Goal: Task Accomplishment & Management: Use online tool/utility

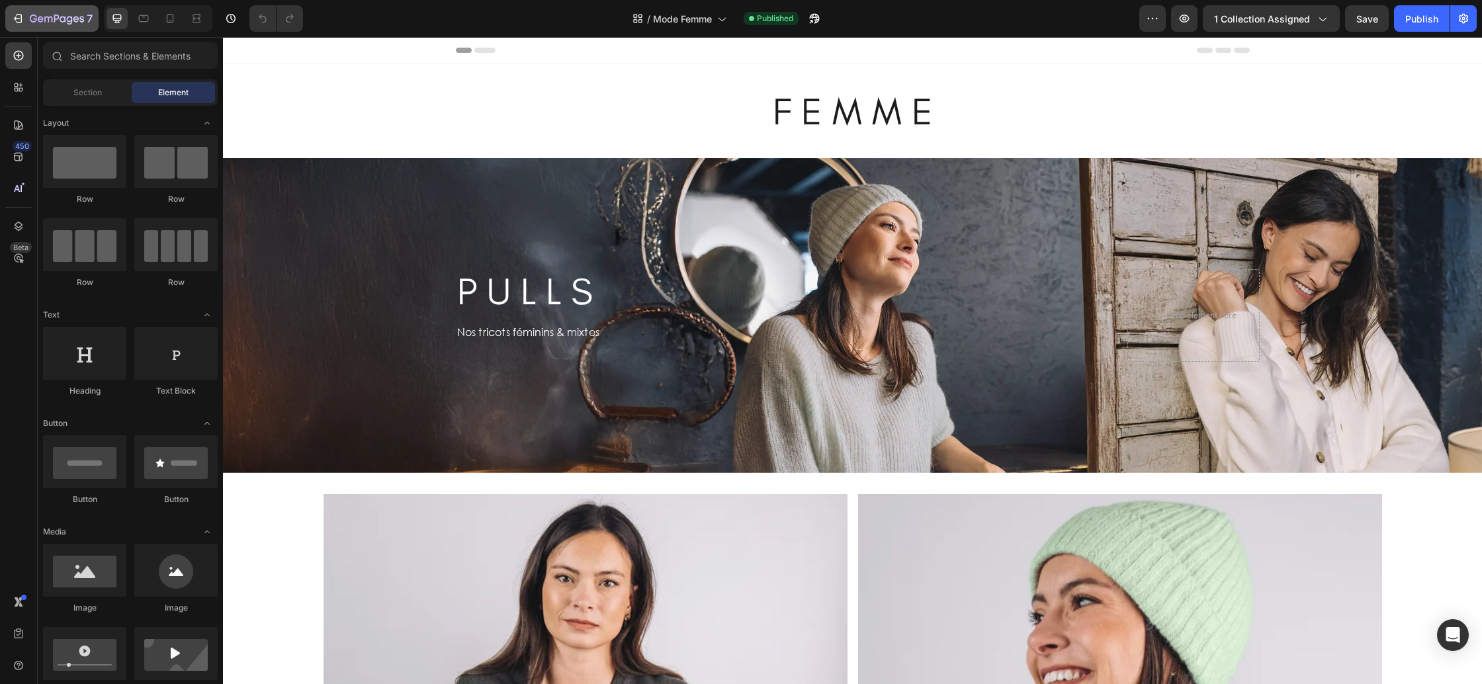
click at [43, 8] on button "7" at bounding box center [51, 18] width 93 height 26
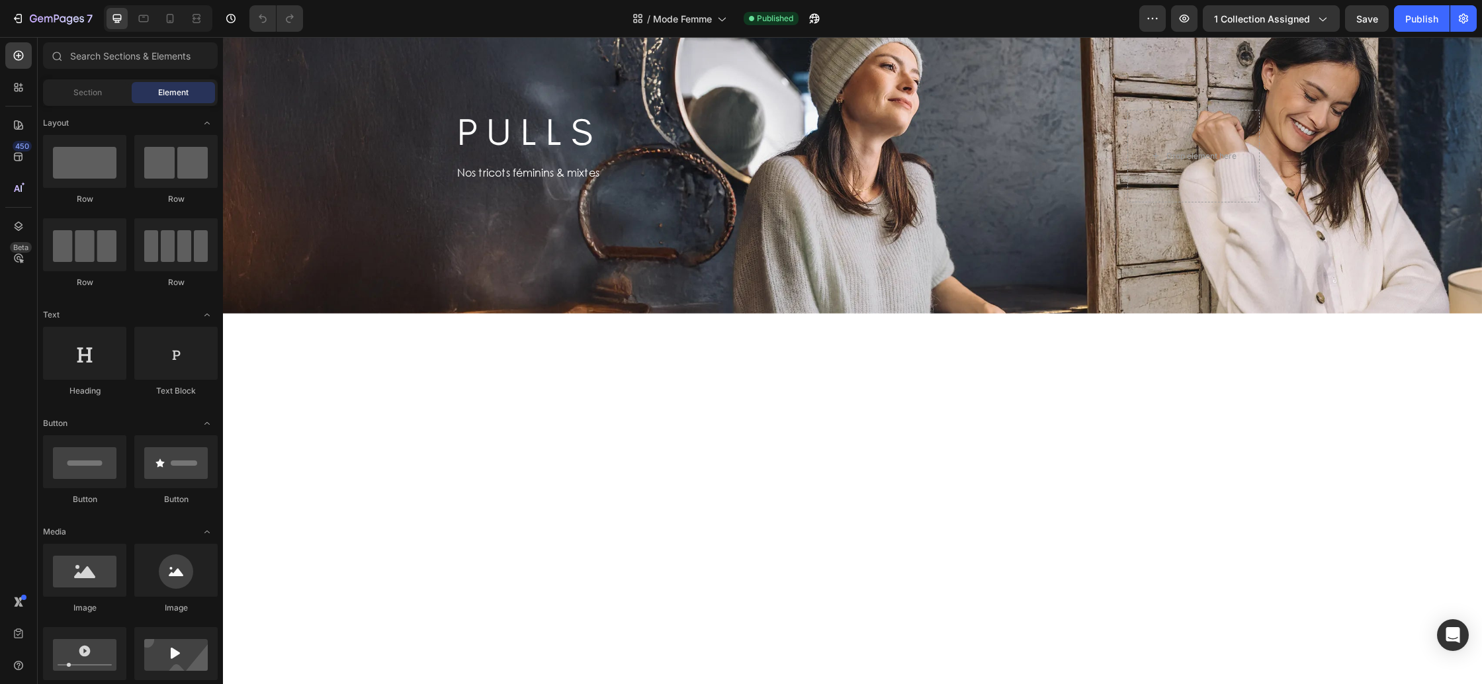
scroll to position [157, 0]
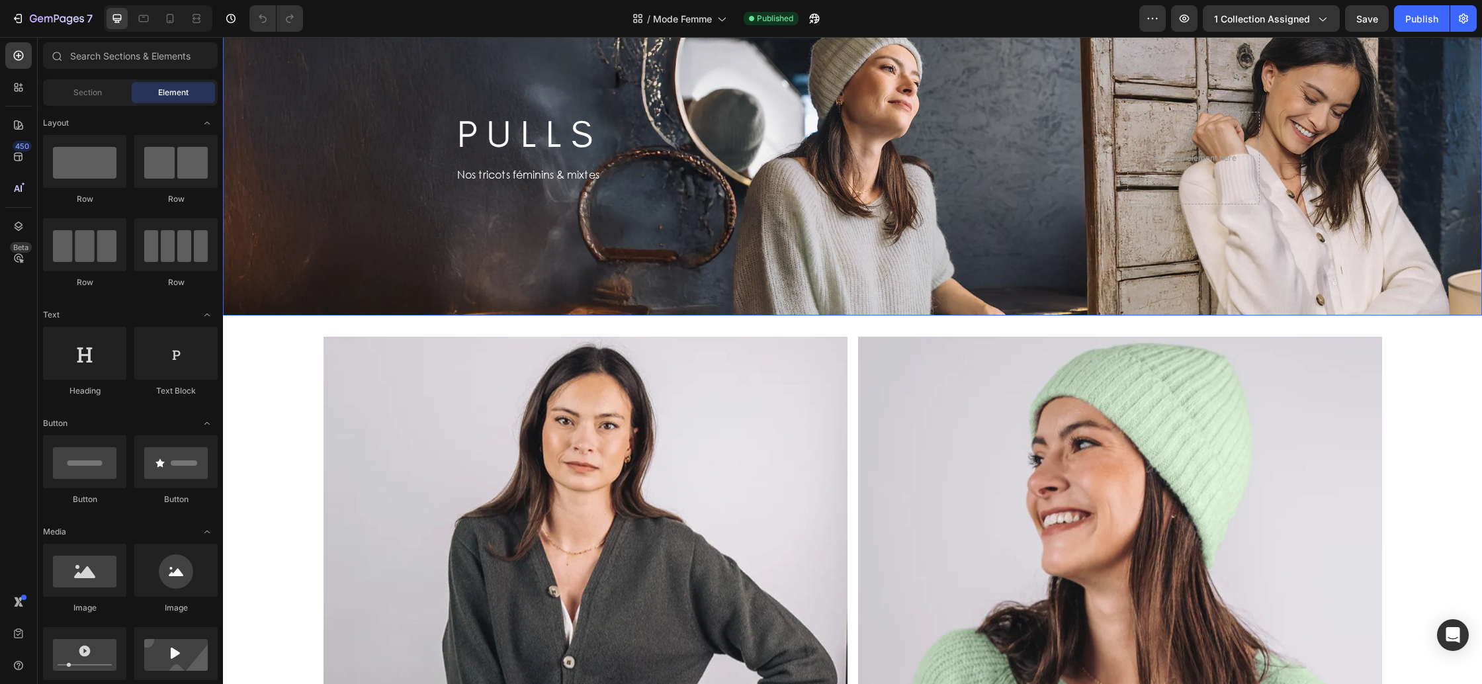
click at [267, 294] on div "Background Image" at bounding box center [852, 158] width 1259 height 315
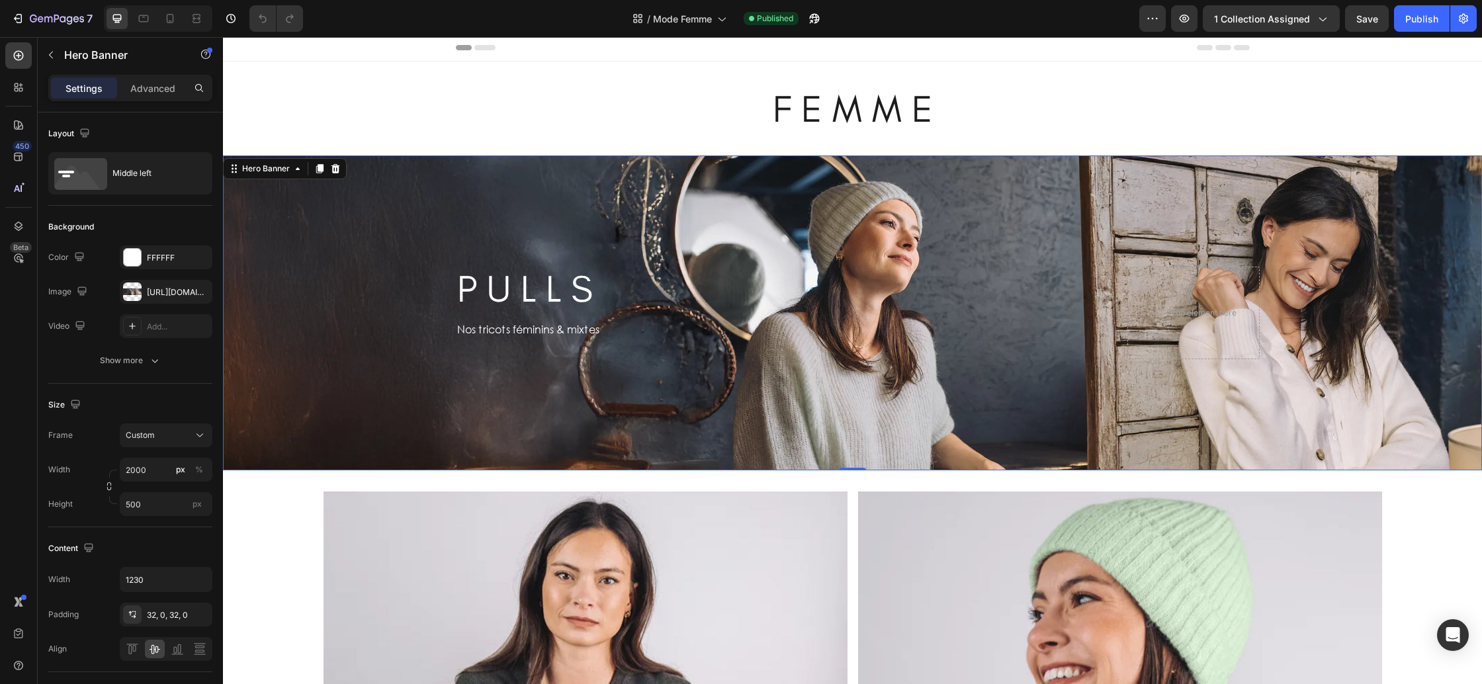
scroll to position [0, 0]
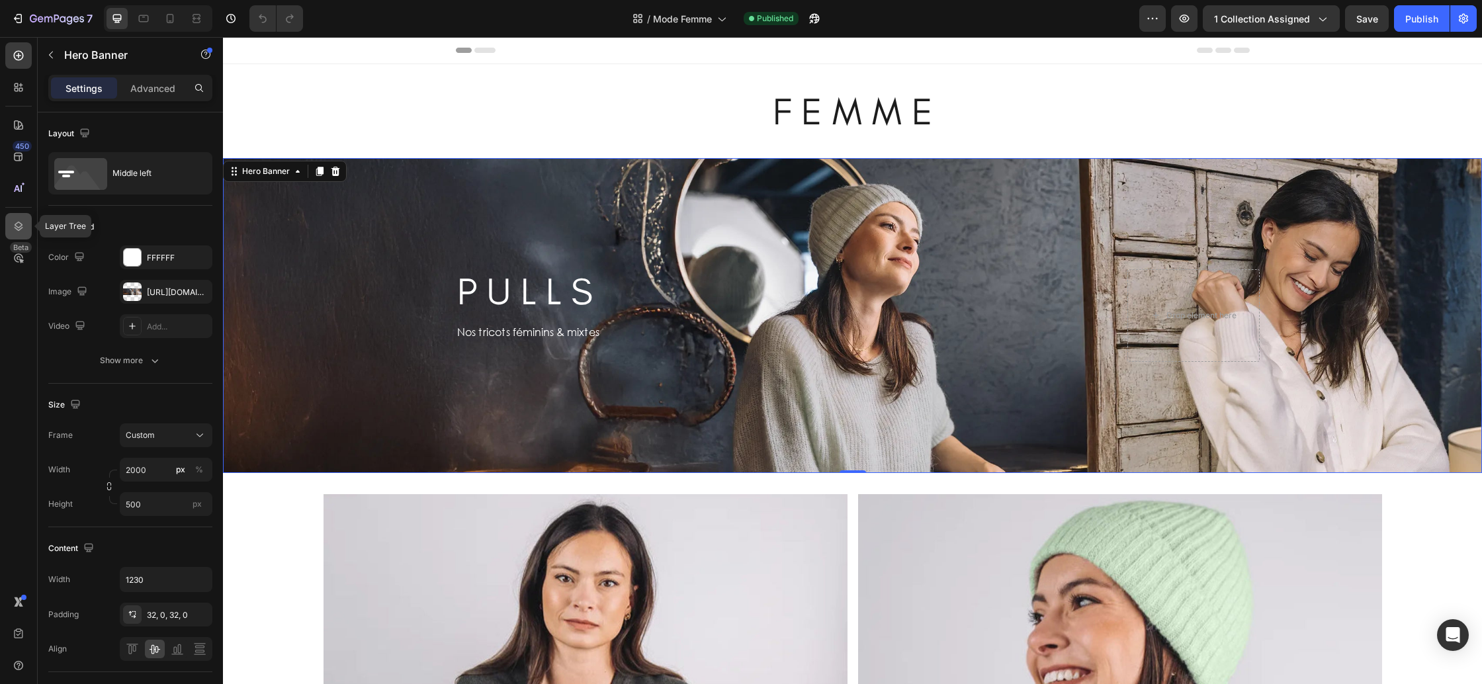
click at [24, 218] on div at bounding box center [18, 226] width 26 height 26
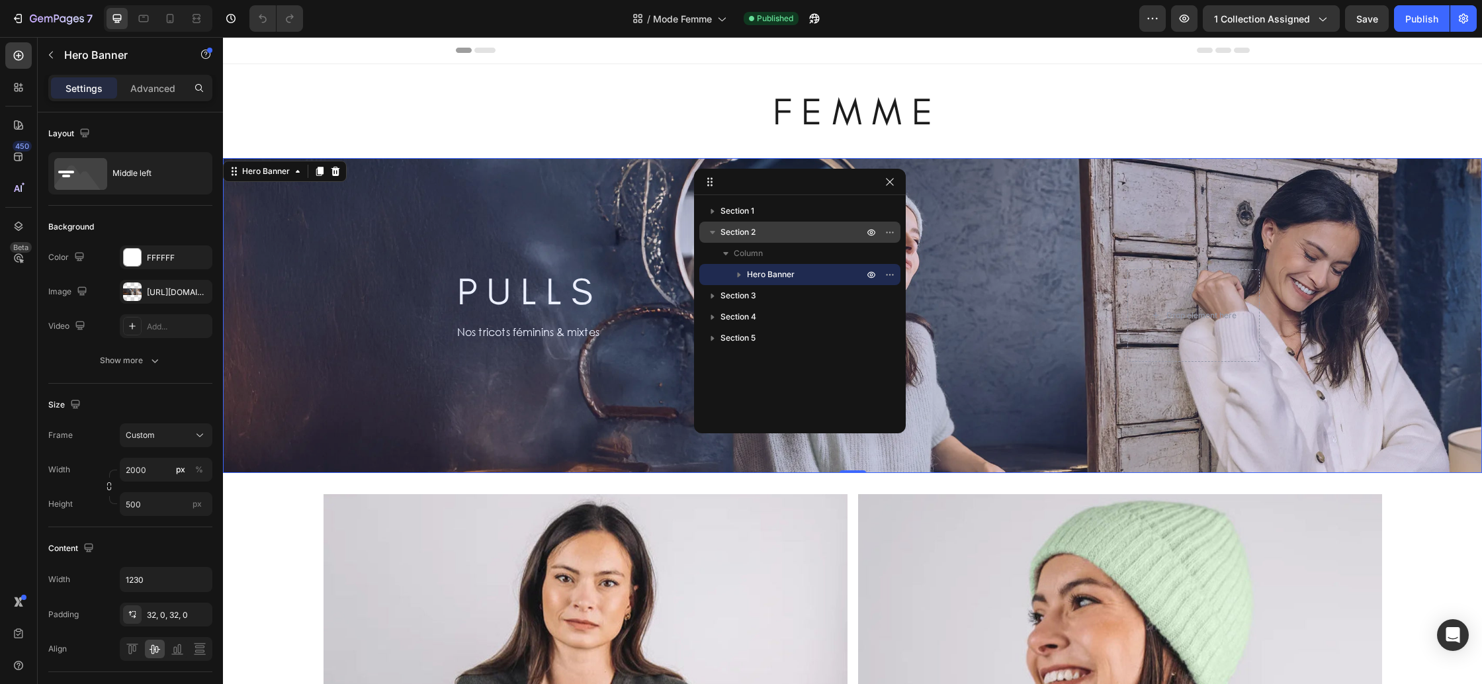
drag, startPoint x: 711, startPoint y: 230, endPoint x: 725, endPoint y: 231, distance: 13.9
click at [712, 230] on icon "button" at bounding box center [712, 232] width 13 height 13
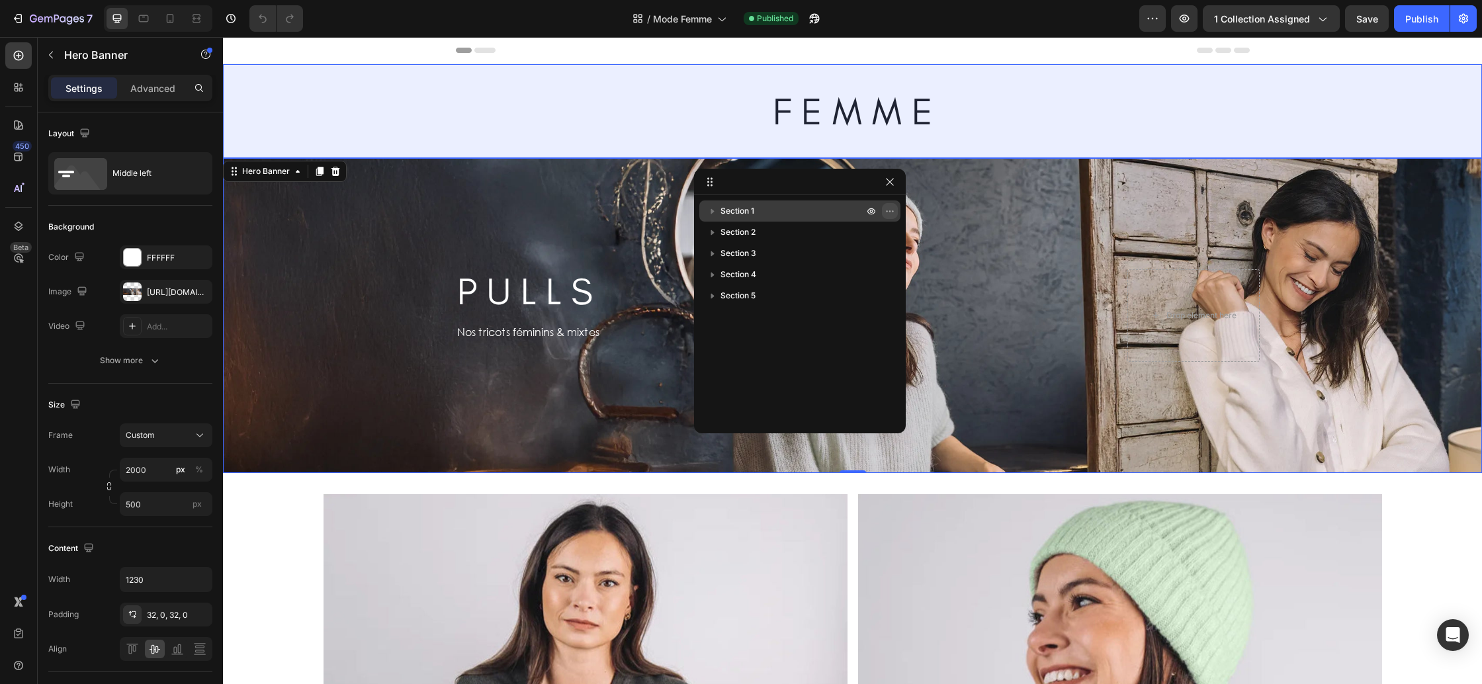
click at [892, 214] on icon "button" at bounding box center [890, 211] width 11 height 11
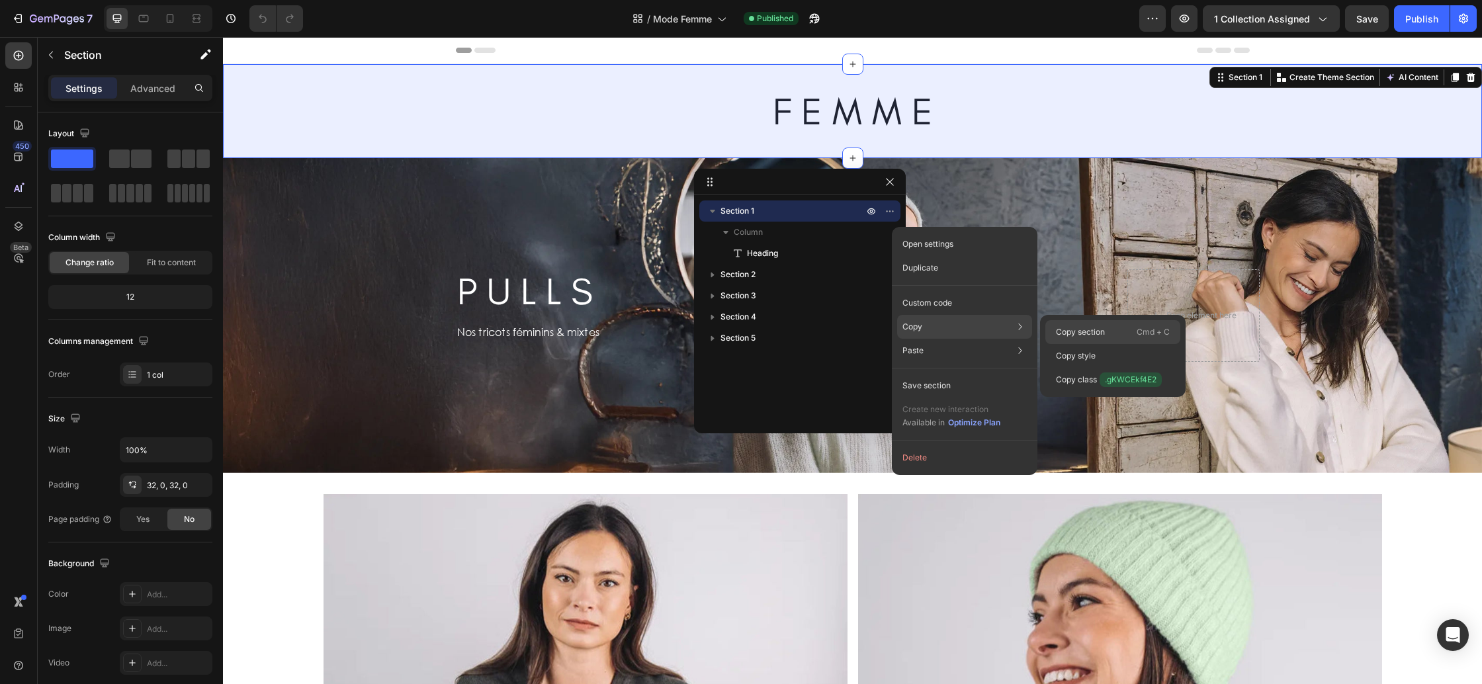
click at [1086, 334] on p "Copy section" at bounding box center [1080, 332] width 49 height 12
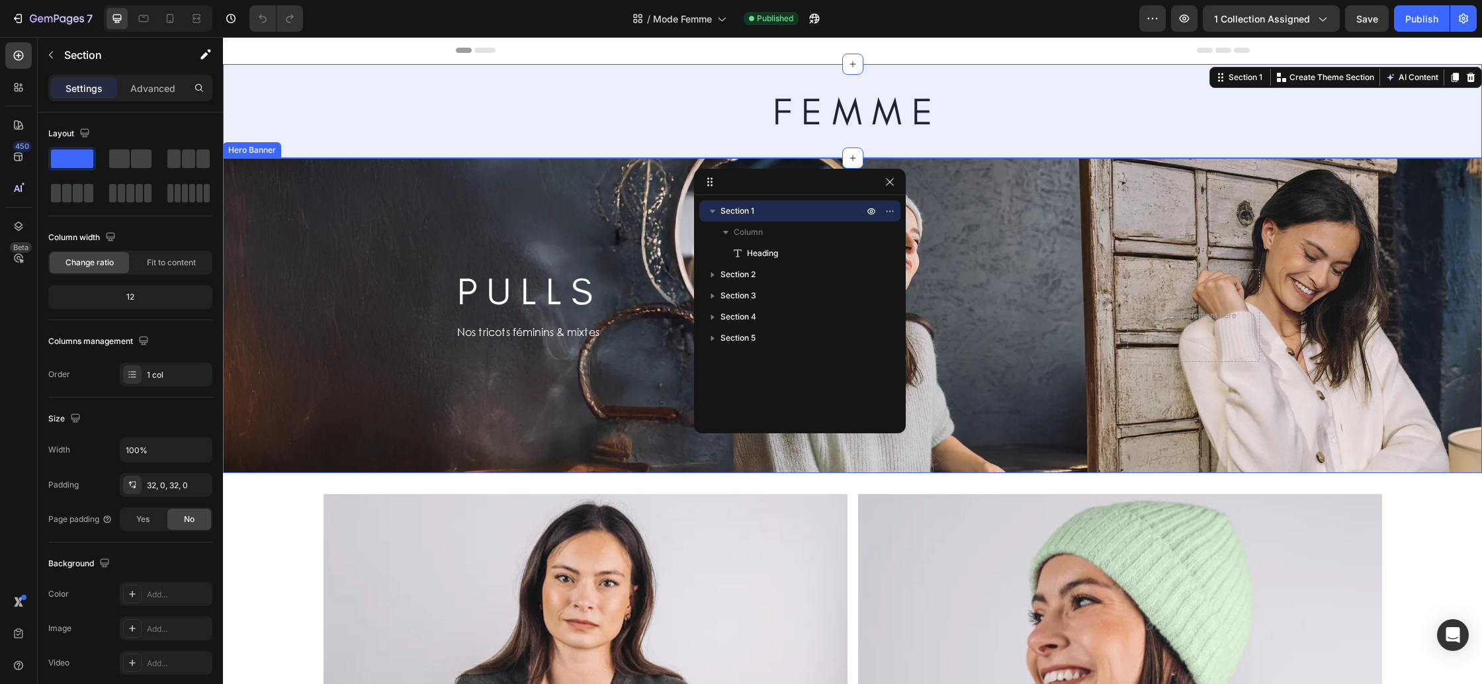
click at [280, 260] on div "Background Image" at bounding box center [852, 315] width 1259 height 315
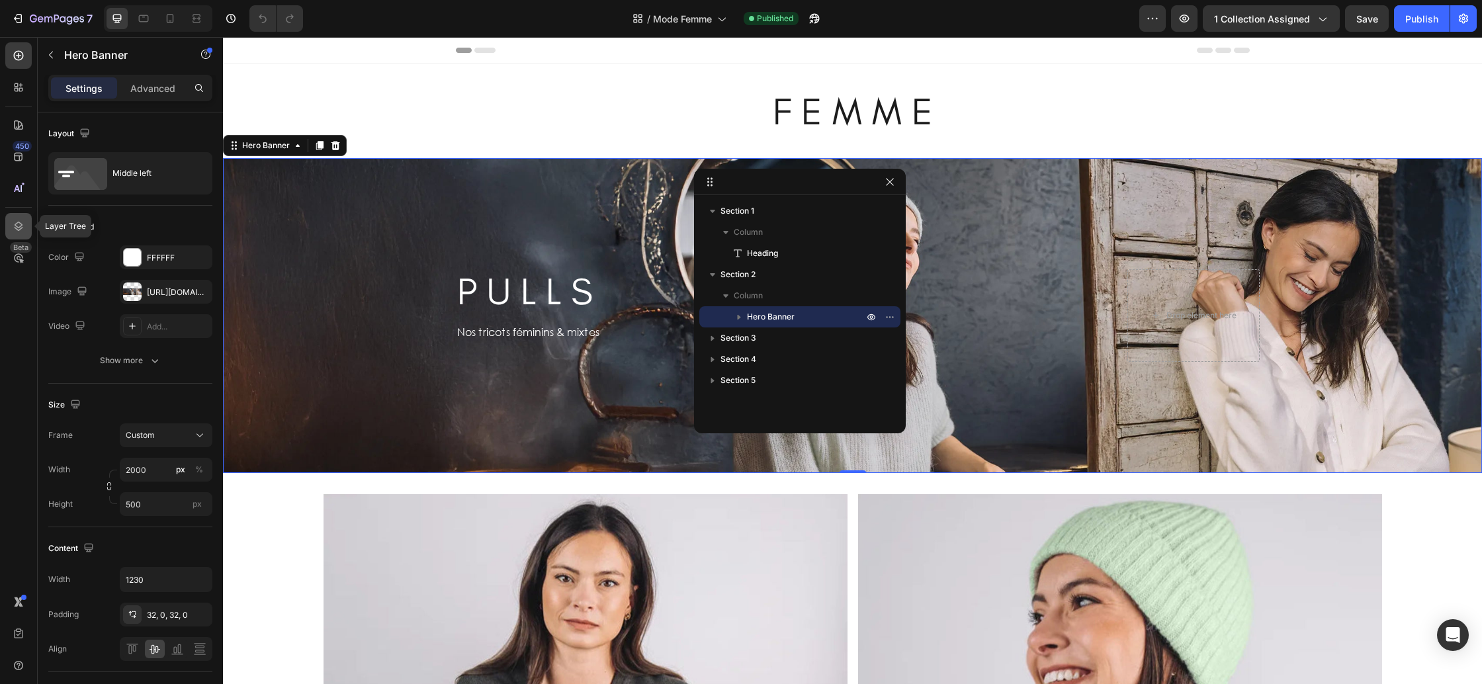
click at [13, 236] on div at bounding box center [18, 226] width 26 height 26
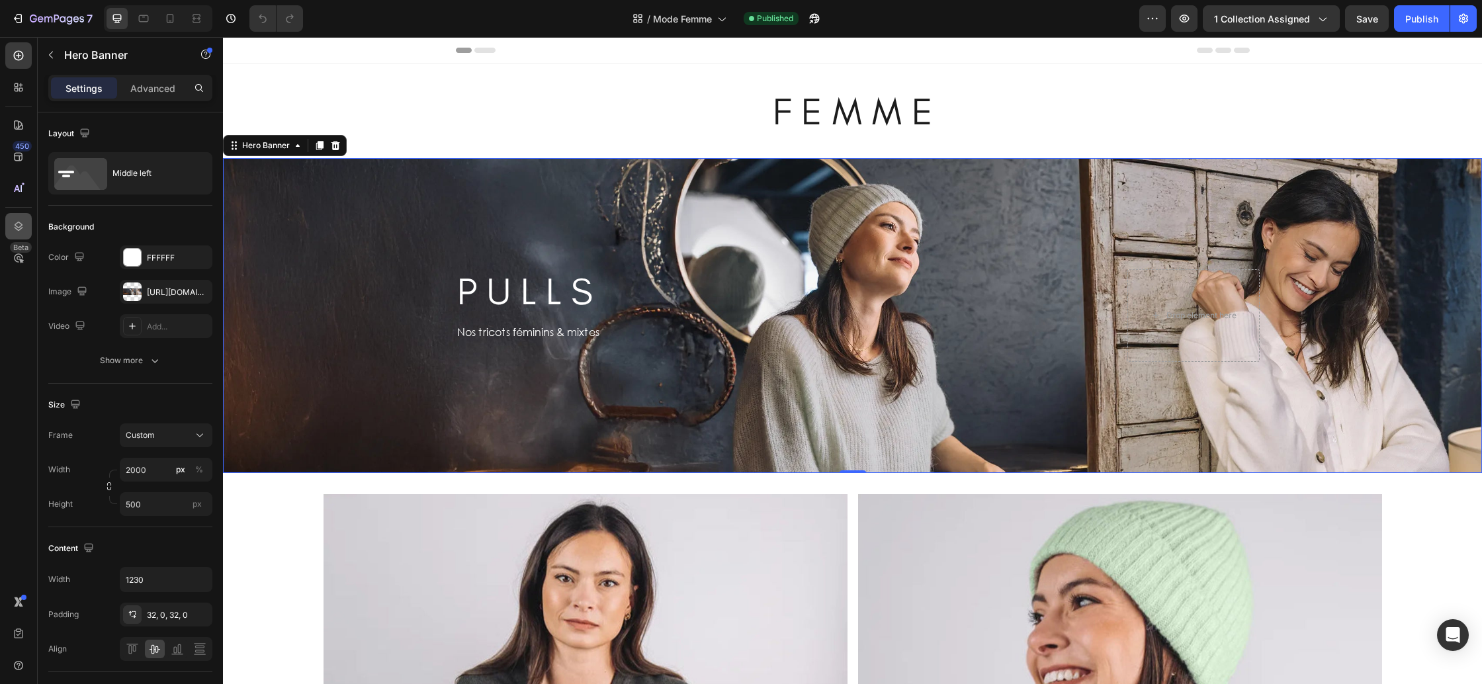
click at [3, 228] on div "450 Beta" at bounding box center [19, 360] width 38 height 647
drag, startPoint x: 11, startPoint y: 226, endPoint x: 134, endPoint y: 227, distance: 123.1
click at [11, 226] on div at bounding box center [18, 226] width 26 height 26
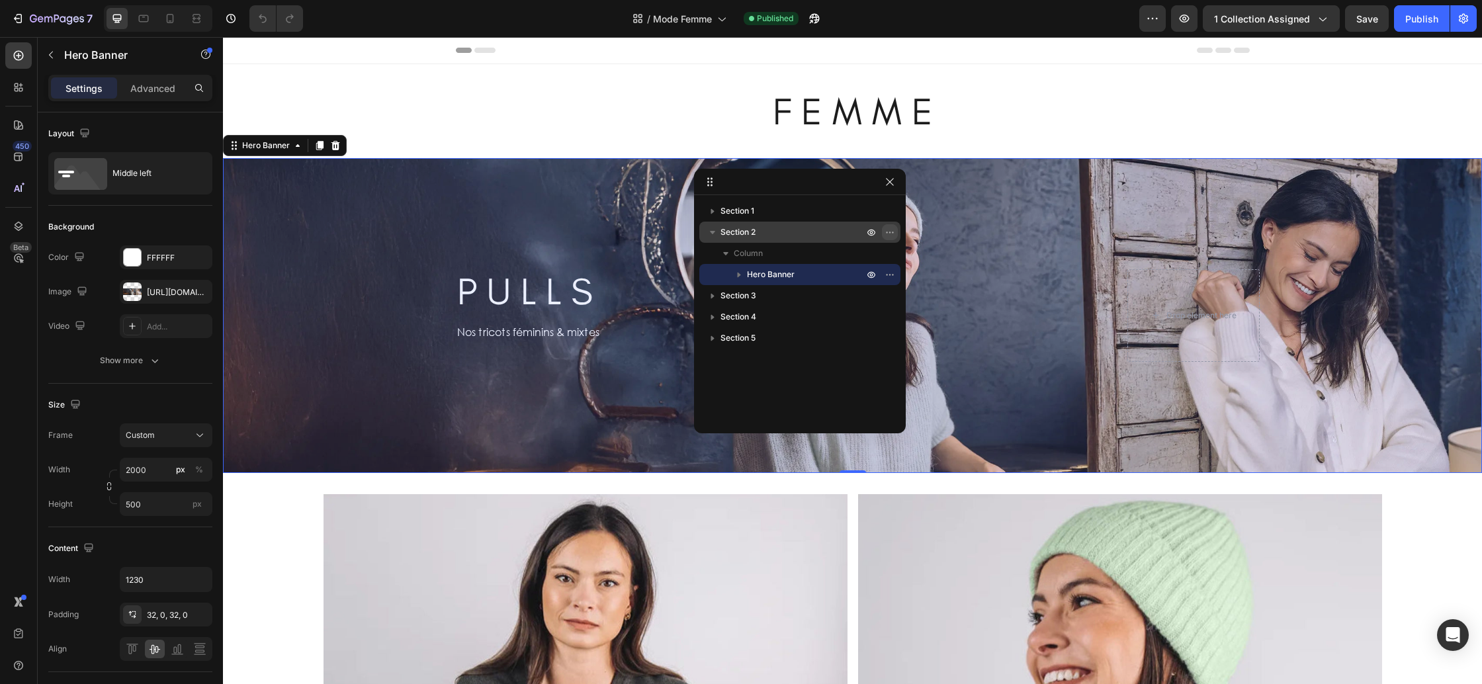
click at [887, 235] on icon "button" at bounding box center [890, 232] width 11 height 11
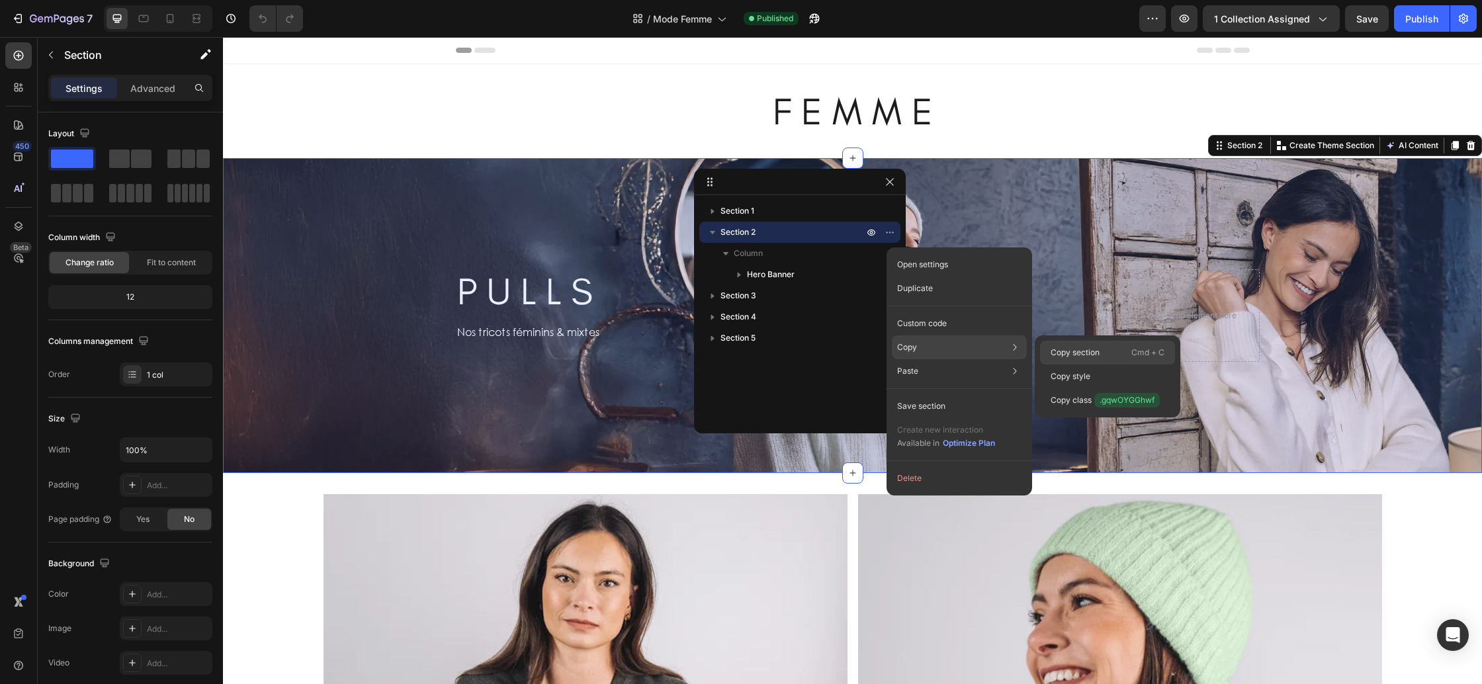
click at [1084, 351] on p "Copy section" at bounding box center [1075, 353] width 49 height 12
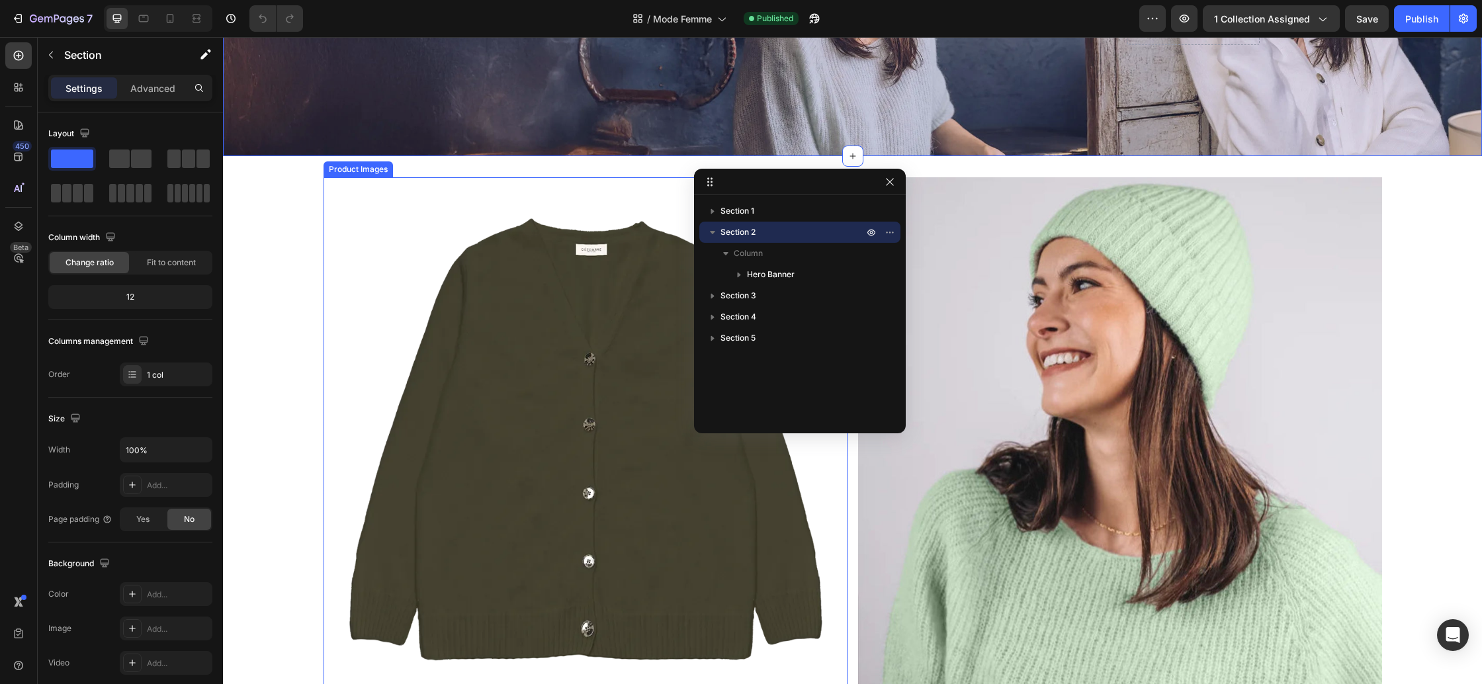
scroll to position [343, 0]
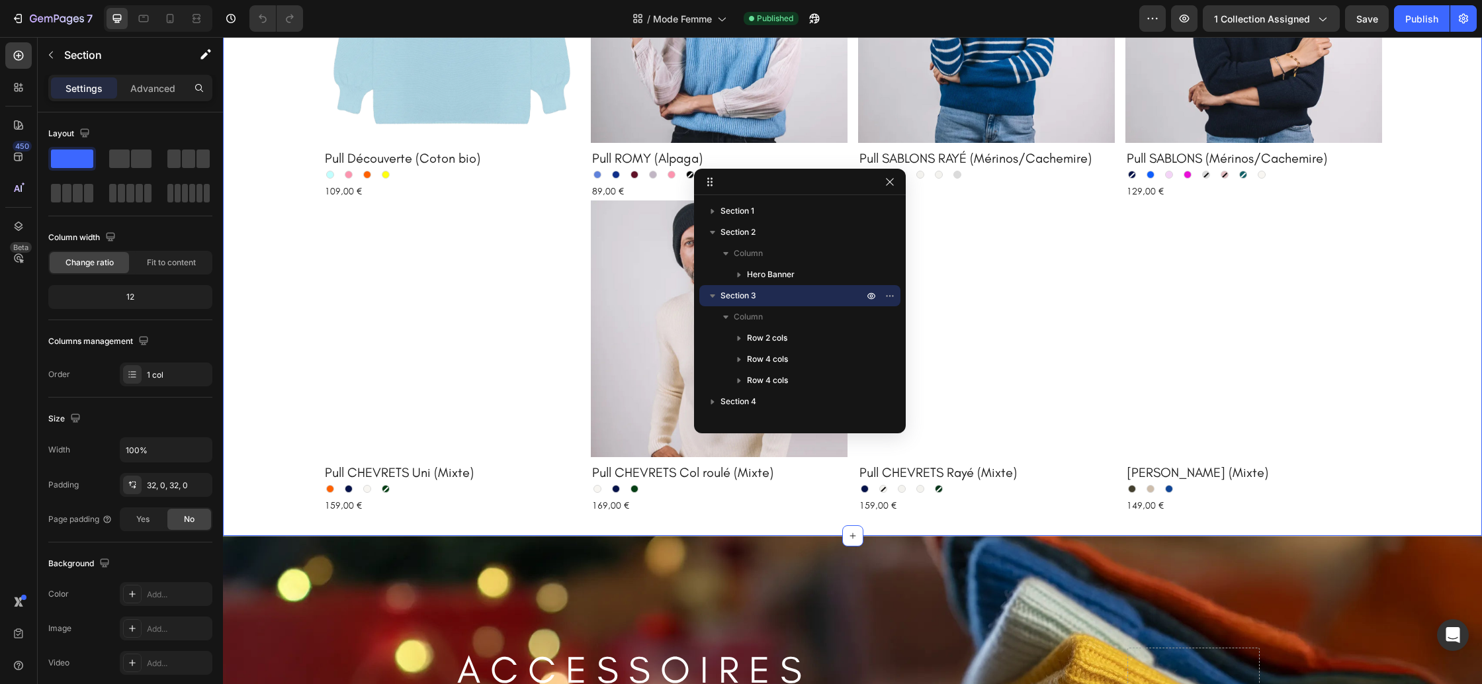
scroll to position [1203, 0]
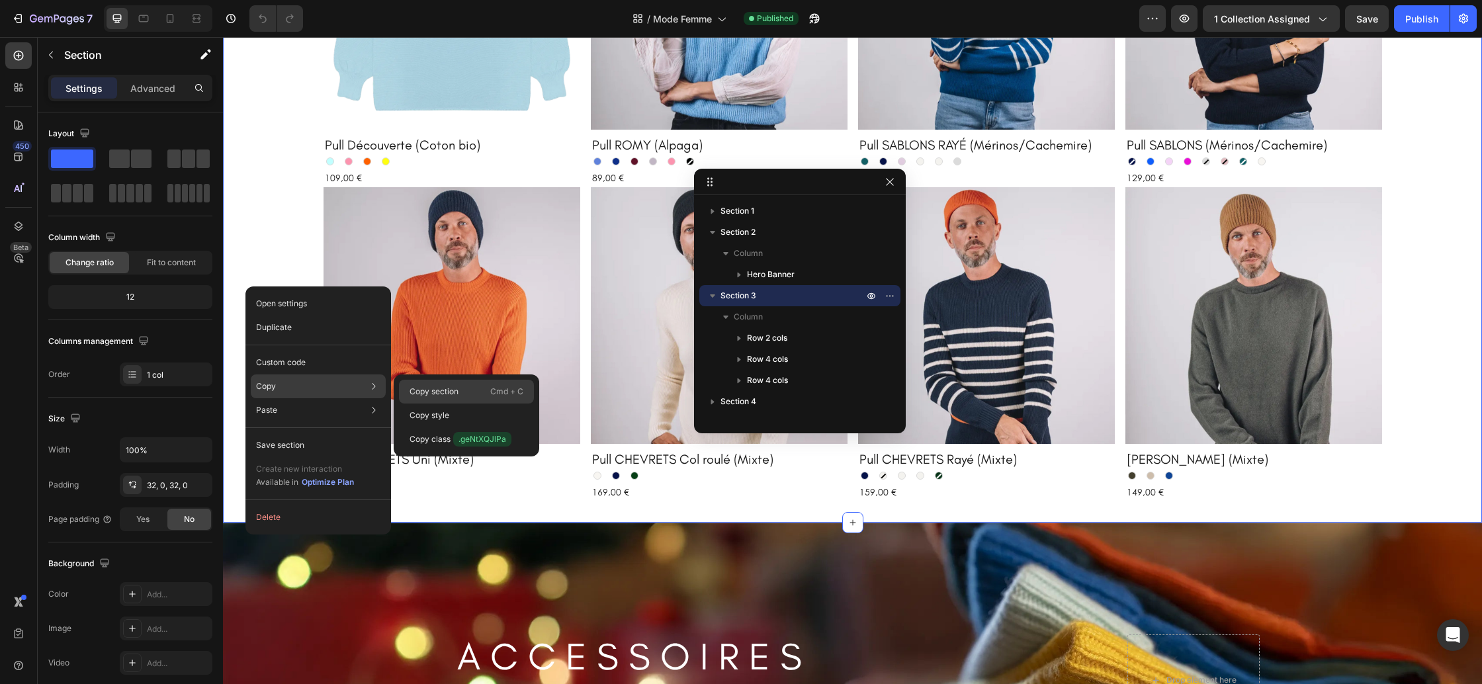
click at [441, 388] on p "Copy section" at bounding box center [434, 392] width 49 height 12
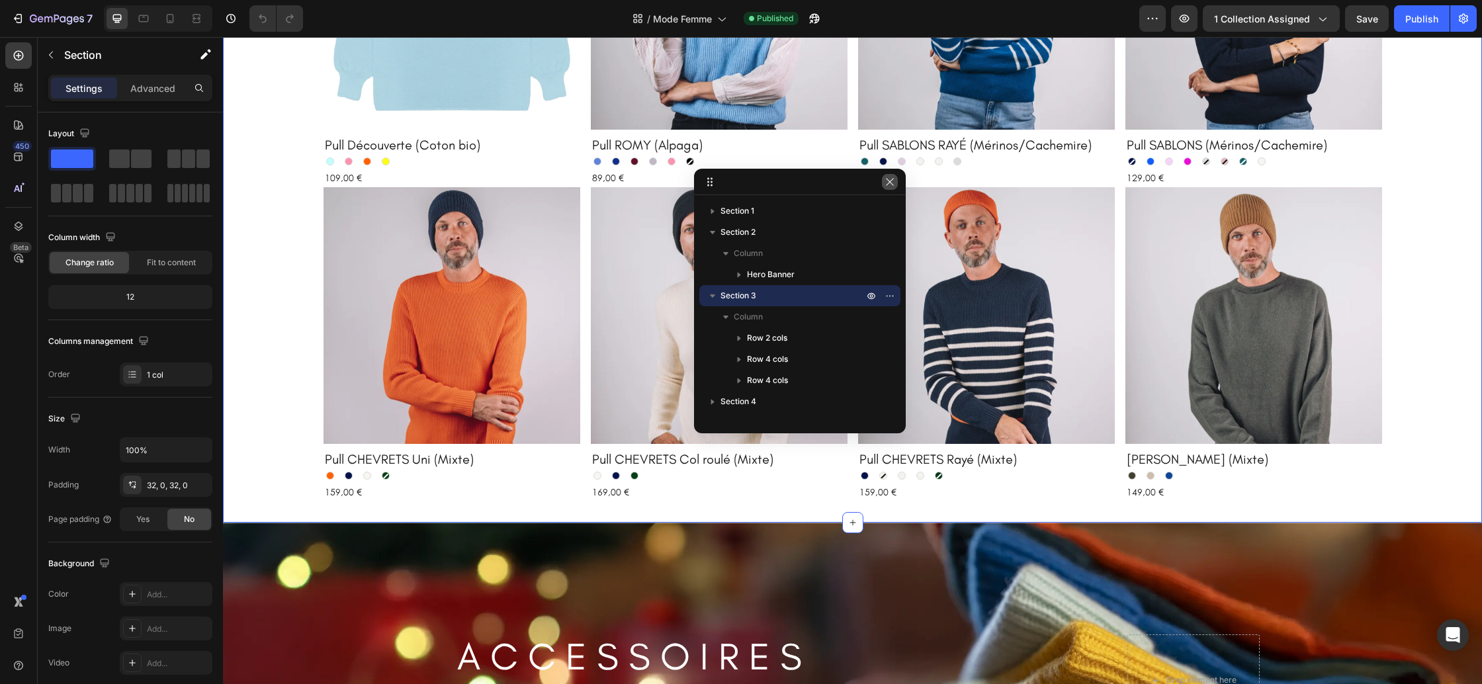
click at [895, 186] on icon "button" at bounding box center [890, 182] width 11 height 11
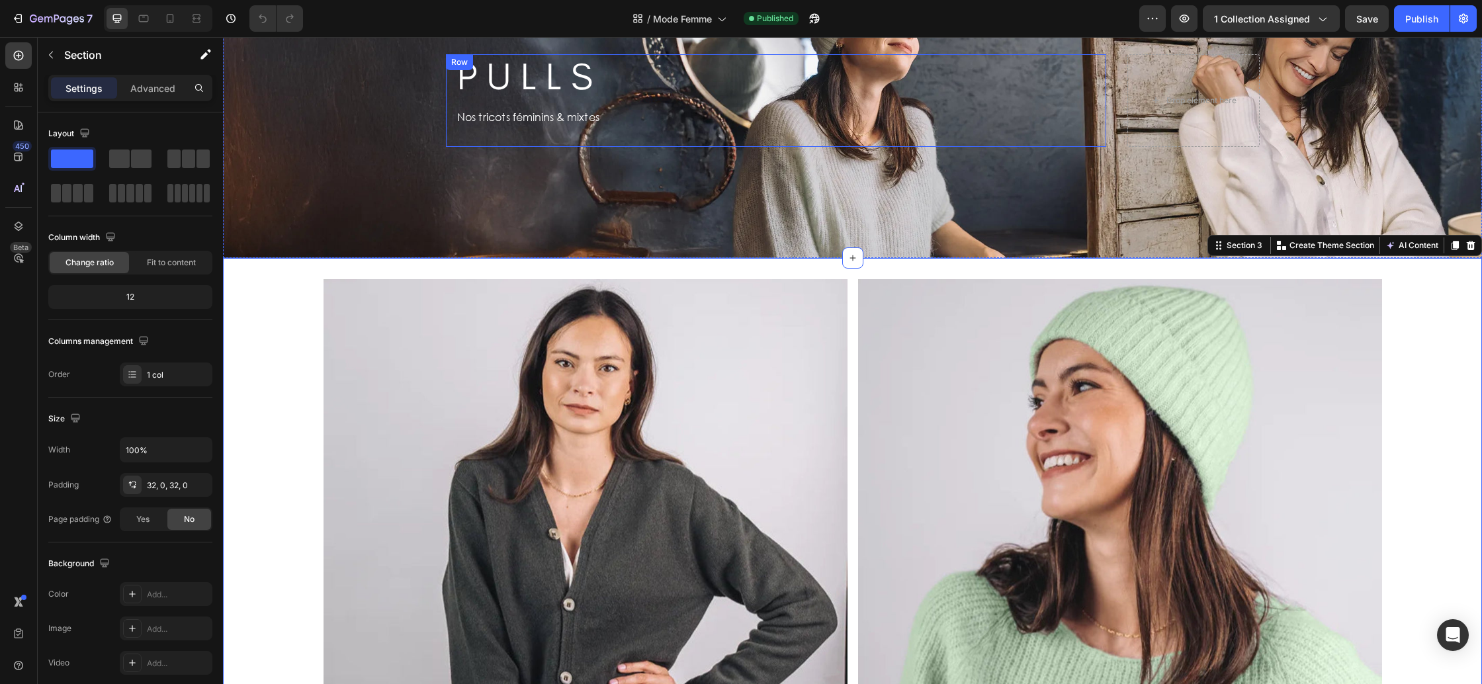
scroll to position [0, 0]
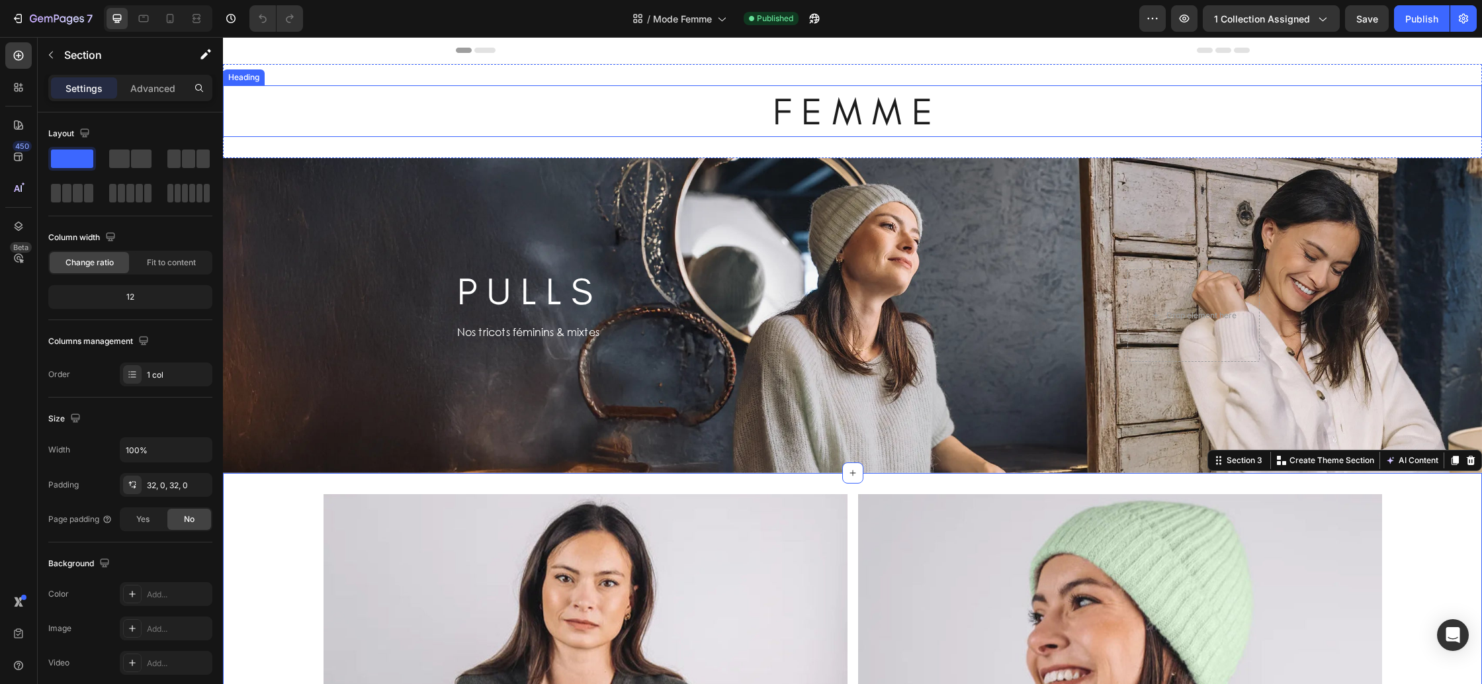
click at [392, 120] on h2 "F E M M E" at bounding box center [852, 111] width 1259 height 52
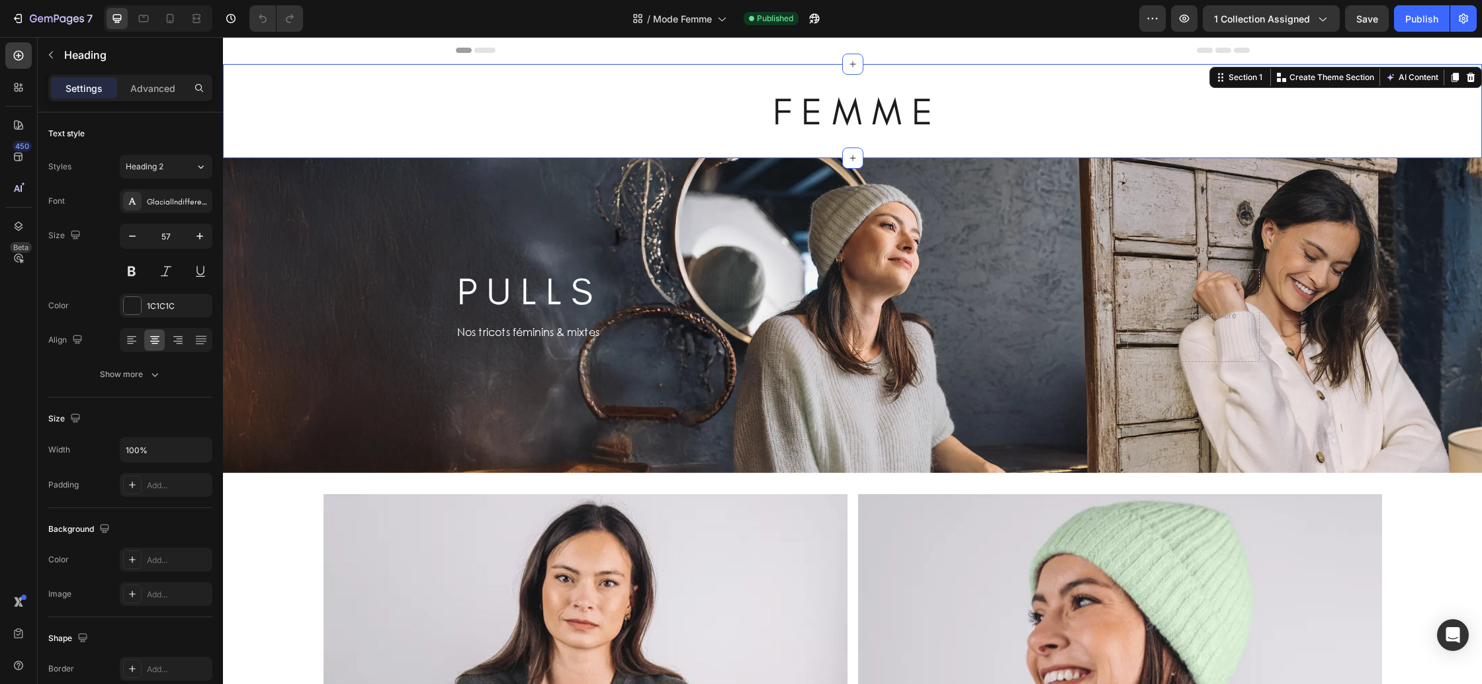
click at [353, 148] on div "F E M M E Heading Section 1 You can create reusable sections Create Theme Secti…" at bounding box center [852, 111] width 1259 height 94
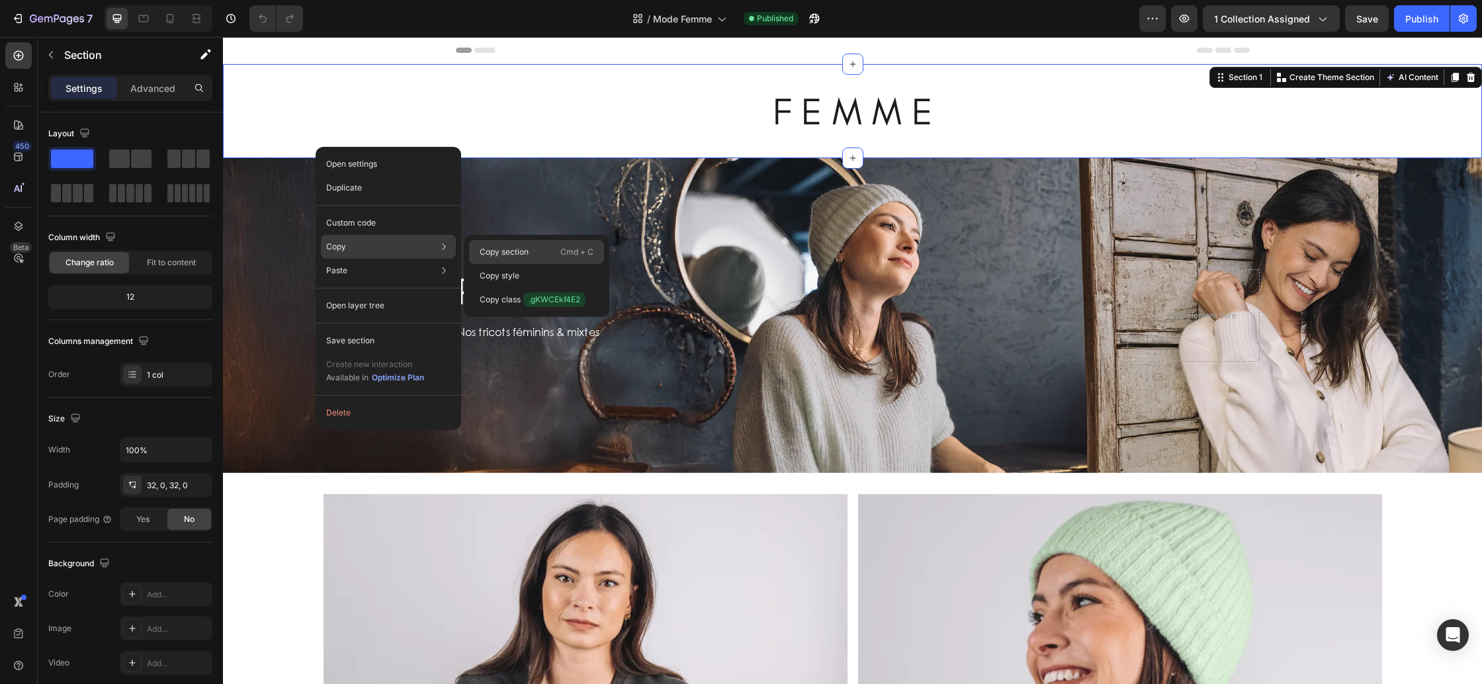
click at [528, 264] on div "Copy section Cmd + C" at bounding box center [536, 276] width 135 height 24
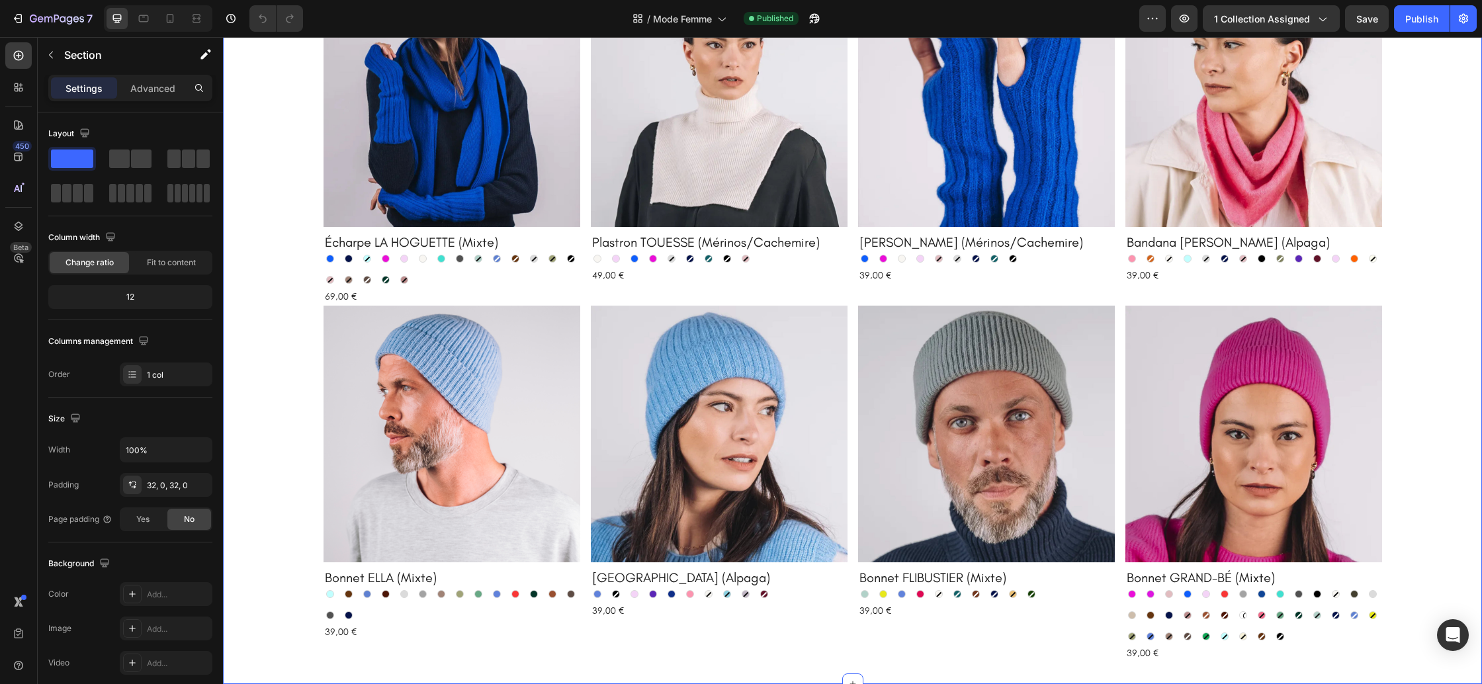
scroll to position [2094, 0]
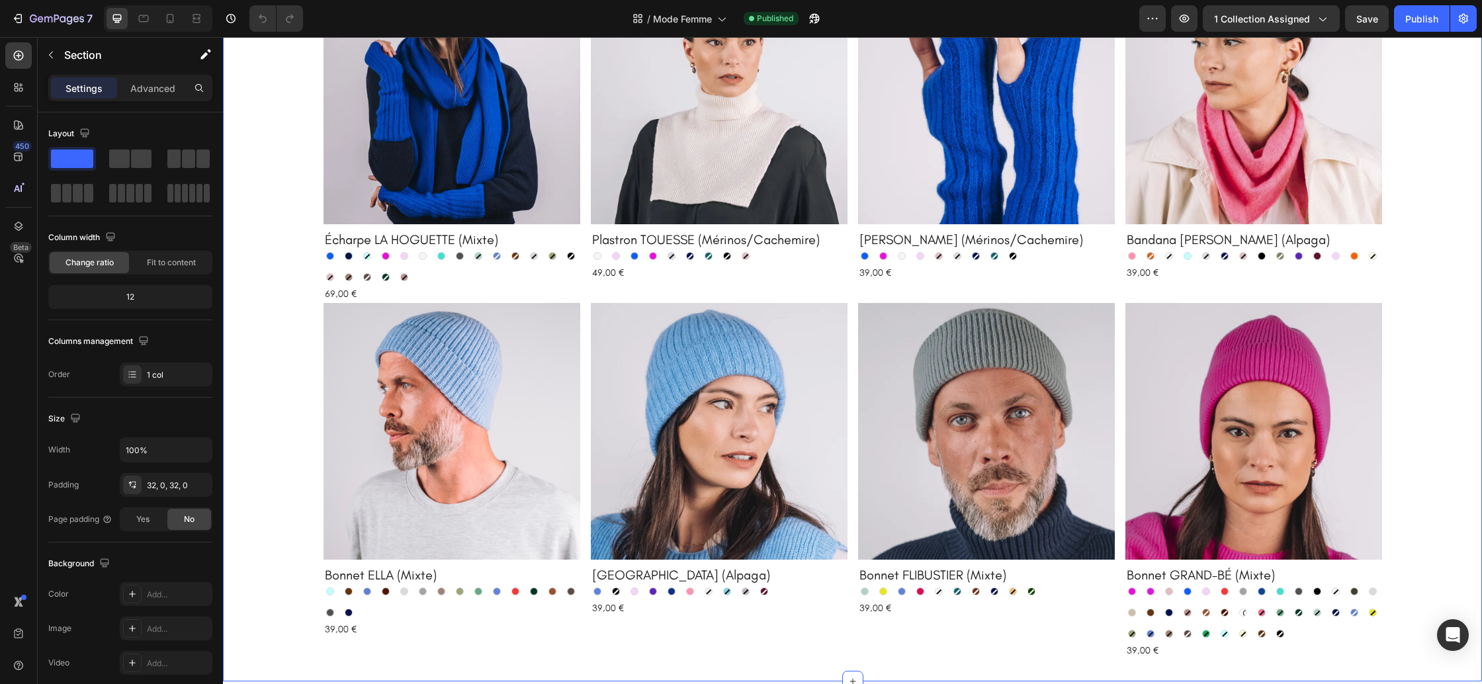
click at [273, 245] on div "Product Images Écharpe LA HOGUETTE (Mixte) Product Title Bleu électrique Bleu é…" at bounding box center [852, 314] width 1259 height 692
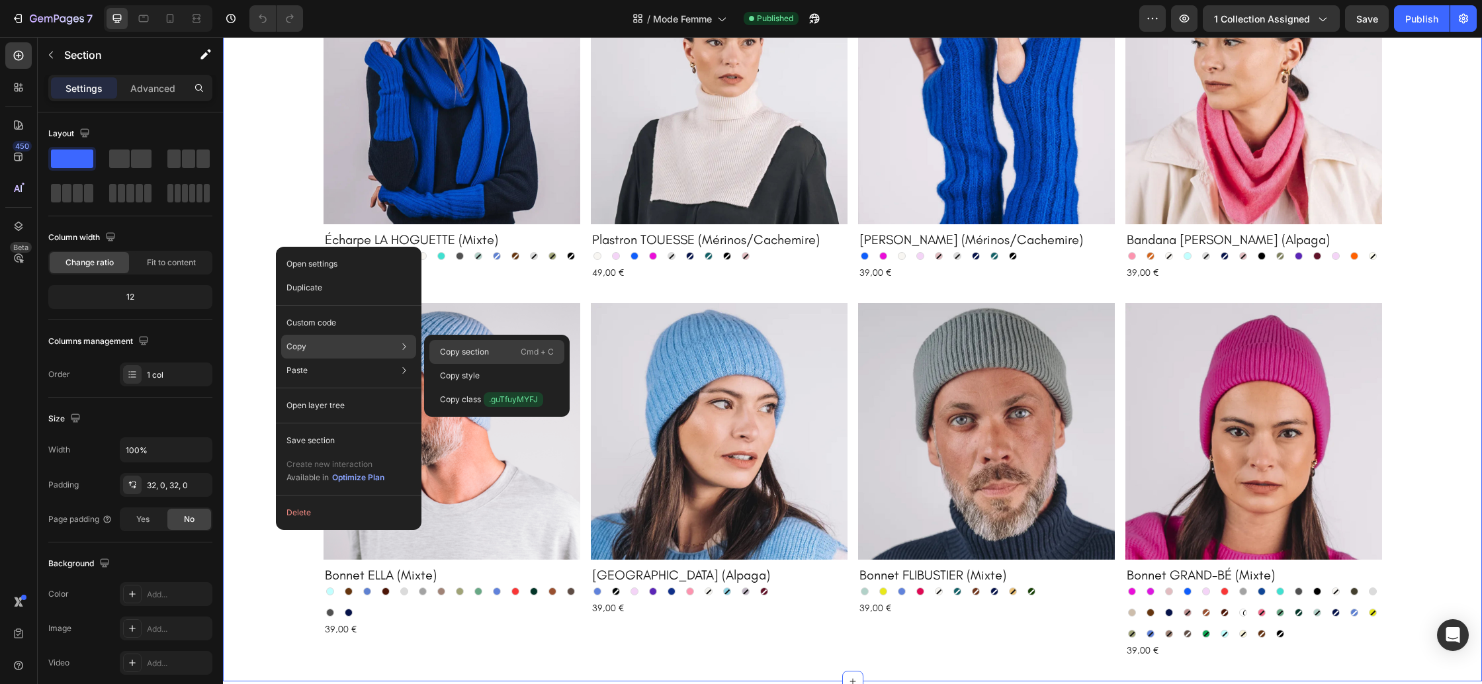
click at [462, 355] on p "Copy section" at bounding box center [464, 352] width 49 height 12
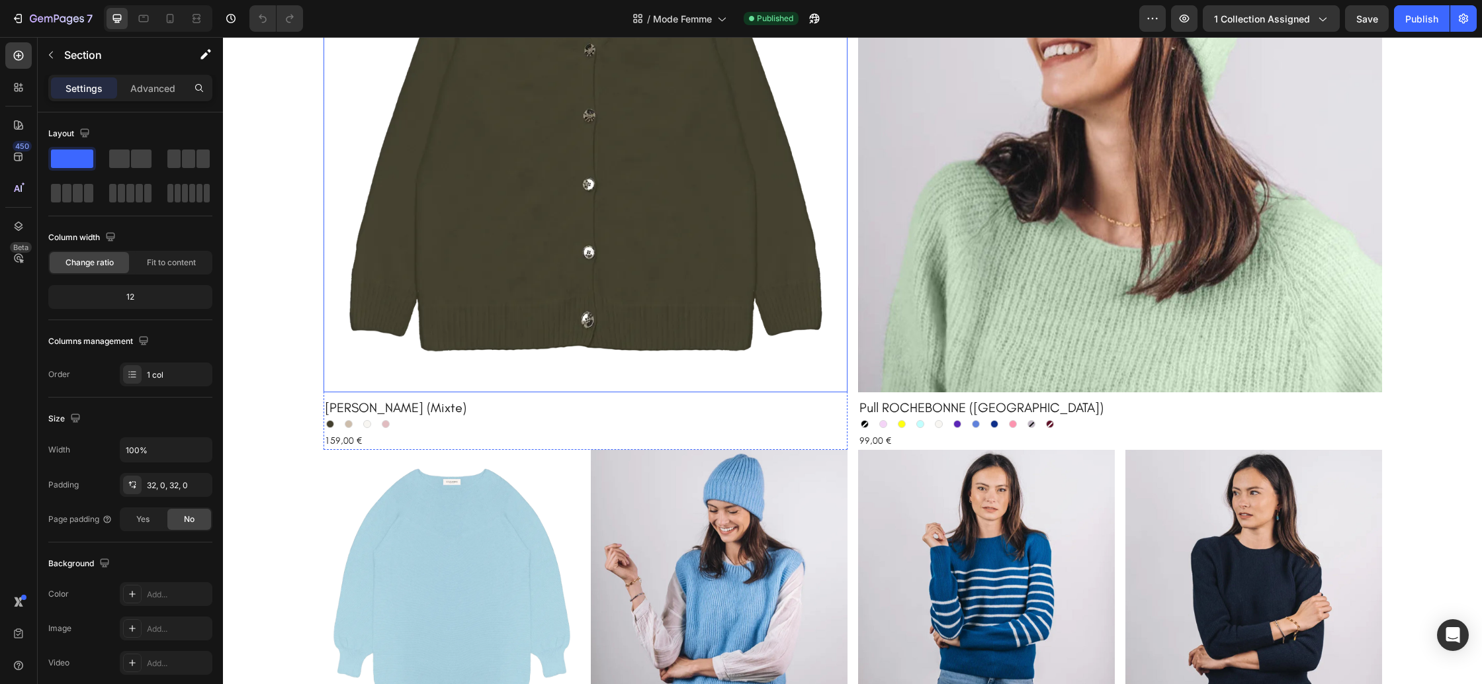
scroll to position [682, 0]
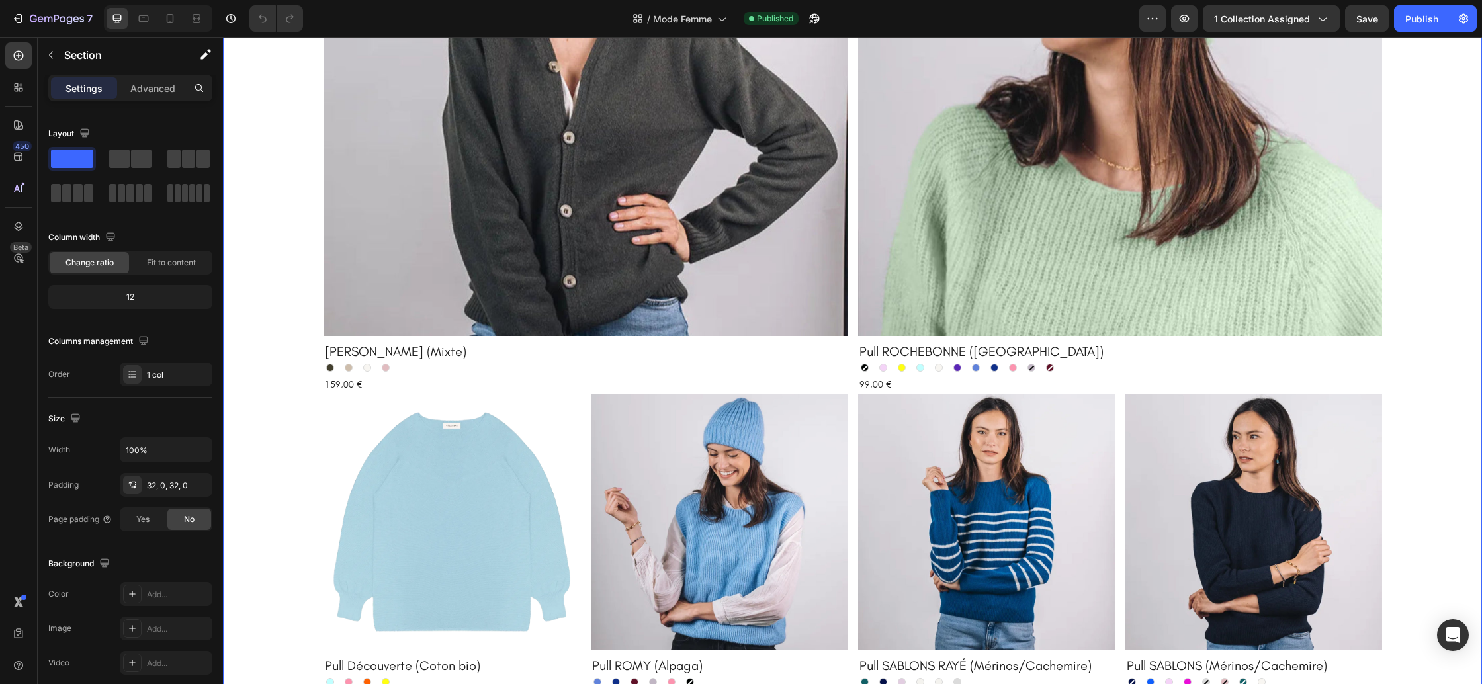
click at [268, 144] on div "Product Images Cardigan CAMILLE (Mixte) Product Title Kaki Kaki Beige chiné Bei…" at bounding box center [852, 417] width 1259 height 1211
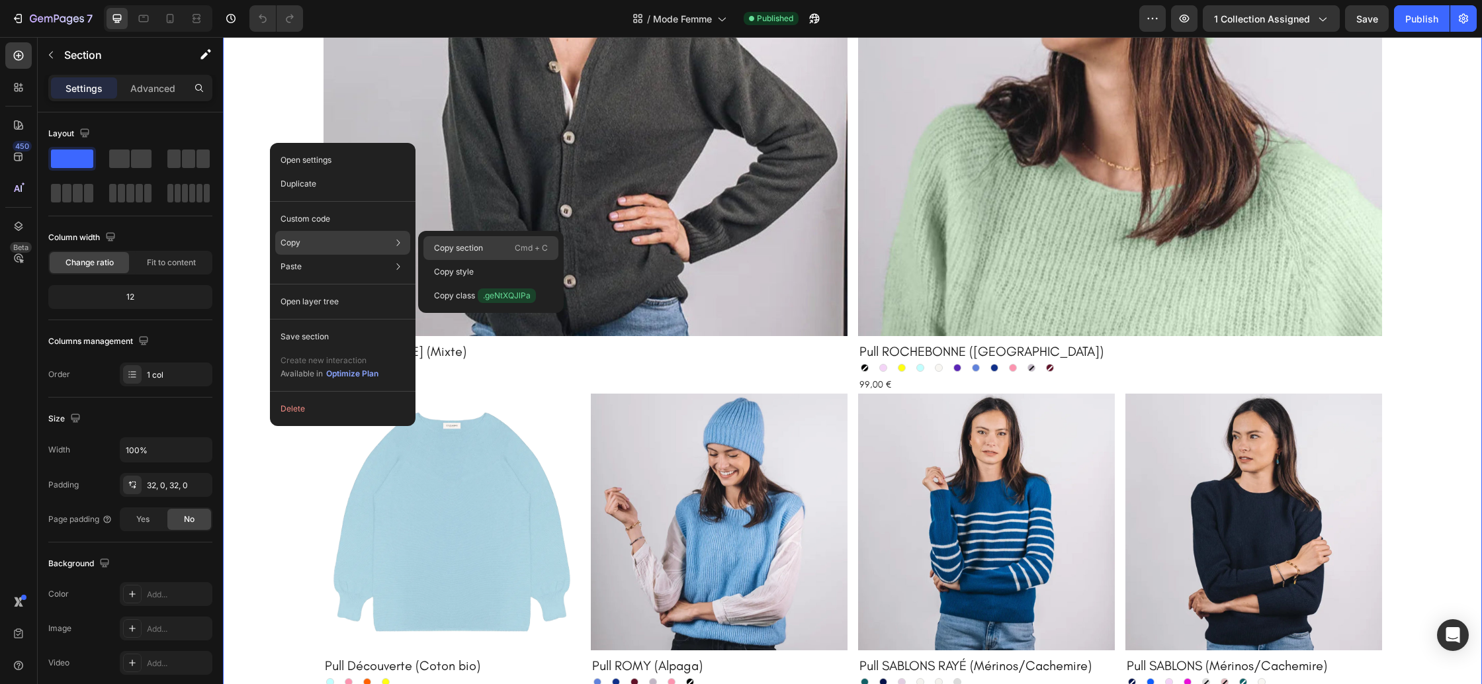
drag, startPoint x: 468, startPoint y: 251, endPoint x: 273, endPoint y: 153, distance: 218.1
click at [468, 251] on p "Copy section" at bounding box center [458, 248] width 49 height 12
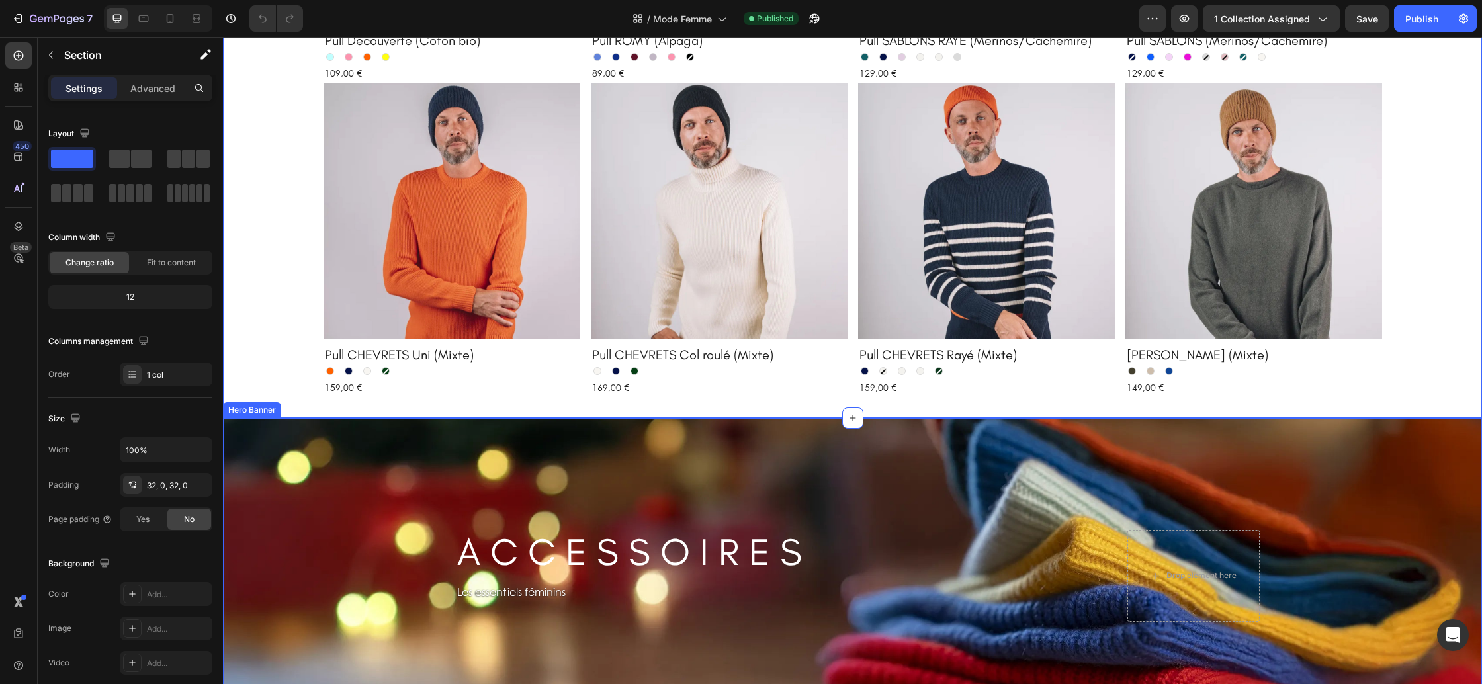
scroll to position [1518, 0]
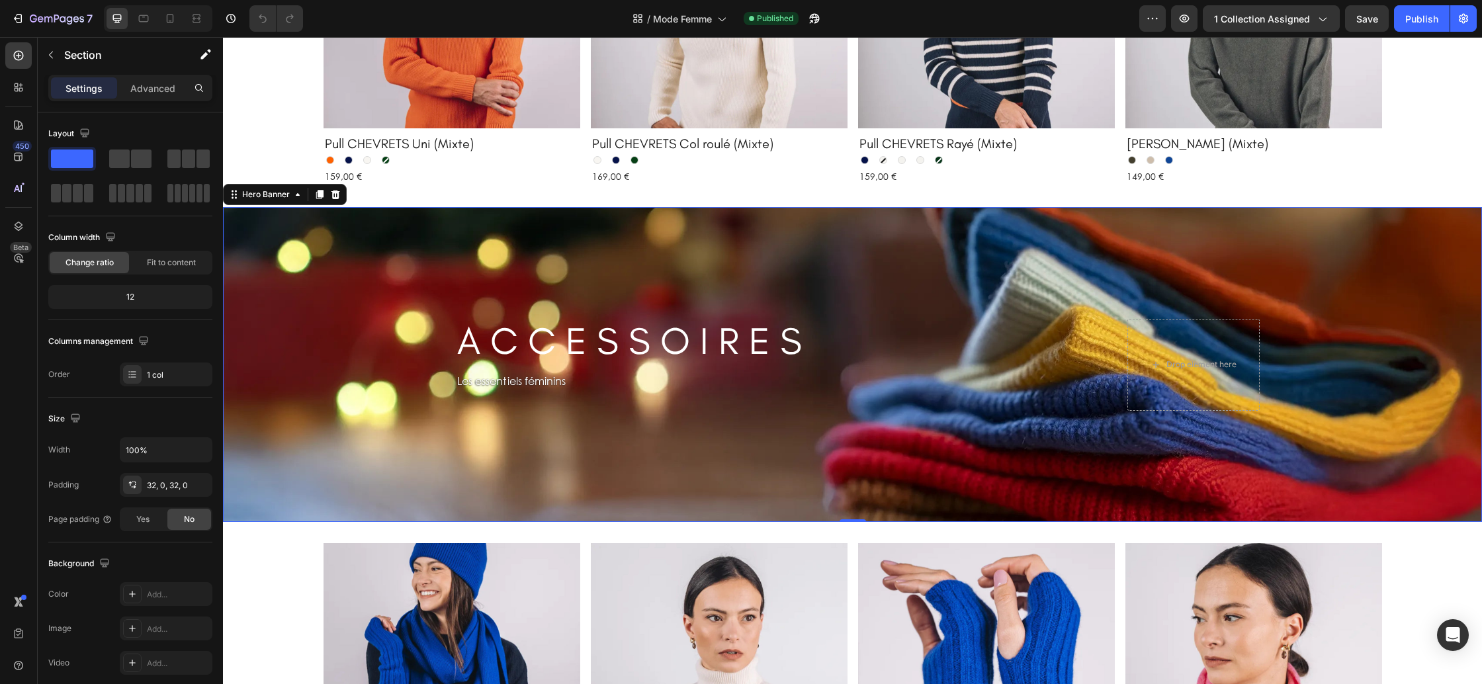
click at [307, 232] on div "Background Image" at bounding box center [852, 364] width 1259 height 315
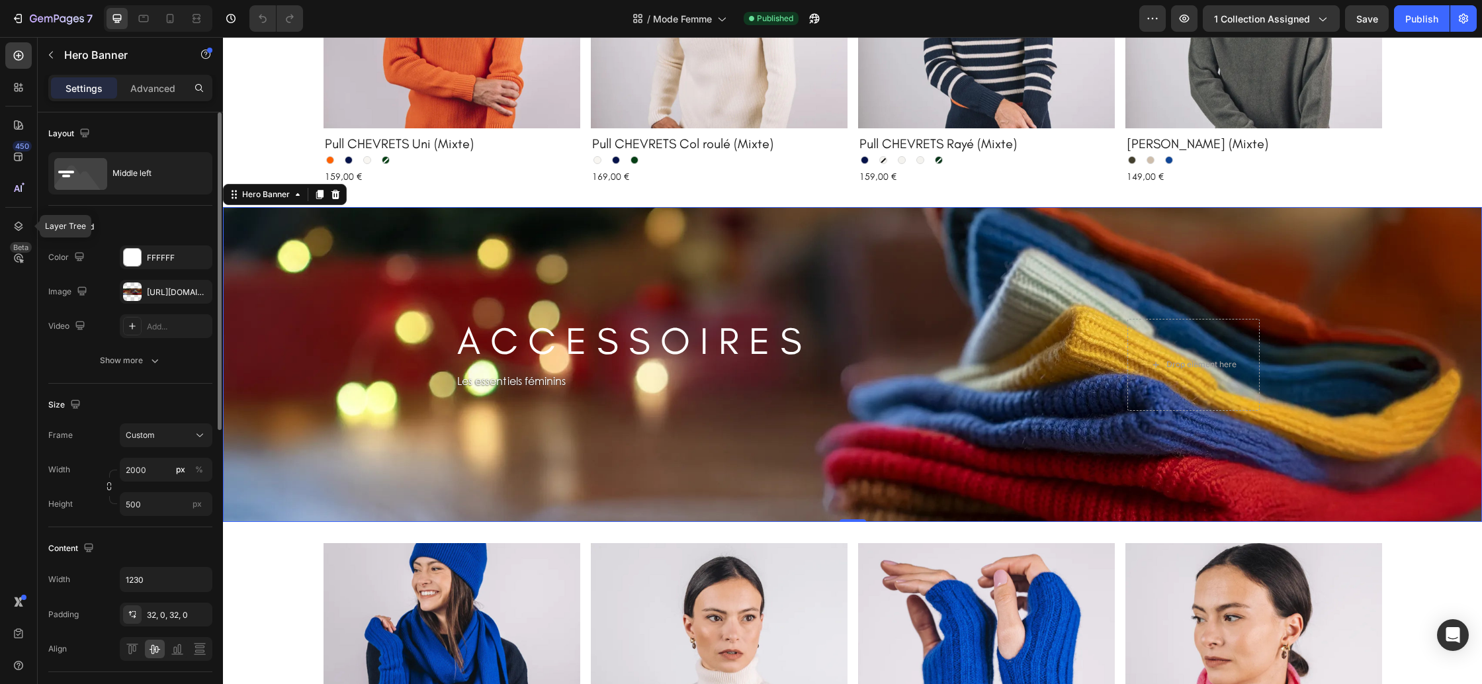
drag, startPoint x: 11, startPoint y: 230, endPoint x: 193, endPoint y: 273, distance: 186.3
click at [12, 230] on div at bounding box center [18, 226] width 26 height 26
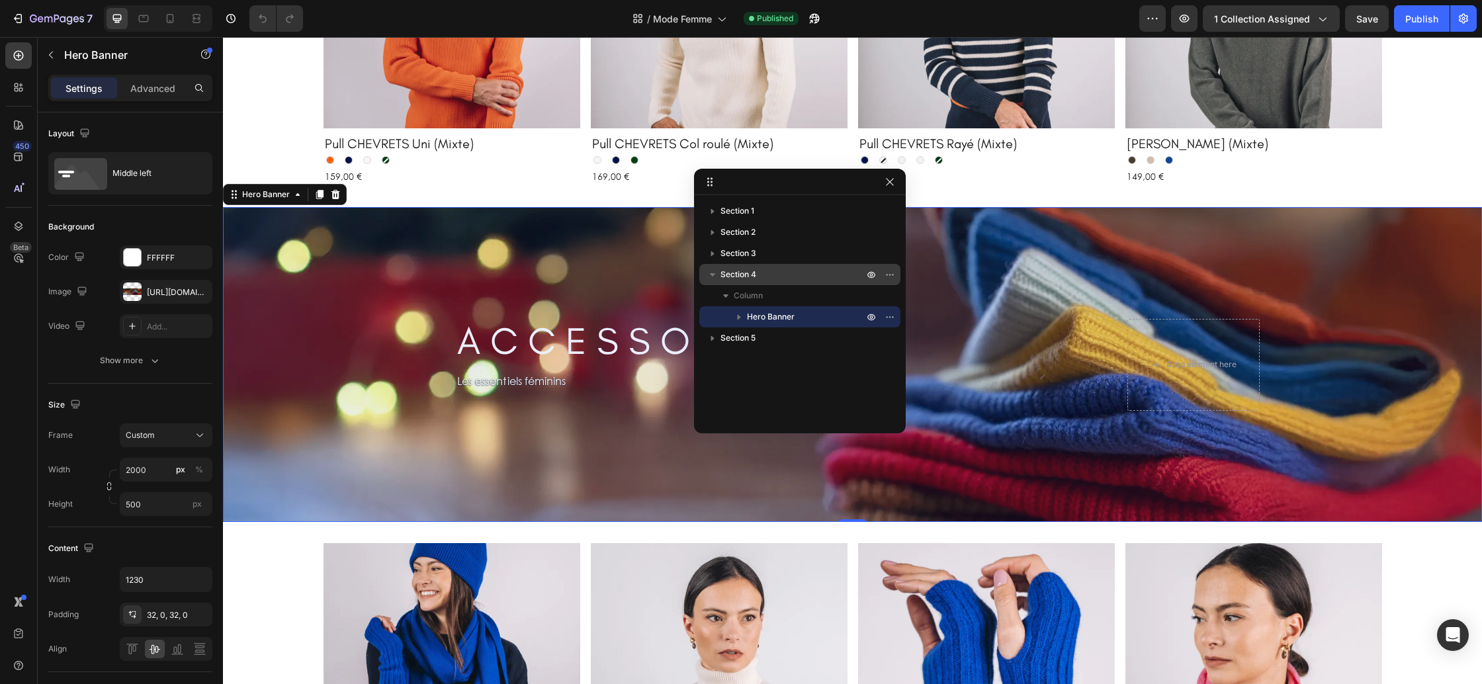
click at [738, 280] on span "Section 4" at bounding box center [739, 274] width 36 height 13
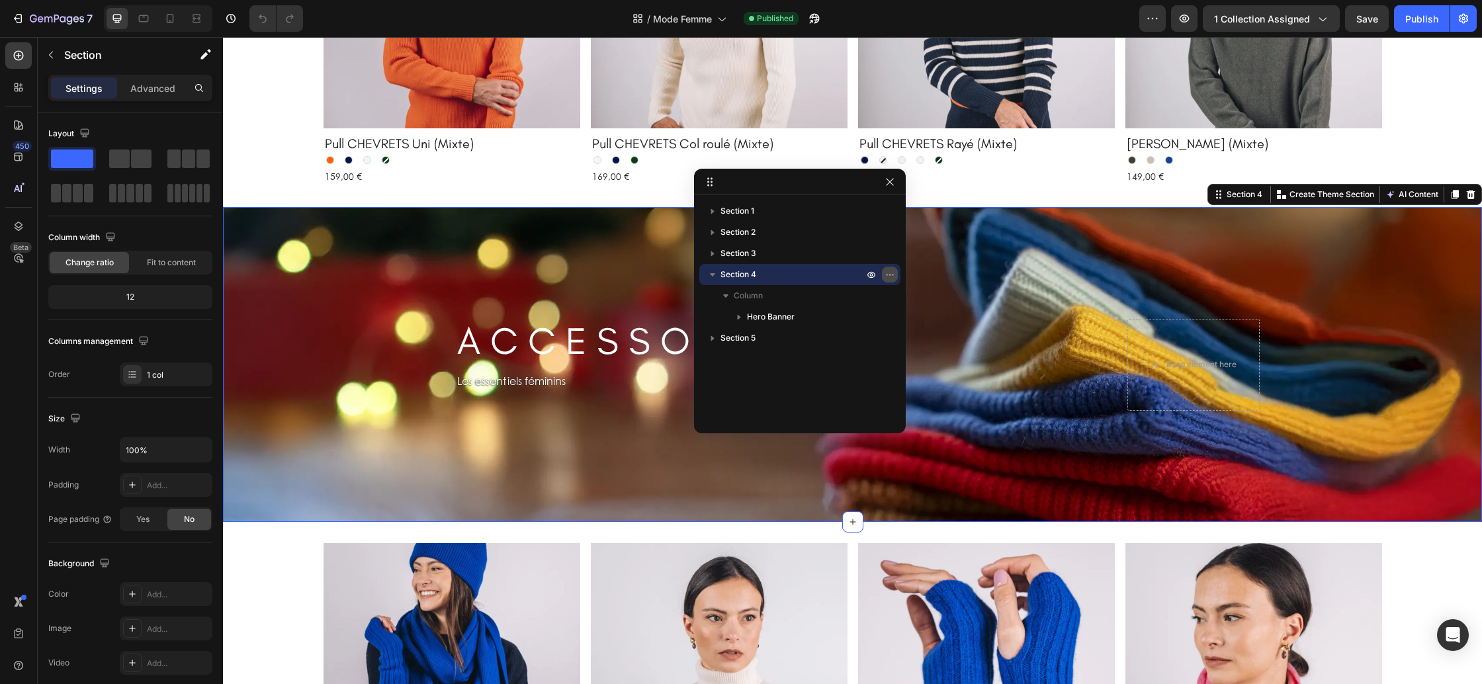
click at [891, 276] on icon "button" at bounding box center [890, 274] width 11 height 11
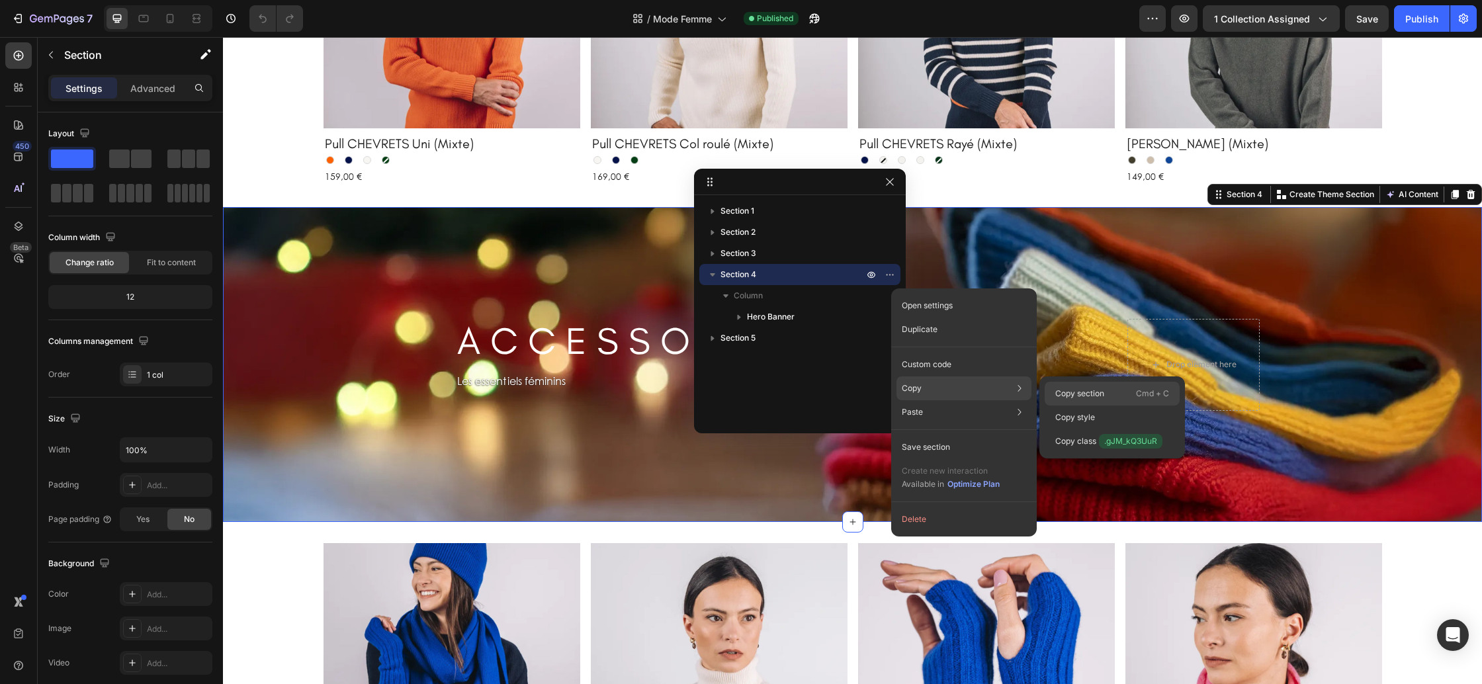
drag, startPoint x: 1096, startPoint y: 390, endPoint x: 859, endPoint y: 343, distance: 240.8
click at [1096, 390] on p "Copy section" at bounding box center [1079, 394] width 49 height 12
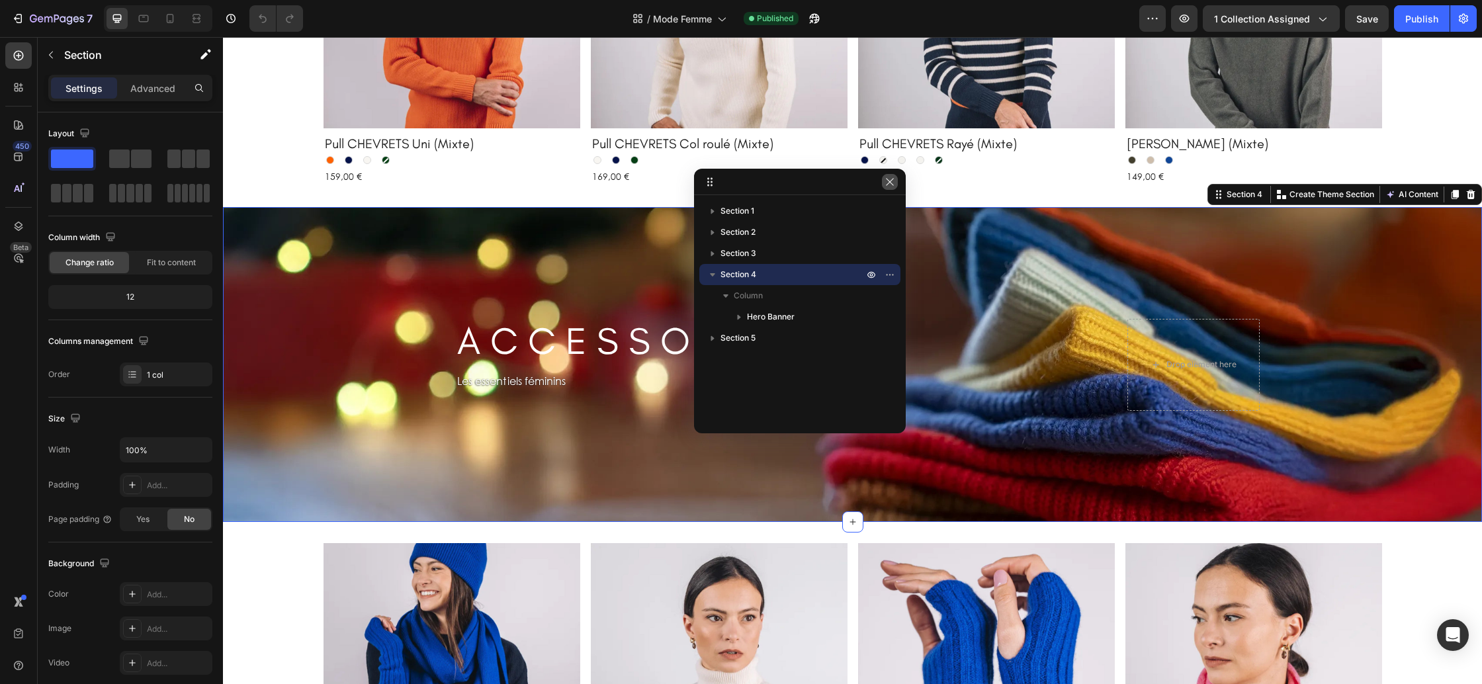
click at [887, 179] on icon "button" at bounding box center [889, 181] width 7 height 7
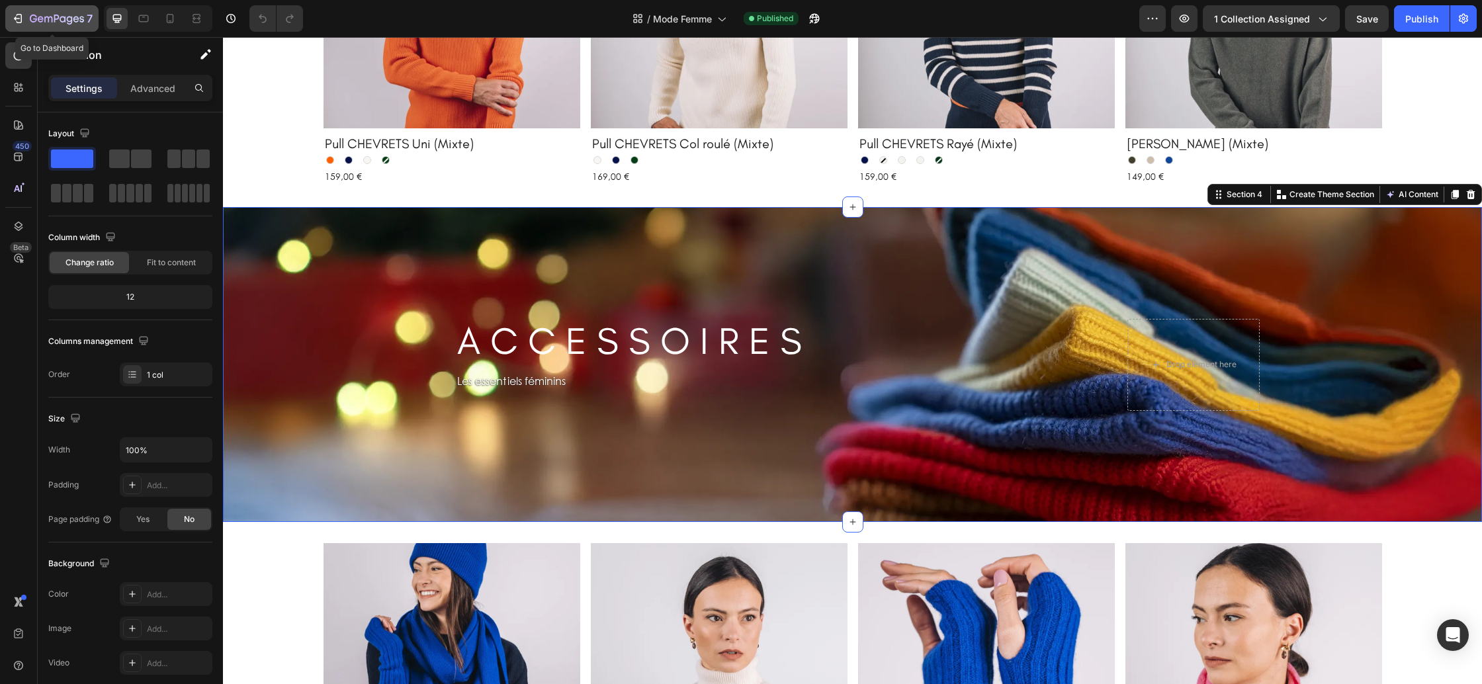
click at [38, 18] on icon "button" at bounding box center [41, 19] width 6 height 6
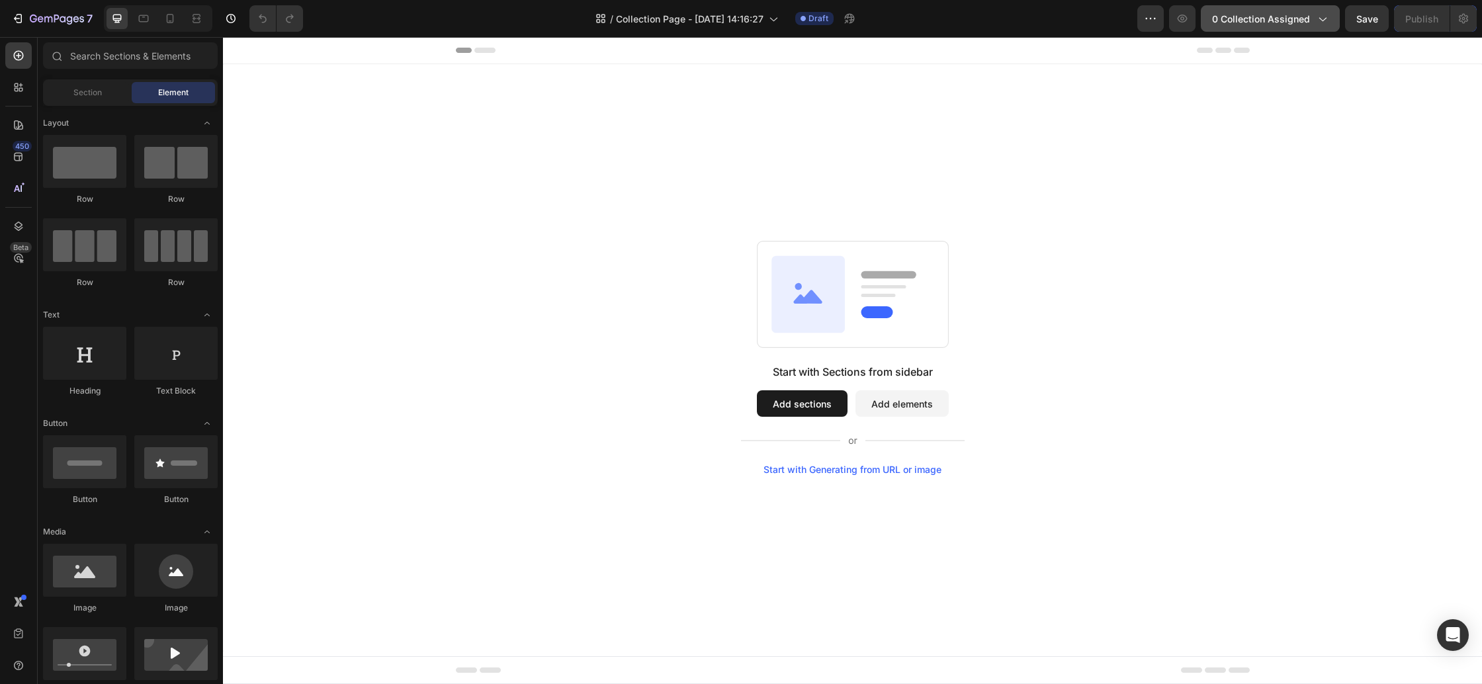
click at [1289, 24] on span "0 collection assigned" at bounding box center [1261, 19] width 98 height 14
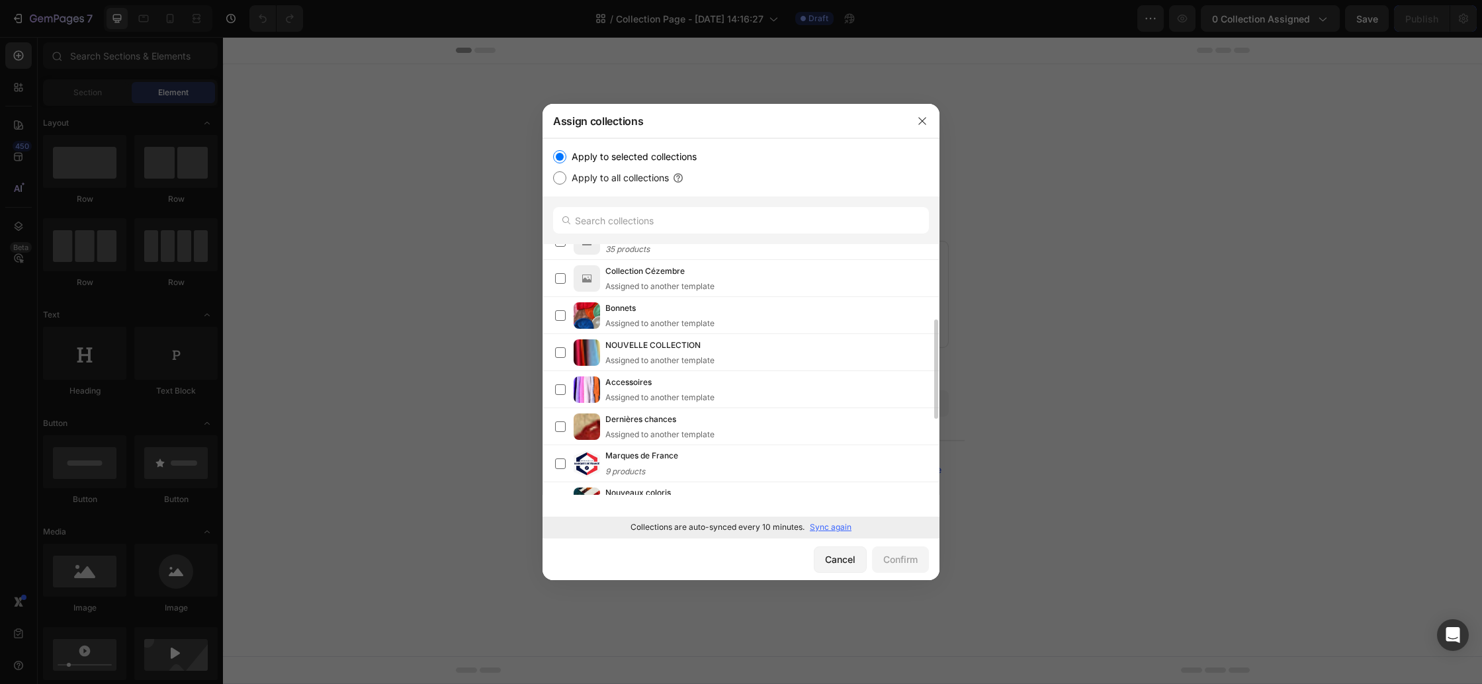
scroll to position [209, 0]
click at [825, 524] on p "Sync again" at bounding box center [831, 527] width 42 height 12
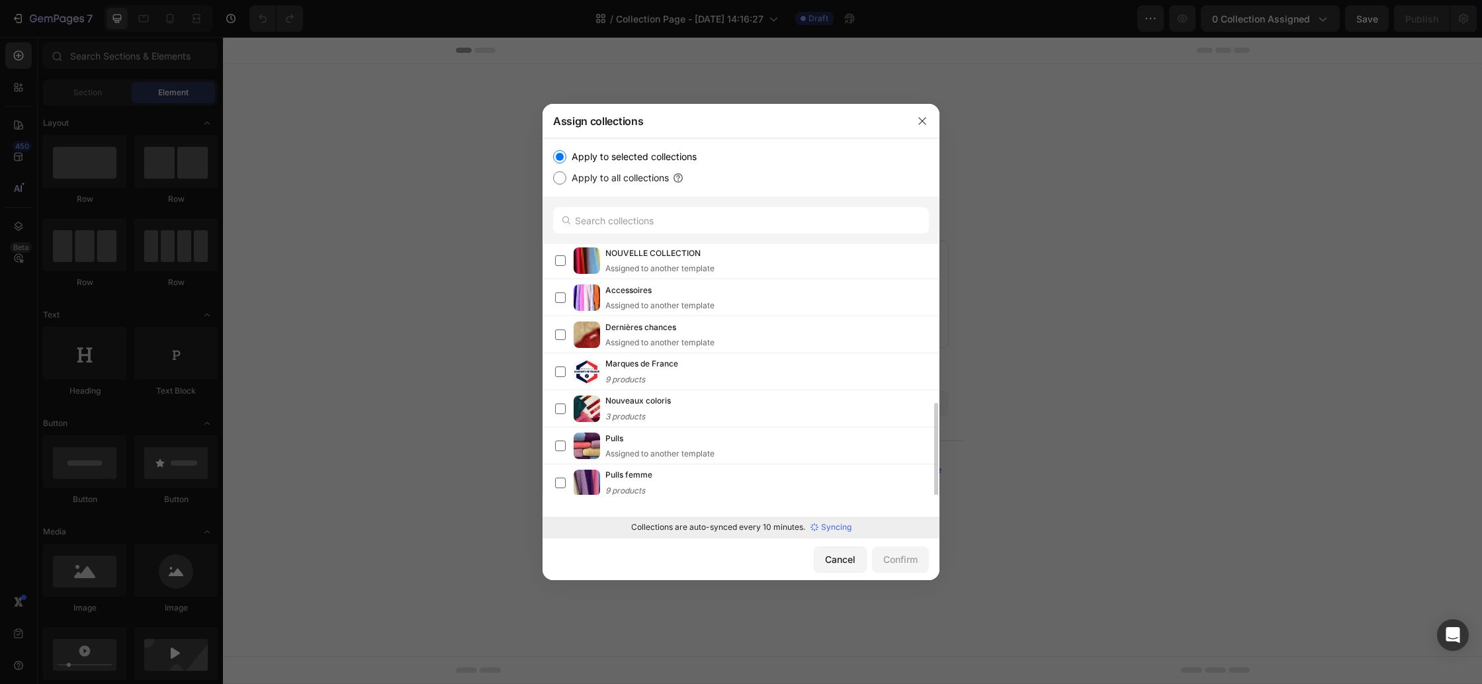
scroll to position [379, 0]
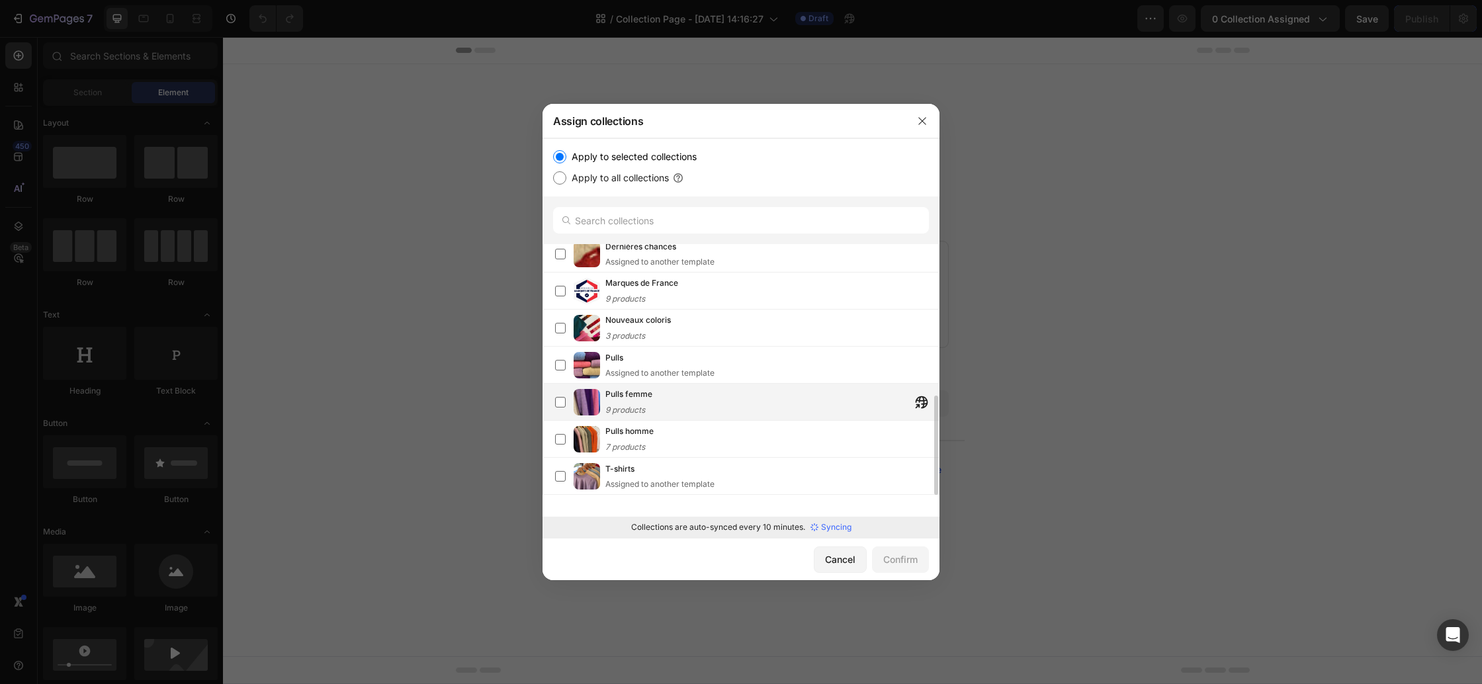
click at [717, 406] on div "Pulls femme 9 products" at bounding box center [771, 402] width 333 height 29
click at [904, 564] on div "Confirm" at bounding box center [900, 559] width 34 height 14
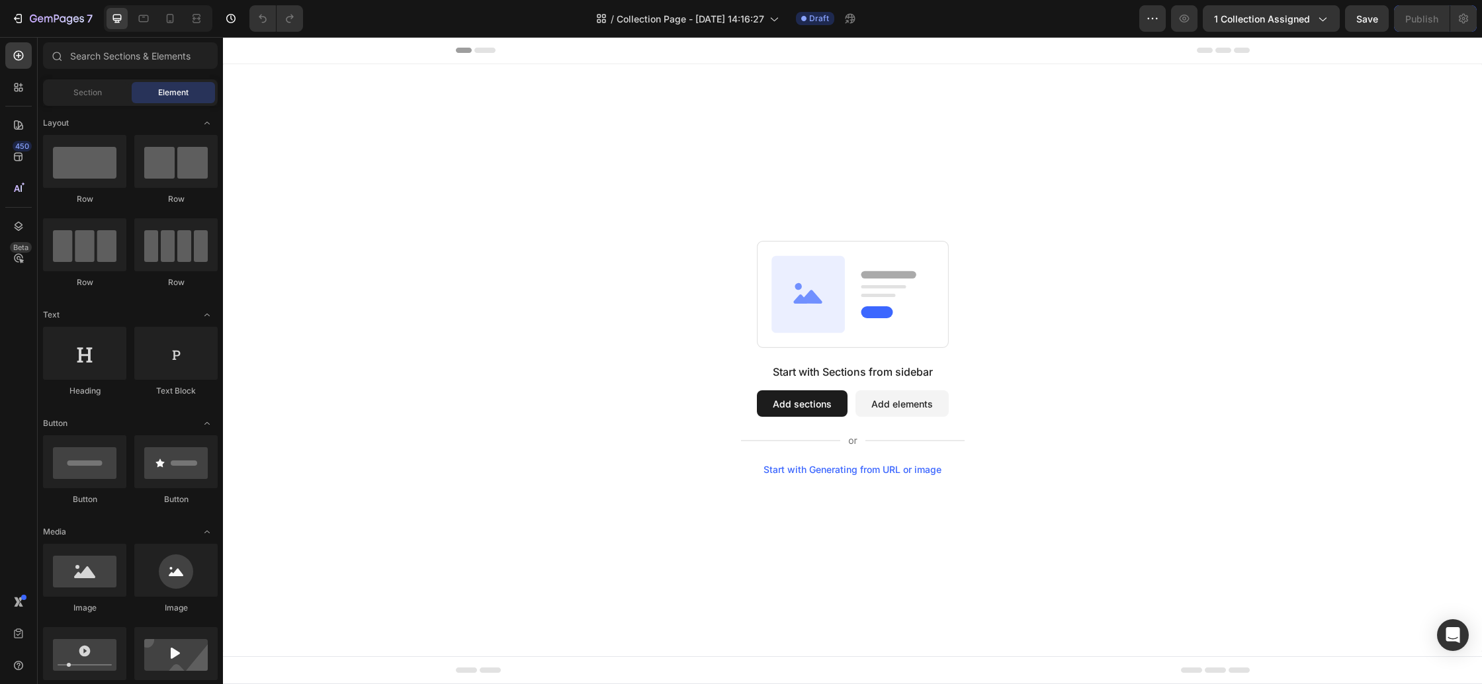
click at [793, 396] on button "Add sections" at bounding box center [802, 403] width 91 height 26
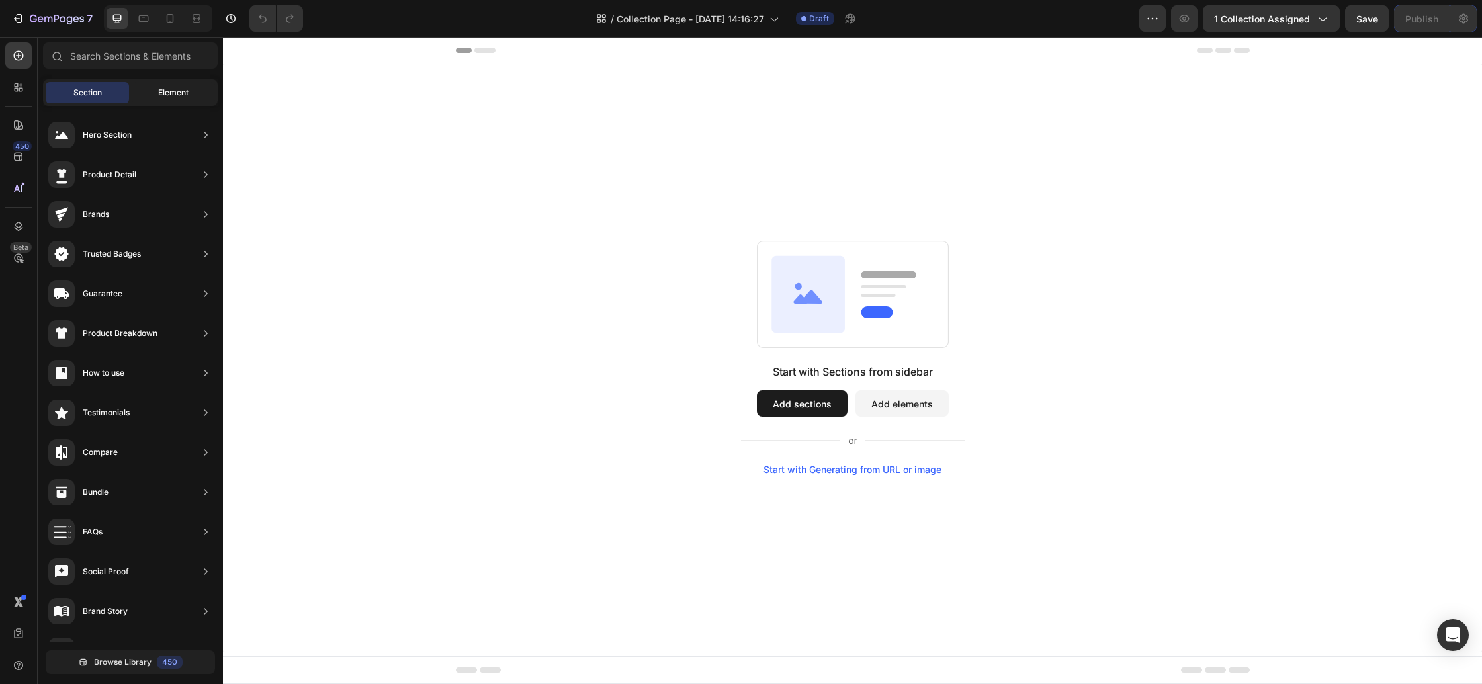
click at [160, 101] on div "Element" at bounding box center [173, 92] width 83 height 21
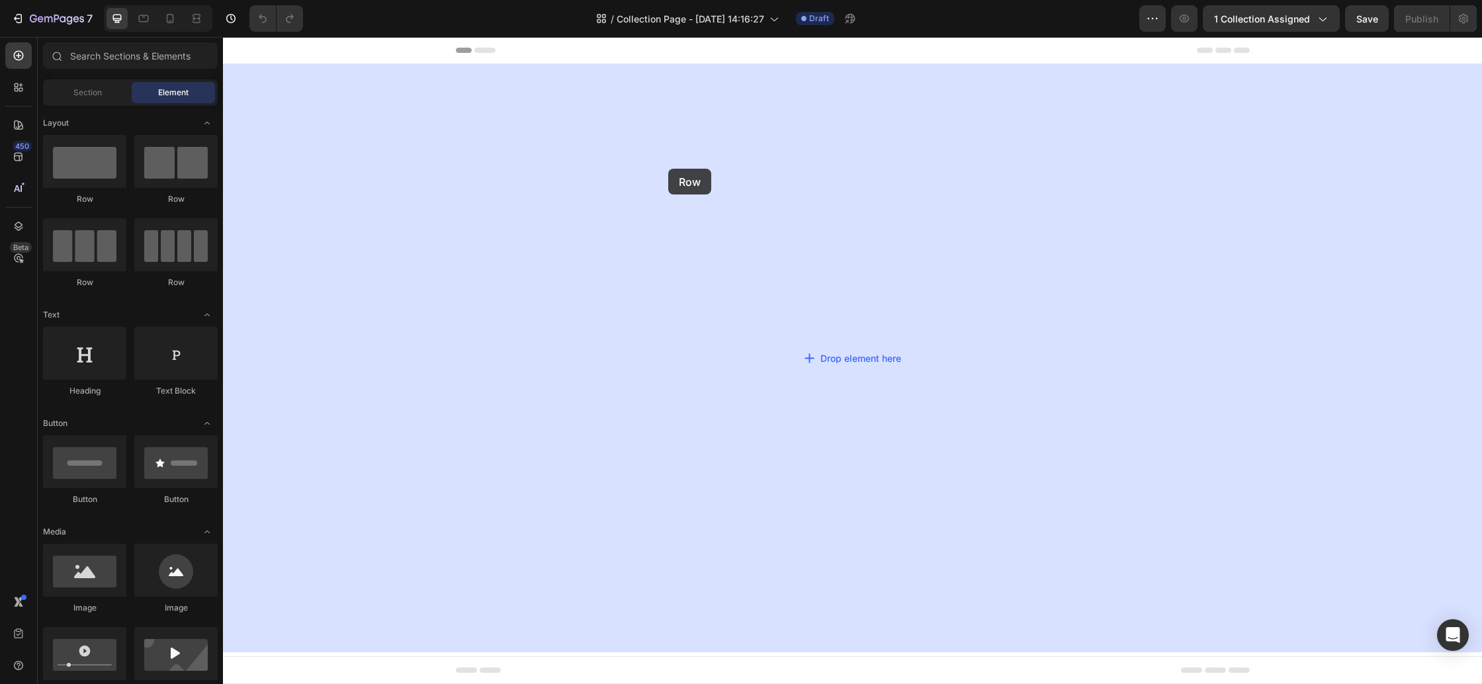
drag, startPoint x: 390, startPoint y: 204, endPoint x: 672, endPoint y: 168, distance: 284.1
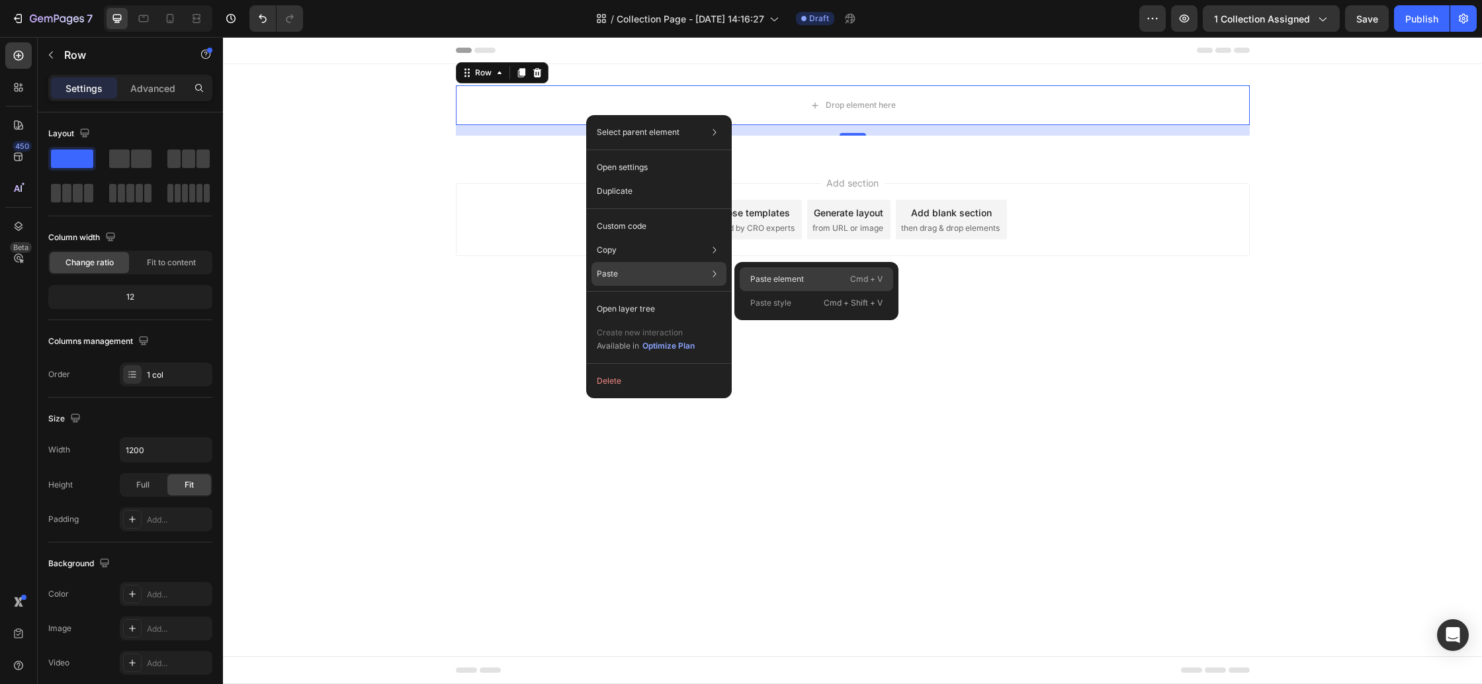
click at [765, 283] on p "Paste element" at bounding box center [777, 279] width 54 height 12
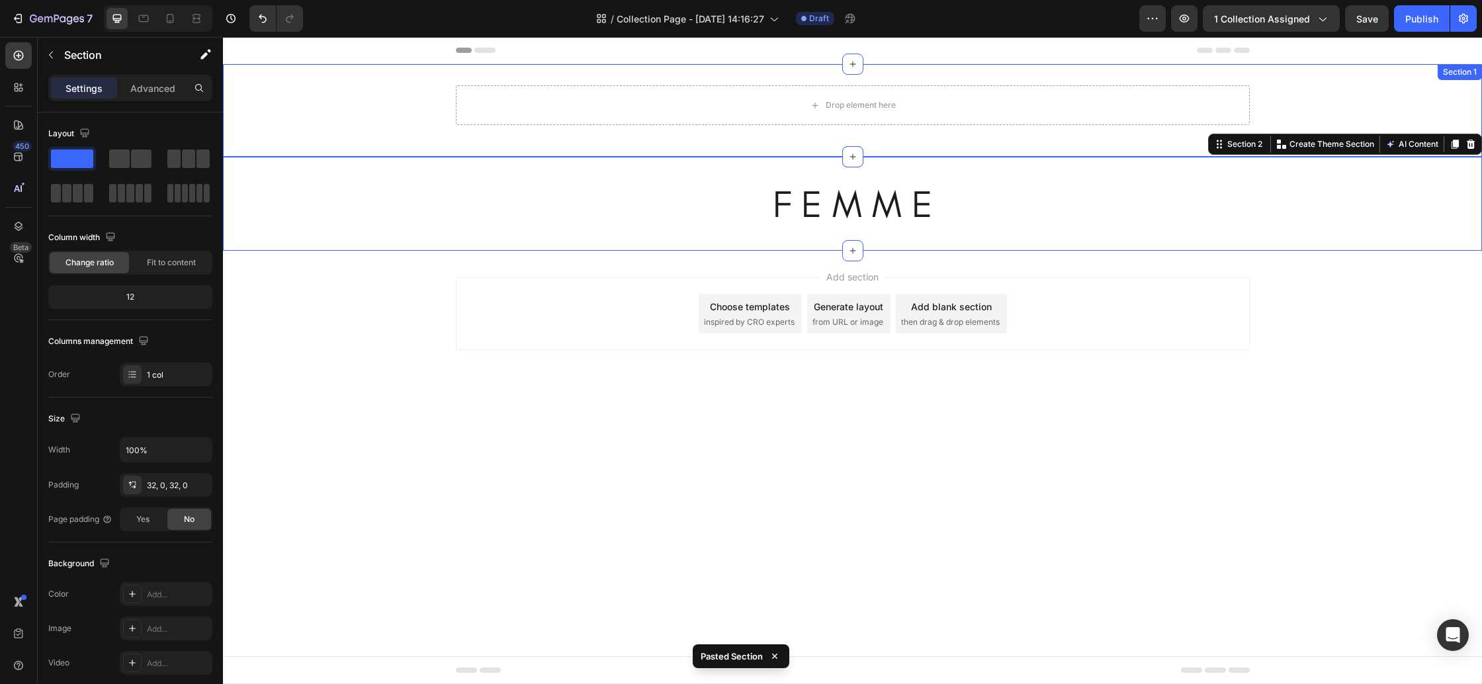
click at [392, 98] on div "Drop element here Row" at bounding box center [852, 110] width 1259 height 50
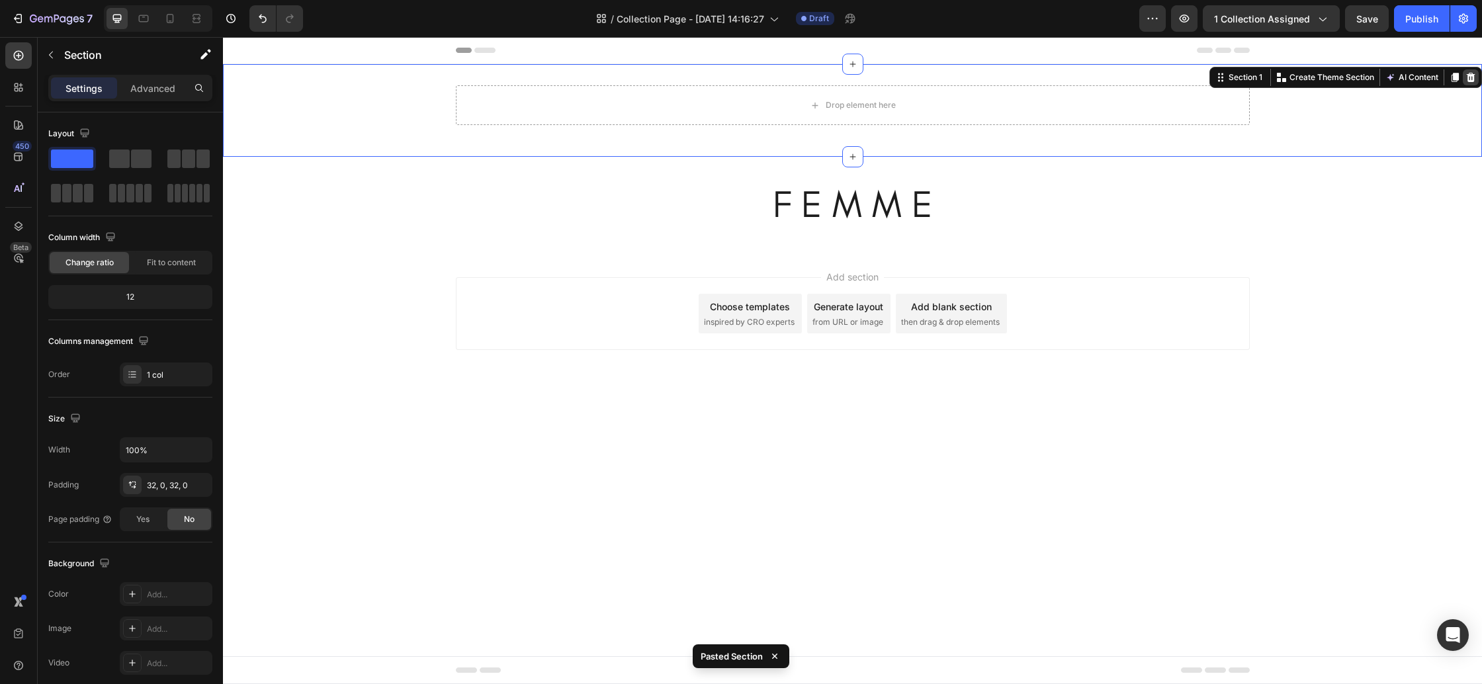
click at [1471, 74] on icon at bounding box center [1471, 77] width 9 height 9
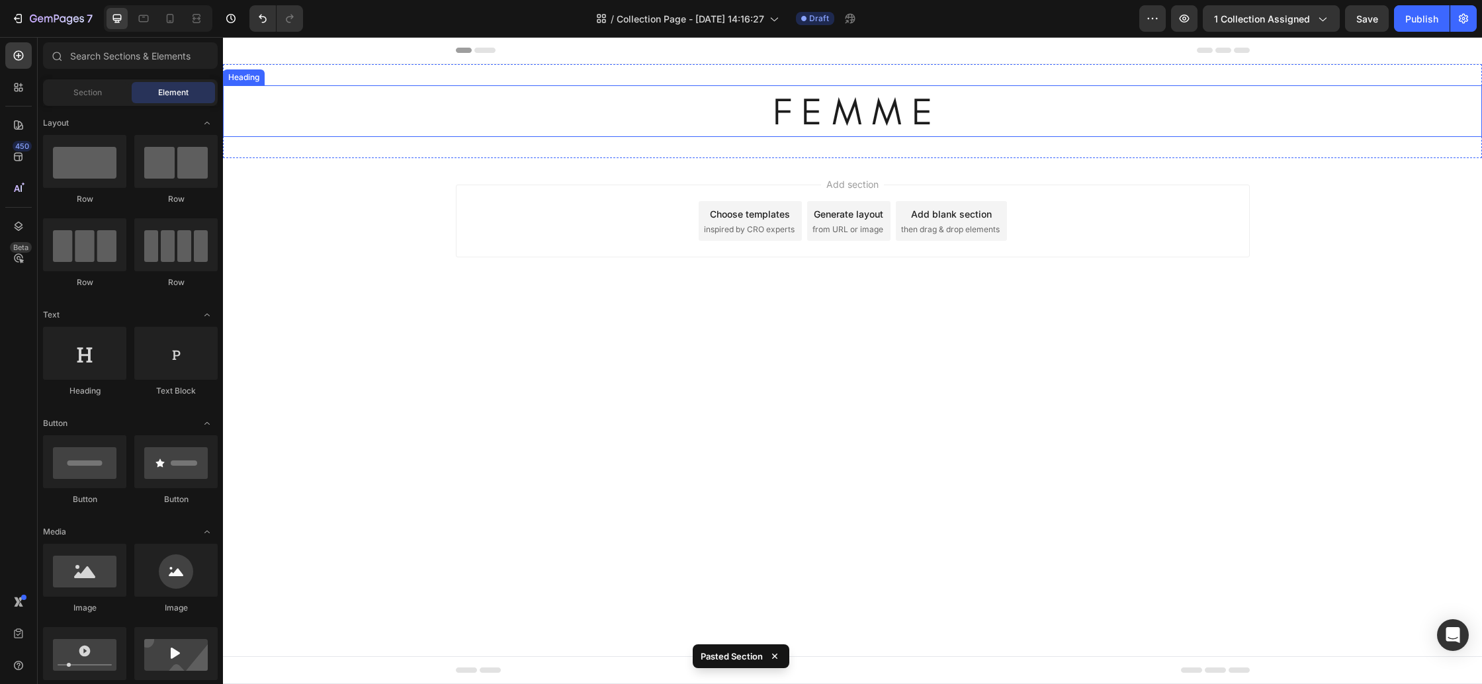
click at [572, 105] on h2 "F E M M E" at bounding box center [852, 111] width 1259 height 52
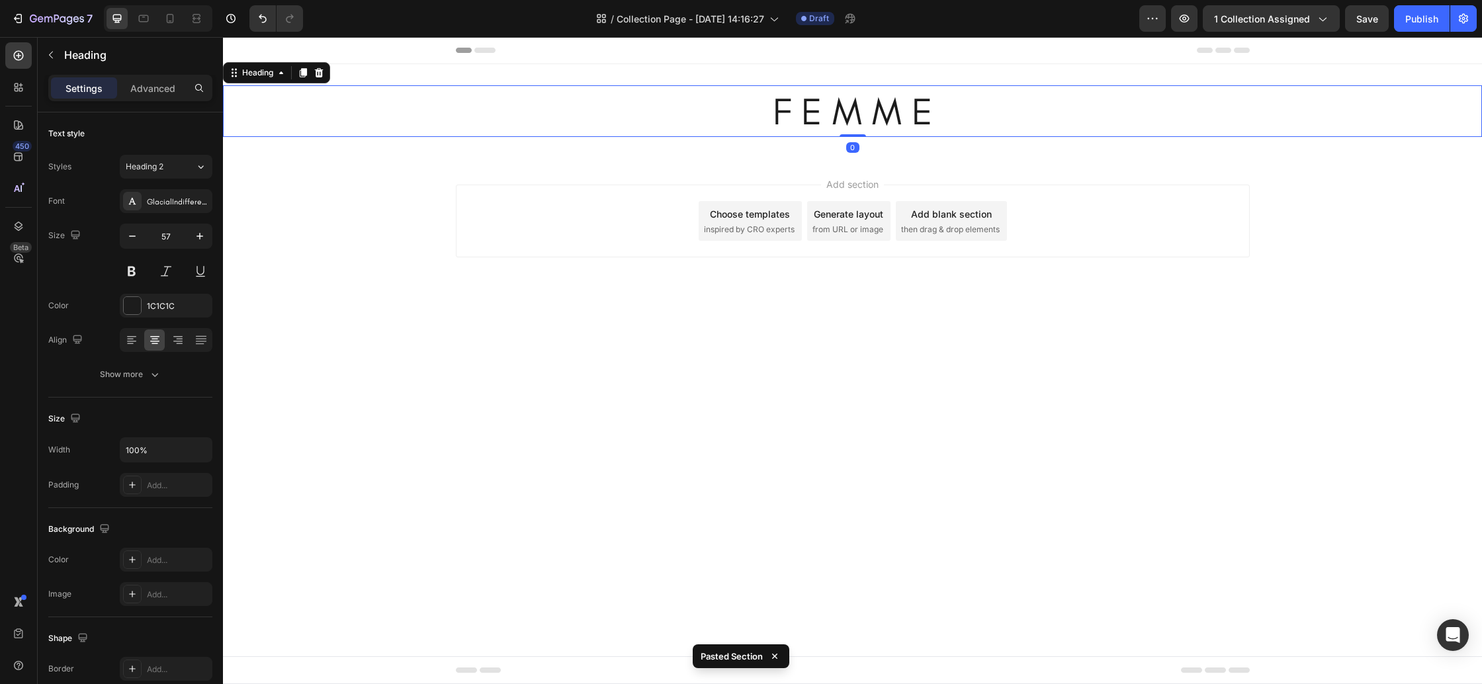
click at [832, 120] on h2 "F E M M E" at bounding box center [852, 111] width 1259 height 52
click at [832, 120] on p "F E M M E" at bounding box center [852, 111] width 1256 height 49
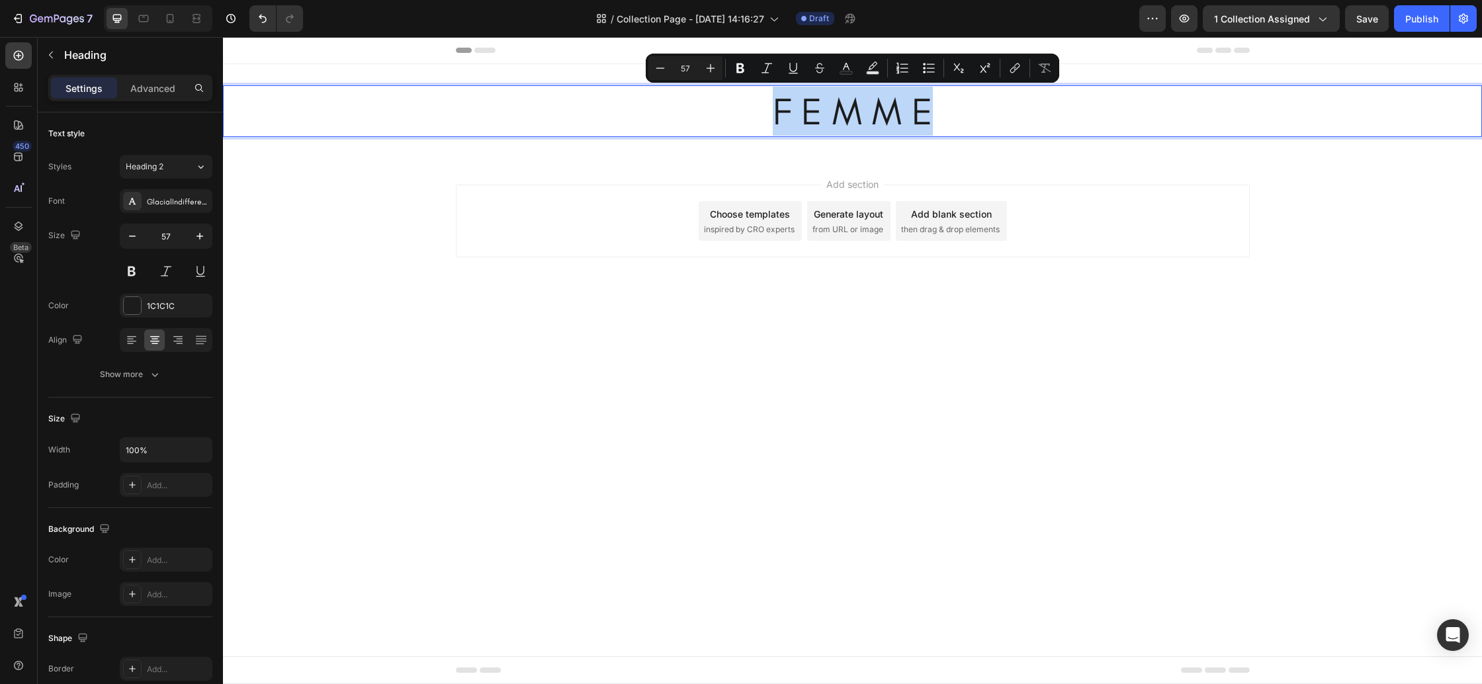
click at [770, 114] on p "F E M M E" at bounding box center [852, 111] width 1256 height 49
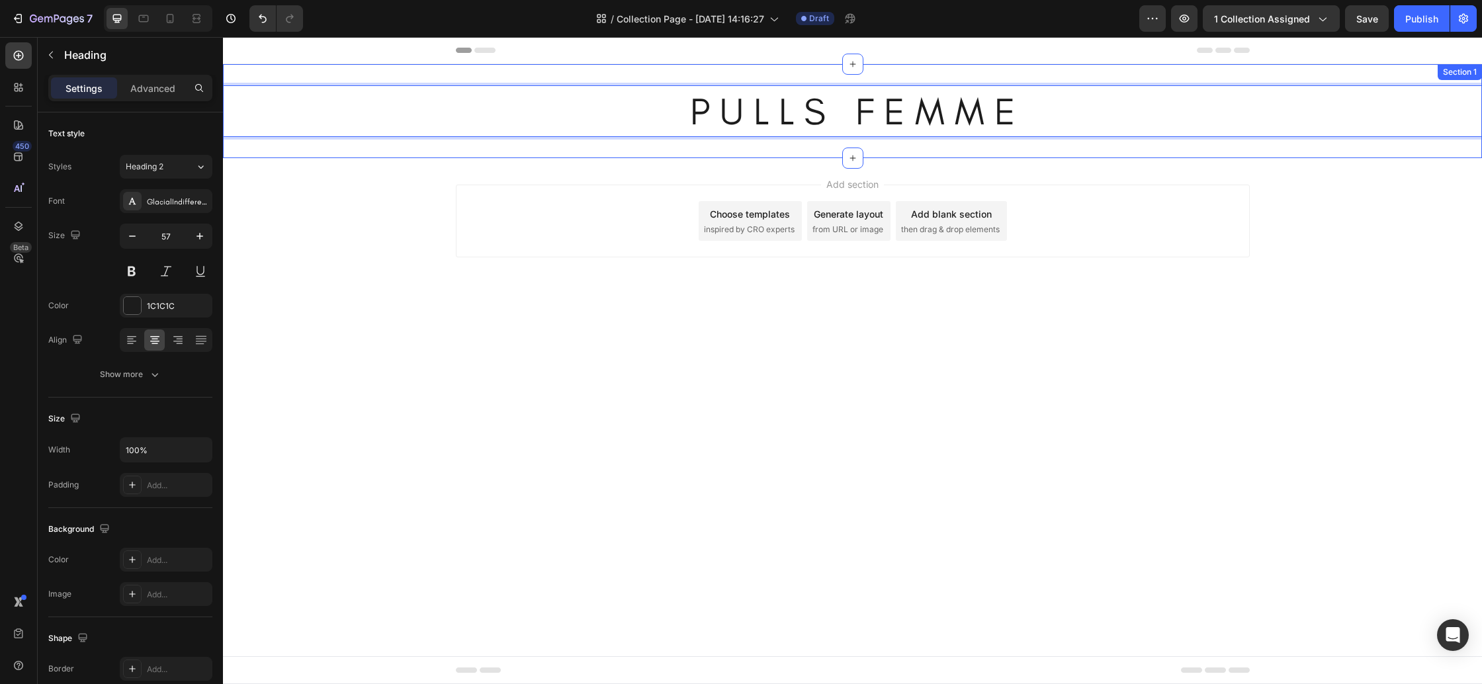
click at [579, 153] on div "P U L L S F E M M E Heading 0 Section 1" at bounding box center [852, 111] width 1259 height 94
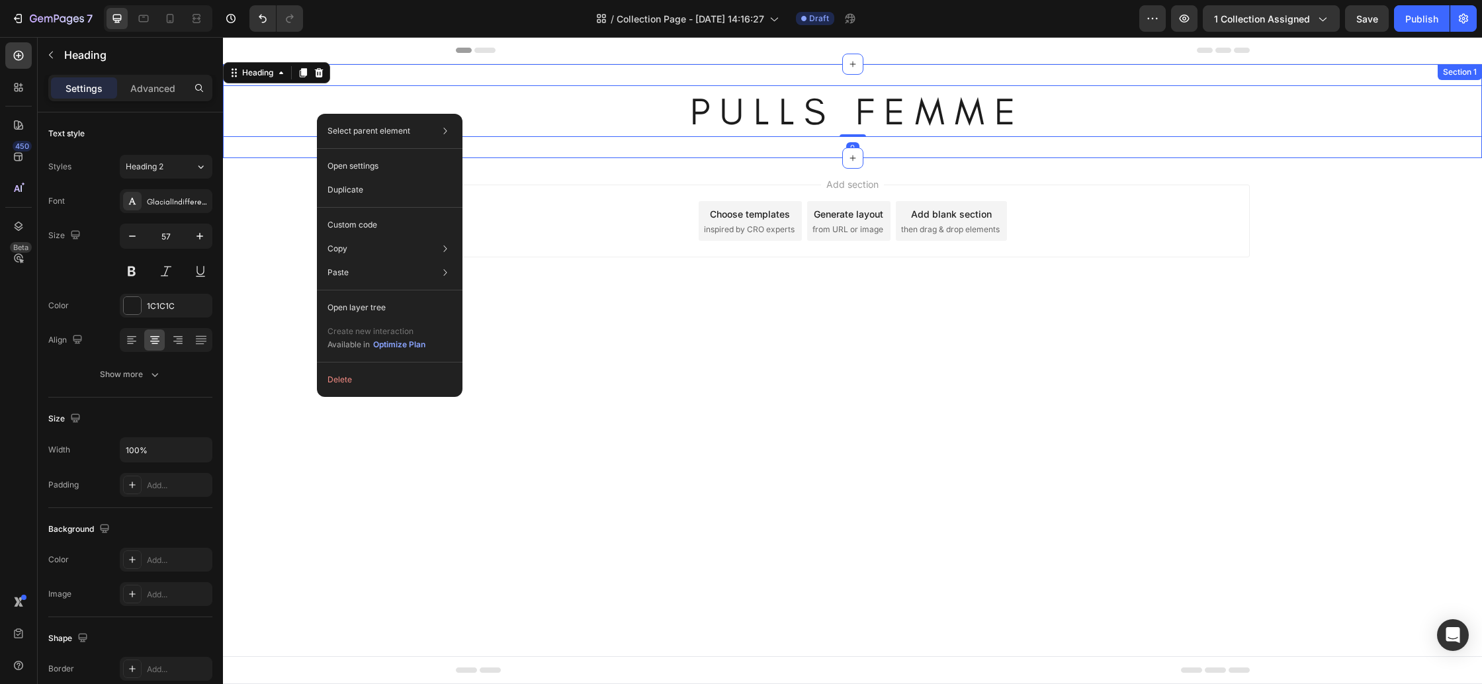
click at [270, 139] on div "P U L L S F E M M E Heading 0 Section 1" at bounding box center [852, 111] width 1259 height 94
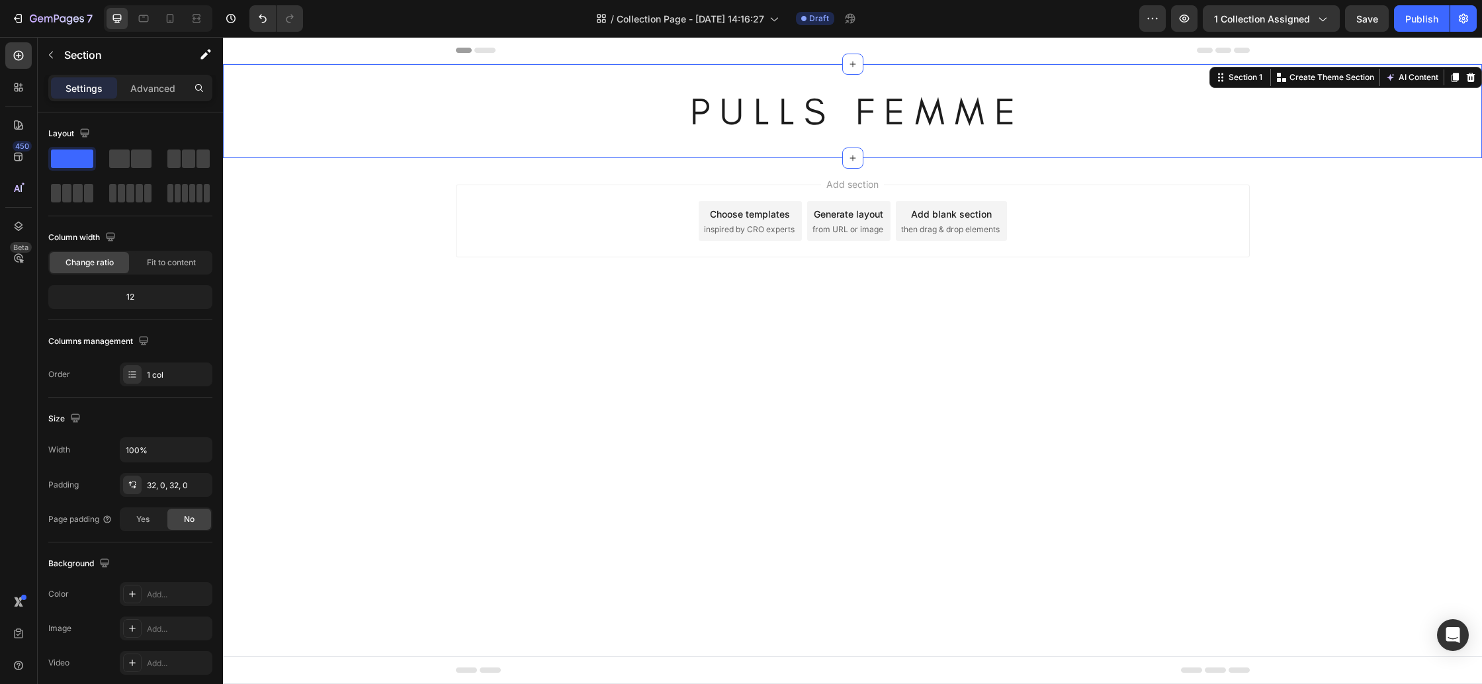
click at [291, 147] on div "P U L L S F E M M E Heading Section 1 You can create reusable sections Create T…" at bounding box center [852, 111] width 1259 height 94
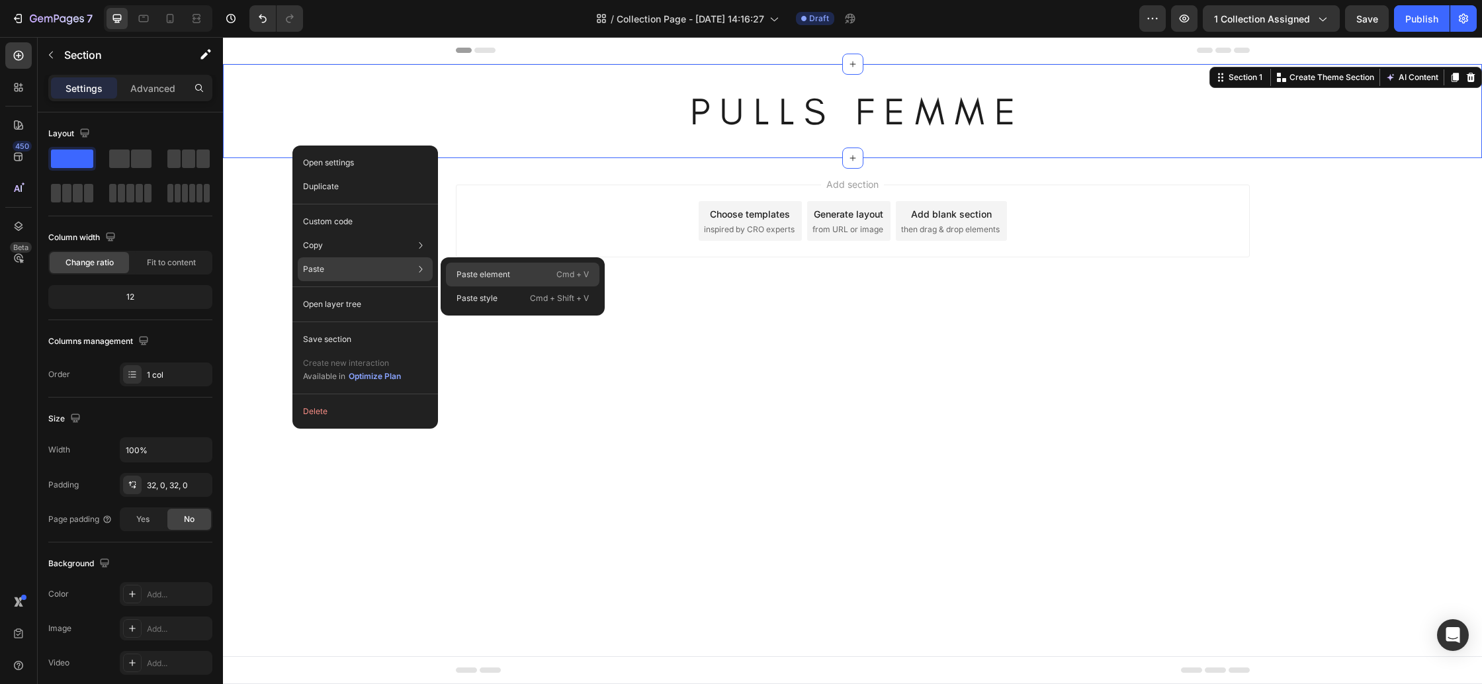
click at [515, 286] on div "Paste element Cmd + V" at bounding box center [522, 298] width 153 height 24
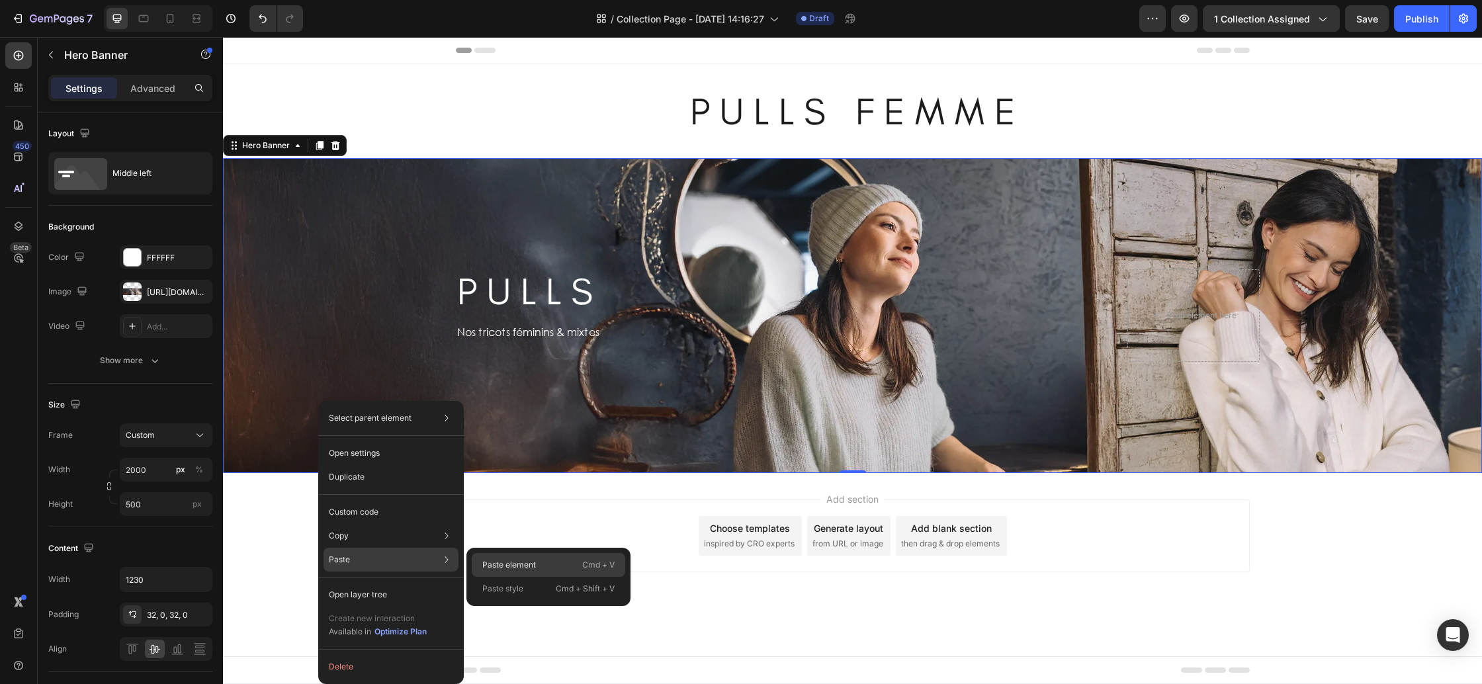
click at [490, 567] on p "Paste element" at bounding box center [509, 565] width 54 height 12
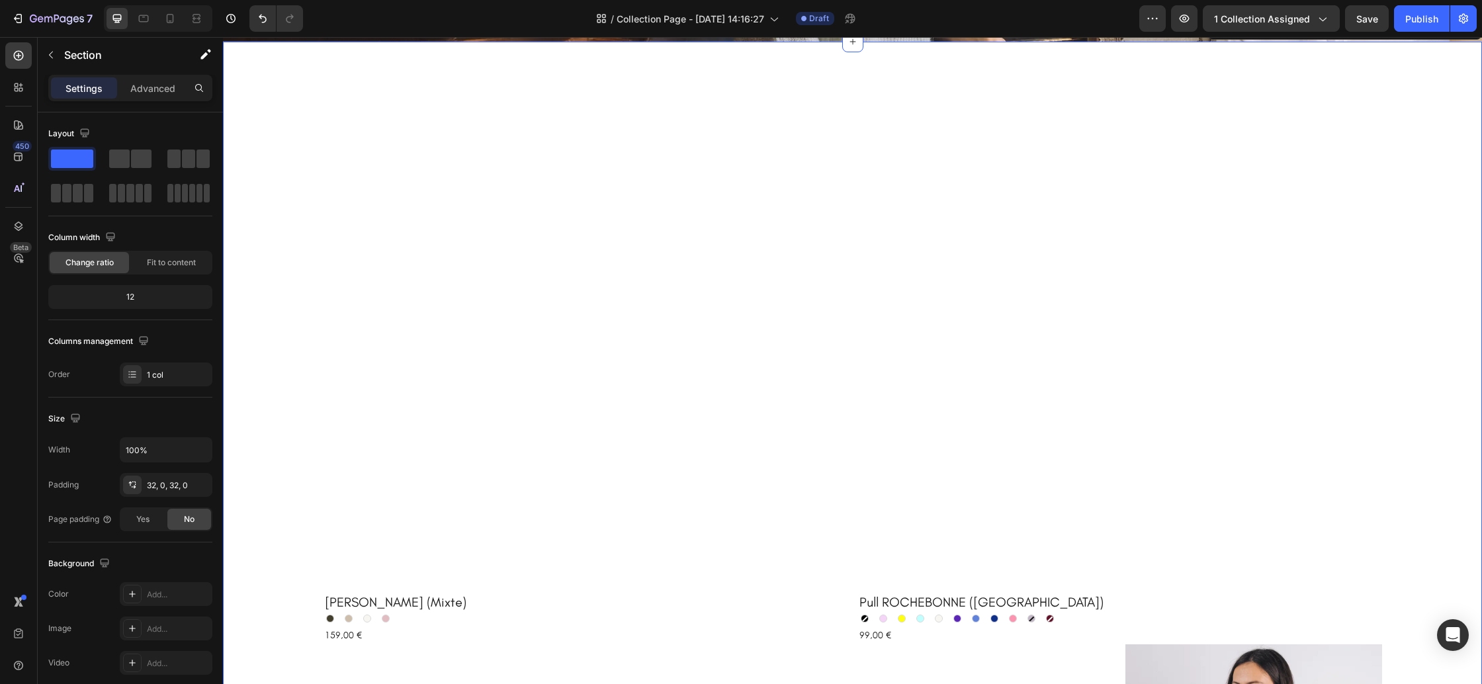
scroll to position [0, 0]
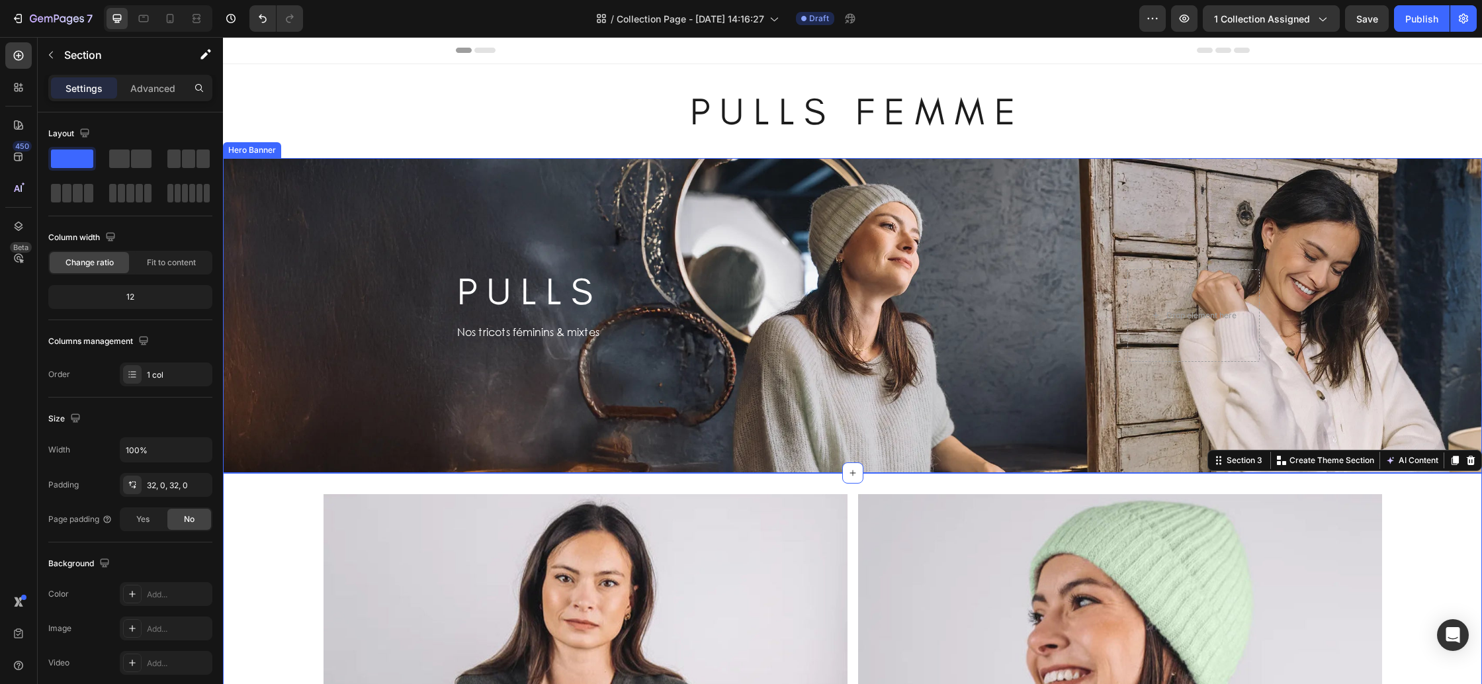
click at [261, 331] on div "Background Image" at bounding box center [852, 315] width 1259 height 315
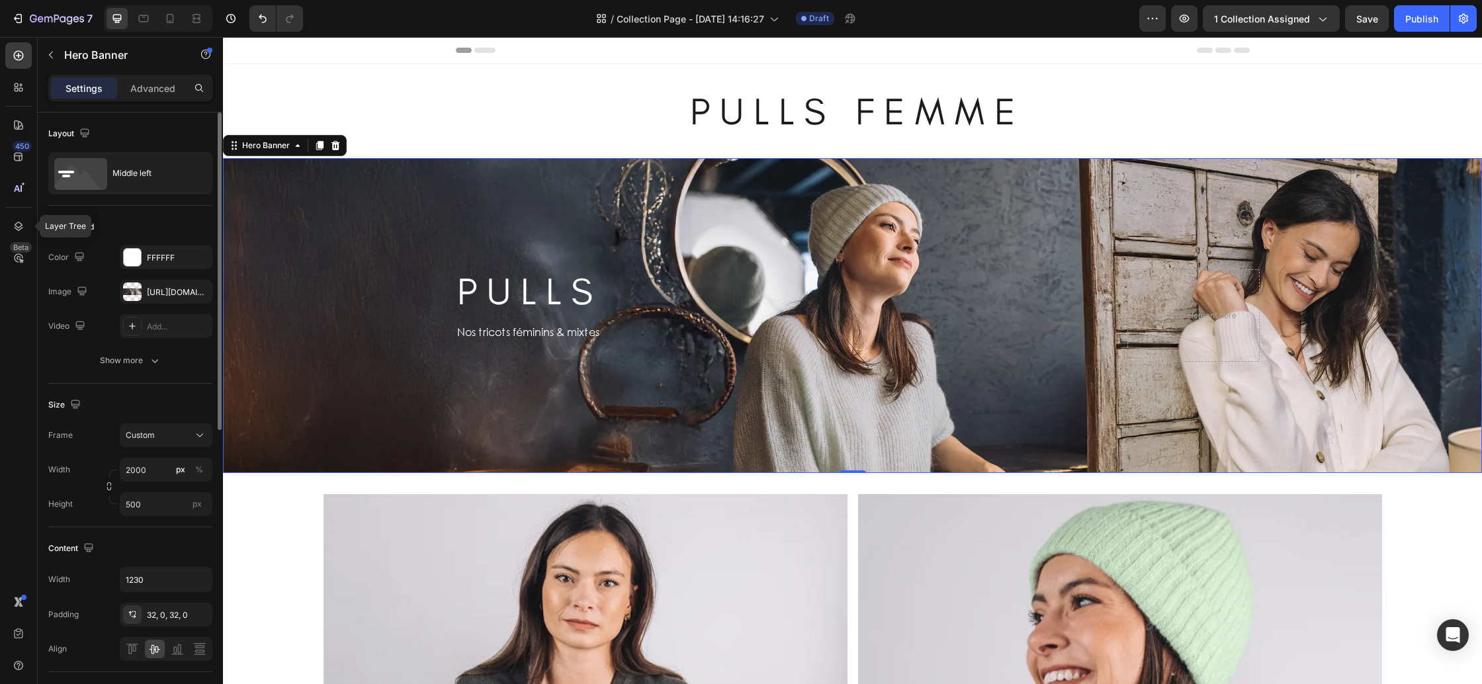
drag, startPoint x: 11, startPoint y: 226, endPoint x: 203, endPoint y: 240, distance: 192.3
click at [11, 226] on div at bounding box center [18, 226] width 26 height 26
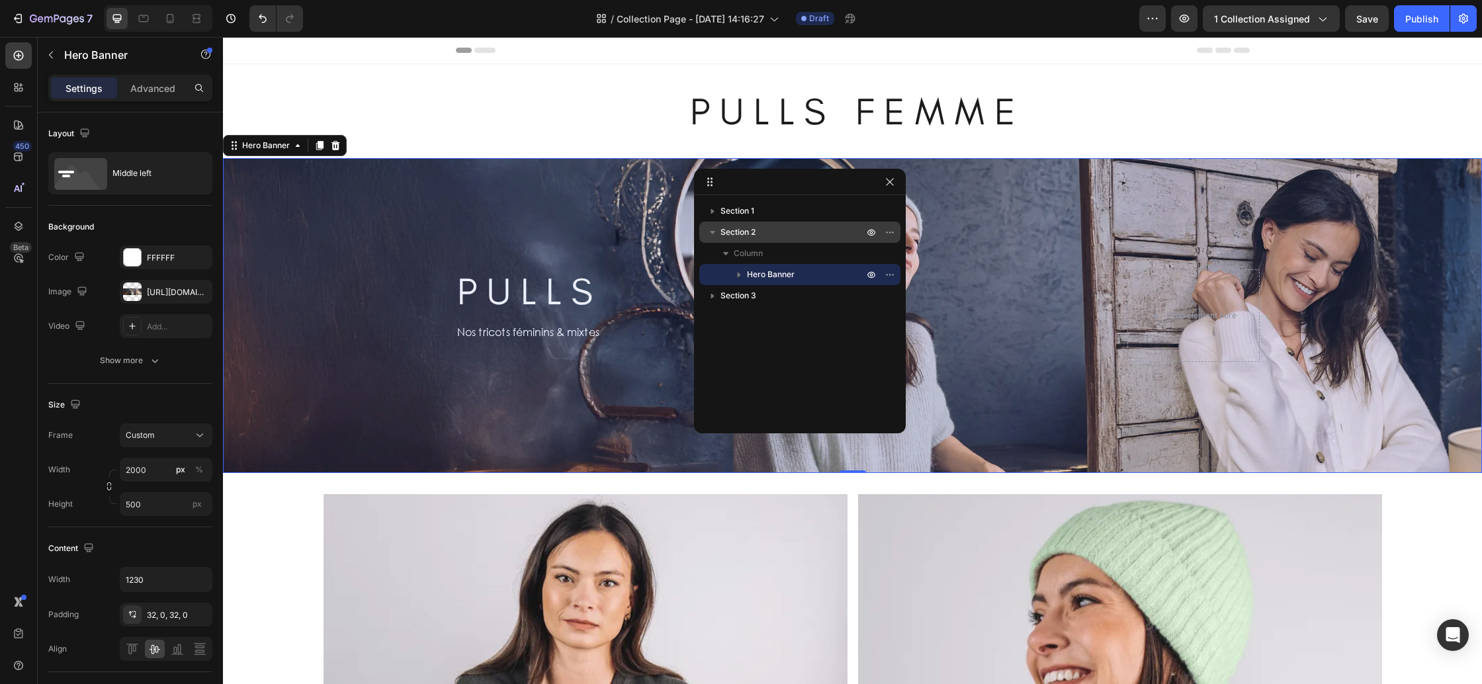
click at [766, 236] on p "Section 2" at bounding box center [794, 232] width 146 height 13
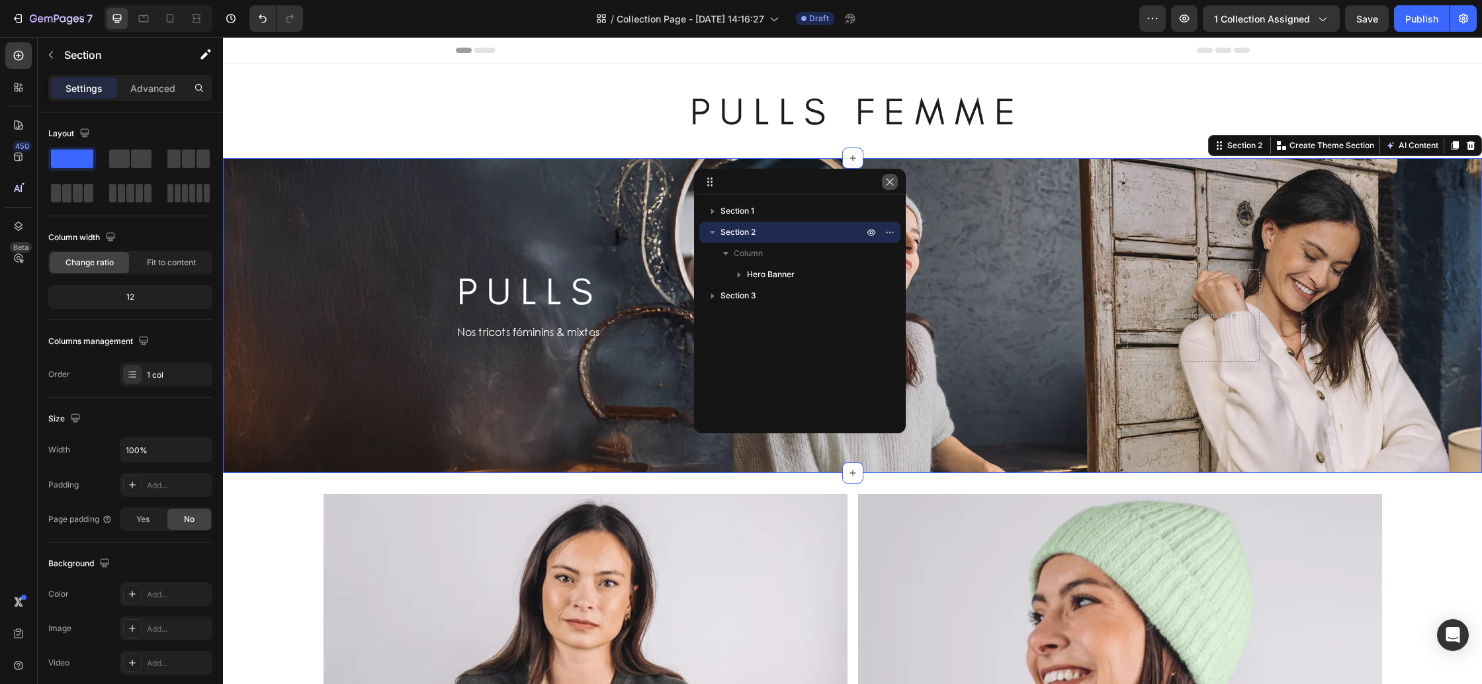
drag, startPoint x: 892, startPoint y: 183, endPoint x: 1004, endPoint y: 110, distance: 134.0
click at [892, 183] on icon "button" at bounding box center [889, 181] width 7 height 7
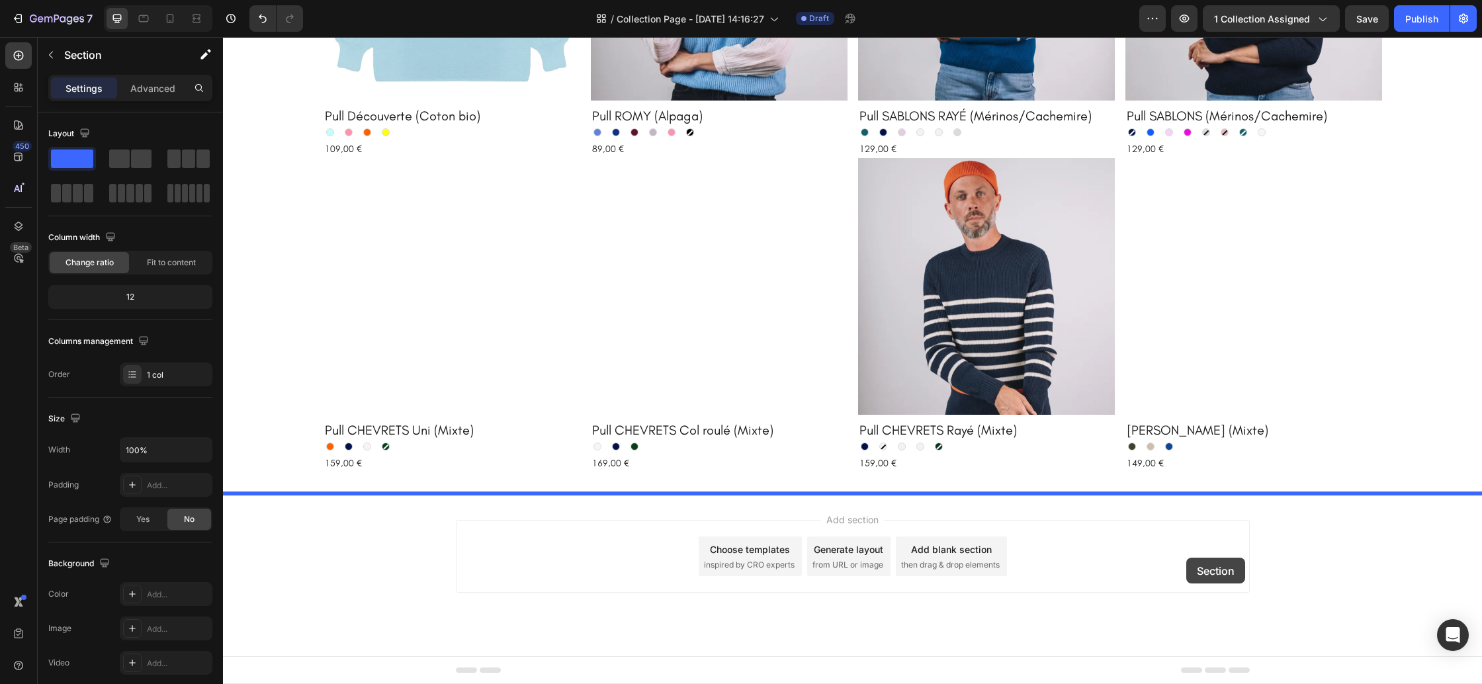
drag, startPoint x: 1219, startPoint y: 167, endPoint x: 1114, endPoint y: 532, distance: 380.1
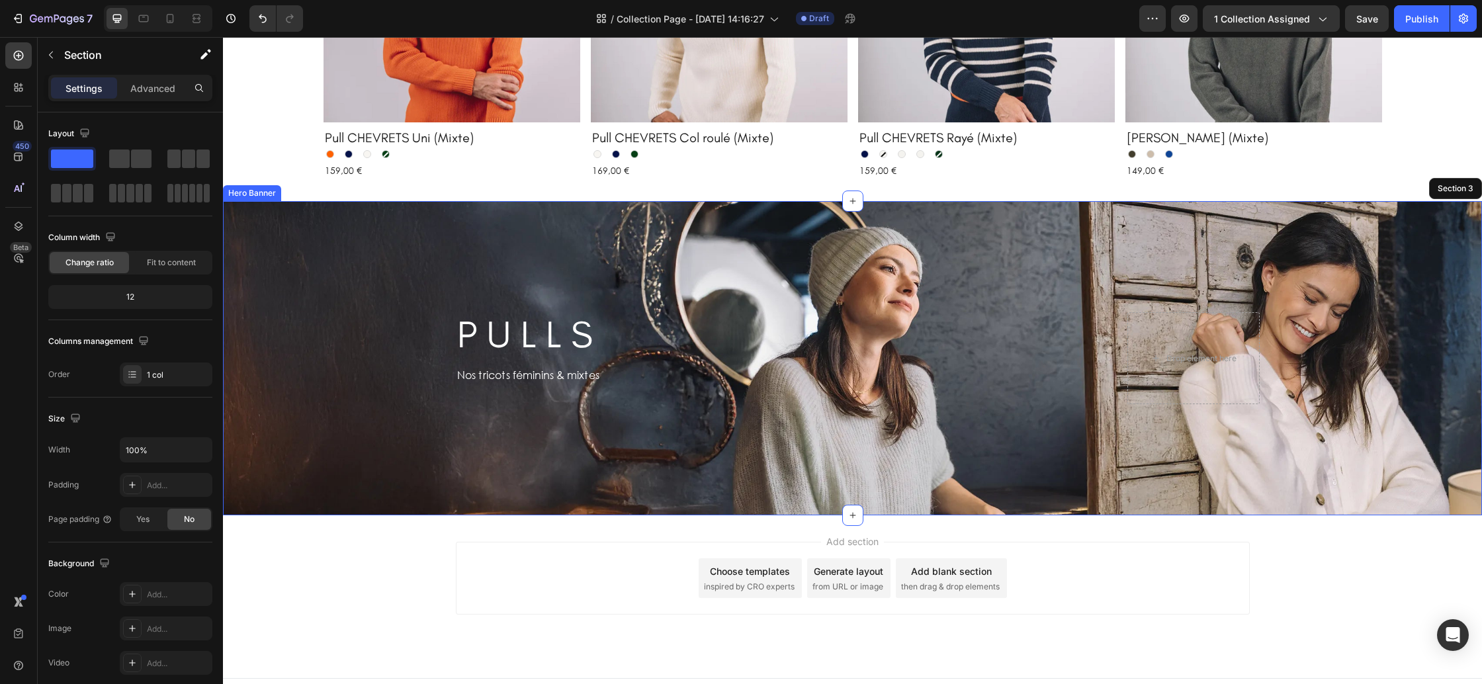
scroll to position [1232, 0]
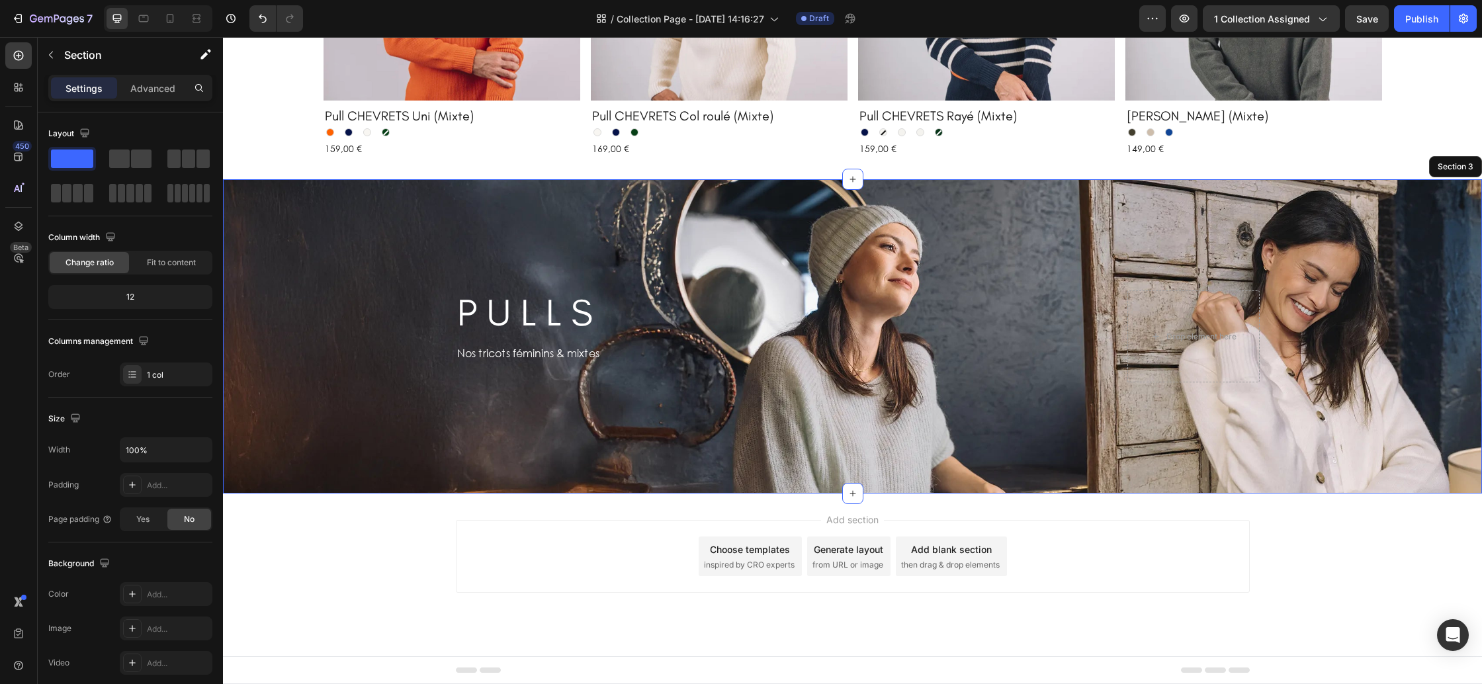
click at [392, 549] on div "Add section Choose templates inspired by CRO experts Generate layout from URL o…" at bounding box center [852, 575] width 1259 height 163
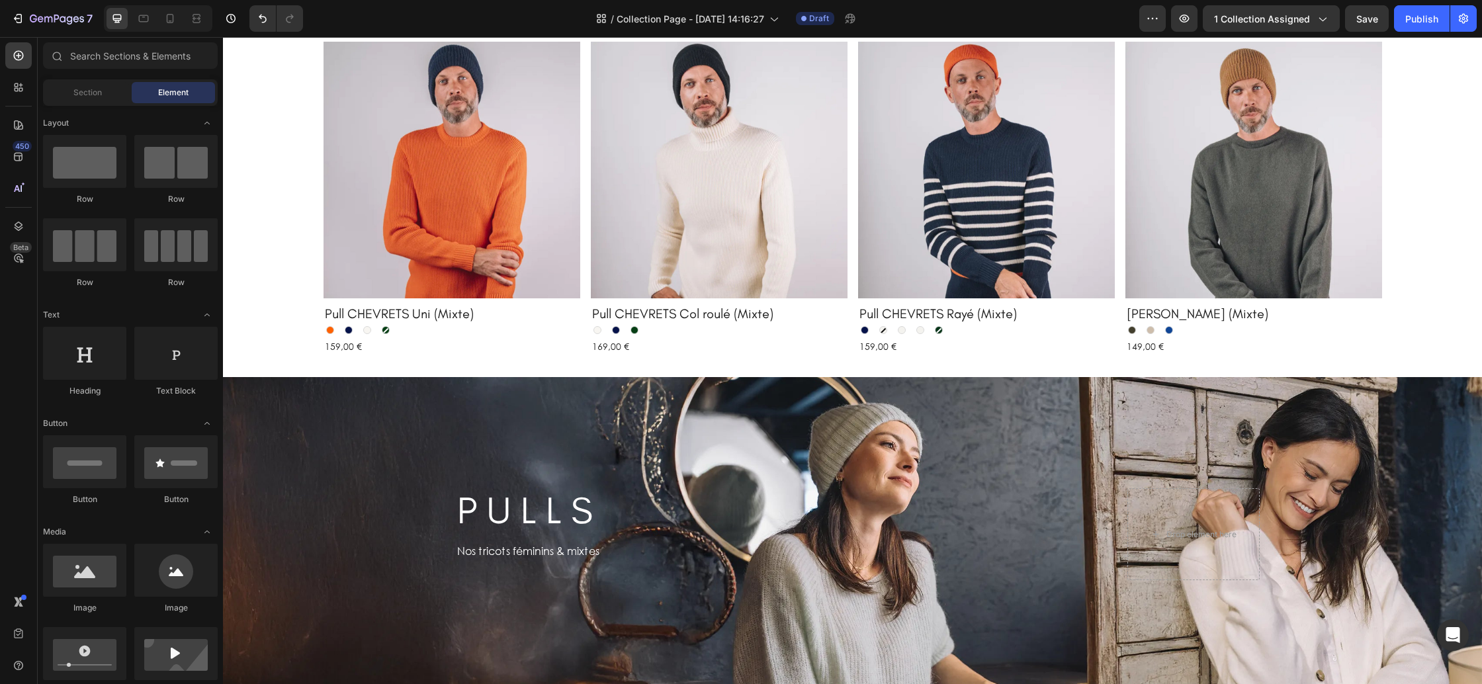
scroll to position [1089, 0]
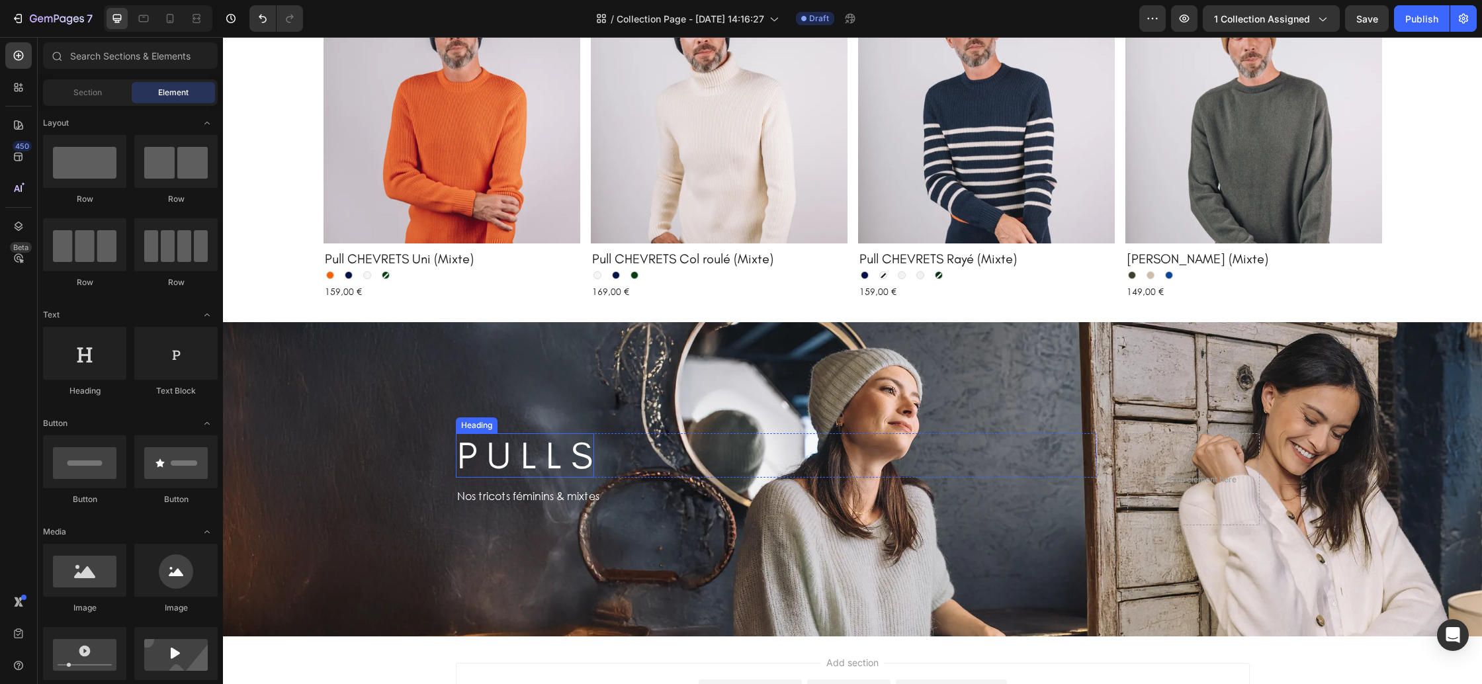
click at [525, 466] on h2 "P U L L S" at bounding box center [525, 455] width 138 height 44
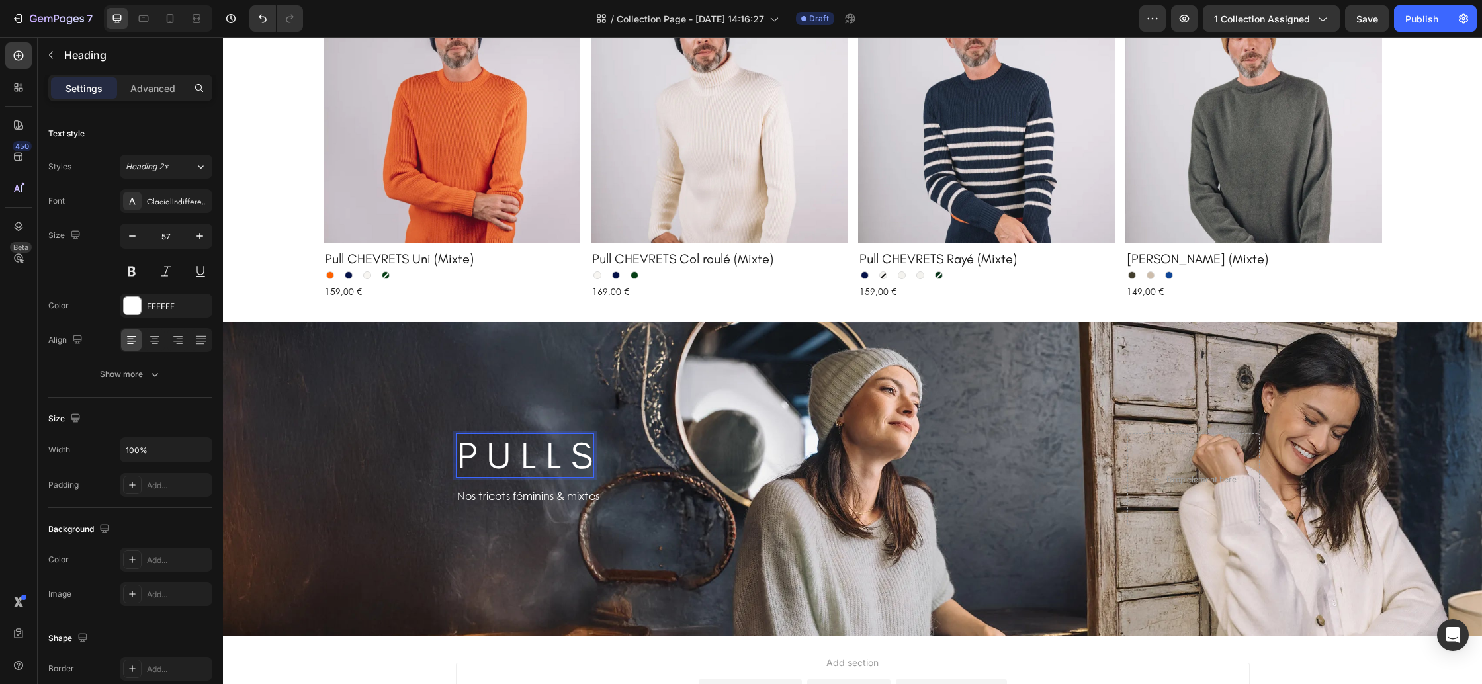
click at [525, 466] on h2 "P U L L S" at bounding box center [525, 455] width 138 height 44
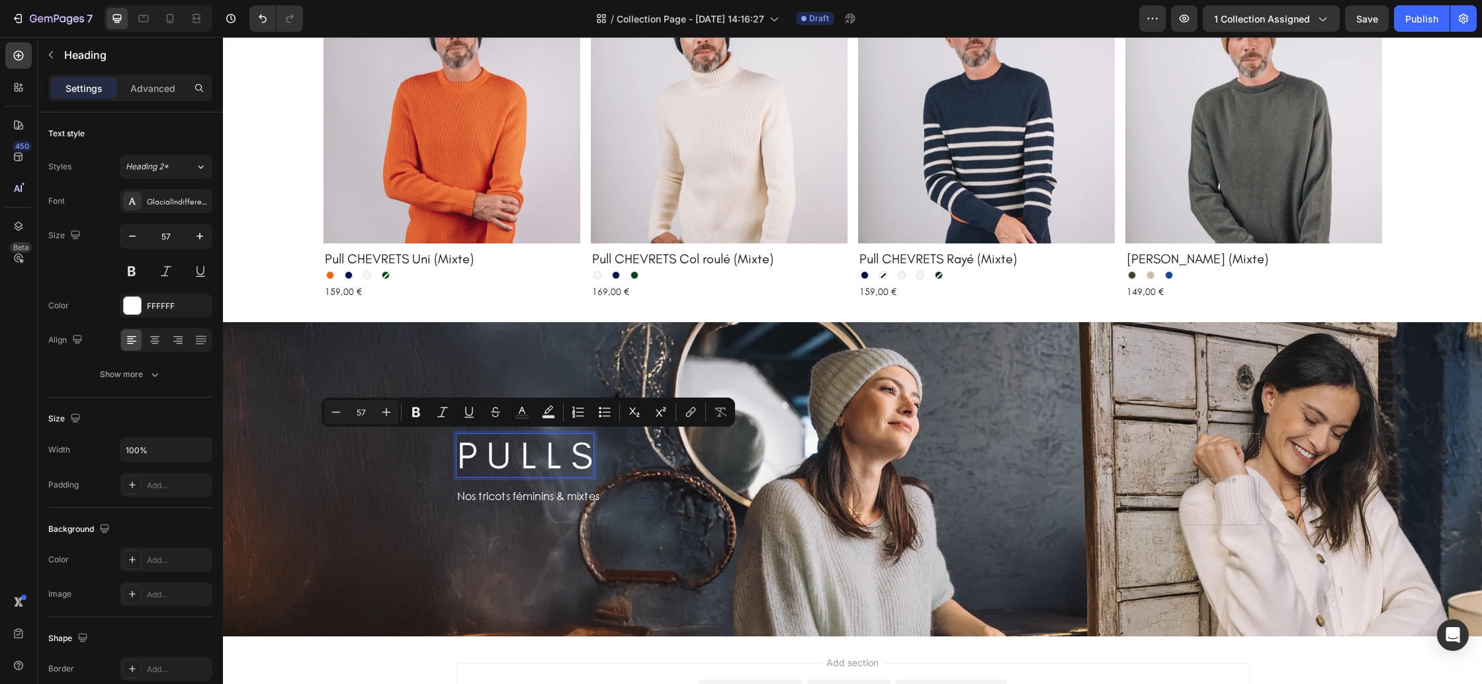
click at [525, 466] on p "P U L L S" at bounding box center [525, 456] width 136 height 42
click at [552, 461] on p "P U L L S" at bounding box center [525, 456] width 136 height 42
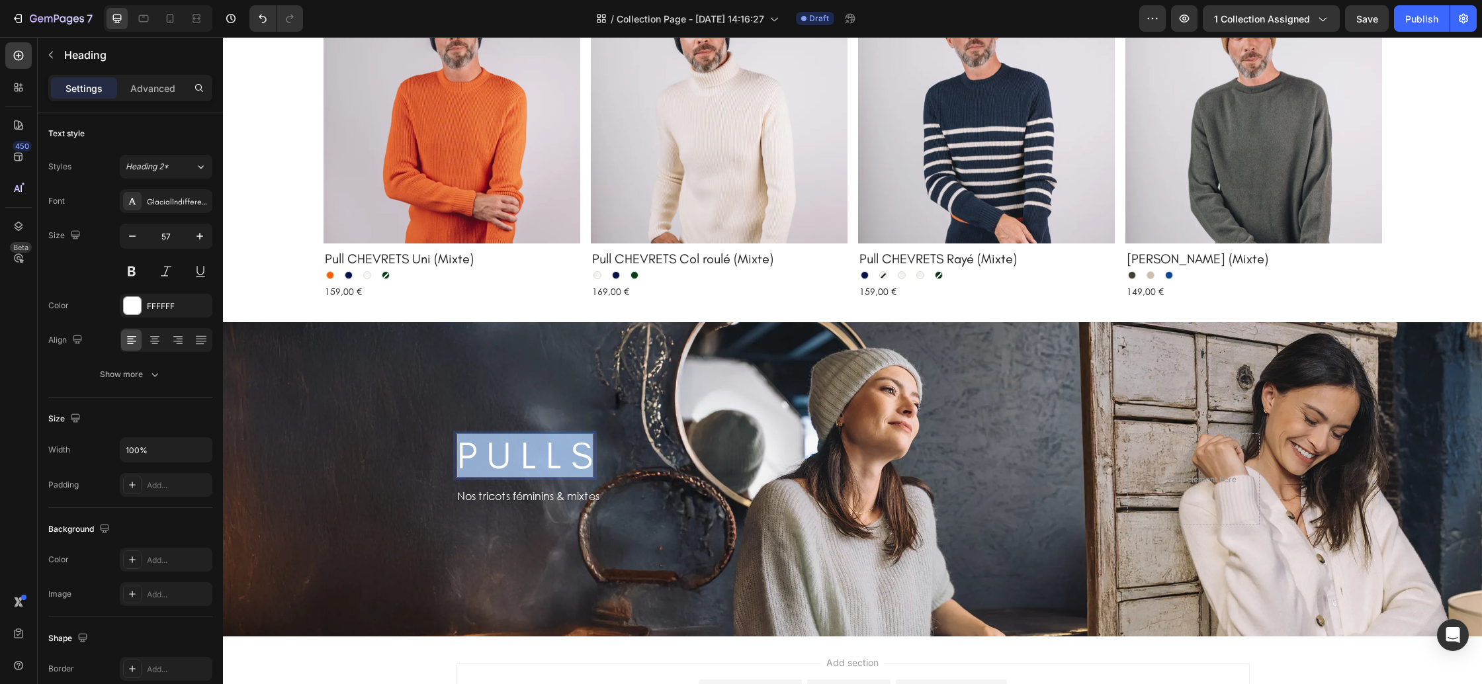
click at [552, 461] on p "P U L L S" at bounding box center [525, 456] width 136 height 42
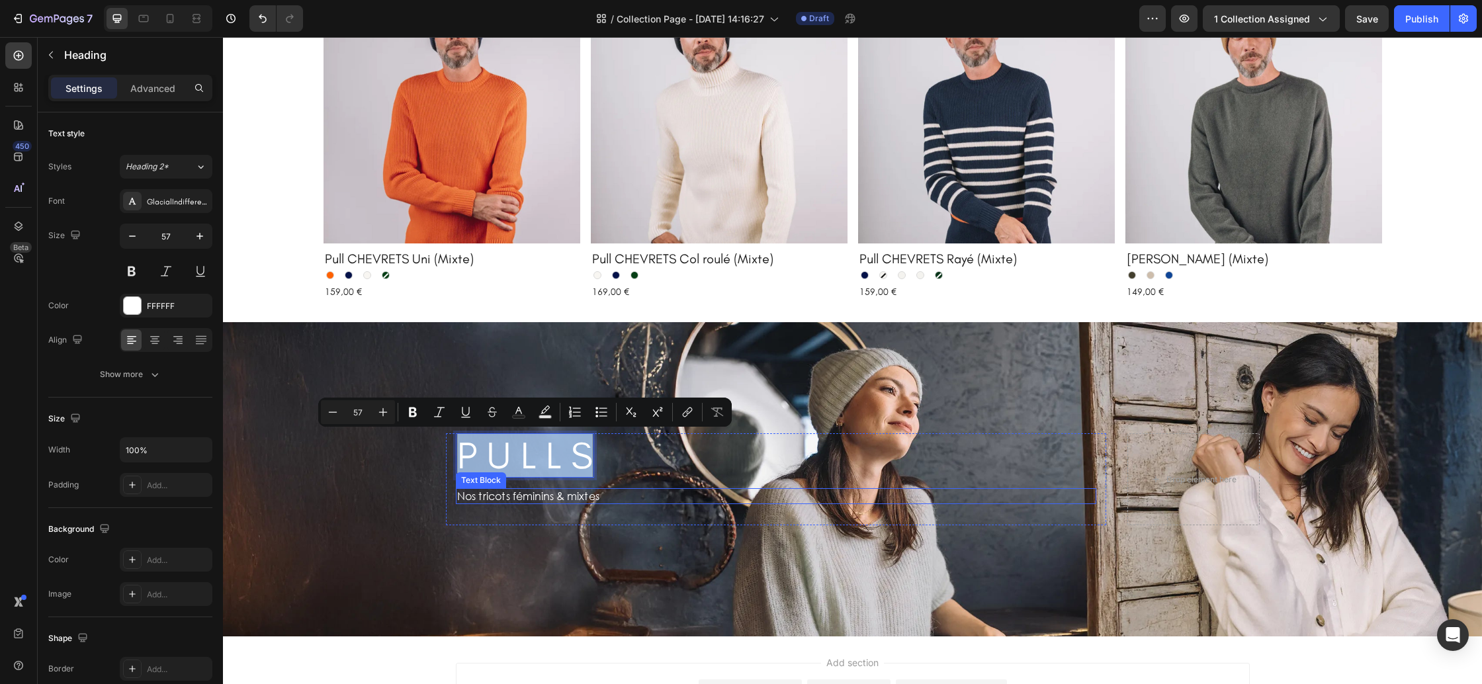
click at [566, 494] on p "Nos tricots féminins & mixtes" at bounding box center [575, 497] width 236 height 14
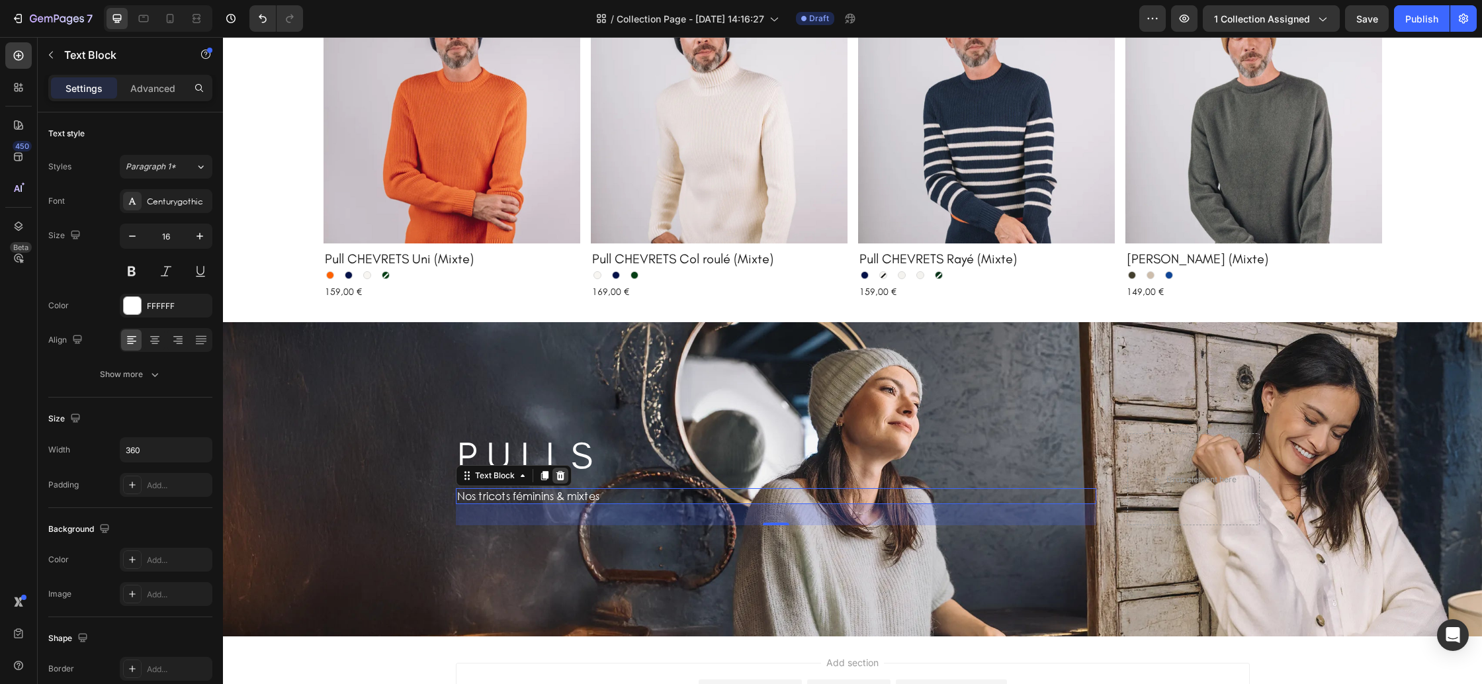
click at [566, 478] on div at bounding box center [560, 476] width 16 height 16
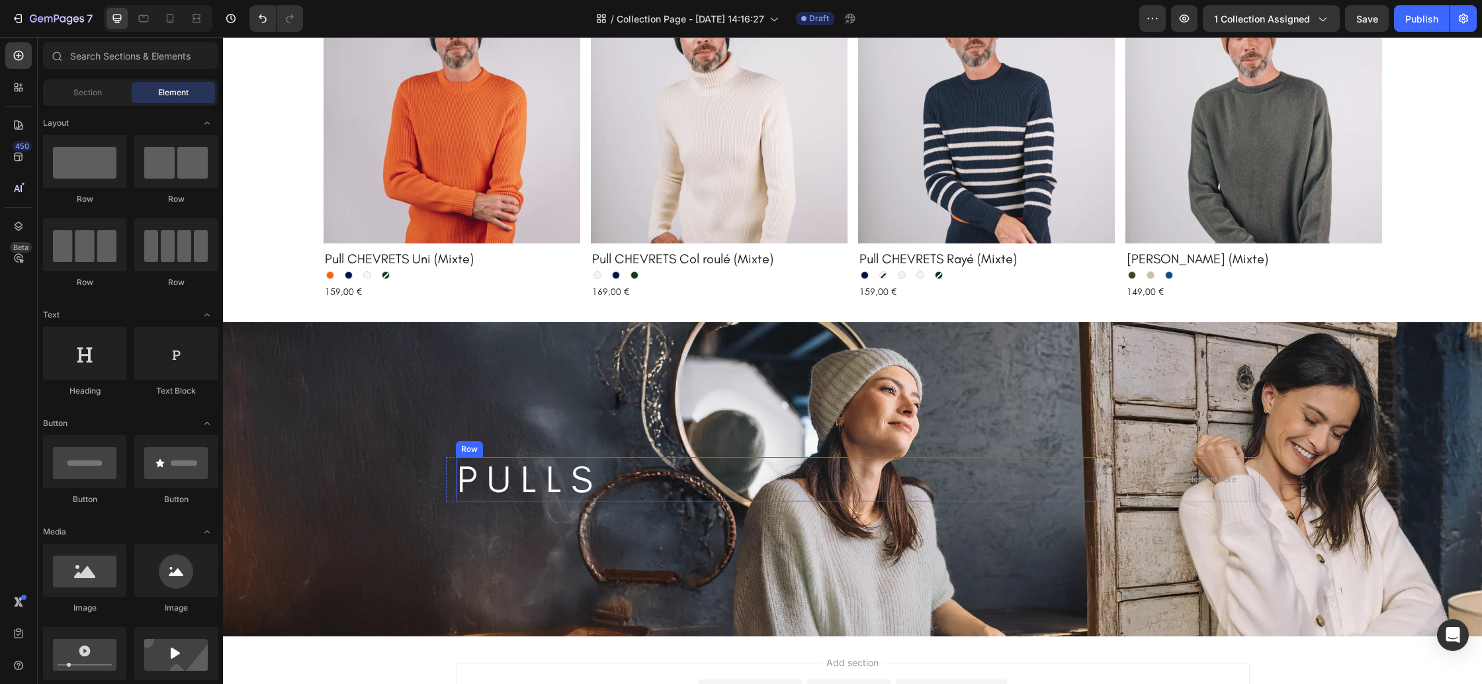
click at [617, 468] on div "P U L L S Heading Row" at bounding box center [776, 479] width 640 height 44
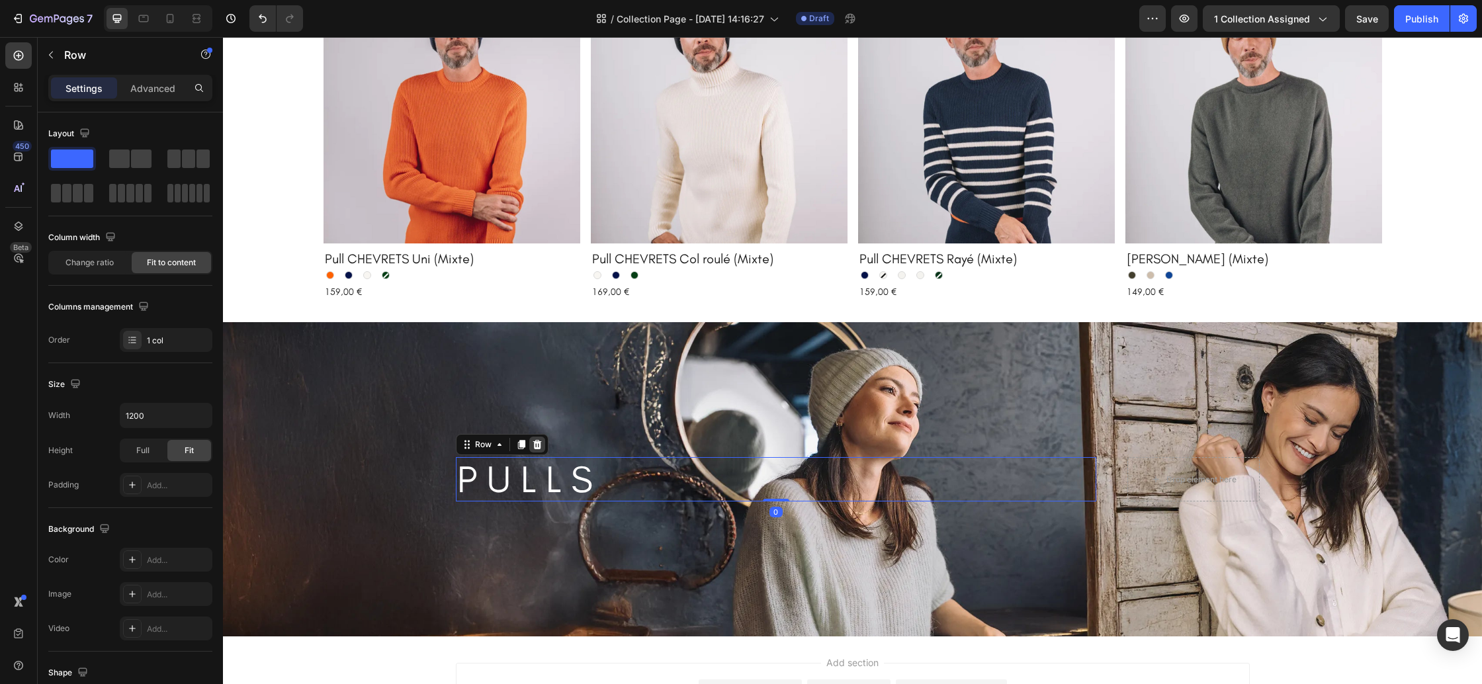
click at [541, 446] on icon at bounding box center [537, 444] width 11 height 11
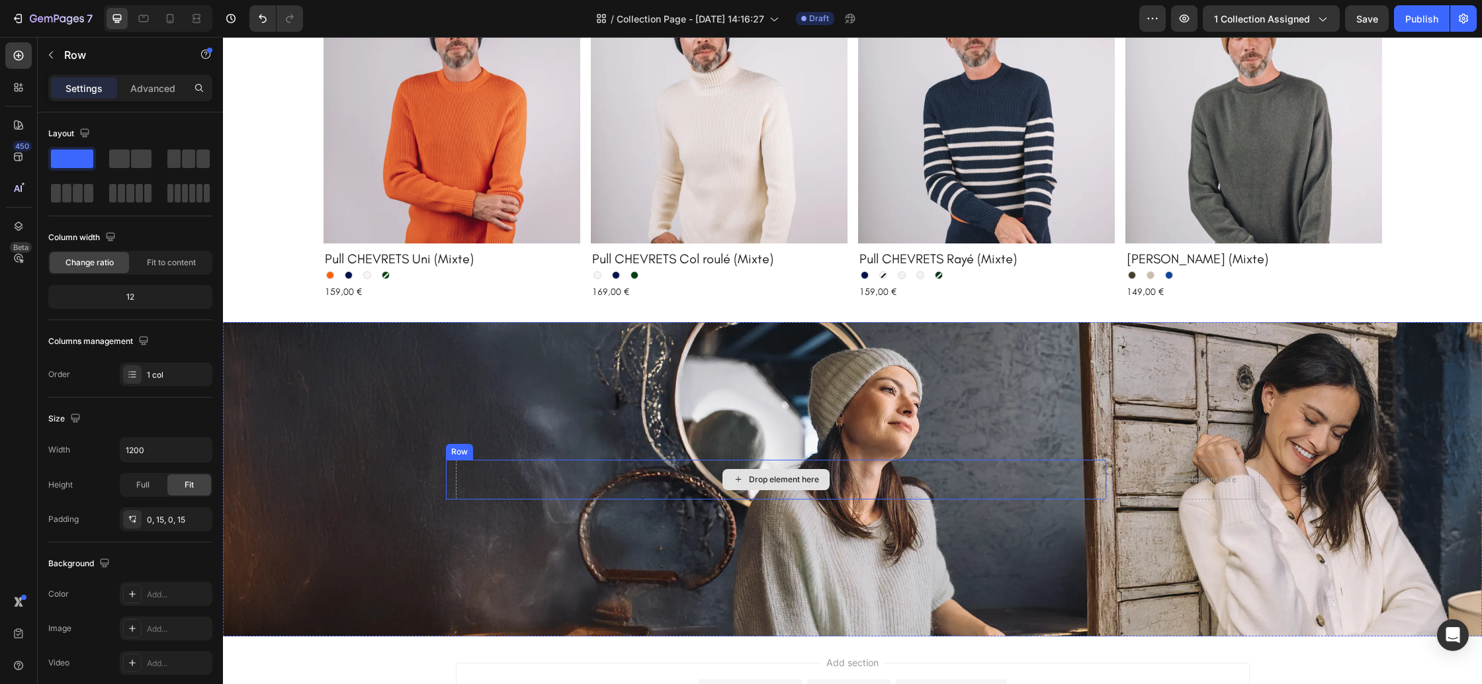
click at [539, 460] on div "Drop element here" at bounding box center [776, 480] width 640 height 40
click at [529, 445] on icon at bounding box center [527, 446] width 9 height 9
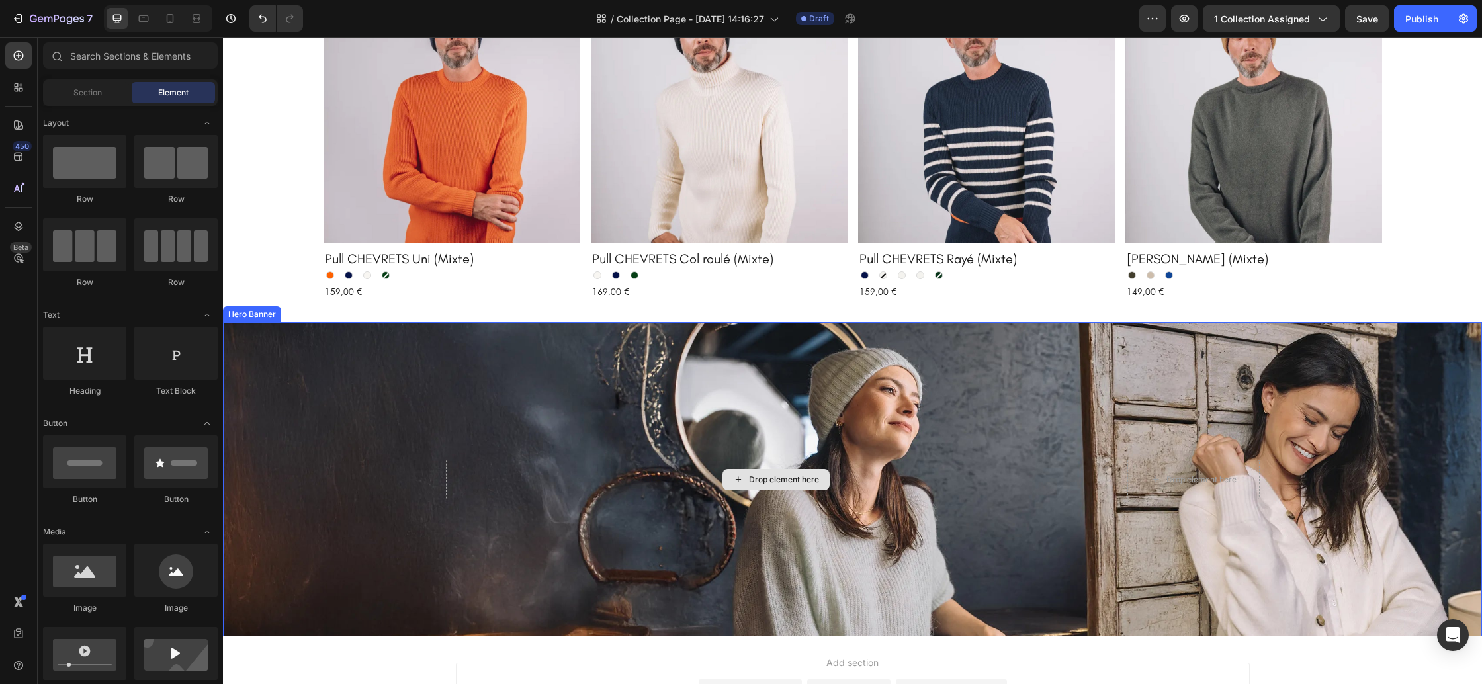
click at [541, 484] on div "Drop element here" at bounding box center [776, 480] width 660 height 40
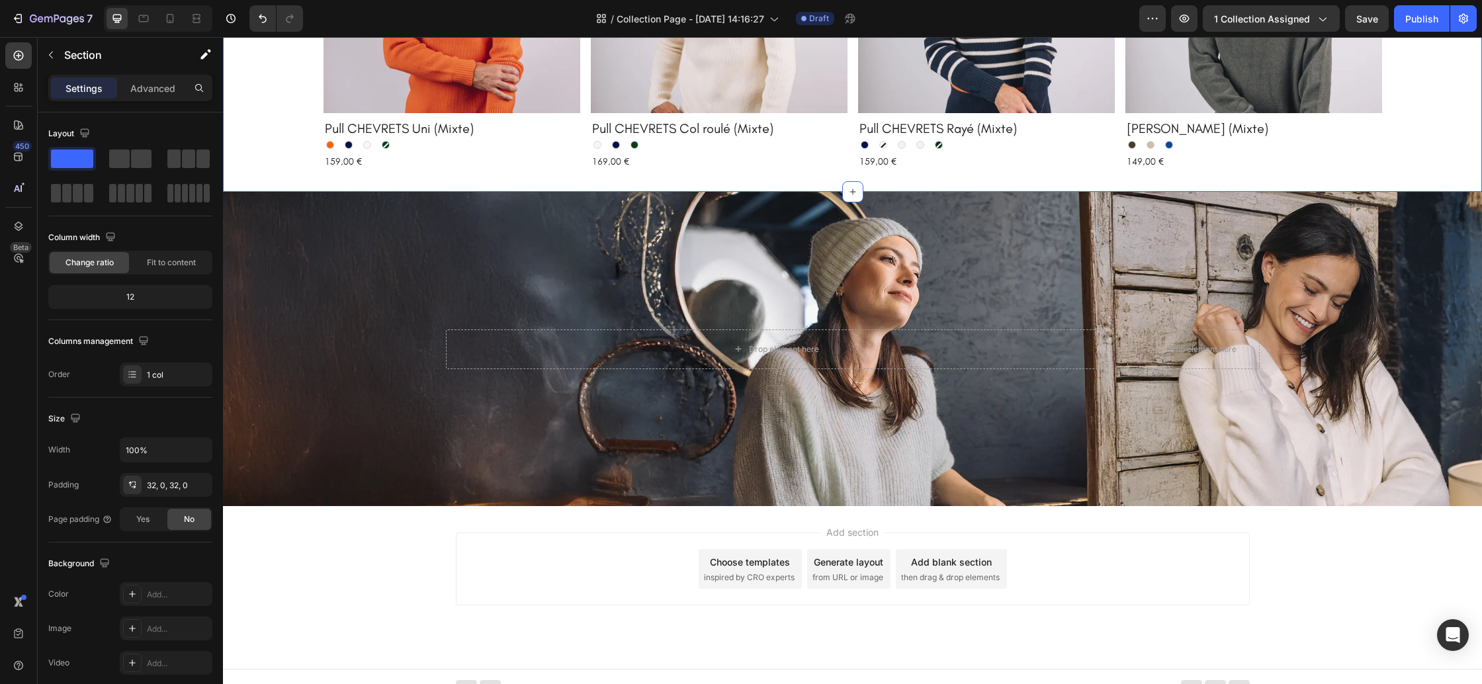
scroll to position [1232, 0]
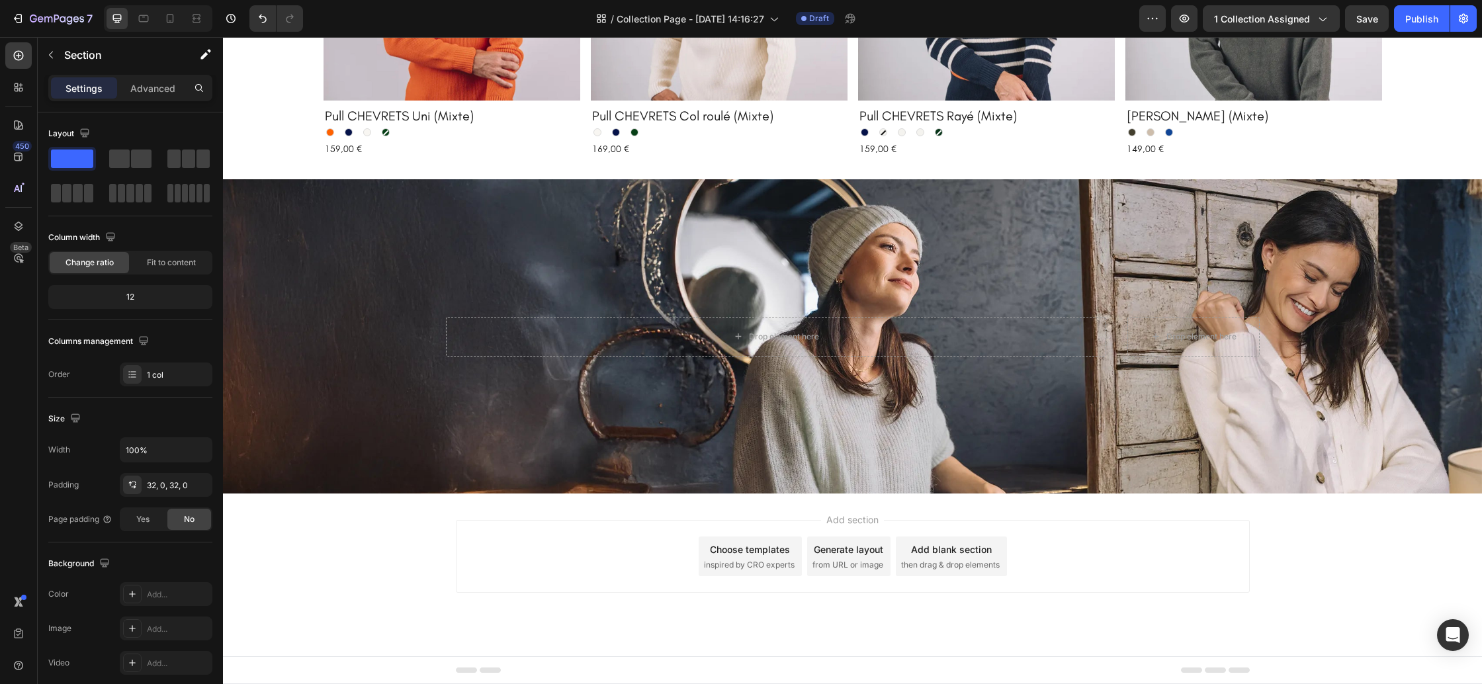
click at [748, 564] on span "inspired by CRO experts" at bounding box center [749, 565] width 91 height 12
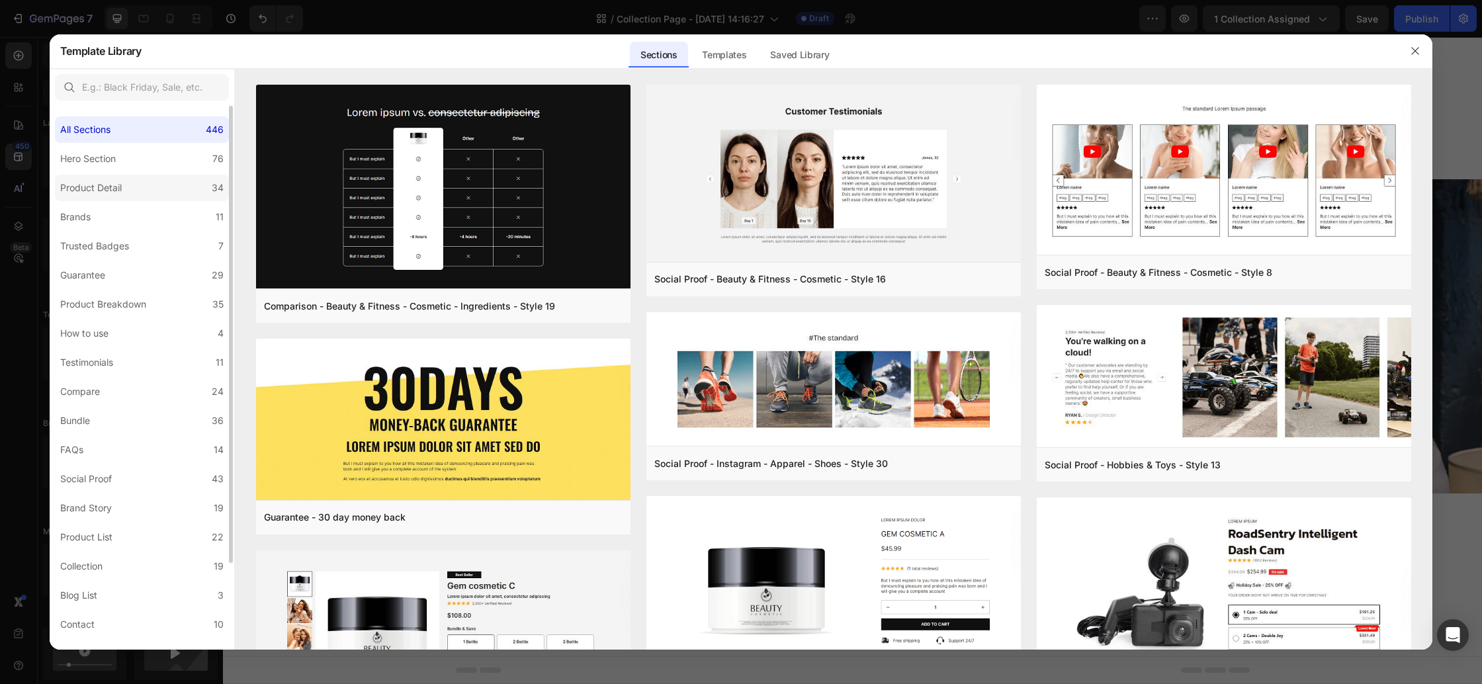
click at [109, 183] on div "Product Detail" at bounding box center [91, 188] width 62 height 16
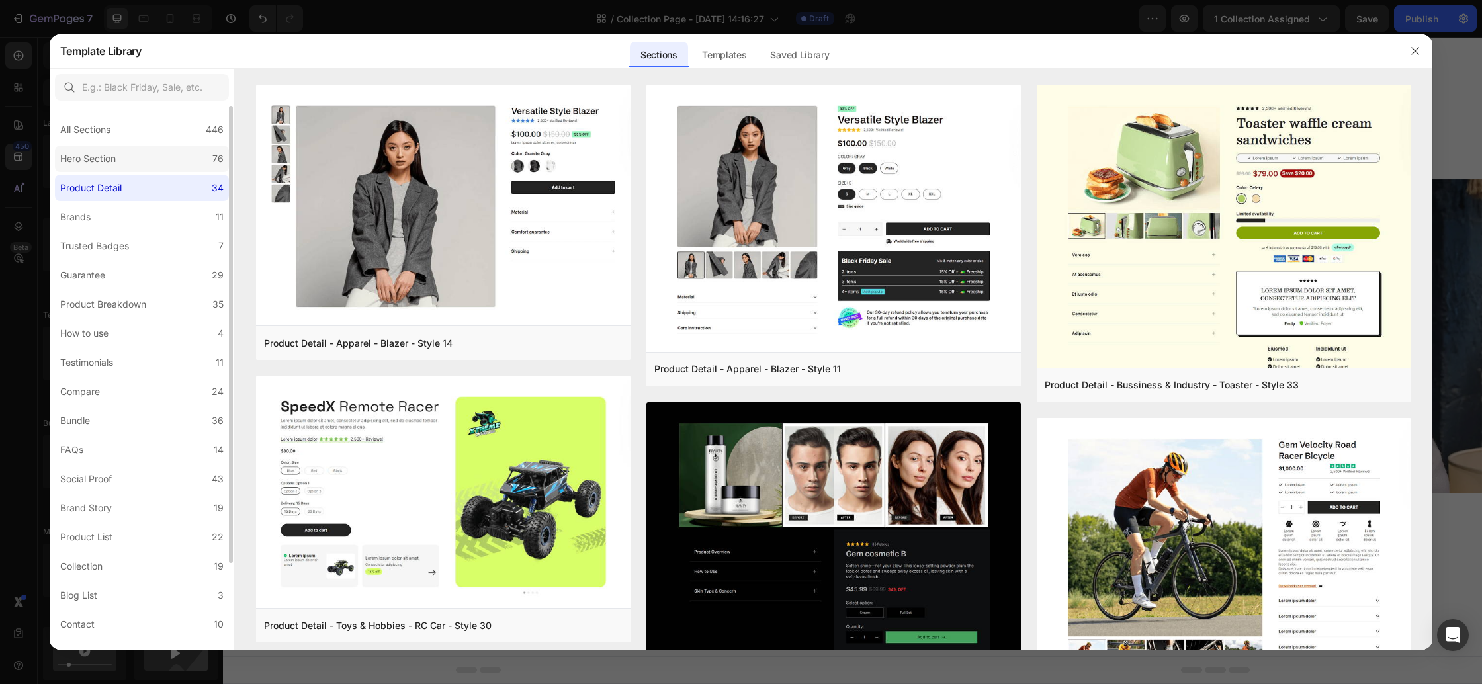
click at [112, 169] on label "Hero Section 76" at bounding box center [142, 159] width 174 height 26
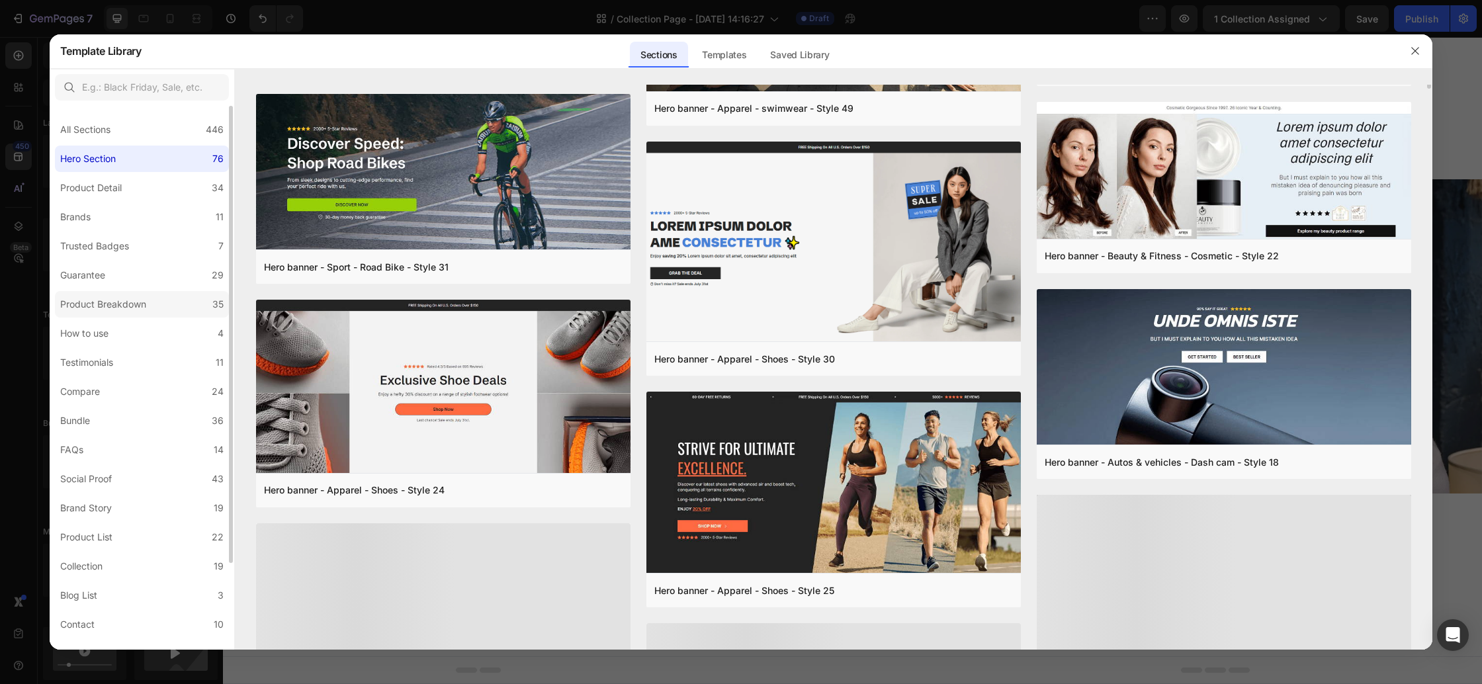
scroll to position [595, 0]
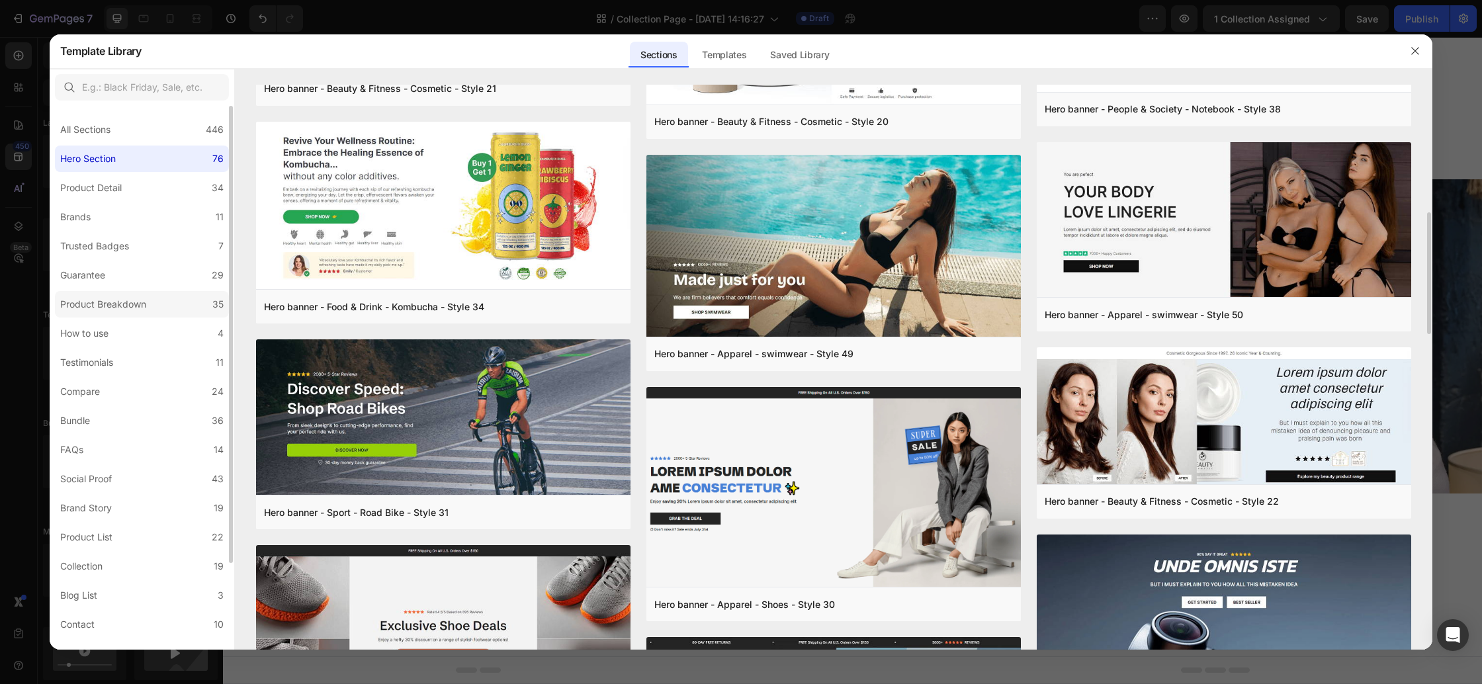
click at [127, 312] on label "Product Breakdown 35" at bounding box center [142, 304] width 174 height 26
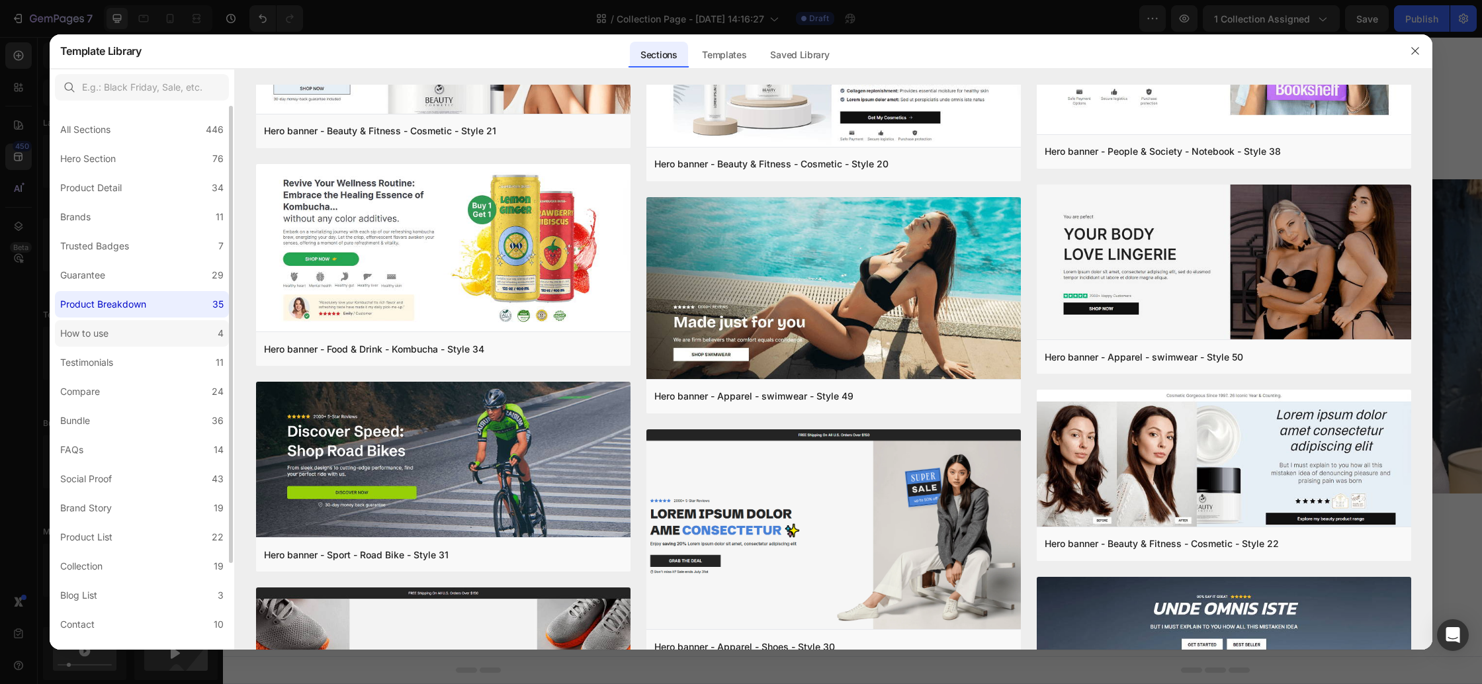
scroll to position [0, 0]
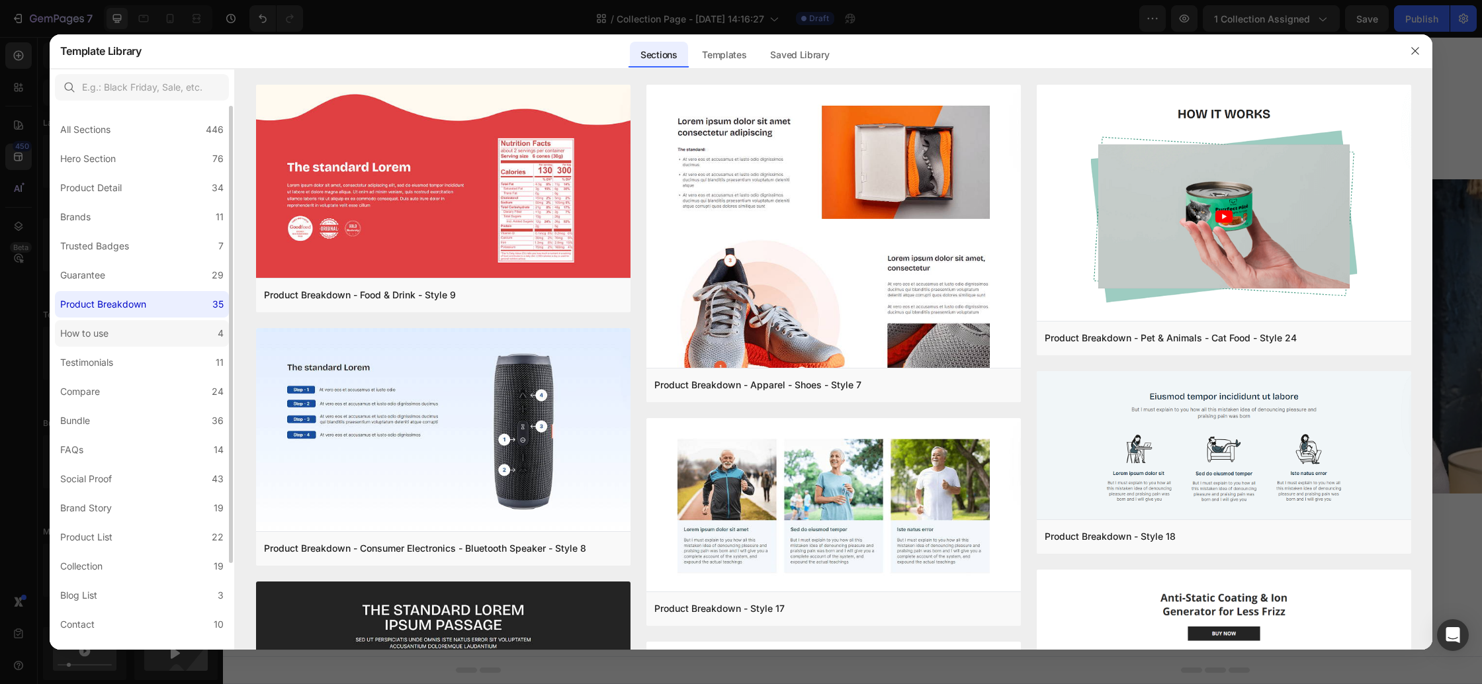
click at [126, 337] on label "How to use 4" at bounding box center [142, 333] width 174 height 26
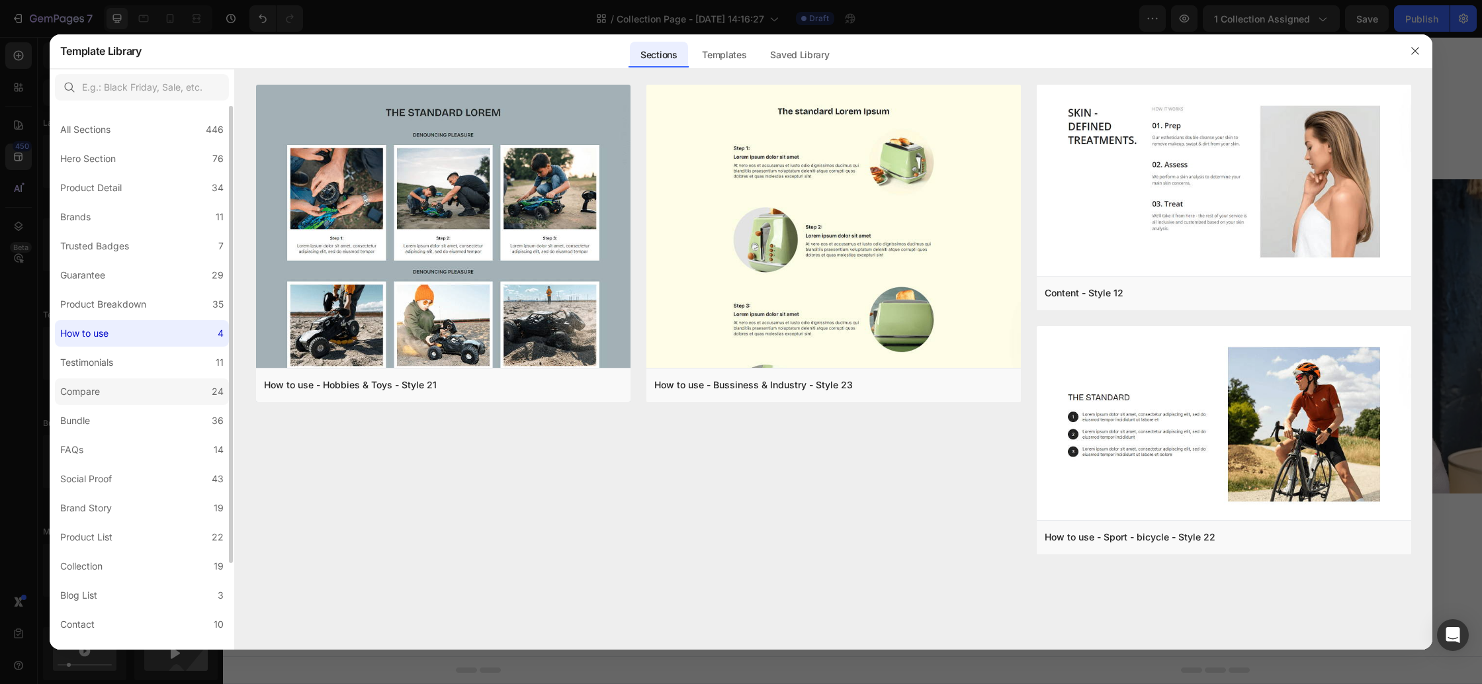
click at [114, 396] on label "Compare 24" at bounding box center [142, 391] width 174 height 26
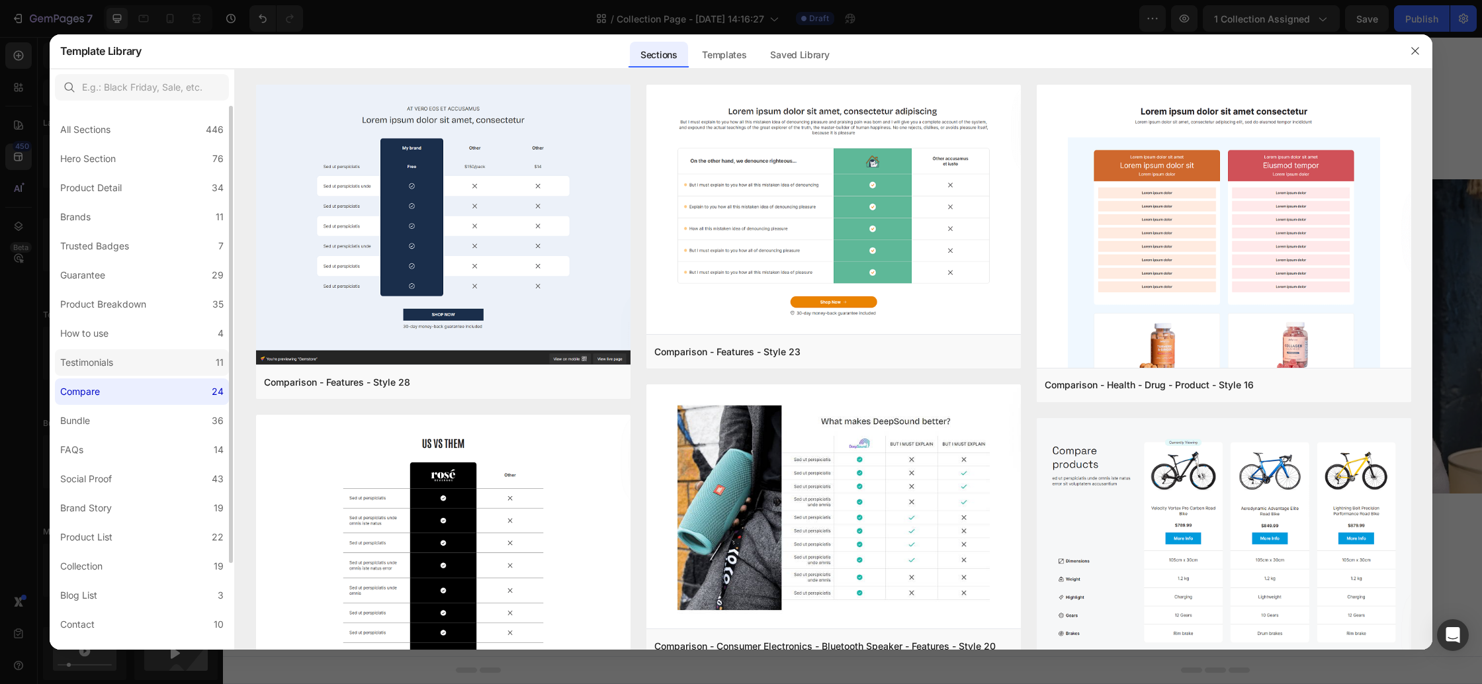
click at [114, 372] on label "Testimonials 11" at bounding box center [142, 362] width 174 height 26
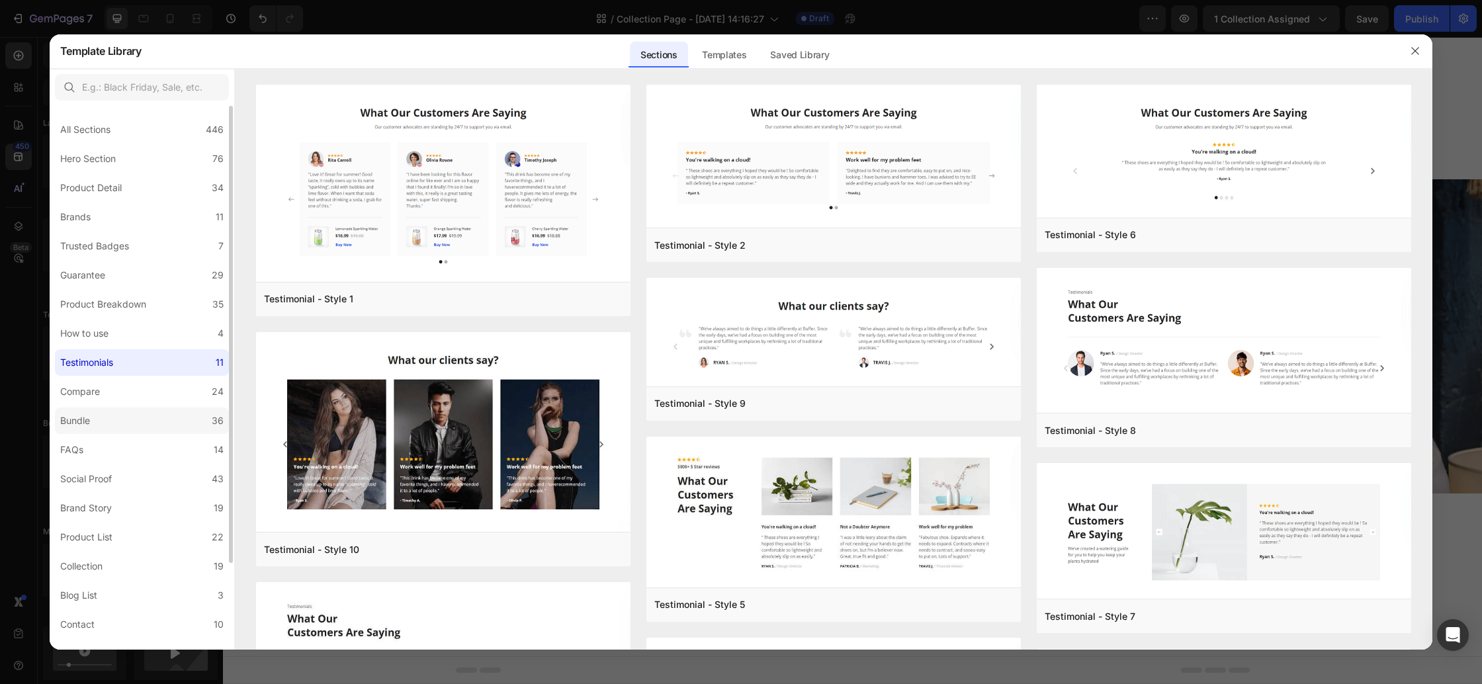
click at [119, 425] on label "Bundle 36" at bounding box center [142, 421] width 174 height 26
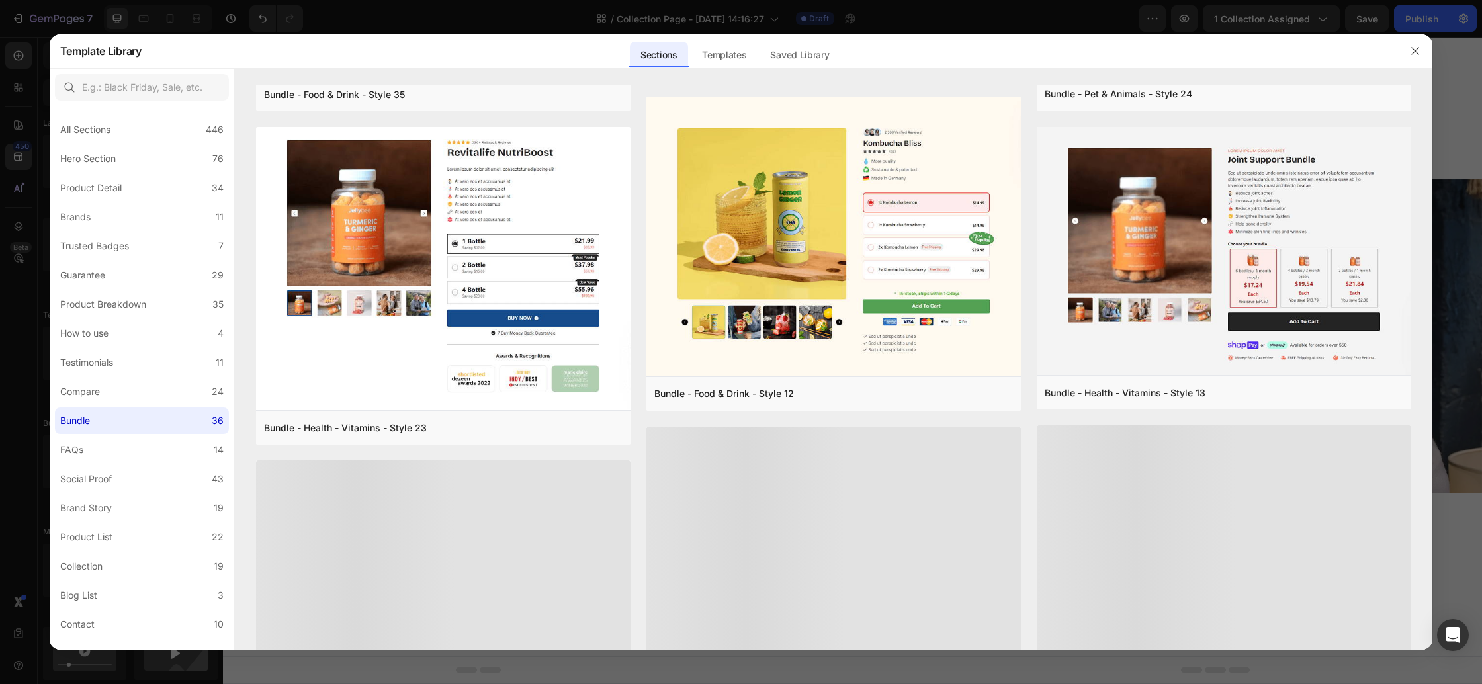
scroll to position [1262, 0]
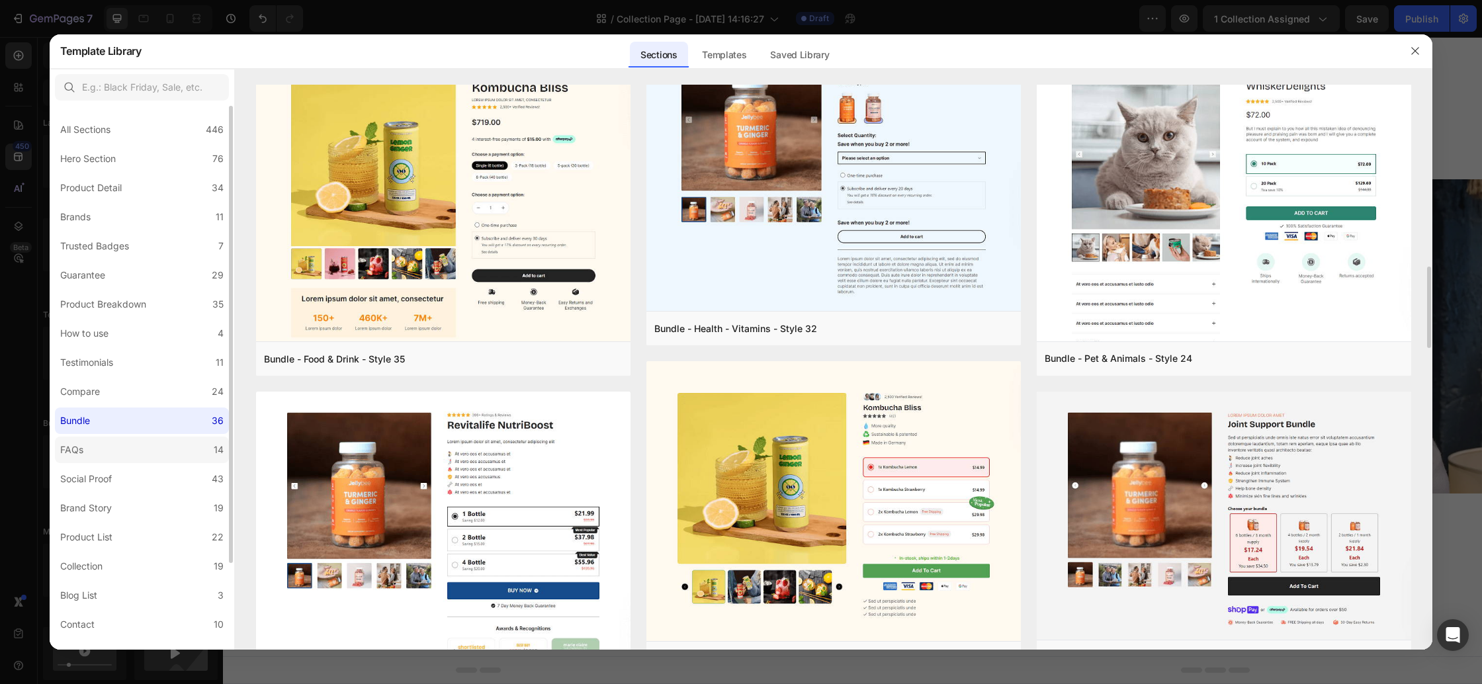
click at [136, 447] on label "FAQs 14" at bounding box center [142, 450] width 174 height 26
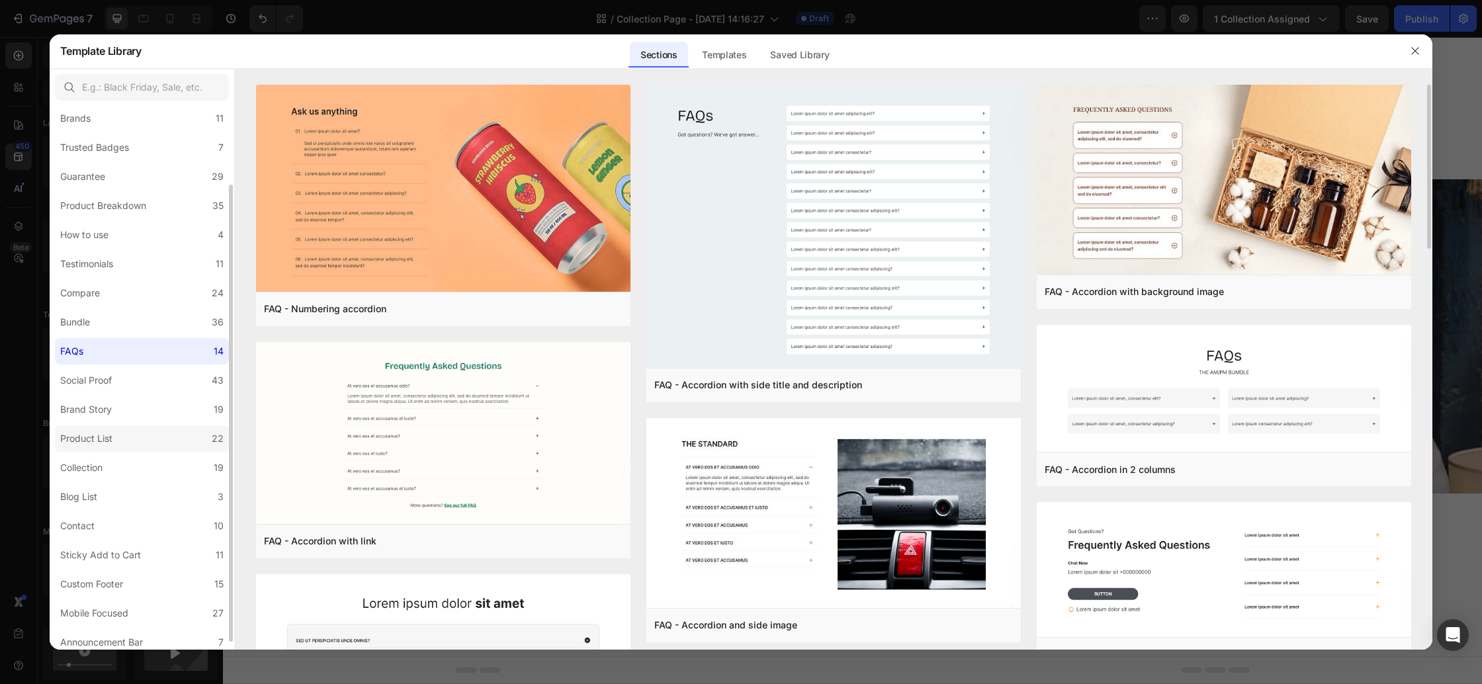
scroll to position [104, 0]
click at [120, 379] on label "Social Proof 43" at bounding box center [142, 375] width 174 height 26
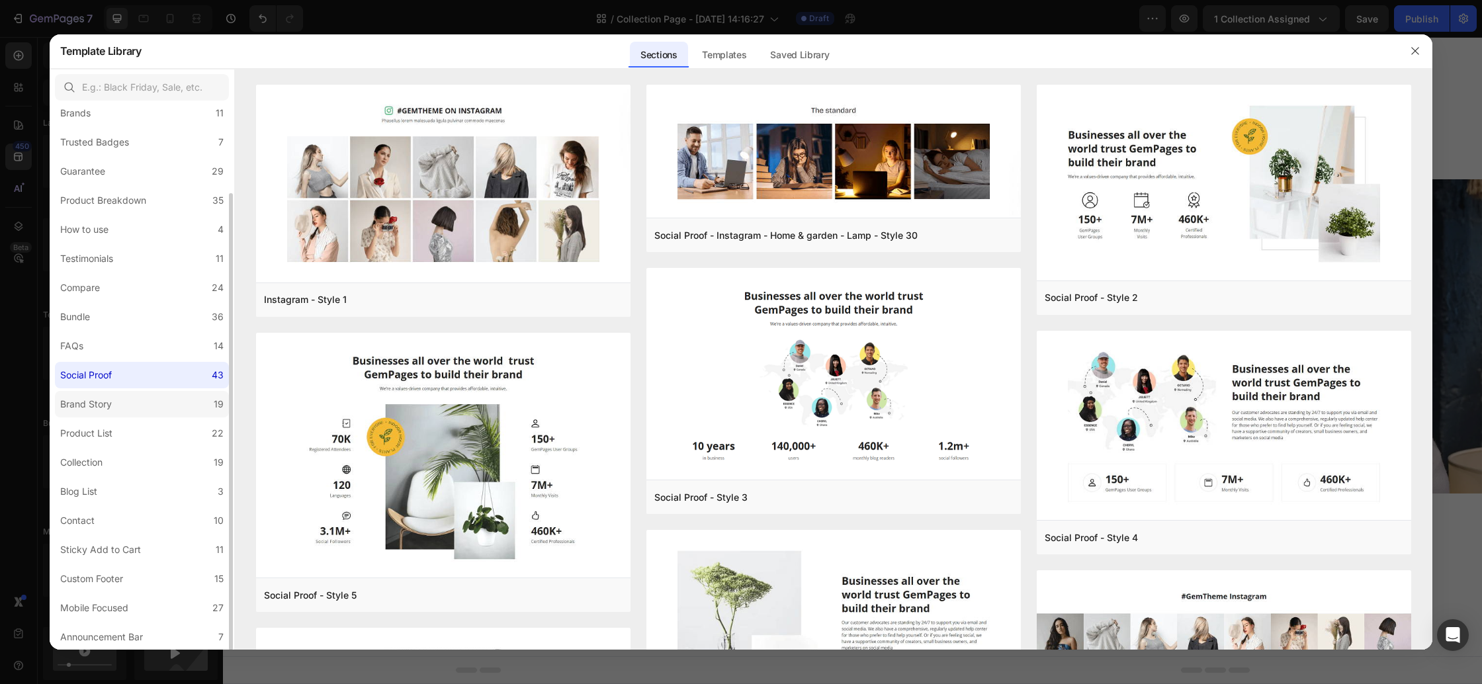
click at [122, 400] on label "Brand Story 19" at bounding box center [142, 404] width 174 height 26
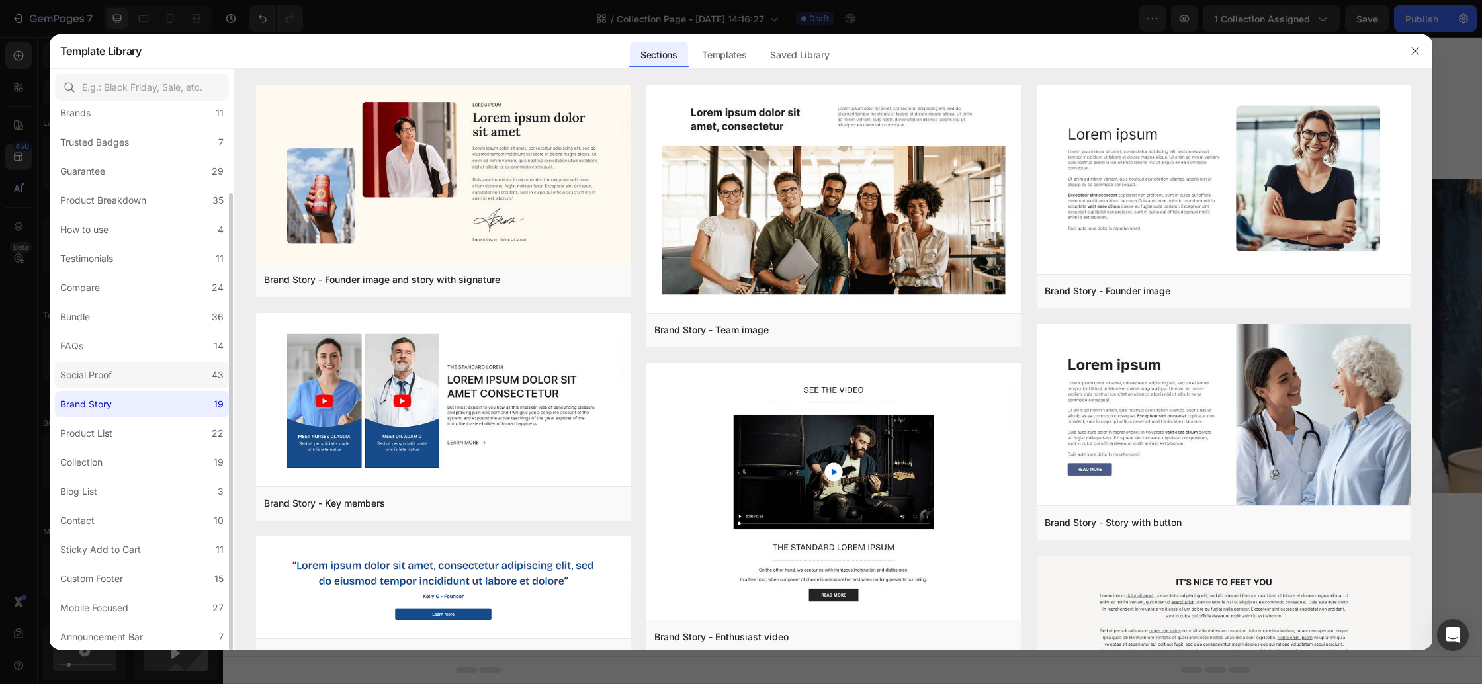
click at [121, 382] on label "Social Proof 43" at bounding box center [142, 375] width 174 height 26
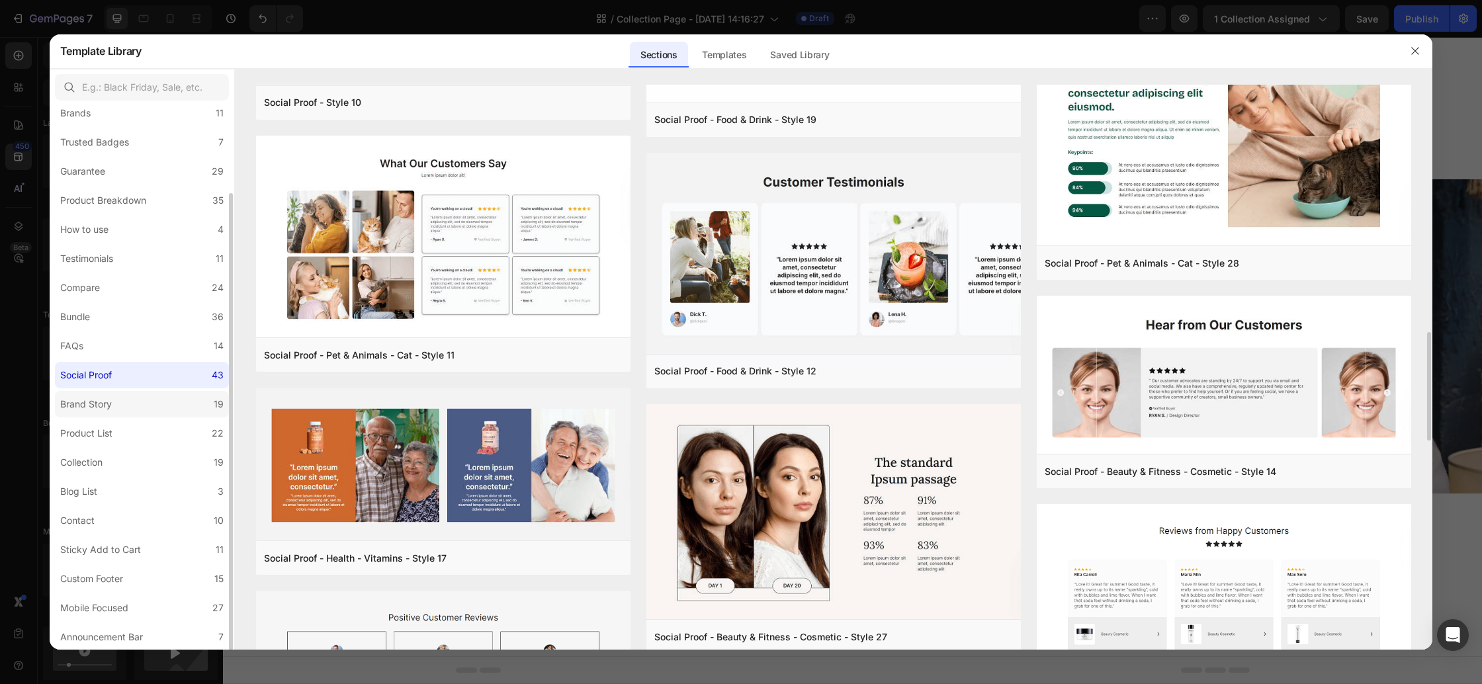
scroll to position [1352, 0]
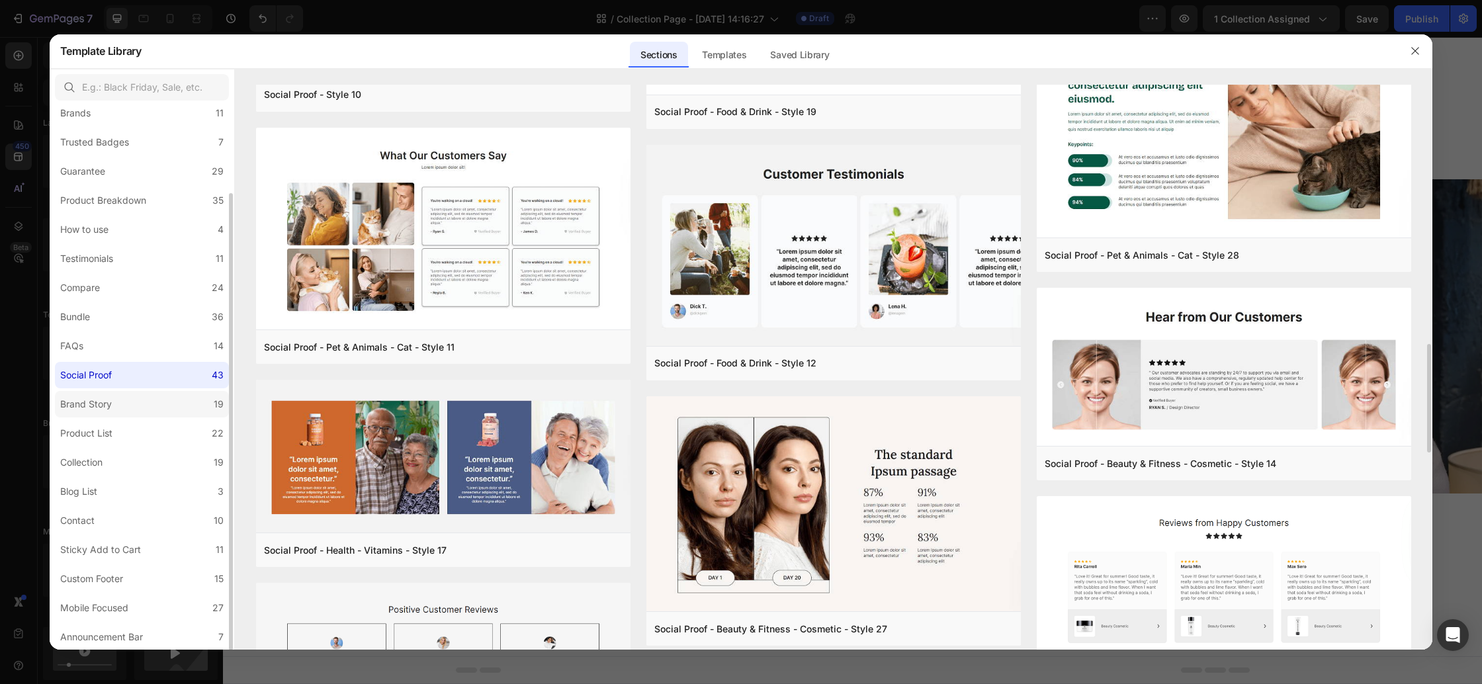
click at [150, 401] on label "Brand Story 19" at bounding box center [142, 404] width 174 height 26
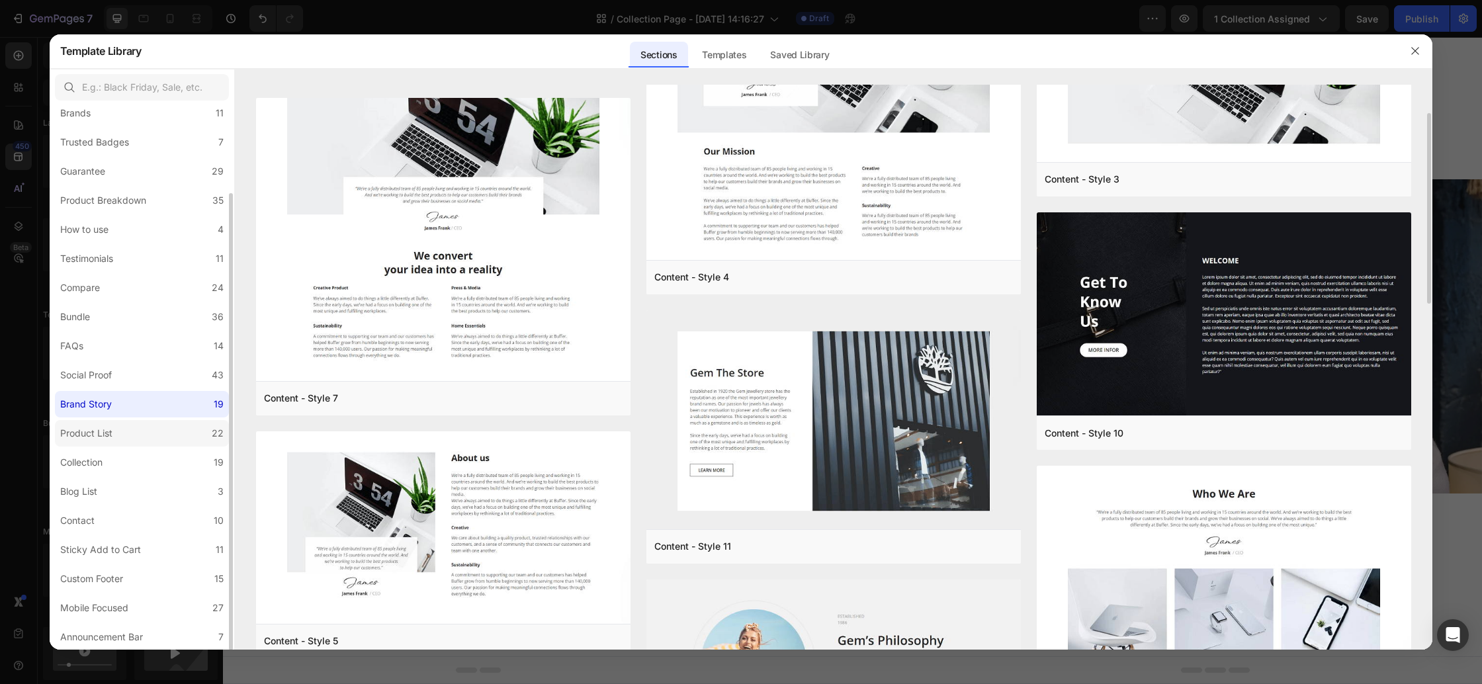
scroll to position [1044, 0]
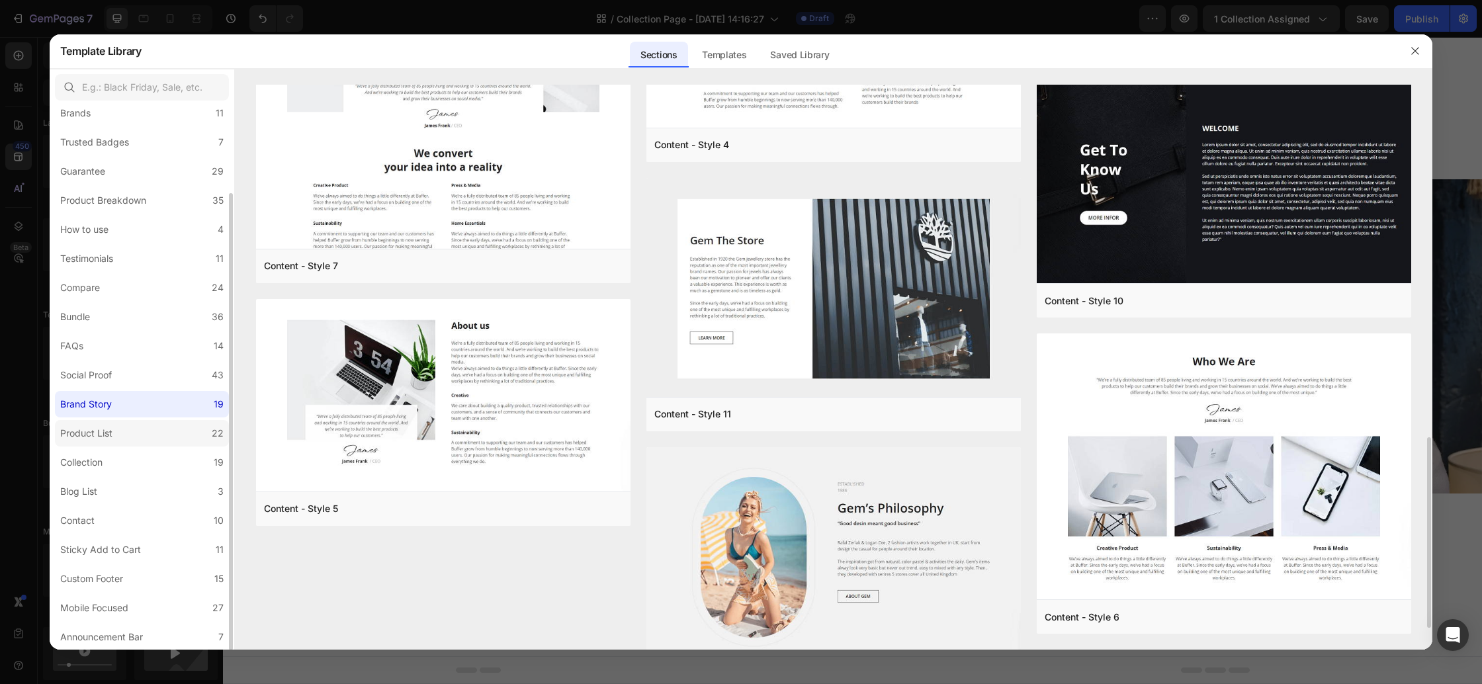
click at [134, 435] on label "Product List 22" at bounding box center [142, 433] width 174 height 26
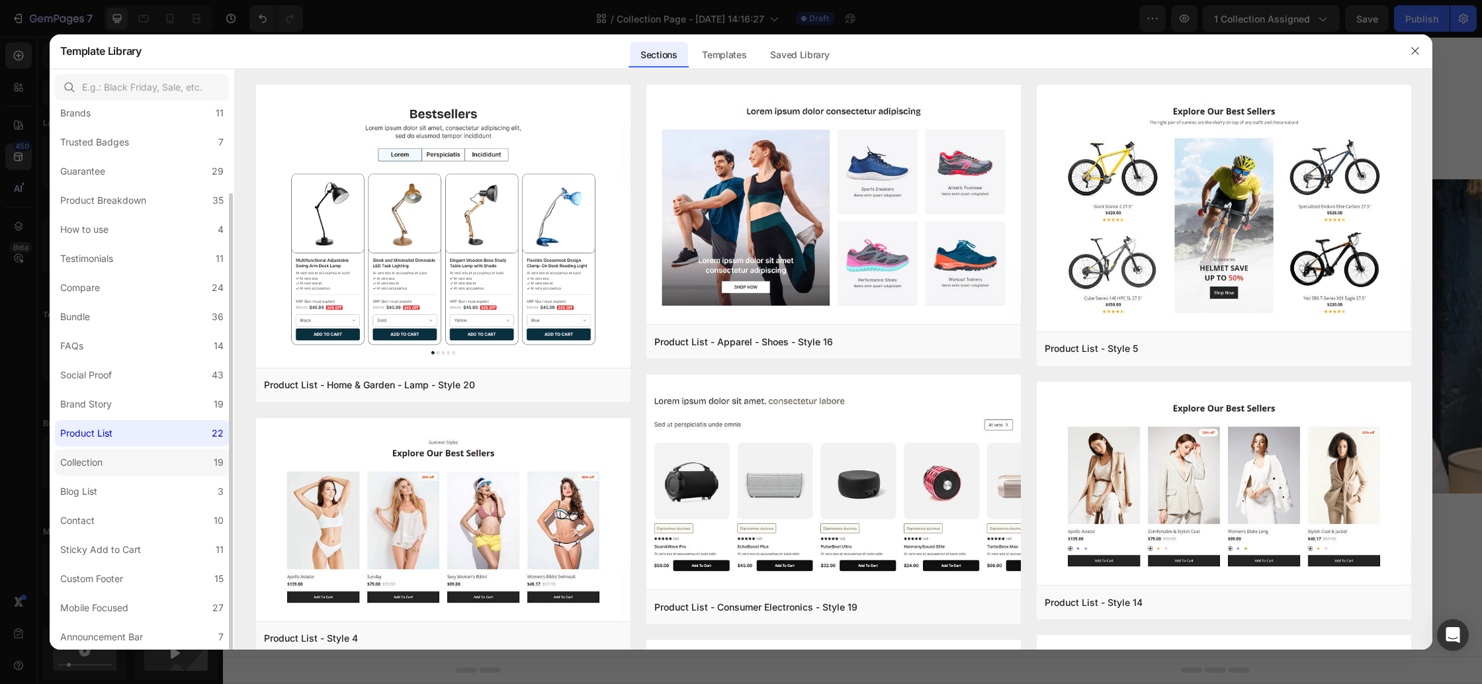
click at [128, 473] on label "Collection 19" at bounding box center [142, 462] width 174 height 26
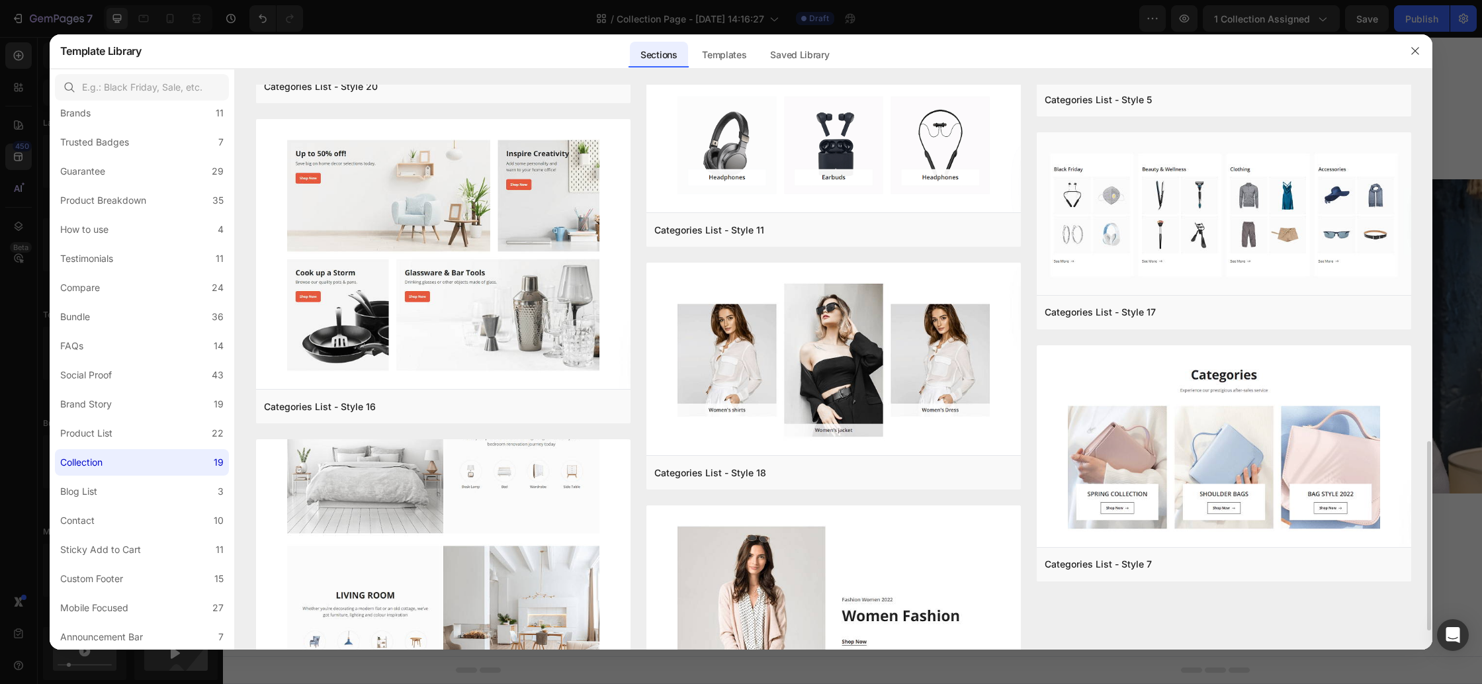
scroll to position [1123, 0]
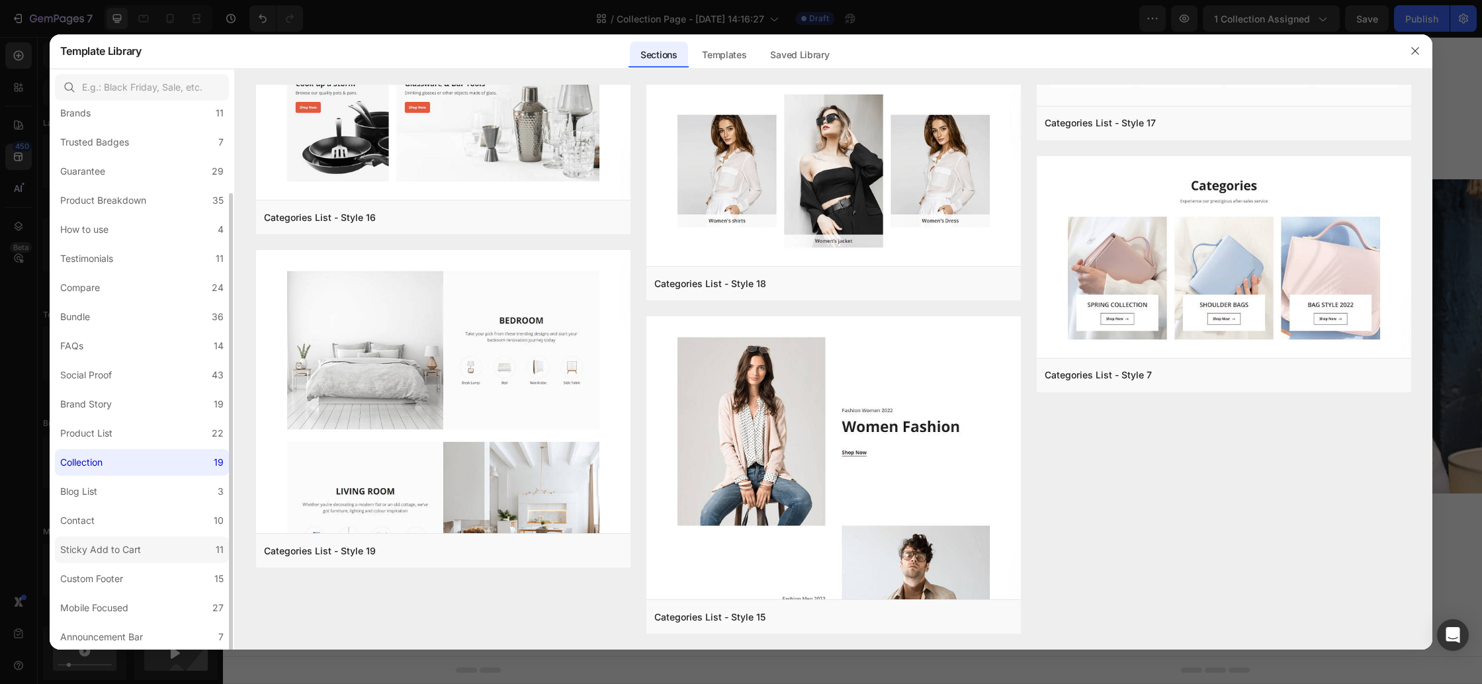
click at [132, 547] on div "Sticky Add to Cart" at bounding box center [100, 550] width 81 height 16
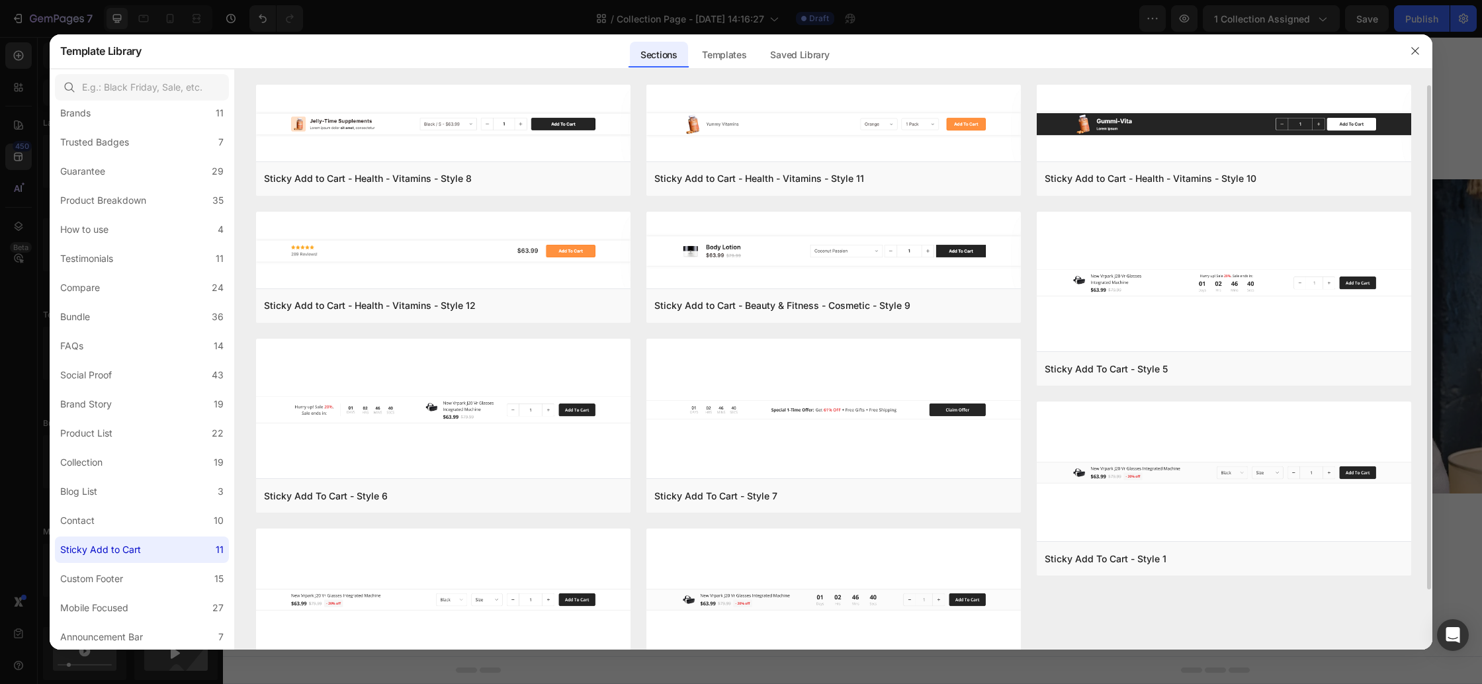
scroll to position [69, 0]
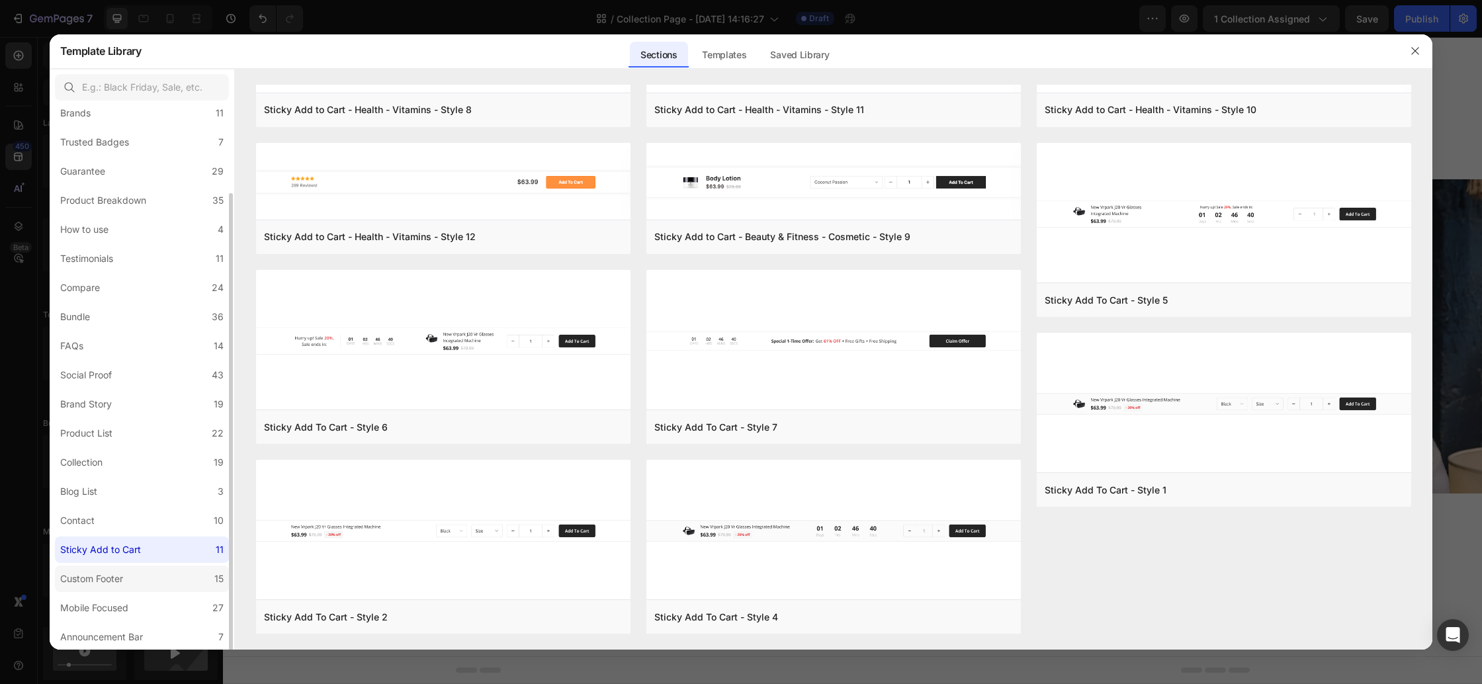
click at [166, 578] on label "Custom Footer 15" at bounding box center [142, 579] width 174 height 26
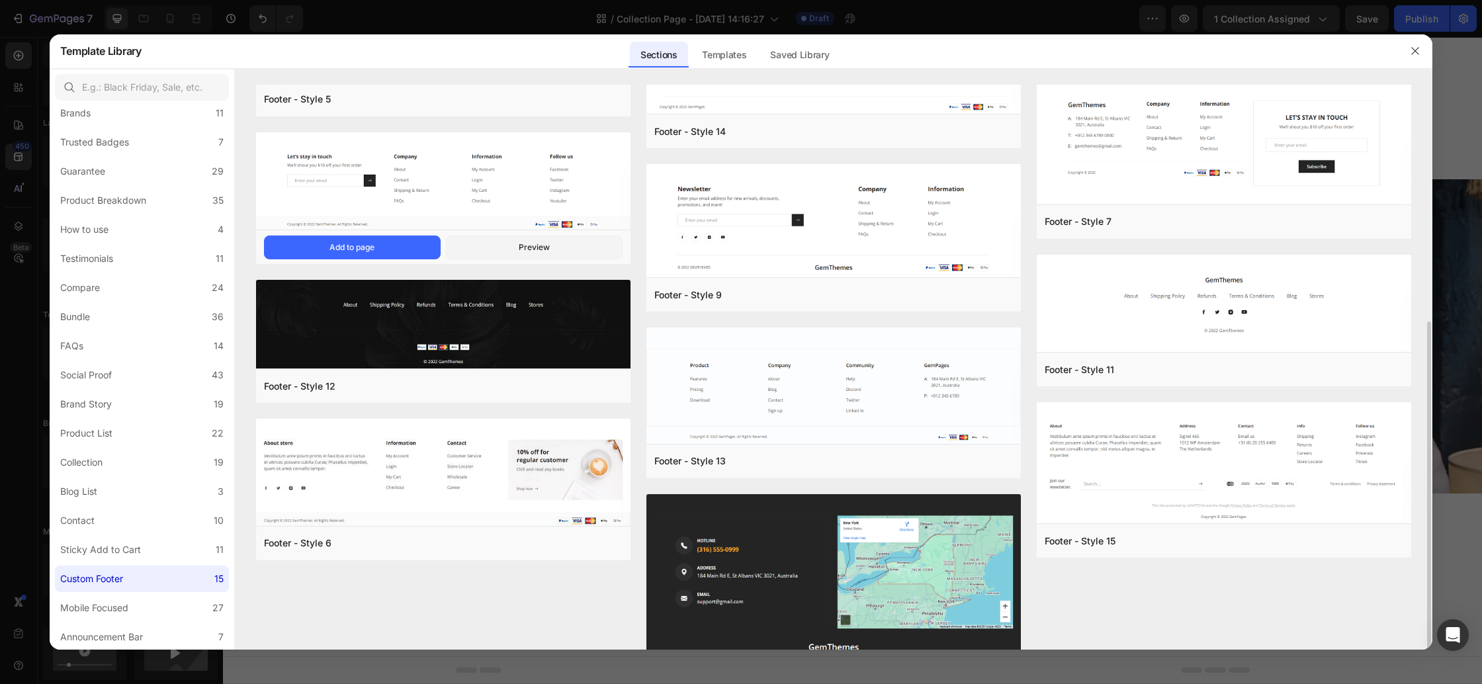
scroll to position [406, 0]
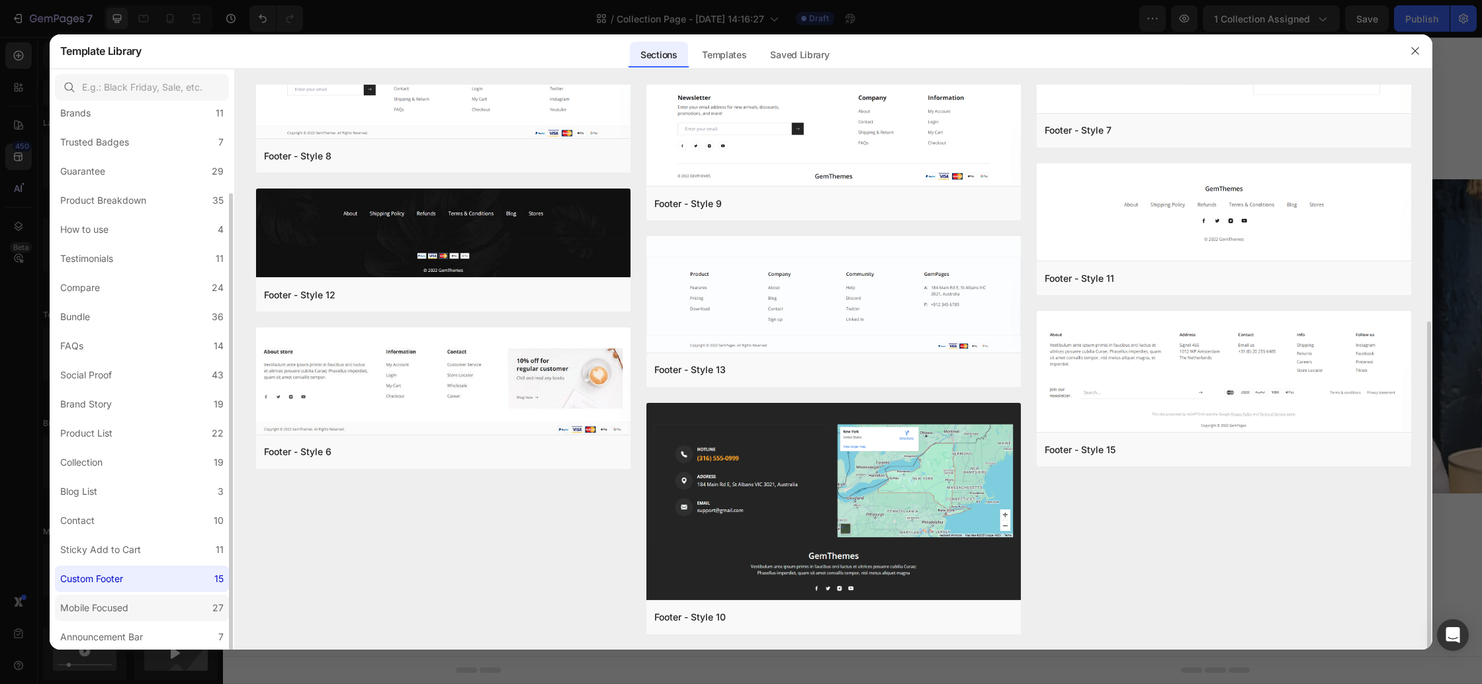
click at [140, 603] on label "Mobile Focused 27" at bounding box center [142, 608] width 174 height 26
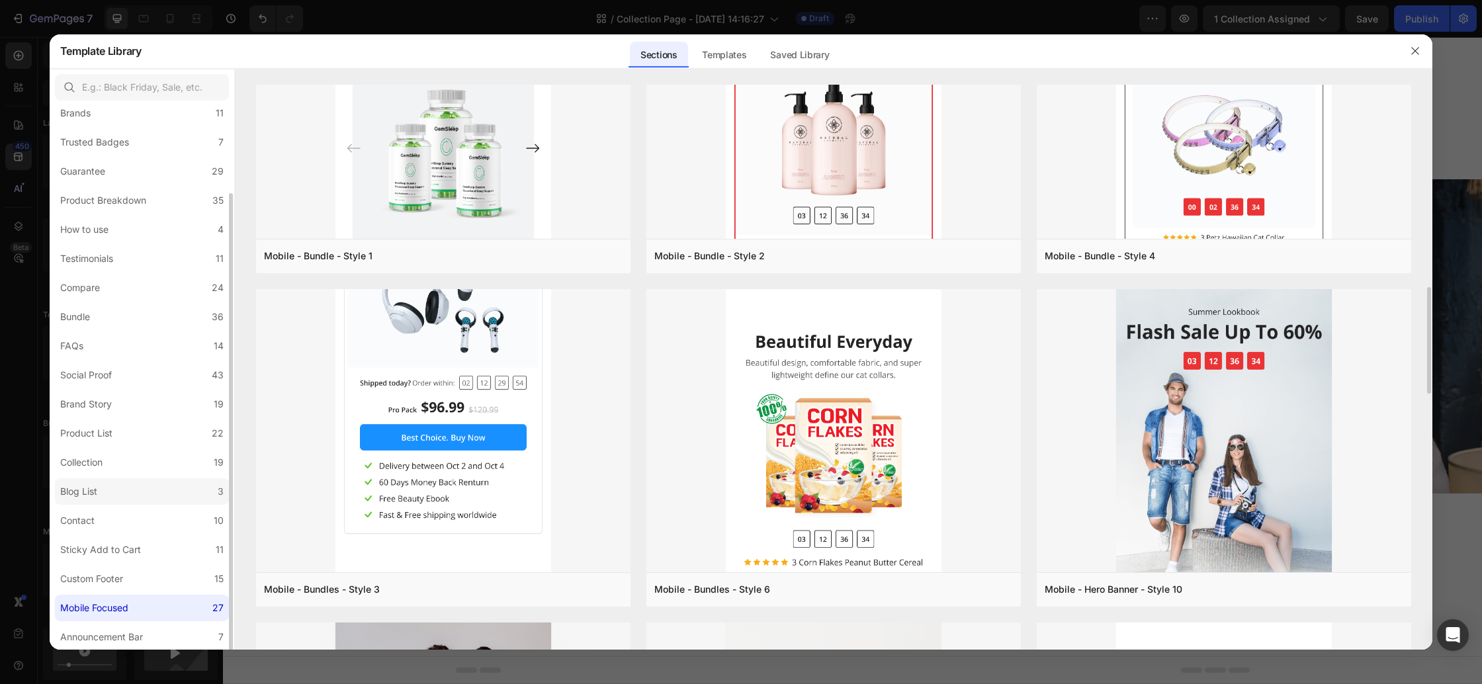
scroll to position [1569, 0]
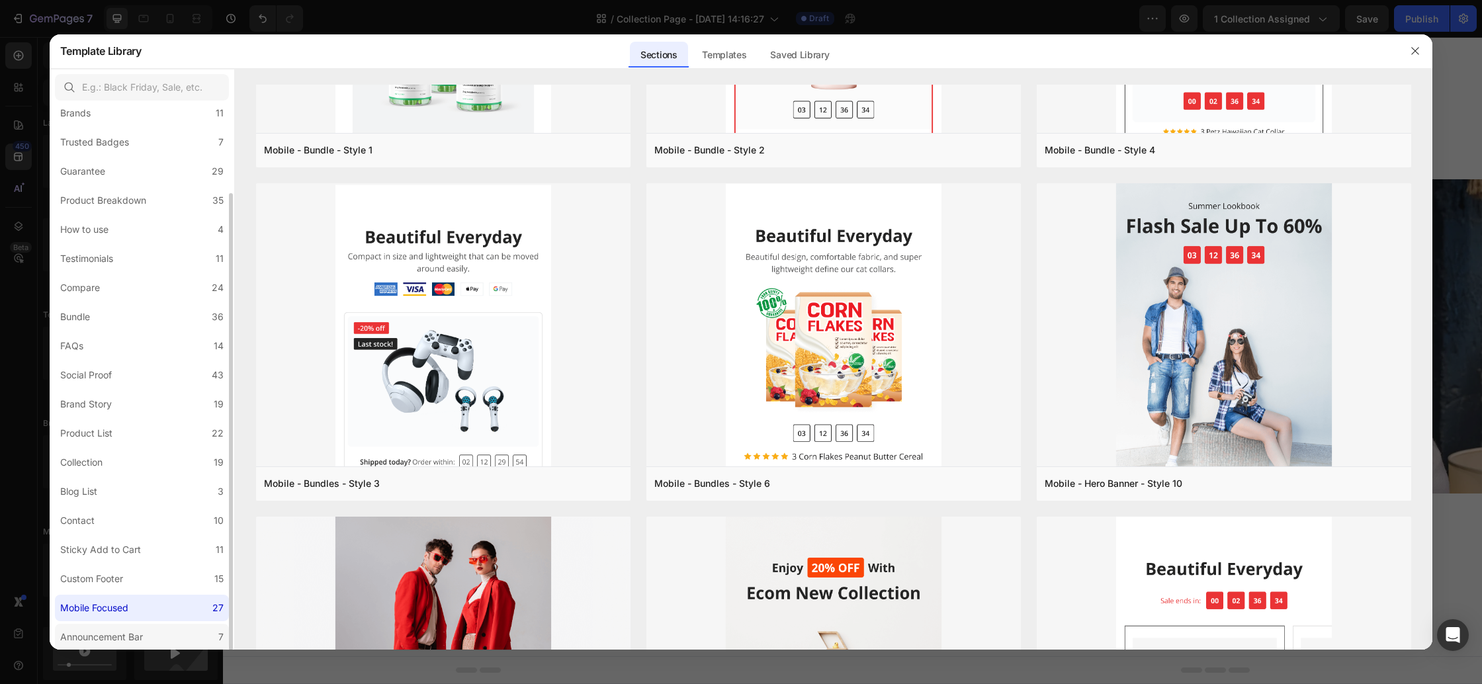
click at [159, 633] on label "Announcement Bar 7" at bounding box center [142, 637] width 174 height 26
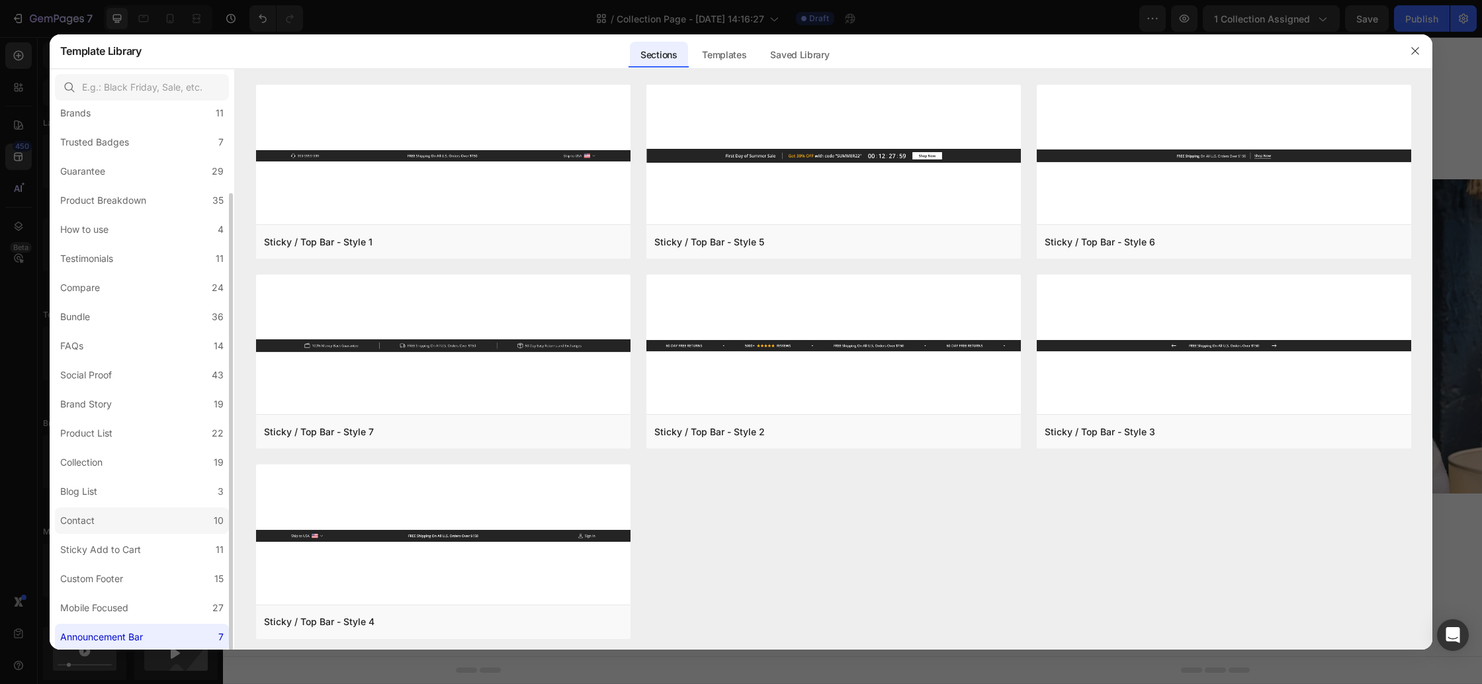
scroll to position [0, 0]
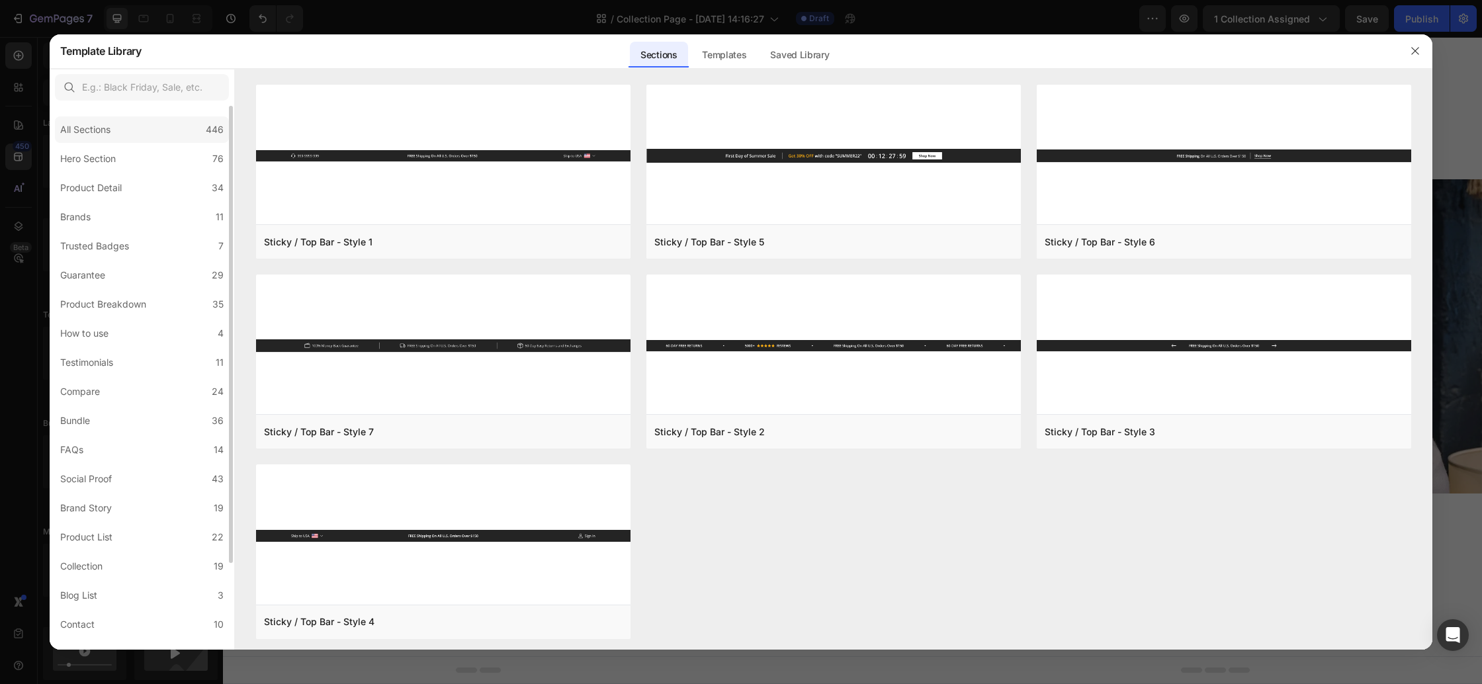
click at [83, 133] on div "All Sections" at bounding box center [85, 130] width 50 height 16
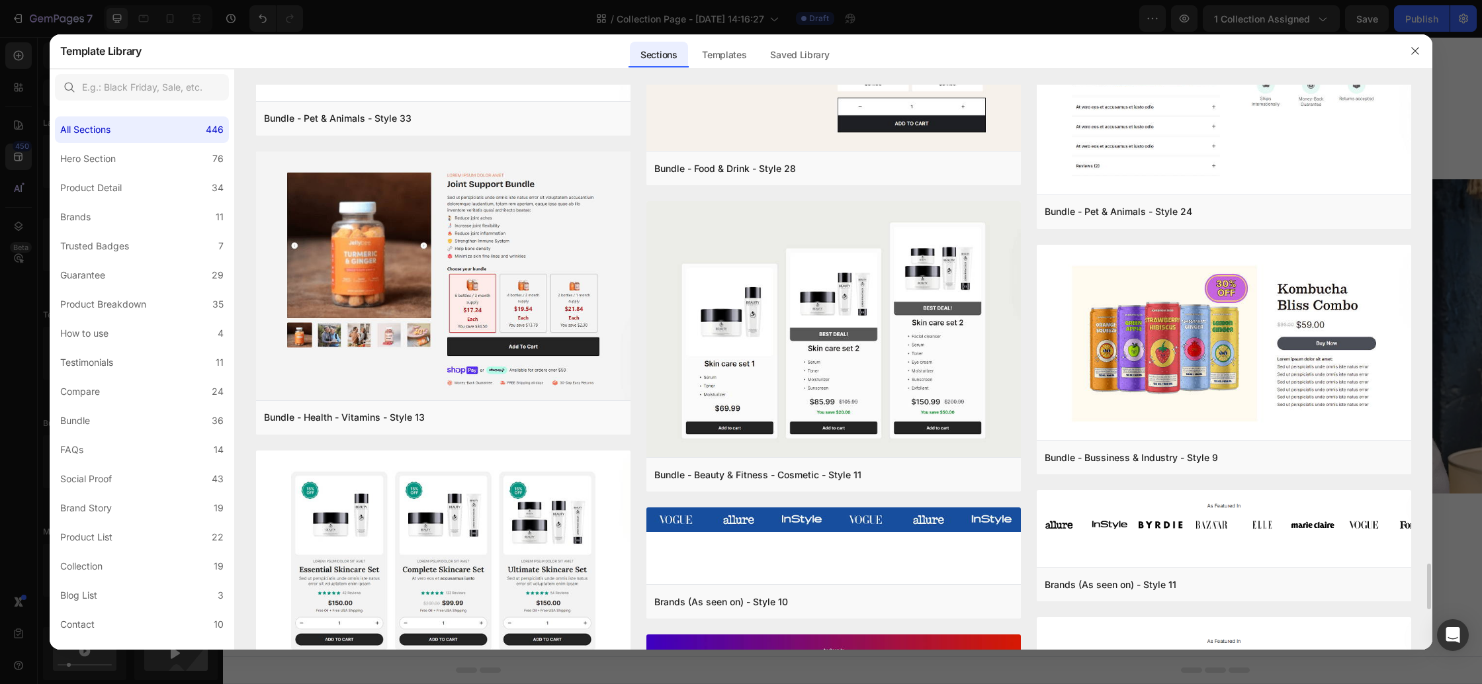
scroll to position [6027, 0]
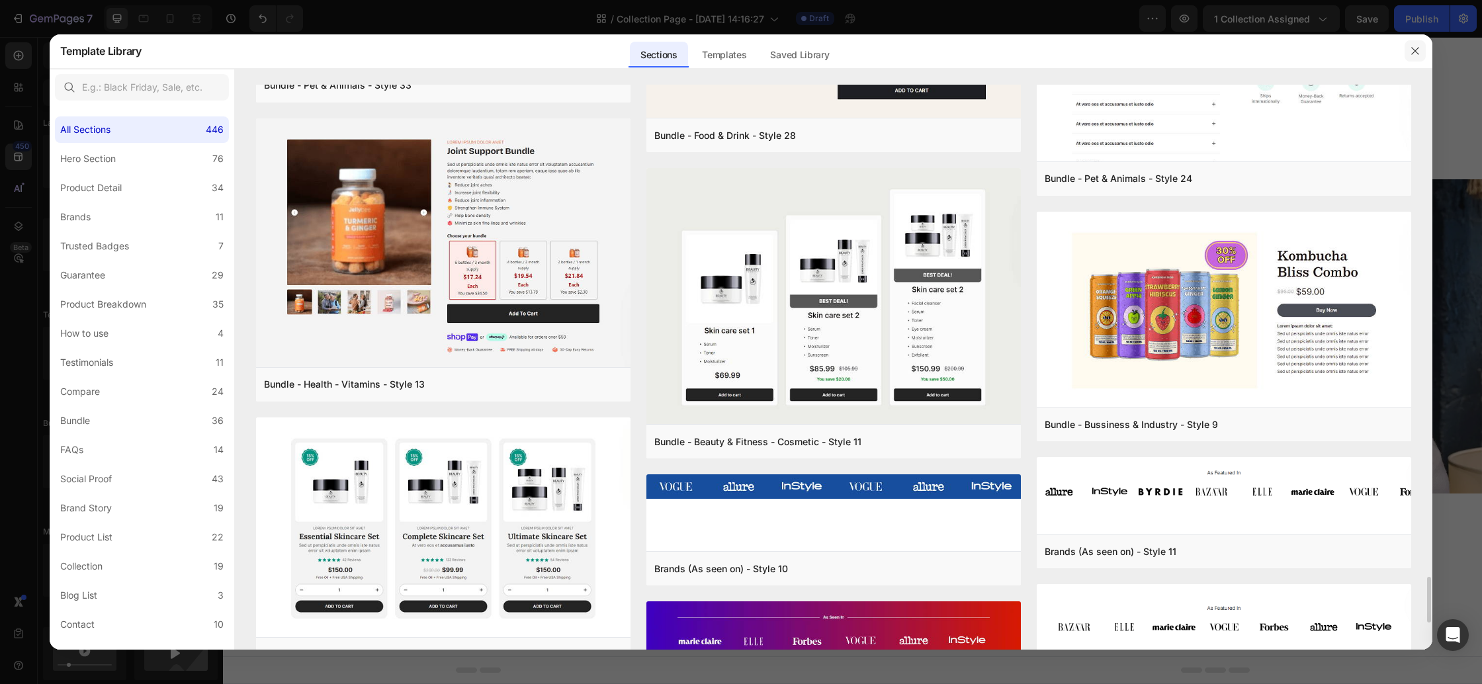
click at [1422, 55] on button "button" at bounding box center [1415, 50] width 21 height 21
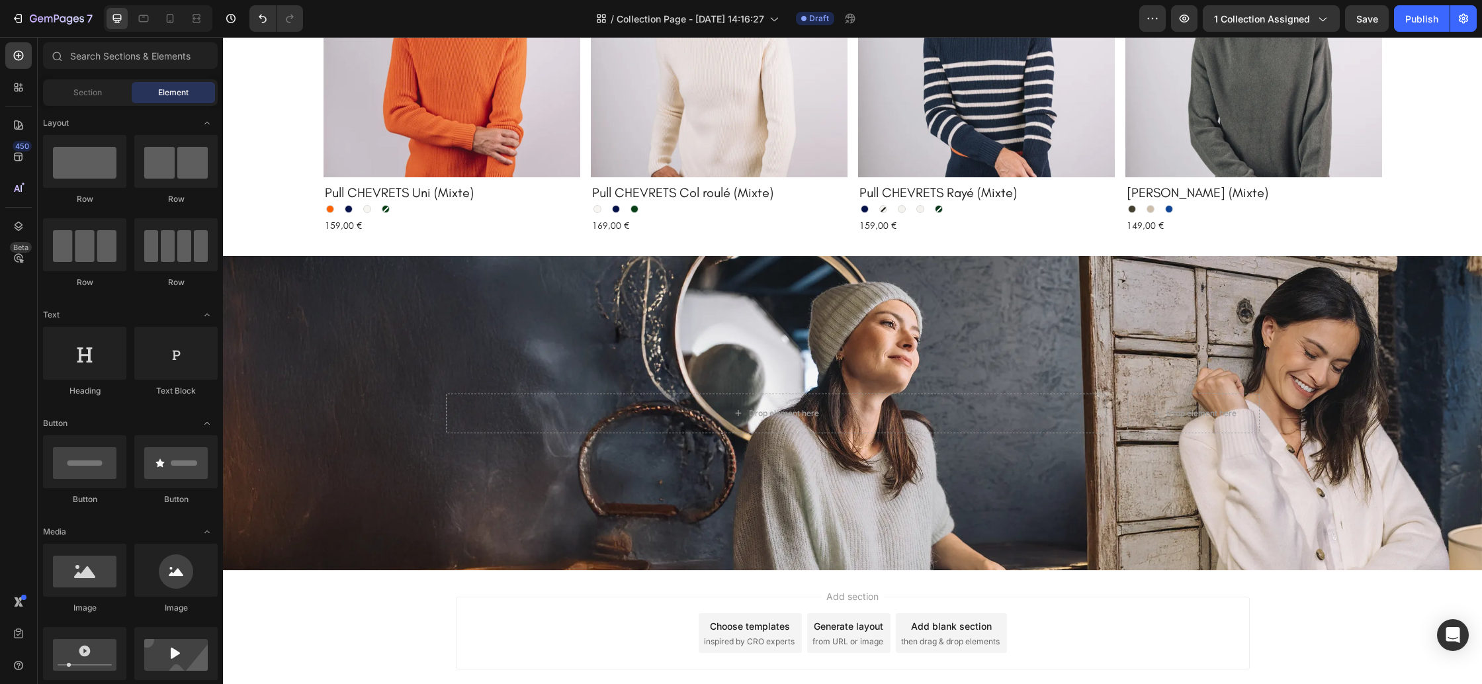
scroll to position [1232, 0]
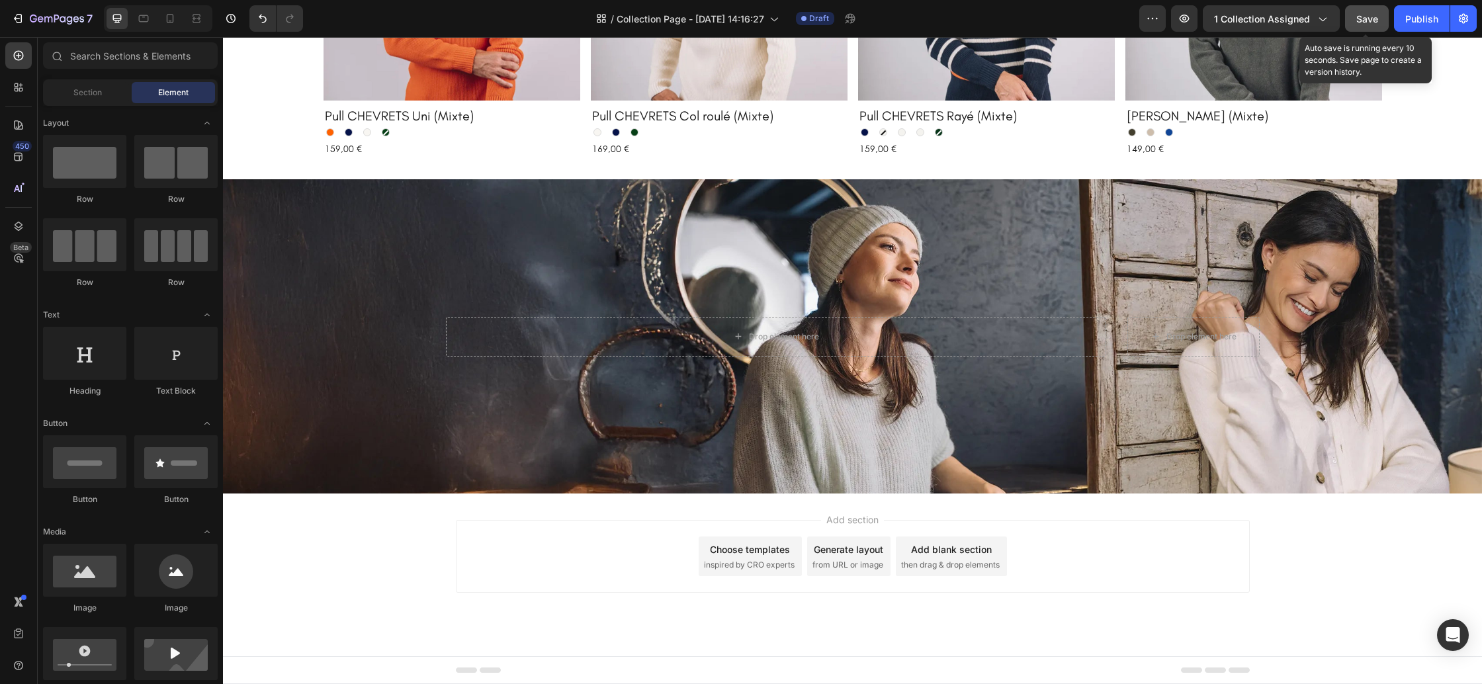
click at [1377, 22] on span "Save" at bounding box center [1367, 18] width 22 height 11
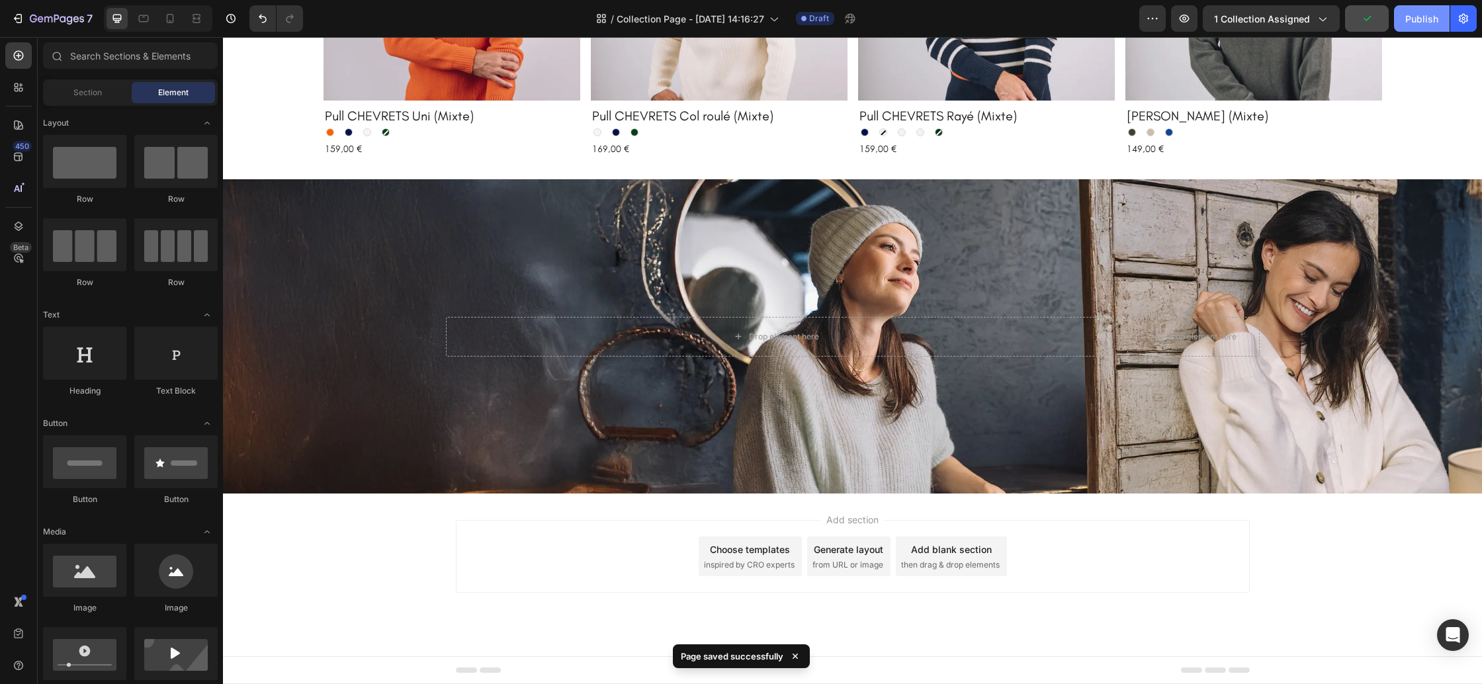
click at [1429, 15] on div "Publish" at bounding box center [1421, 19] width 33 height 14
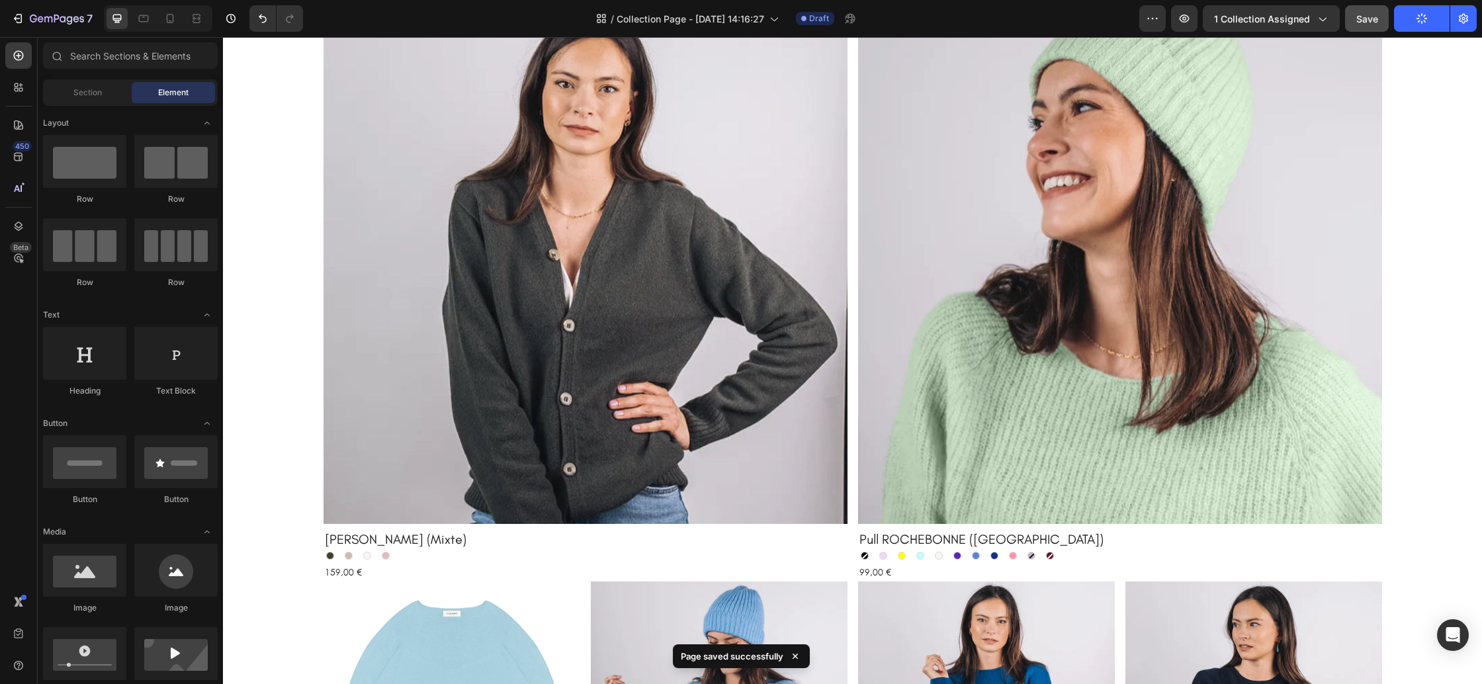
scroll to position [0, 0]
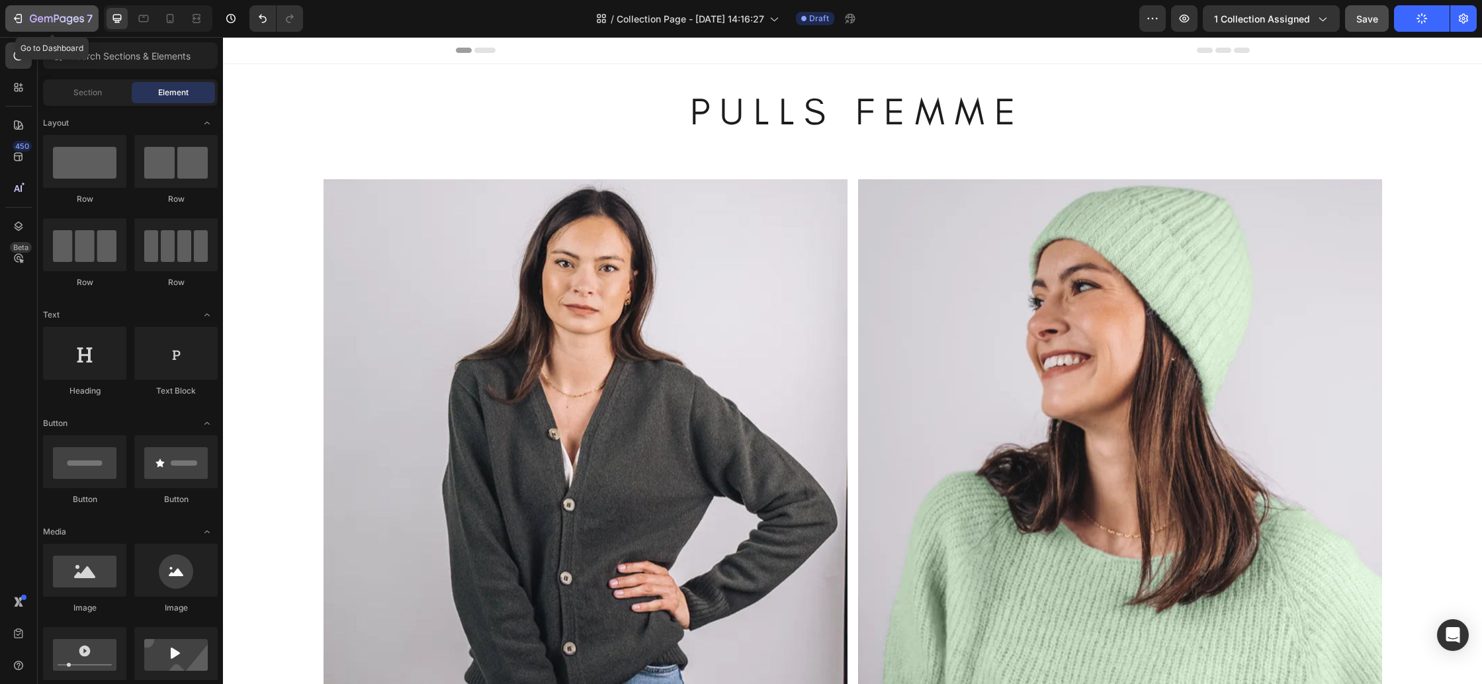
click at [73, 21] on icon "button" at bounding box center [57, 19] width 54 height 11
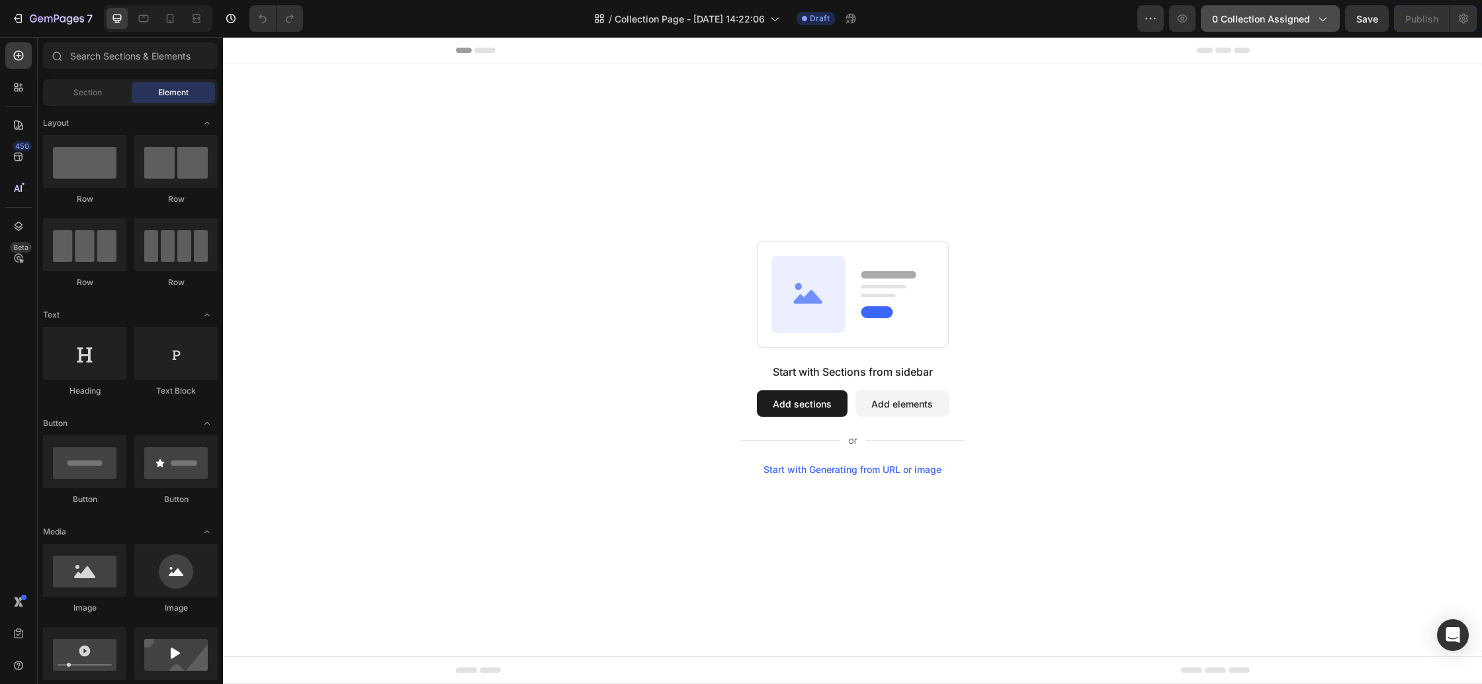
click at [1280, 12] on span "0 collection assigned" at bounding box center [1261, 19] width 98 height 14
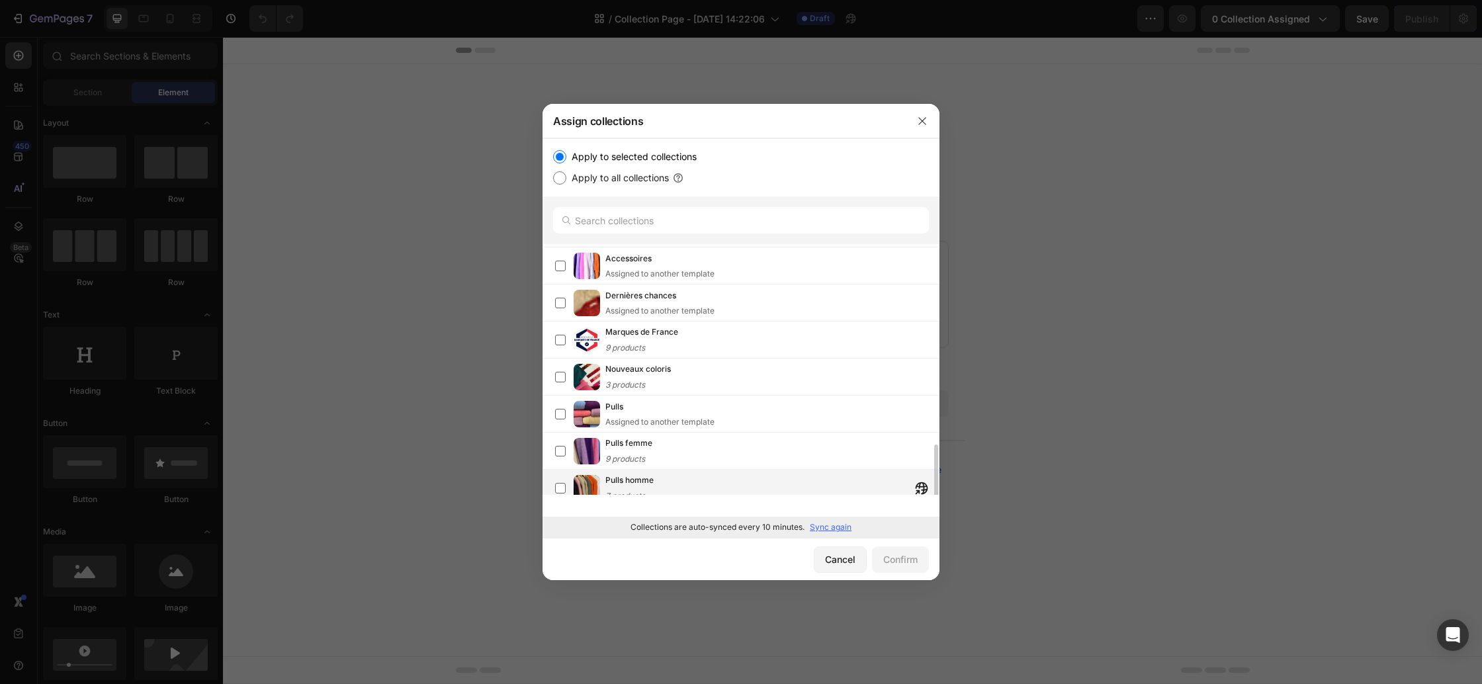
scroll to position [379, 0]
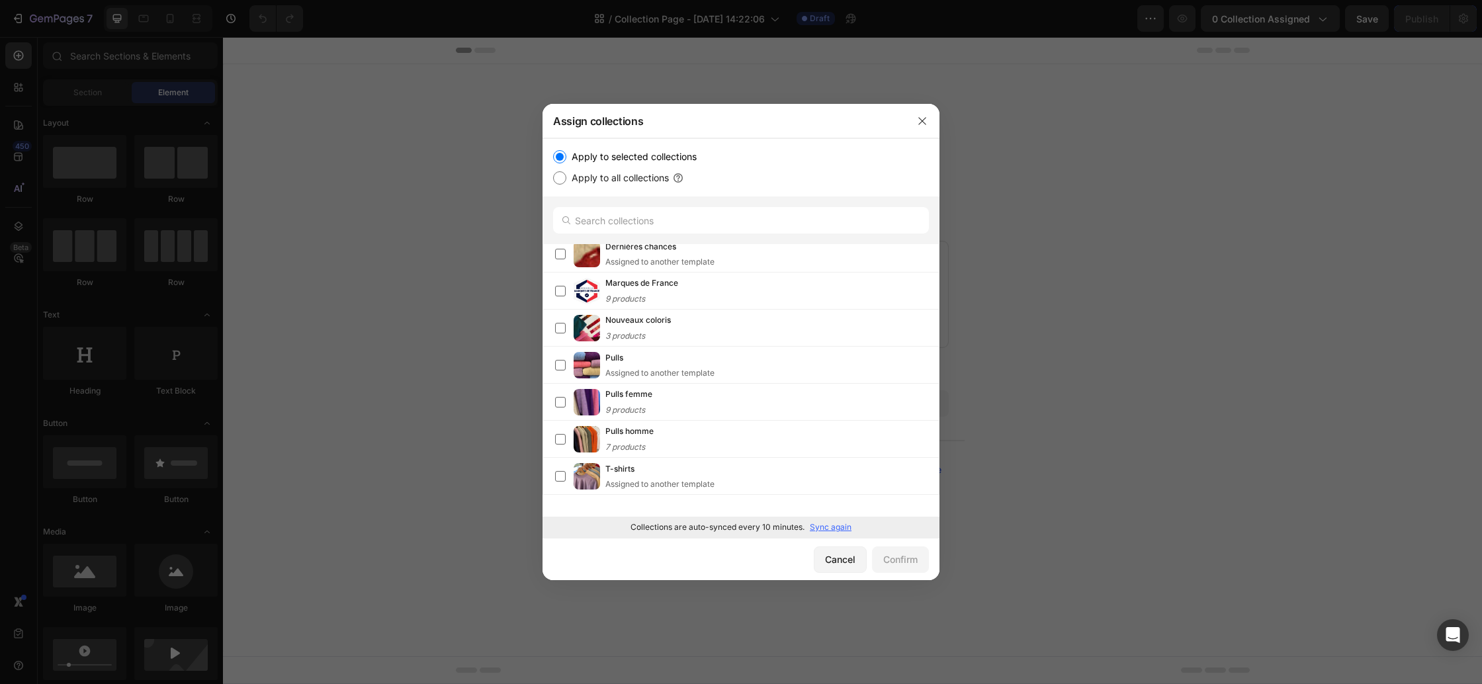
click at [831, 527] on p "Sync again" at bounding box center [831, 527] width 42 height 12
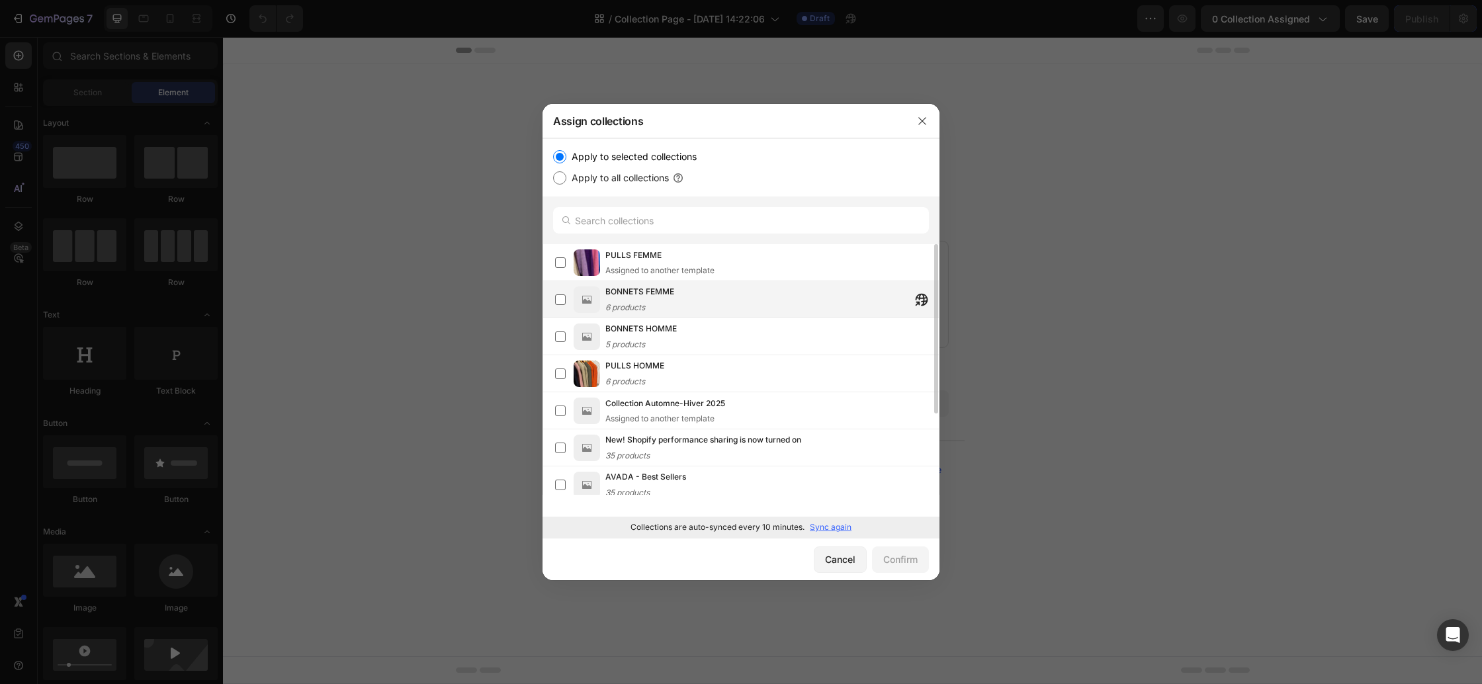
click at [653, 294] on span "BONNETS FEMME" at bounding box center [639, 291] width 69 height 13
click at [895, 559] on div "Confirm" at bounding box center [900, 559] width 34 height 14
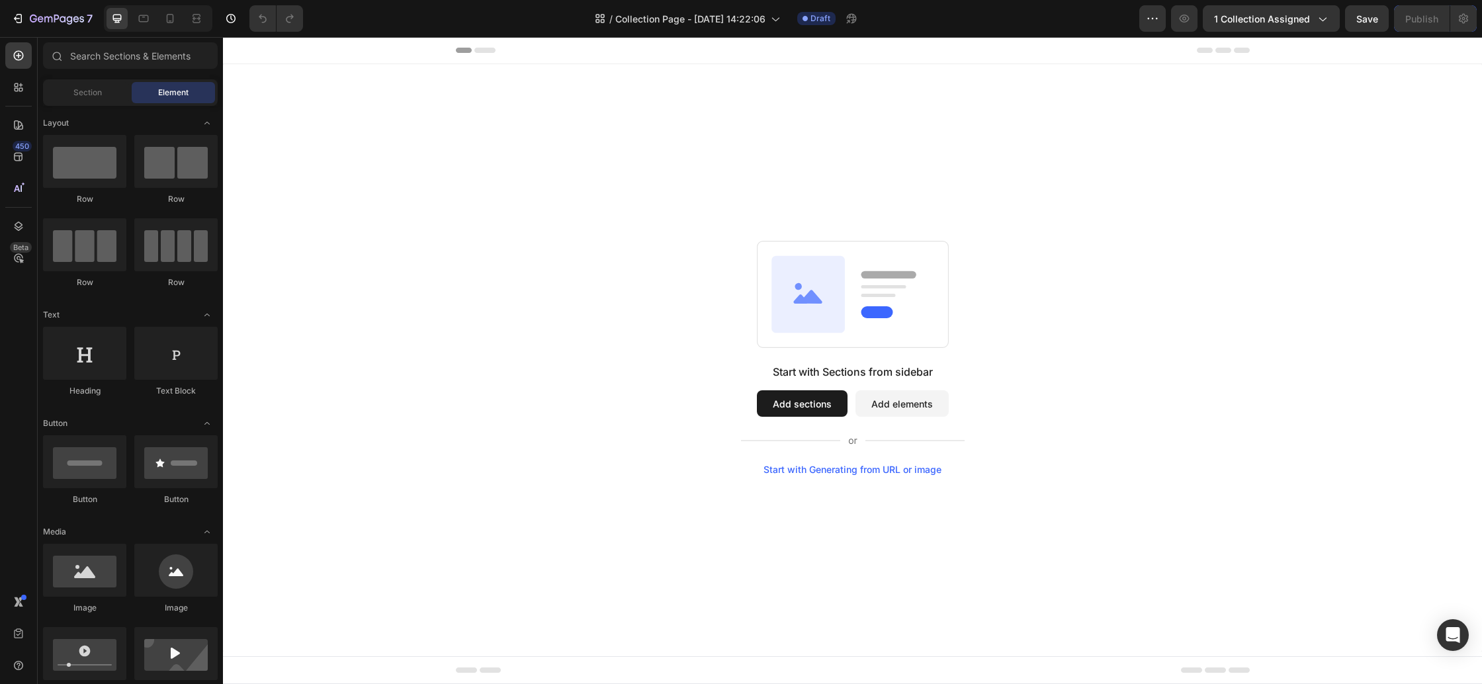
click at [821, 410] on button "Add sections" at bounding box center [802, 403] width 91 height 26
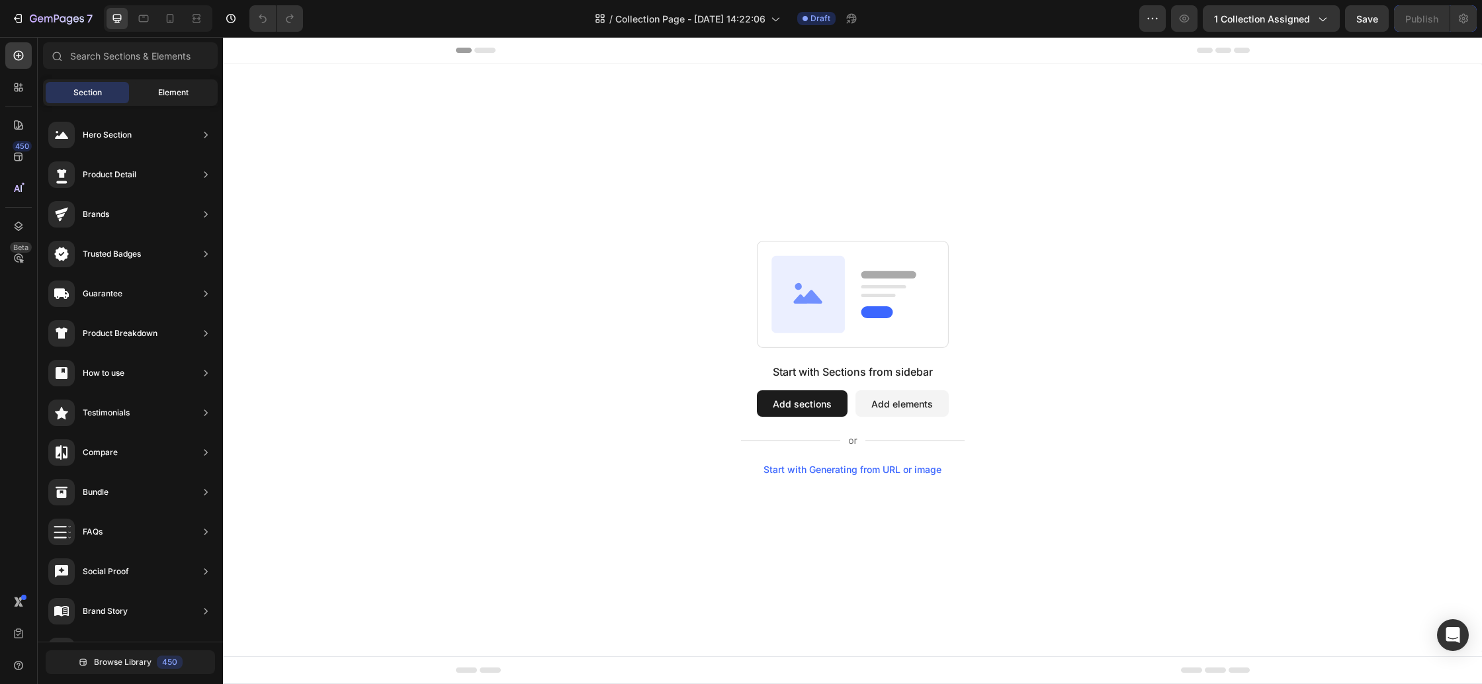
click at [181, 96] on span "Element" at bounding box center [173, 93] width 30 height 12
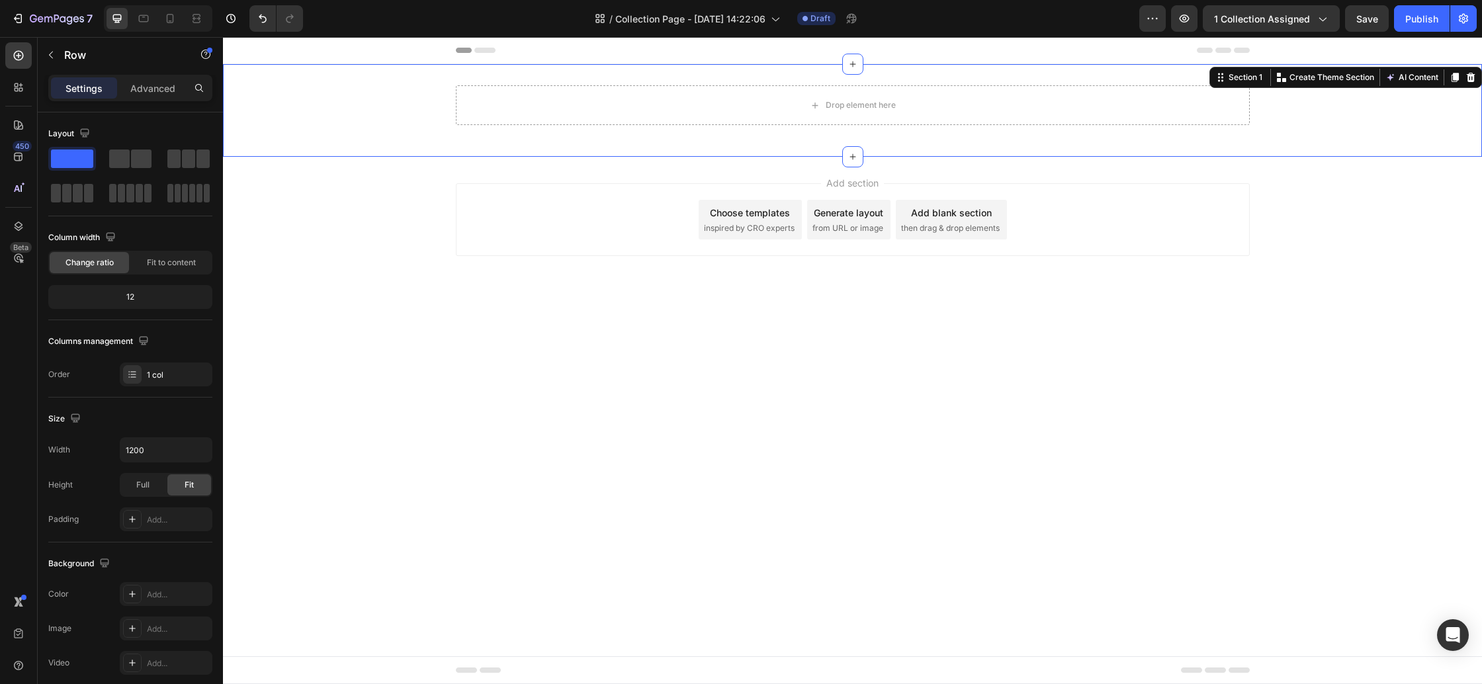
click at [333, 124] on div "Drop element here Row" at bounding box center [852, 110] width 1259 height 50
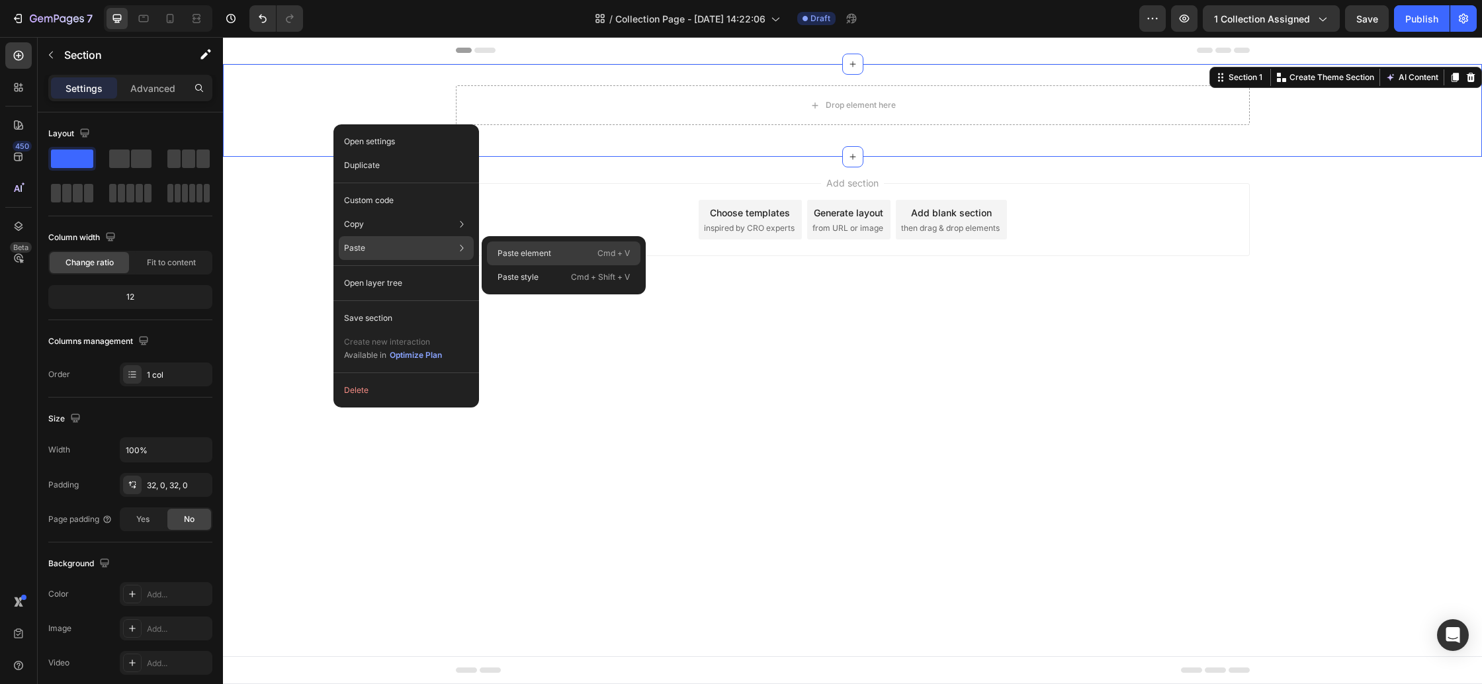
click at [541, 252] on p "Paste element" at bounding box center [525, 253] width 54 height 12
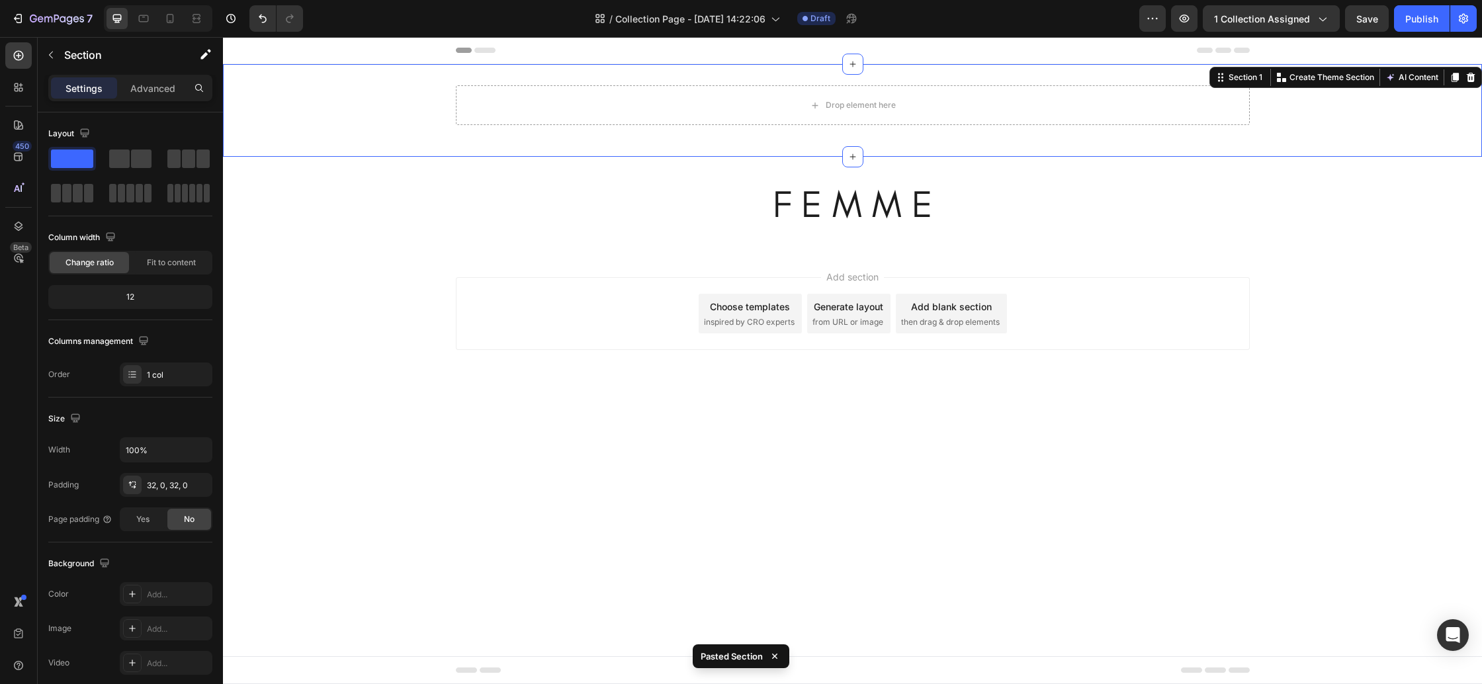
click at [312, 96] on div "Drop element here Row" at bounding box center [852, 110] width 1259 height 50
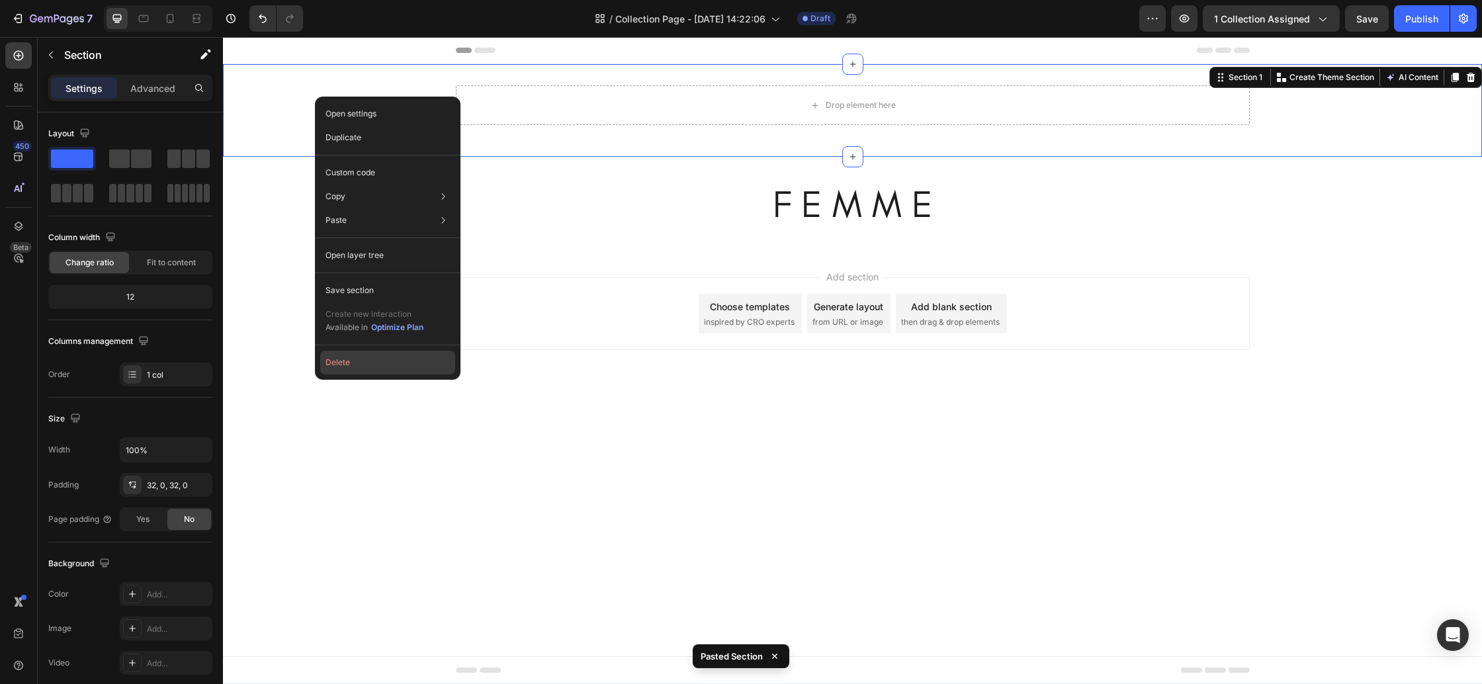
drag, startPoint x: 436, startPoint y: 360, endPoint x: 262, endPoint y: 277, distance: 192.7
click at [436, 360] on button "Delete" at bounding box center [387, 363] width 135 height 24
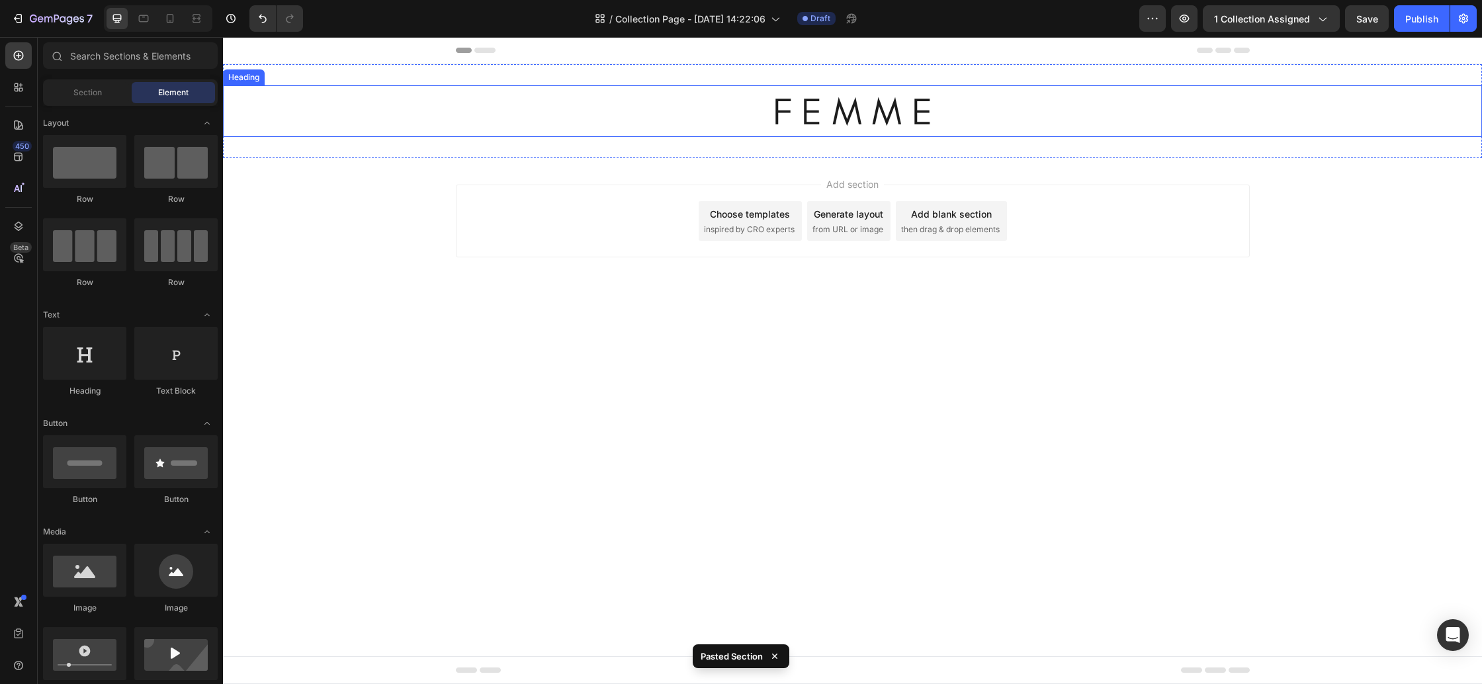
click at [805, 114] on h2 "F E M M E" at bounding box center [852, 111] width 1259 height 52
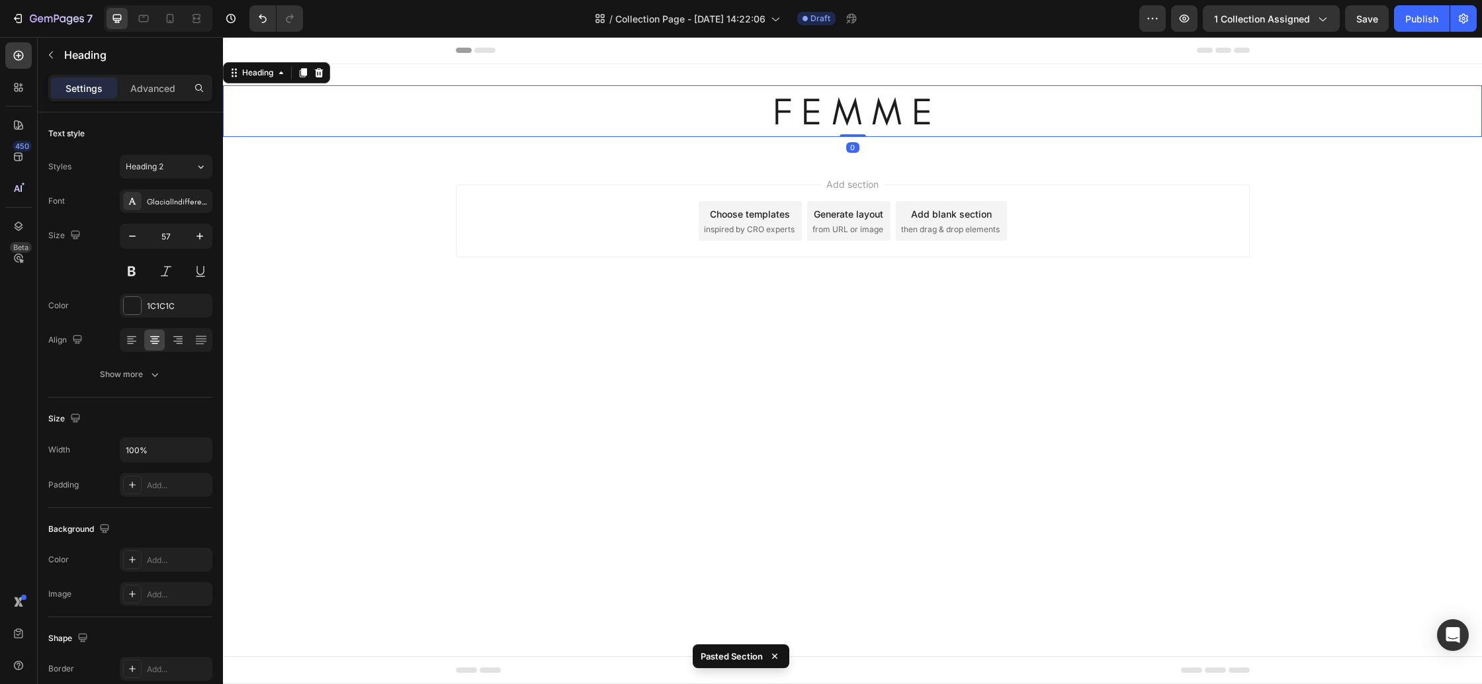
click at [756, 109] on h2 "F E M M E" at bounding box center [852, 111] width 1259 height 52
click at [756, 109] on p "F E M M E" at bounding box center [852, 111] width 1256 height 49
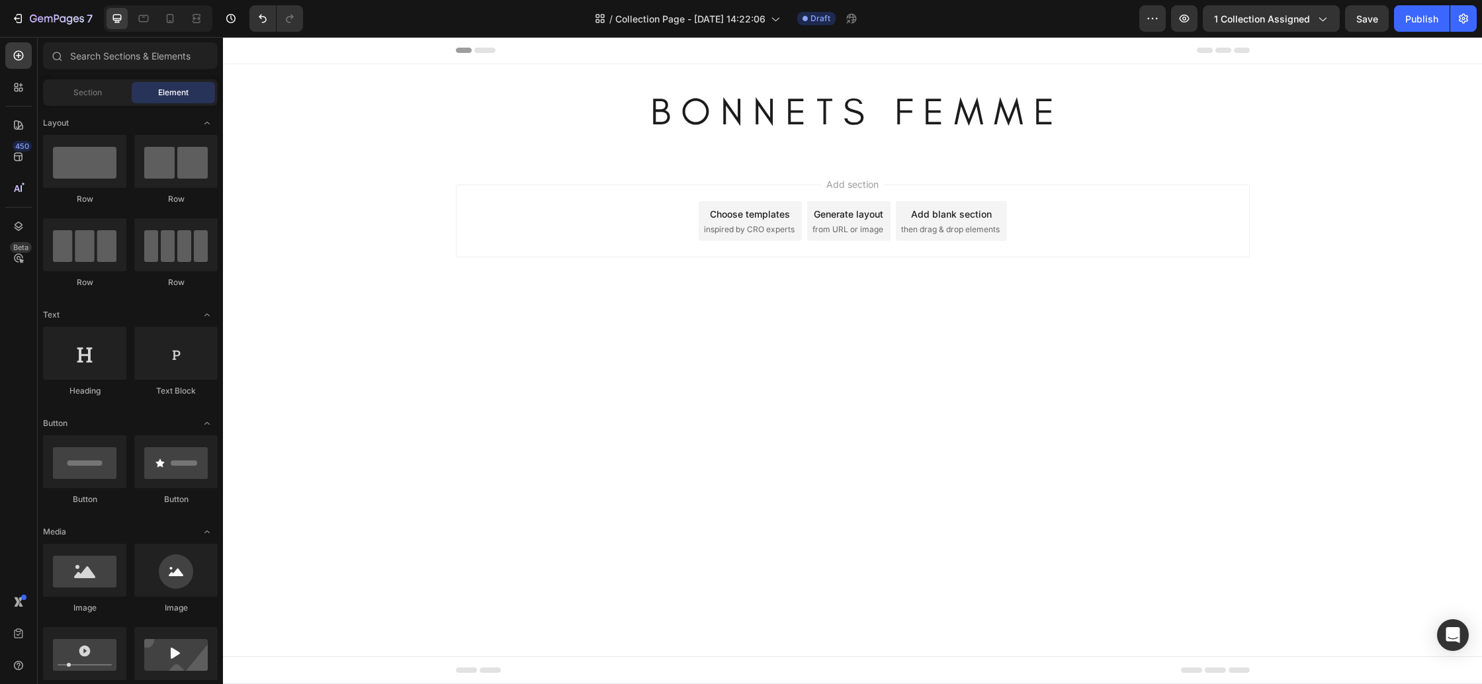
click at [328, 191] on div "Add section Choose templates inspired by CRO experts Generate layout from URL o…" at bounding box center [852, 239] width 1259 height 163
click at [447, 140] on div "B O N N E T S F E M M E Heading Section 1" at bounding box center [852, 111] width 1259 height 94
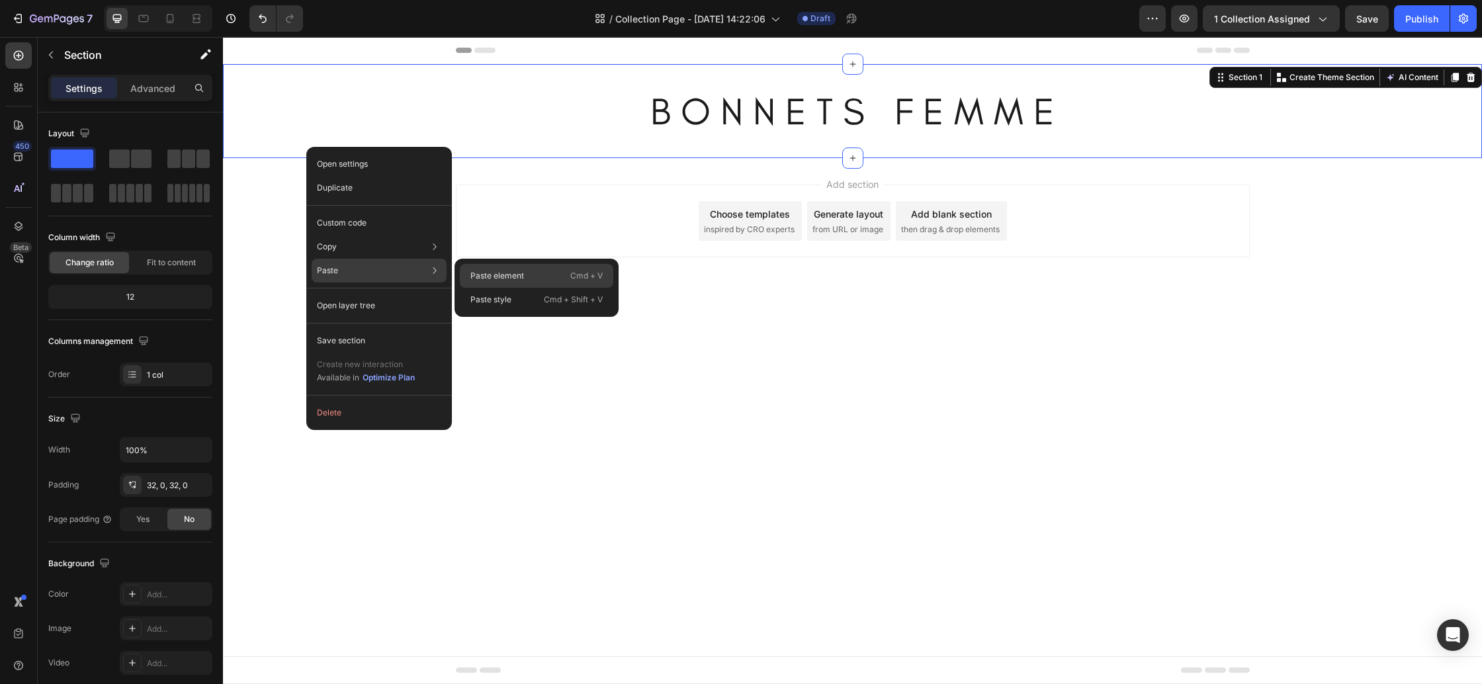
click at [519, 278] on p "Paste element" at bounding box center [497, 276] width 54 height 12
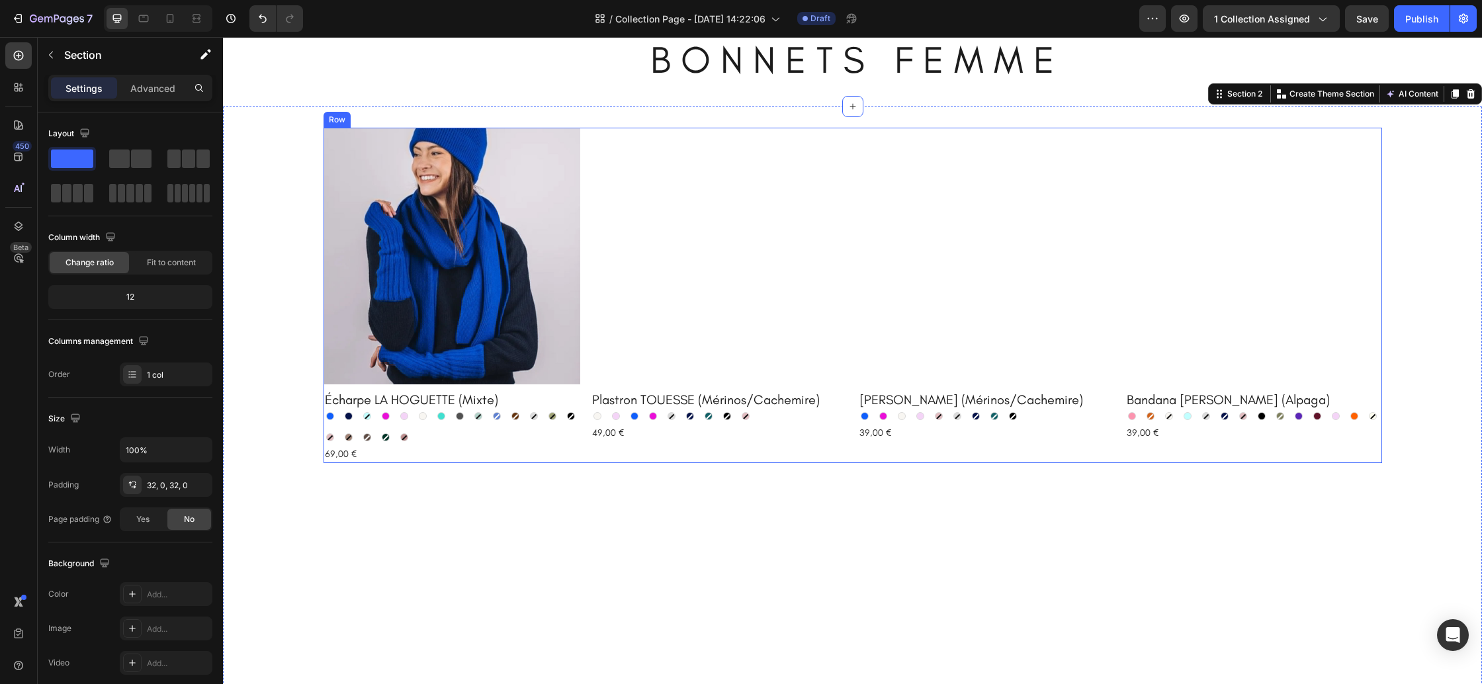
scroll to position [46, 0]
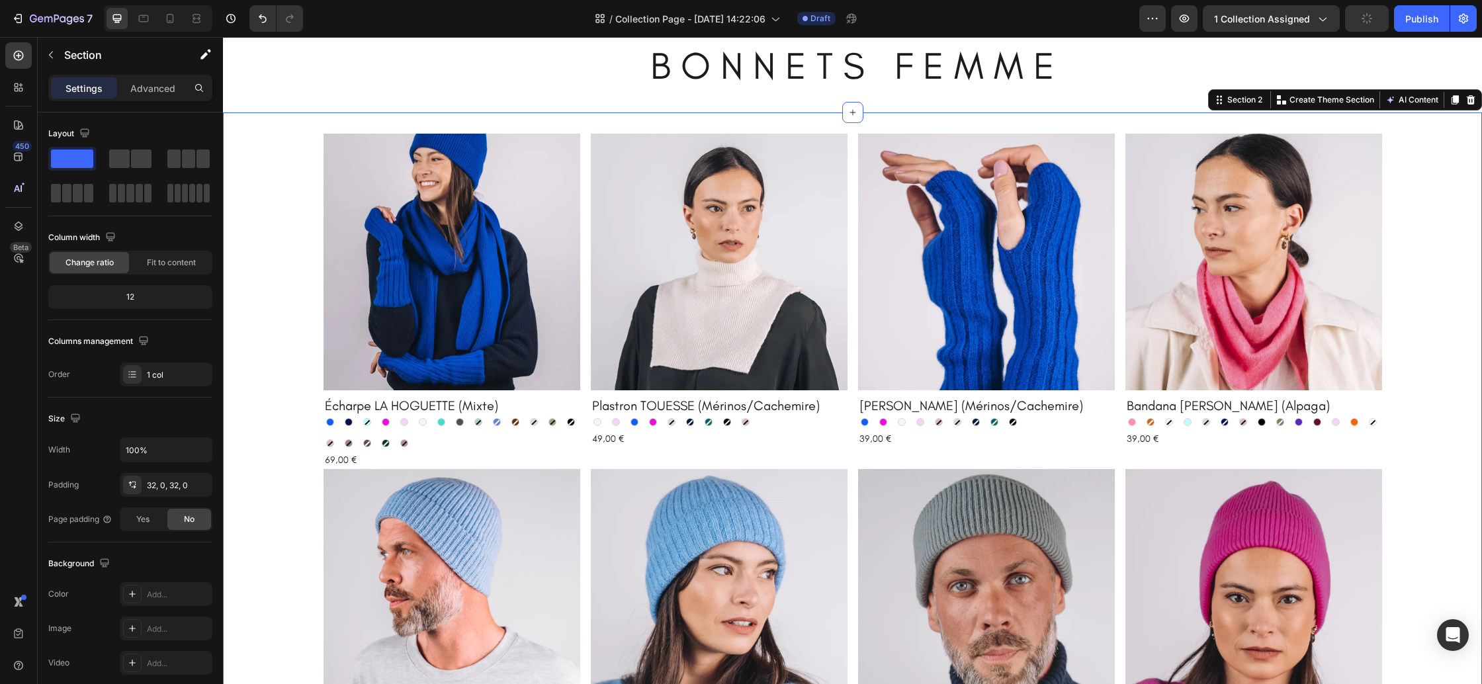
drag, startPoint x: 1471, startPoint y: 99, endPoint x: 1458, endPoint y: 97, distance: 13.4
click at [1471, 99] on icon at bounding box center [1471, 99] width 9 height 9
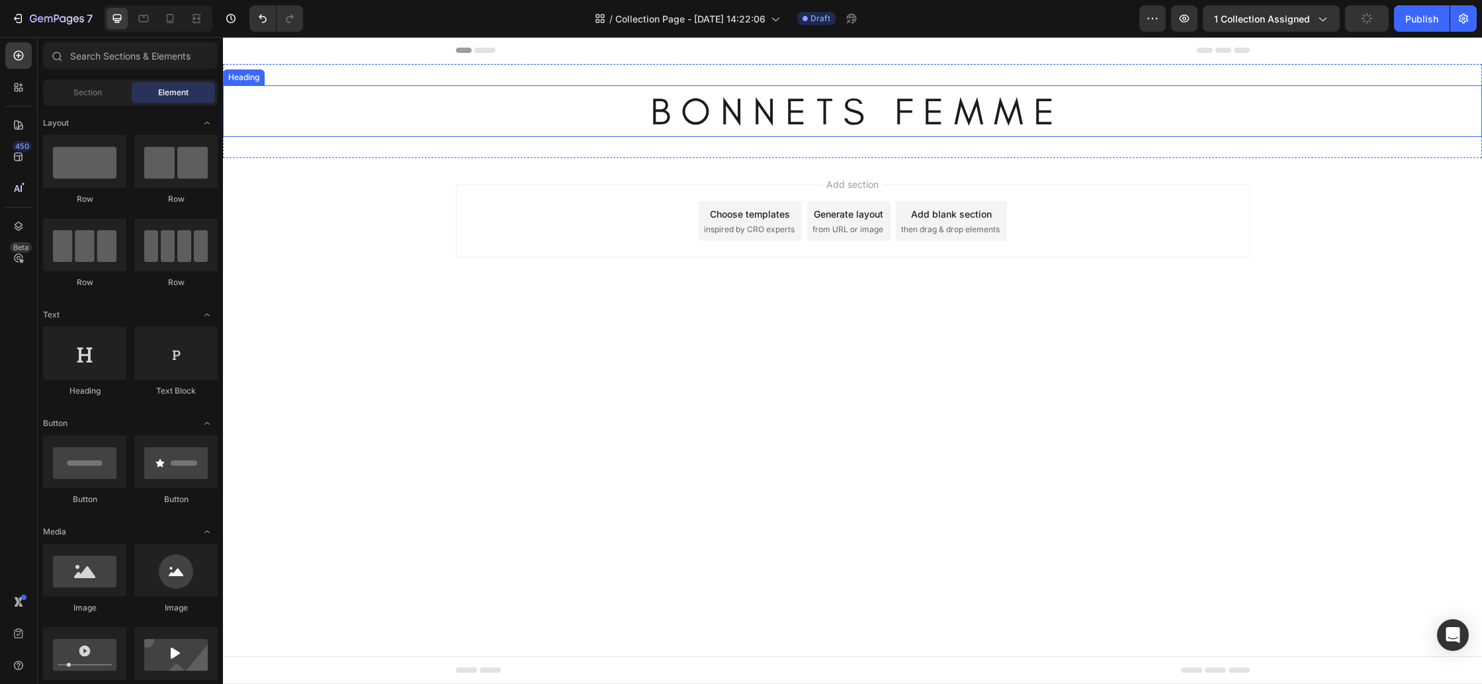
scroll to position [0, 0]
drag, startPoint x: 411, startPoint y: 141, endPoint x: 386, endPoint y: 141, distance: 24.5
click at [410, 141] on div "B O N N E T S F E M M E Heading Section 1" at bounding box center [852, 111] width 1259 height 94
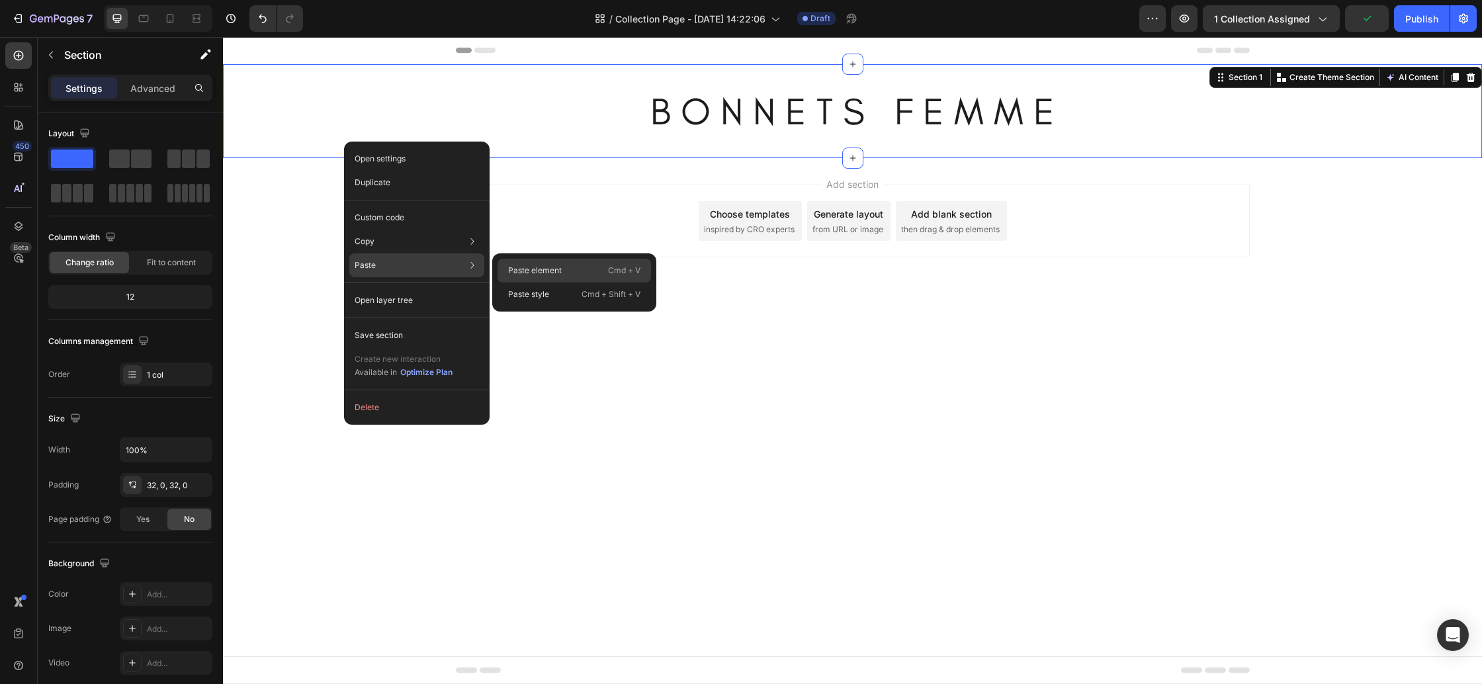
click at [531, 268] on p "Paste element" at bounding box center [535, 271] width 54 height 12
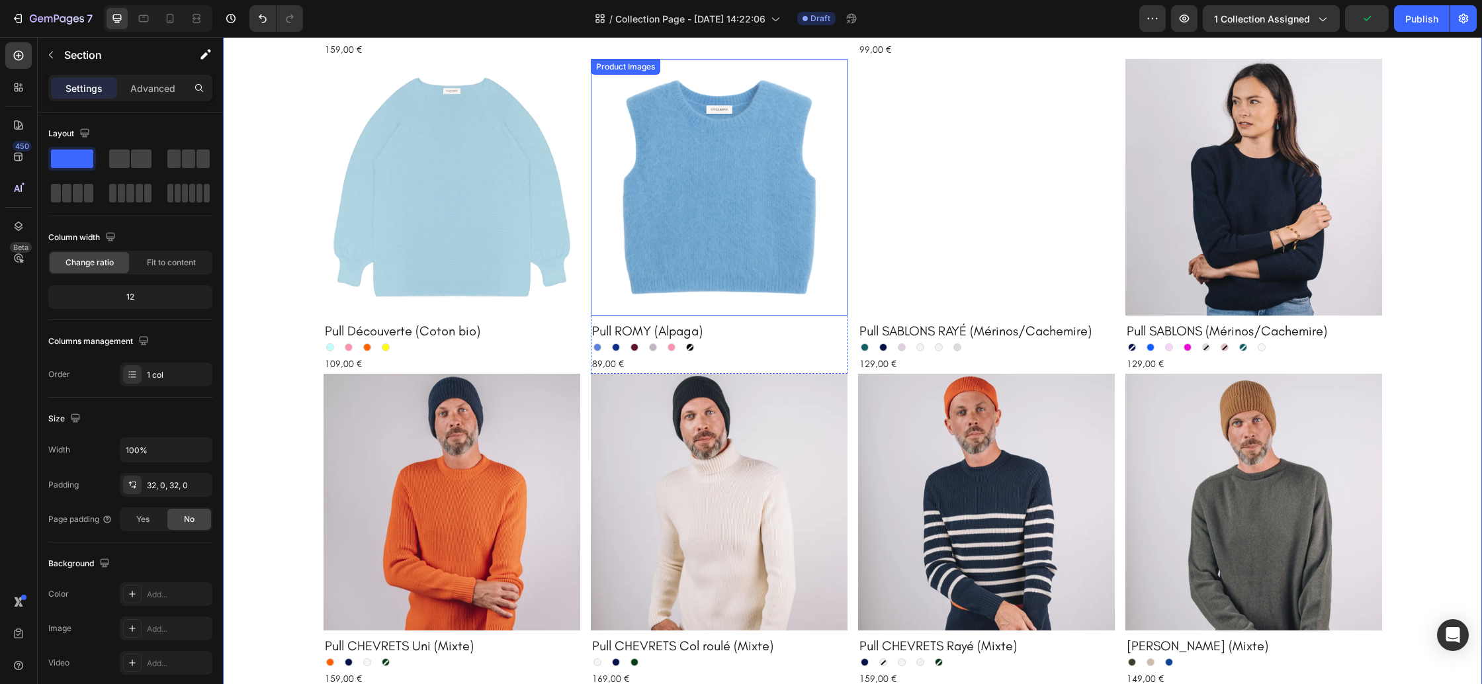
scroll to position [710, 0]
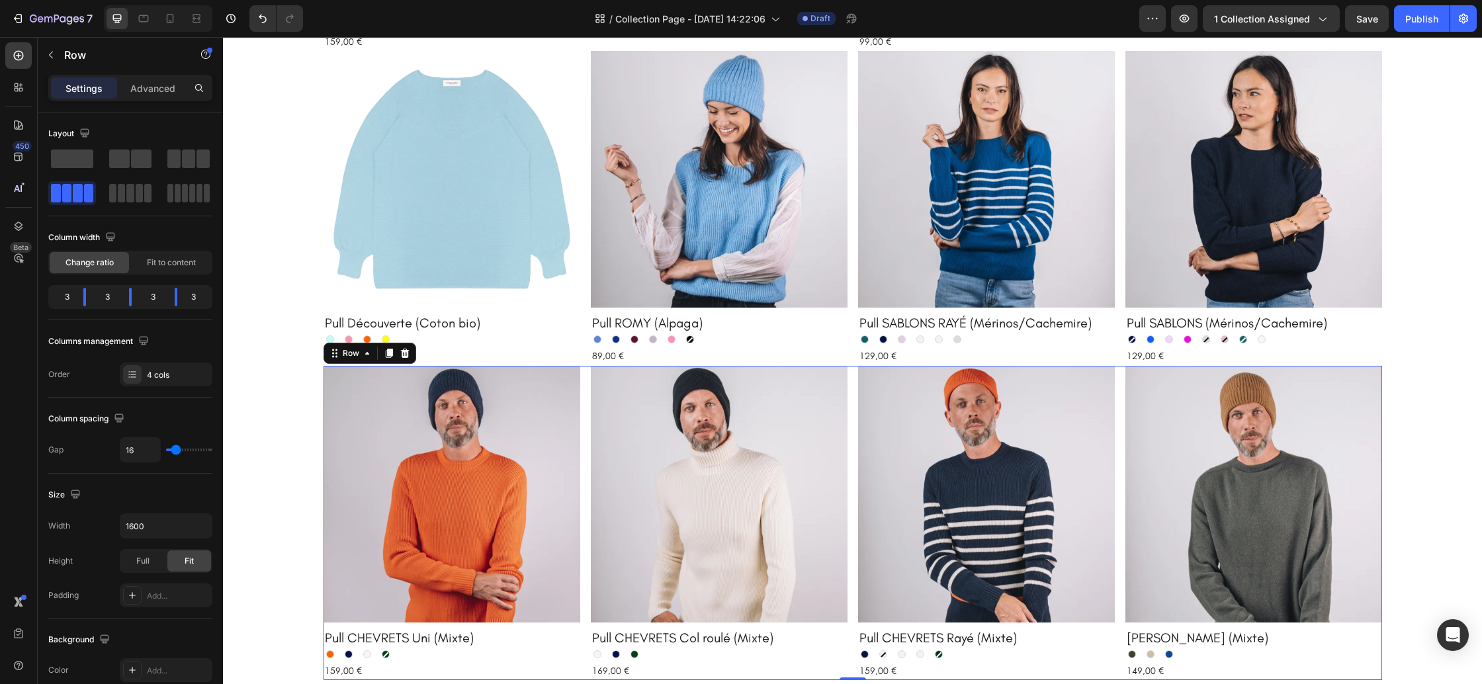
click at [853, 404] on div "Product Images Pull CHEVRETS Uni (Mixte) Product Title Orange Orange Marine Mar…" at bounding box center [853, 523] width 1059 height 314
drag, startPoint x: 406, startPoint y: 355, endPoint x: 419, endPoint y: 347, distance: 15.1
click at [406, 355] on icon at bounding box center [404, 352] width 9 height 9
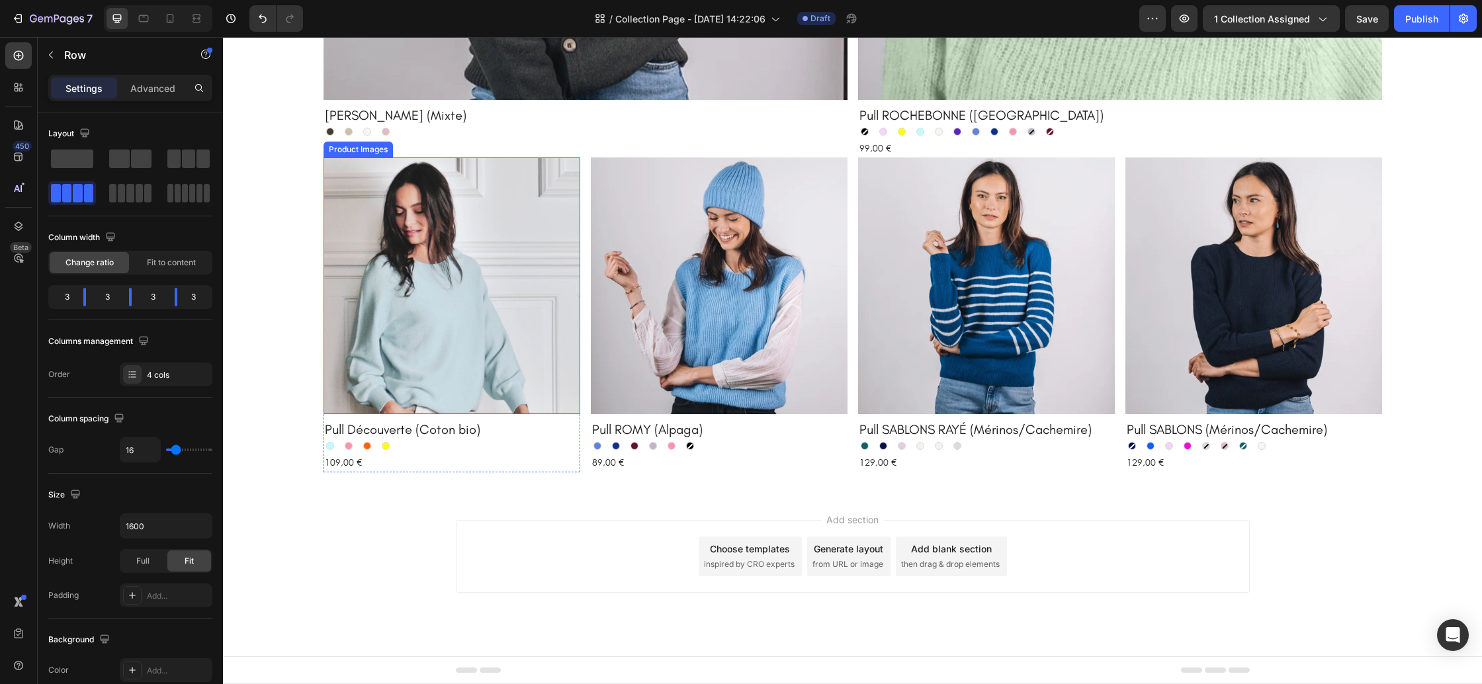
scroll to position [603, 0]
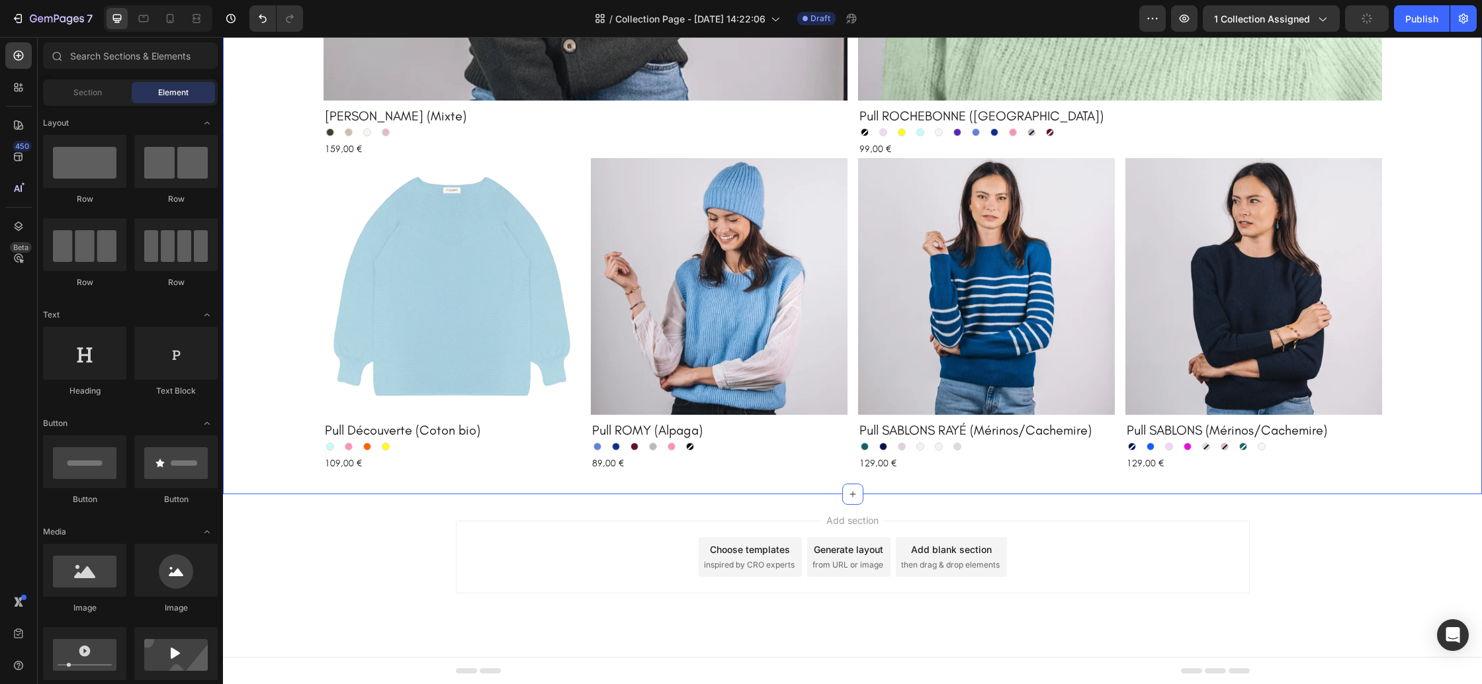
click at [295, 426] on div "Product Images Cardigan CAMILLE (Mixte) Product Title Kaki Kaki Beige chiné Bei…" at bounding box center [852, 25] width 1259 height 896
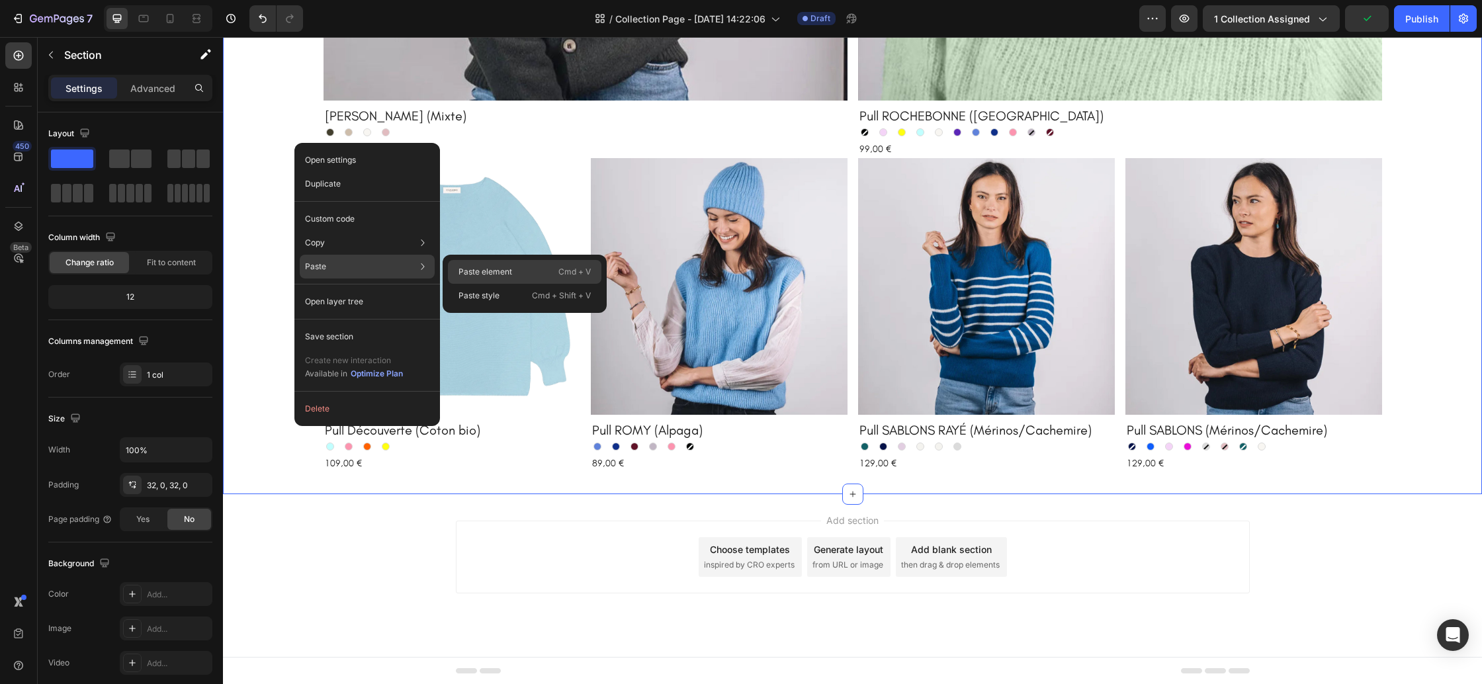
click at [490, 284] on div "Paste element Cmd + V" at bounding box center [524, 296] width 153 height 24
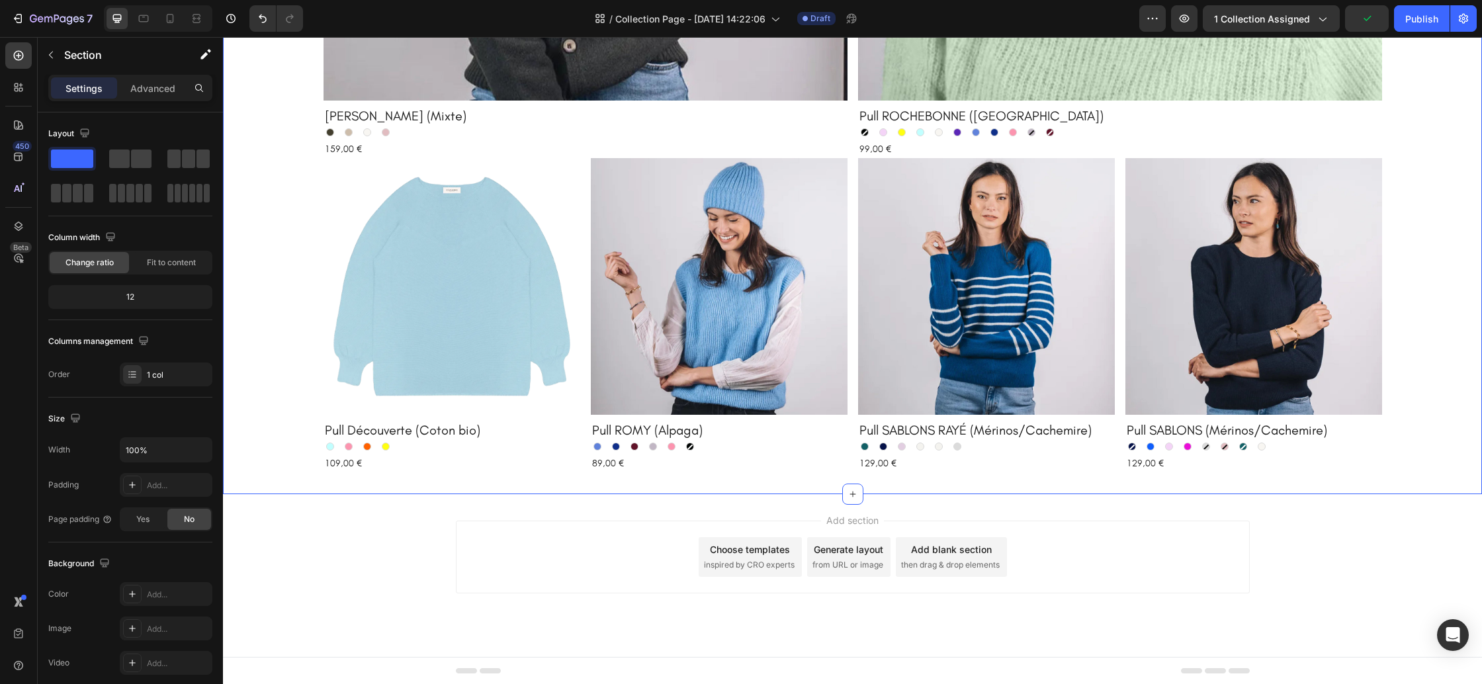
scroll to position [710, 0]
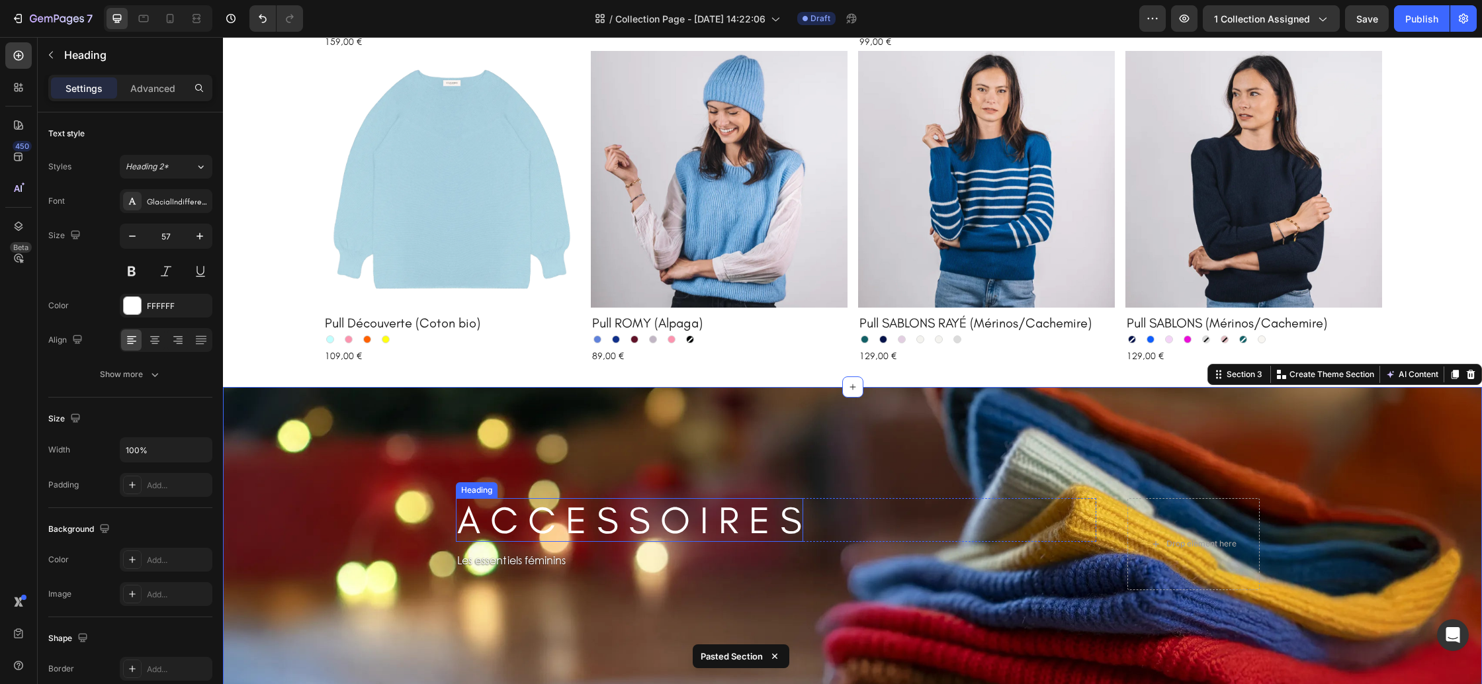
click at [571, 519] on h2 "A C C E S S O I R E S" at bounding box center [629, 520] width 347 height 44
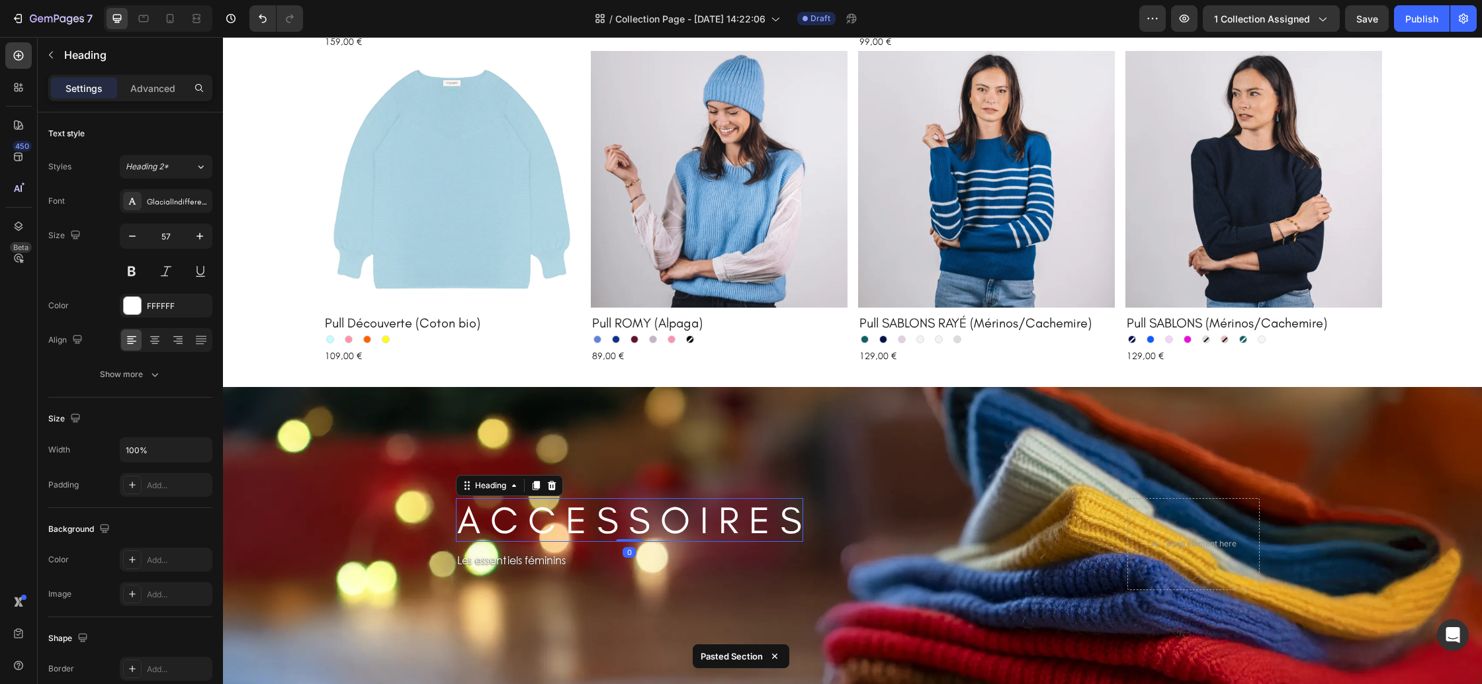
click at [554, 488] on icon at bounding box center [551, 485] width 9 height 9
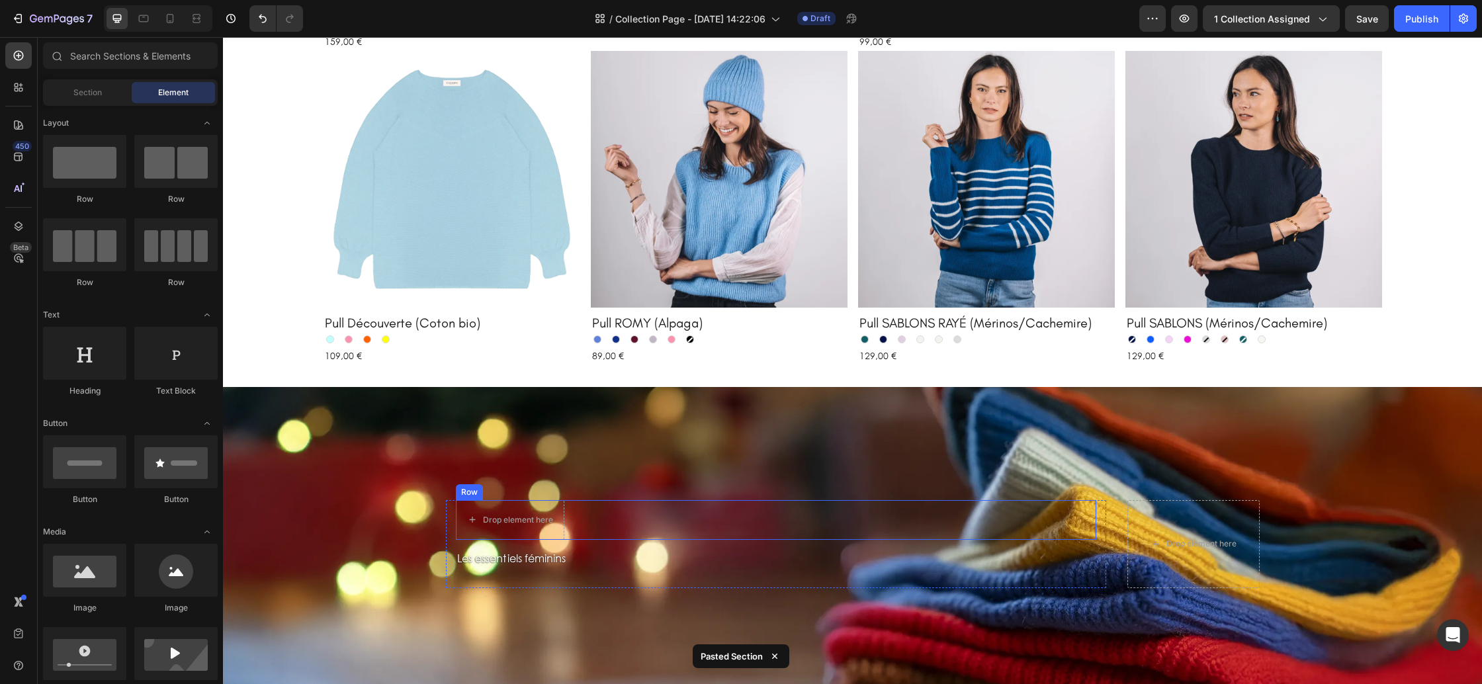
click at [579, 505] on div "Drop element here Row" at bounding box center [776, 520] width 640 height 40
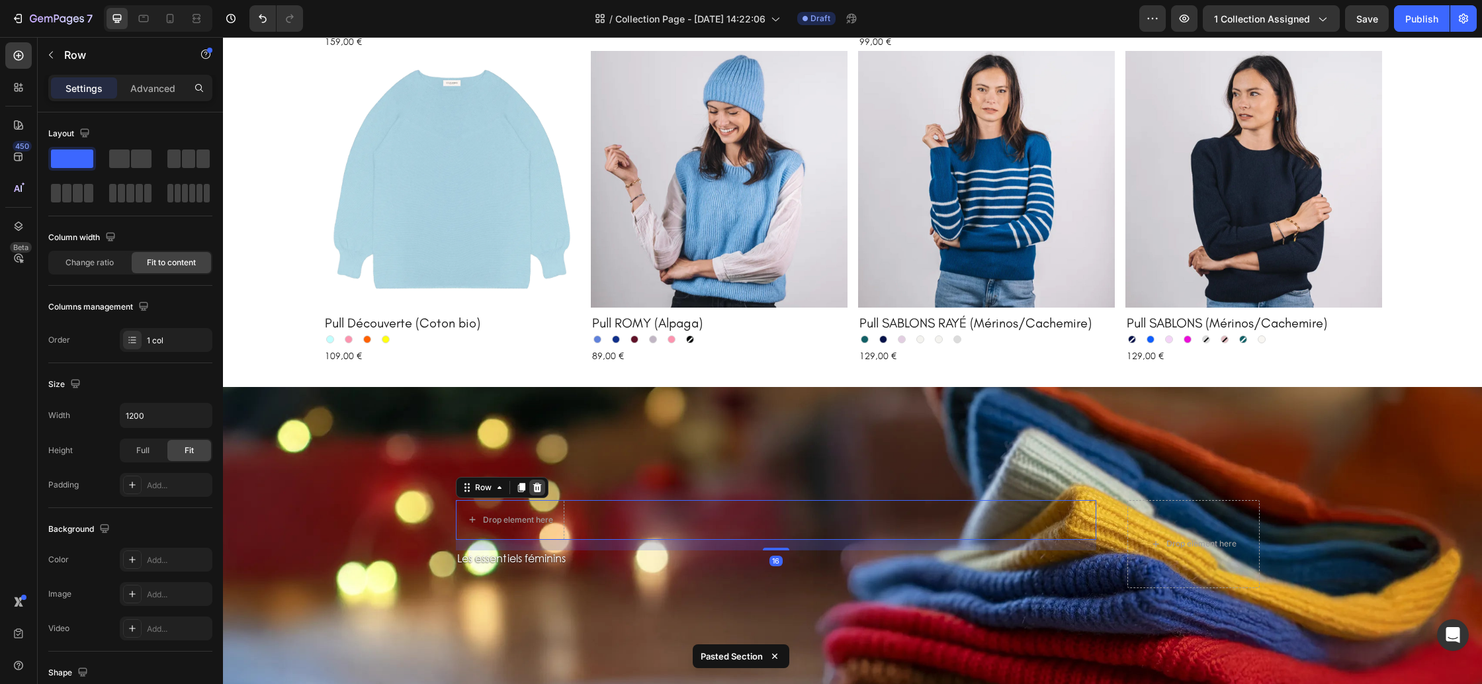
click at [537, 486] on icon at bounding box center [537, 487] width 11 height 11
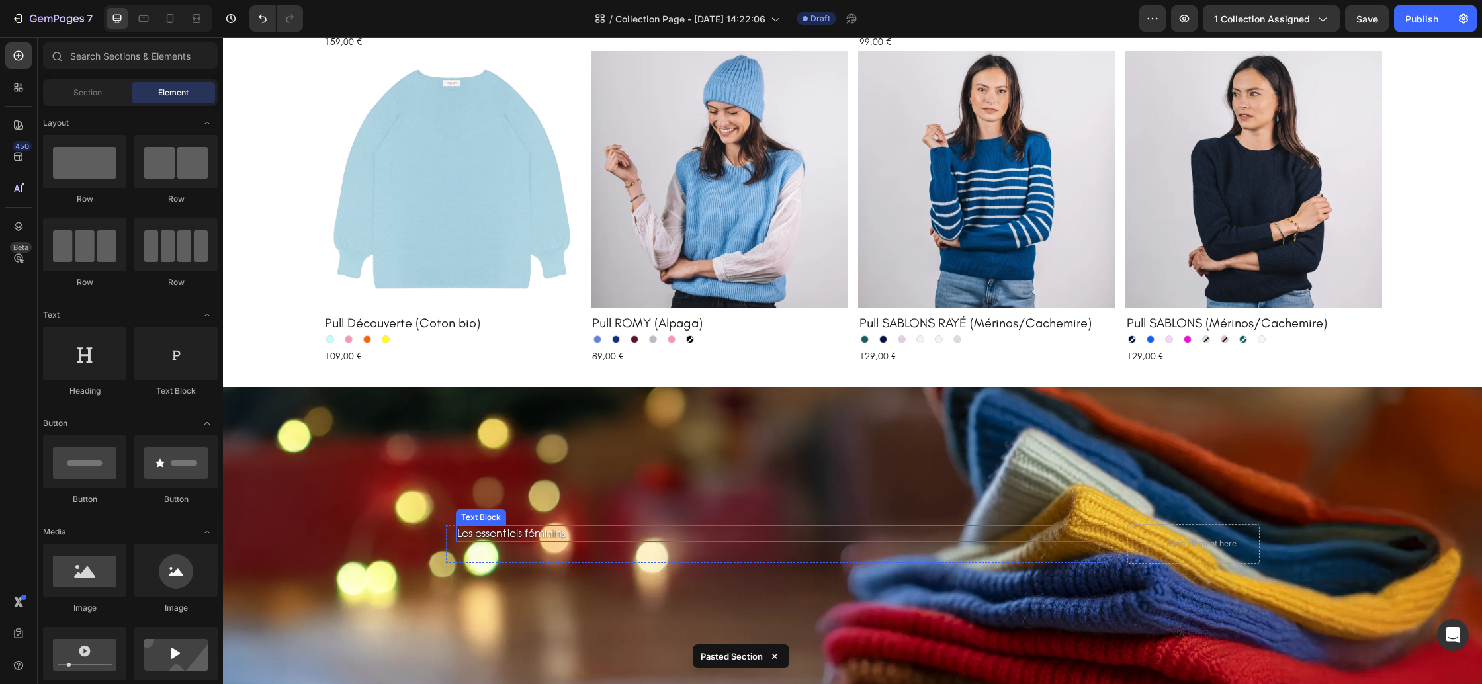
click at [597, 539] on p "Les essentiels féminins" at bounding box center [575, 534] width 236 height 14
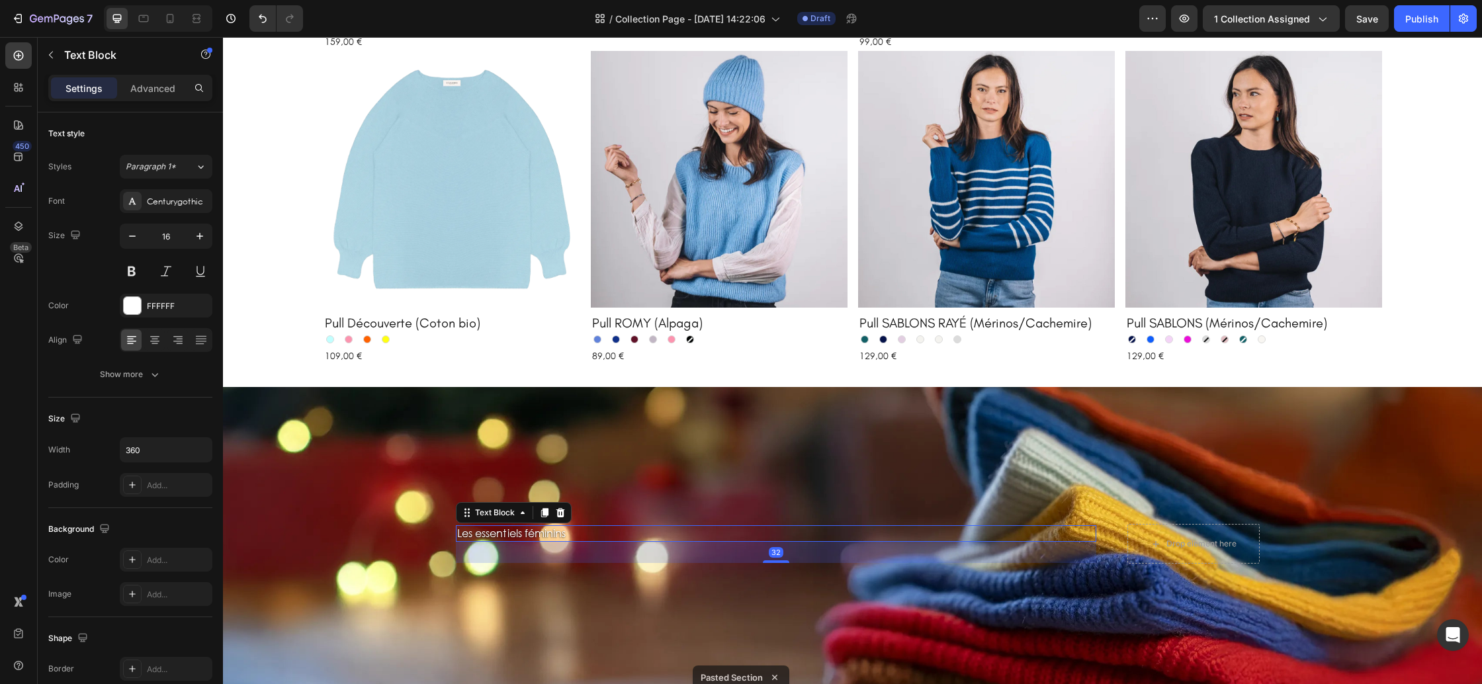
click at [559, 513] on icon at bounding box center [560, 512] width 9 height 9
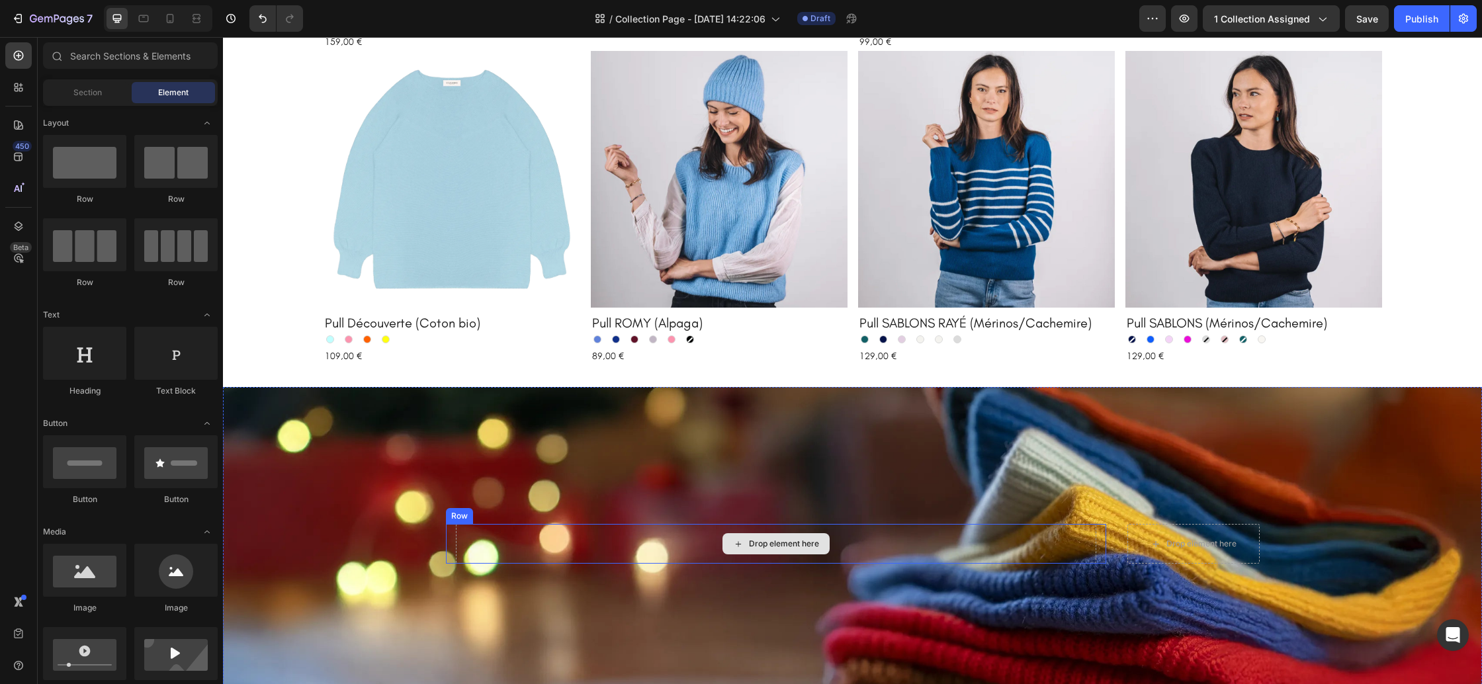
click at [560, 562] on div "Drop element here" at bounding box center [776, 544] width 640 height 40
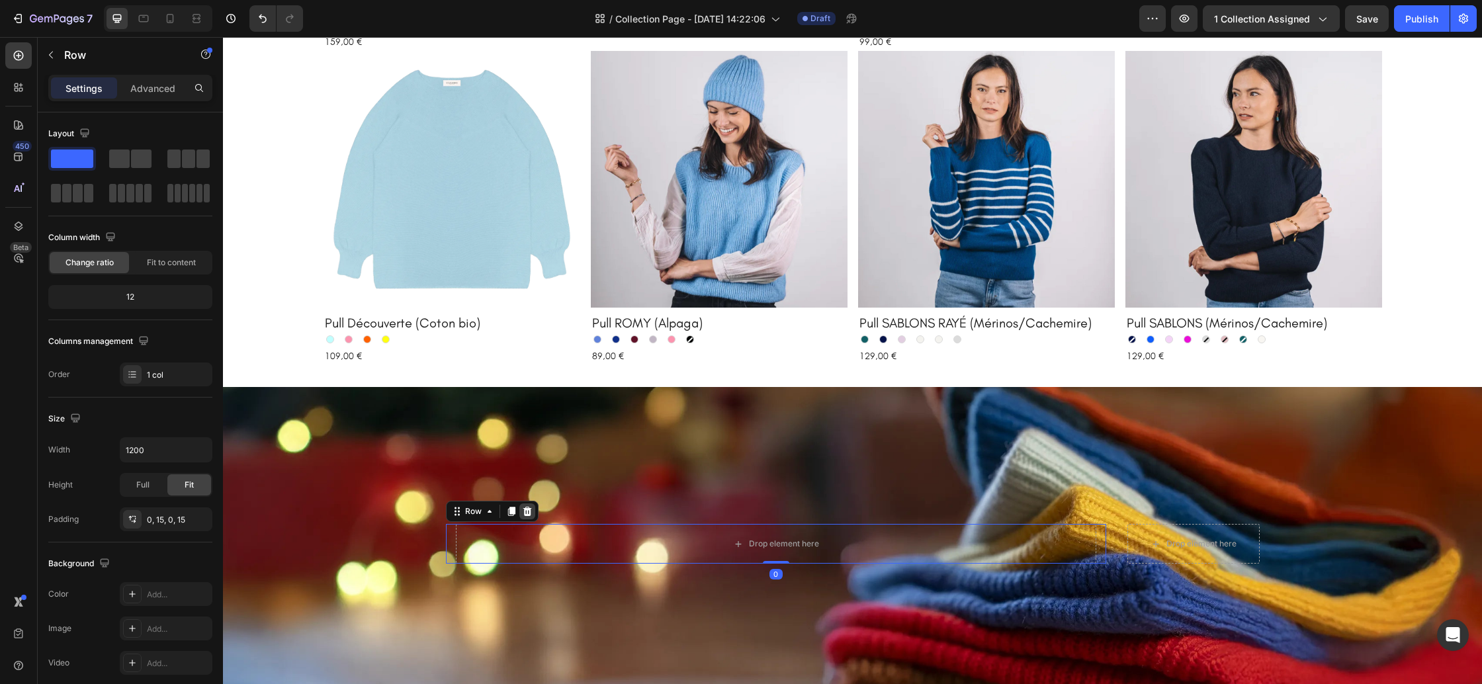
click at [529, 512] on icon at bounding box center [527, 511] width 9 height 9
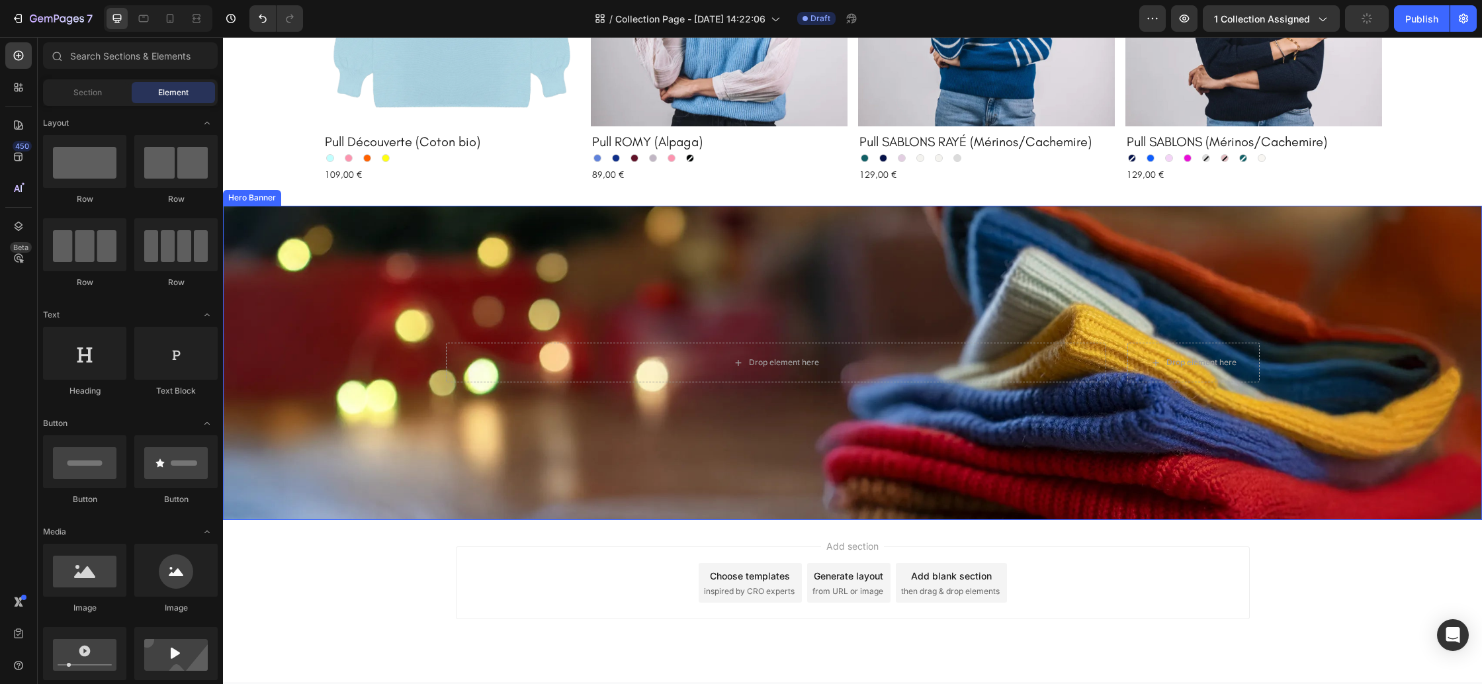
scroll to position [918, 0]
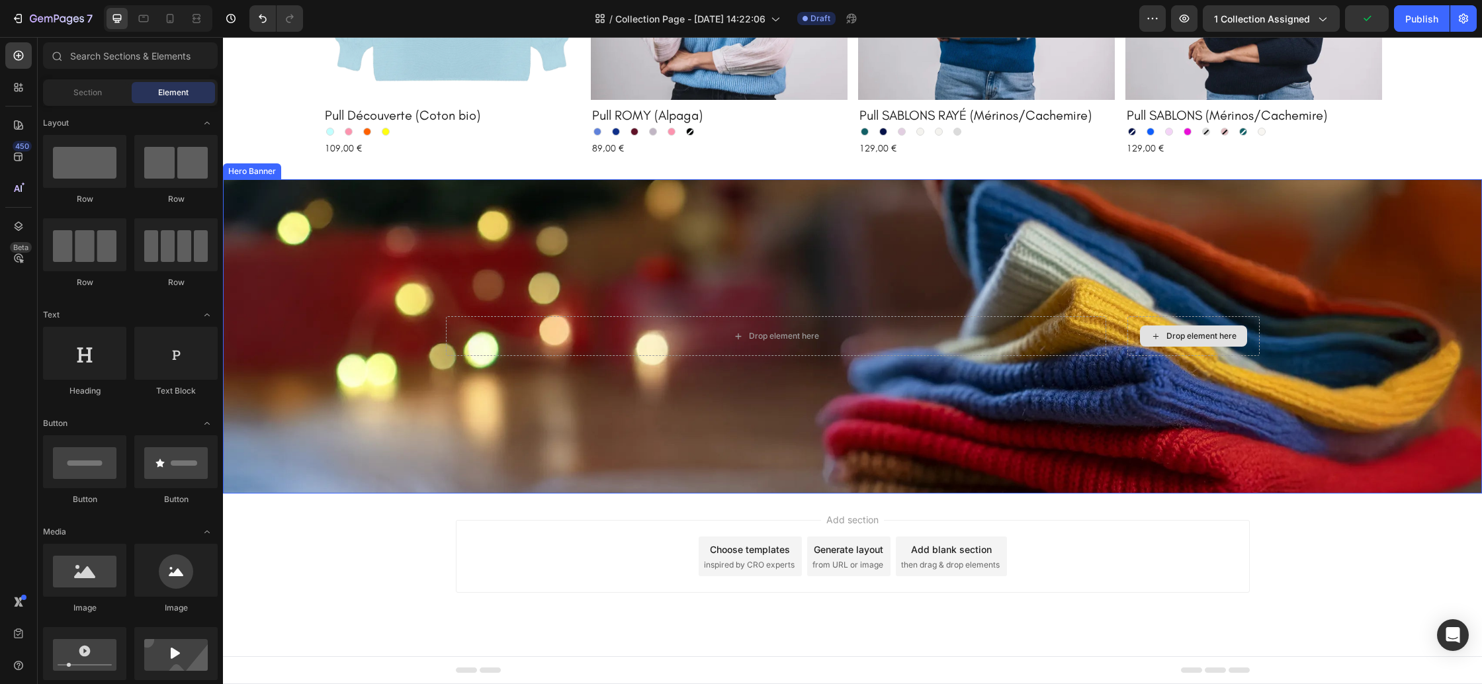
click at [1133, 339] on div "Drop element here" at bounding box center [1193, 336] width 132 height 40
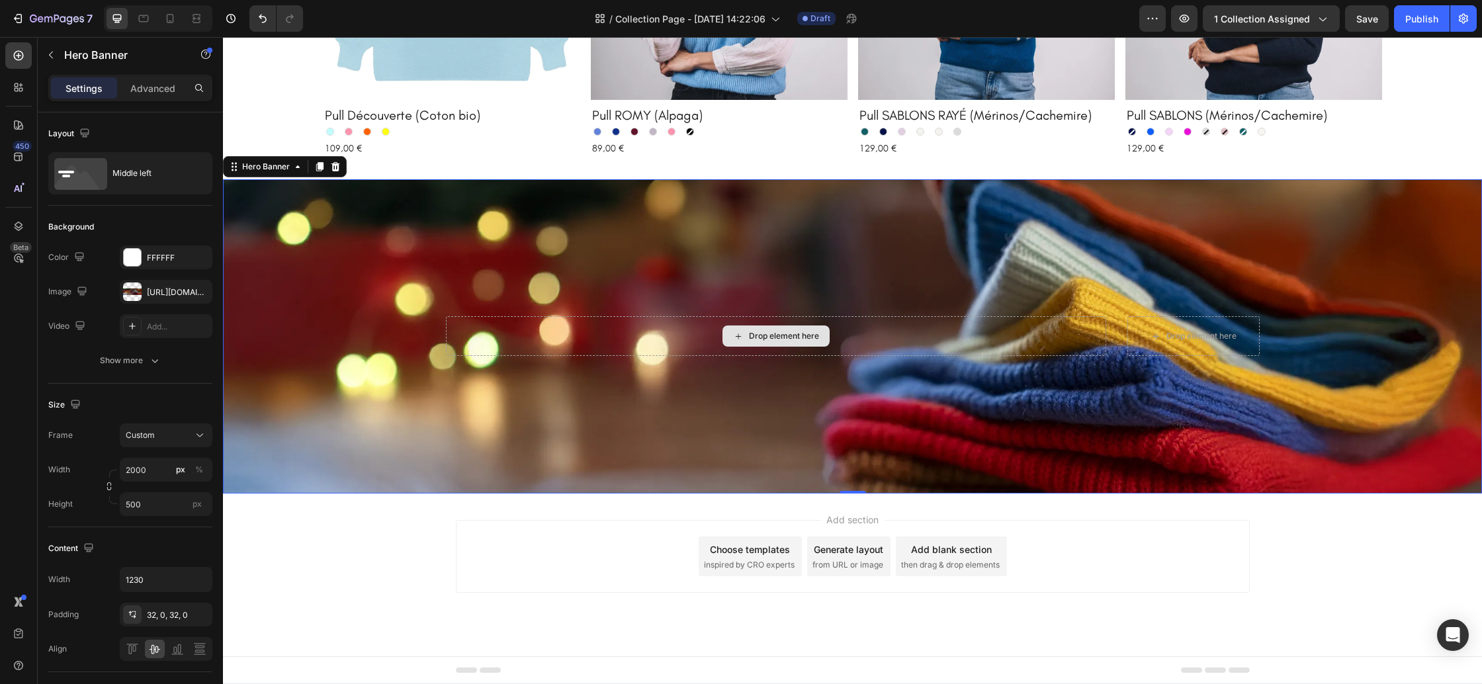
click at [944, 340] on div "Drop element here" at bounding box center [776, 336] width 660 height 40
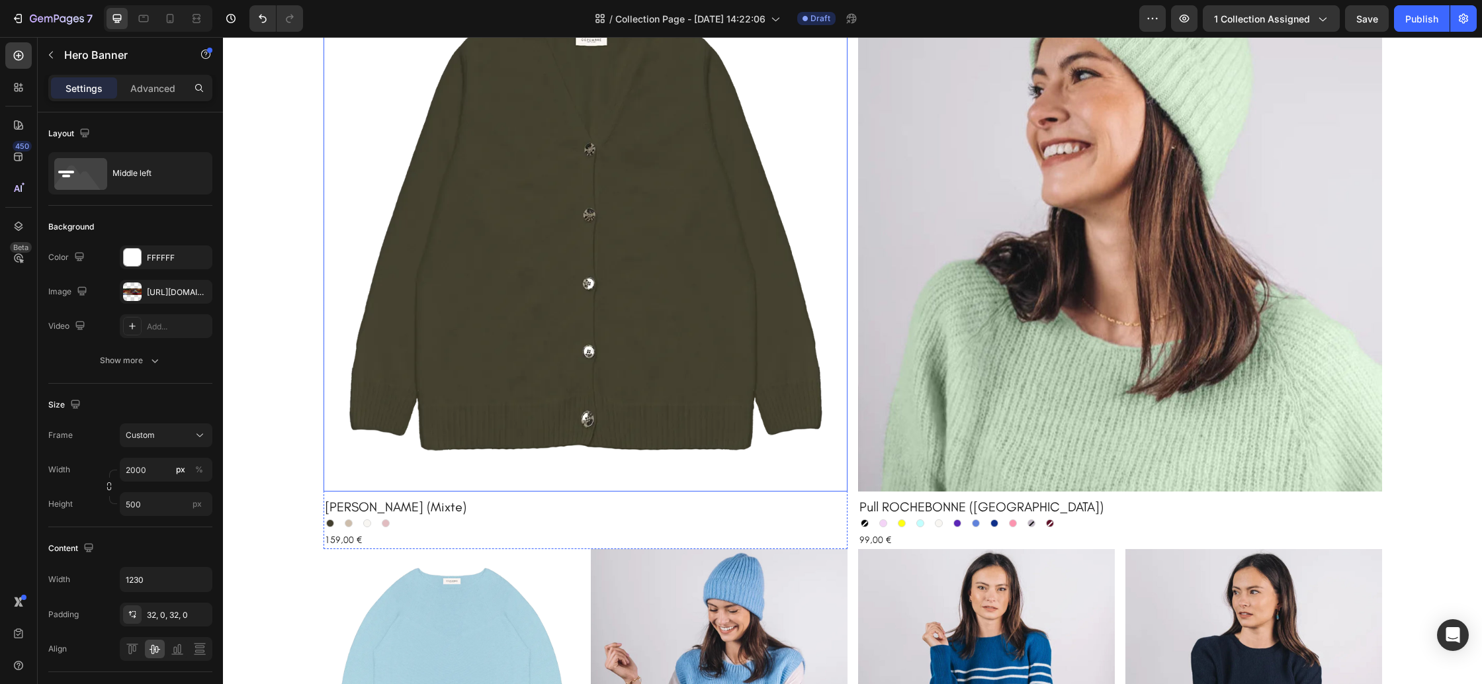
scroll to position [198, 0]
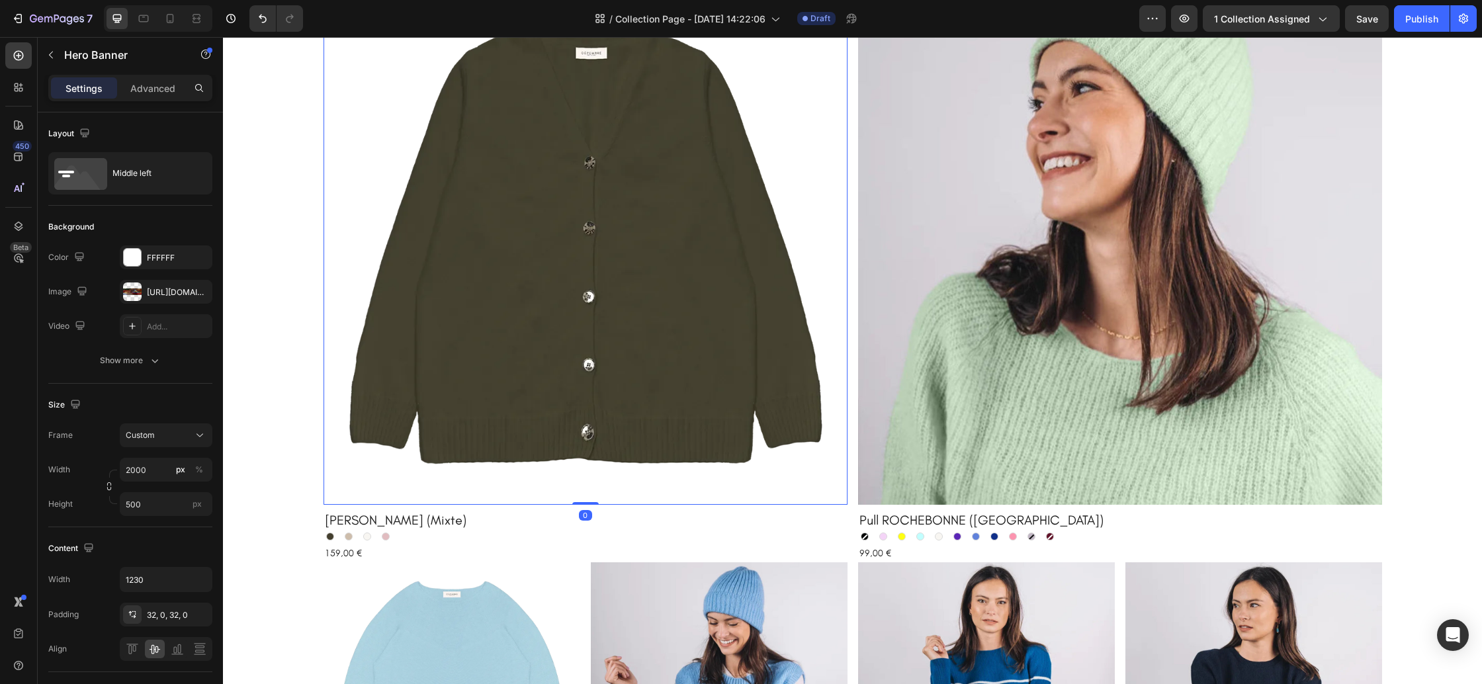
click at [487, 294] on img at bounding box center [586, 243] width 524 height 524
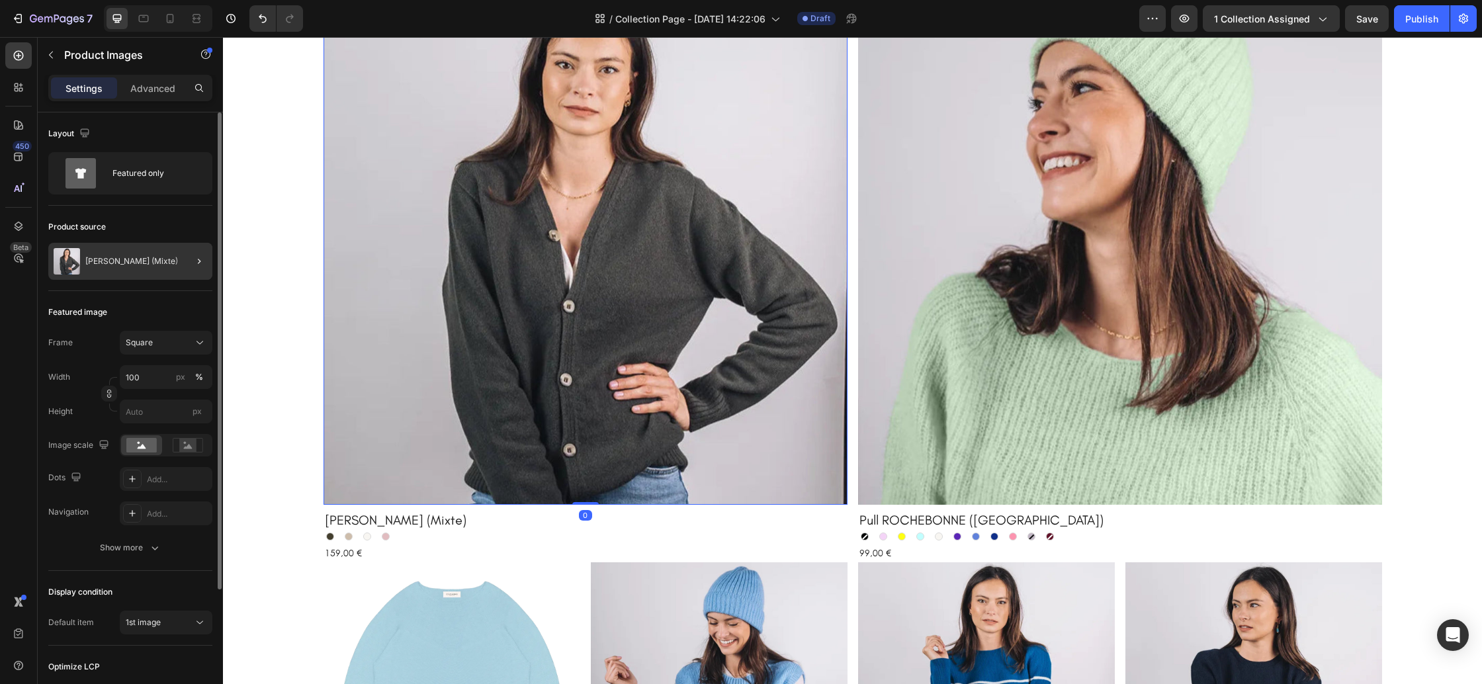
click at [191, 261] on div at bounding box center [193, 261] width 37 height 37
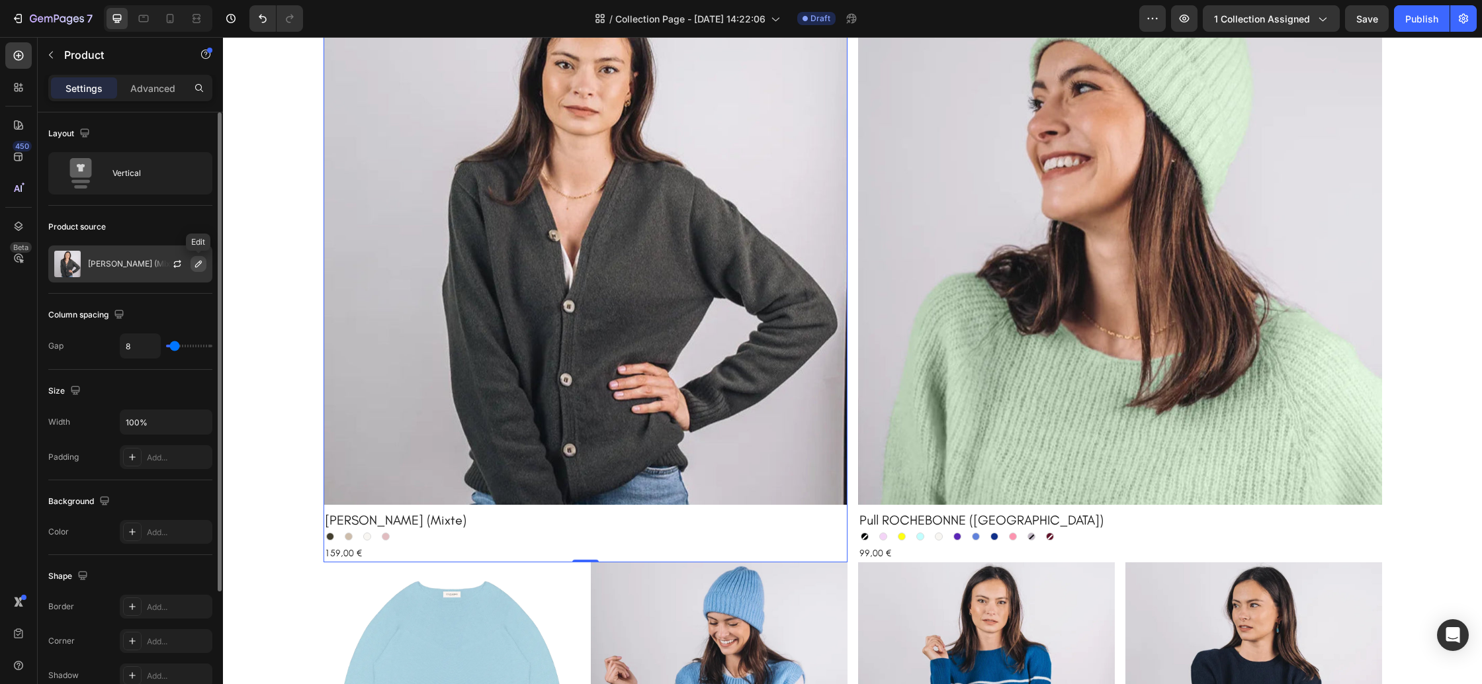
click at [200, 269] on button "button" at bounding box center [199, 264] width 16 height 16
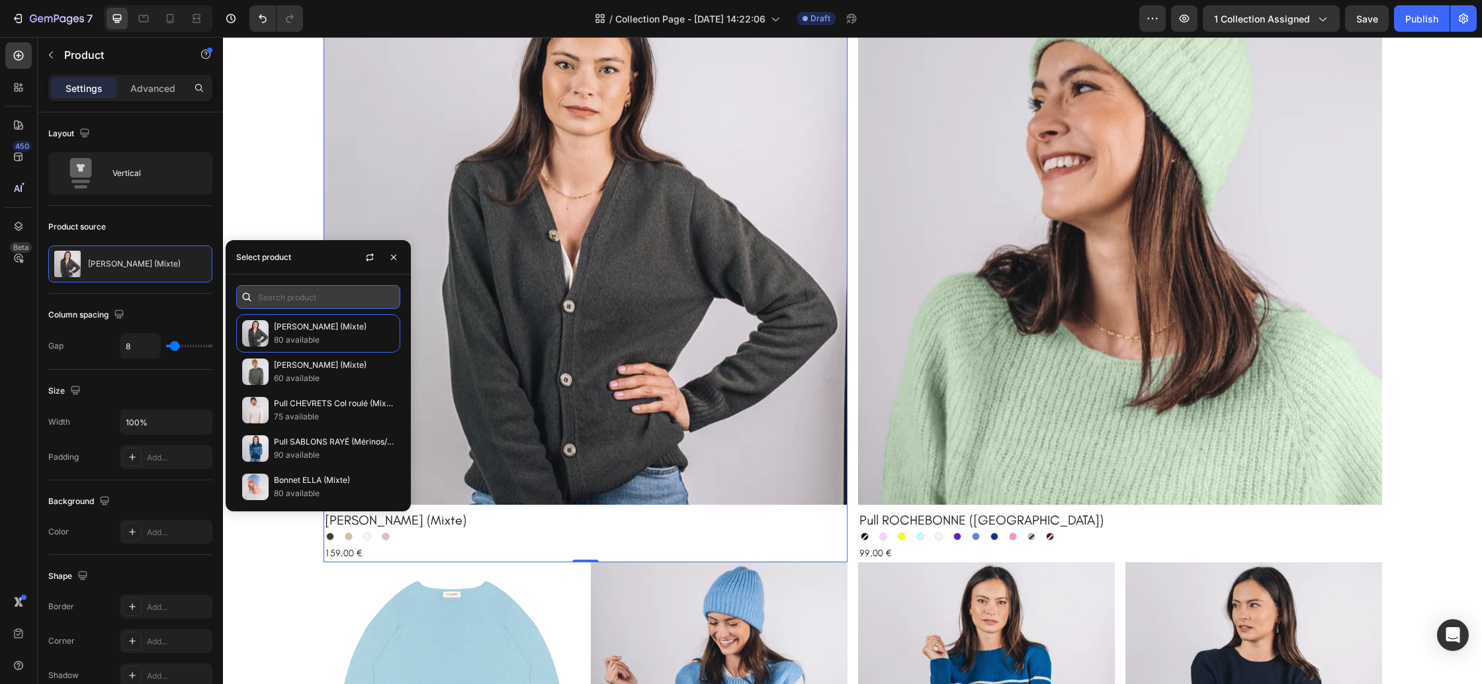
click at [305, 301] on input "text" at bounding box center [318, 297] width 164 height 24
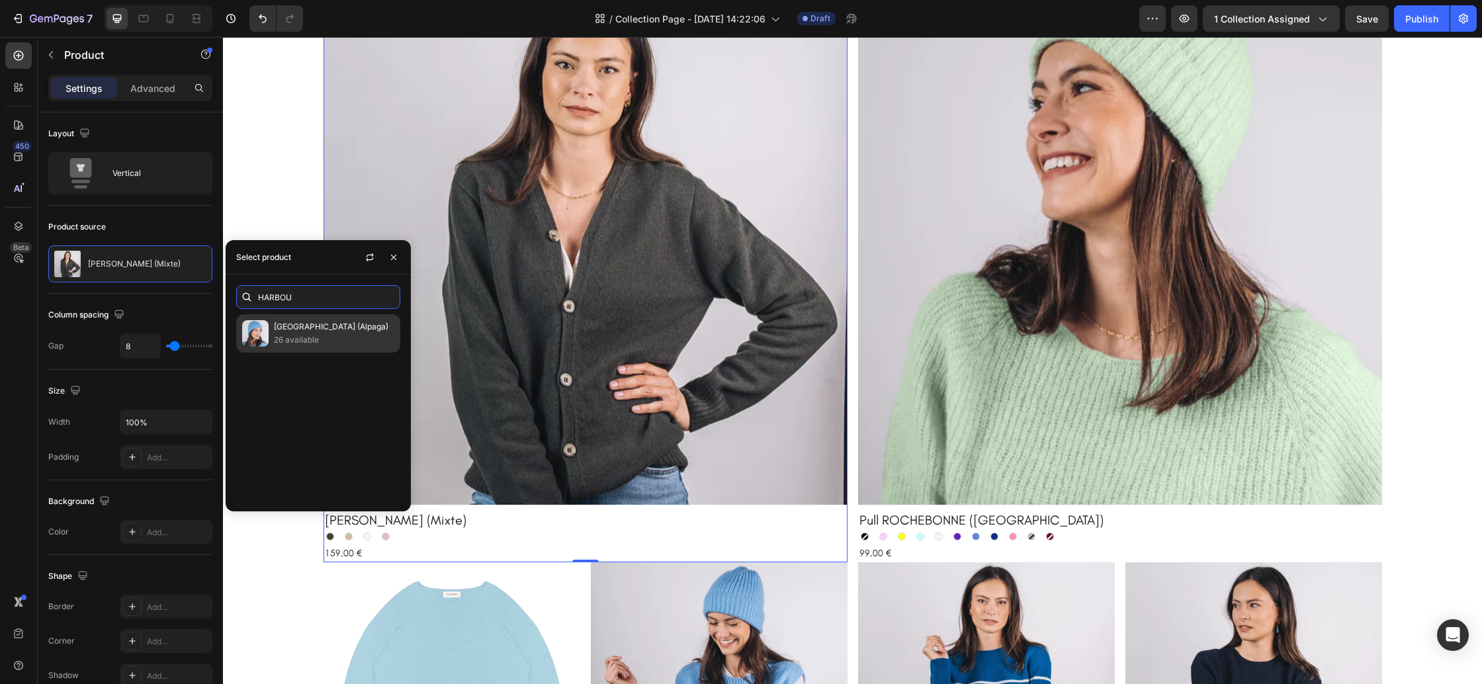
type input "HARBOU"
click at [319, 334] on p "26 available" at bounding box center [334, 339] width 120 height 13
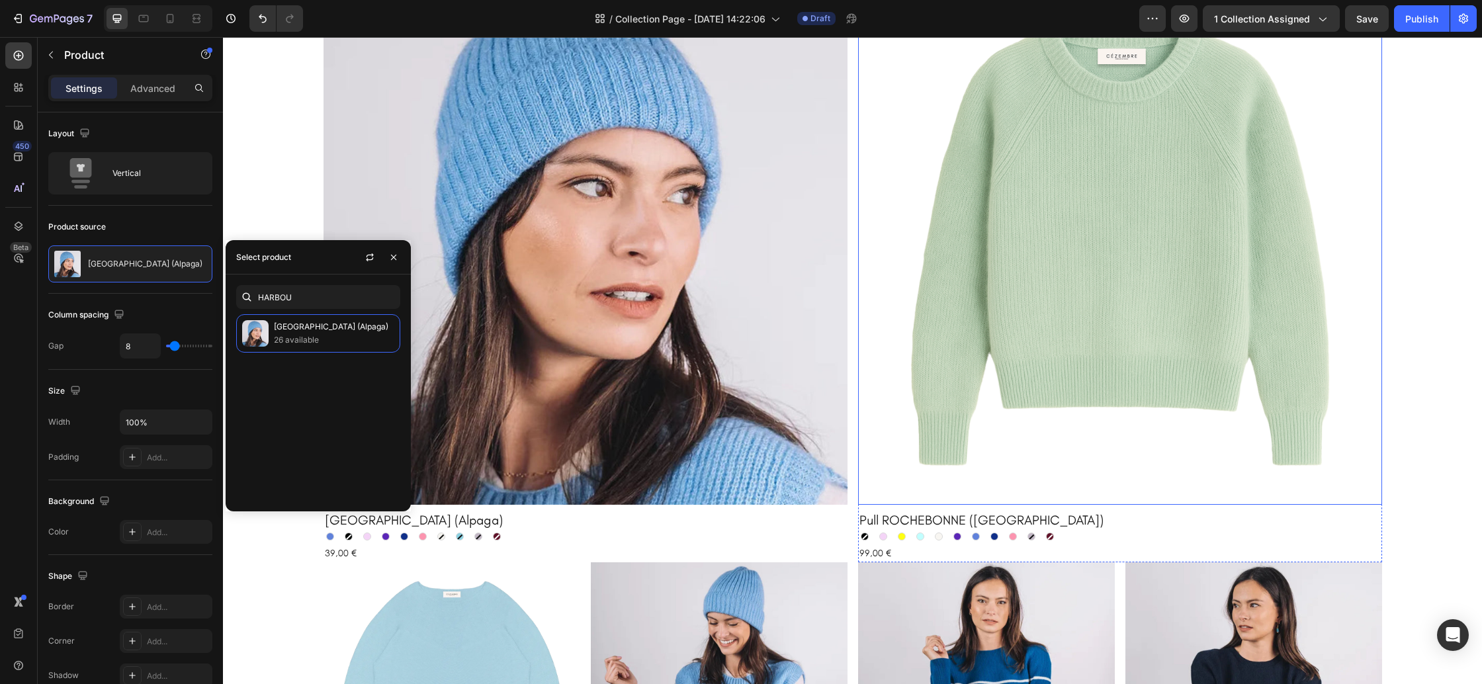
click at [1054, 281] on img at bounding box center [1120, 243] width 524 height 524
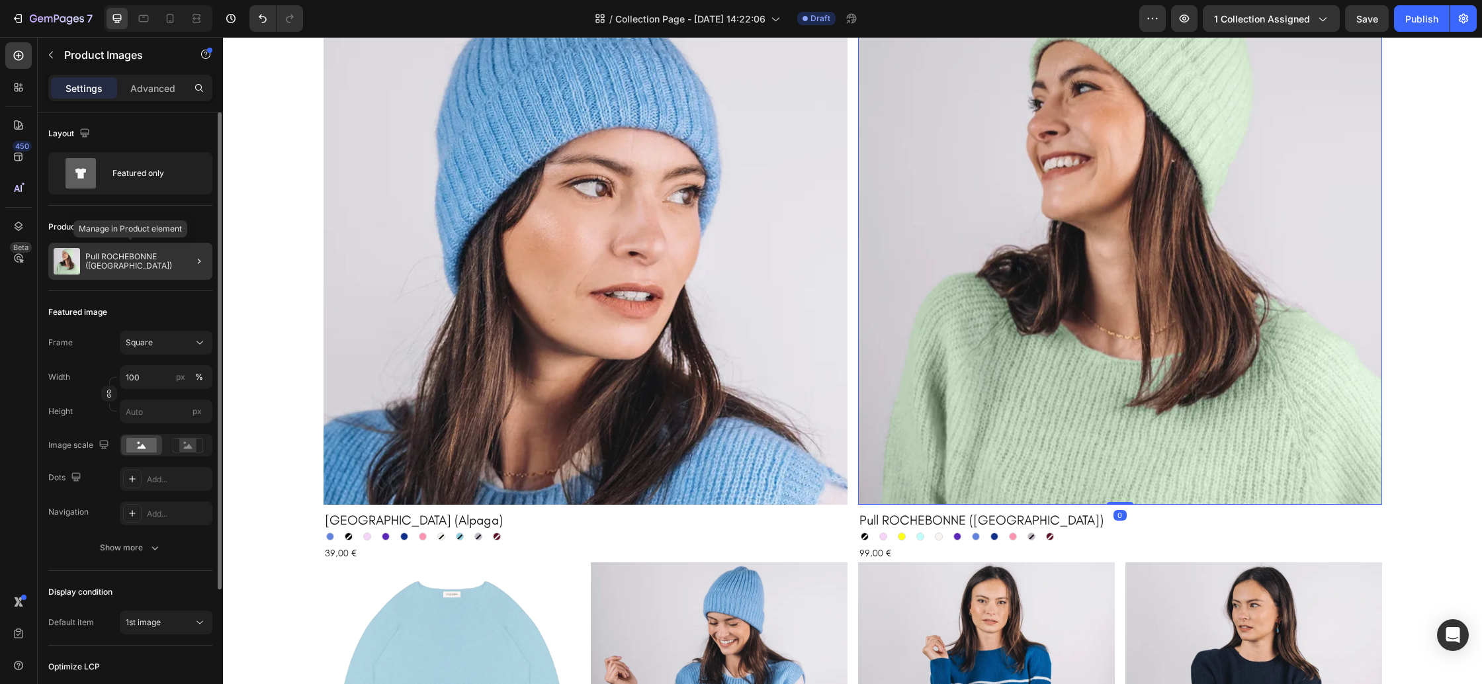
click at [152, 269] on div "Pull ROCHEBONNE (Alpaga)" at bounding box center [130, 261] width 164 height 37
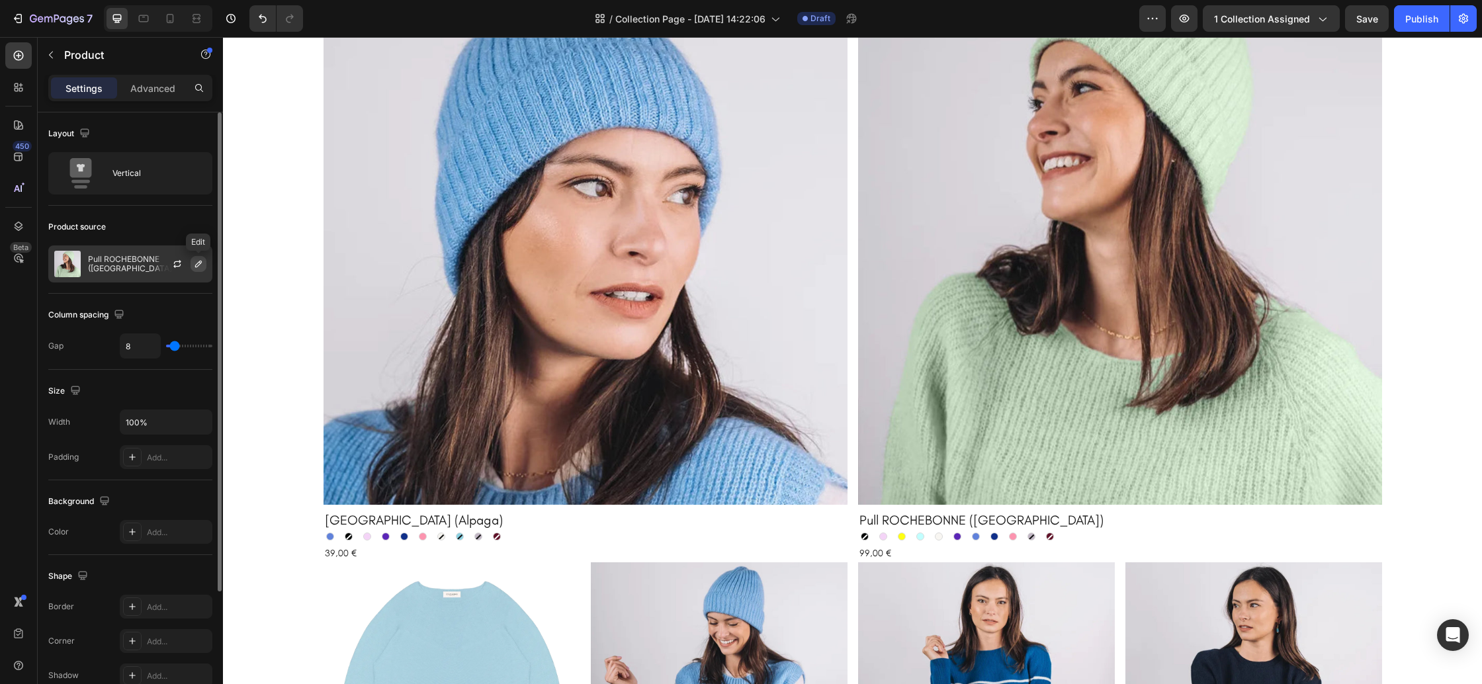
drag, startPoint x: 200, startPoint y: 269, endPoint x: 198, endPoint y: 279, distance: 10.1
click at [200, 269] on button "button" at bounding box center [199, 264] width 16 height 16
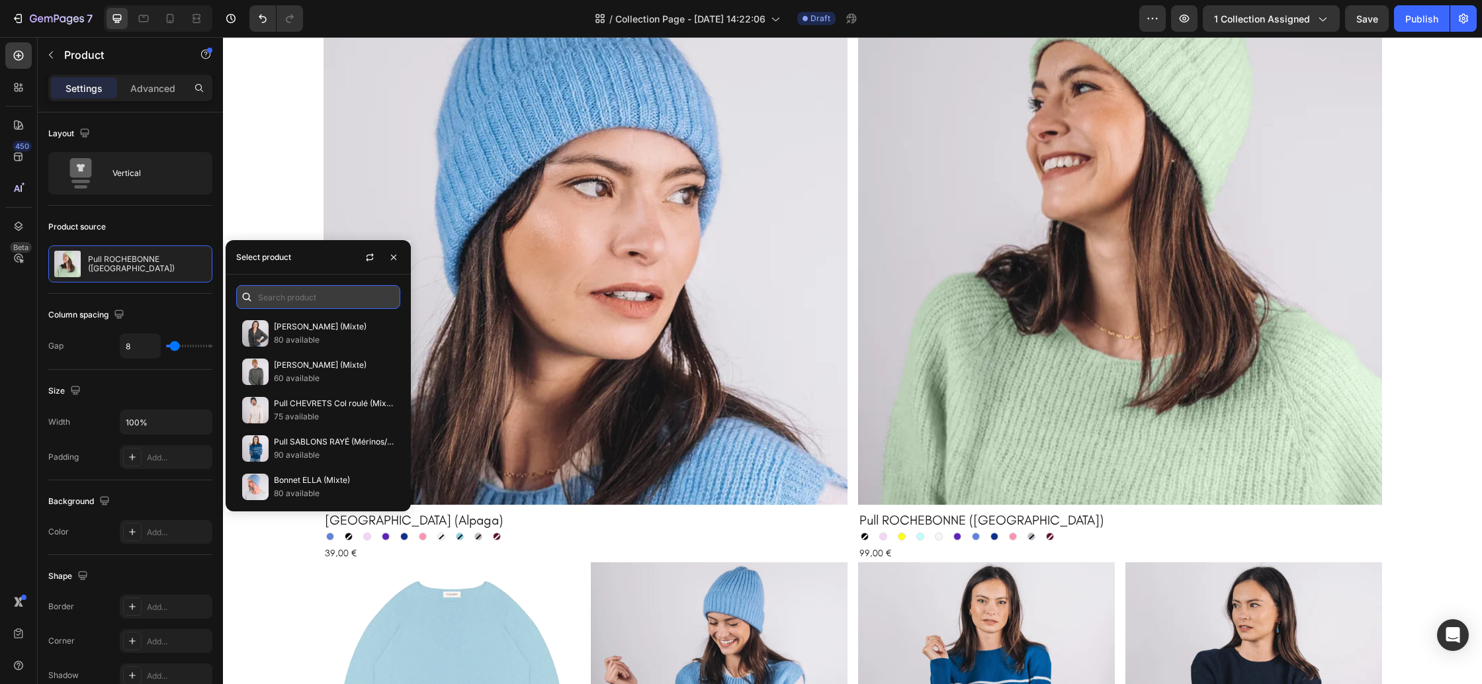
click at [298, 303] on input "text" at bounding box center [318, 297] width 164 height 24
type input "BONN"
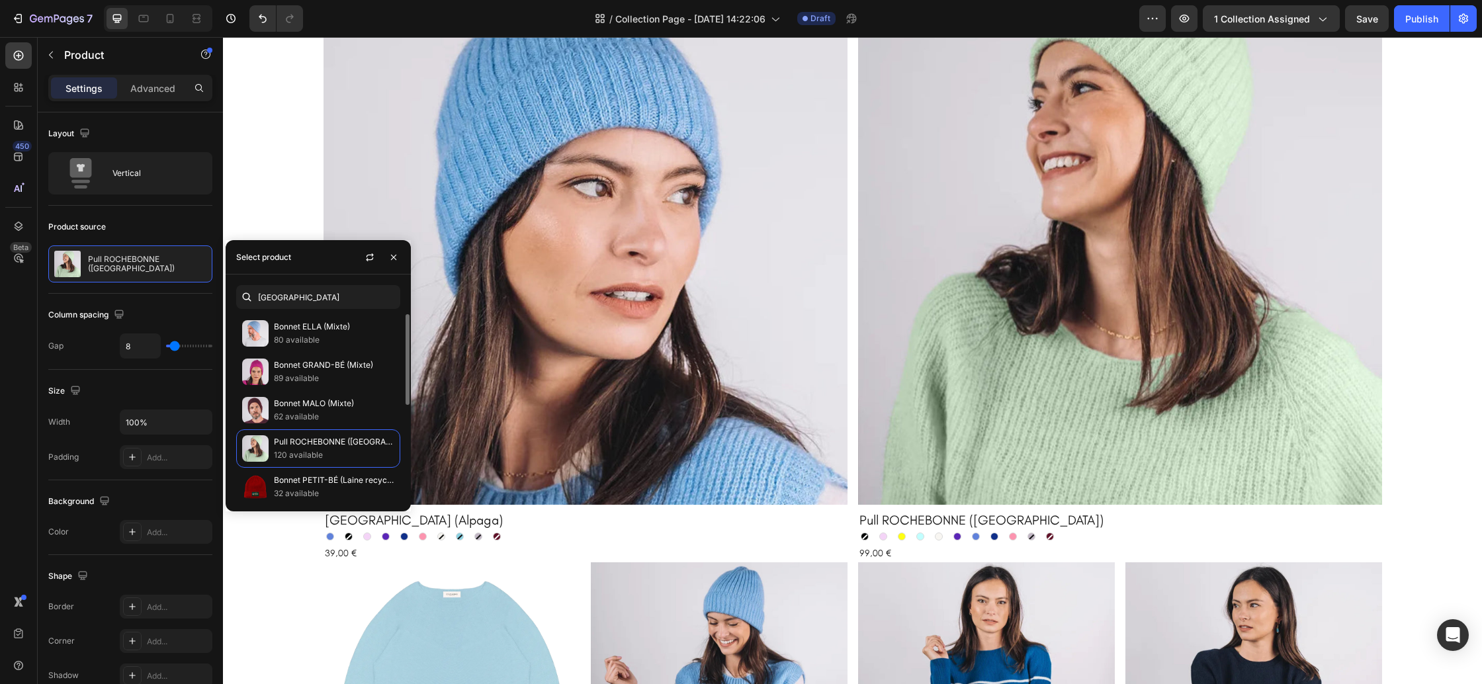
click at [324, 377] on p "89 available" at bounding box center [334, 378] width 120 height 13
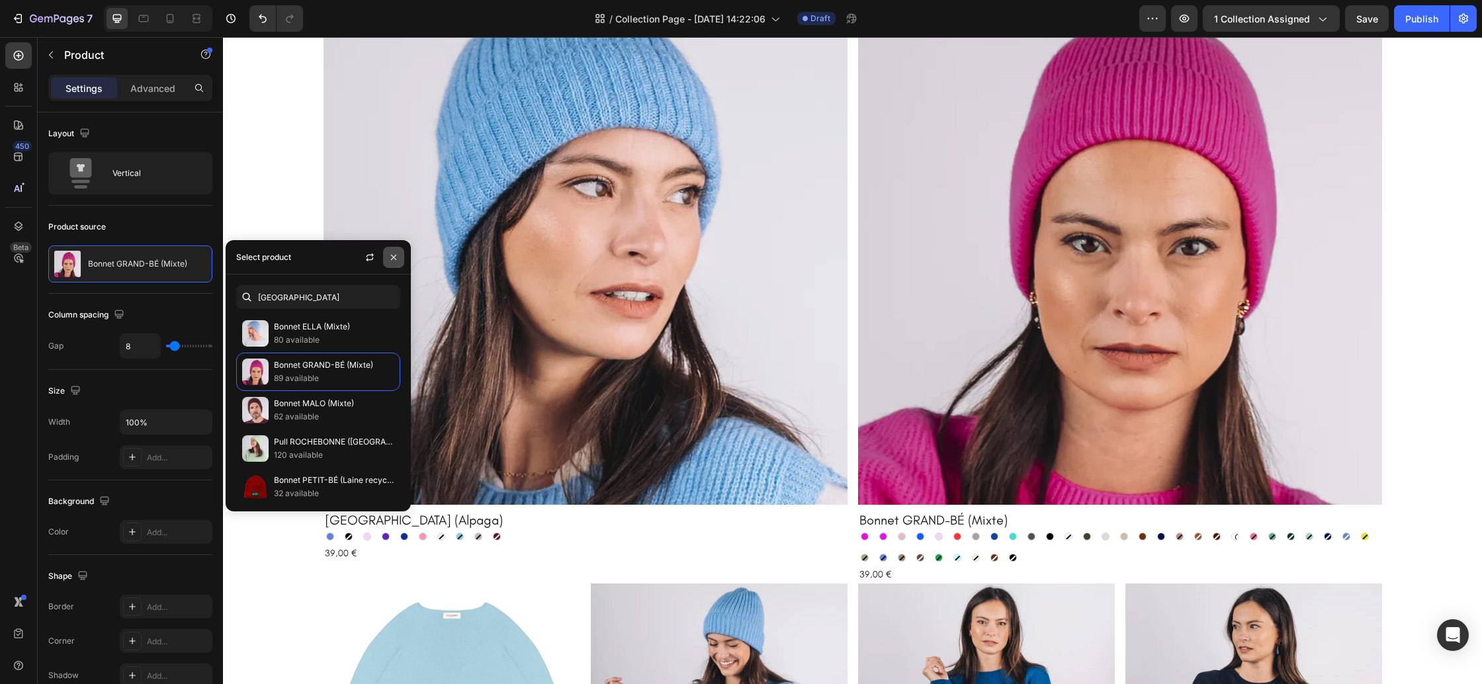
click at [392, 260] on icon "button" at bounding box center [393, 257] width 11 height 11
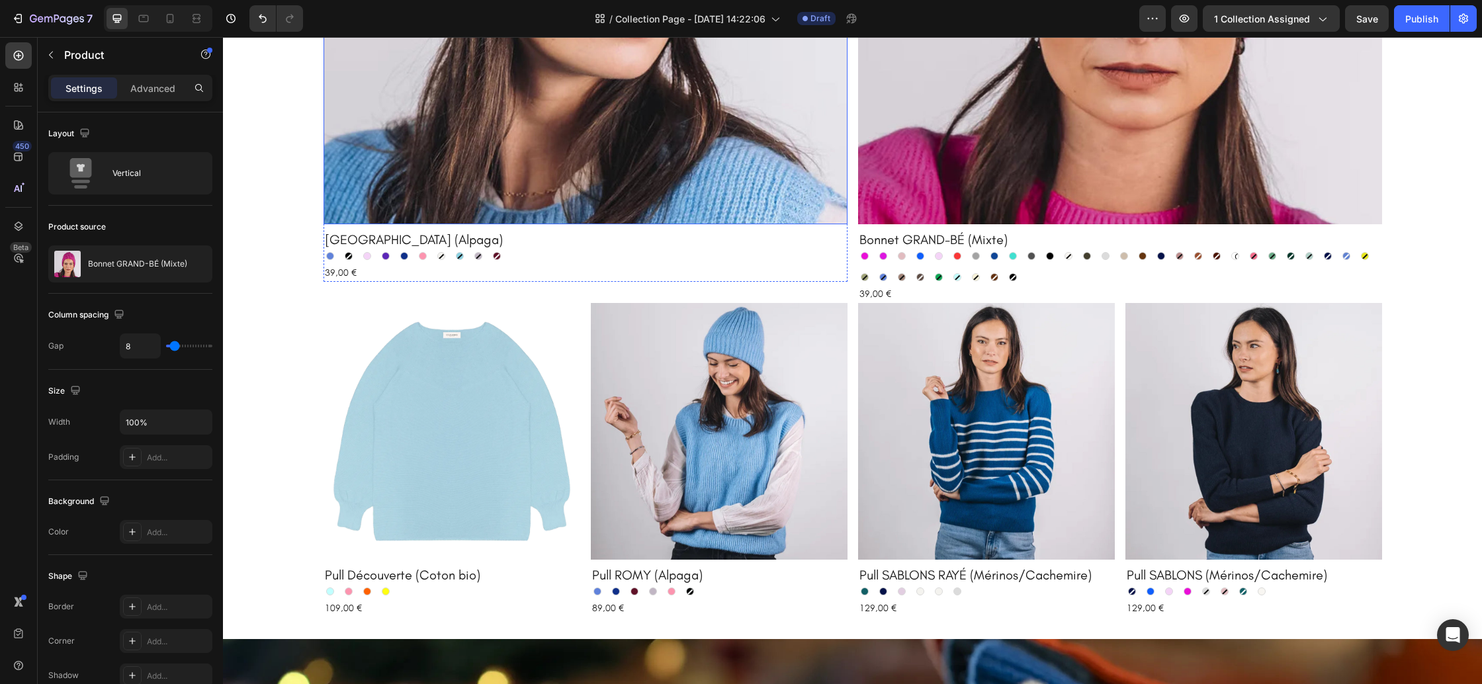
scroll to position [527, 0]
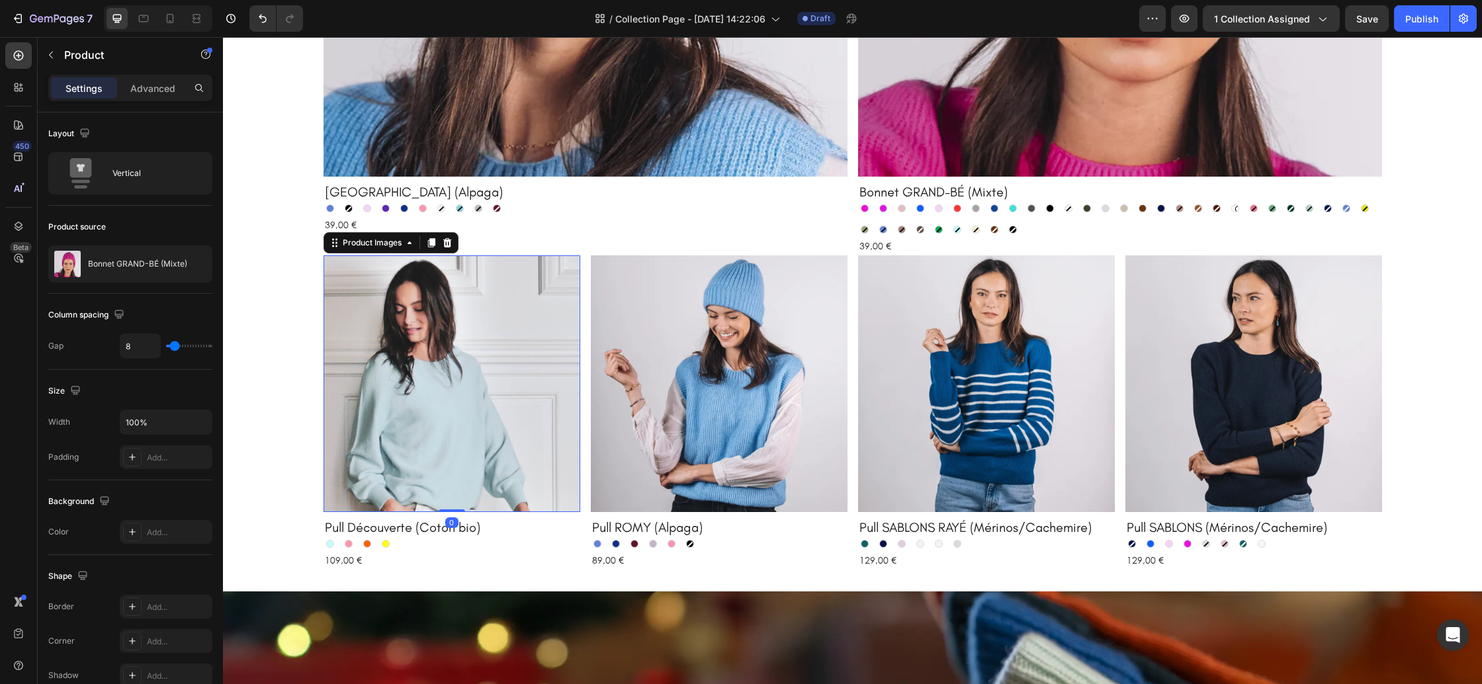
click at [409, 347] on img at bounding box center [452, 383] width 257 height 257
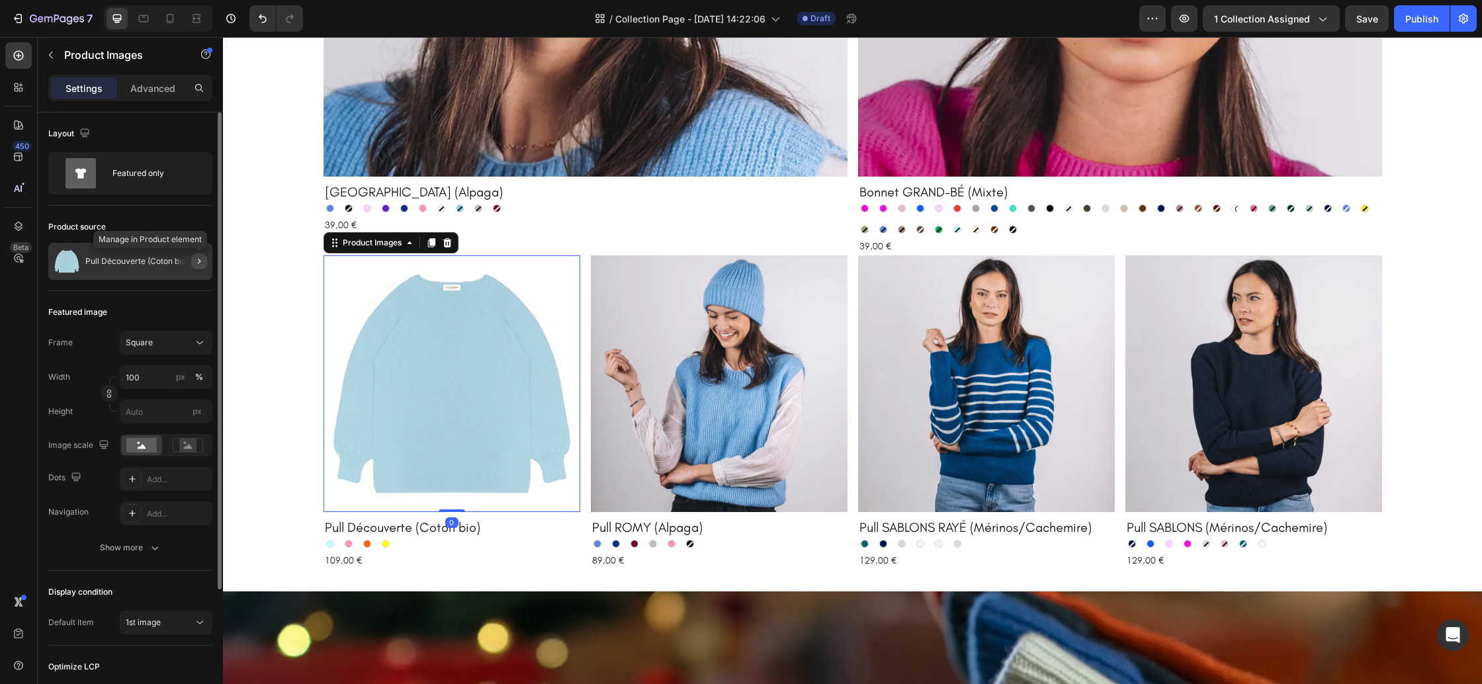
click at [201, 263] on icon "button" at bounding box center [199, 261] width 11 height 11
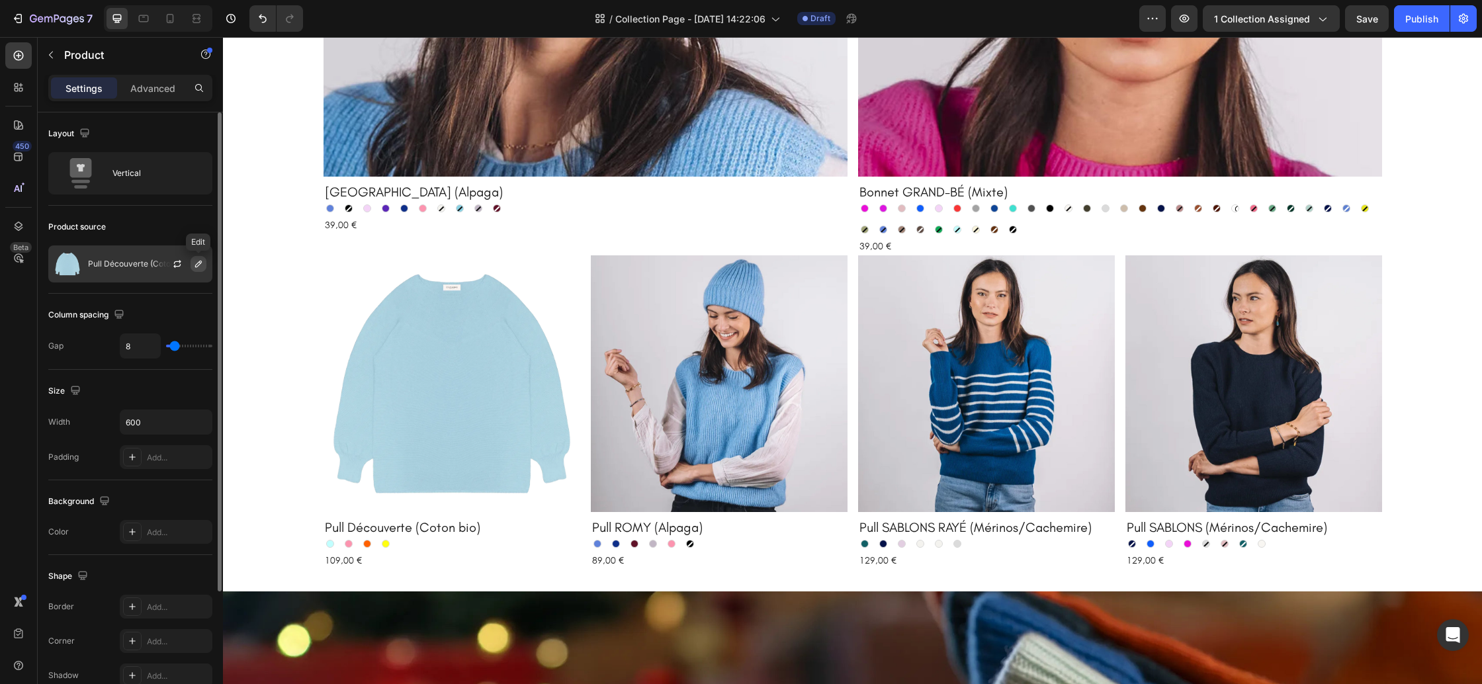
click at [199, 271] on button "button" at bounding box center [199, 264] width 16 height 16
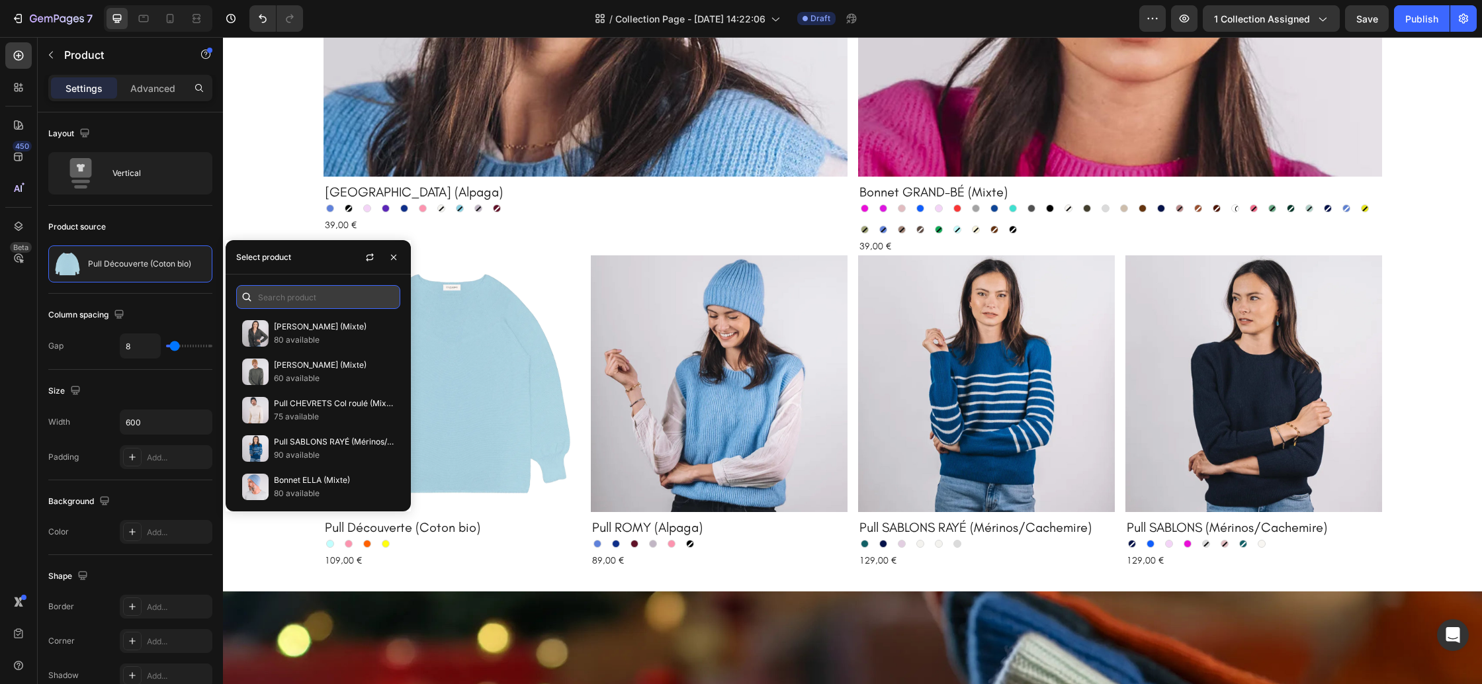
click at [301, 300] on input "text" at bounding box center [318, 297] width 164 height 24
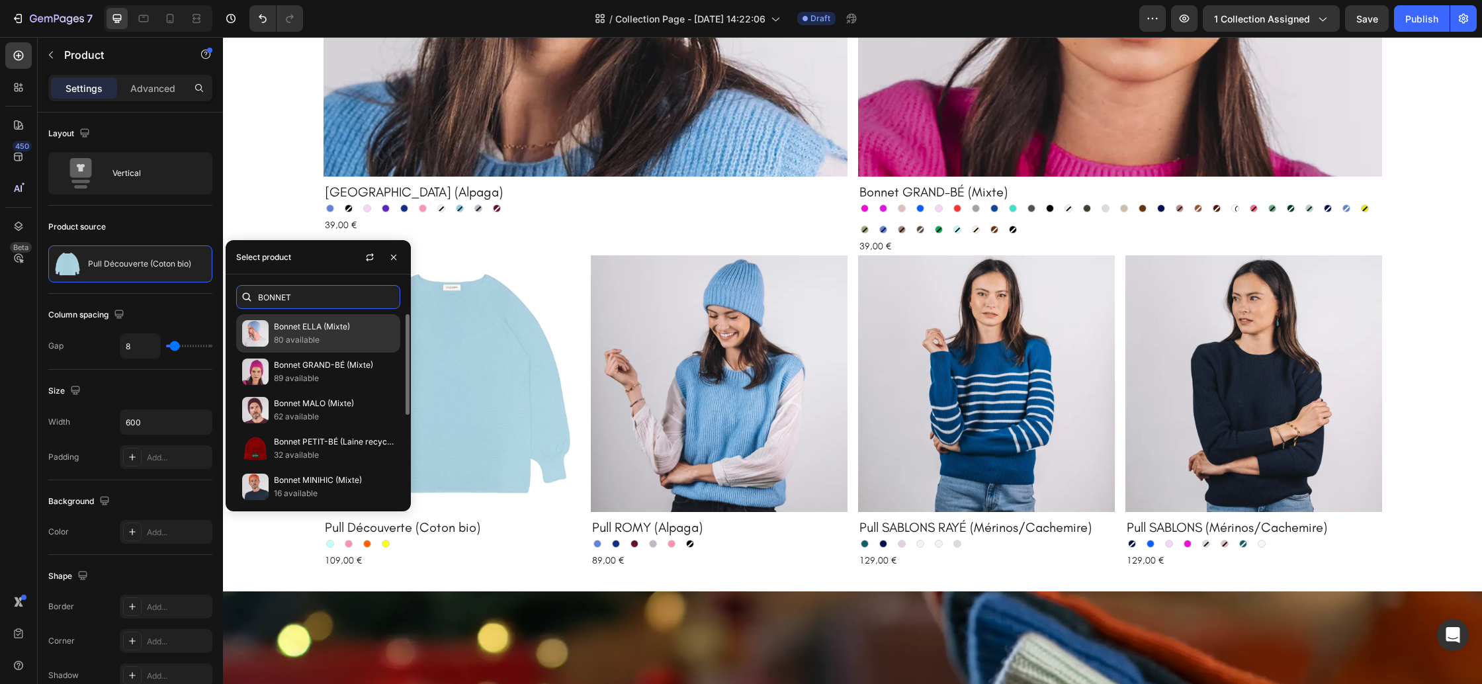
type input "BONNET"
click at [312, 341] on p "80 available" at bounding box center [334, 339] width 120 height 13
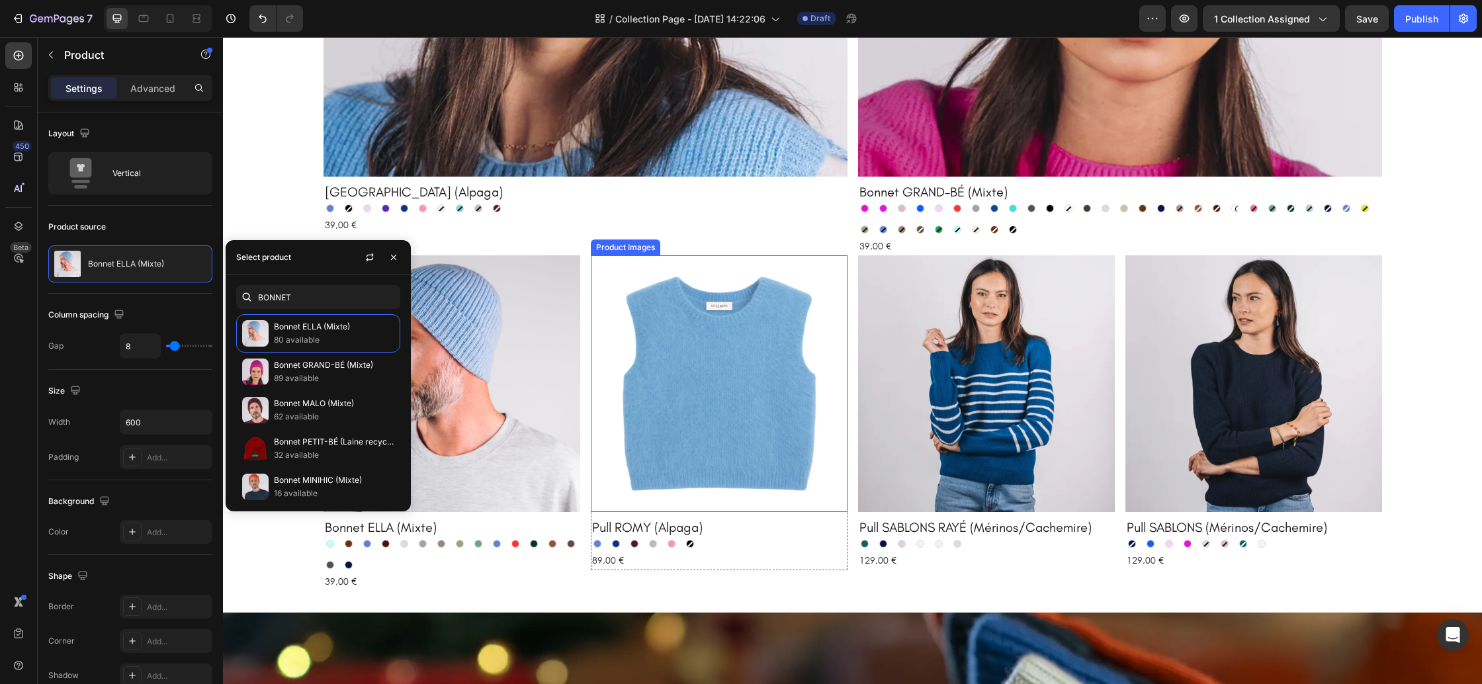
click at [689, 345] on img at bounding box center [719, 383] width 257 height 257
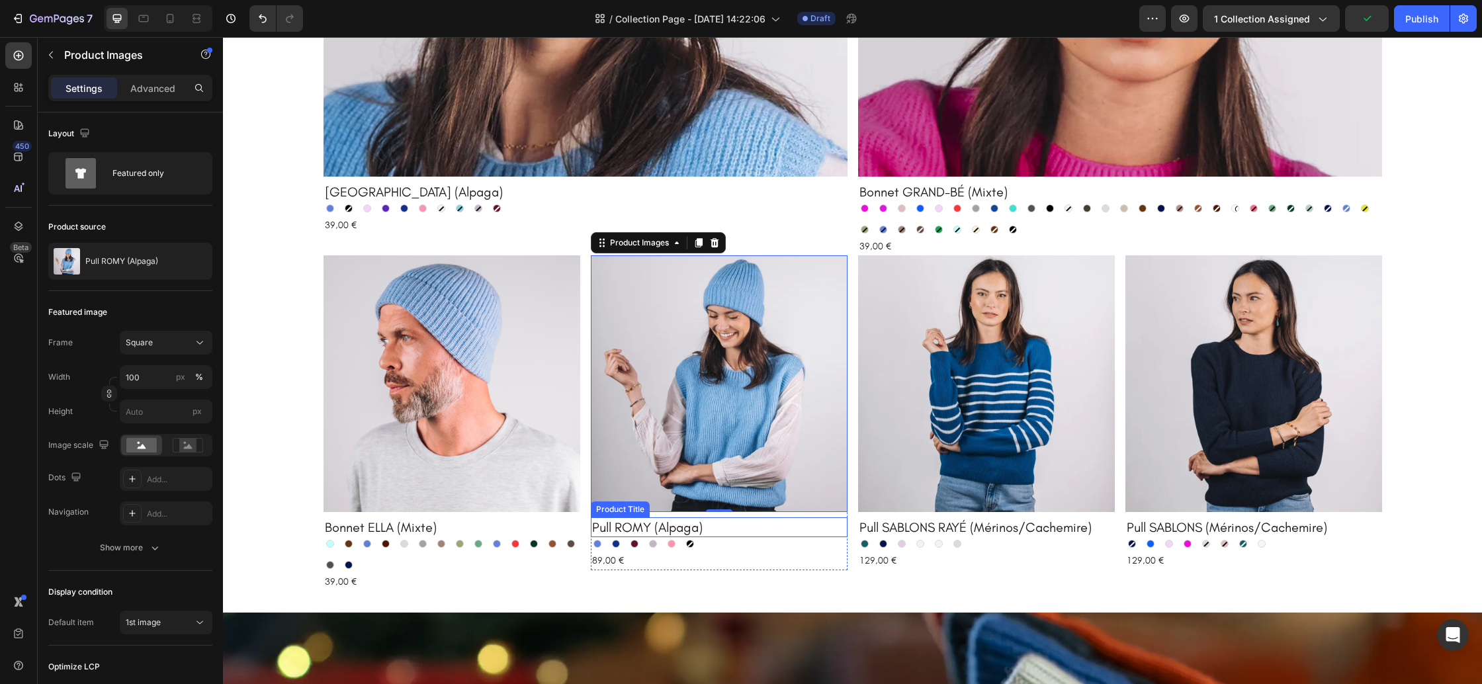
click at [766, 537] on h2 "Pull ROMY (Alpaga)" at bounding box center [719, 527] width 257 height 20
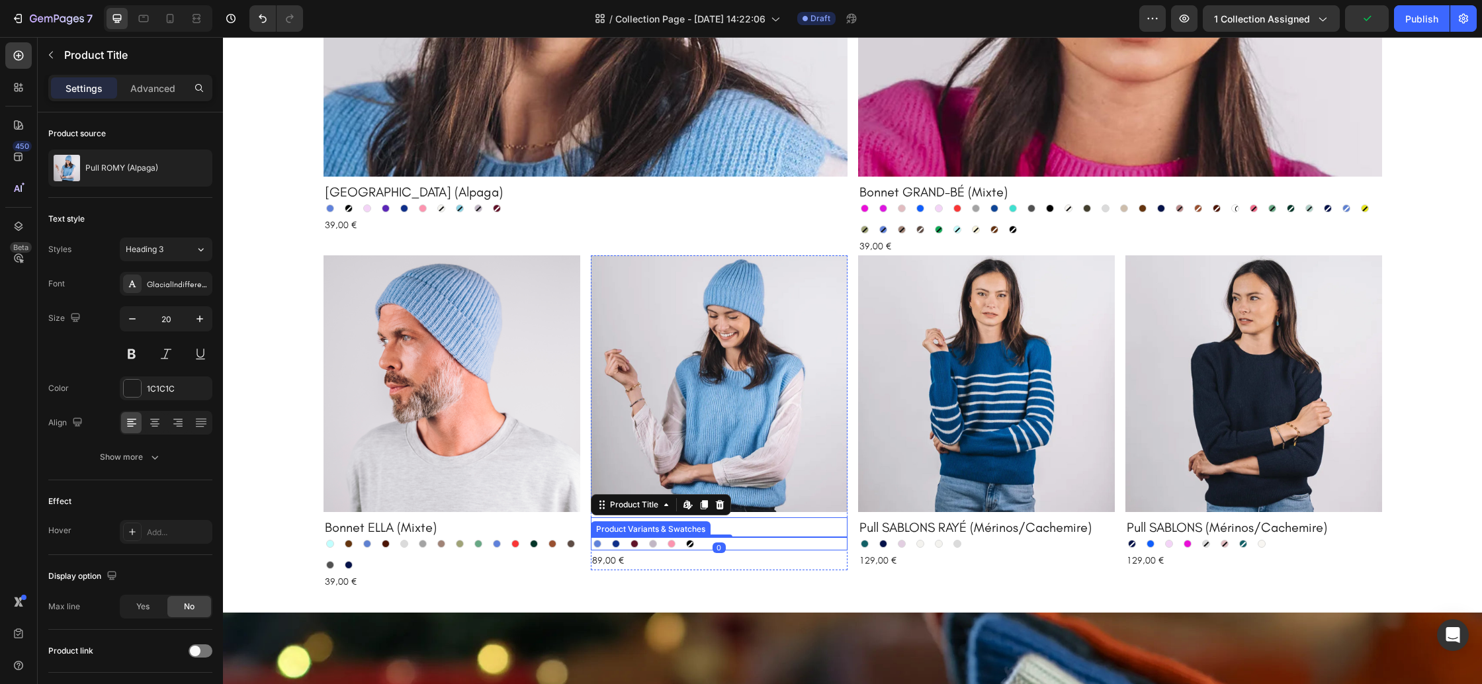
click at [762, 543] on div "Azur Azur Royal Royal Prune Prune Rose grisé Rose grisé Rose Rose Jade Jade" at bounding box center [719, 543] width 257 height 13
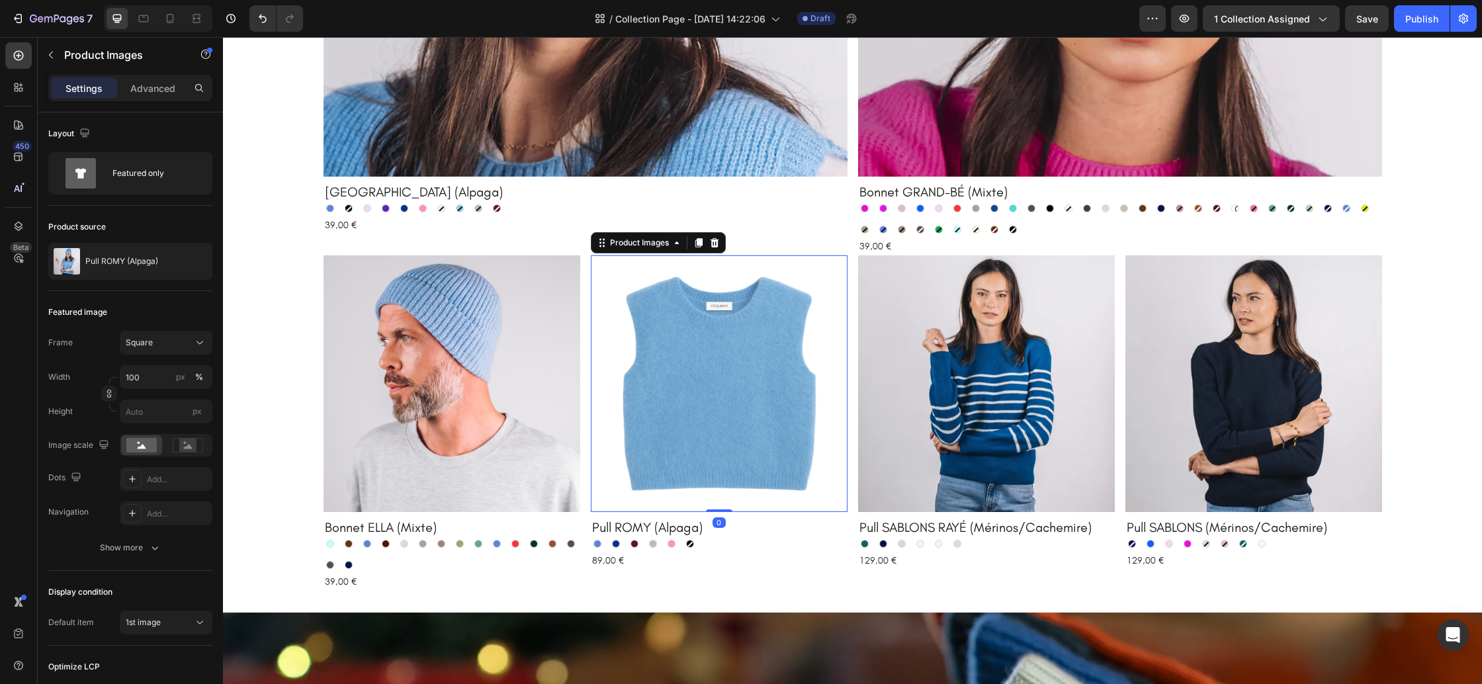
click at [771, 440] on img at bounding box center [719, 383] width 257 height 257
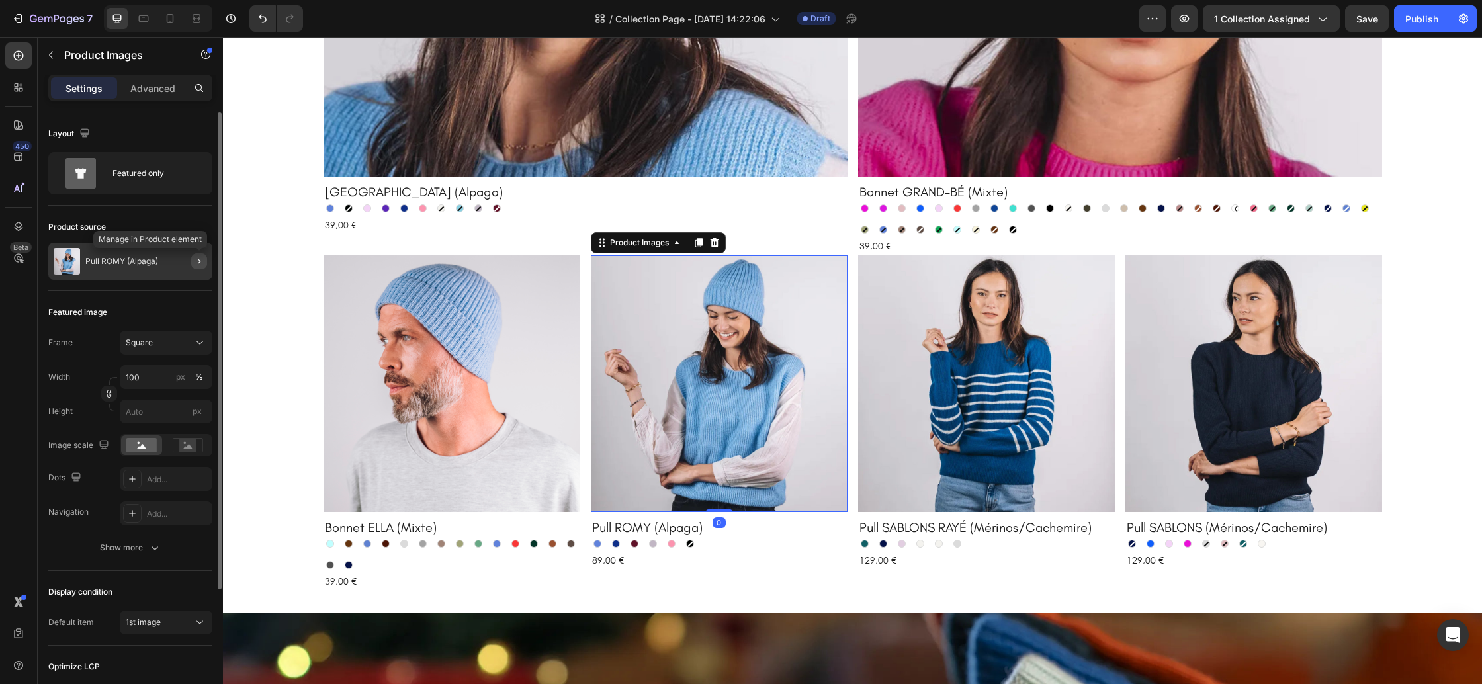
click at [203, 265] on icon "button" at bounding box center [199, 261] width 11 height 11
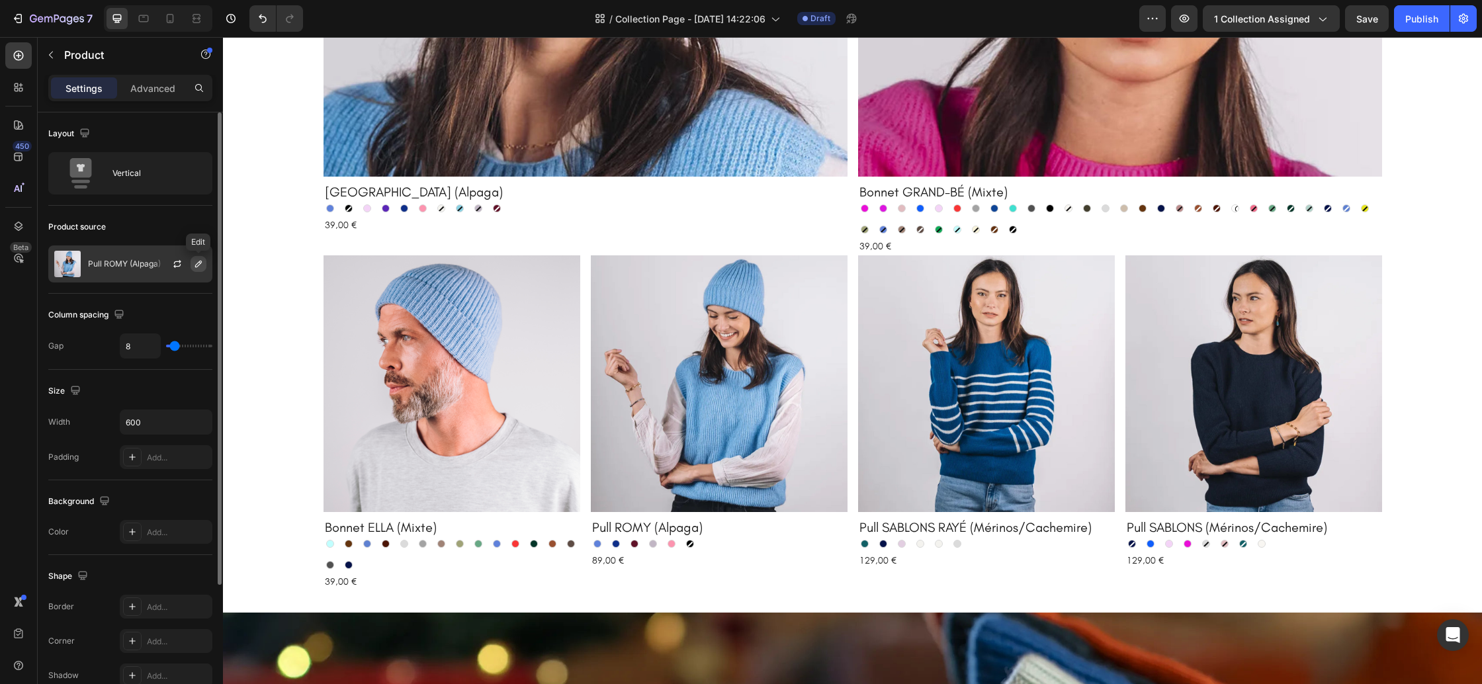
click at [194, 268] on icon "button" at bounding box center [198, 264] width 11 height 11
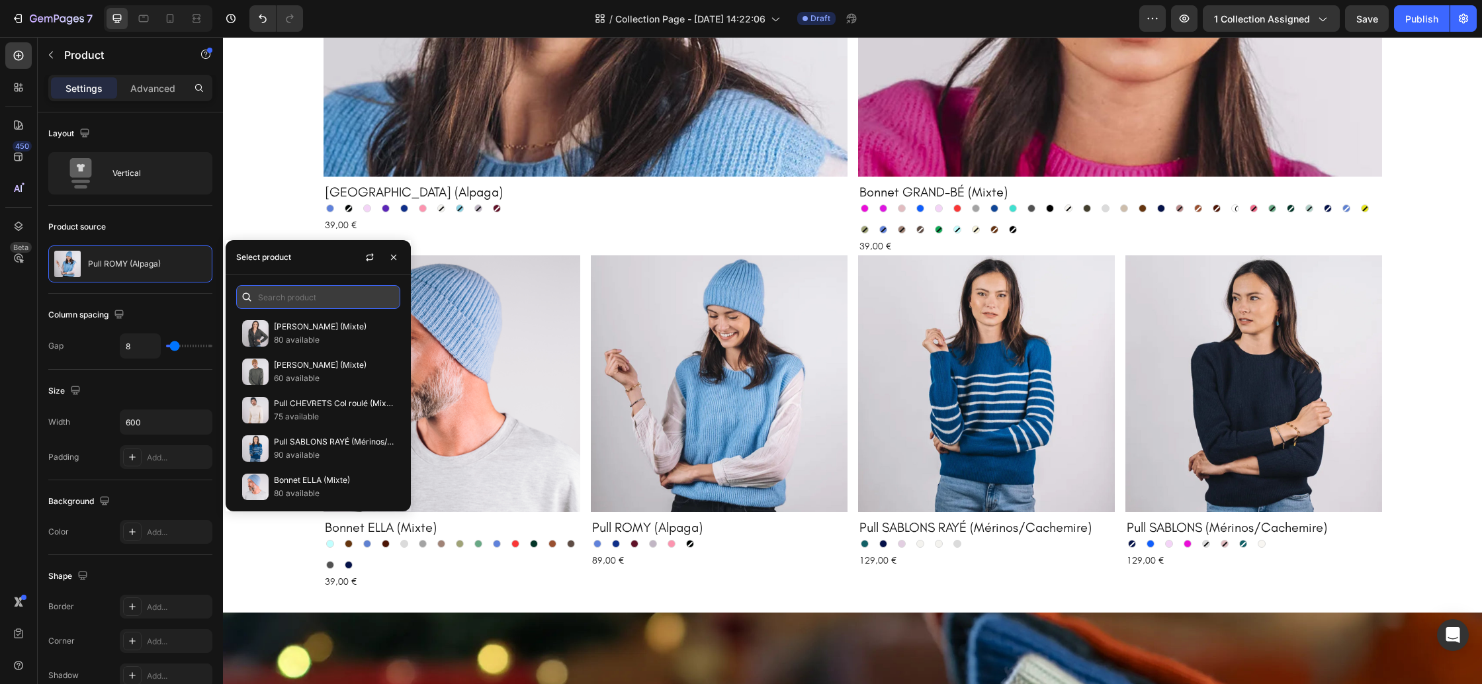
click at [261, 295] on input "text" at bounding box center [318, 297] width 164 height 24
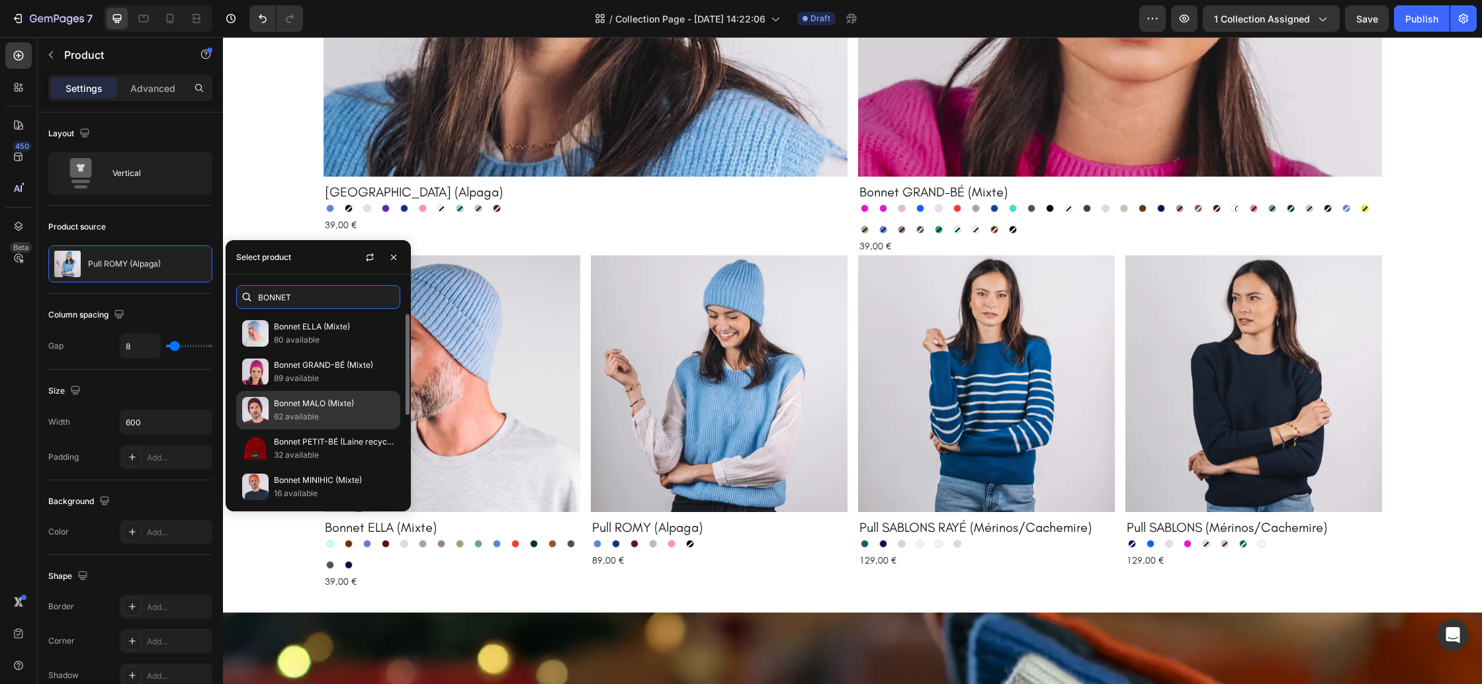
type input "BONNET"
drag, startPoint x: 312, startPoint y: 416, endPoint x: 326, endPoint y: 414, distance: 14.0
click at [312, 416] on p "62 available" at bounding box center [334, 416] width 120 height 13
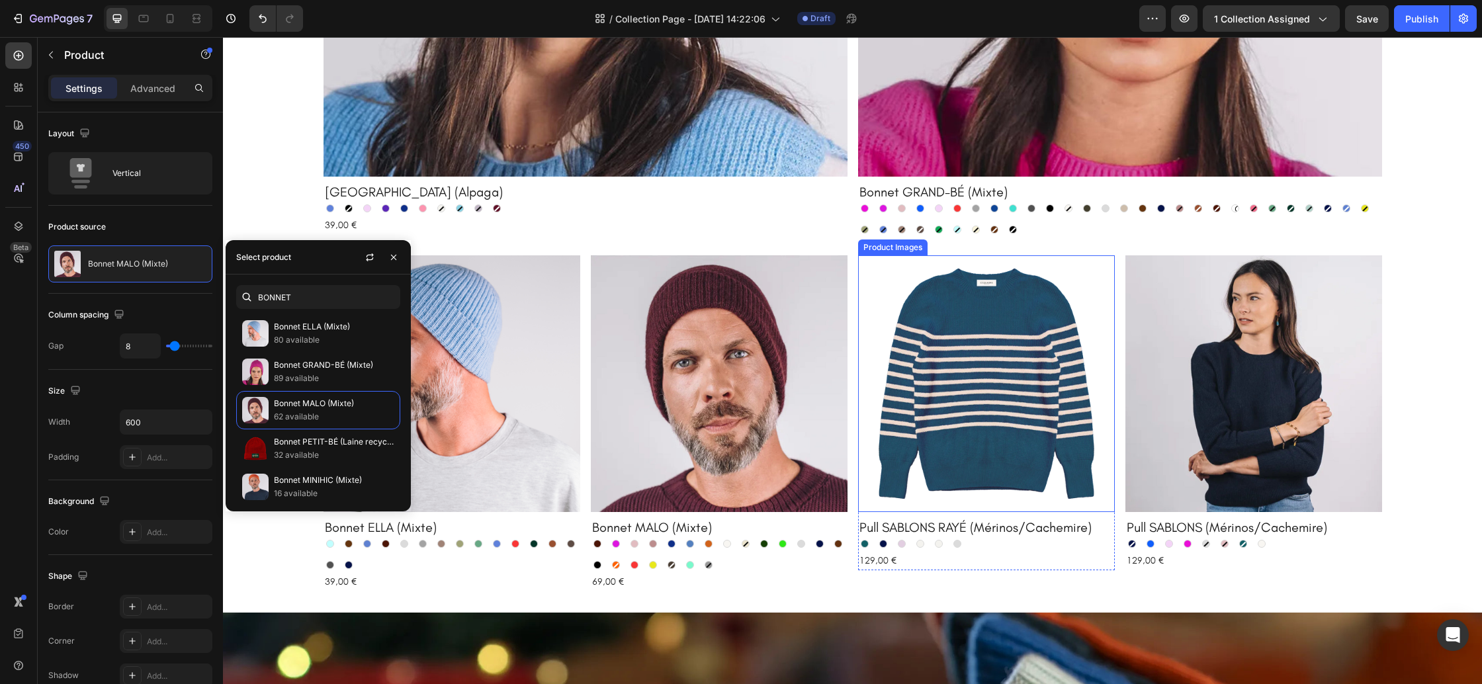
click at [981, 457] on img at bounding box center [986, 383] width 257 height 257
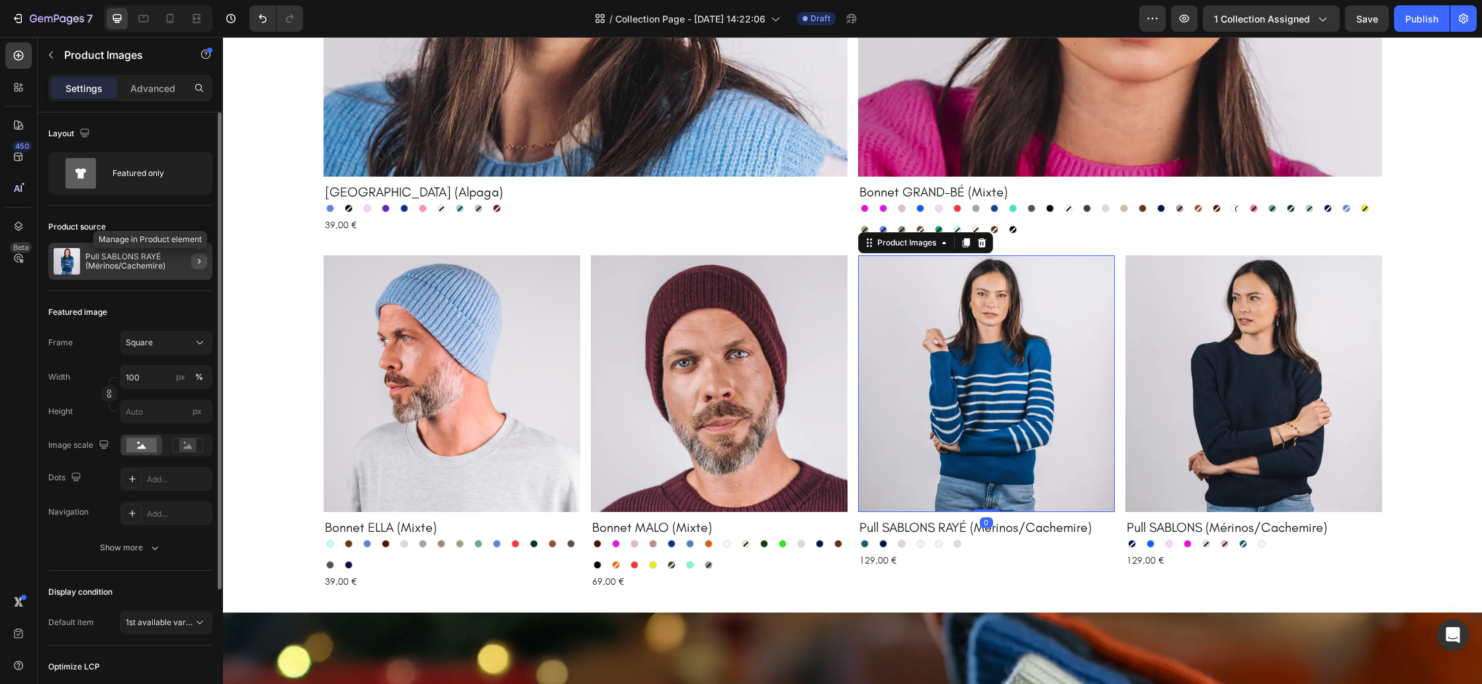
click at [197, 265] on icon "button" at bounding box center [199, 261] width 11 height 11
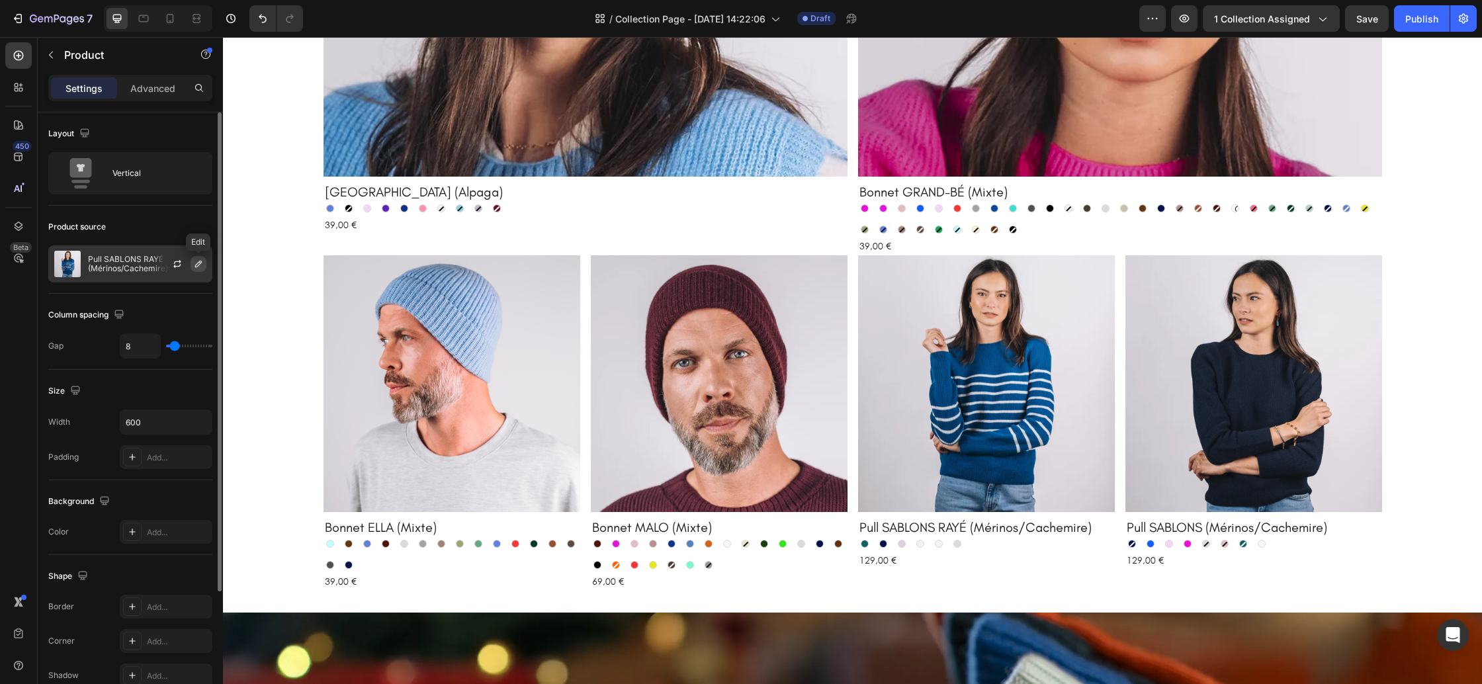
click at [198, 261] on icon "button" at bounding box center [198, 264] width 11 height 11
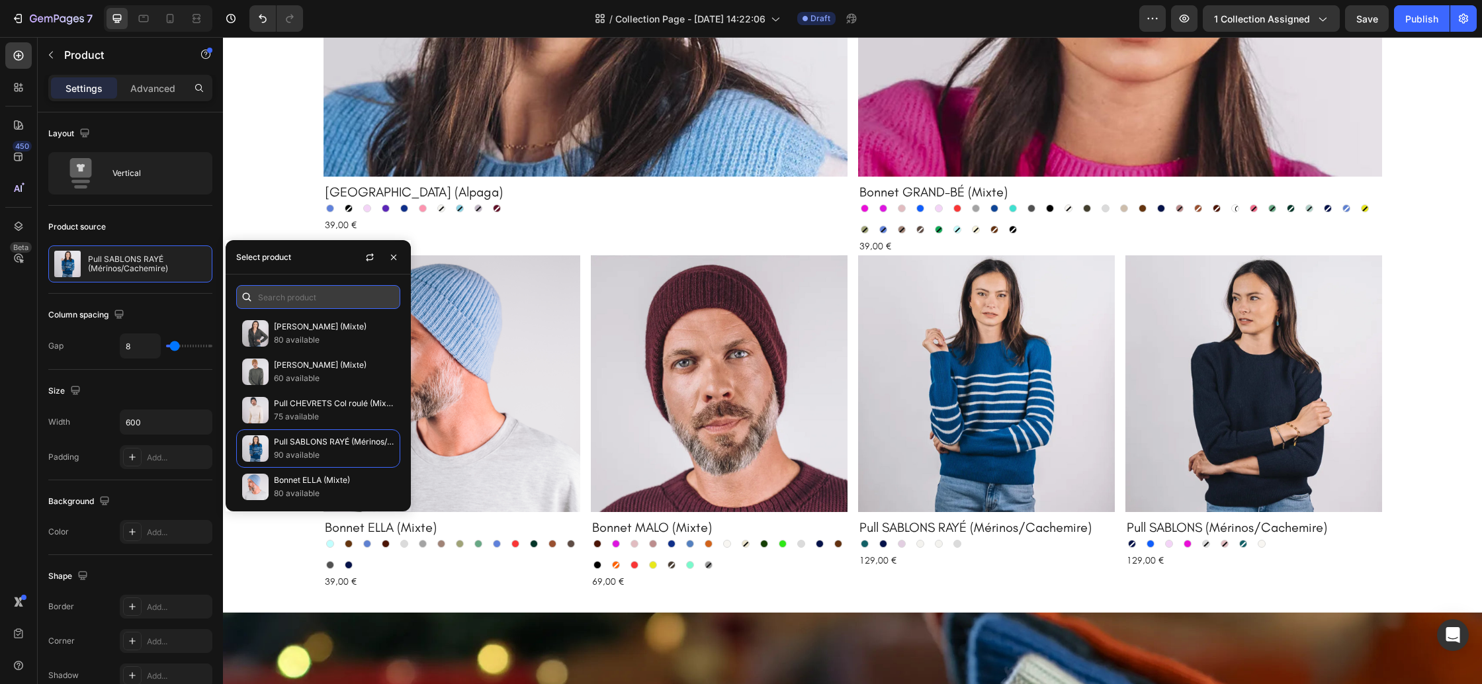
click at [310, 301] on input "text" at bounding box center [318, 297] width 164 height 24
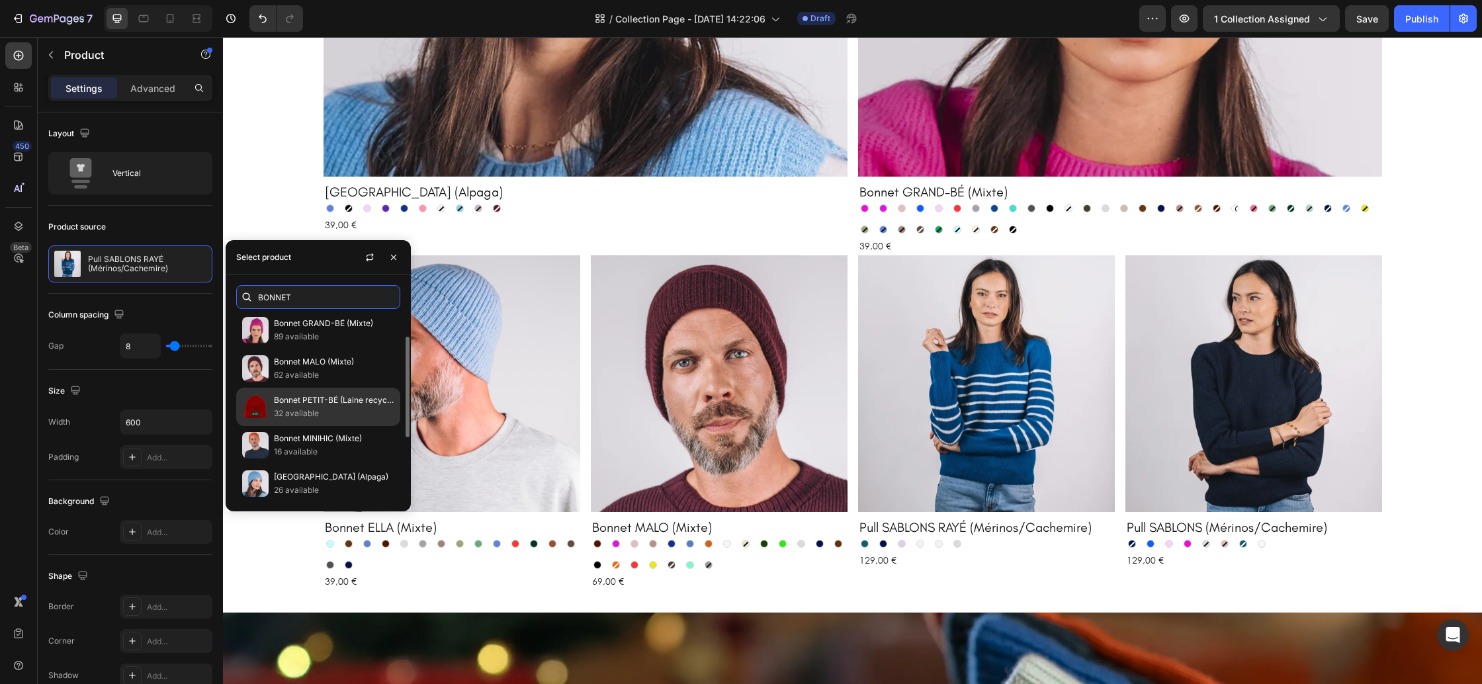
scroll to position [46, 0]
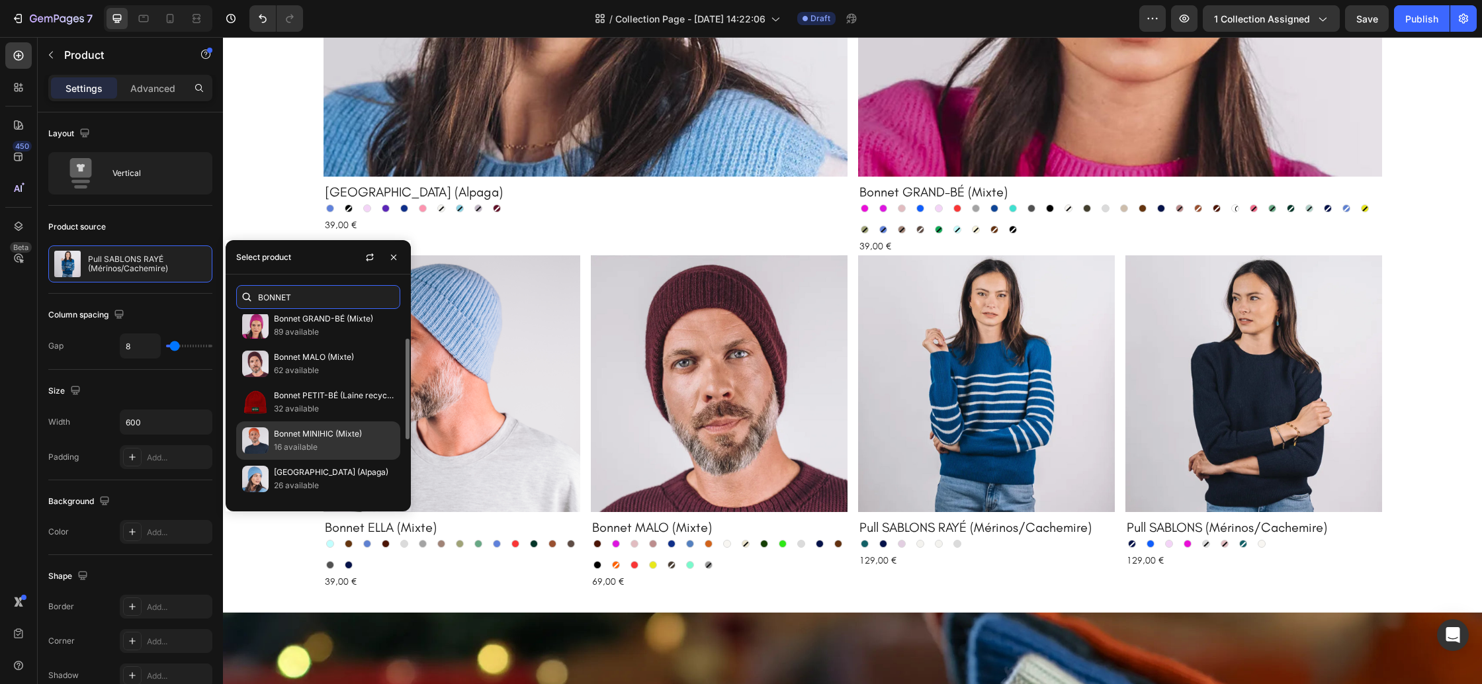
type input "BONNET"
click at [332, 434] on p "Bonnet MINIHIC (Mixte)" at bounding box center [334, 433] width 120 height 13
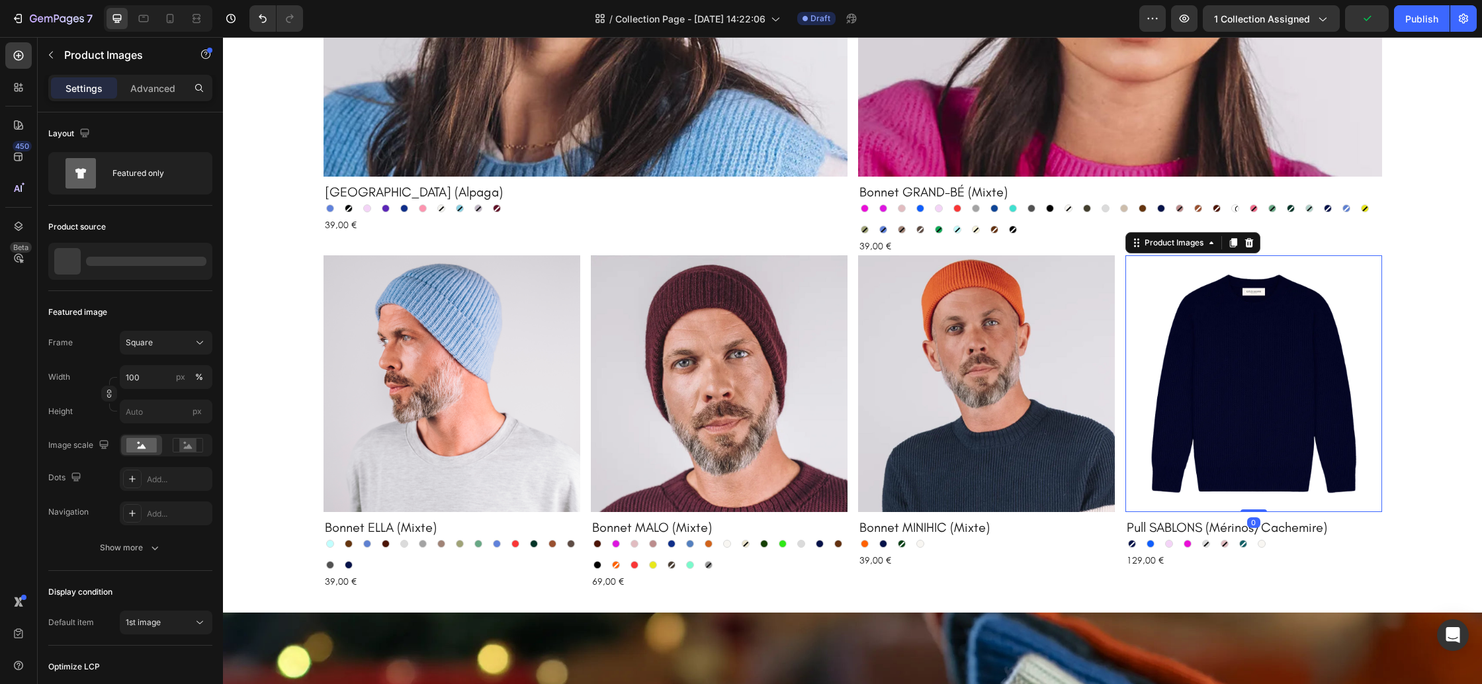
click at [1252, 426] on img at bounding box center [1253, 383] width 257 height 257
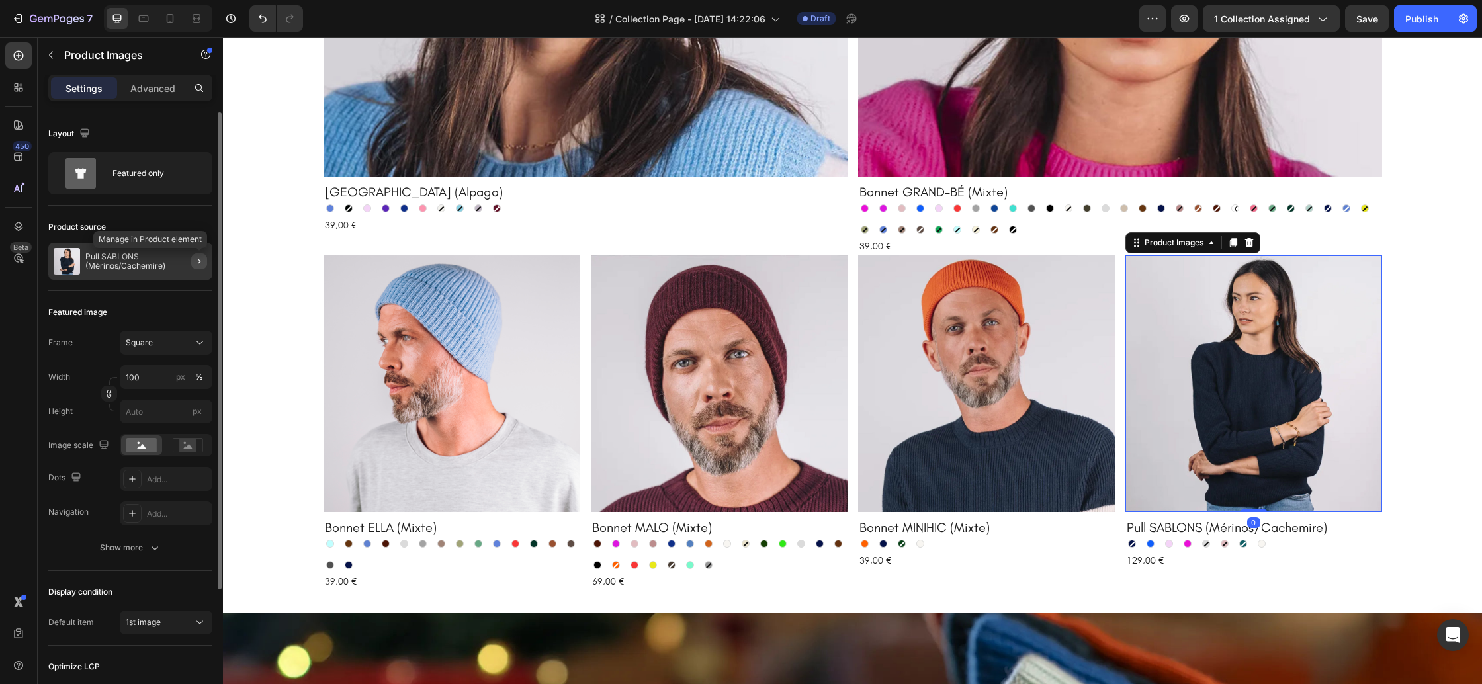
click at [196, 261] on icon "button" at bounding box center [199, 261] width 11 height 11
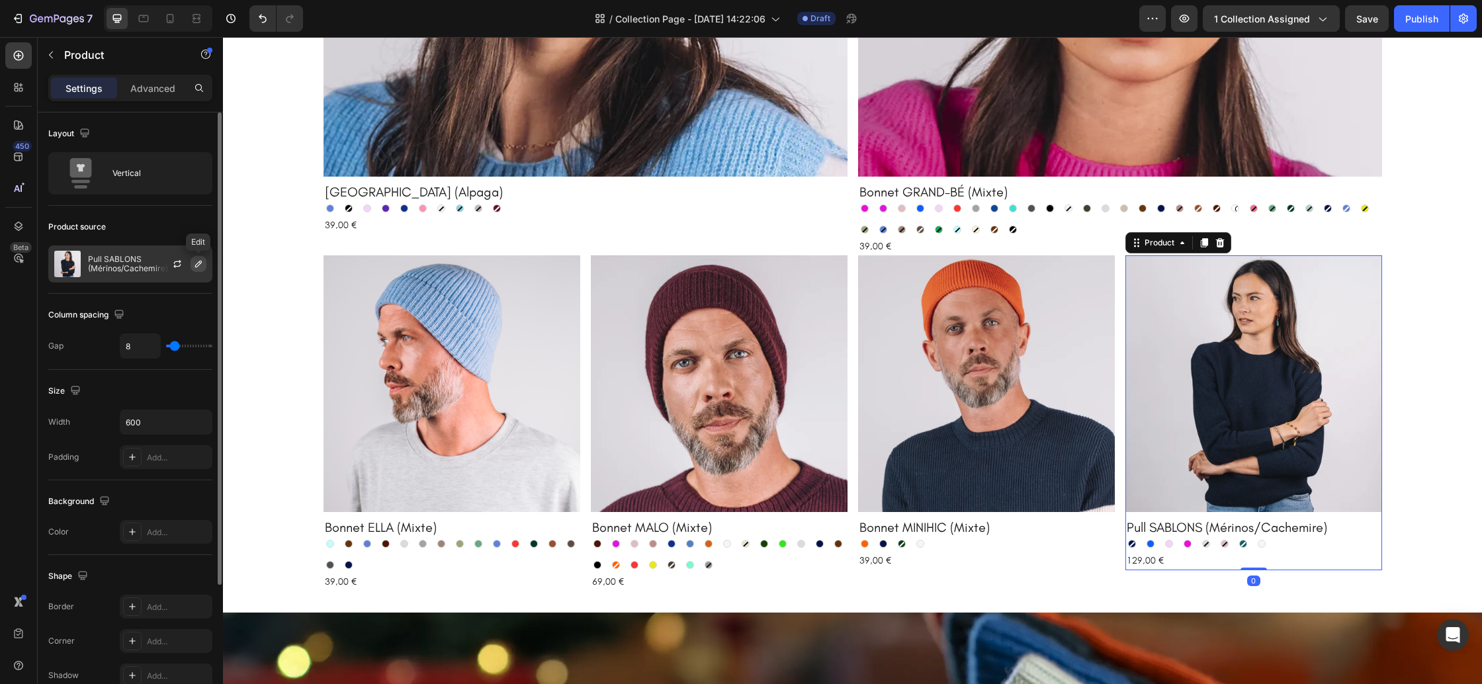
click at [203, 267] on icon "button" at bounding box center [198, 264] width 11 height 11
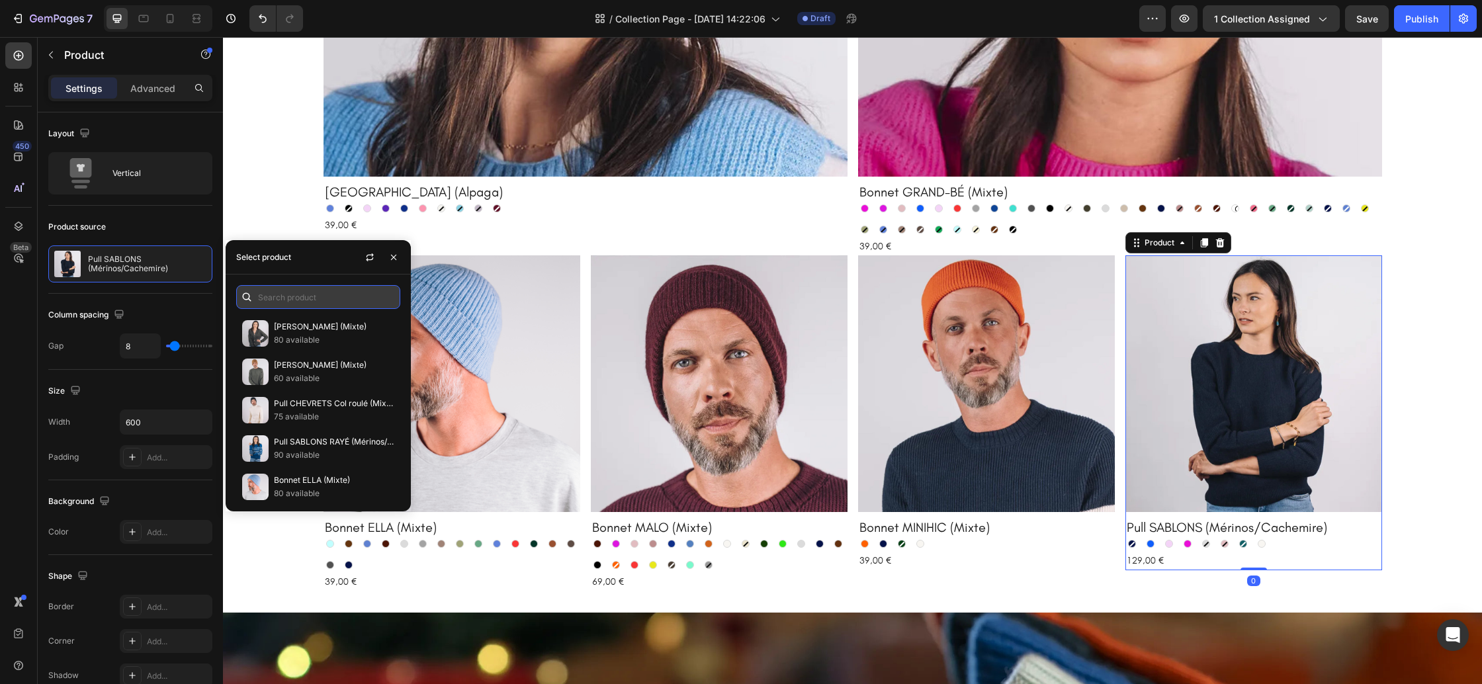
click at [328, 302] on input "text" at bounding box center [318, 297] width 164 height 24
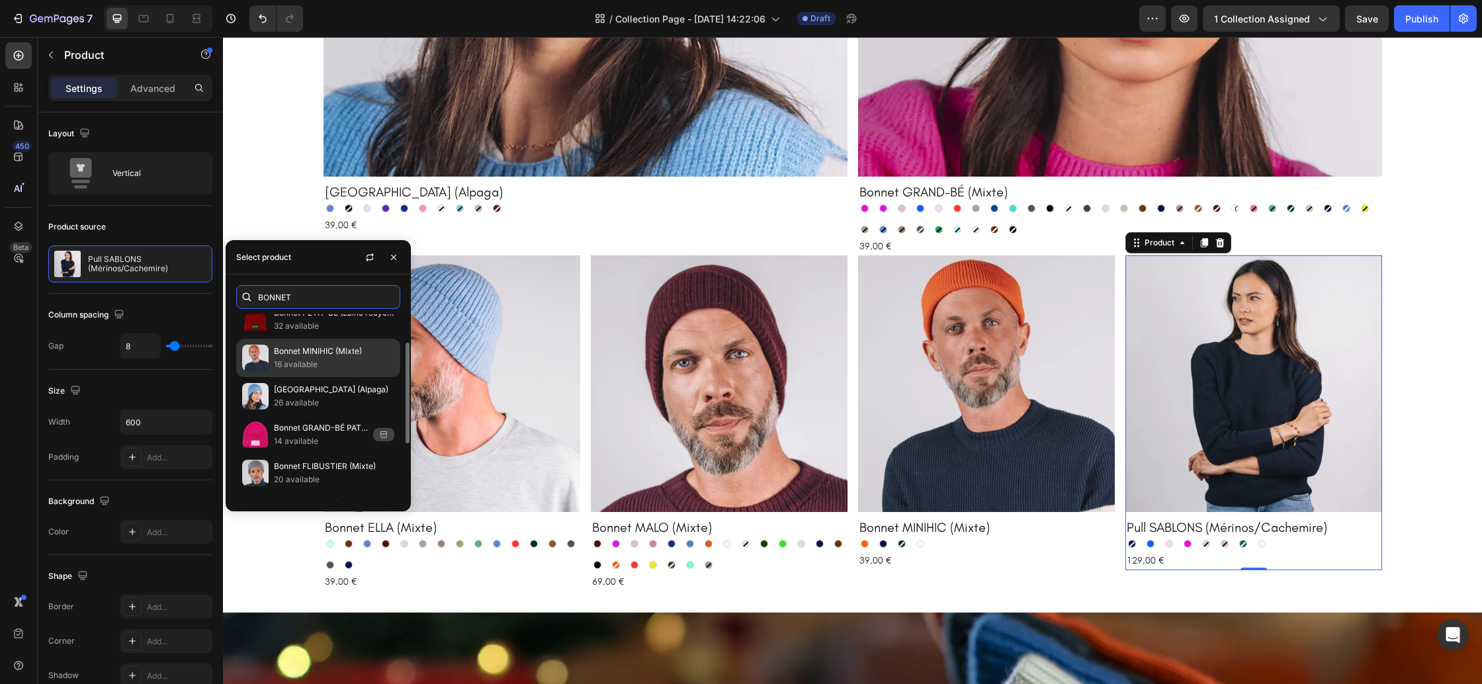
scroll to position [159, 0]
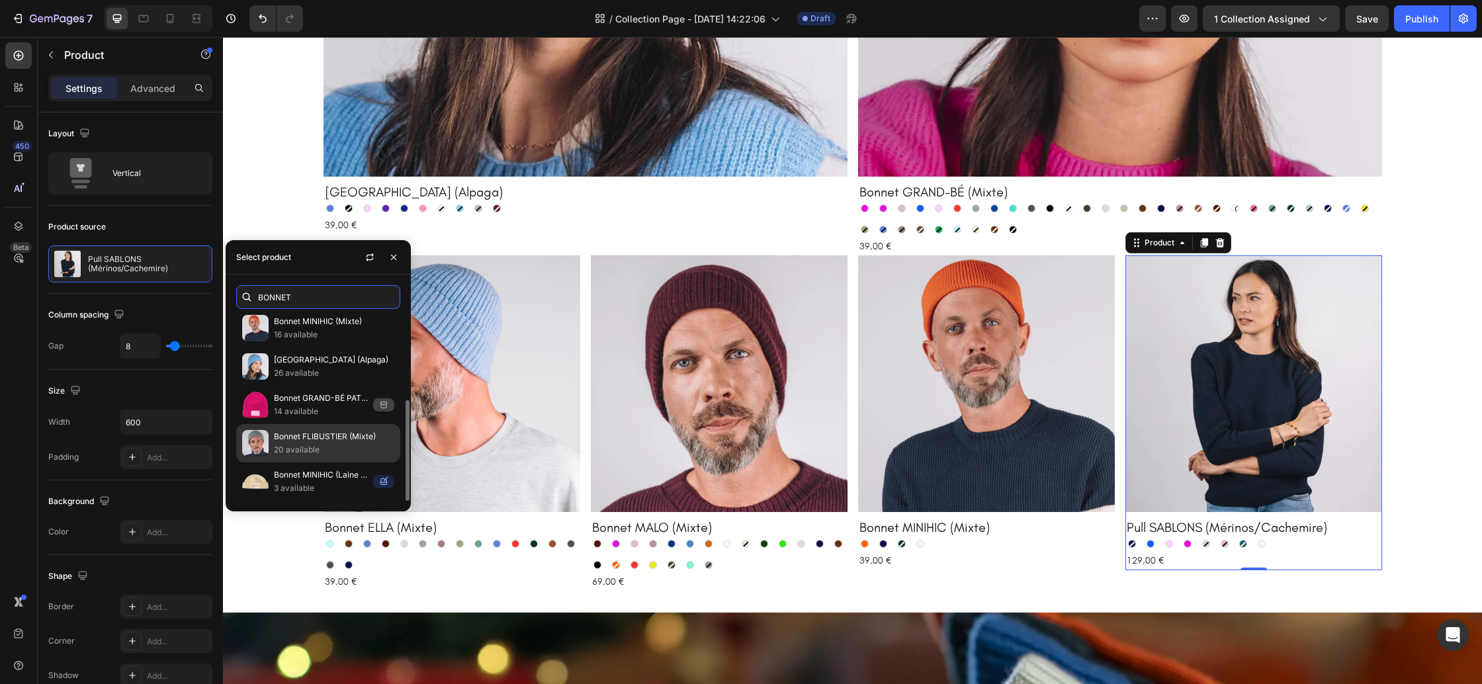
type input "BONNET"
click at [330, 437] on p "Bonnet FLIBUSTIER (Mixte)" at bounding box center [334, 436] width 120 height 13
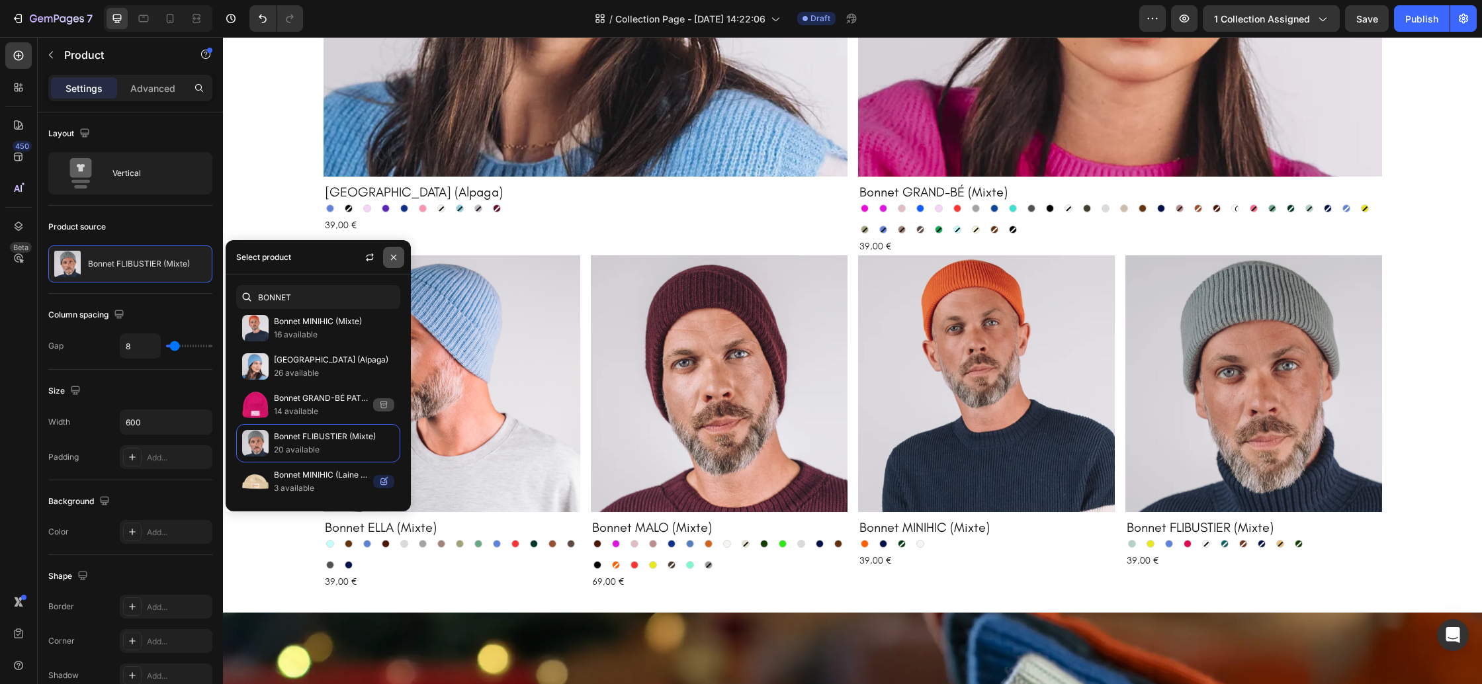
click at [389, 252] on icon "button" at bounding box center [393, 257] width 11 height 11
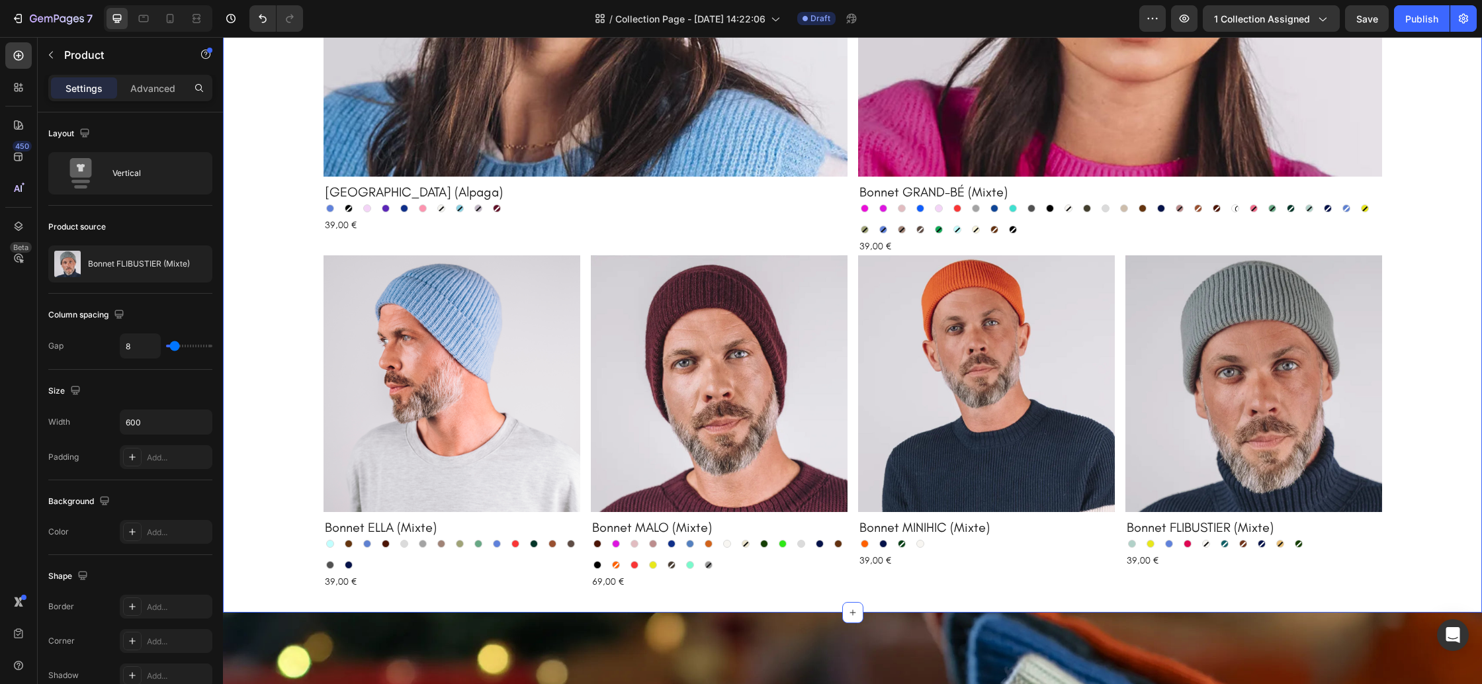
click at [1417, 370] on div "Product Images Bonnet HARBOUR (Alpaga) Product Title Azur Azur Jade Jade Lila L…" at bounding box center [852, 122] width 1259 height 938
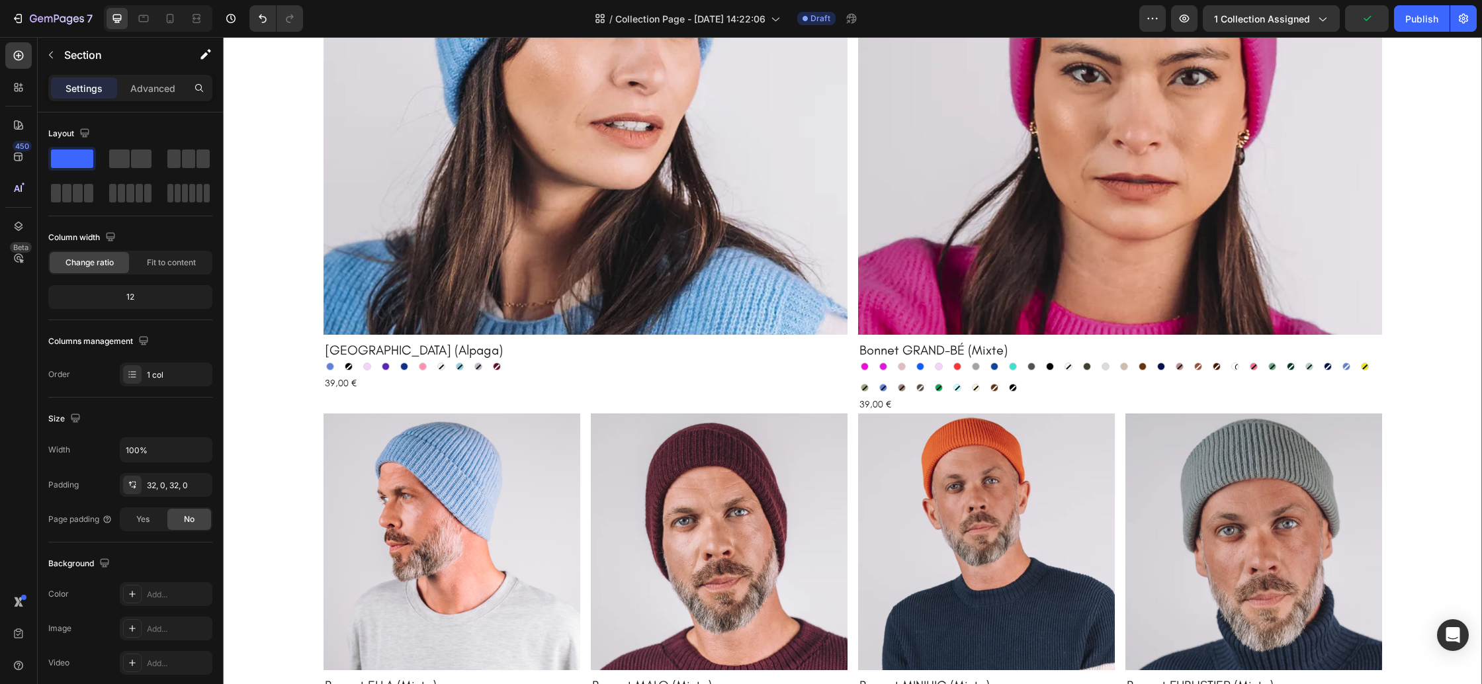
scroll to position [0, 0]
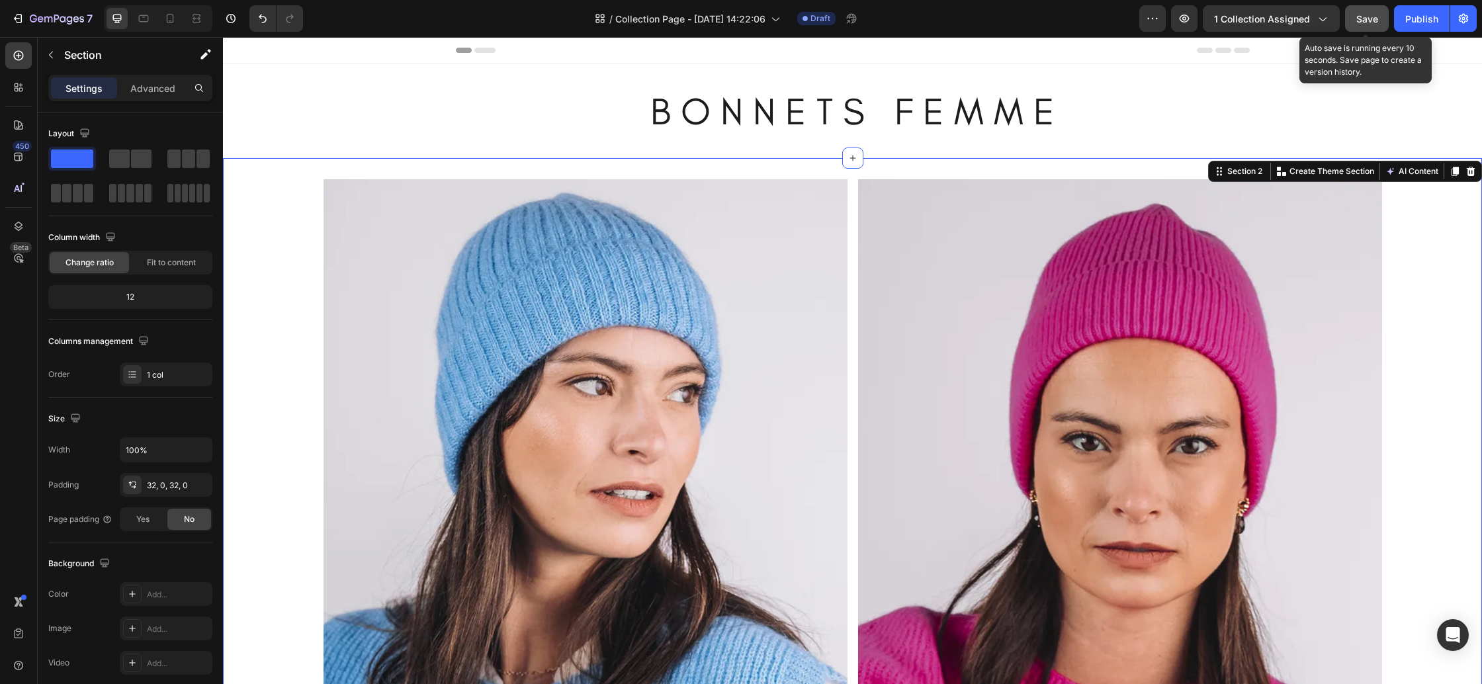
click at [1371, 21] on span "Save" at bounding box center [1367, 18] width 22 height 11
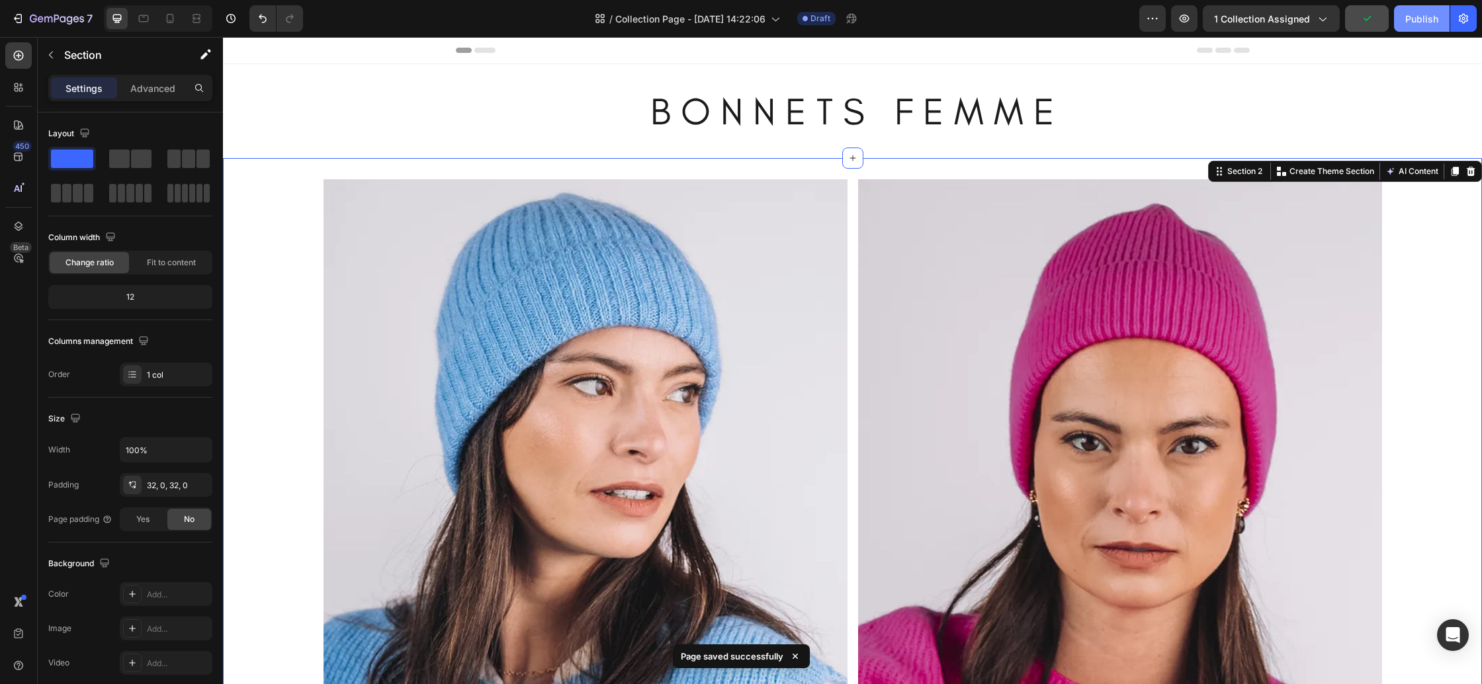
click at [1411, 20] on div "Publish" at bounding box center [1421, 19] width 33 height 14
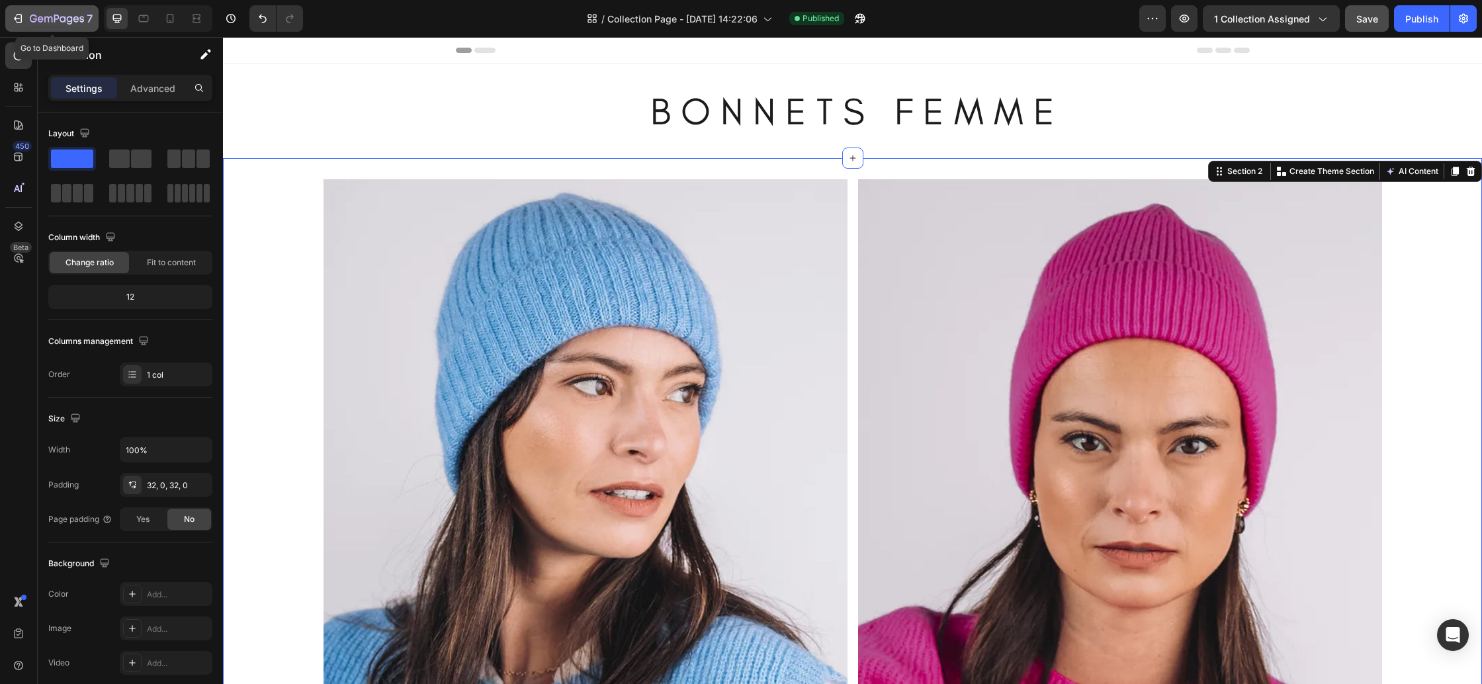
click at [61, 14] on icon "button" at bounding box center [57, 19] width 54 height 11
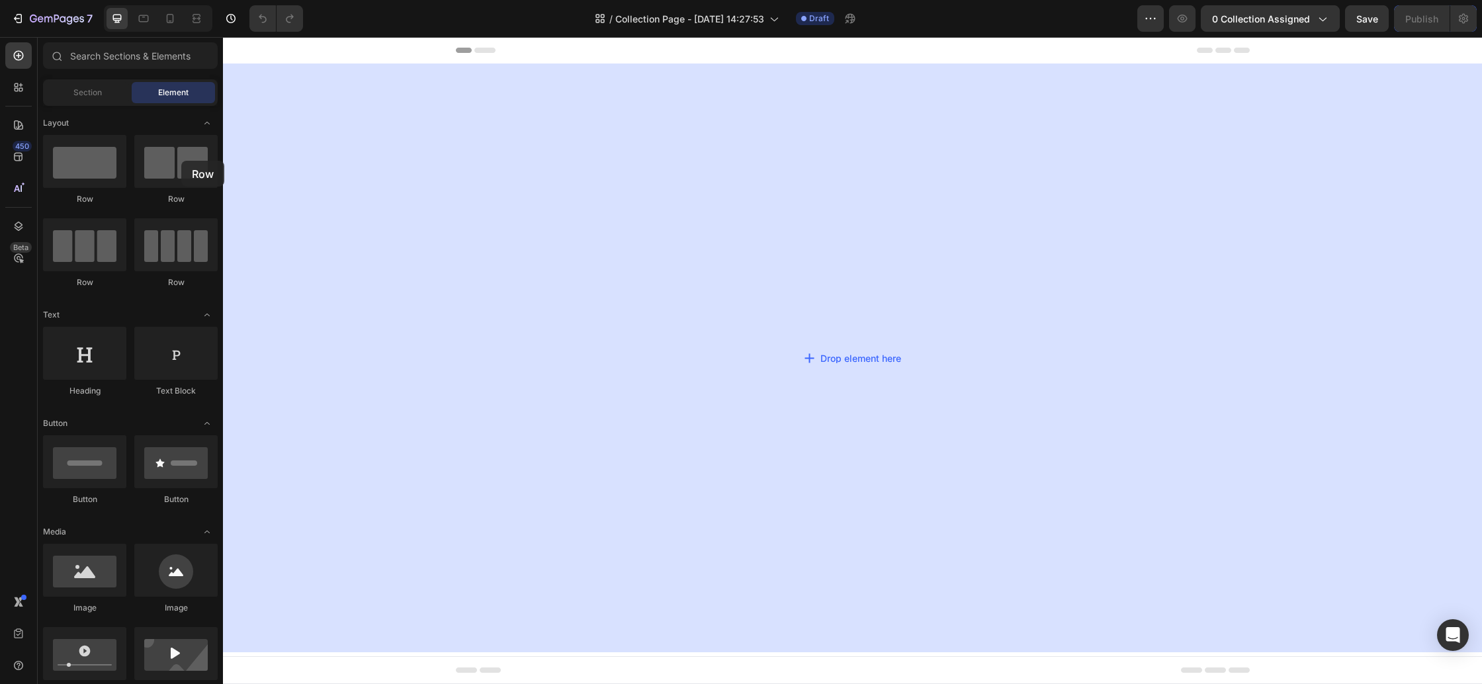
drag, startPoint x: 339, startPoint y: 199, endPoint x: 709, endPoint y: 159, distance: 372.1
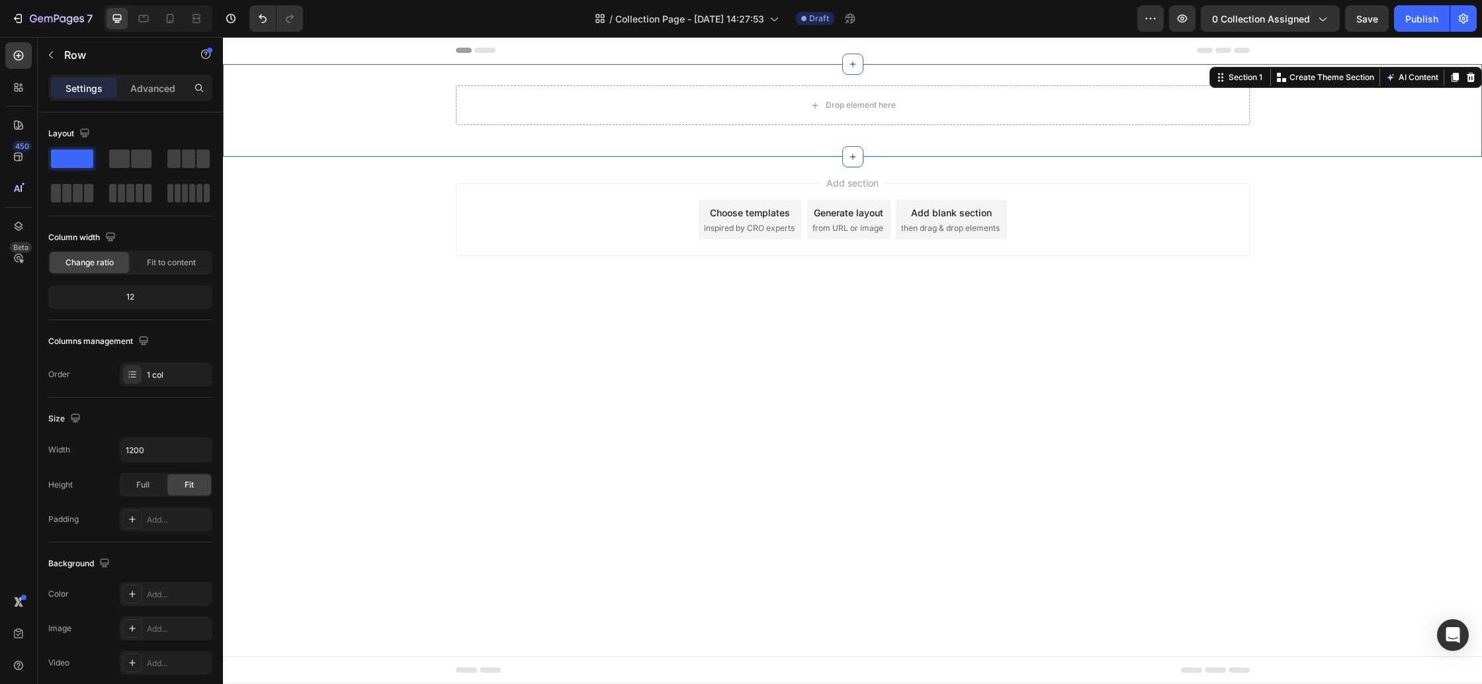
drag, startPoint x: 378, startPoint y: 114, endPoint x: 350, endPoint y: 114, distance: 27.8
click at [378, 114] on div "Drop element here Row" at bounding box center [852, 110] width 1259 height 50
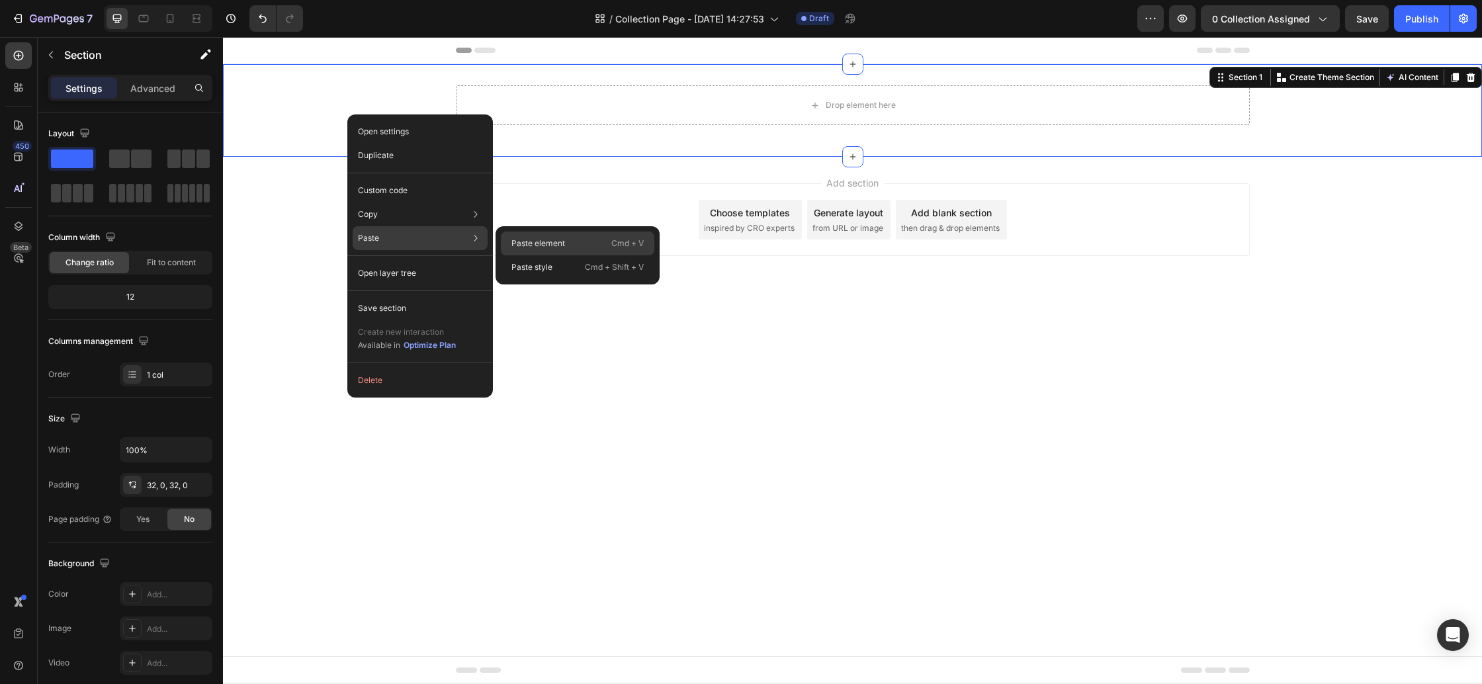
click at [548, 245] on p "Paste element" at bounding box center [538, 244] width 54 height 12
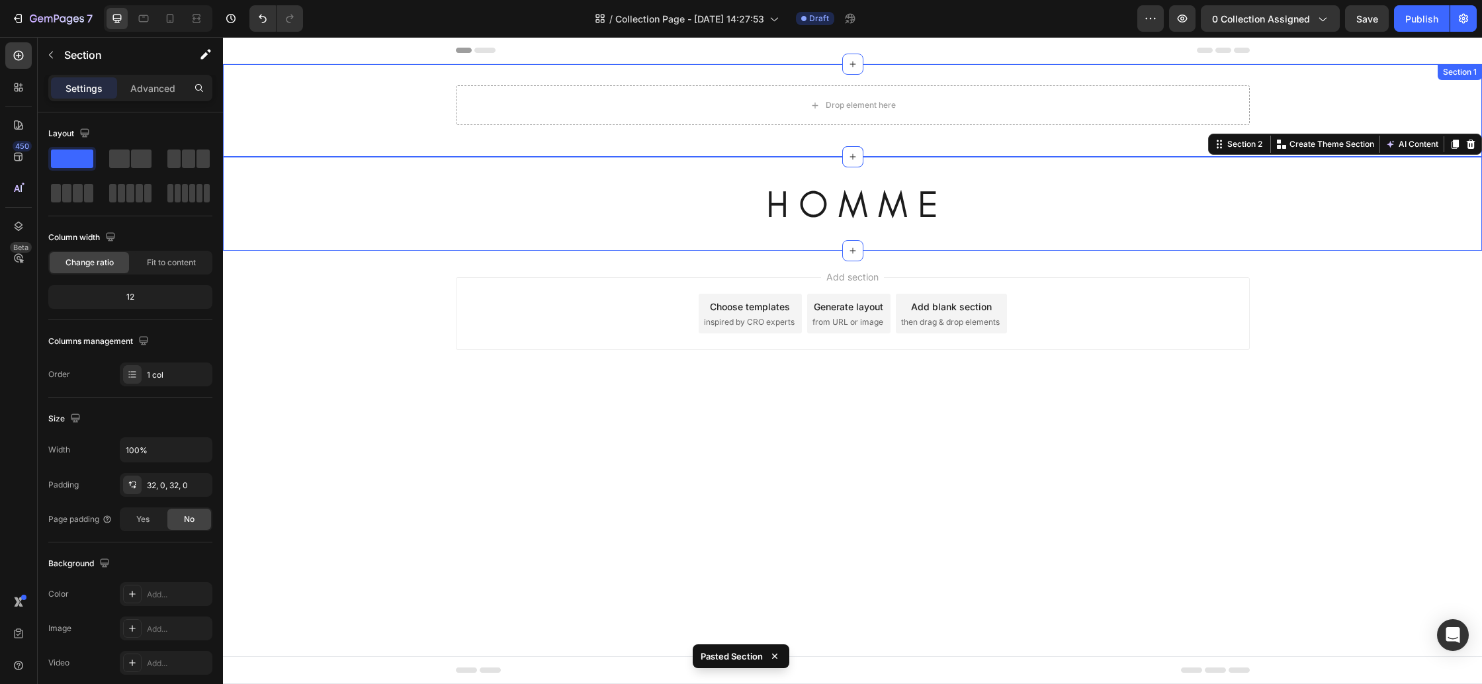
click at [347, 104] on div "Drop element here Row" at bounding box center [852, 110] width 1259 height 50
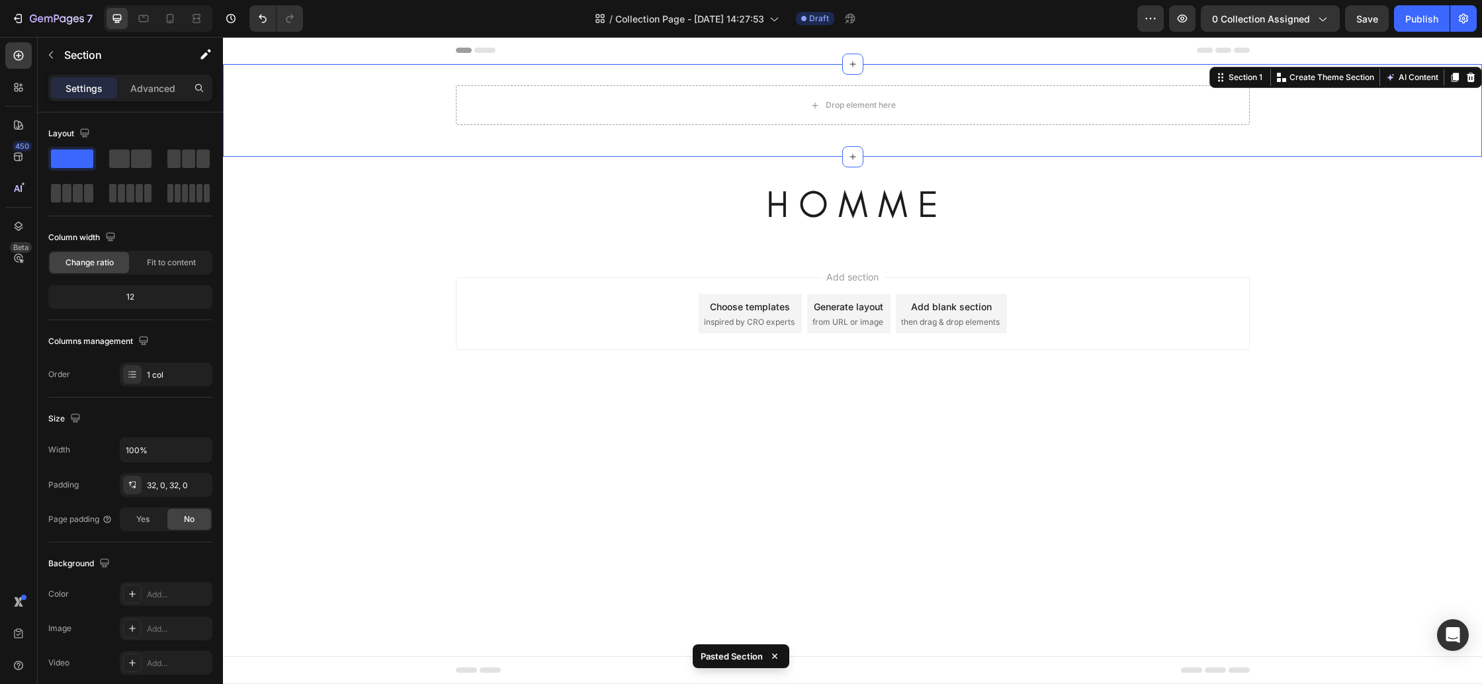
click at [1469, 79] on icon at bounding box center [1471, 77] width 11 height 11
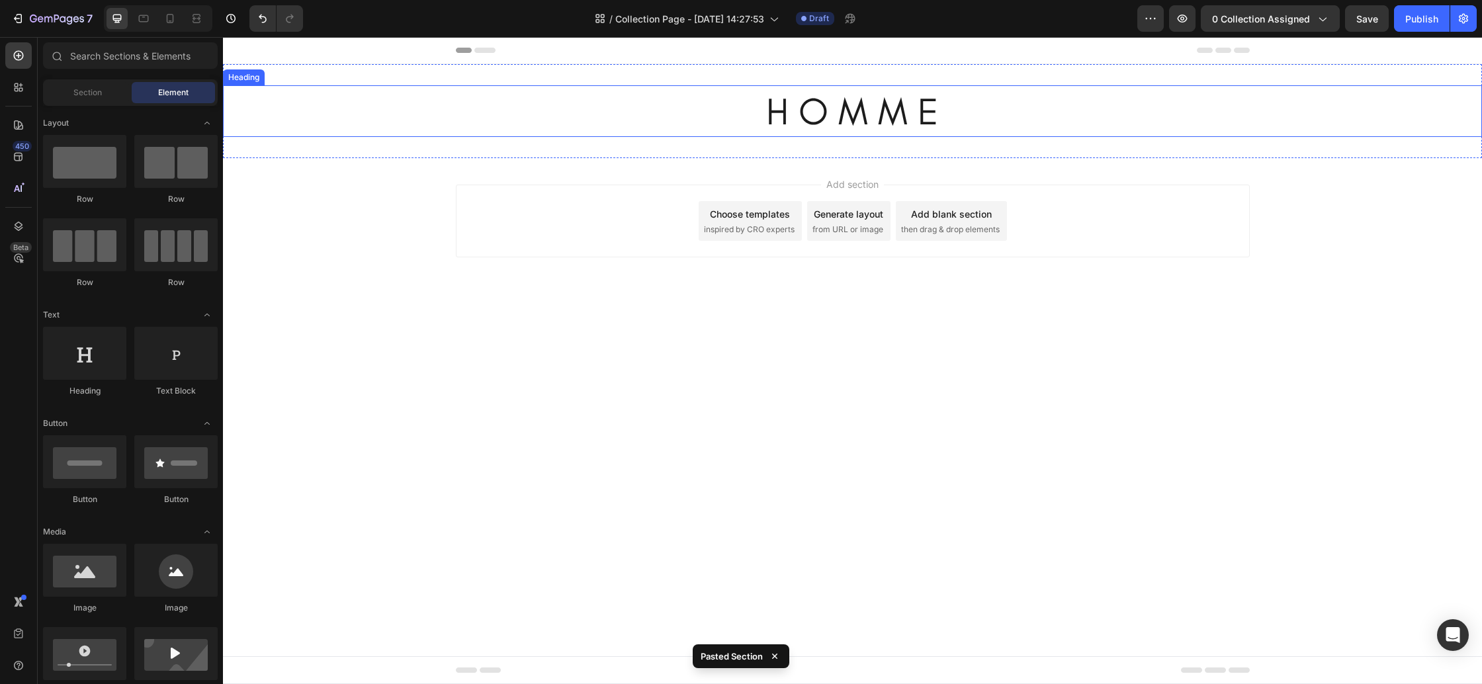
click at [850, 106] on h2 "H O M M E" at bounding box center [852, 111] width 1259 height 52
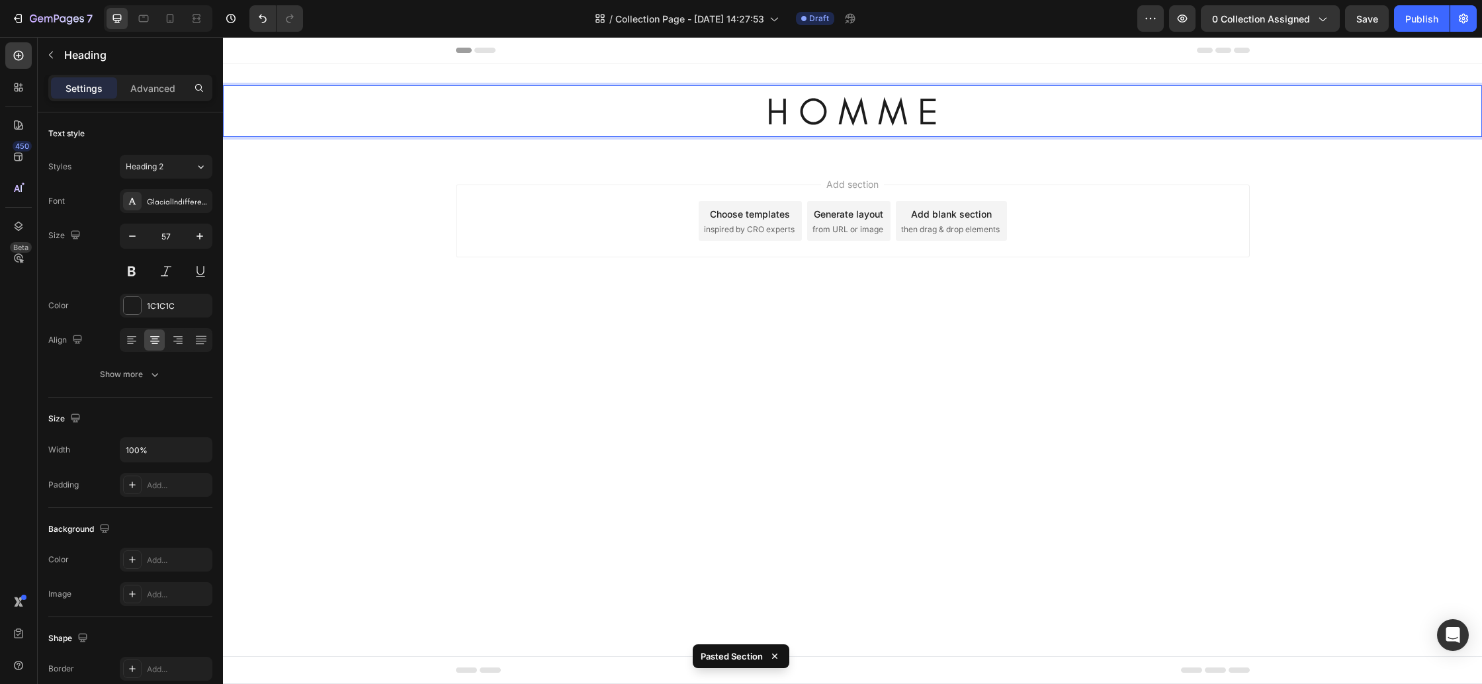
click at [851, 106] on h2 "H O M M E" at bounding box center [852, 111] width 1259 height 52
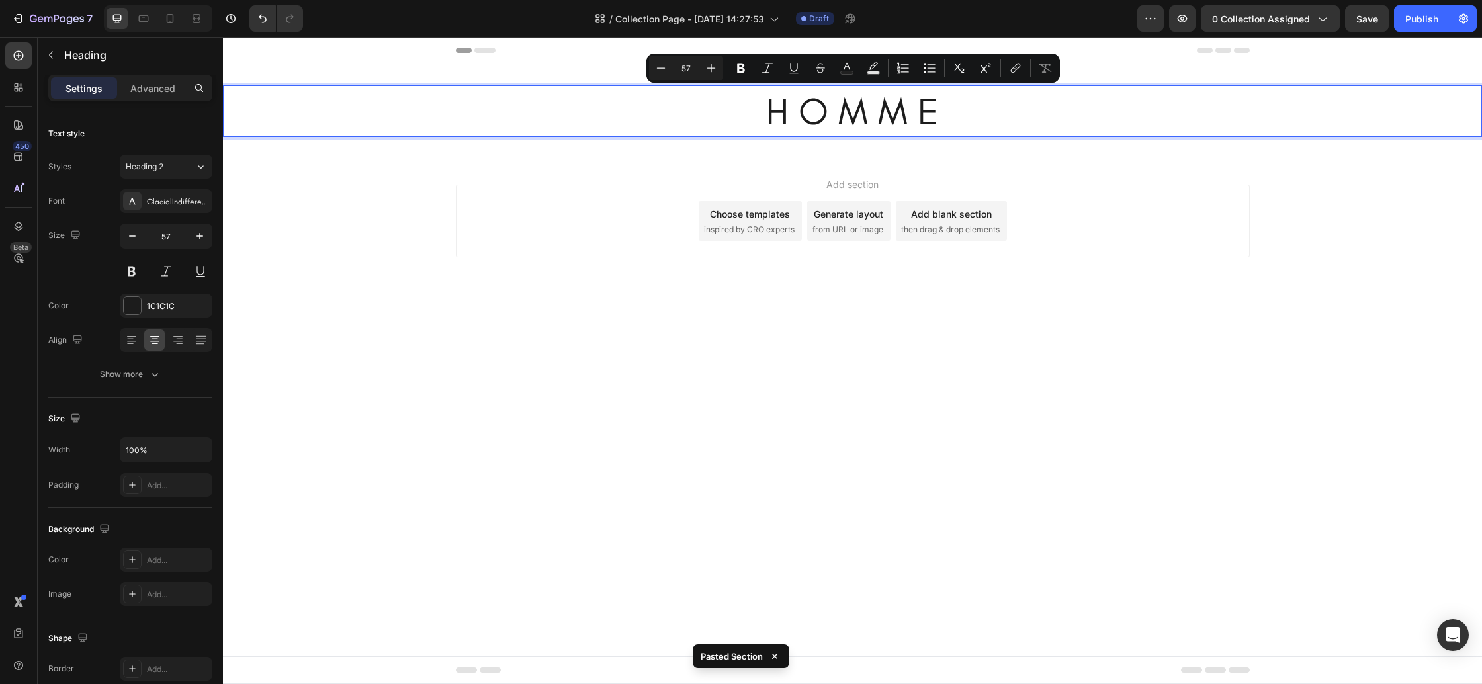
click at [761, 108] on p "H O M M E" at bounding box center [852, 111] width 1256 height 49
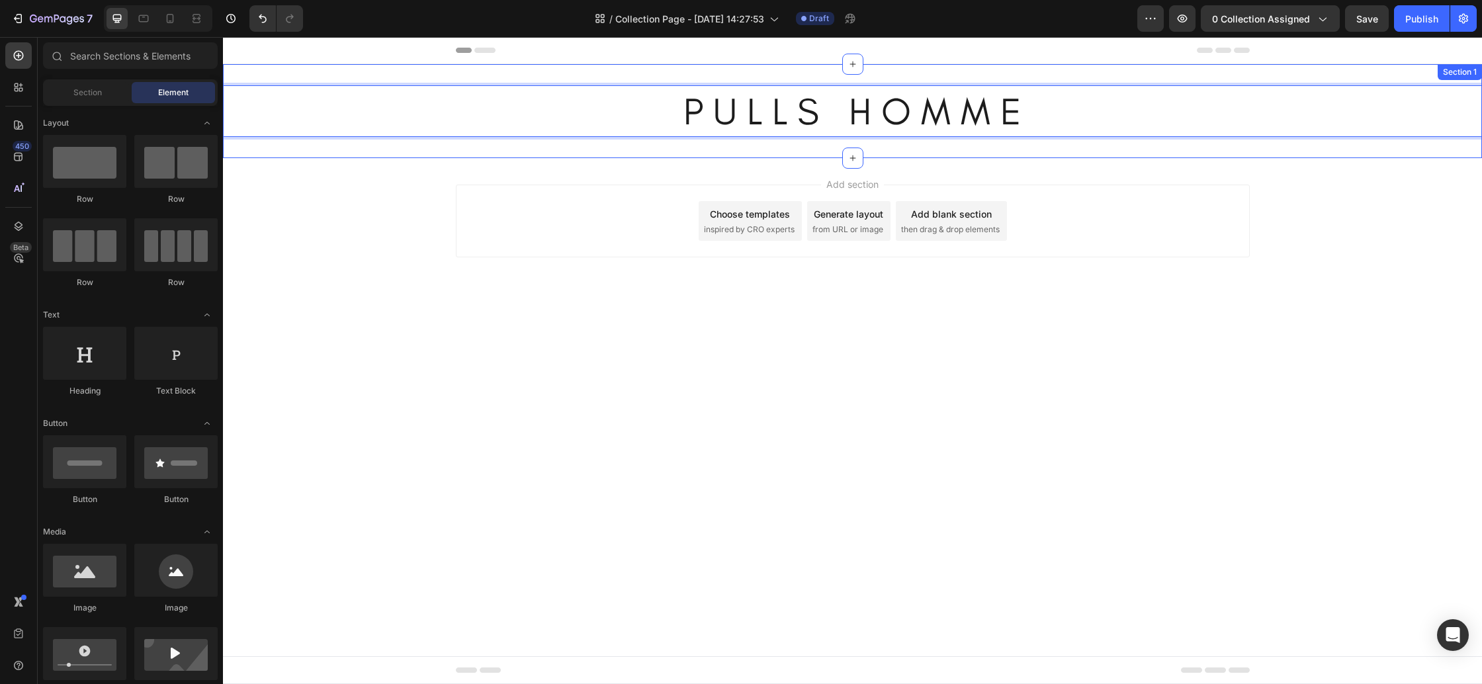
click at [521, 161] on div "Add section Choose templates inspired by CRO experts Generate layout from URL o…" at bounding box center [852, 239] width 1259 height 163
click at [345, 132] on p "P U L L S H O M M E" at bounding box center [852, 111] width 1256 height 49
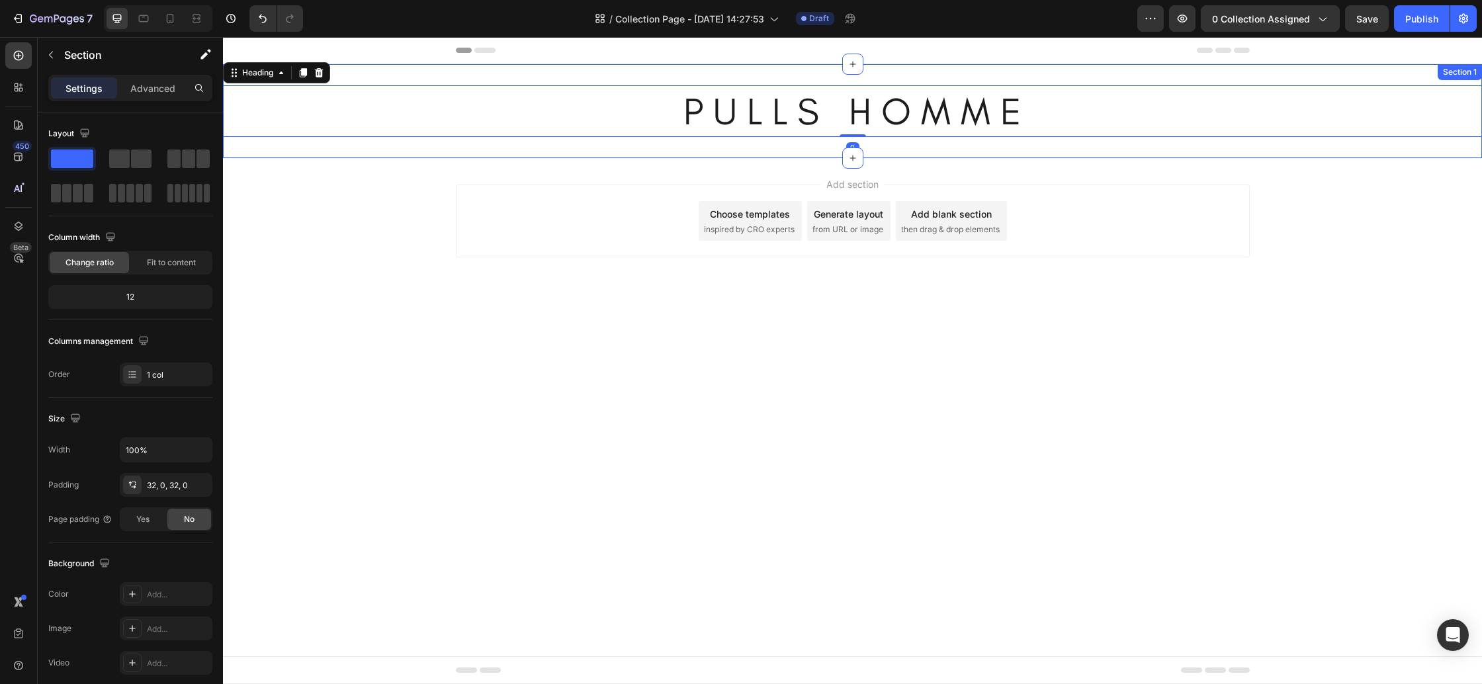
click at [269, 148] on div "P U L L S H O M M E Heading 0 Section 1" at bounding box center [852, 111] width 1259 height 94
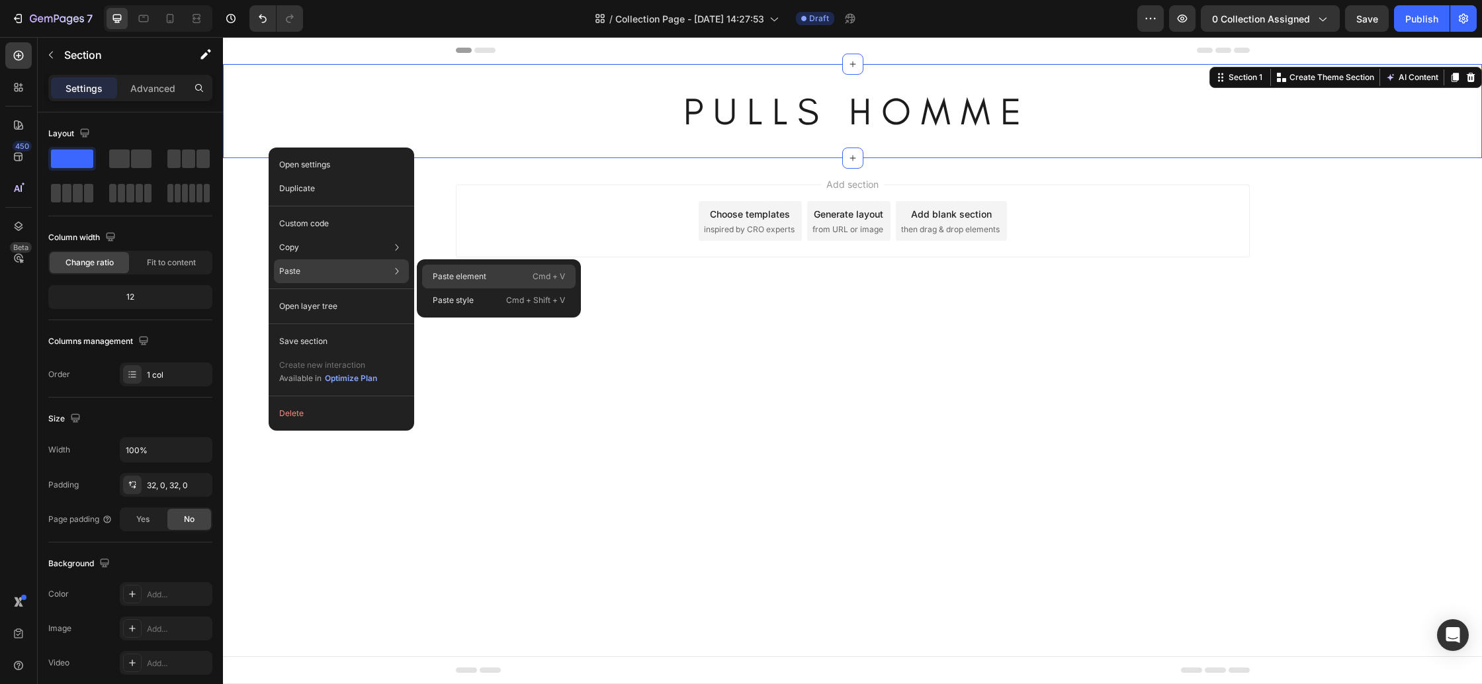
click at [472, 282] on p "Paste element" at bounding box center [460, 277] width 54 height 12
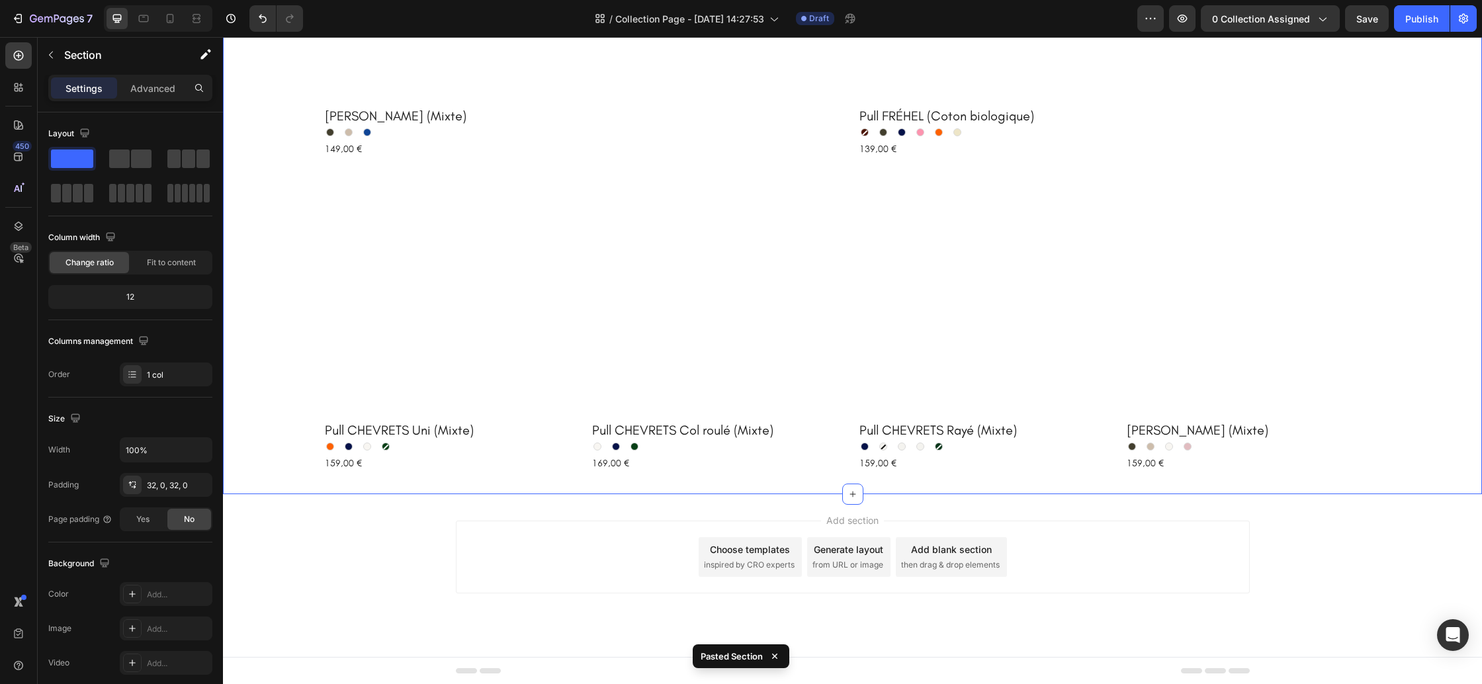
scroll to position [600, 0]
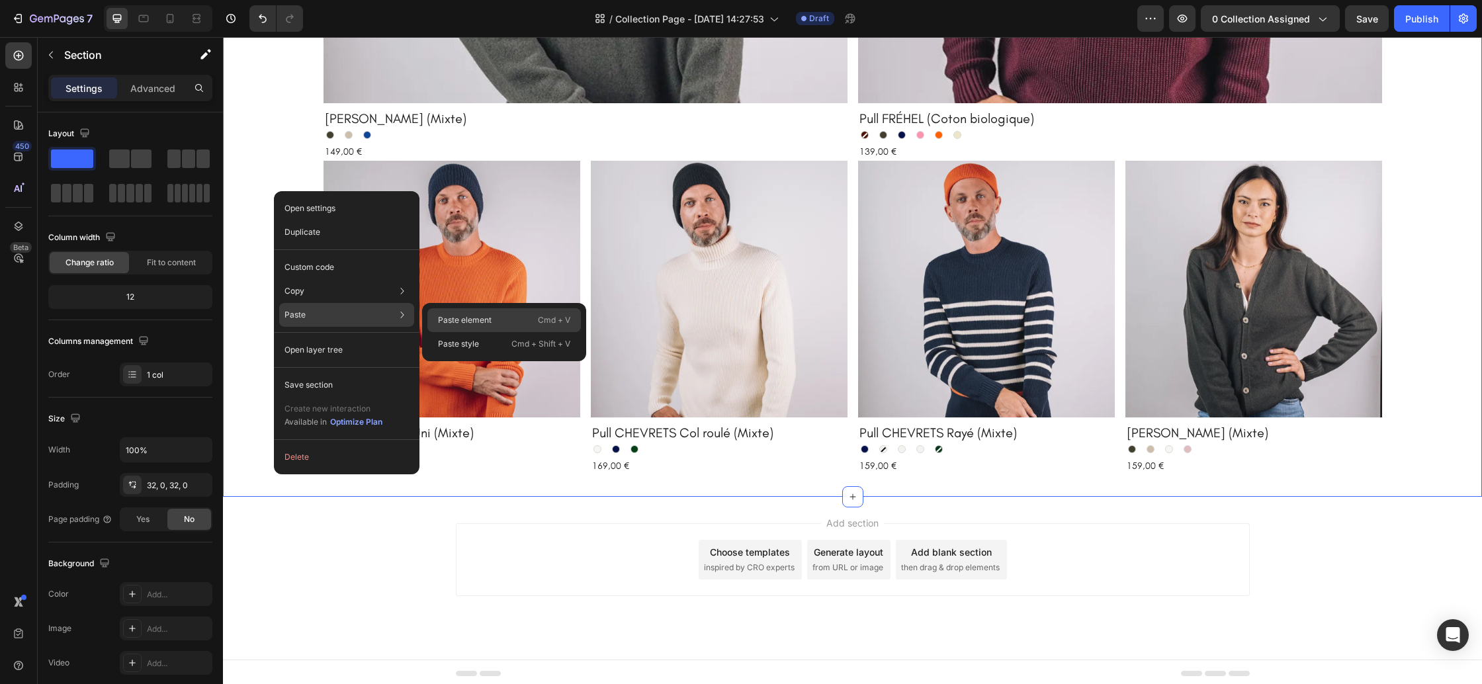
click at [525, 332] on div "Paste element Cmd + V" at bounding box center [503, 344] width 153 height 24
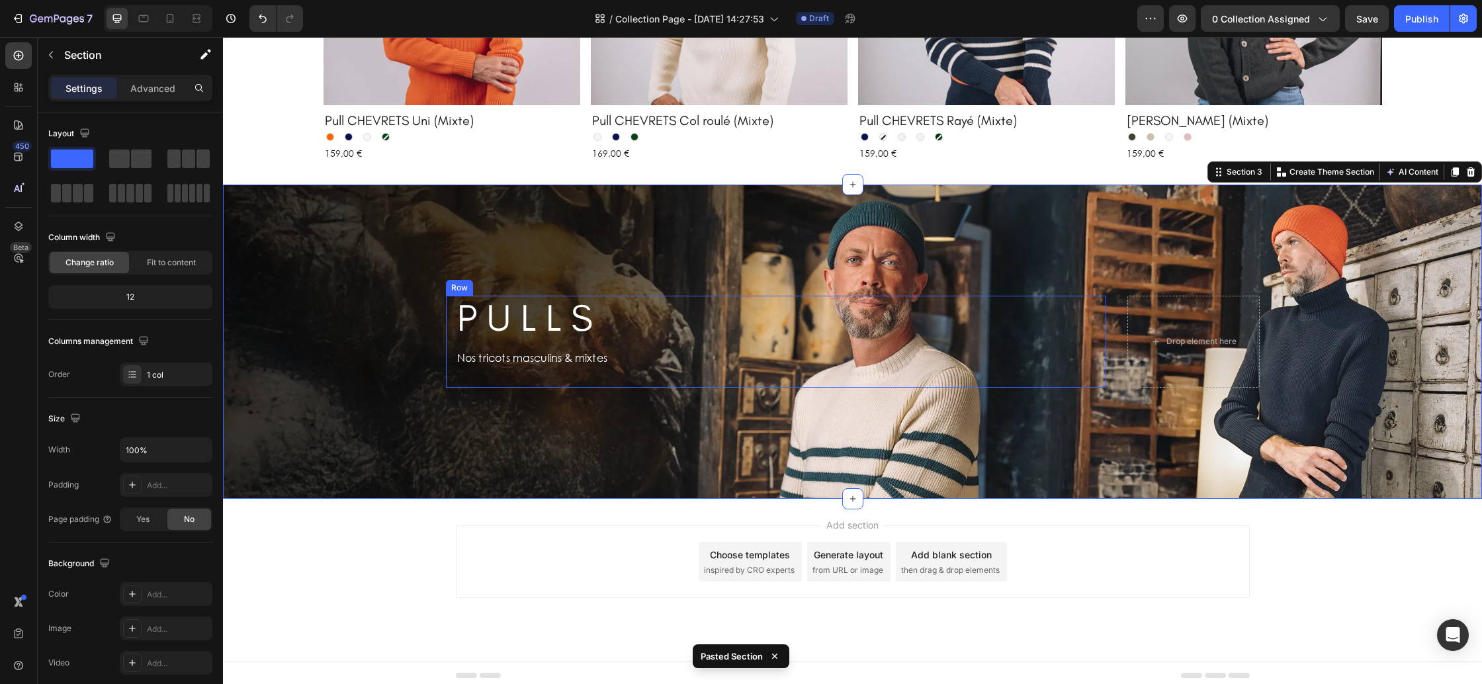
scroll to position [918, 0]
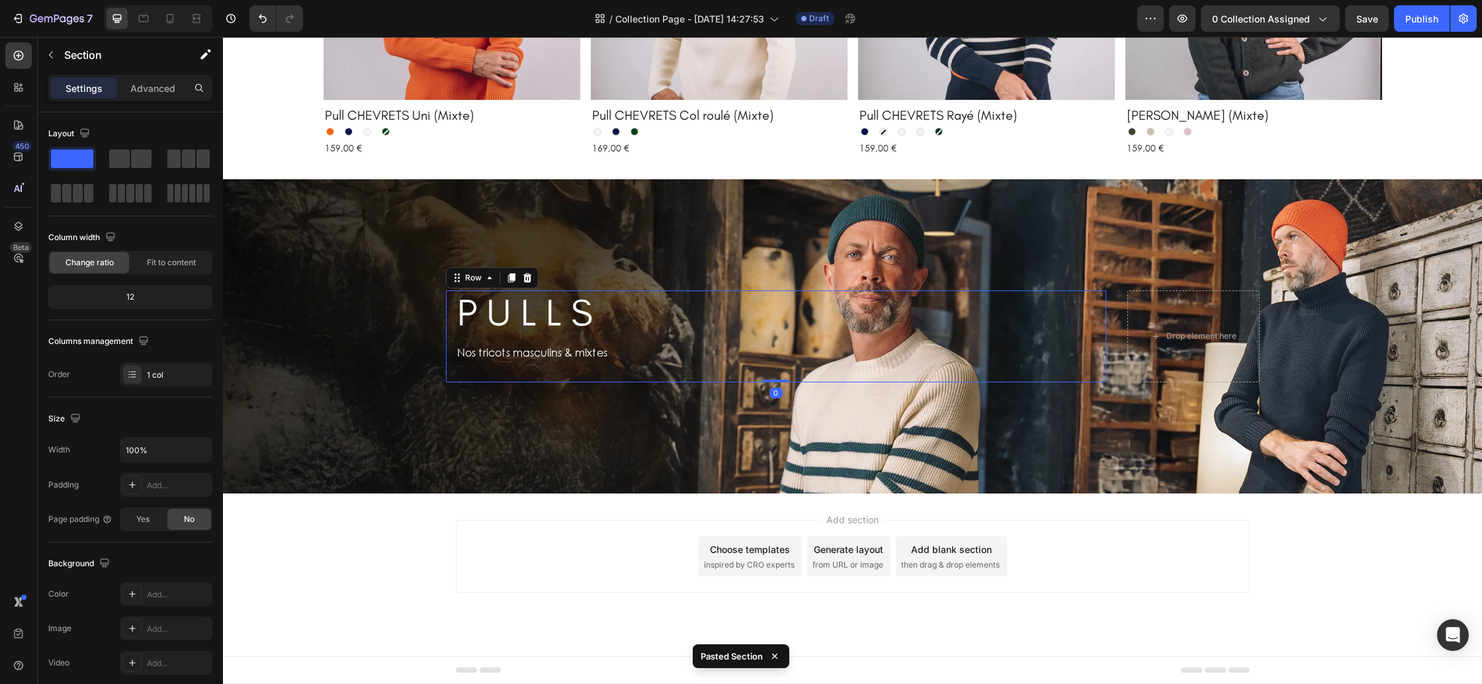
click at [561, 335] on div "P U L L S Heading Row Nos tricots masculins & mixtes Text Block" at bounding box center [776, 336] width 640 height 93
drag, startPoint x: 527, startPoint y: 275, endPoint x: 542, endPoint y: 313, distance: 41.3
click at [527, 275] on icon at bounding box center [527, 277] width 9 height 9
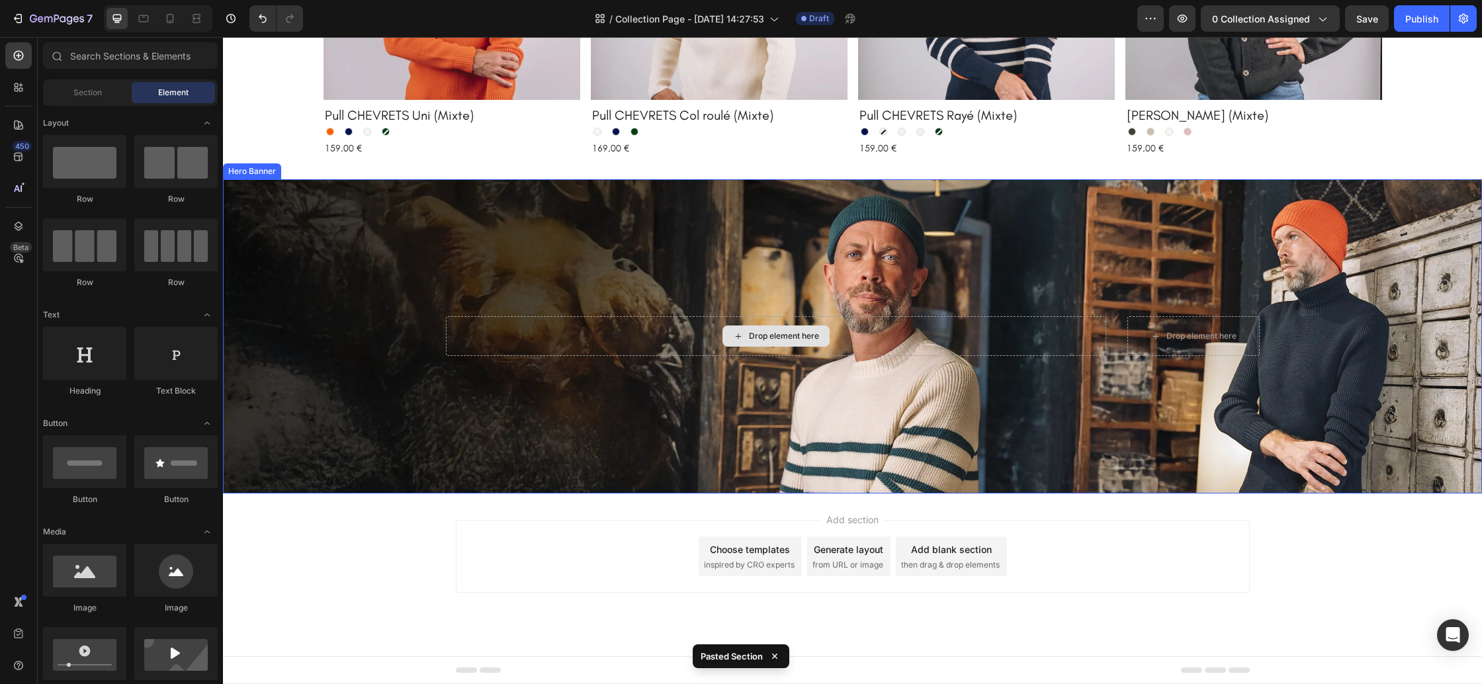
click at [558, 341] on div "Drop element here" at bounding box center [776, 336] width 660 height 40
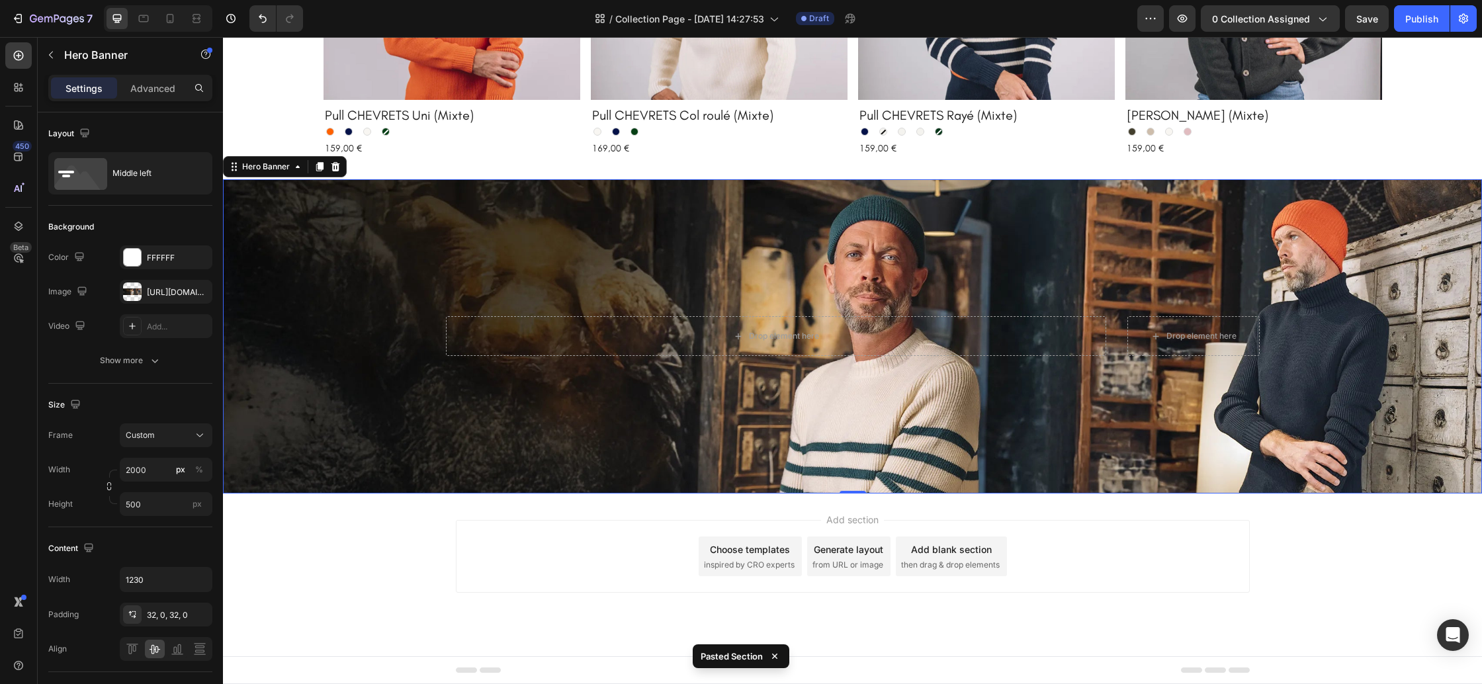
click at [468, 377] on div "Background Image" at bounding box center [852, 336] width 1259 height 315
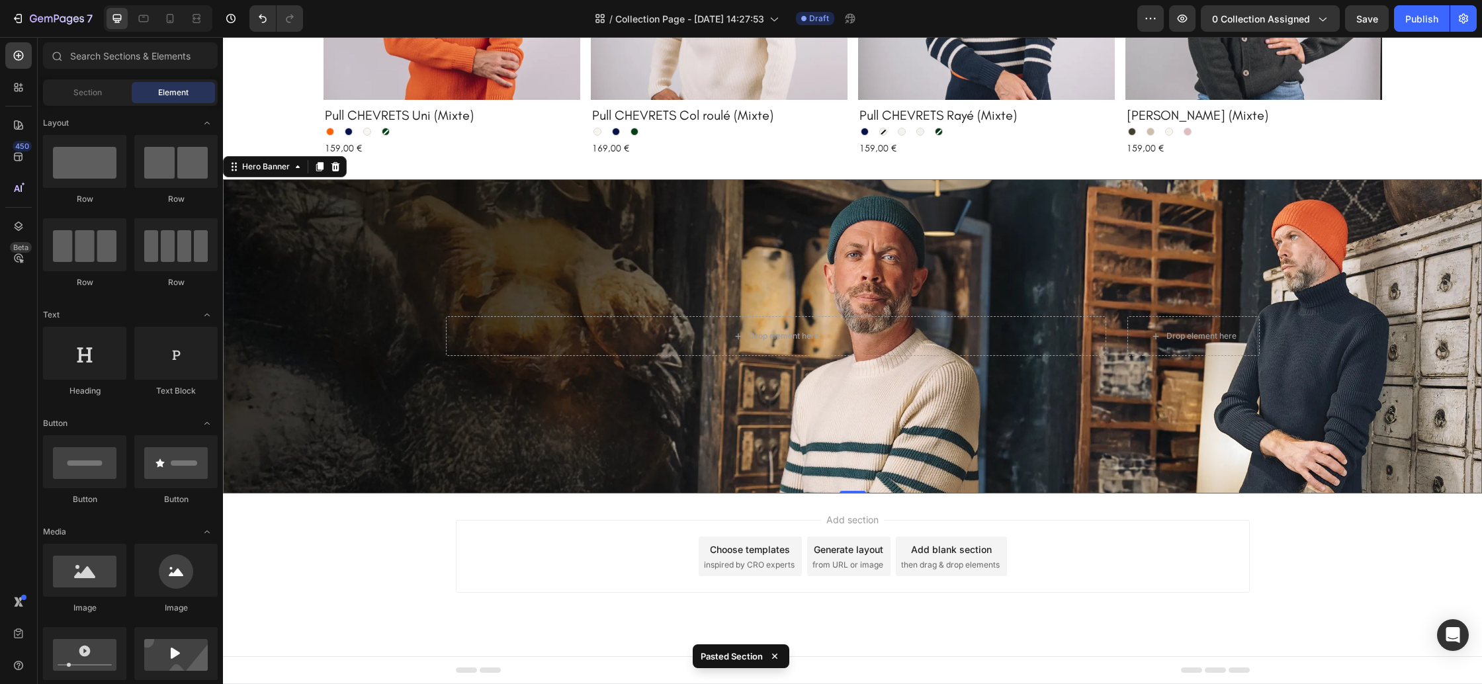
drag, startPoint x: 410, startPoint y: 511, endPoint x: 416, endPoint y: 505, distance: 8.9
click at [410, 511] on div "Add section Choose templates inspired by CRO experts Generate layout from URL o…" at bounding box center [852, 575] width 1259 height 163
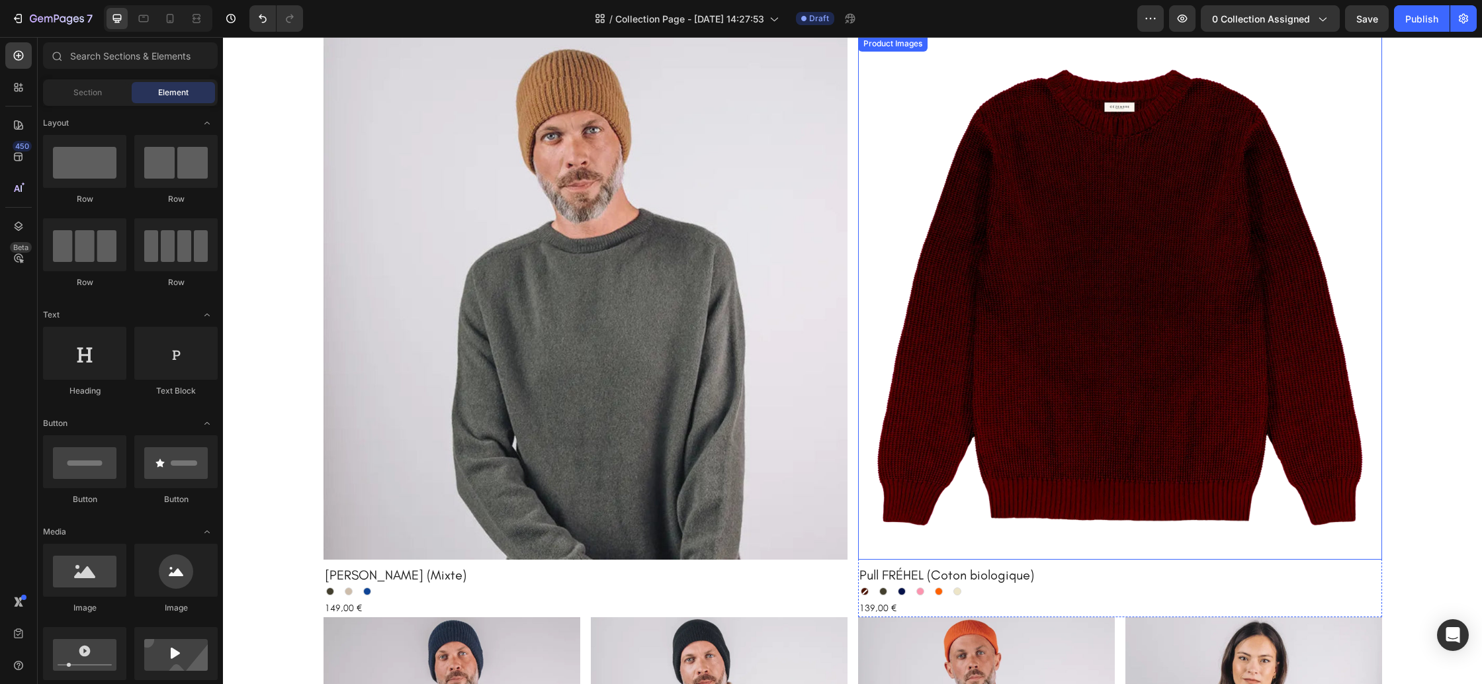
scroll to position [27, 0]
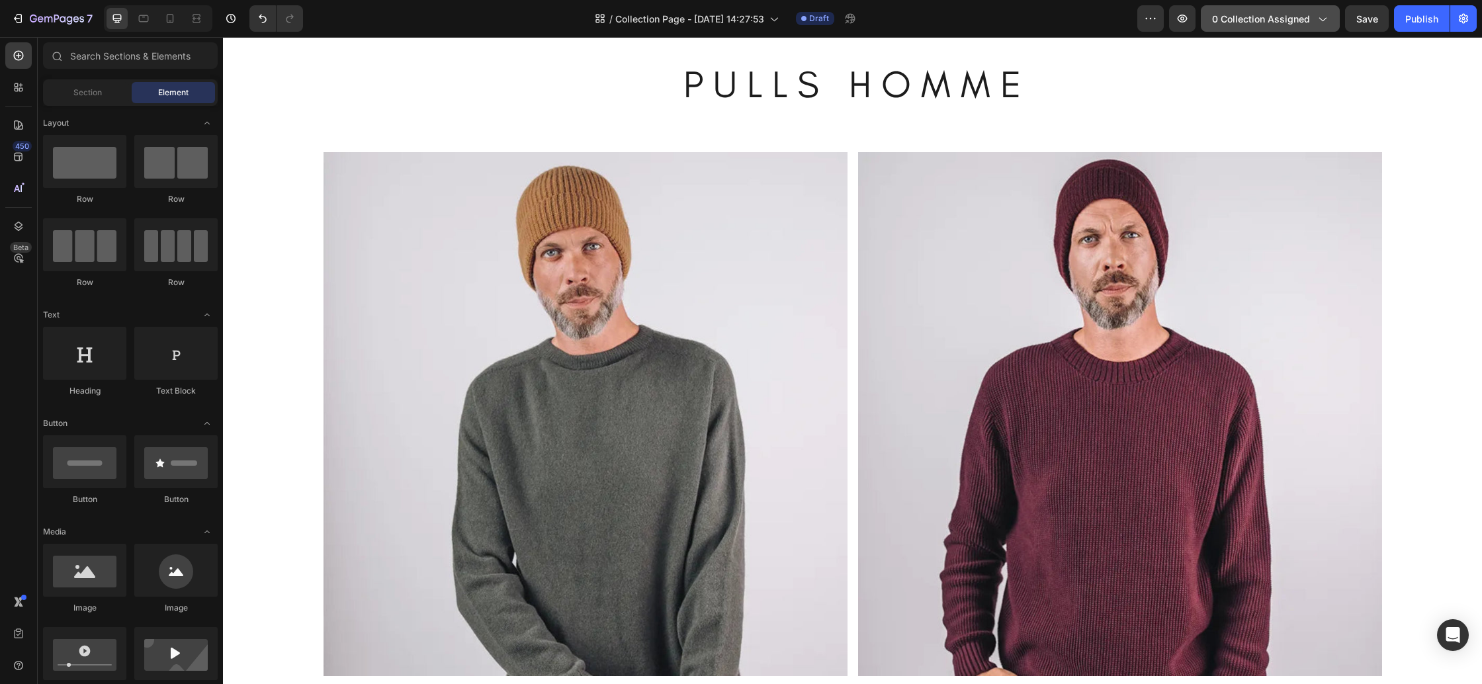
click at [1245, 22] on span "0 collection assigned" at bounding box center [1261, 19] width 98 height 14
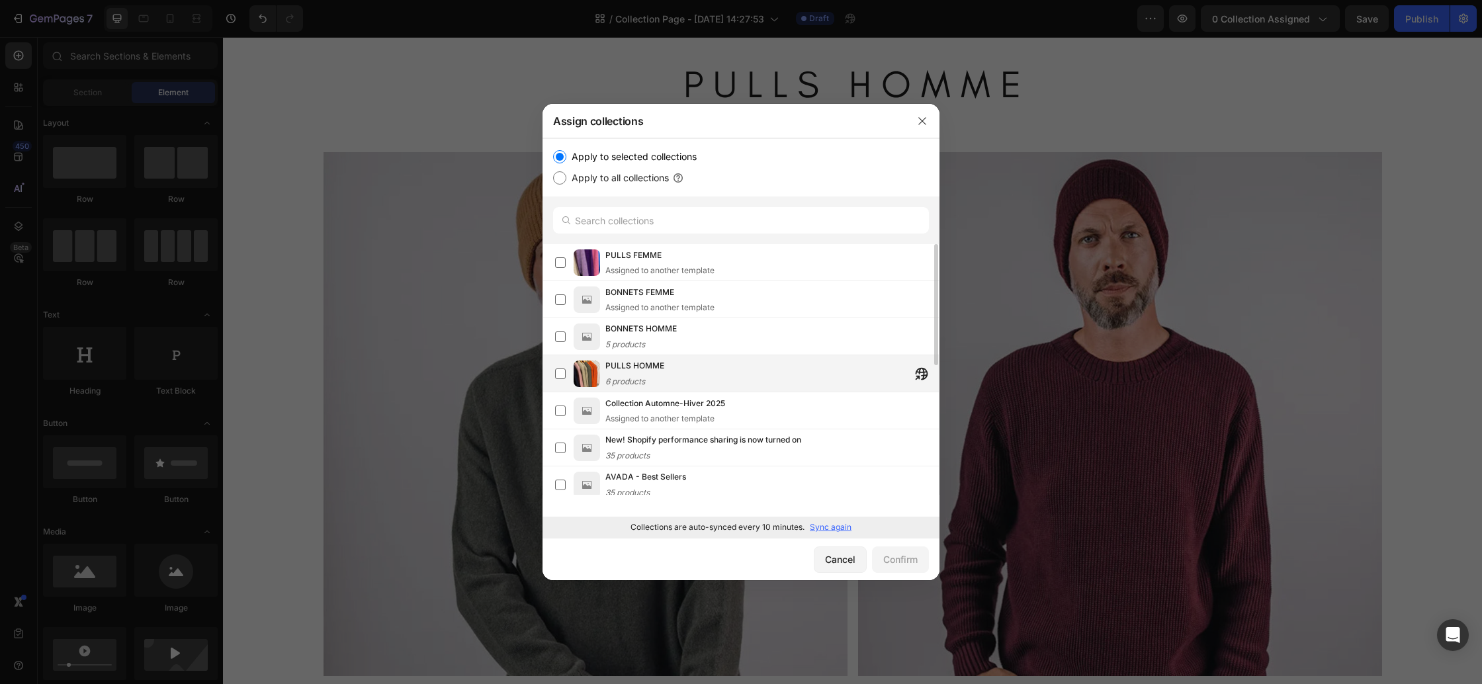
click at [640, 365] on span "PULLS HOMME" at bounding box center [634, 365] width 59 height 13
click at [887, 560] on div "Confirm" at bounding box center [900, 559] width 34 height 14
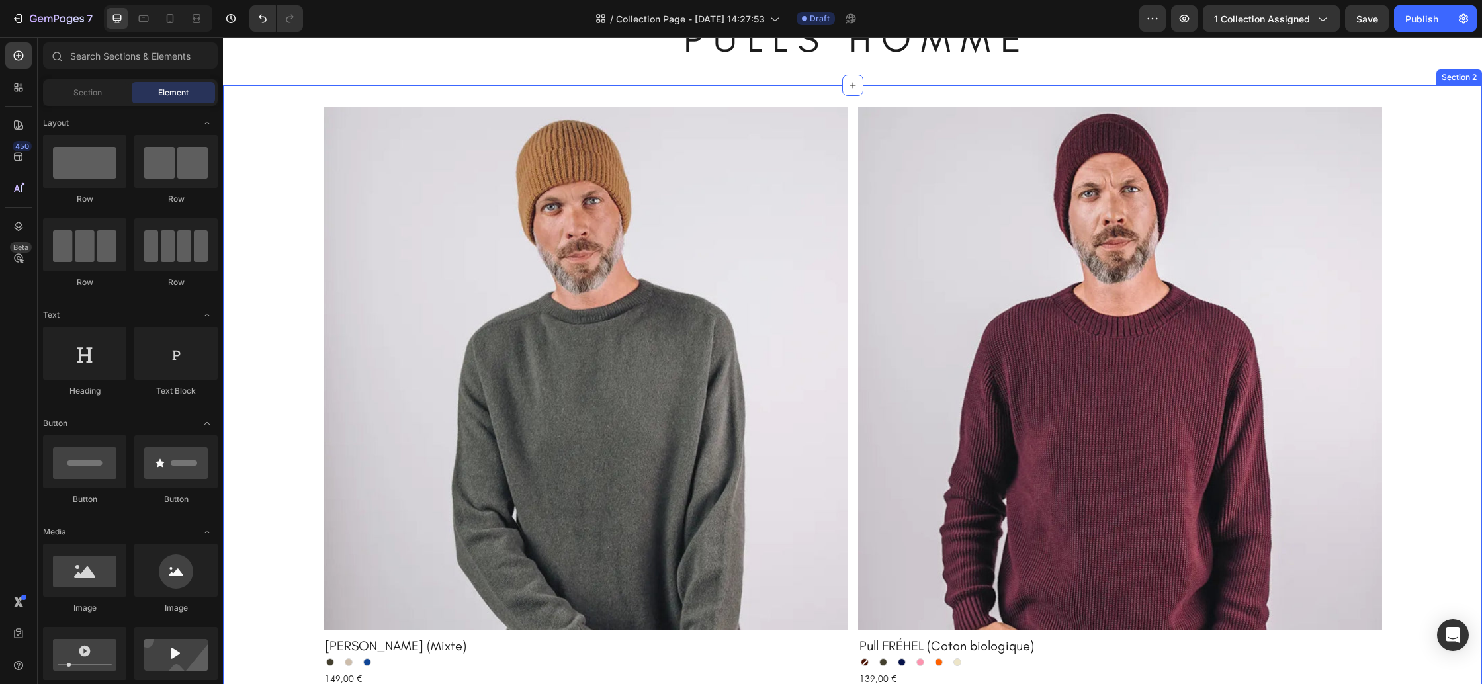
scroll to position [0, 0]
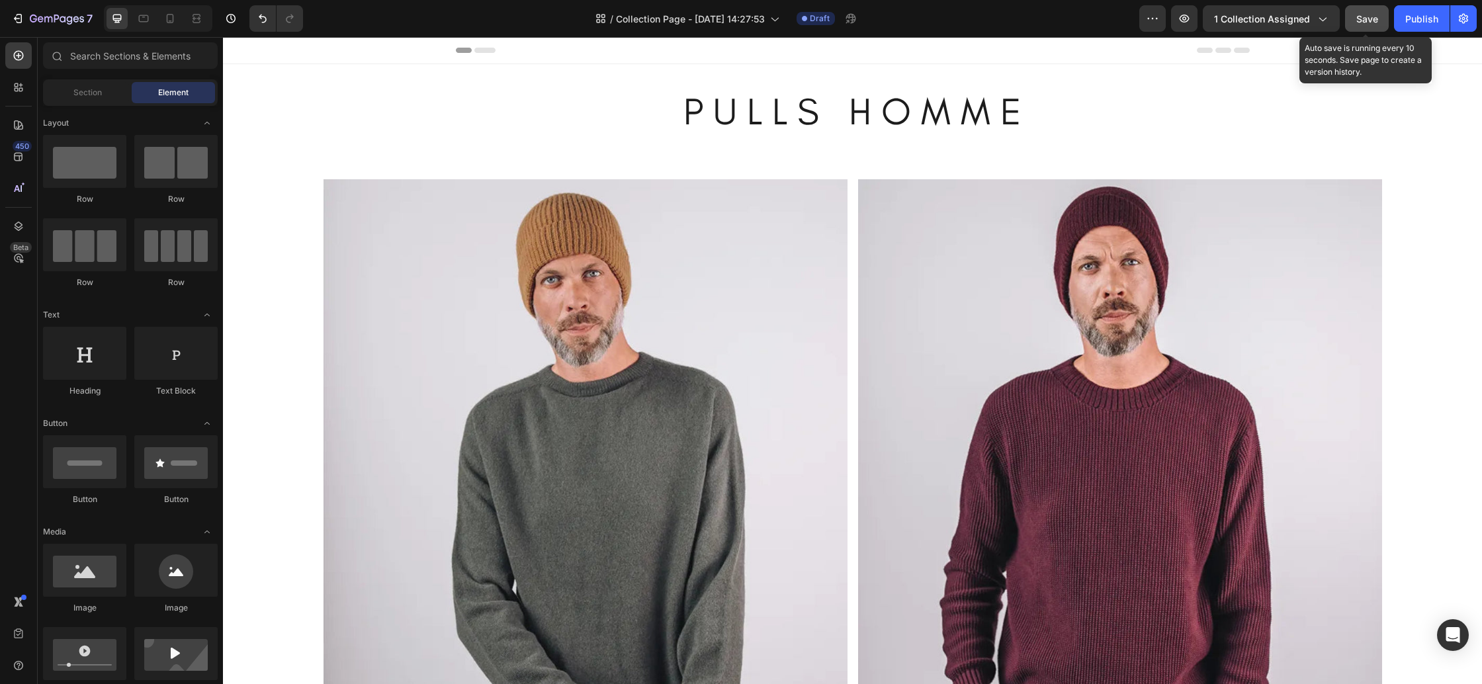
click at [1378, 26] on button "Save" at bounding box center [1367, 18] width 44 height 26
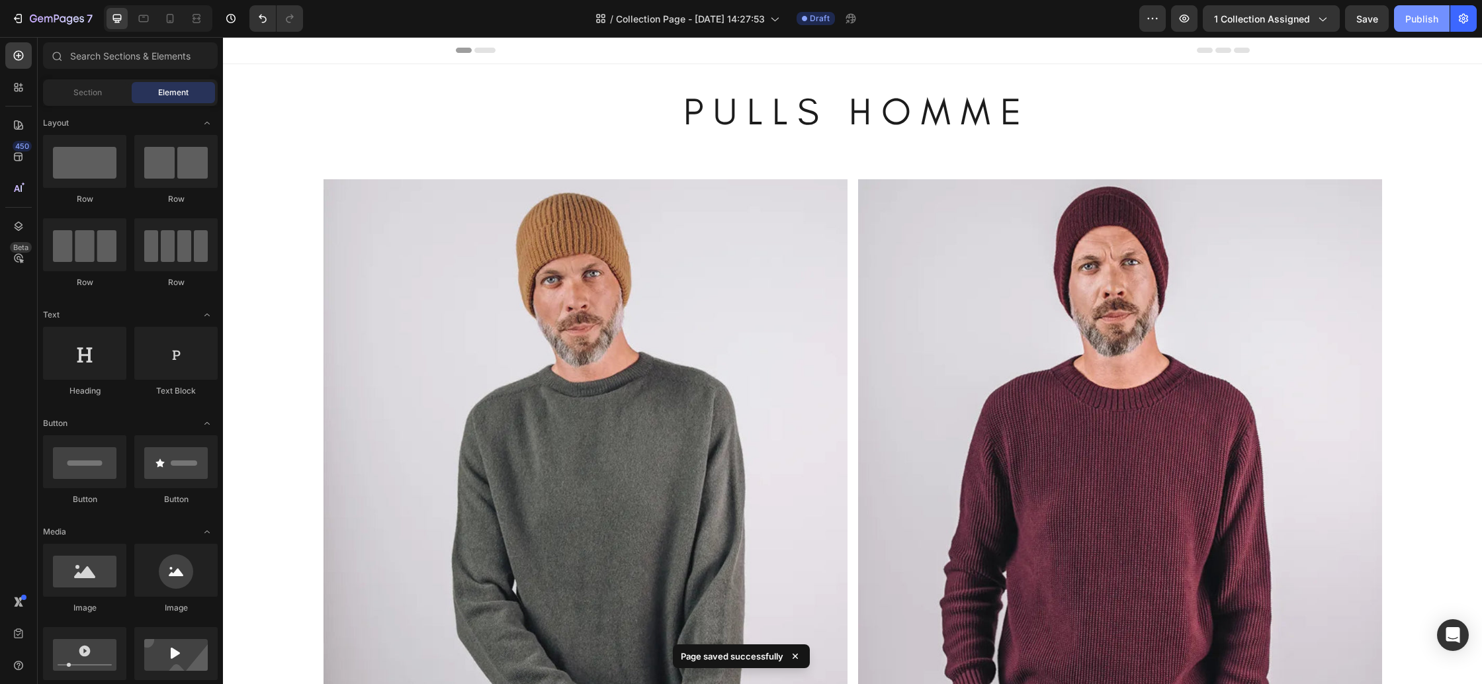
click at [1417, 21] on div "Publish" at bounding box center [1421, 19] width 33 height 14
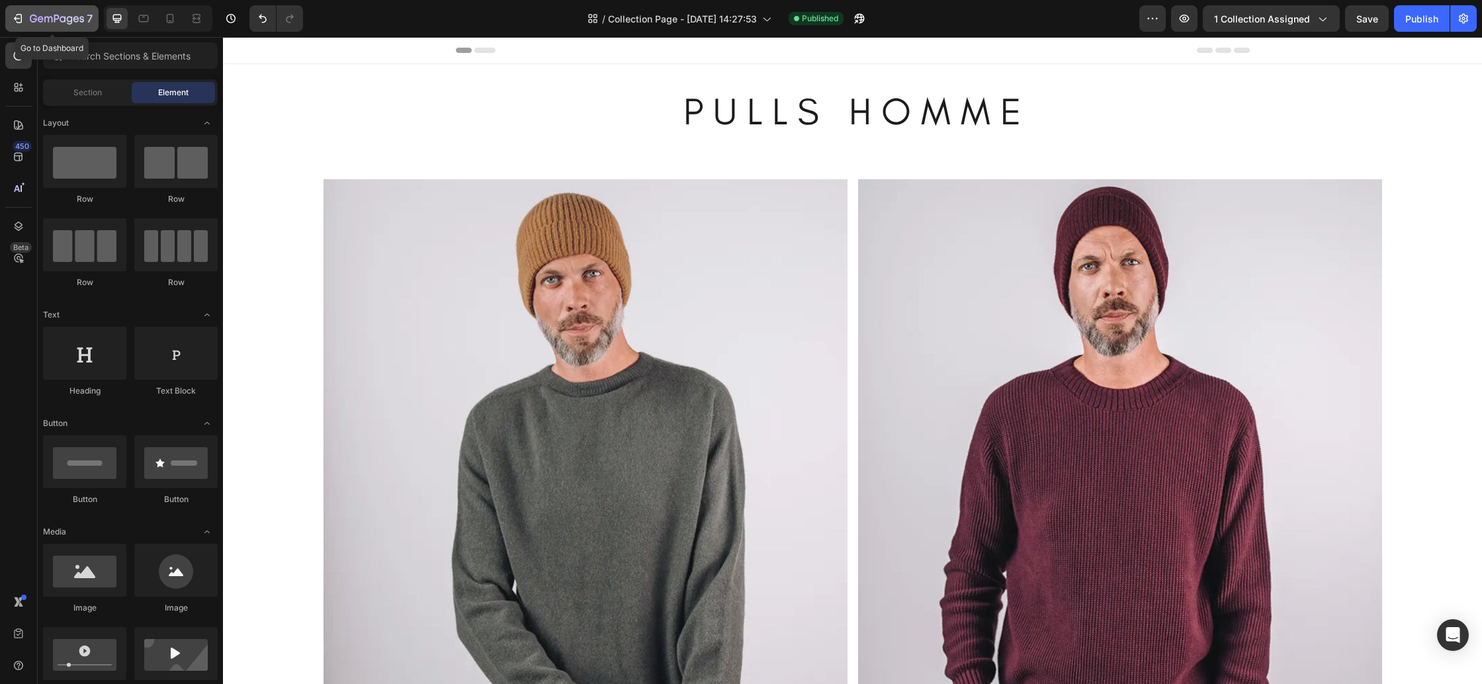
click at [60, 14] on icon "button" at bounding box center [57, 19] width 54 height 11
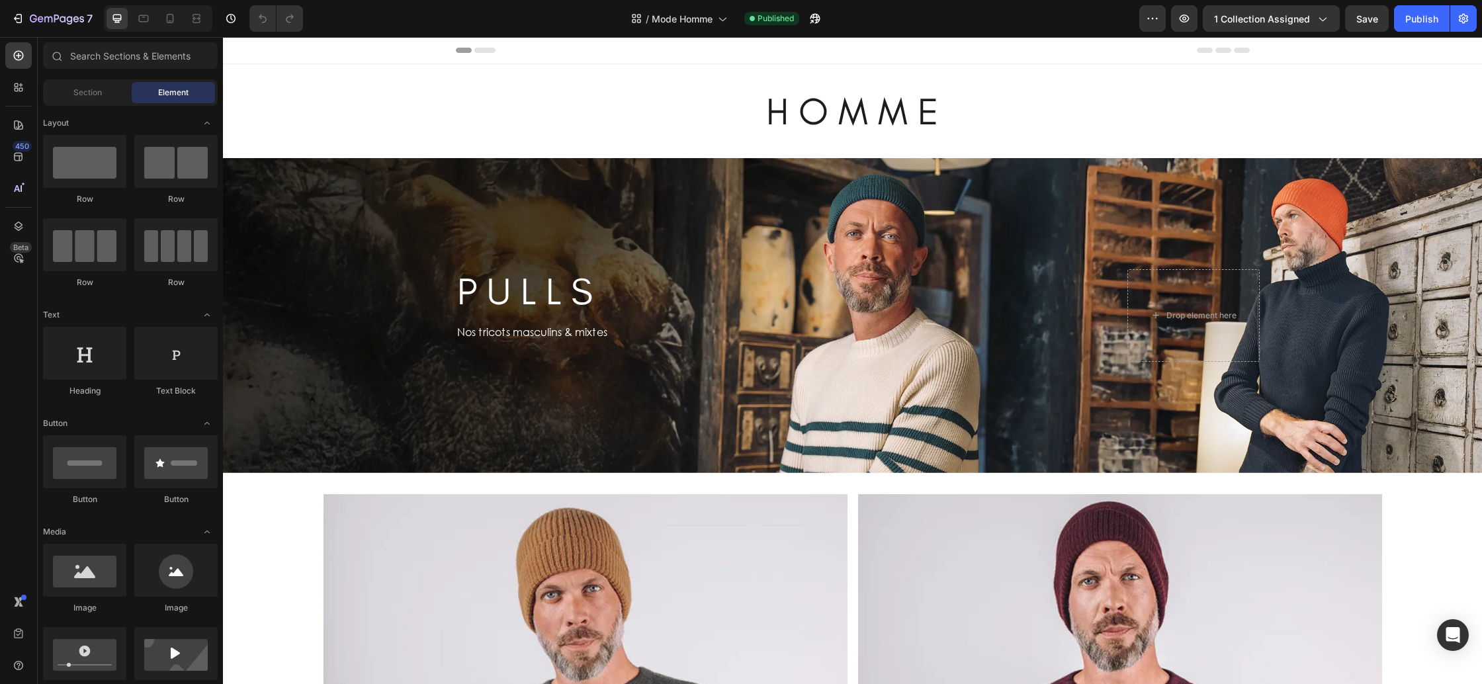
drag, startPoint x: 223, startPoint y: 37, endPoint x: 339, endPoint y: 118, distance: 141.5
click at [339, 118] on h2 "H O M M E" at bounding box center [852, 111] width 1259 height 52
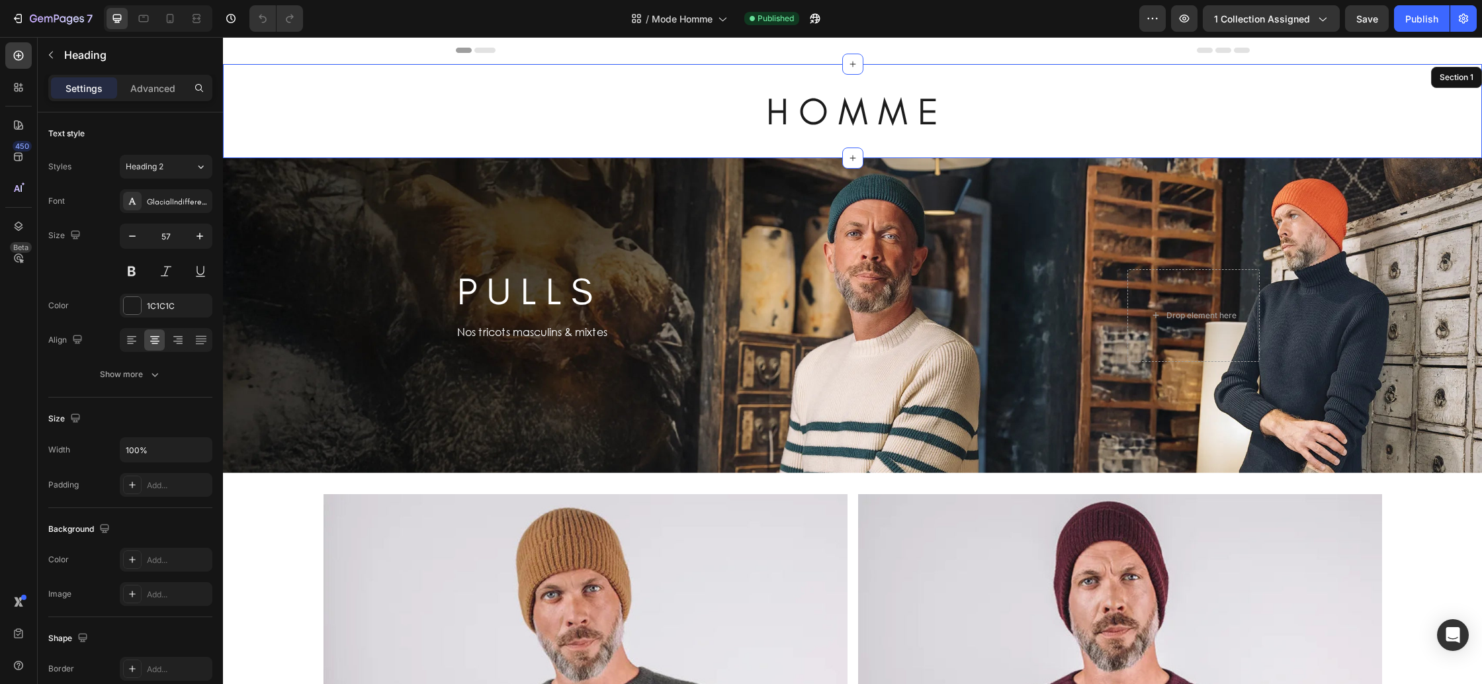
click at [308, 147] on div "H O M M E Heading 0 Section 1" at bounding box center [852, 111] width 1259 height 94
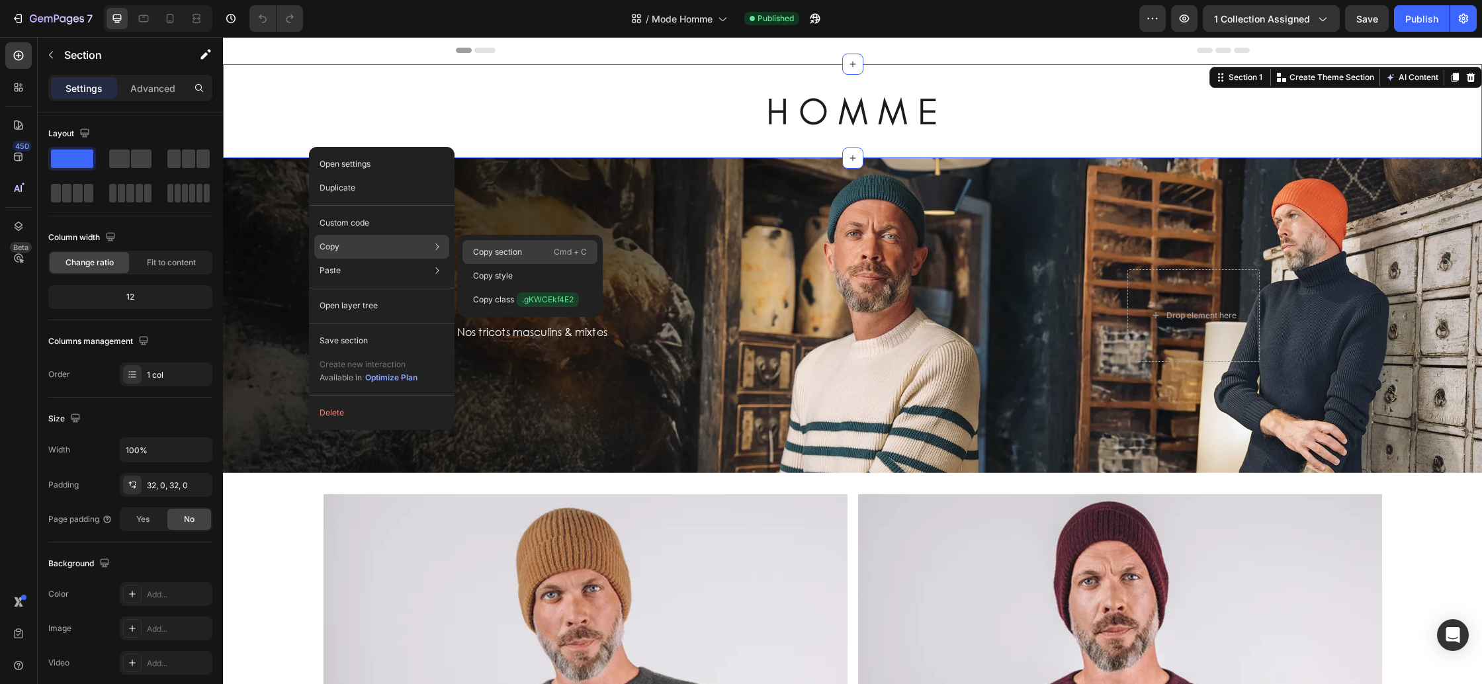
click at [529, 264] on div "Copy section Cmd + C" at bounding box center [529, 276] width 135 height 24
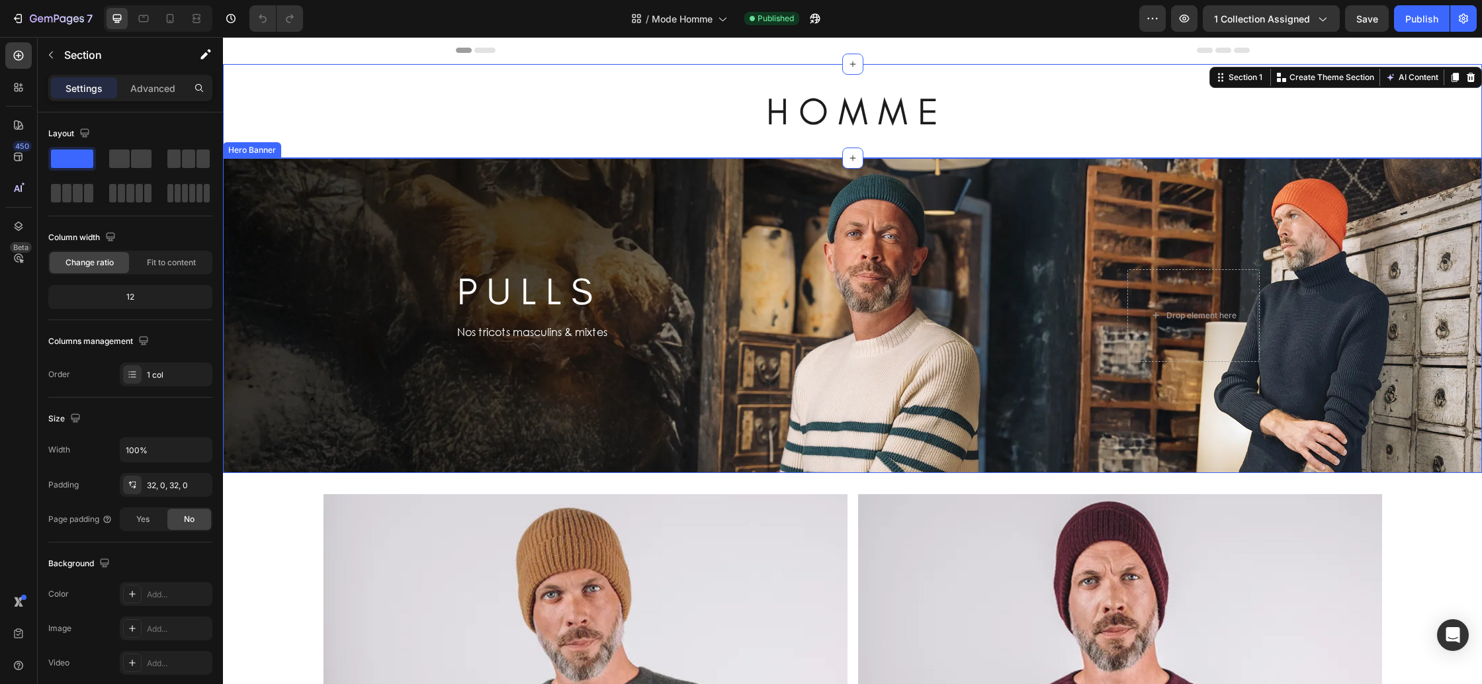
click at [276, 221] on div "Background Image" at bounding box center [852, 315] width 1259 height 315
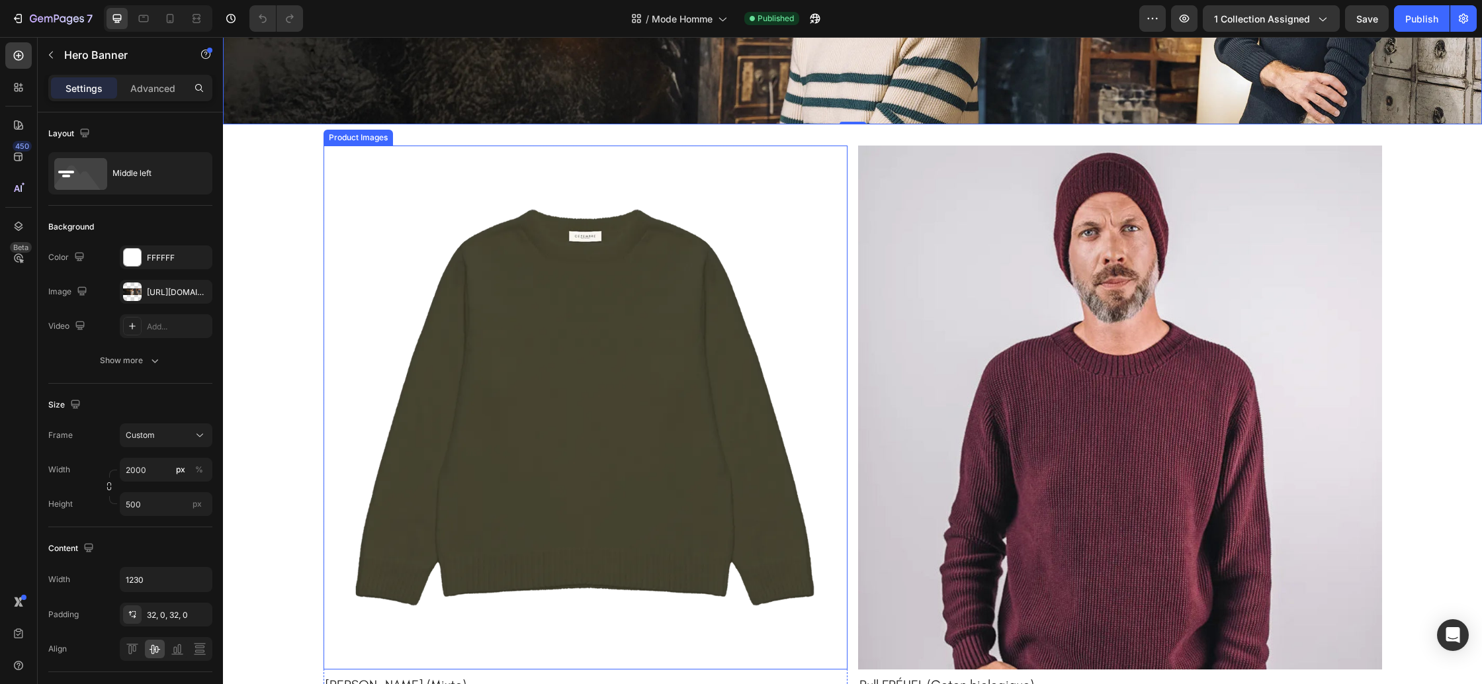
scroll to position [350, 0]
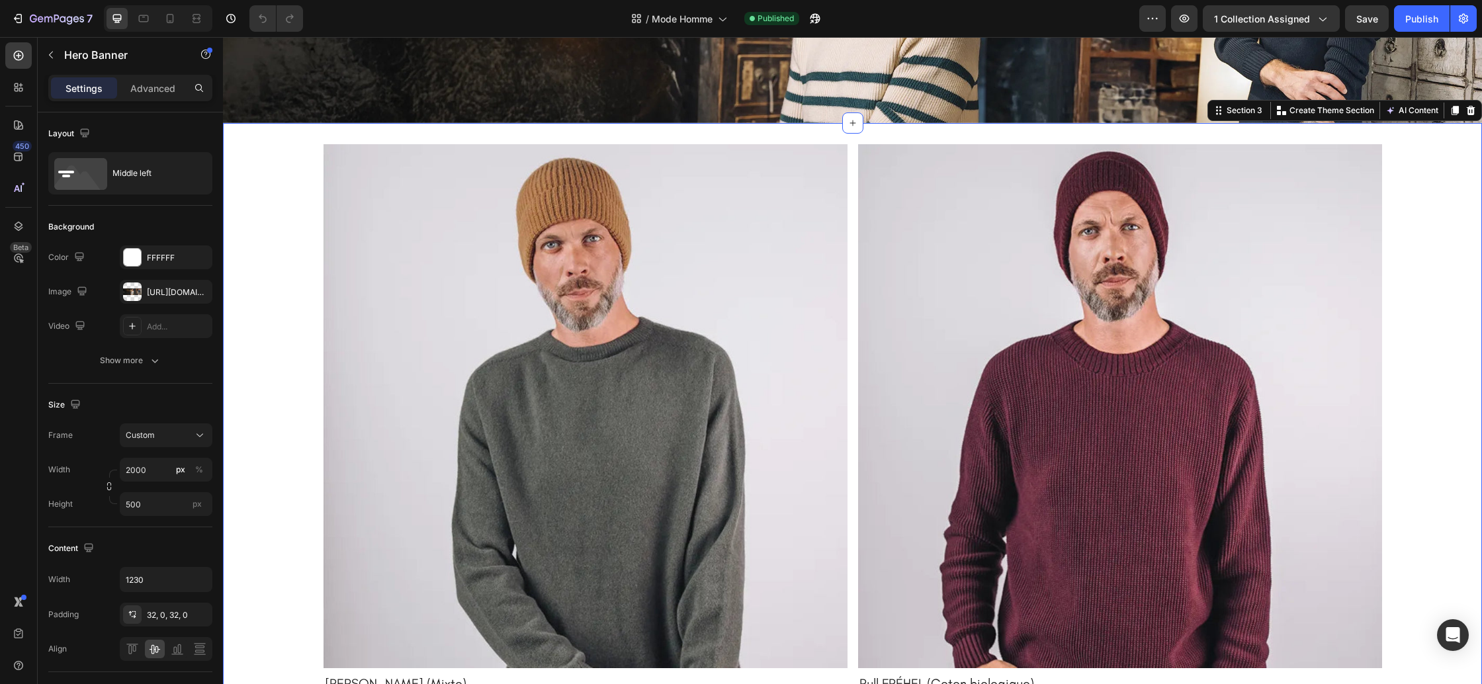
click at [248, 269] on div "Product Images Pull [PERSON_NAME] (Mixte) Product Title Kaki Kaki Beige chiné B…" at bounding box center [852, 592] width 1259 height 896
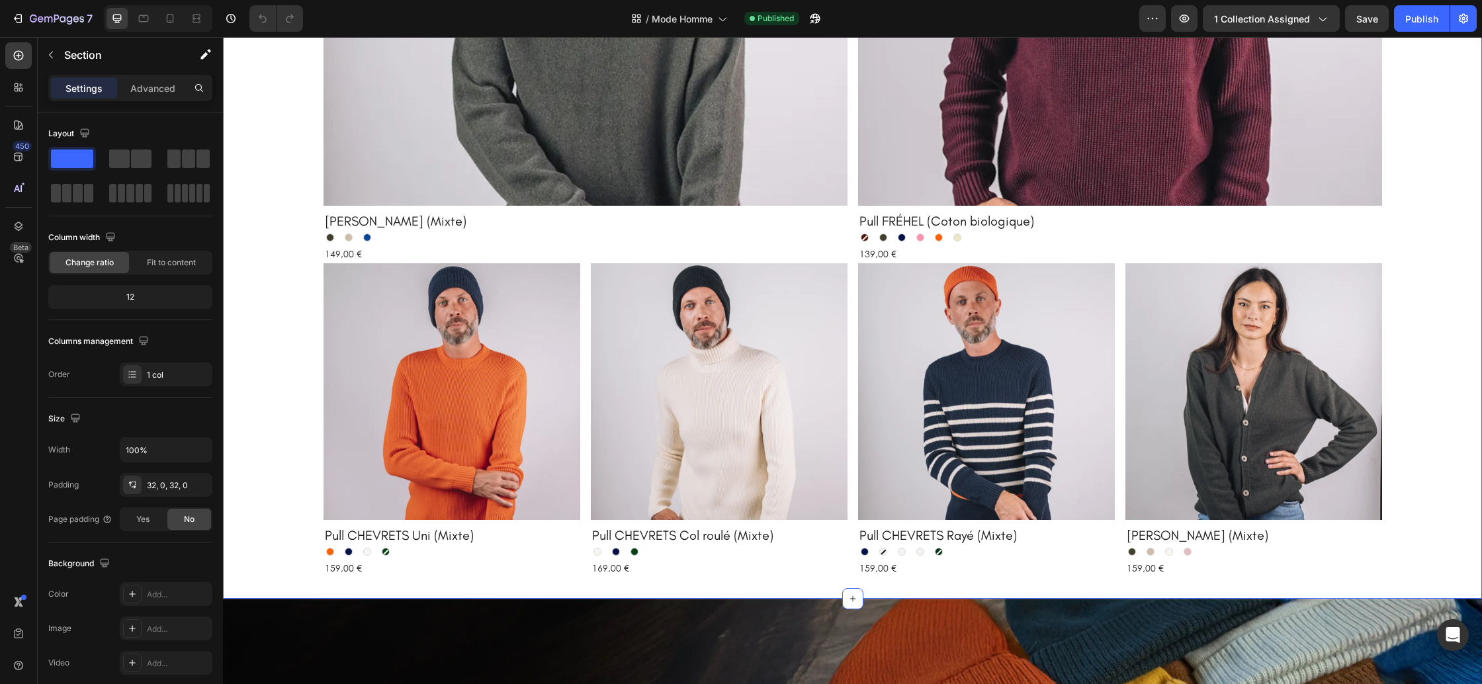
scroll to position [854, 0]
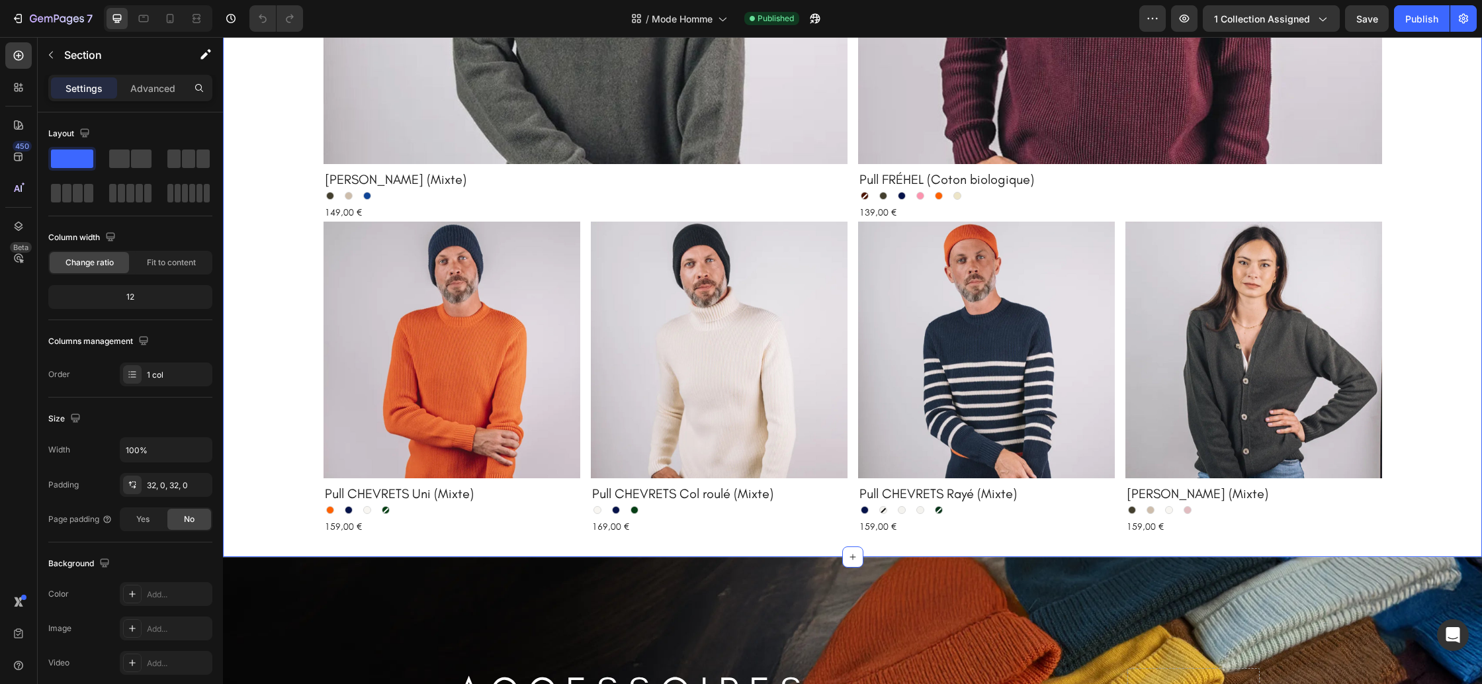
click at [260, 273] on div "Product Images Pull [PERSON_NAME] (Mixte) Product Title Kaki Kaki Beige chiné B…" at bounding box center [852, 88] width 1259 height 896
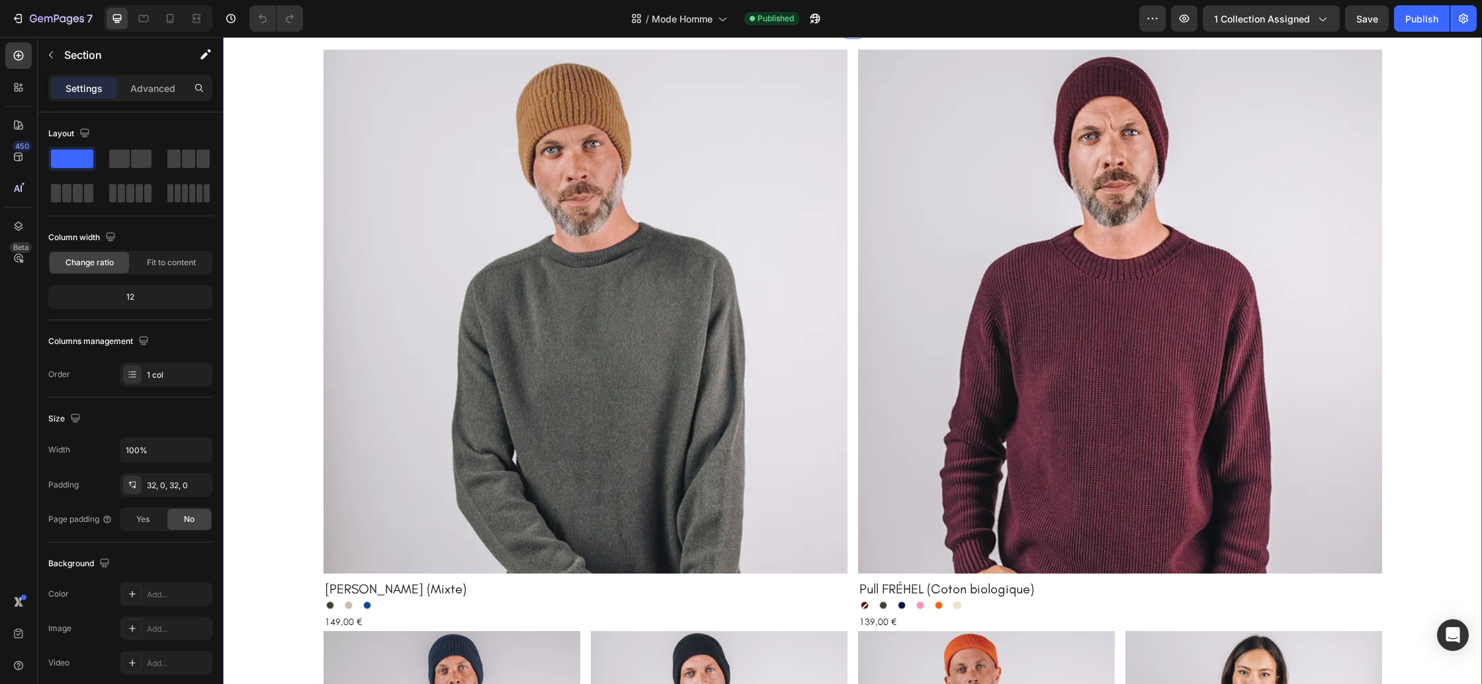
scroll to position [443, 0]
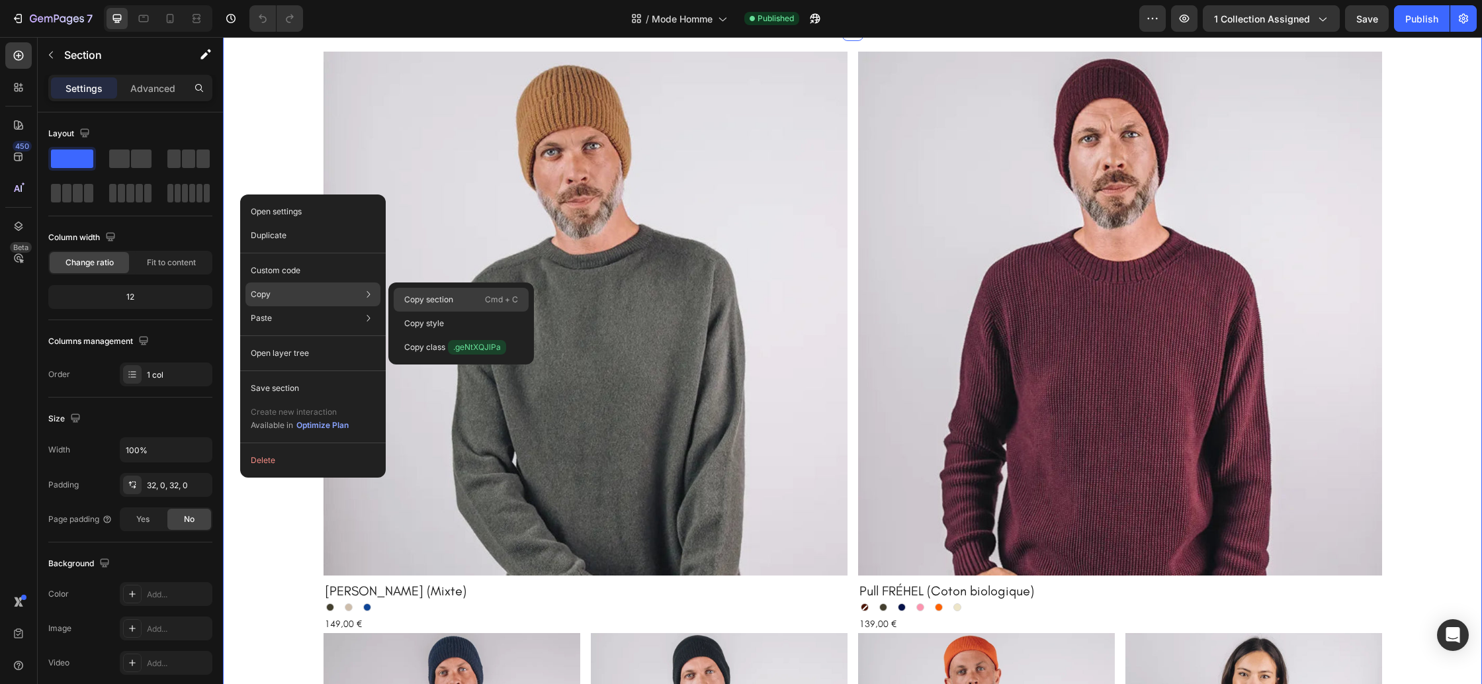
click at [463, 312] on div "Copy section Cmd + C" at bounding box center [461, 324] width 135 height 24
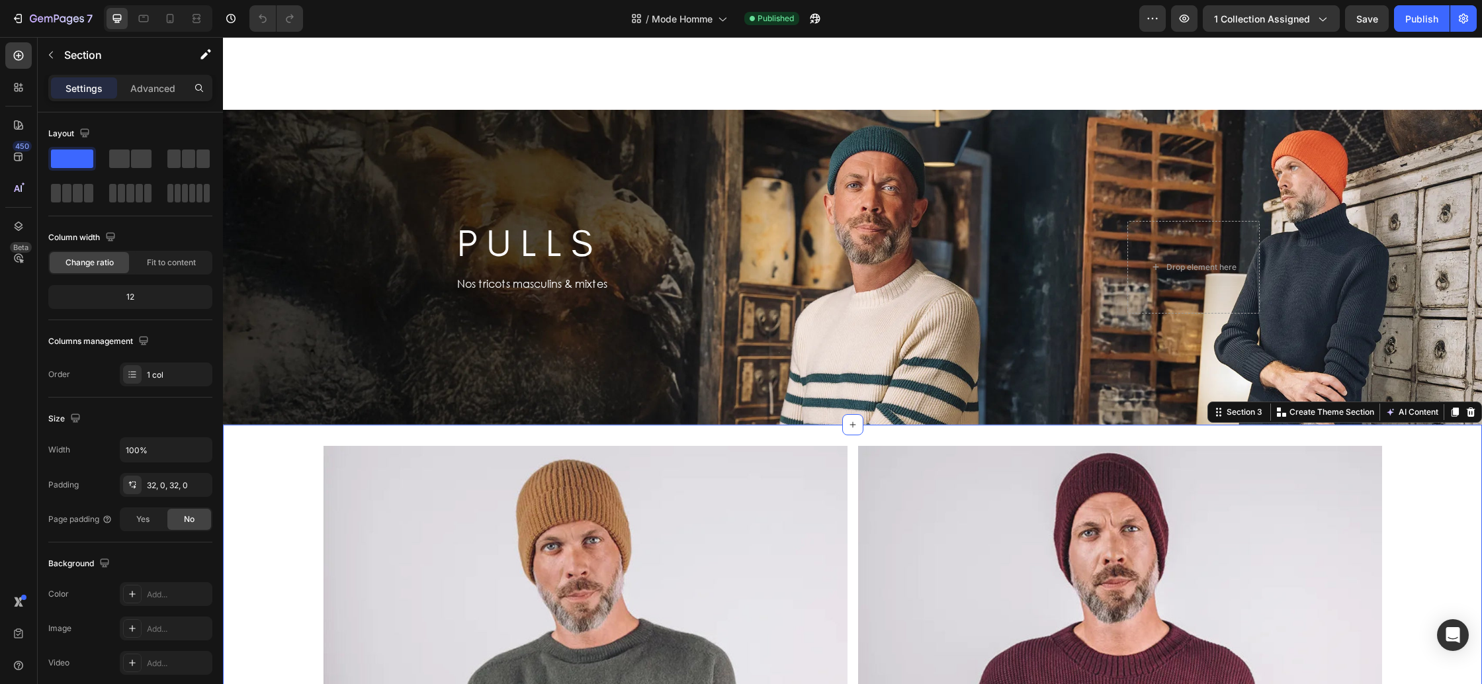
scroll to position [0, 0]
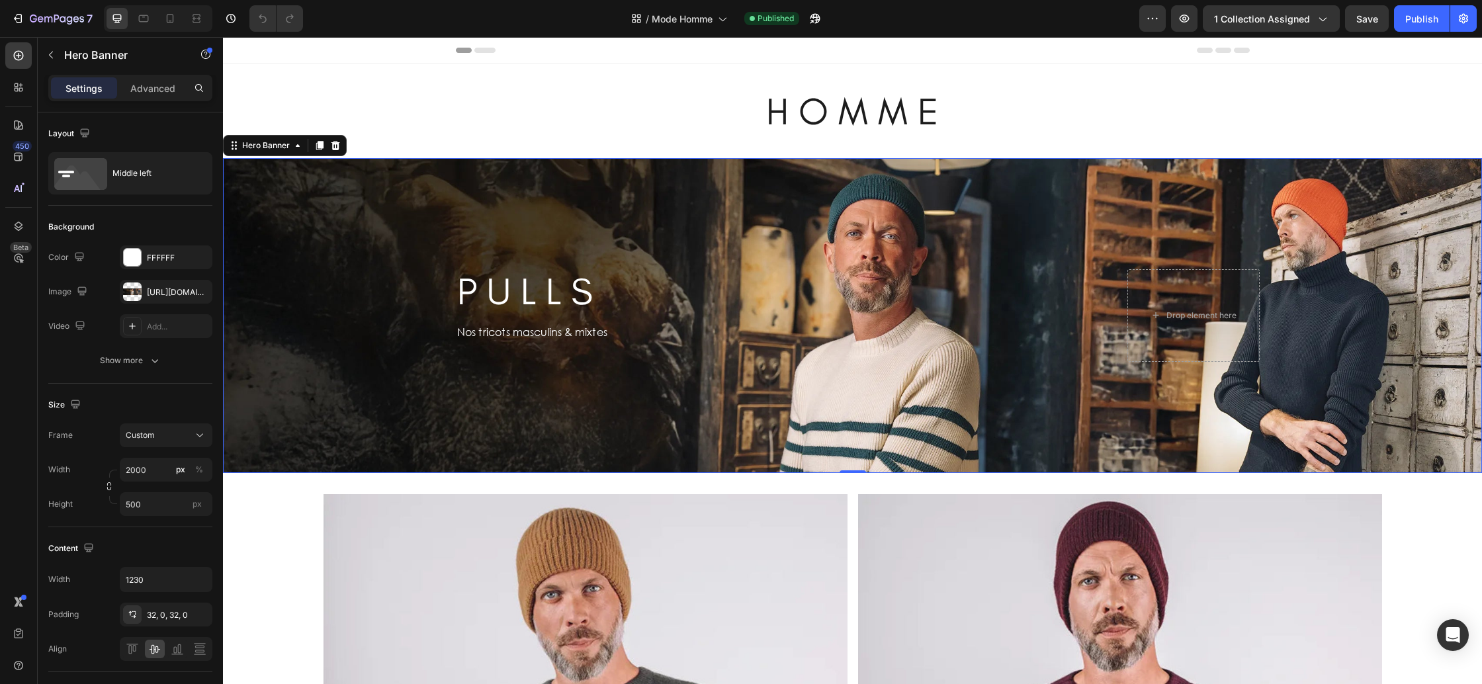
click at [255, 374] on div "Background Image" at bounding box center [852, 315] width 1259 height 315
click at [15, 222] on icon at bounding box center [18, 226] width 13 height 13
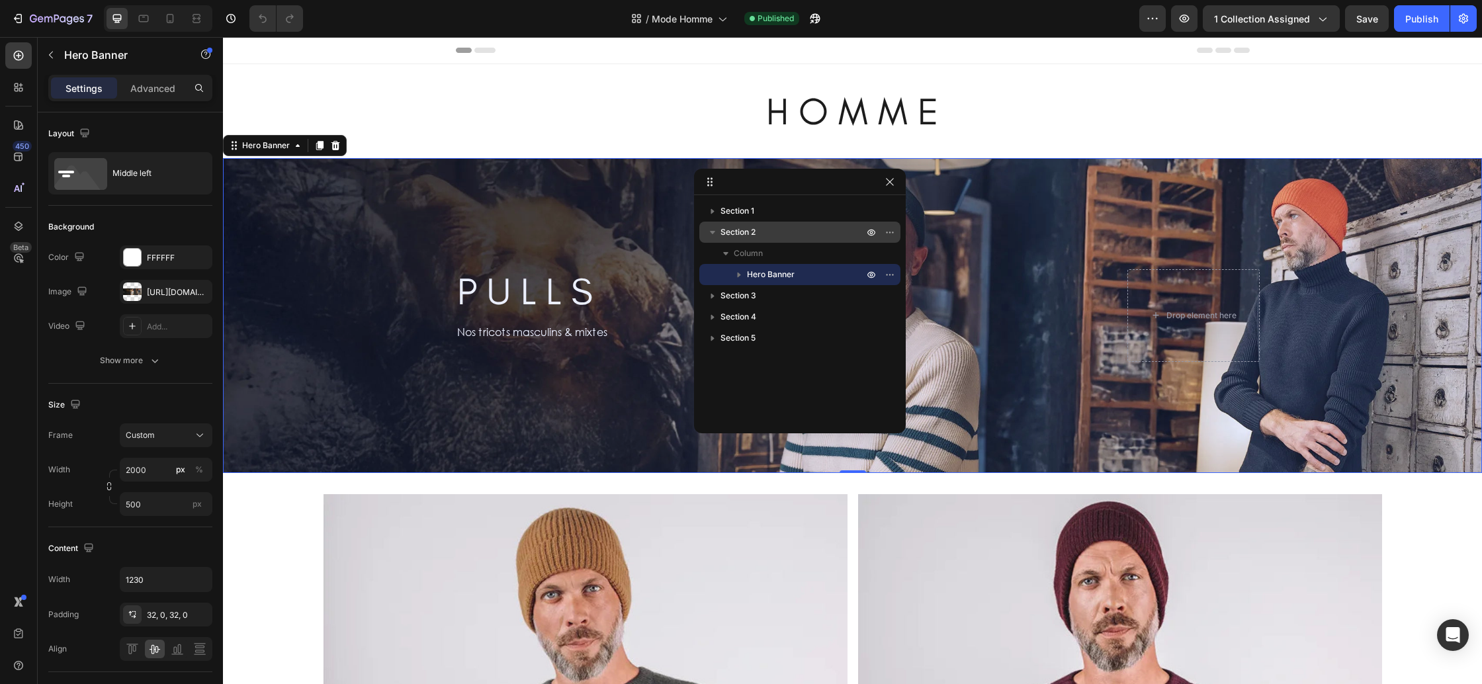
click at [771, 230] on p "Section 2" at bounding box center [794, 232] width 146 height 13
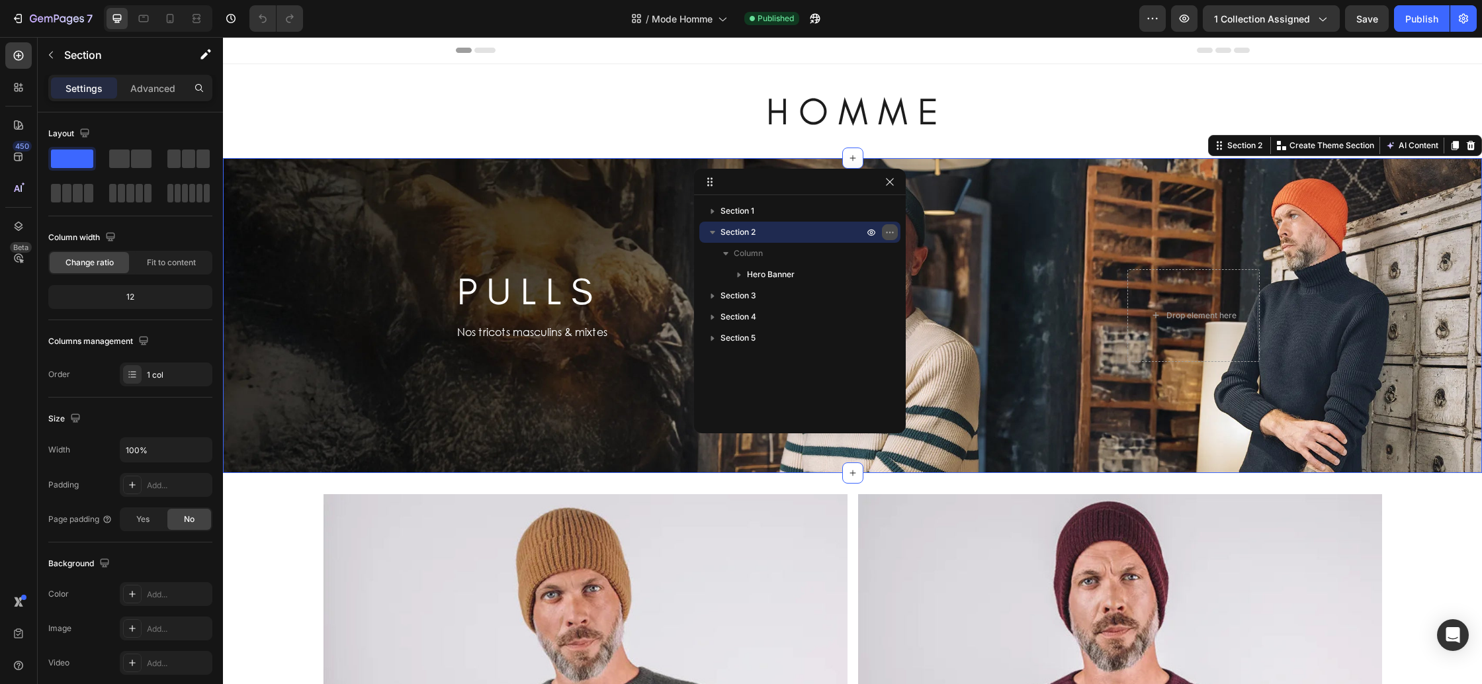
click at [895, 235] on icon "button" at bounding box center [890, 232] width 11 height 11
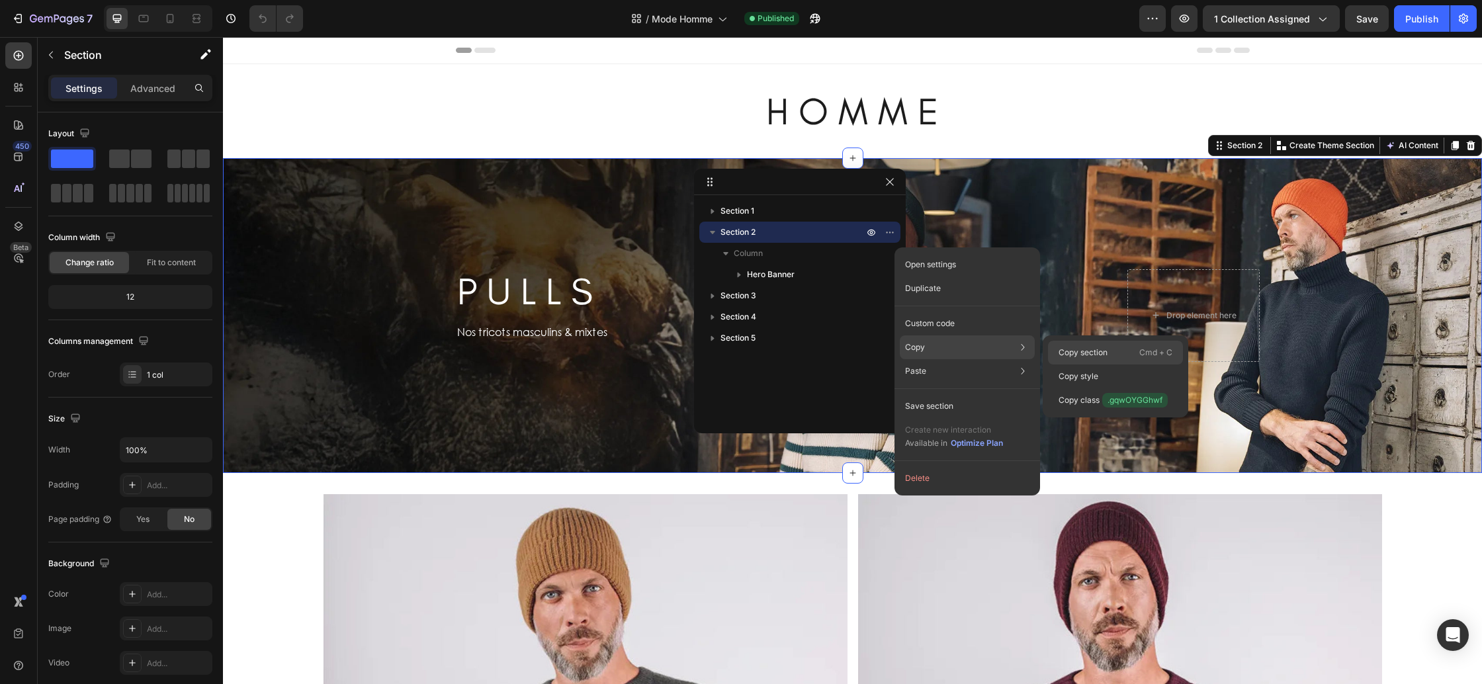
click at [1100, 350] on p "Copy section" at bounding box center [1083, 353] width 49 height 12
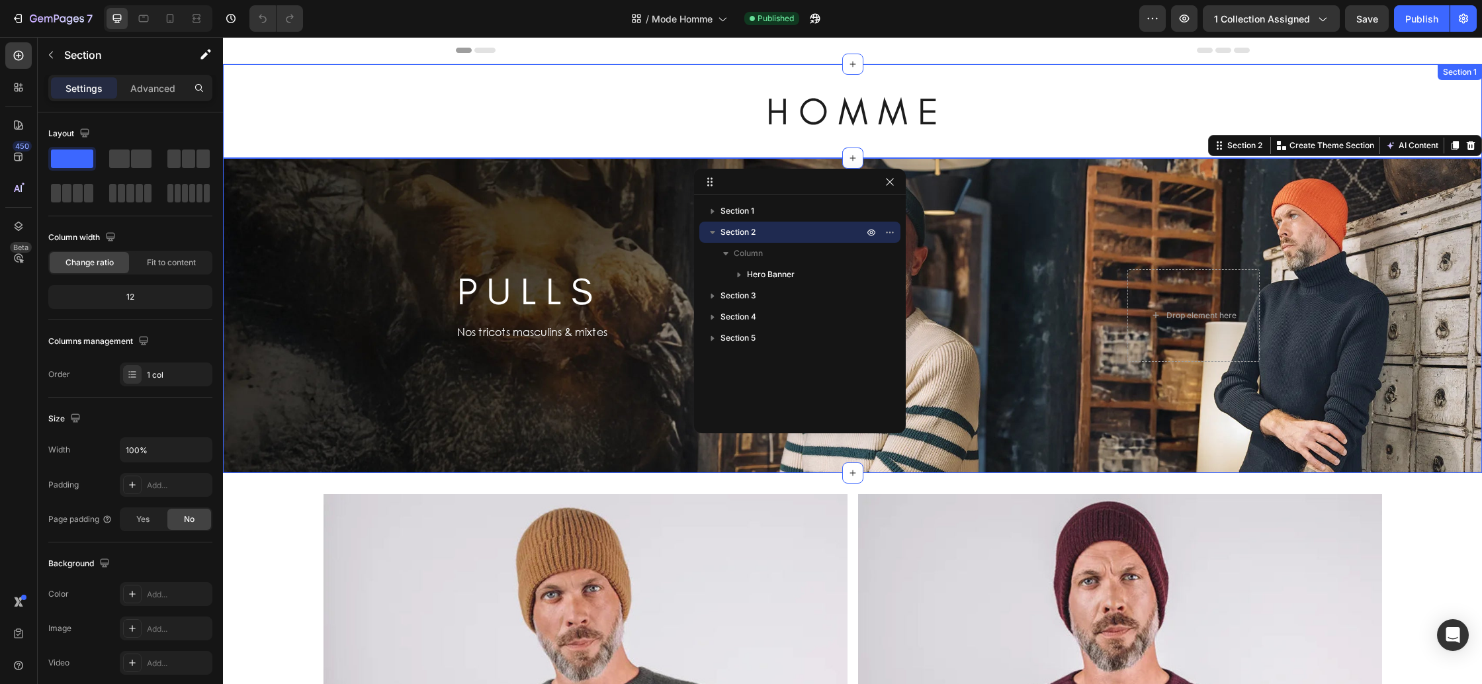
click at [244, 146] on div "H O M M E Heading Section 1" at bounding box center [852, 111] width 1259 height 94
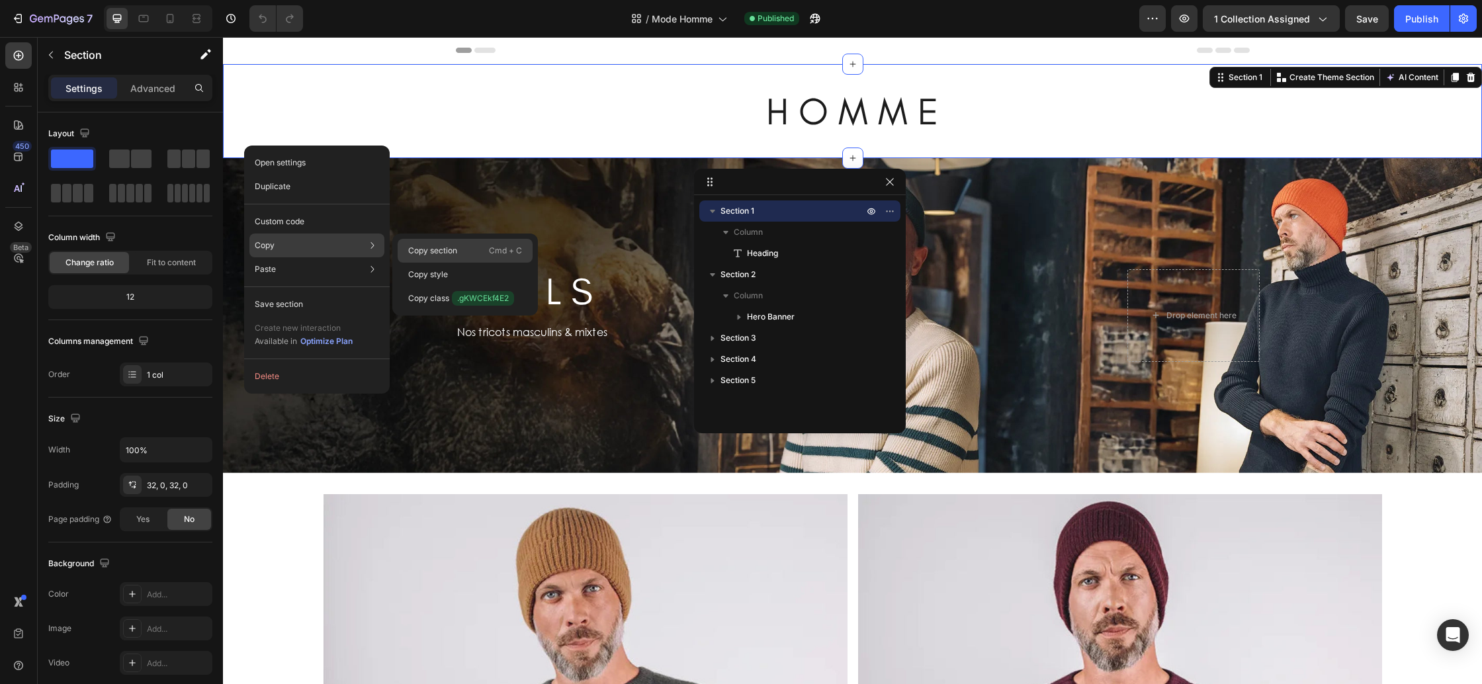
click at [474, 263] on div "Copy section Cmd + C" at bounding box center [465, 275] width 135 height 24
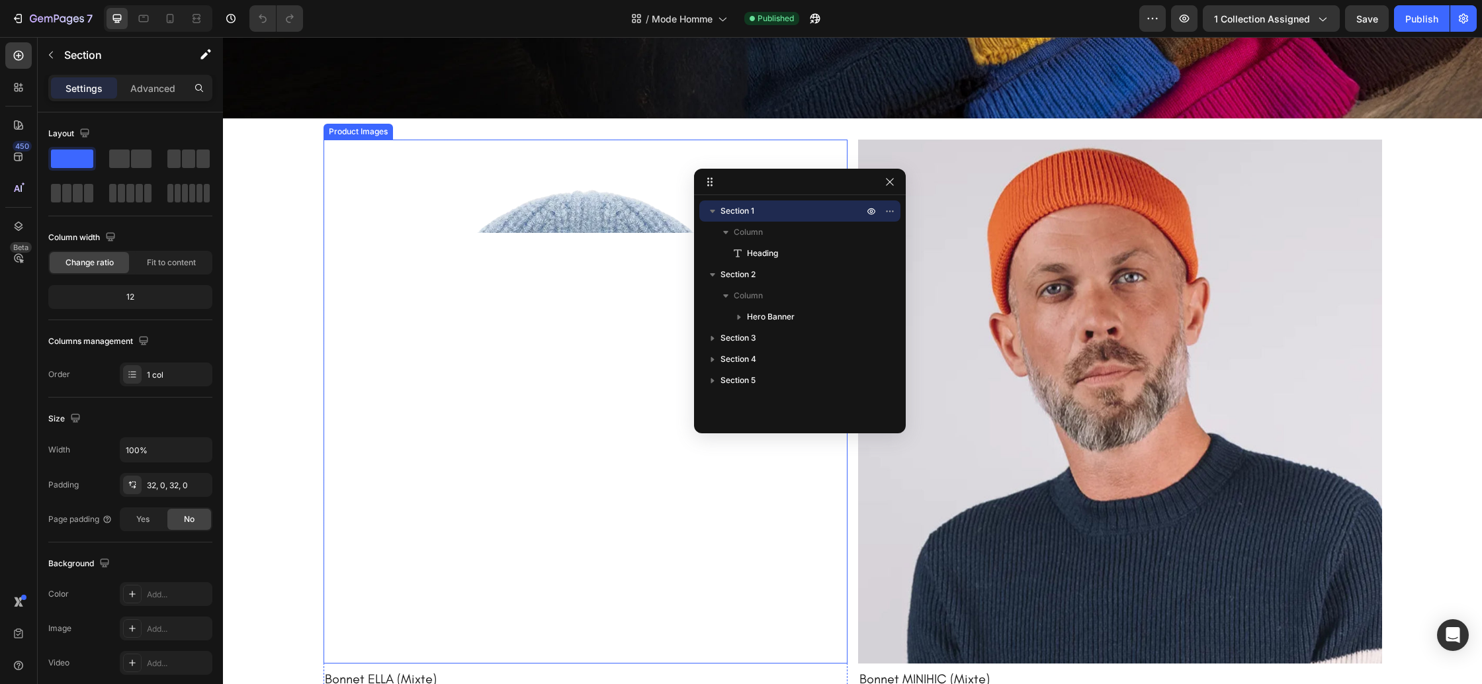
scroll to position [1641, 0]
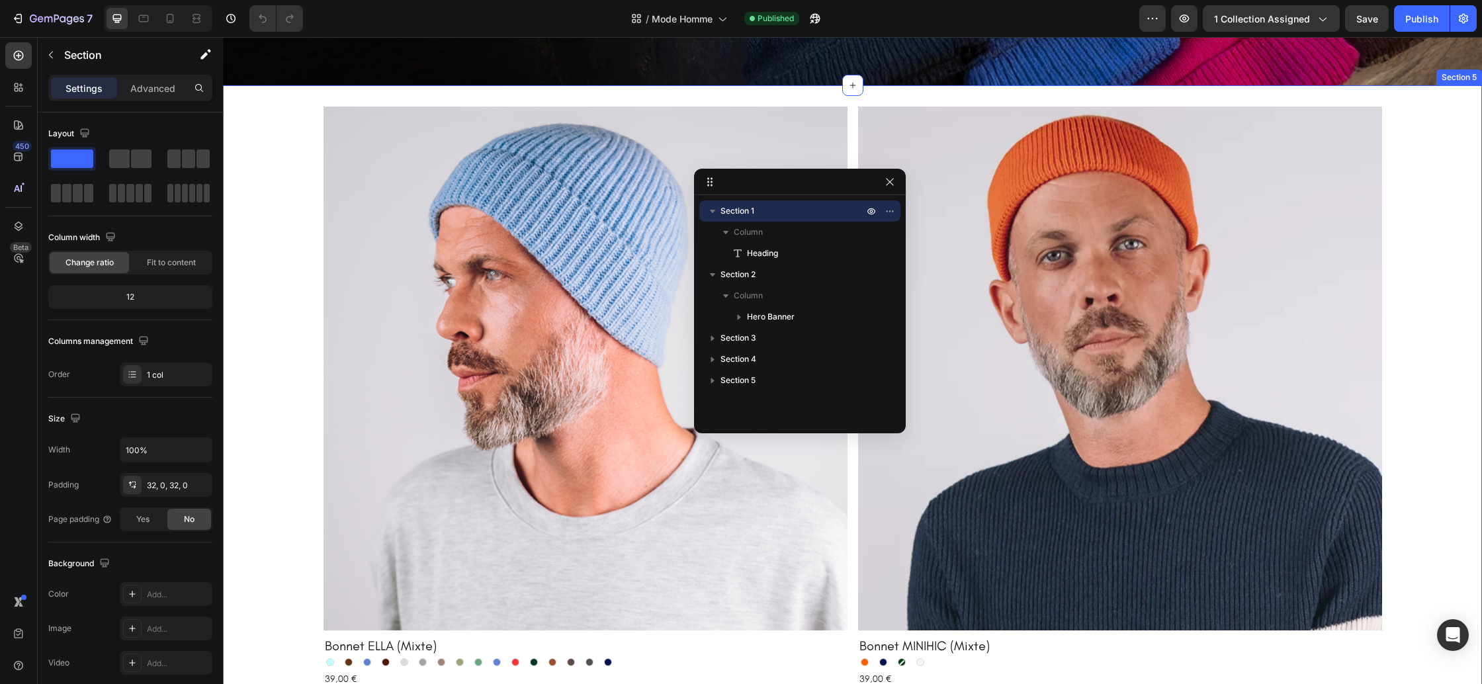
click at [285, 282] on div "Product Images Bonnet ELLA (Mixte) Product Title Ciel Ciel Caramel Caramel Bleu…" at bounding box center [852, 576] width 1259 height 938
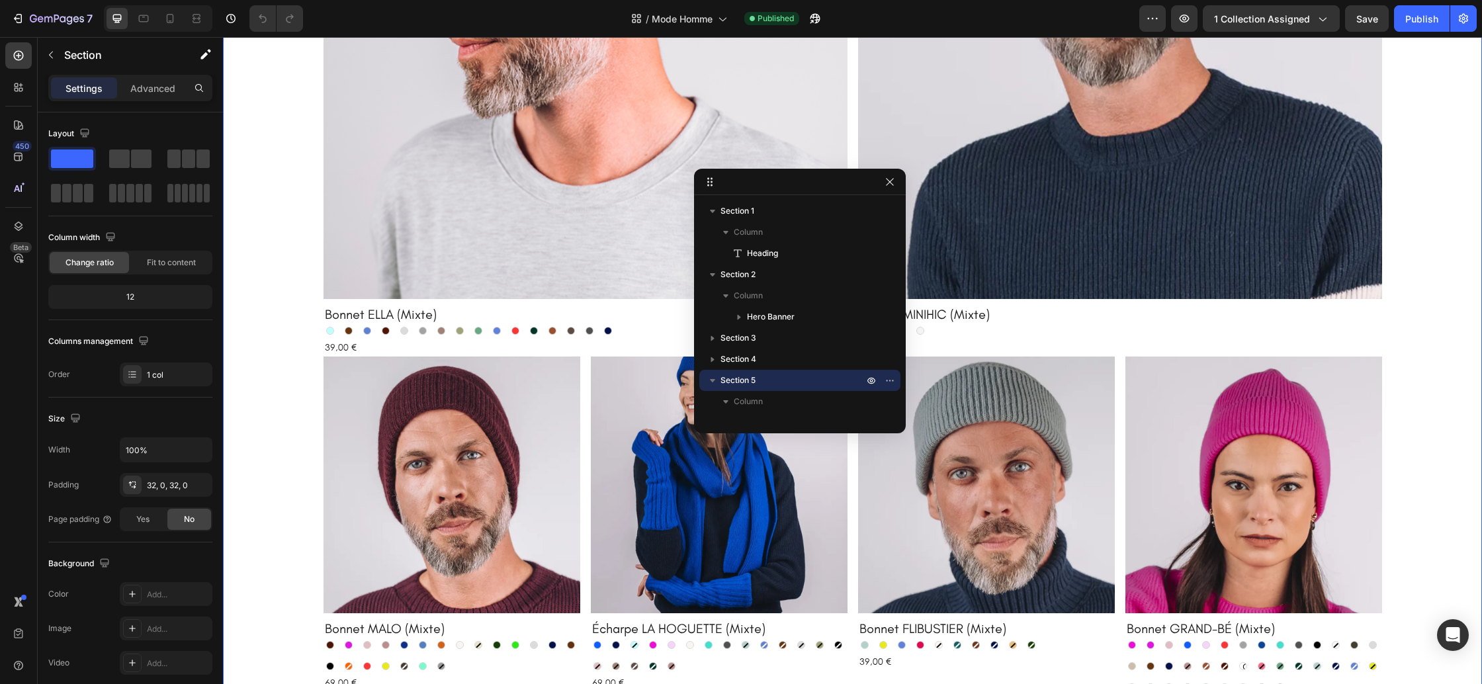
scroll to position [1995, 0]
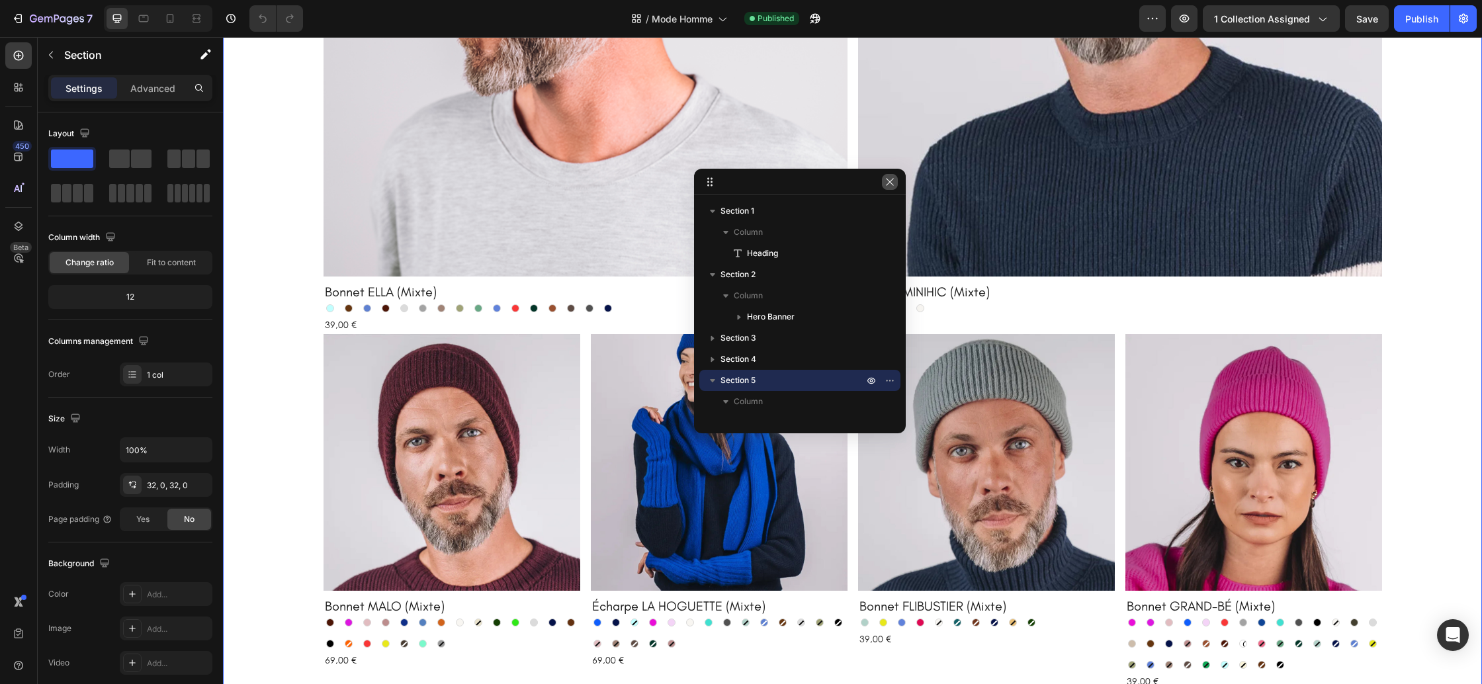
click at [891, 179] on icon "button" at bounding box center [890, 182] width 11 height 11
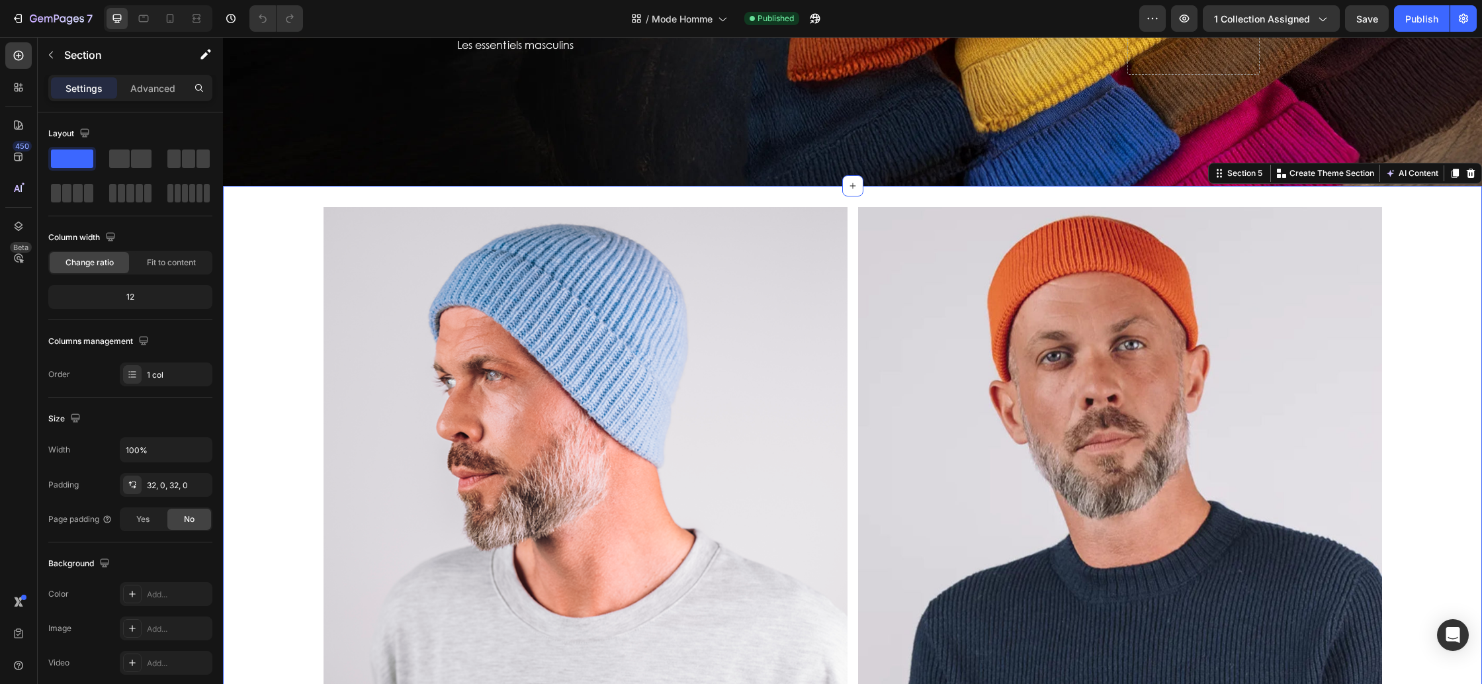
scroll to position [1523, 0]
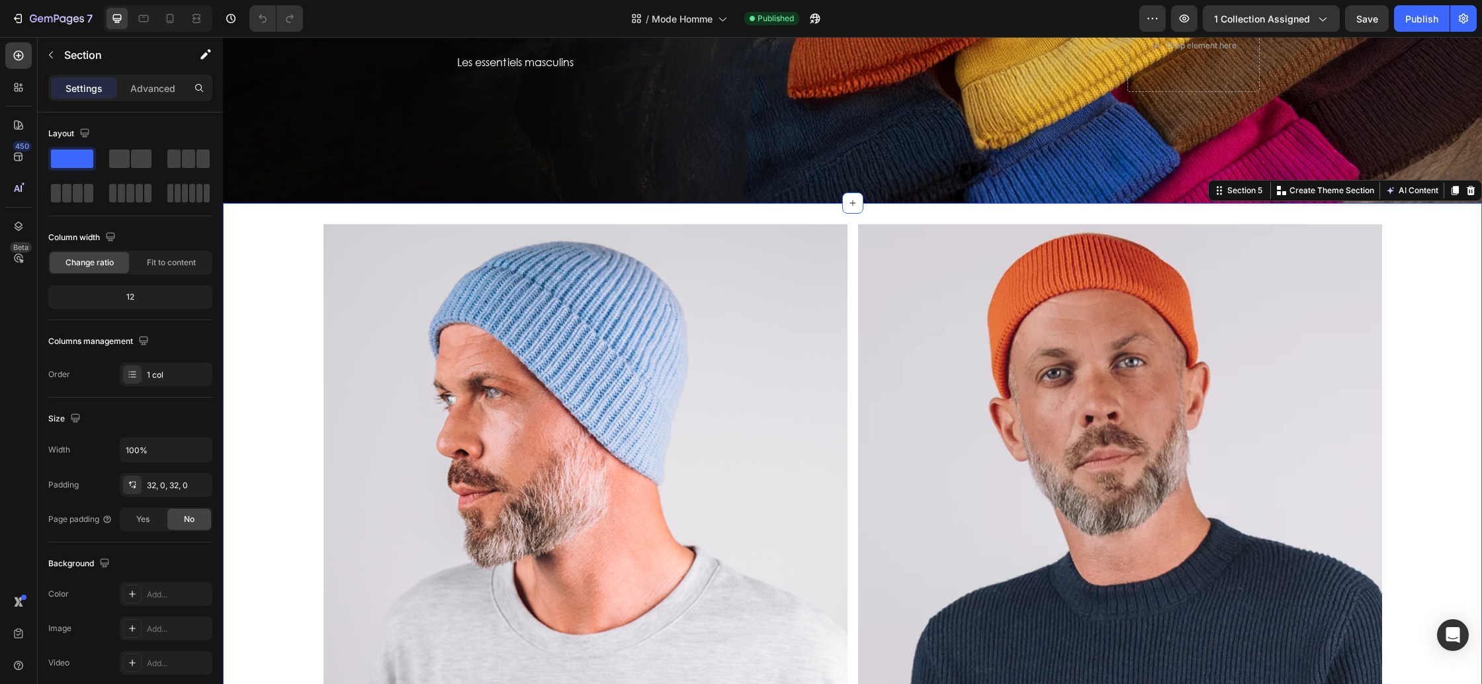
click at [255, 341] on div "Product Images Bonnet ELLA (Mixte) Product Title Ciel Ciel Caramel Caramel Bleu…" at bounding box center [852, 693] width 1259 height 938
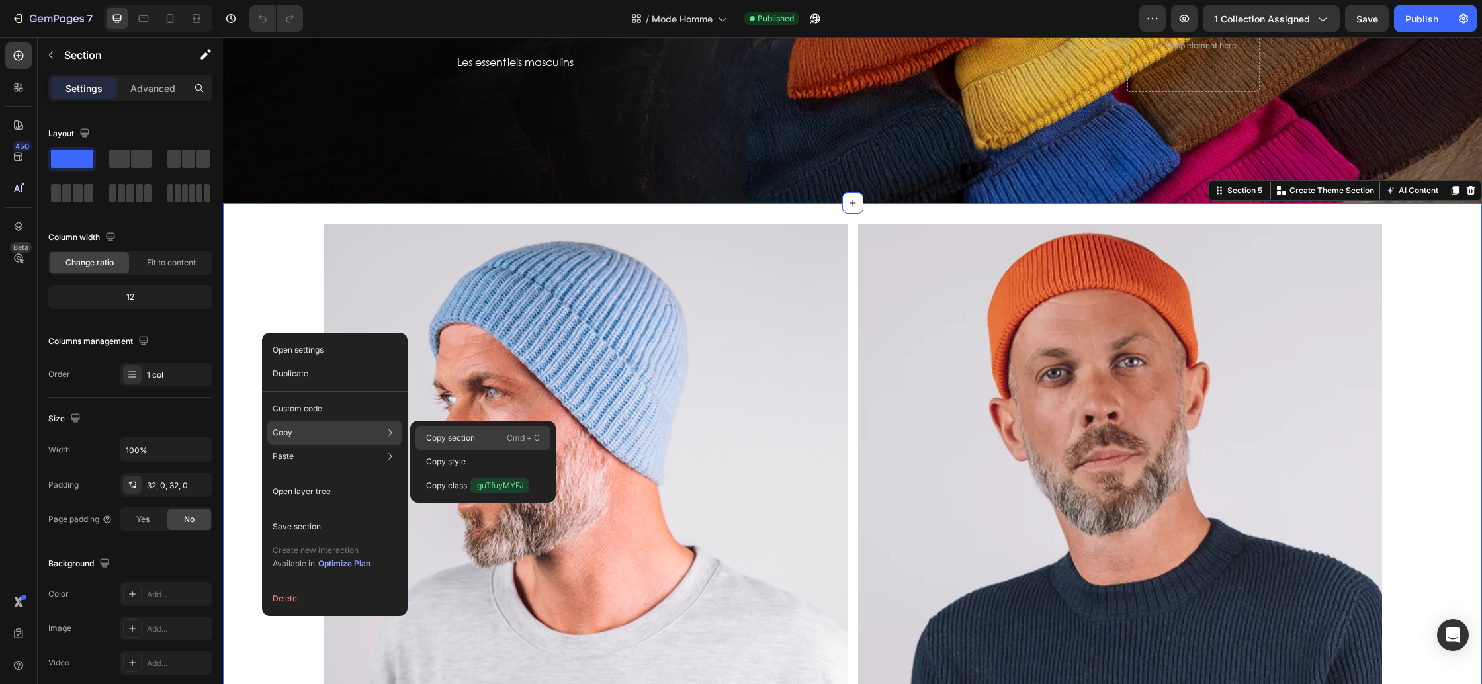
click at [433, 432] on p "Copy section" at bounding box center [450, 438] width 49 height 12
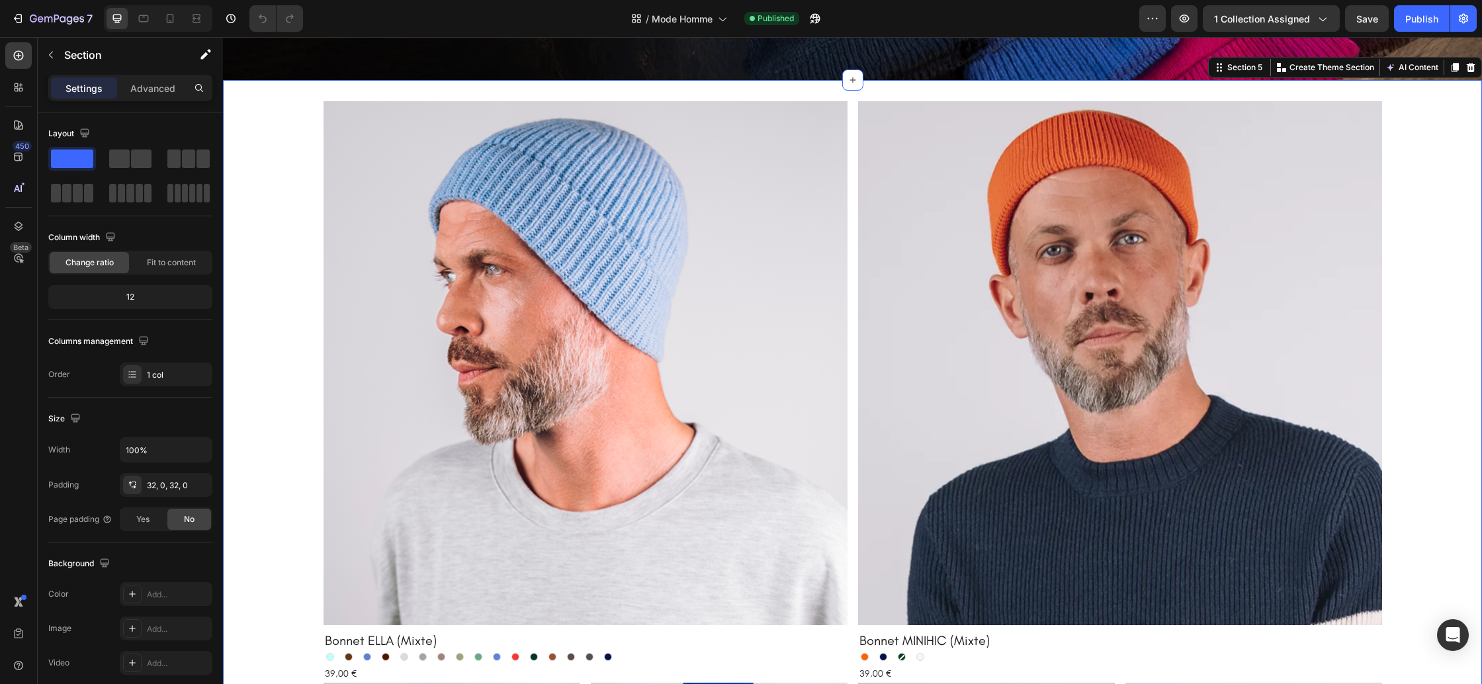
scroll to position [1204, 0]
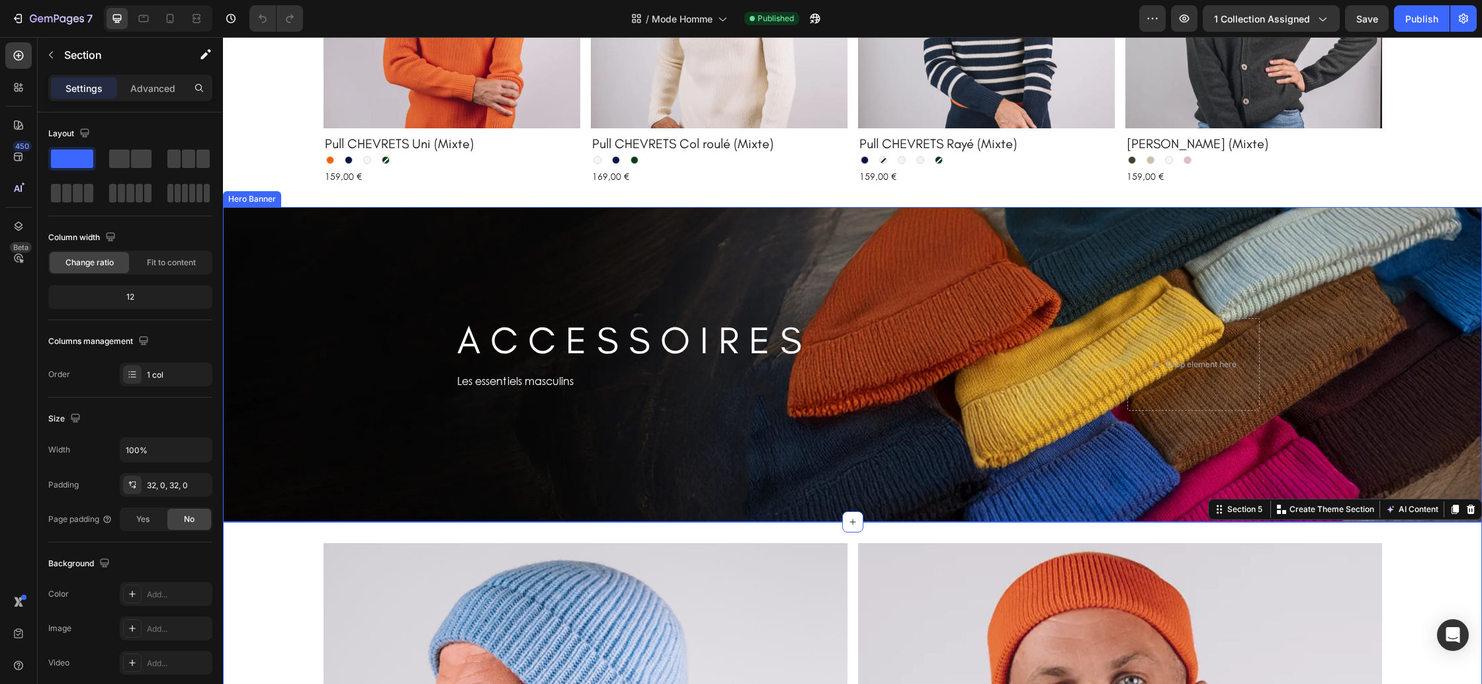
click at [276, 420] on div "Background Image" at bounding box center [852, 364] width 1259 height 315
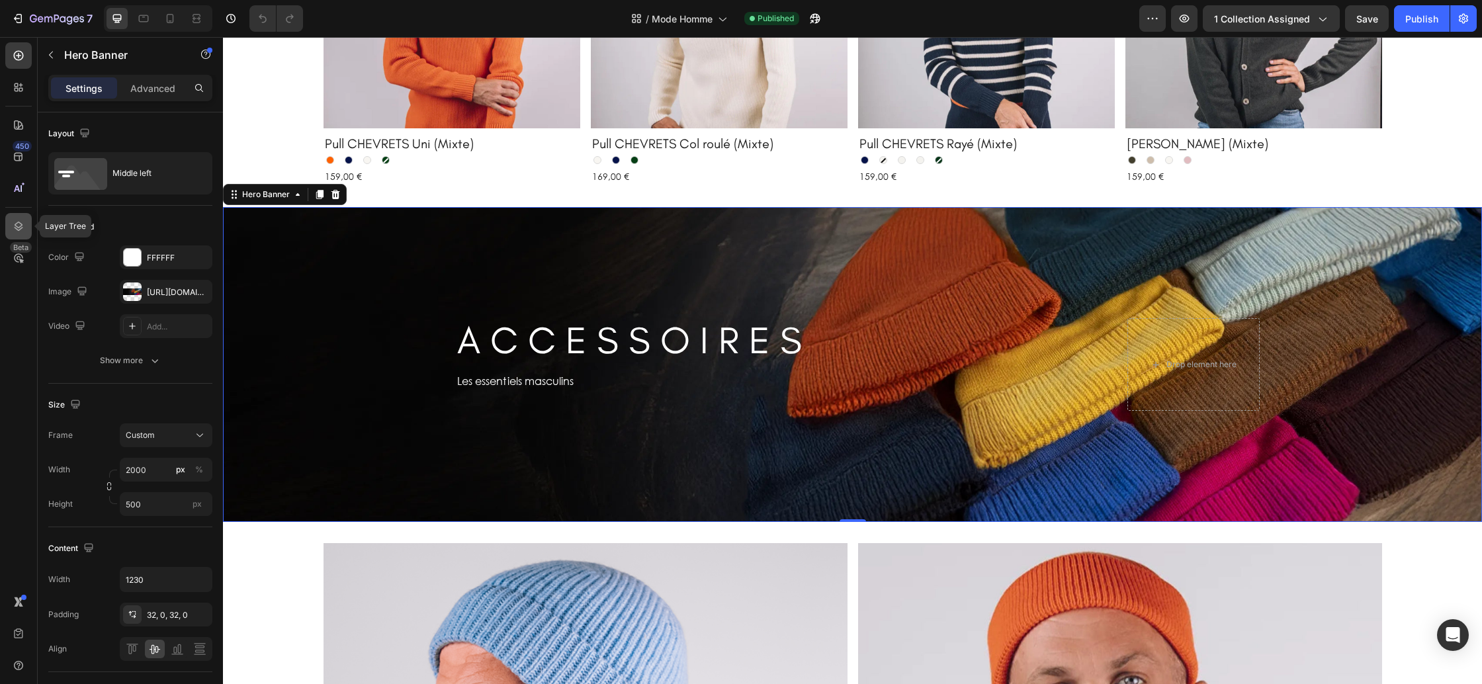
click at [11, 228] on div at bounding box center [18, 226] width 26 height 26
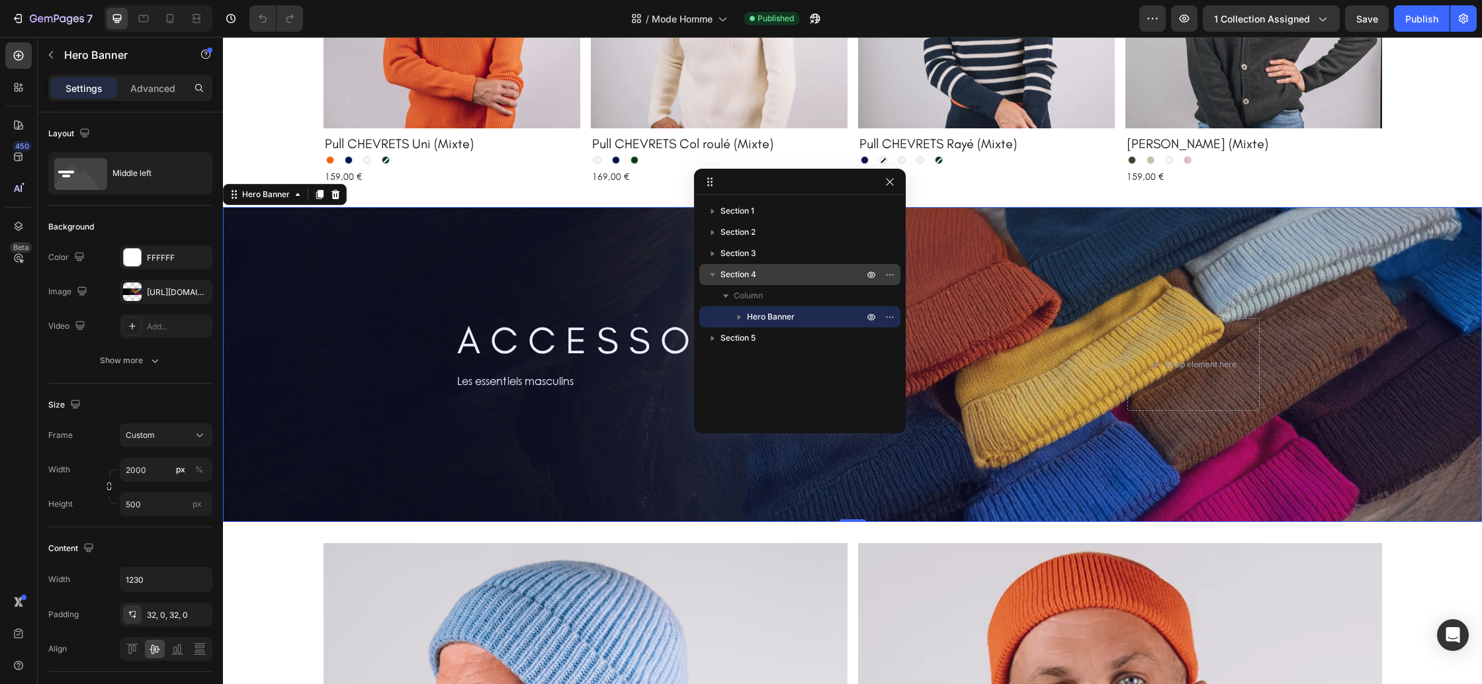
click at [780, 279] on p "Section 4" at bounding box center [794, 274] width 146 height 13
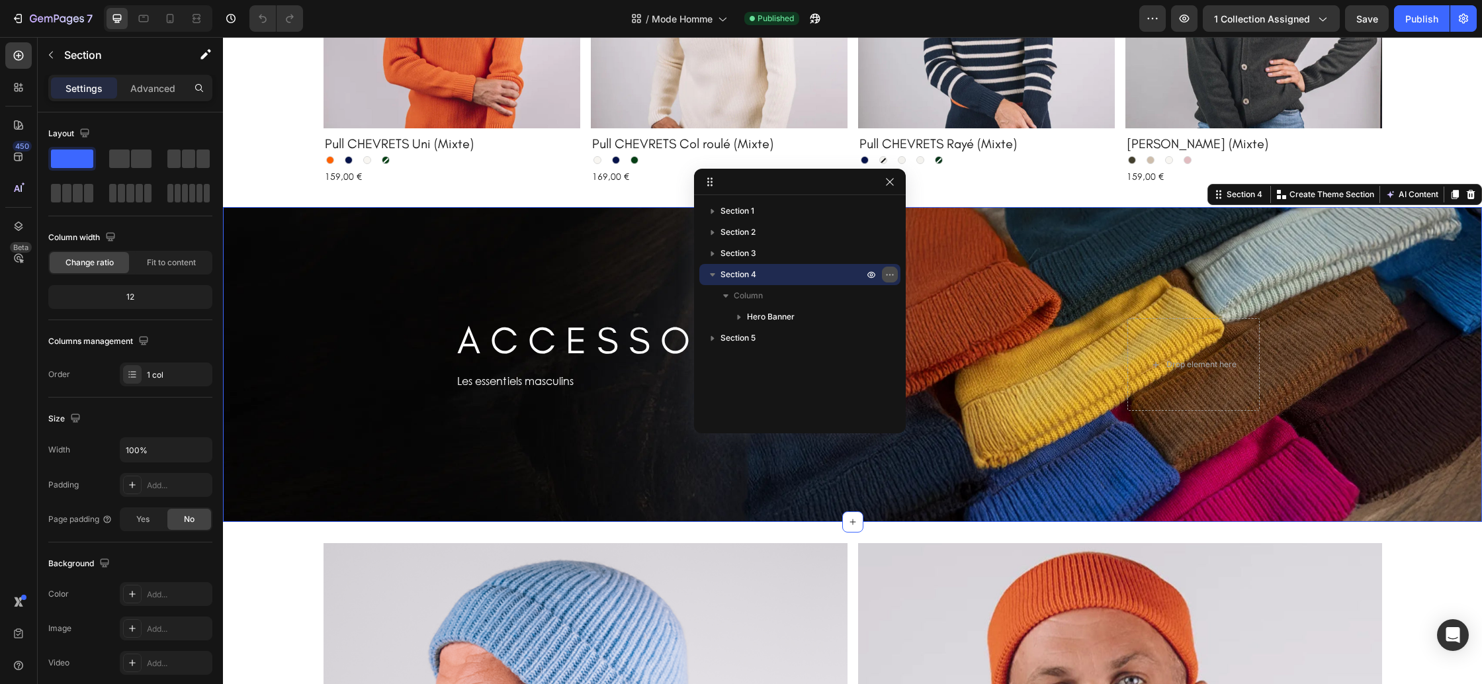
click at [885, 272] on icon "button" at bounding box center [890, 274] width 11 height 11
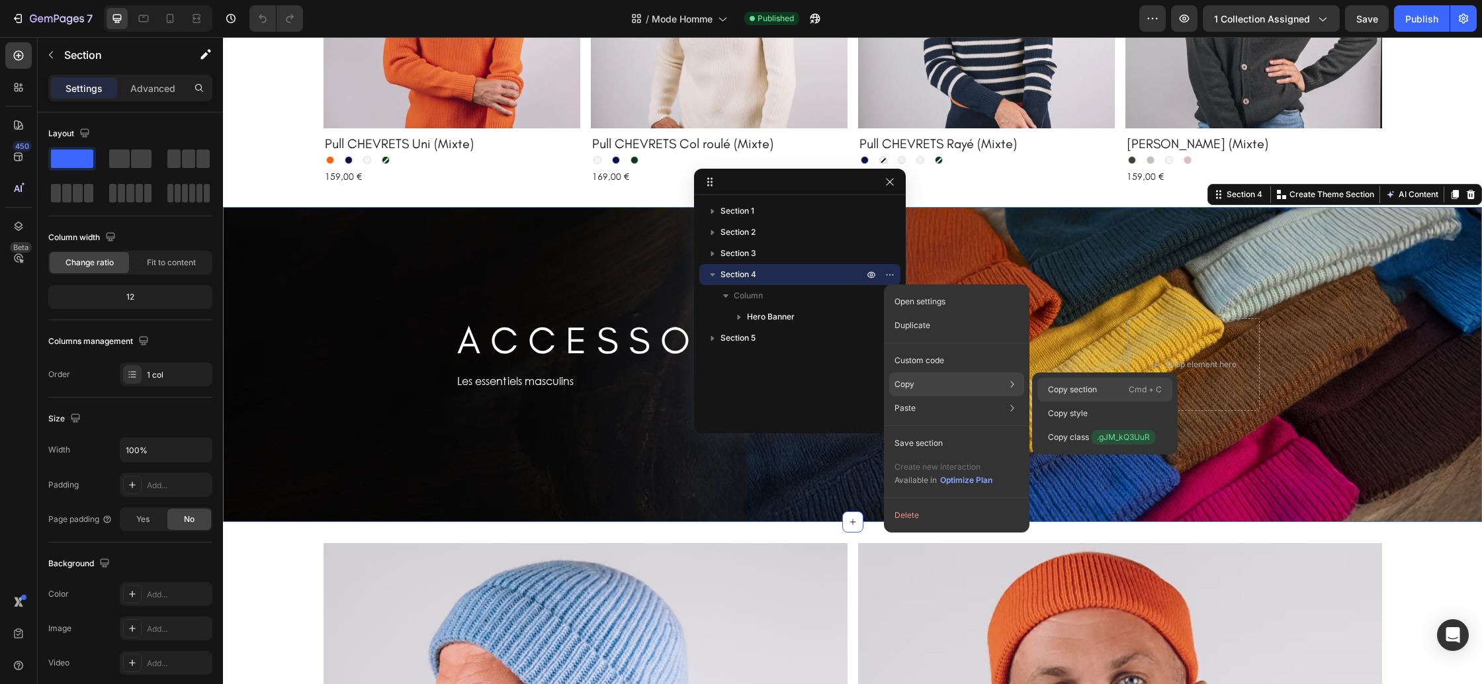
click at [1057, 402] on div "Copy section Cmd + C" at bounding box center [1104, 414] width 135 height 24
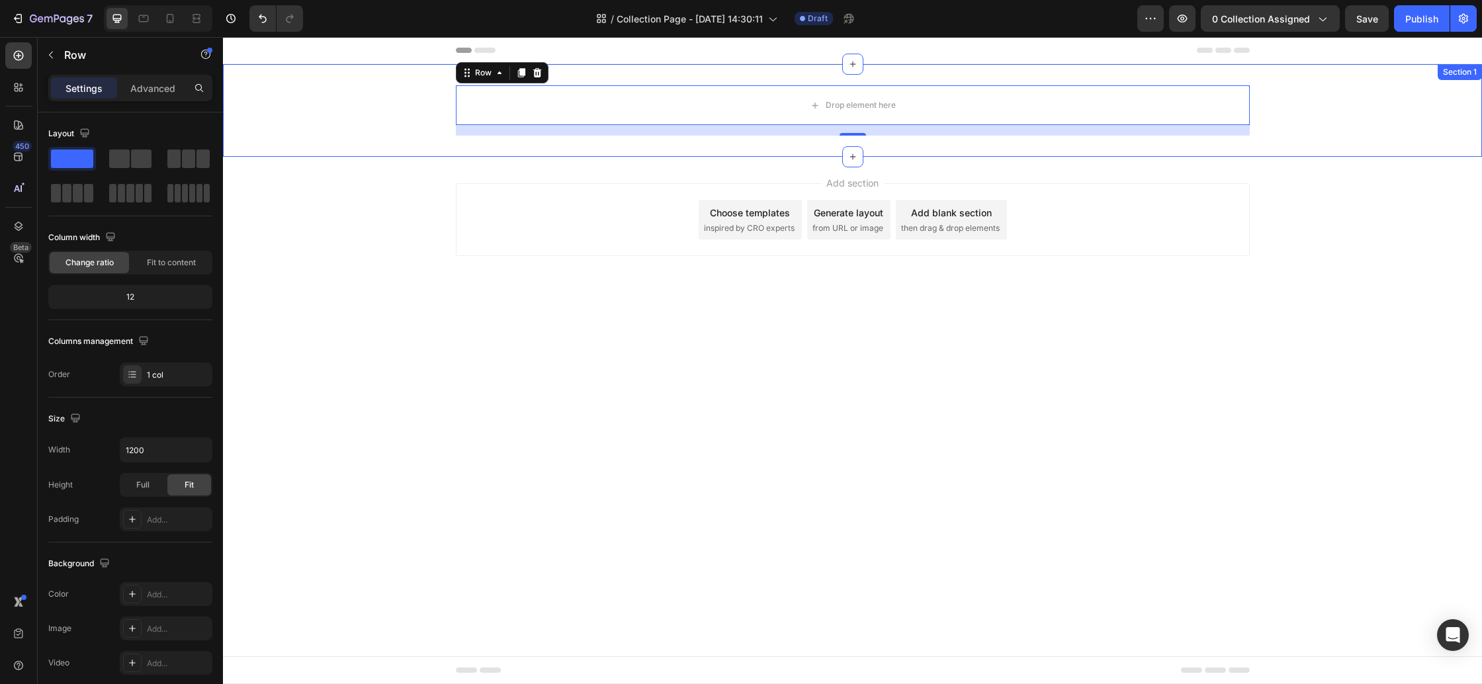
click at [332, 124] on div "Drop element here Row 16" at bounding box center [852, 110] width 1259 height 50
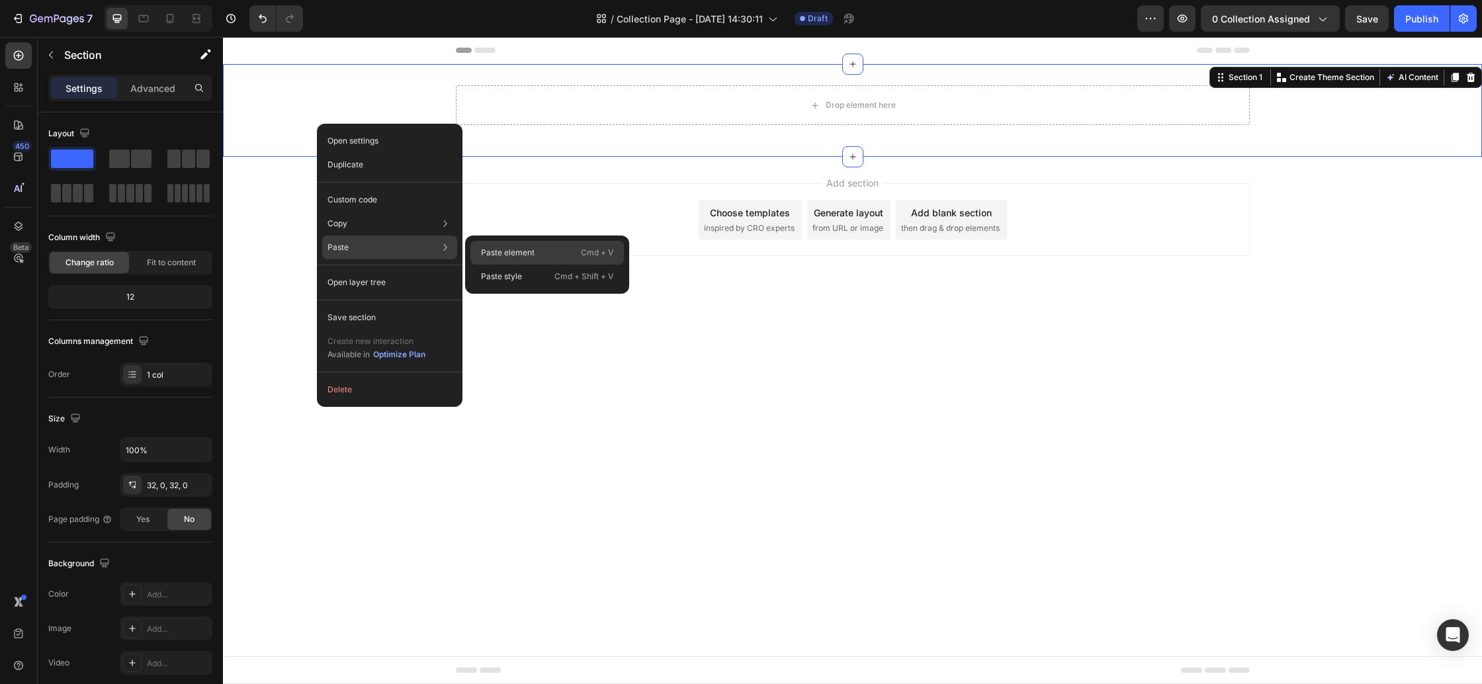
click at [541, 265] on div "Paste element Cmd + V" at bounding box center [546, 277] width 153 height 24
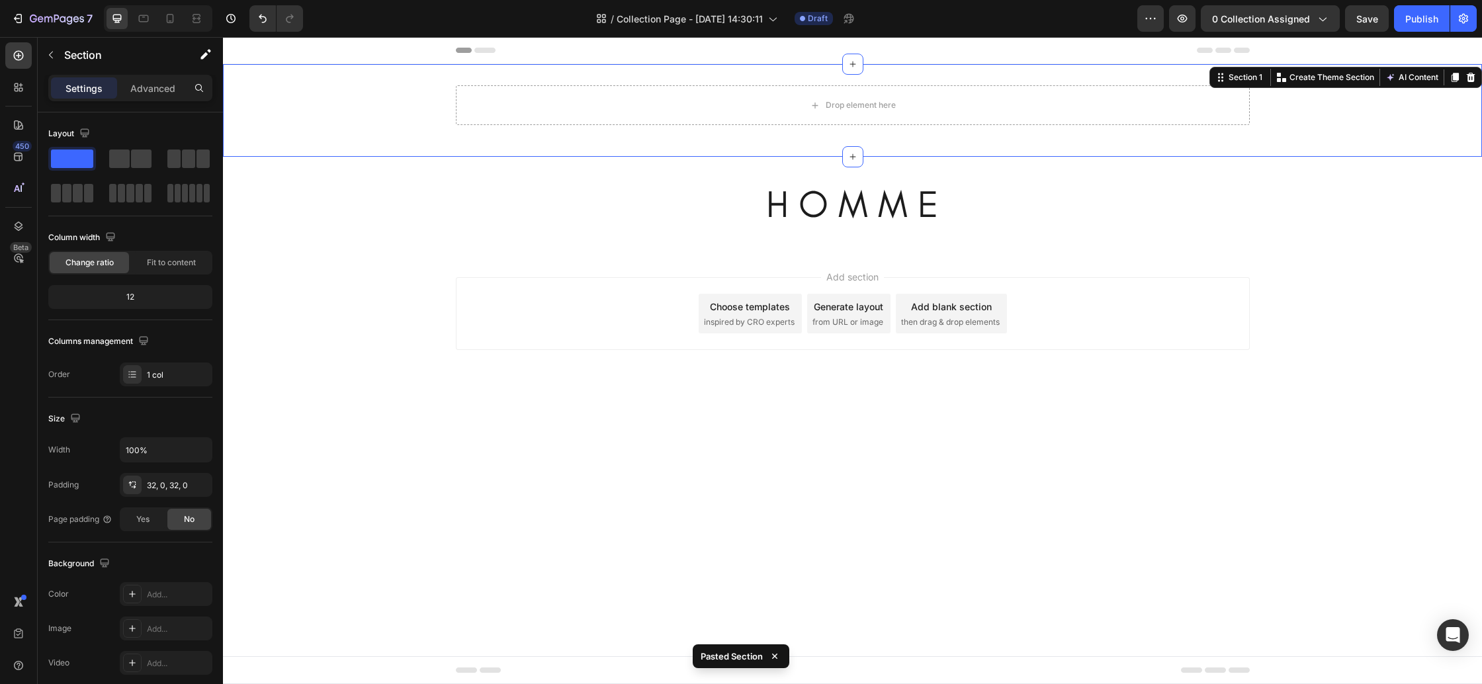
click at [310, 99] on div "Drop element here Row" at bounding box center [852, 110] width 1259 height 50
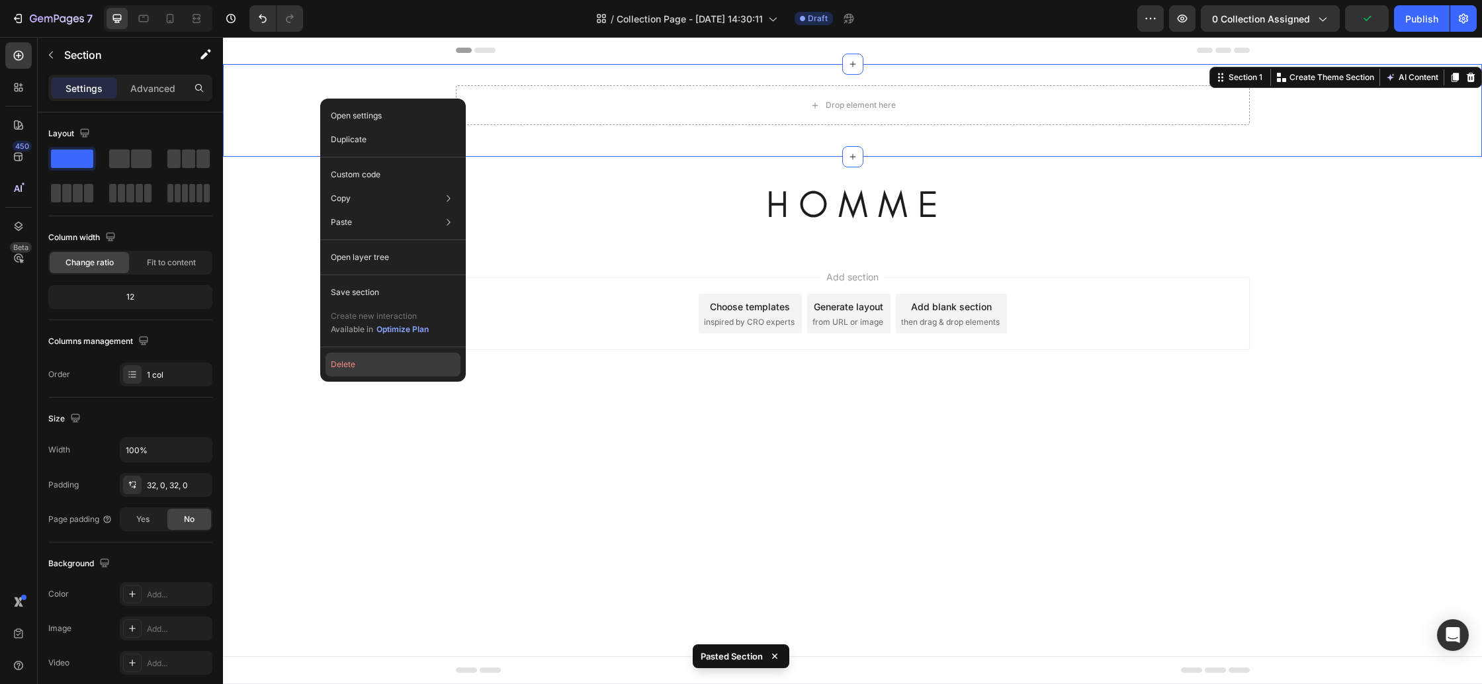
click at [412, 371] on button "Delete" at bounding box center [393, 365] width 135 height 24
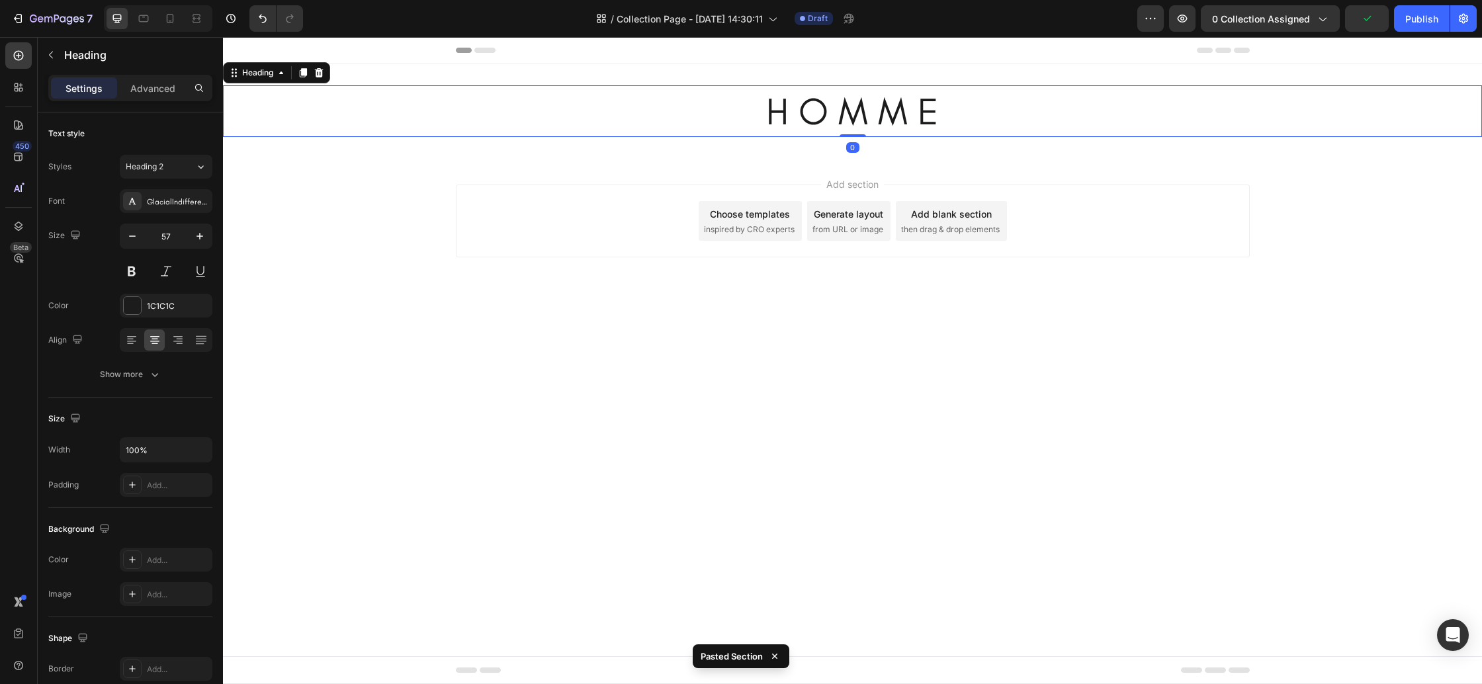
click at [793, 112] on h2 "H O M M E" at bounding box center [852, 111] width 1259 height 52
click at [792, 112] on h2 "H O M M E" at bounding box center [852, 111] width 1259 height 52
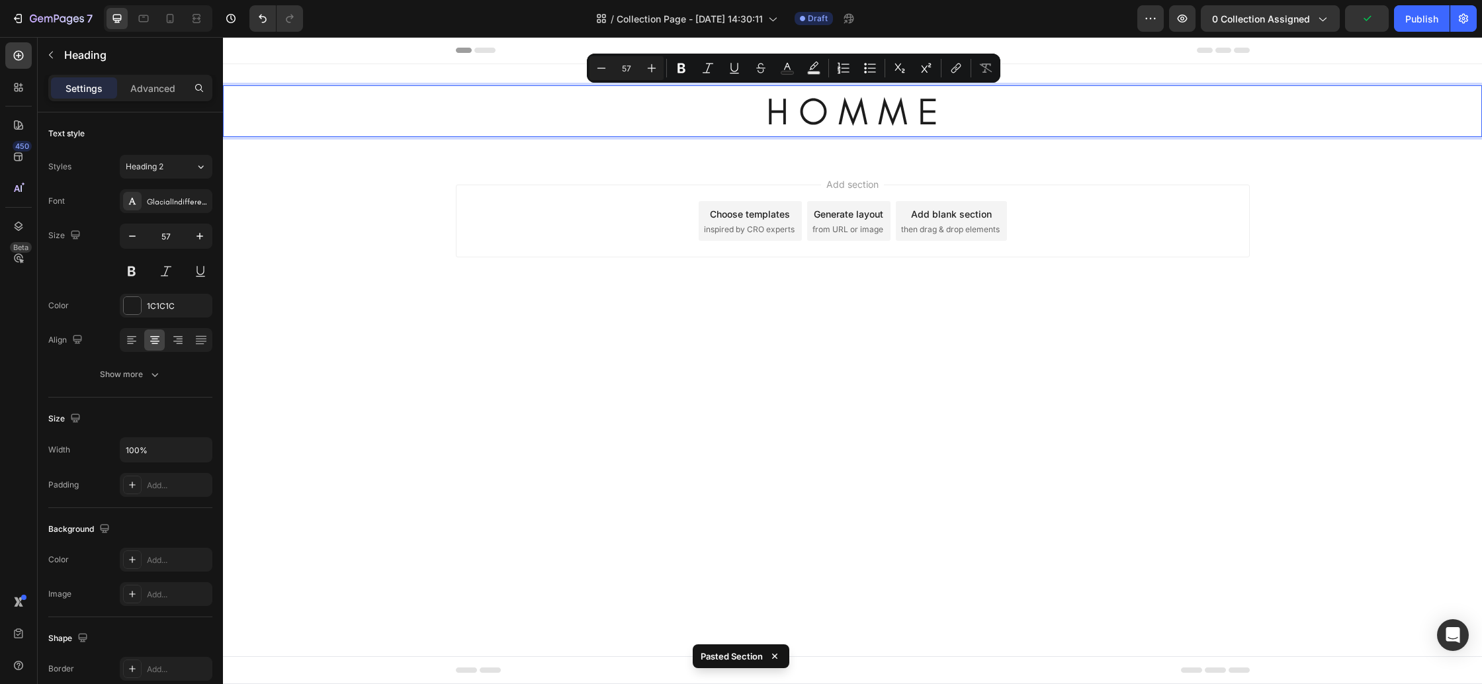
click at [764, 113] on p "H O M M E" at bounding box center [852, 111] width 1256 height 49
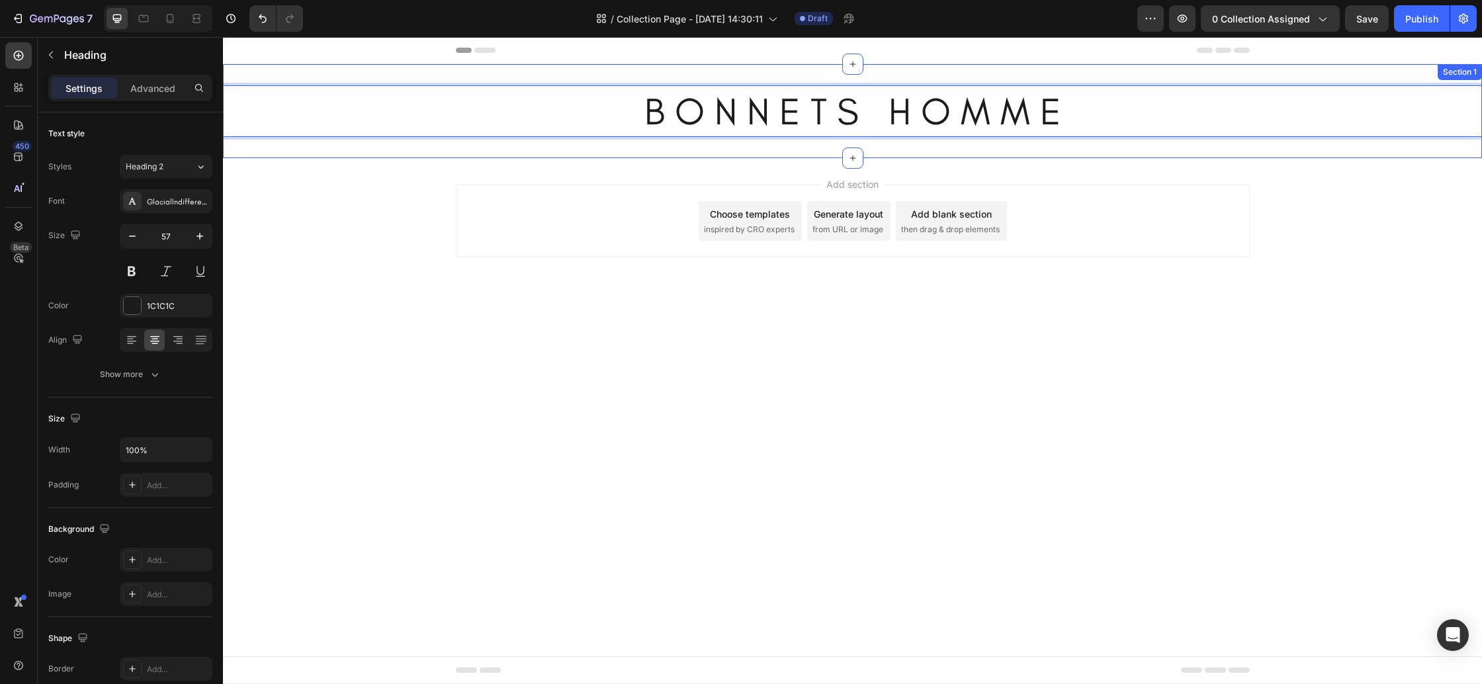
click at [564, 153] on div "B O N N E T S H O M M E Heading 0 Section 1" at bounding box center [852, 111] width 1259 height 94
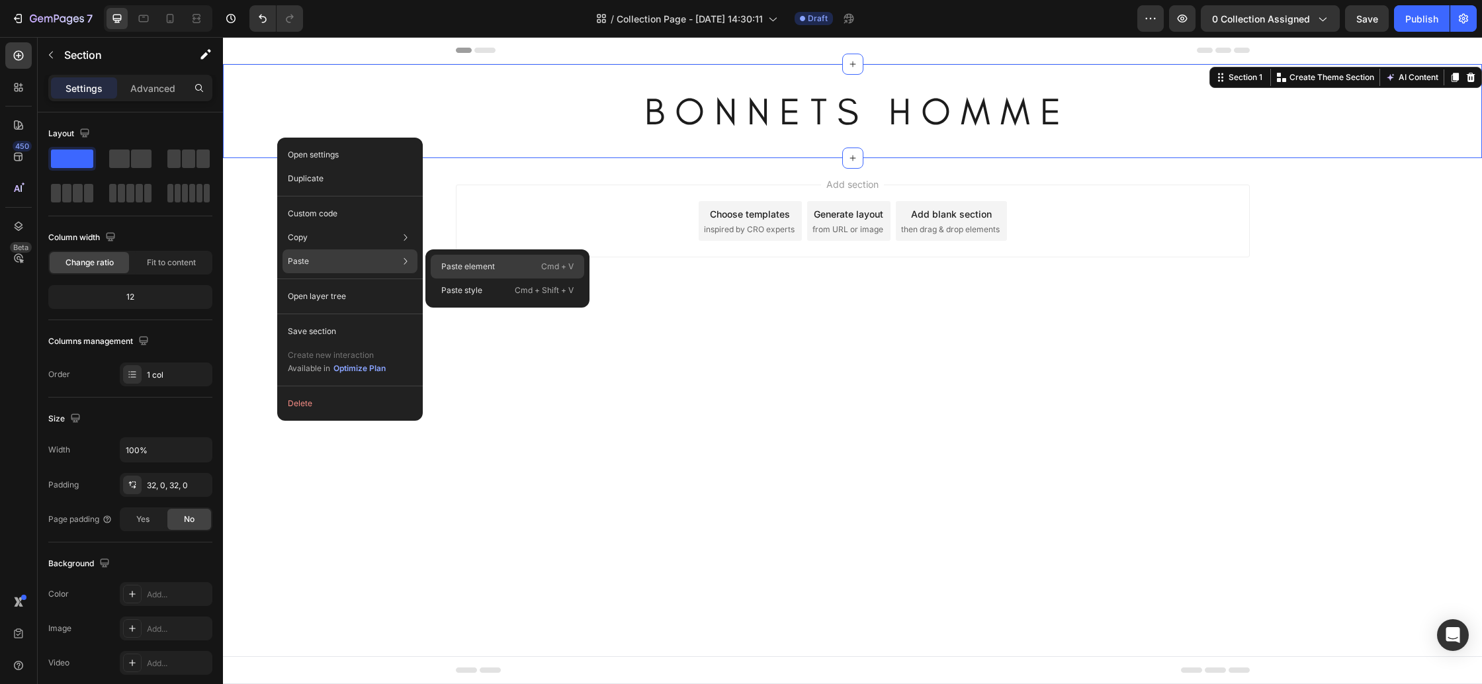
click at [473, 261] on p "Paste element" at bounding box center [468, 267] width 54 height 12
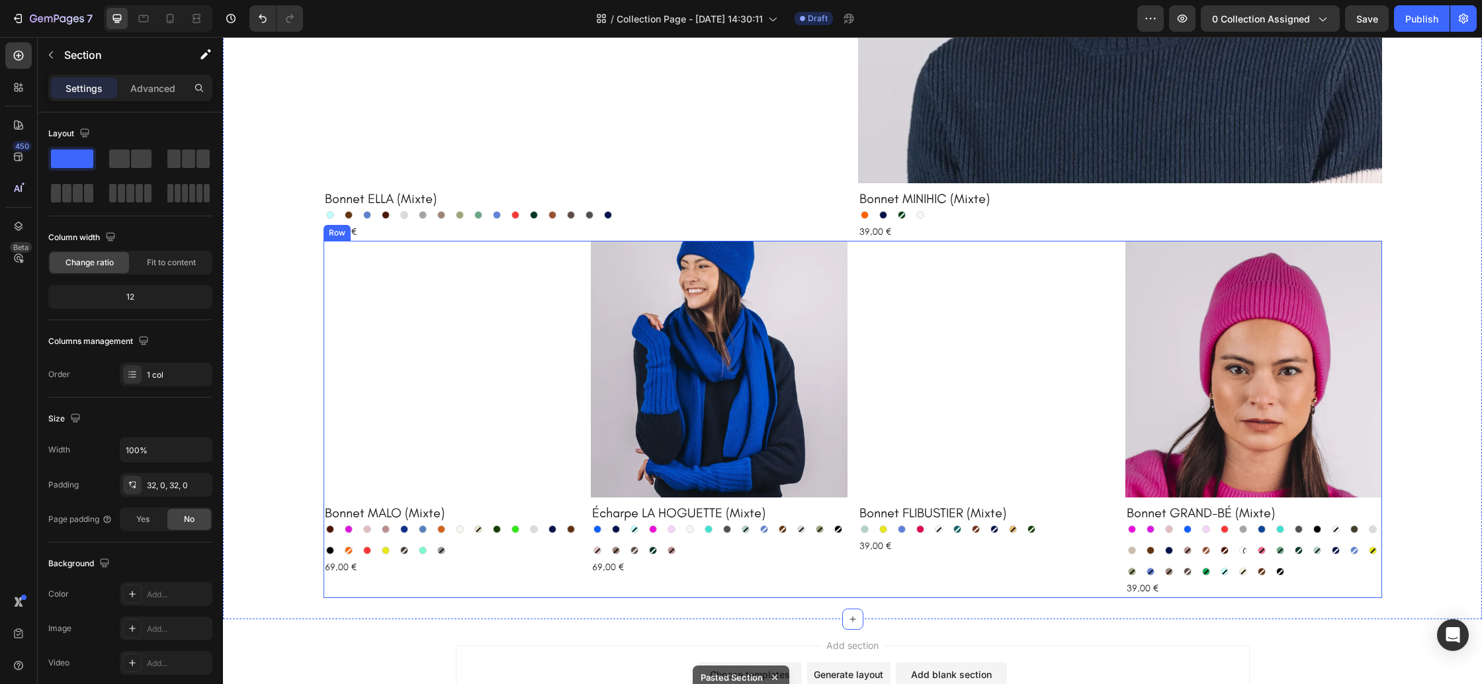
scroll to position [645, 0]
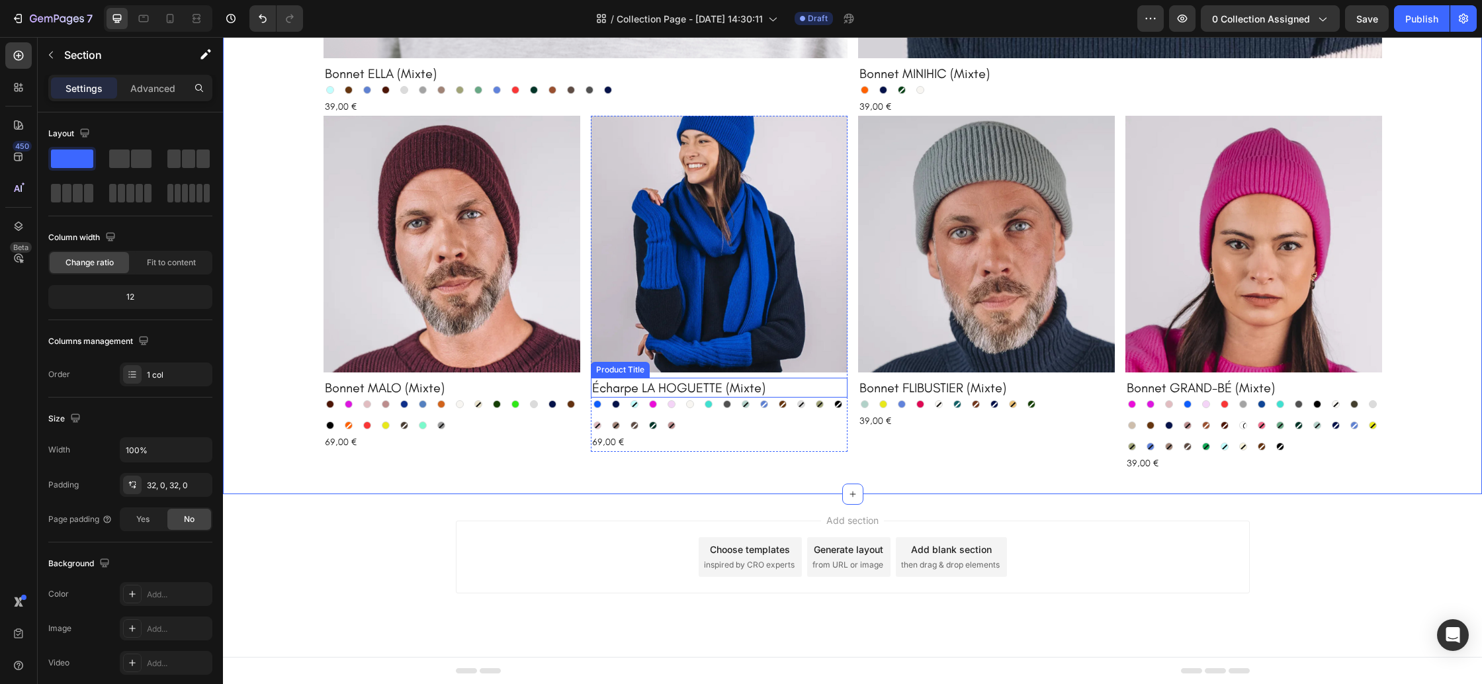
click at [804, 395] on h2 "Écharpe LA HOGUETTE (Mixte)" at bounding box center [719, 388] width 257 height 20
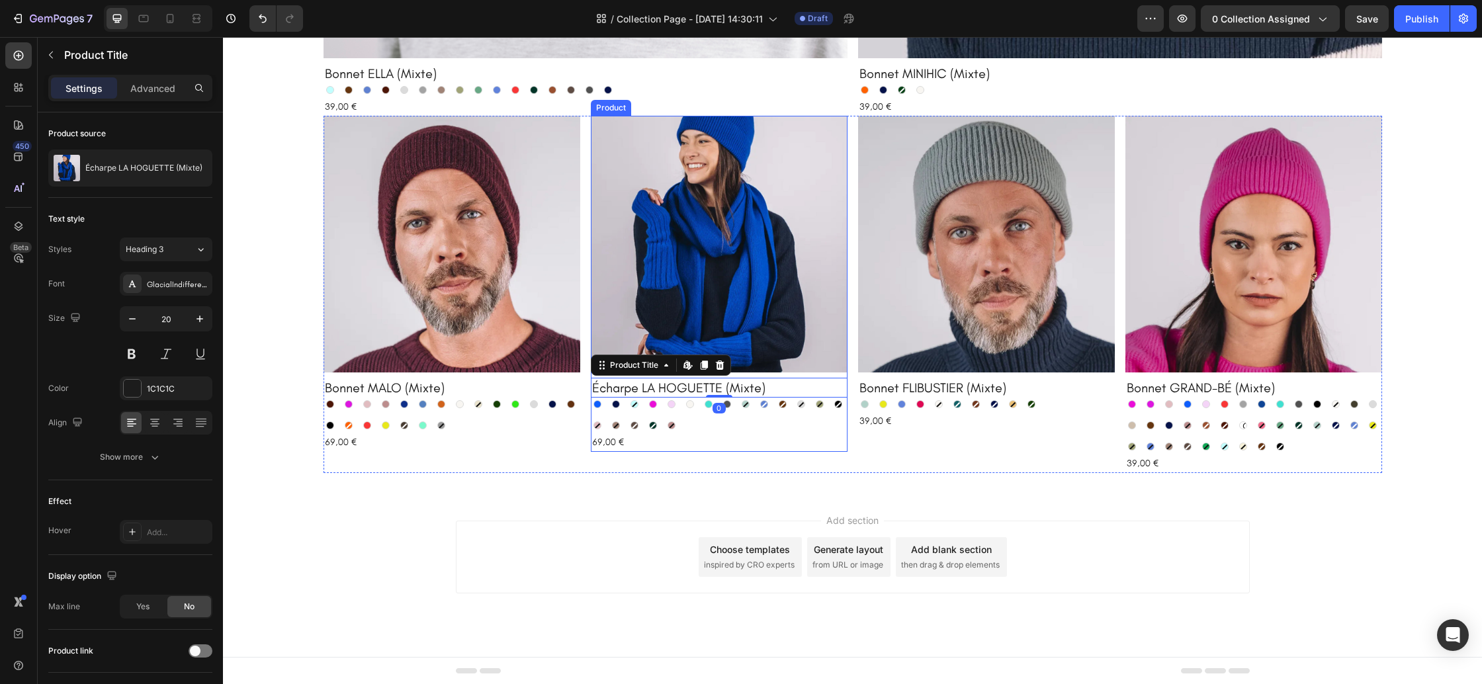
click at [815, 374] on div "Product Images Écharpe LA HOGUETTE (Mixte) Product Title Edit content in Shopif…" at bounding box center [719, 283] width 257 height 335
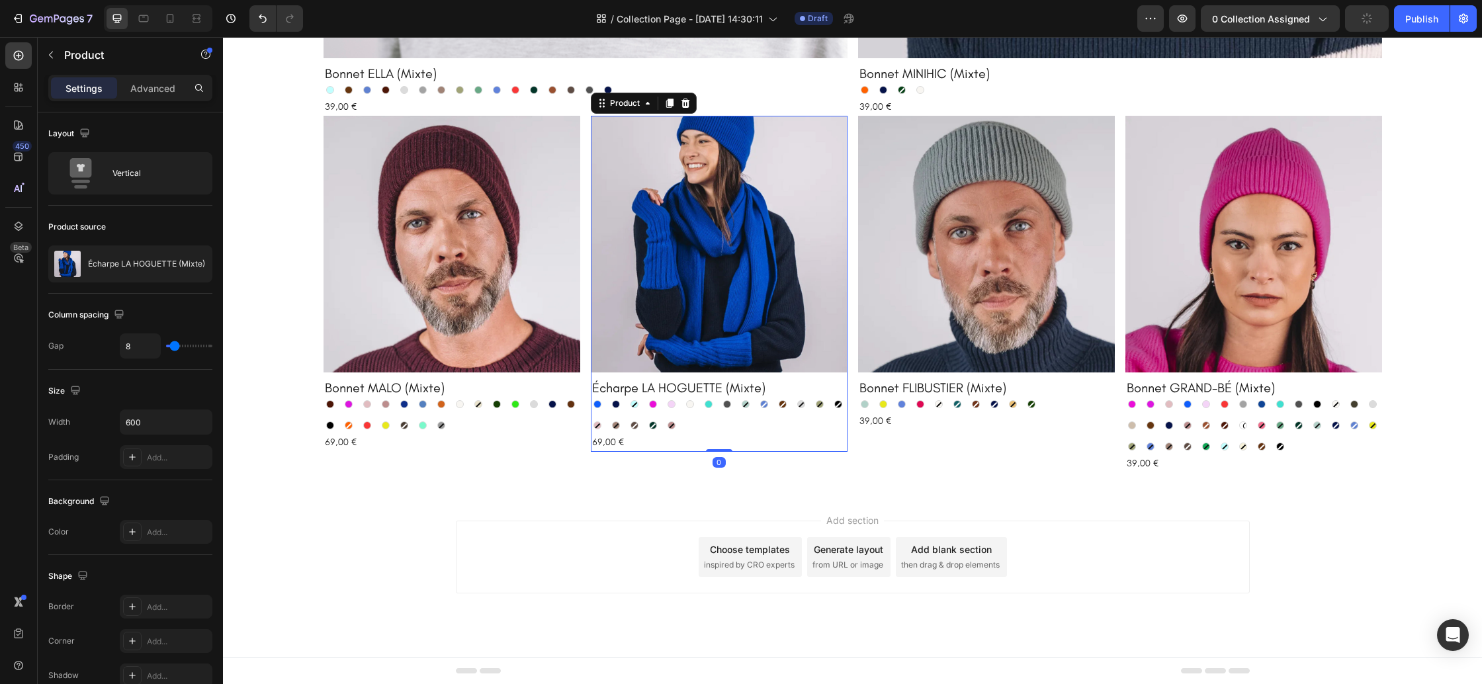
click at [689, 101] on icon at bounding box center [685, 103] width 11 height 11
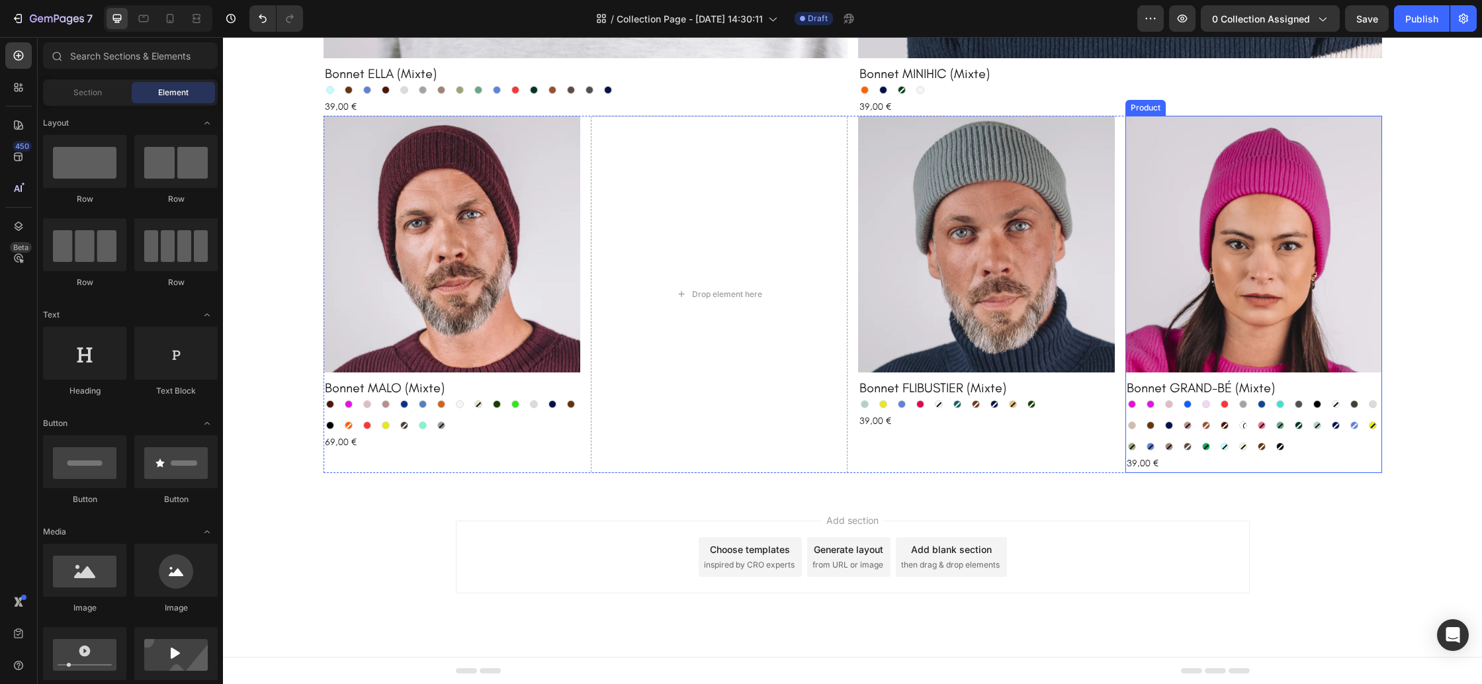
click at [1203, 373] on div "Product Images Bonnet GRAND-BÉ (Mixte) Product Title Rose néon Rose néon Fuchsi…" at bounding box center [1253, 294] width 257 height 357
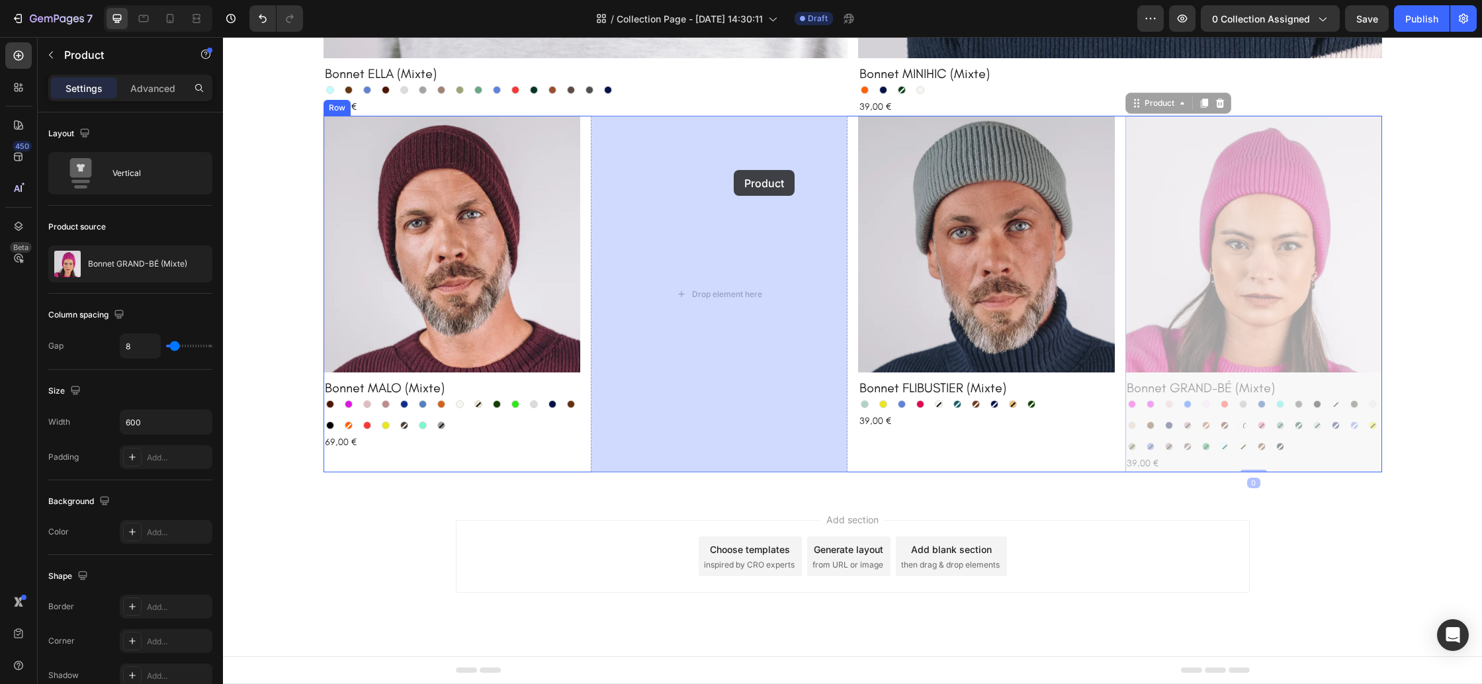
drag, startPoint x: 1134, startPoint y: 103, endPoint x: 734, endPoint y: 170, distance: 405.8
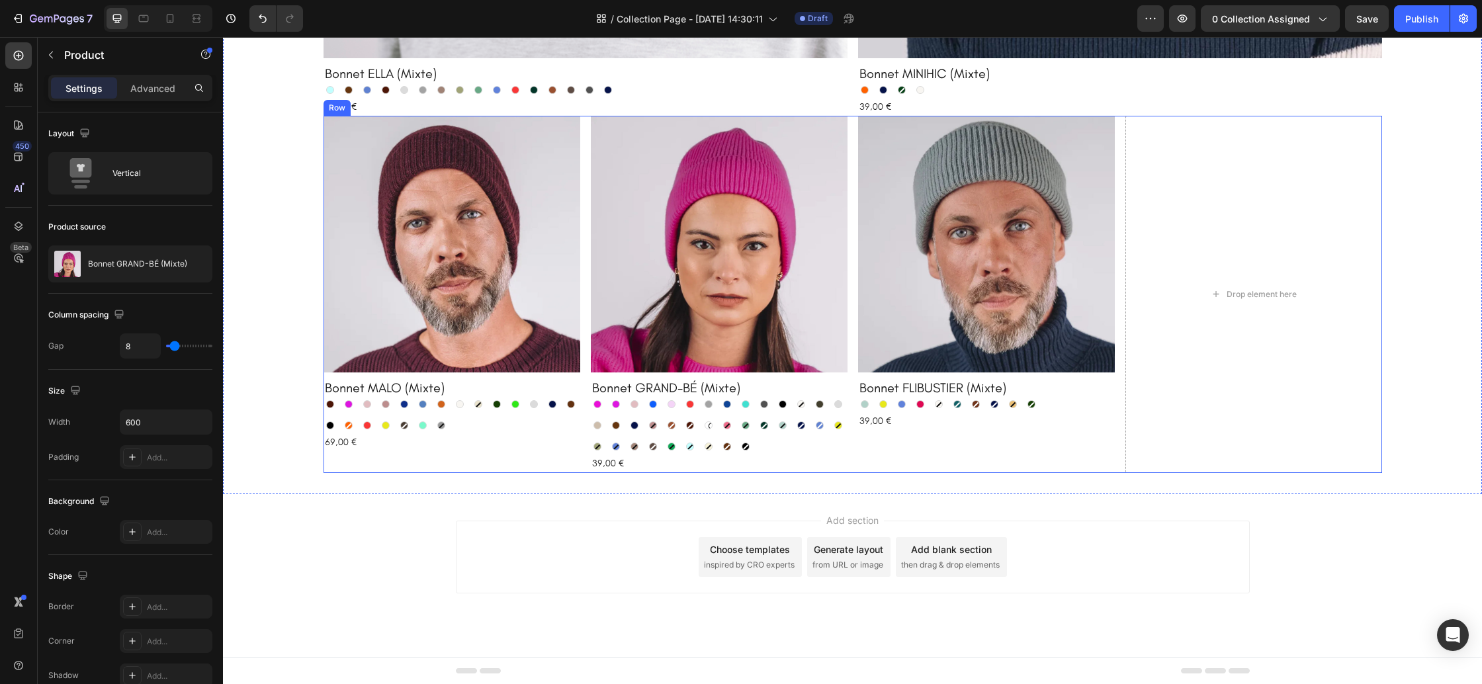
click at [1119, 422] on div "Product Images Bonnet MALO (Mixte) Product Title Bordeaux Bordeaux Fuchsia Fuch…" at bounding box center [853, 294] width 1059 height 357
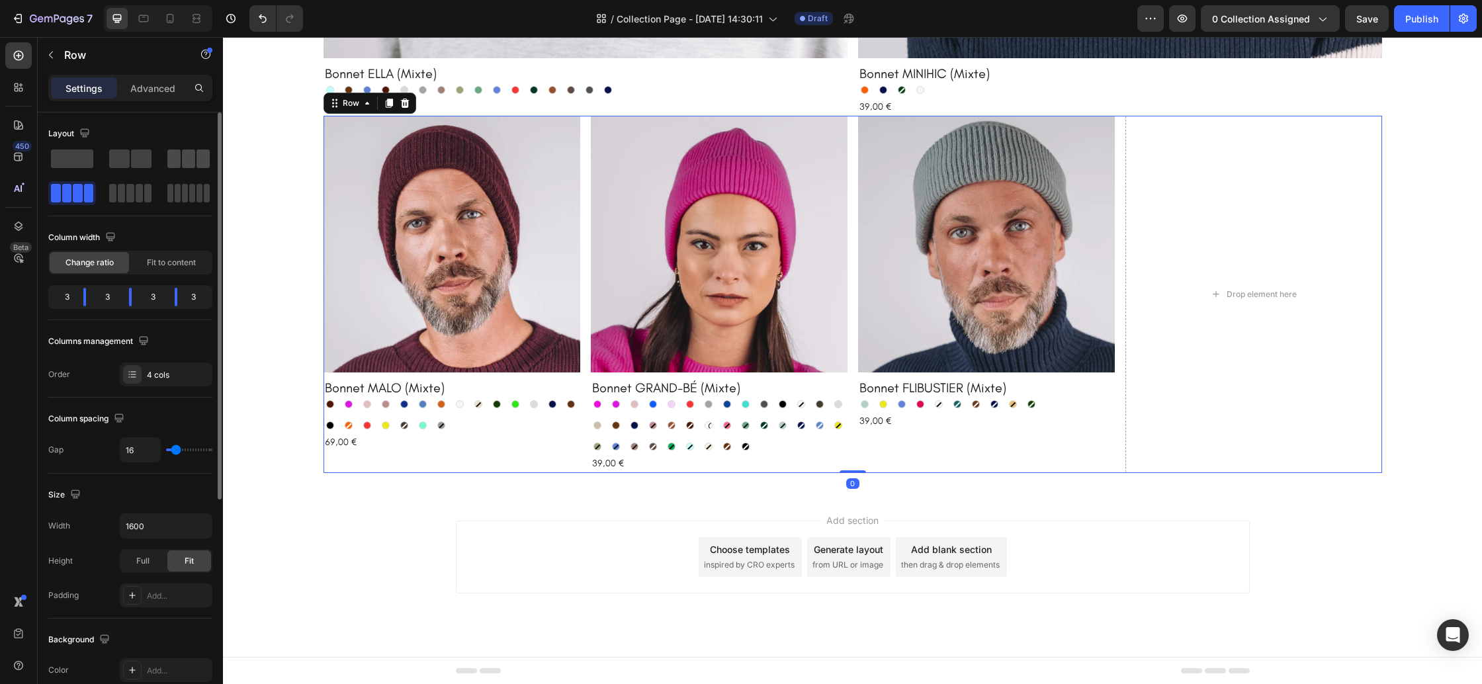
click at [180, 158] on span at bounding box center [173, 159] width 13 height 19
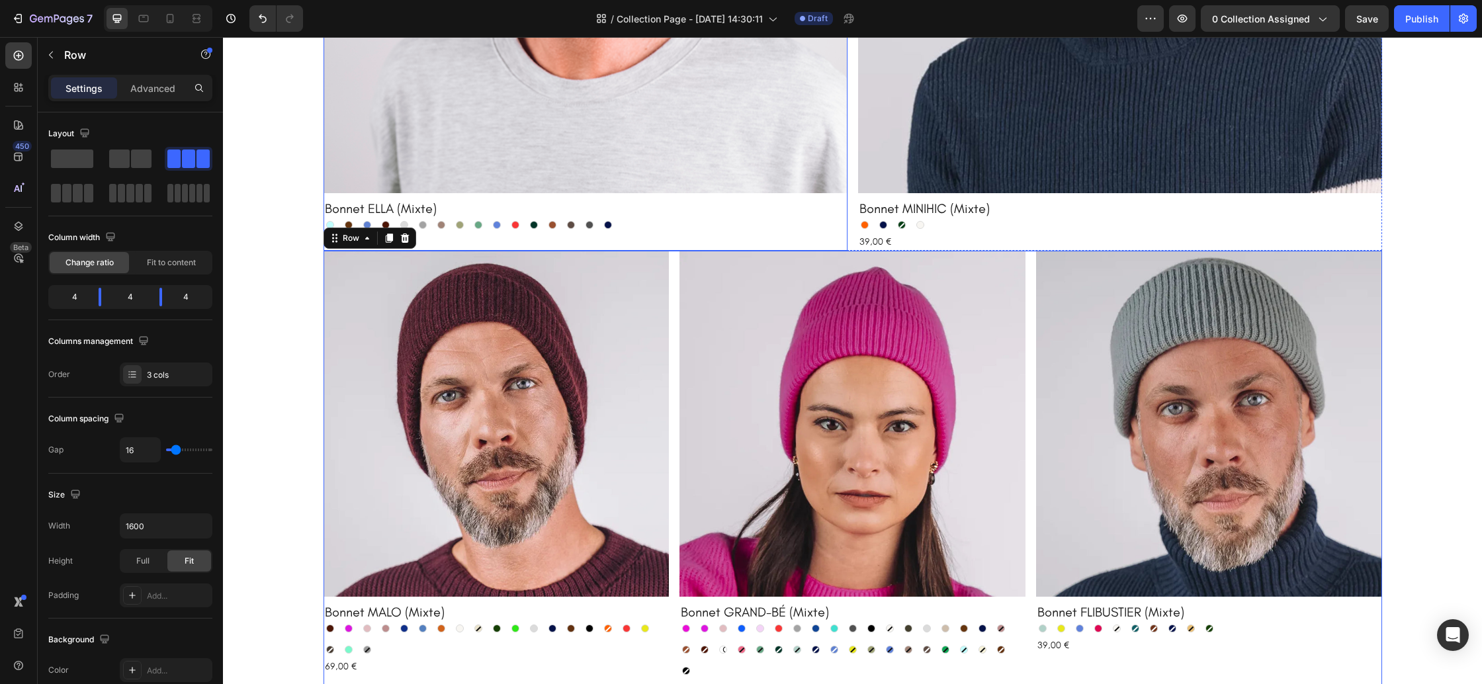
scroll to position [734, 0]
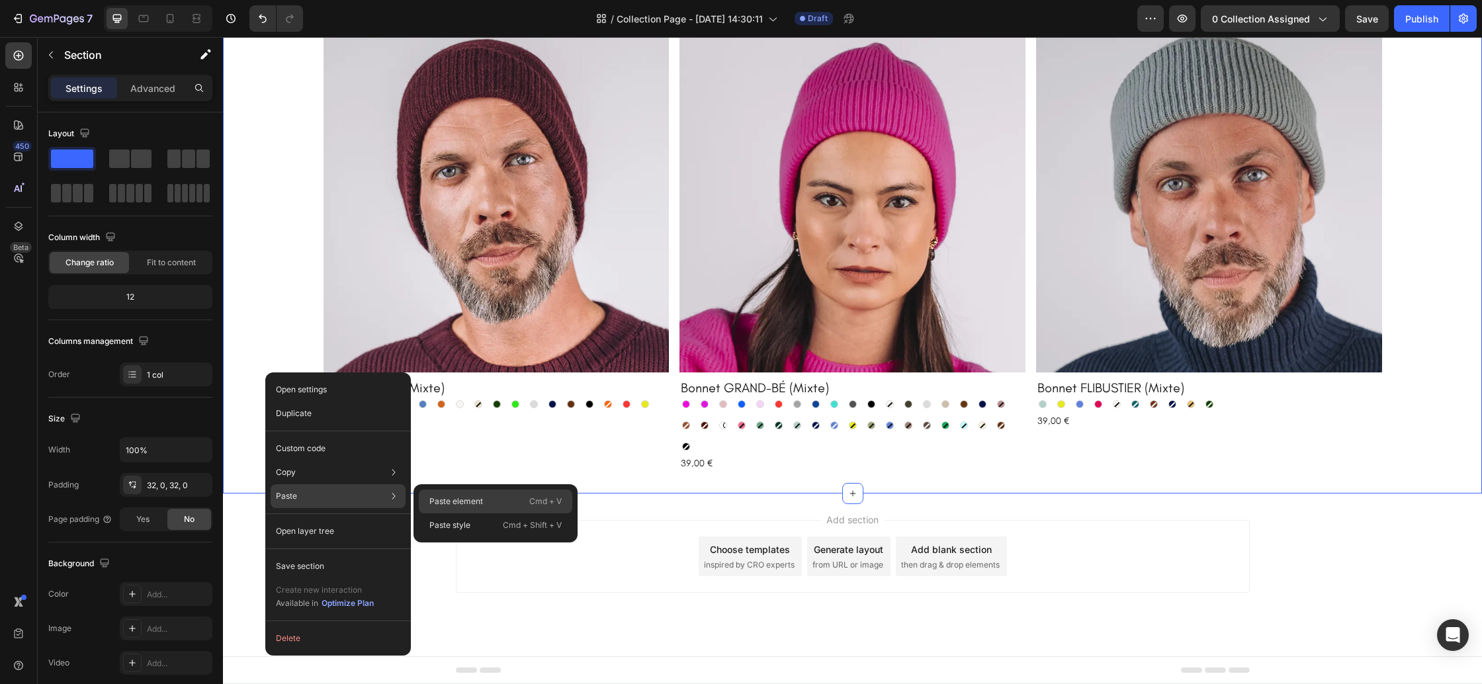
click at [447, 501] on p "Paste element" at bounding box center [456, 502] width 54 height 12
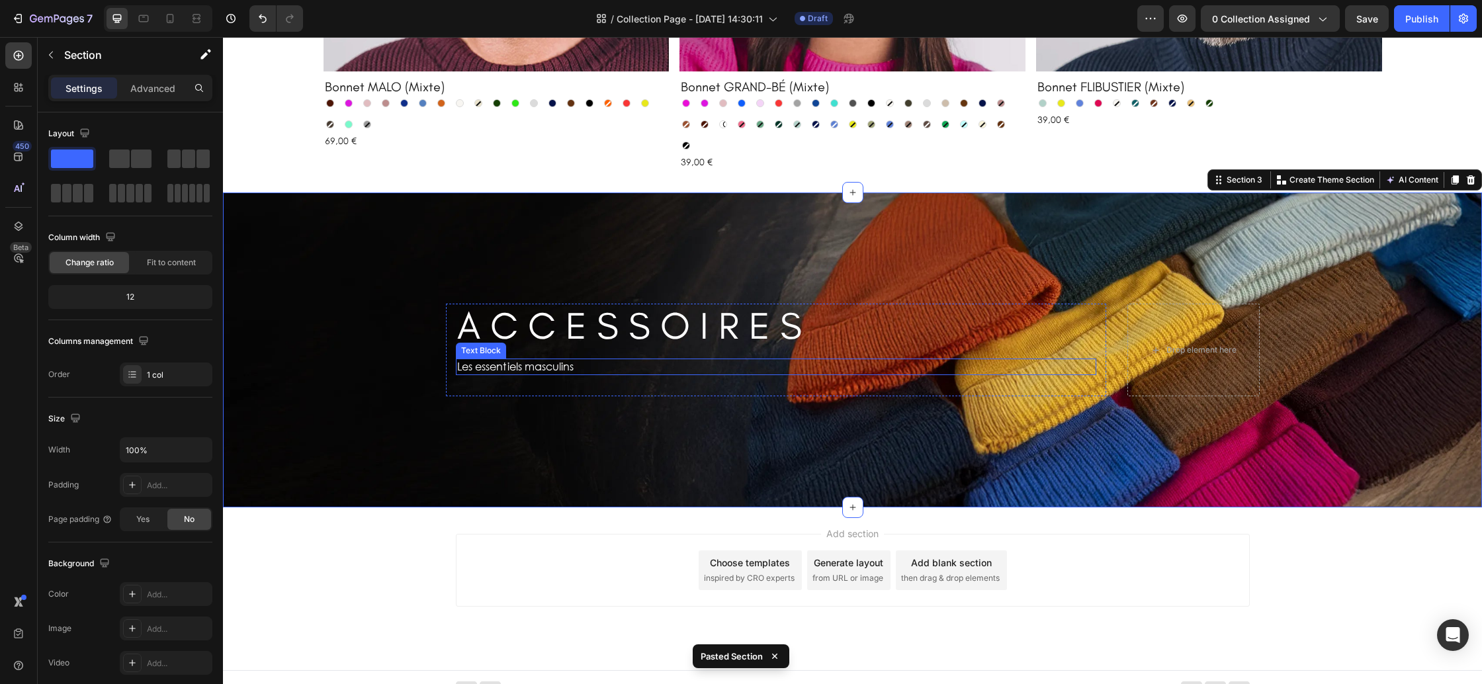
scroll to position [1049, 0]
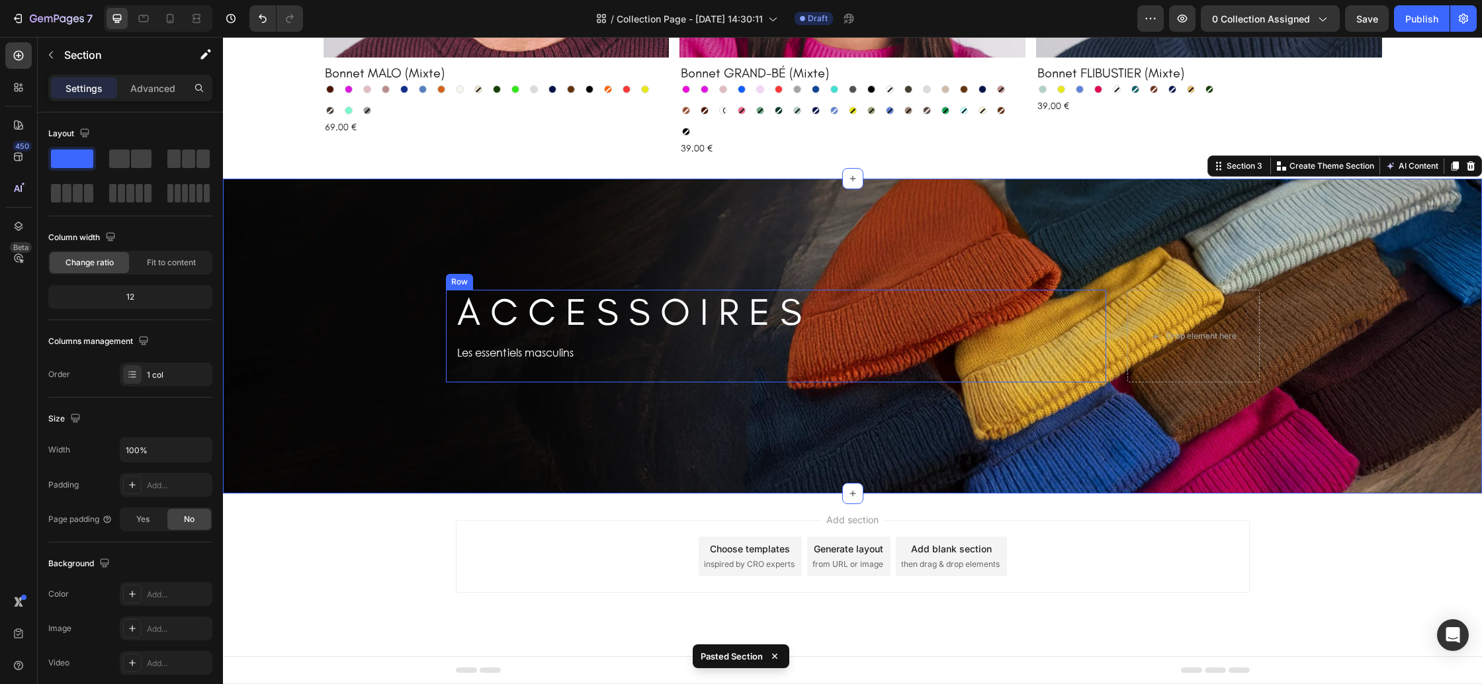
click at [719, 337] on div "A C C E S S O I R E S Heading Row Les essentiels masculins Text Block" at bounding box center [776, 336] width 640 height 93
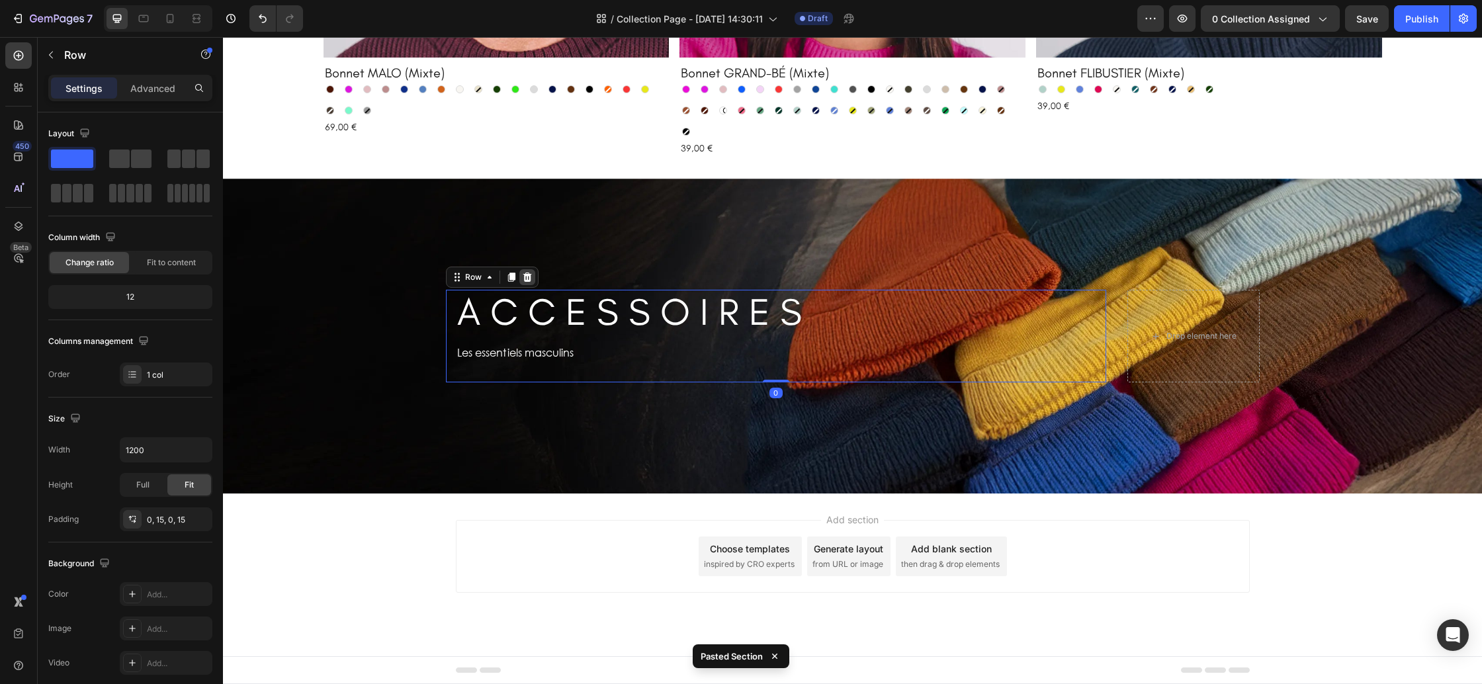
click at [527, 274] on icon at bounding box center [527, 277] width 9 height 9
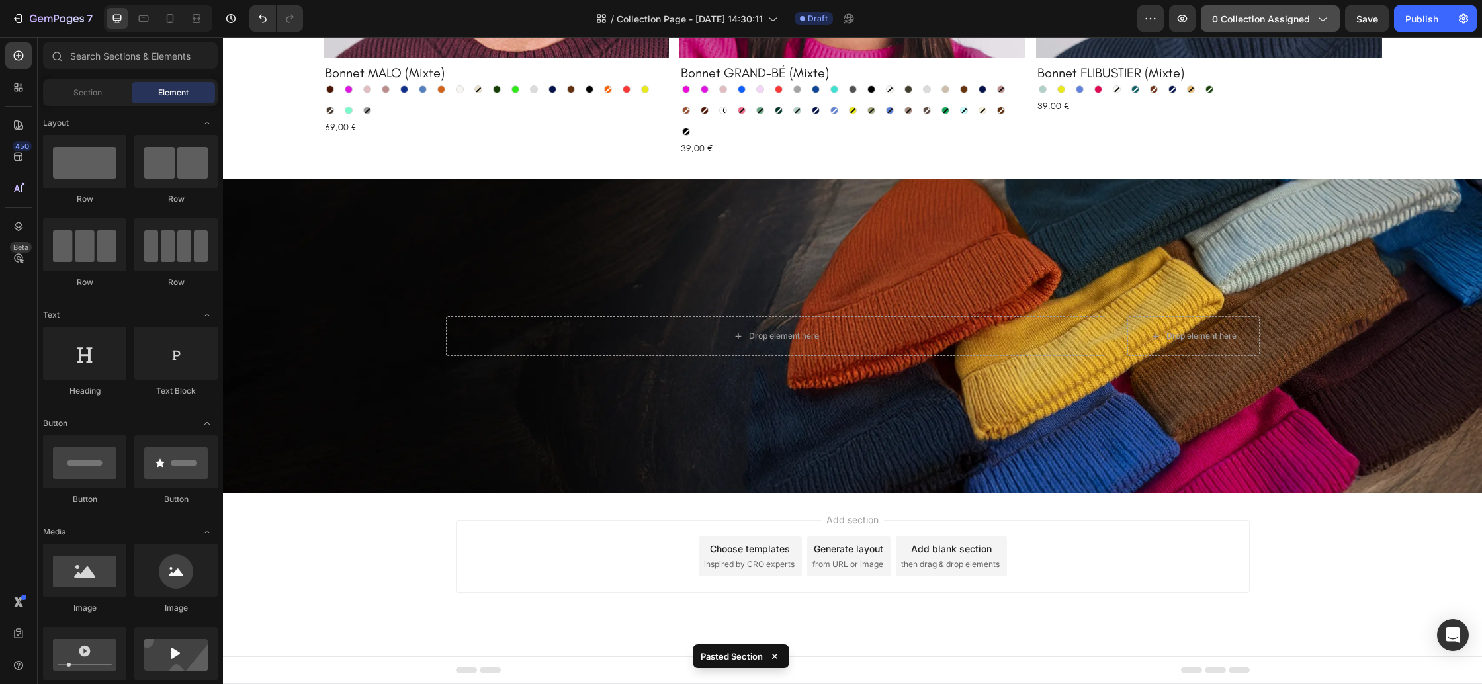
click at [1295, 16] on span "0 collection assigned" at bounding box center [1261, 19] width 98 height 14
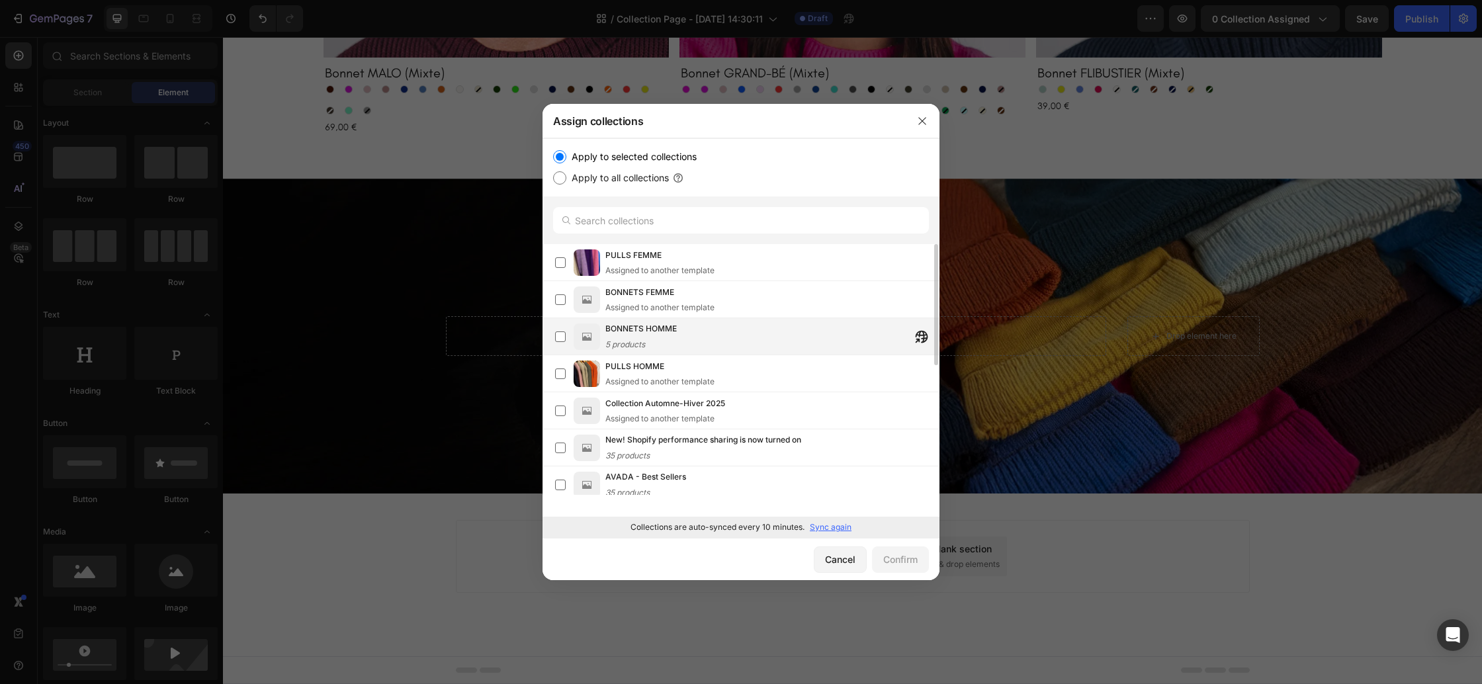
click at [668, 339] on div "BONNETS HOMME 5 products" at bounding box center [640, 336] width 71 height 29
click at [900, 555] on div "Confirm" at bounding box center [900, 559] width 34 height 14
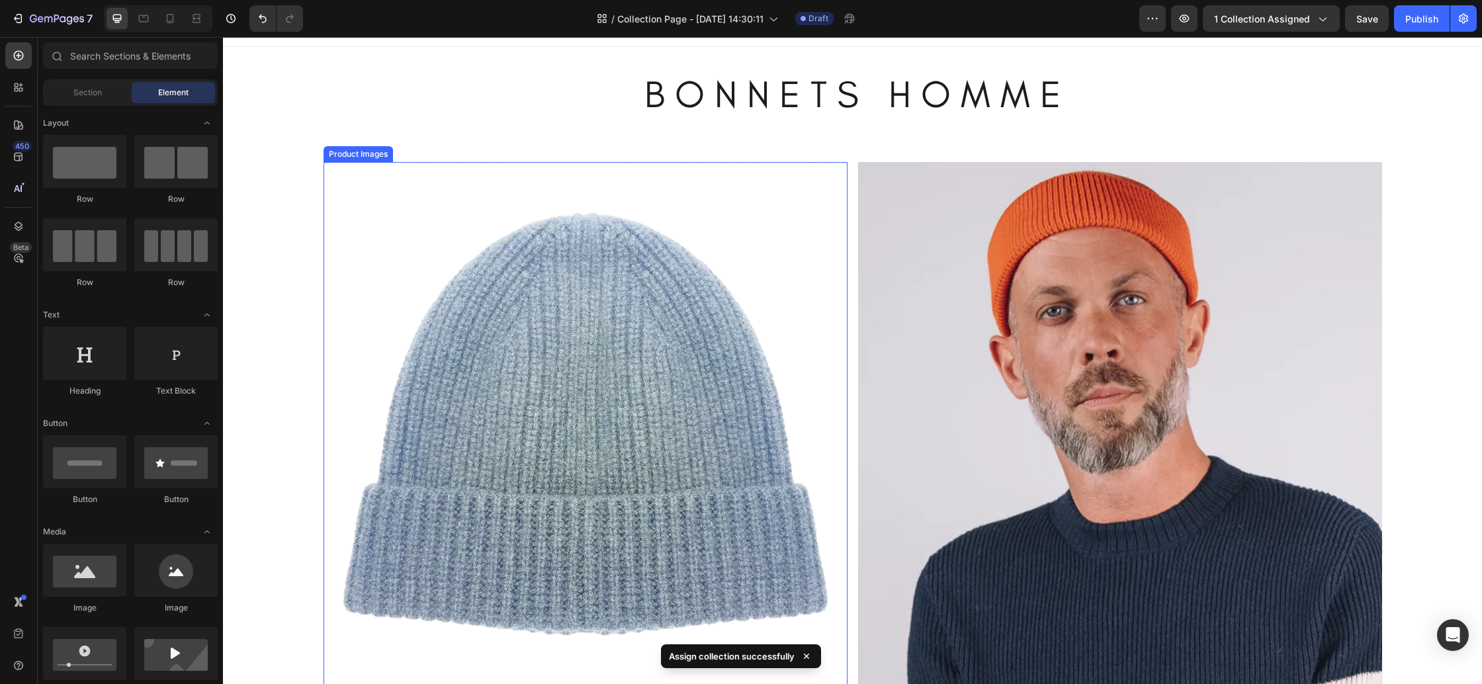
scroll to position [0, 0]
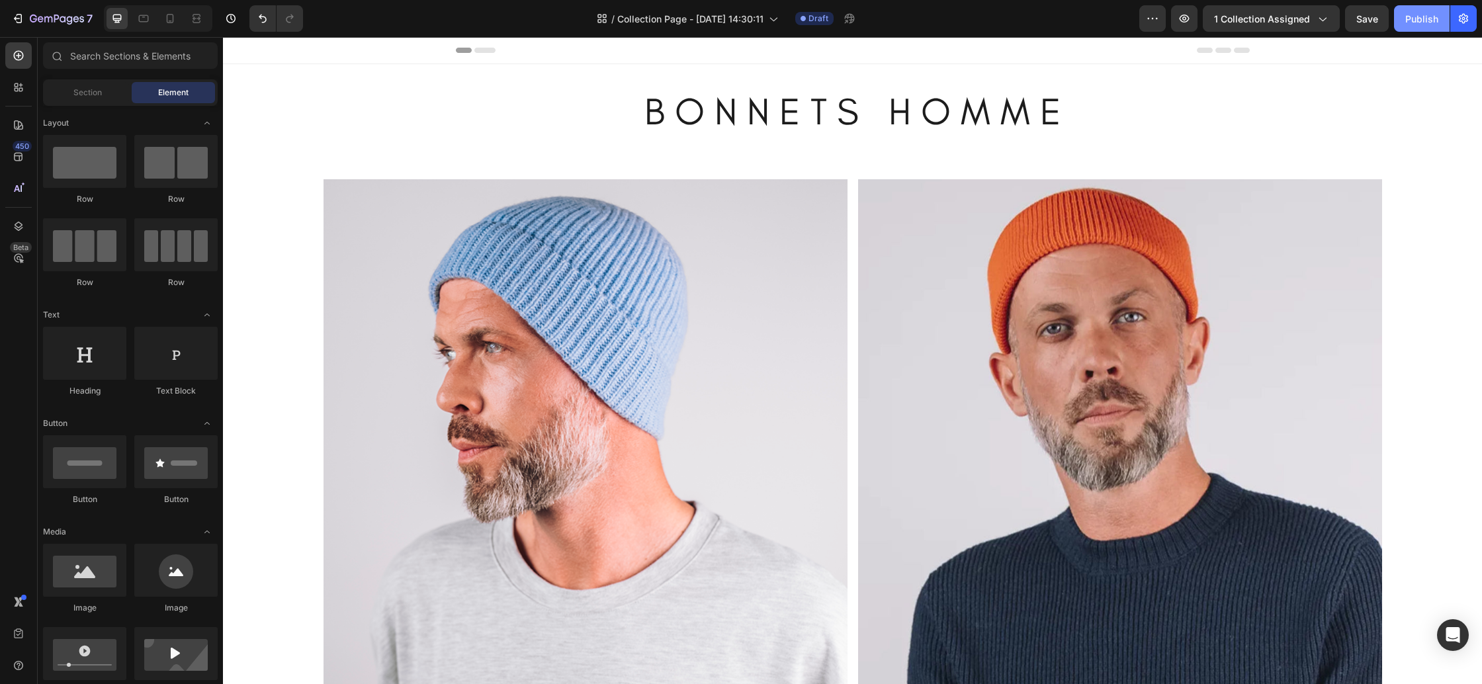
click at [1404, 24] on button "Publish" at bounding box center [1422, 18] width 56 height 26
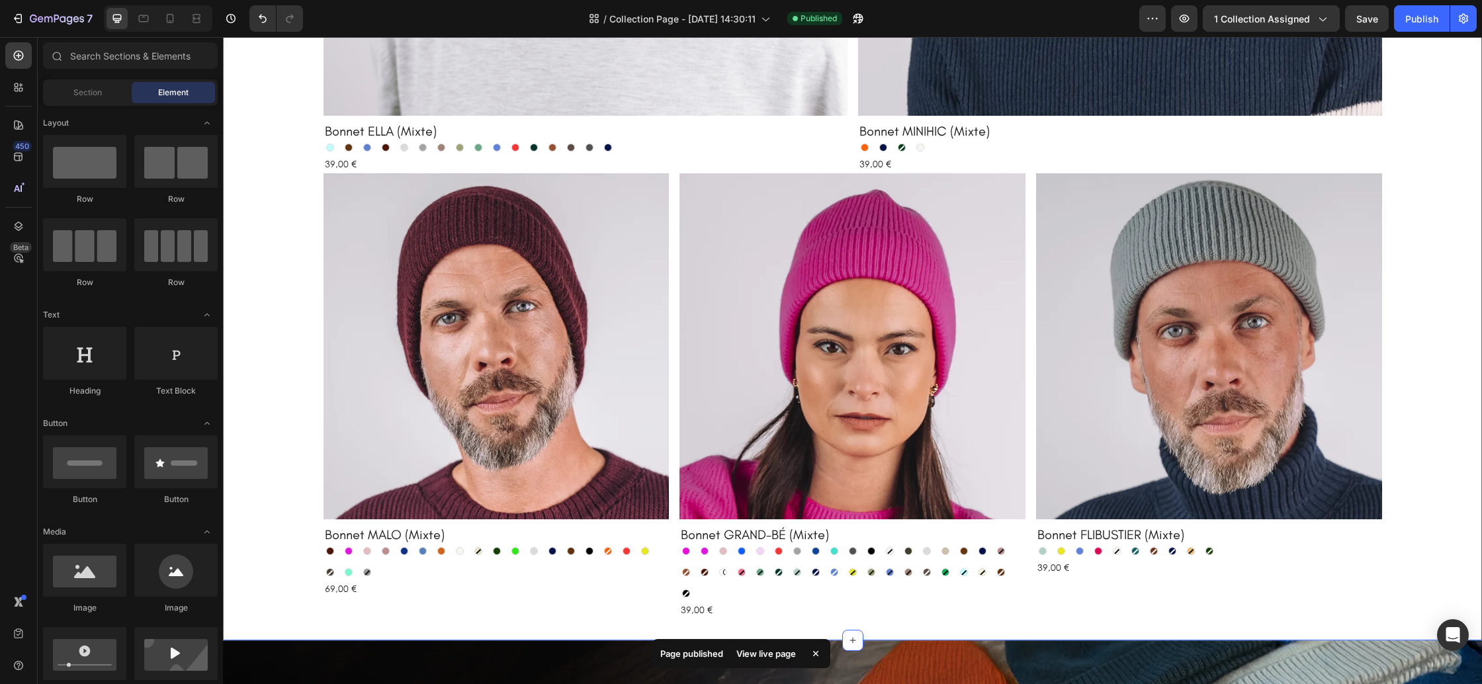
scroll to position [568, 0]
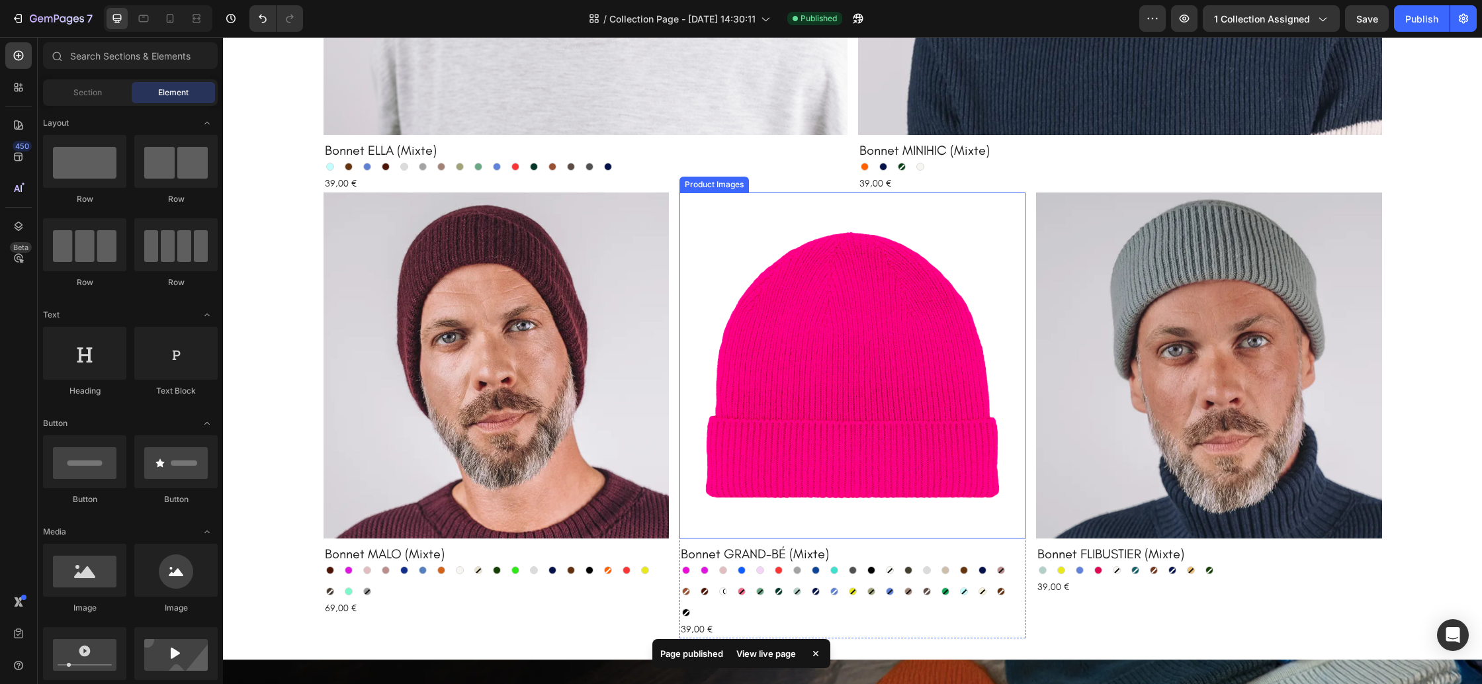
click at [777, 290] on img at bounding box center [853, 366] width 346 height 346
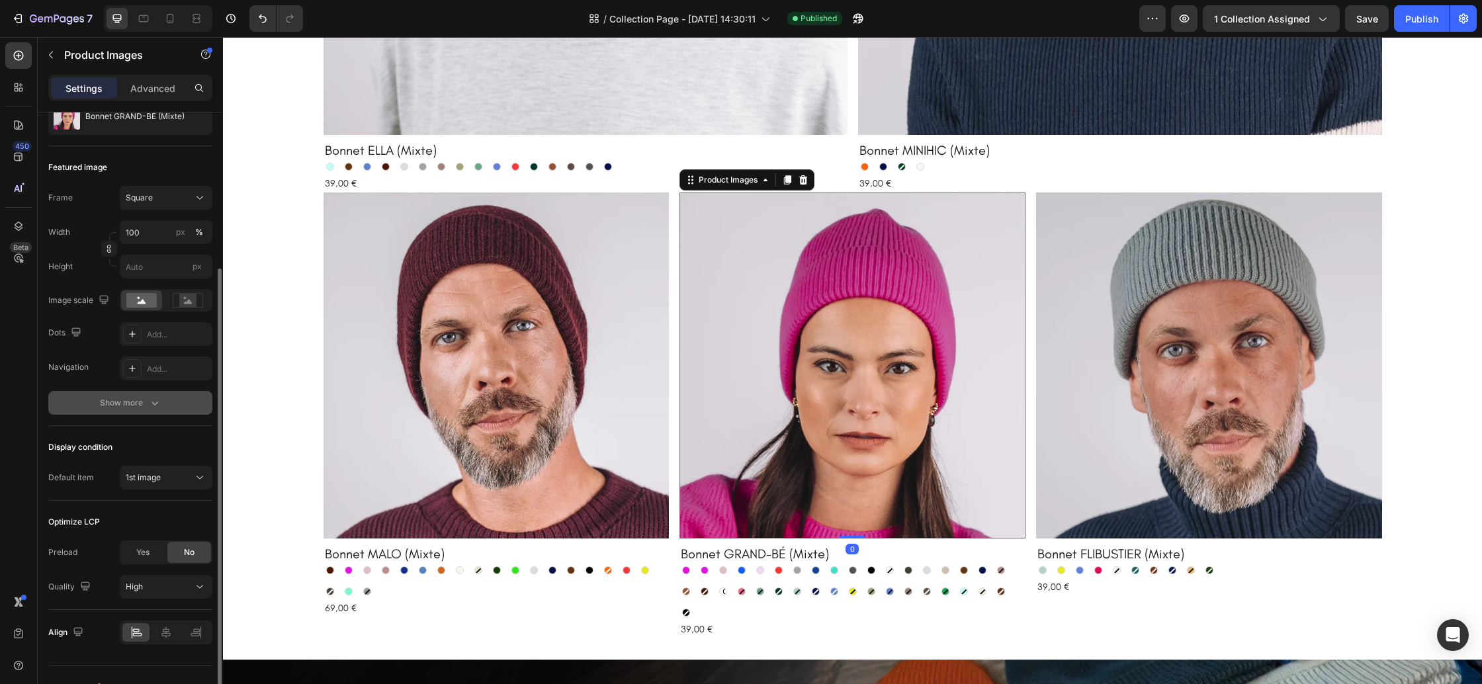
scroll to position [169, 0]
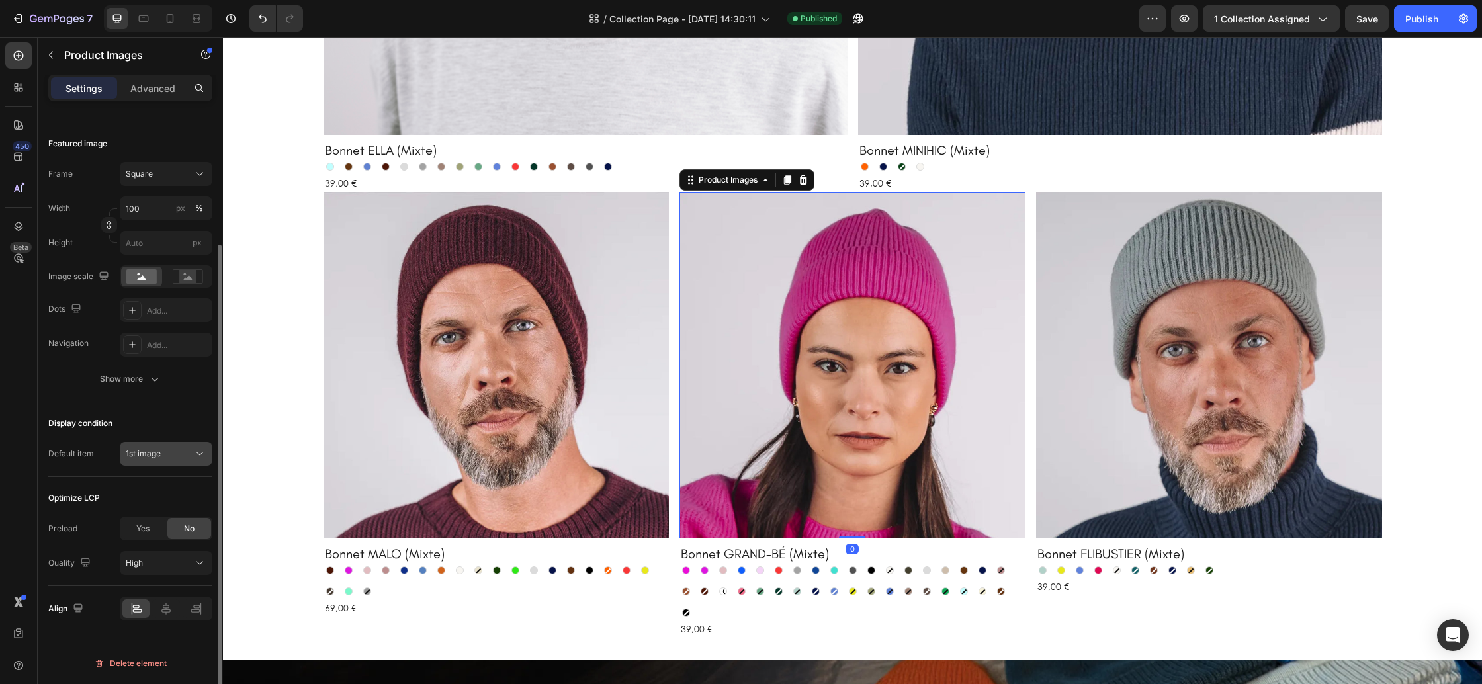
click at [160, 457] on span "1st image" at bounding box center [143, 454] width 35 height 10
click at [150, 455] on span "1st image" at bounding box center [143, 454] width 35 height 10
click at [161, 458] on div "1st image" at bounding box center [159, 454] width 67 height 12
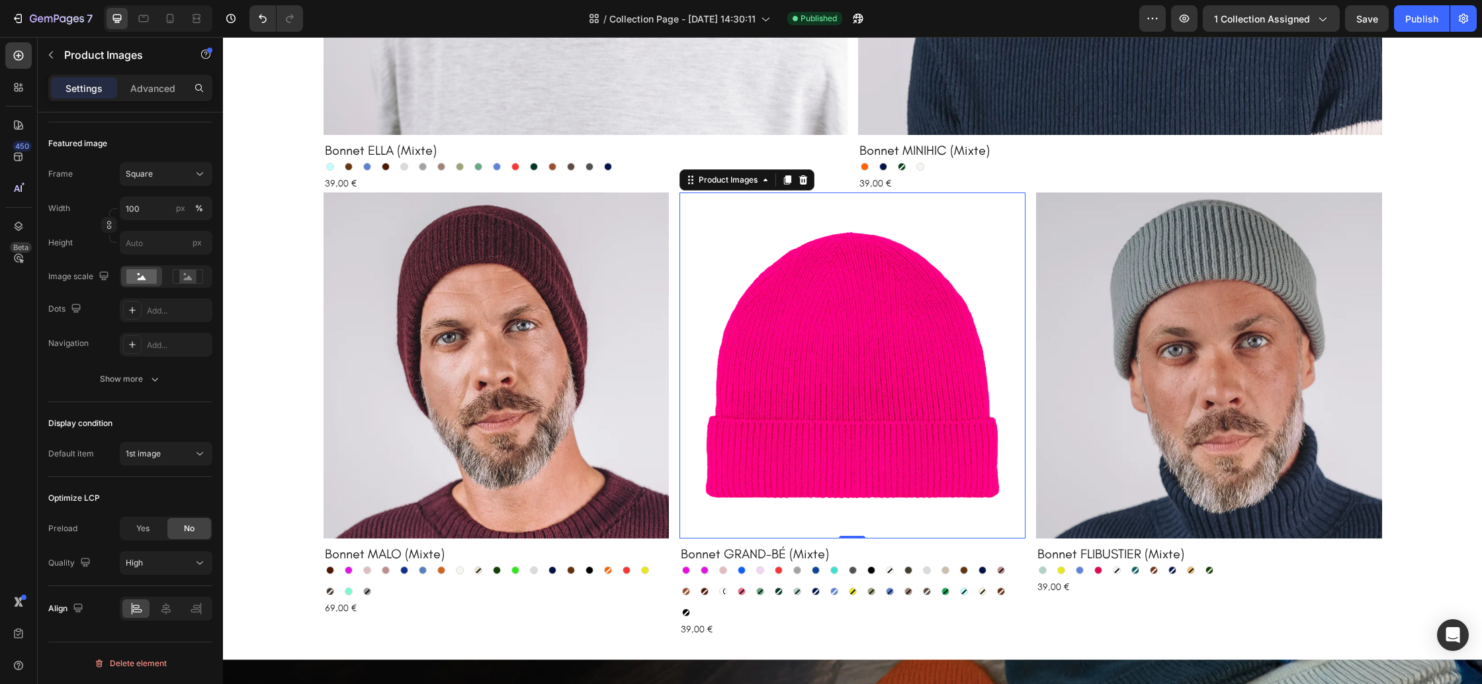
click at [894, 363] on img at bounding box center [853, 366] width 346 height 346
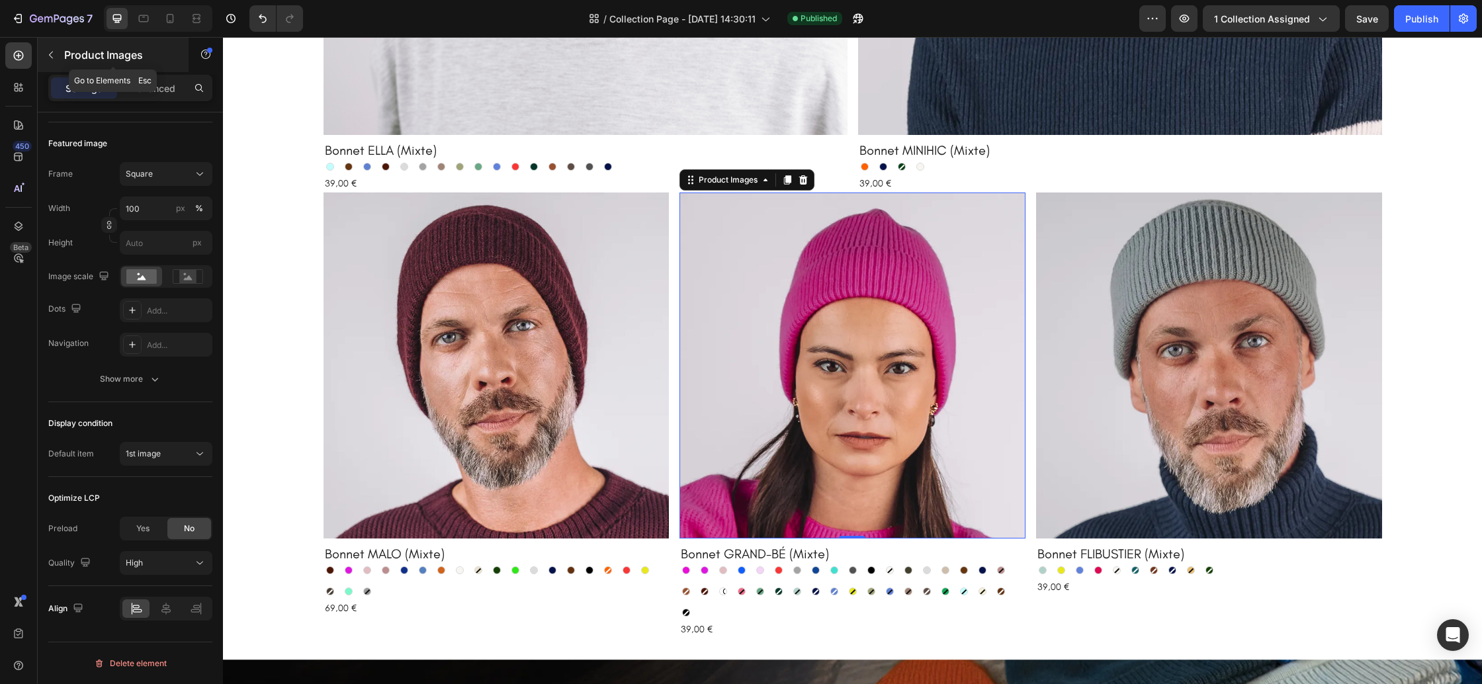
click at [48, 62] on button "button" at bounding box center [50, 54] width 21 height 21
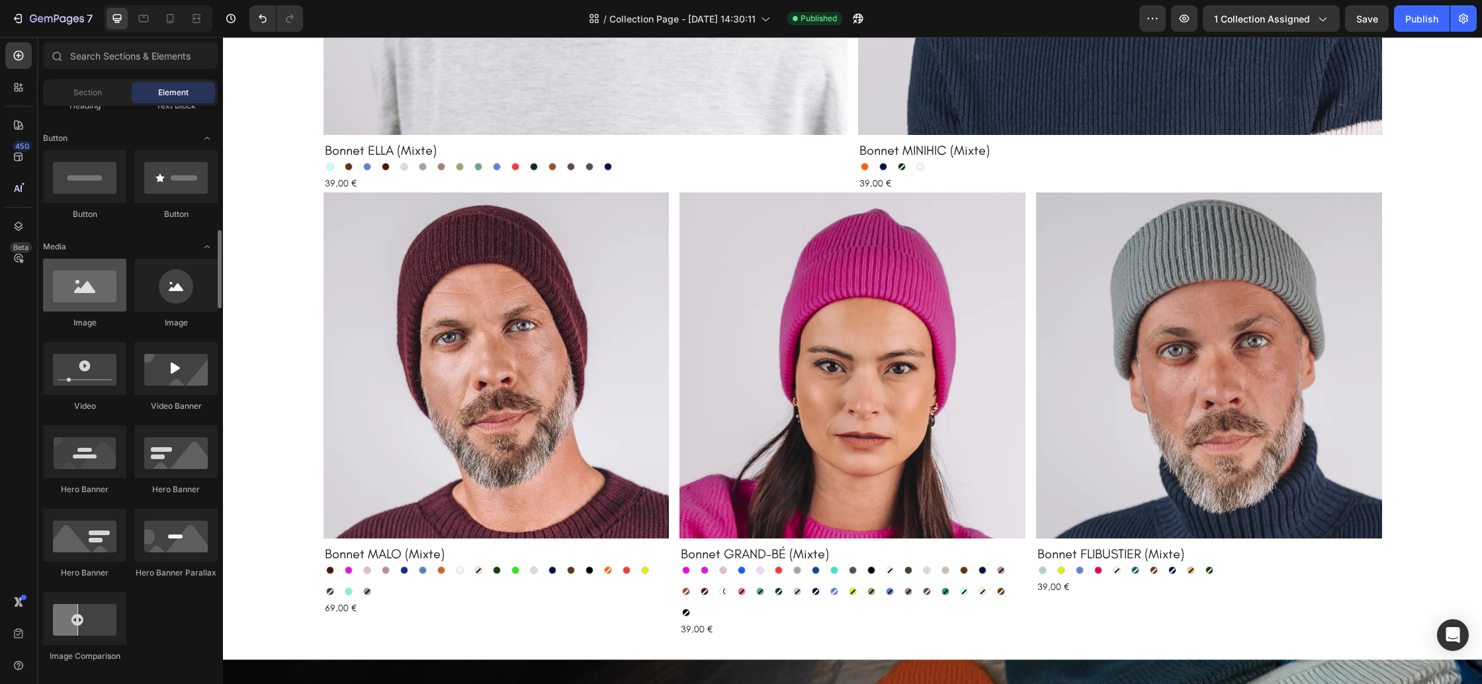
scroll to position [361, 0]
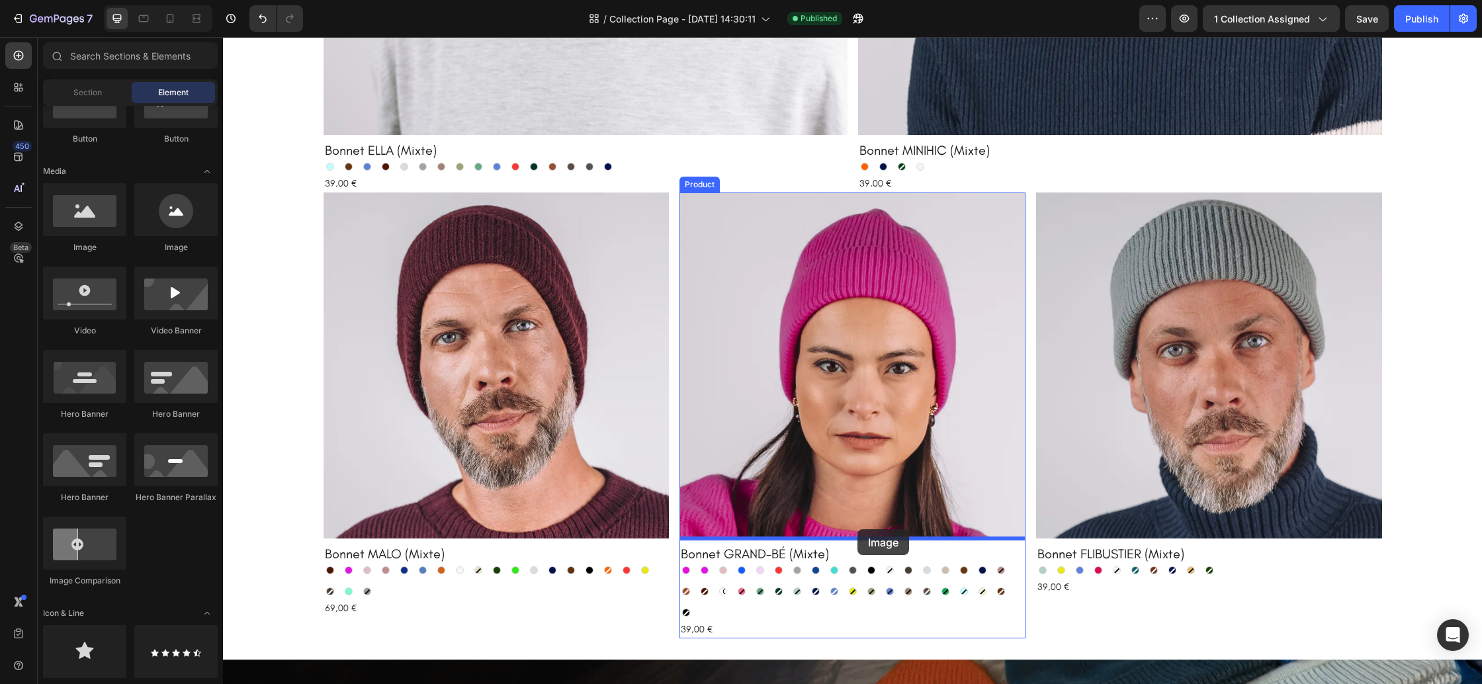
drag, startPoint x: 349, startPoint y: 266, endPoint x: 857, endPoint y: 529, distance: 572.9
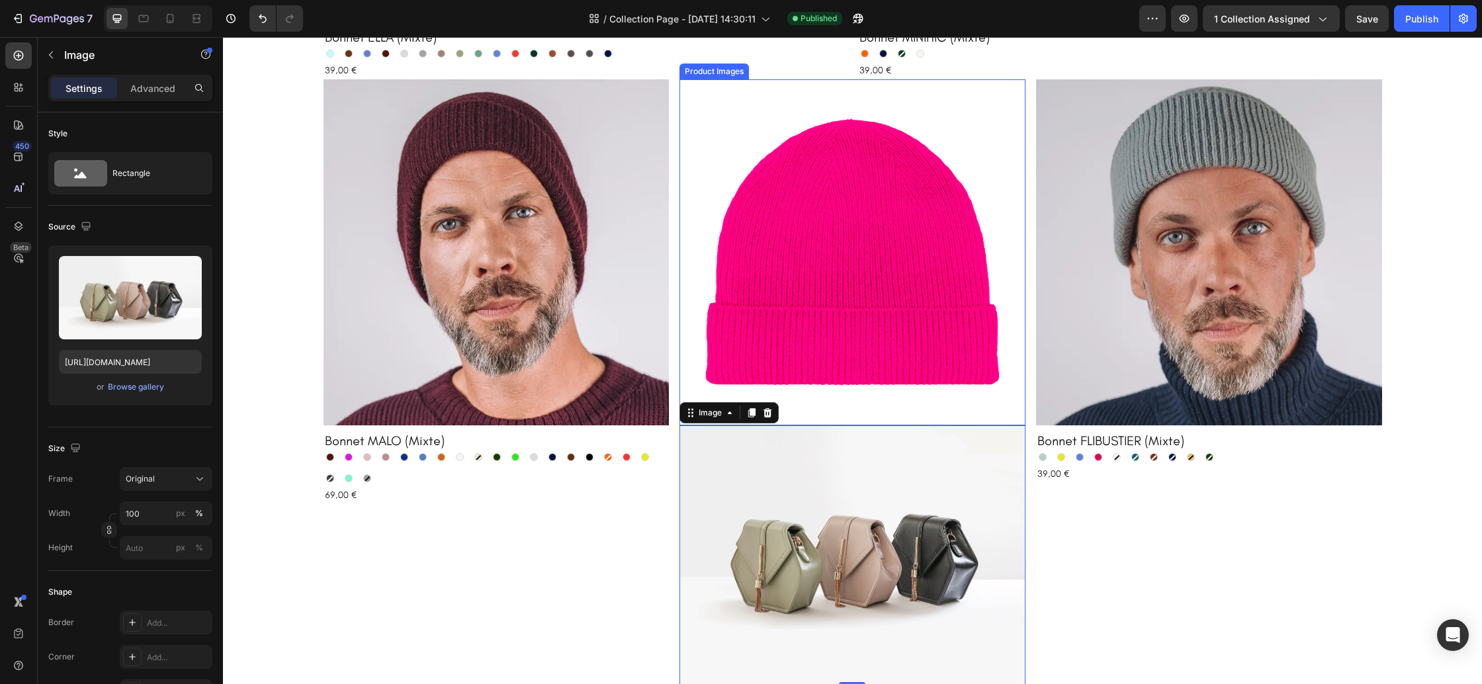
scroll to position [656, 0]
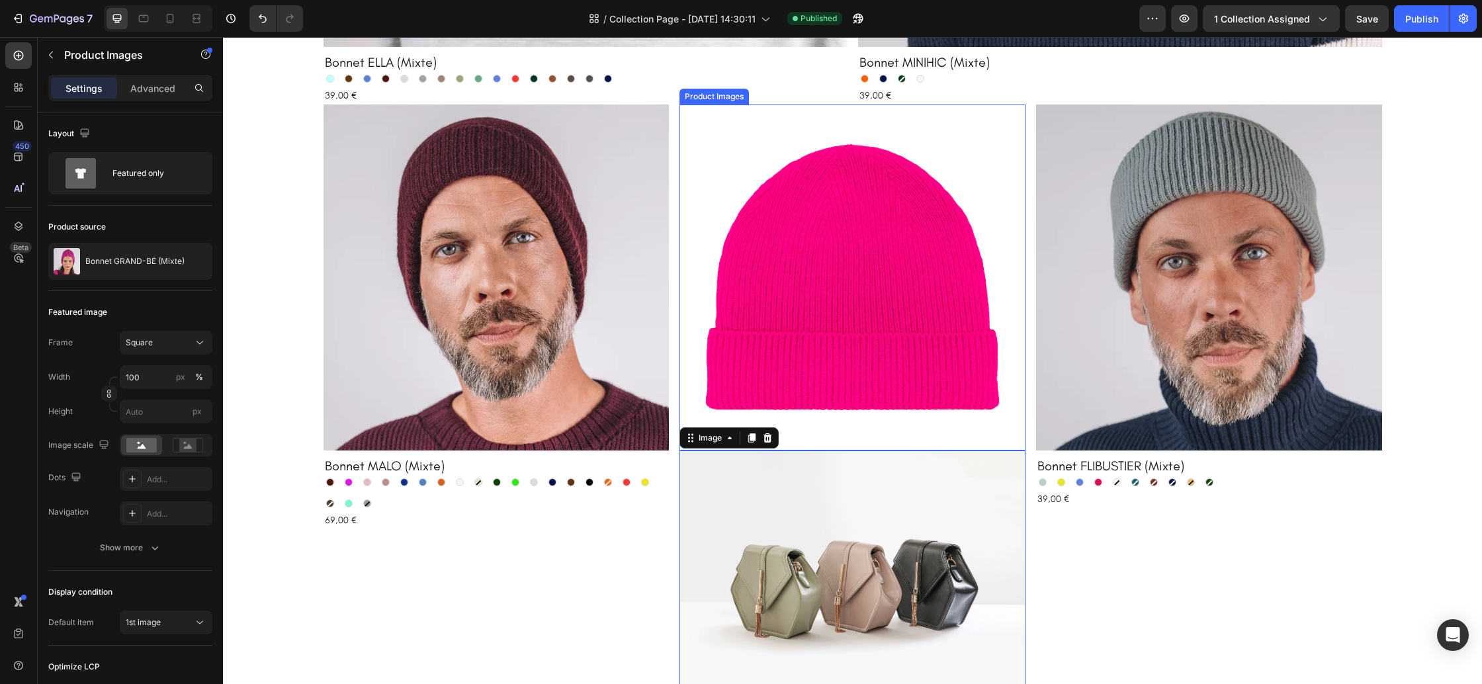
click at [811, 316] on img at bounding box center [853, 278] width 346 height 346
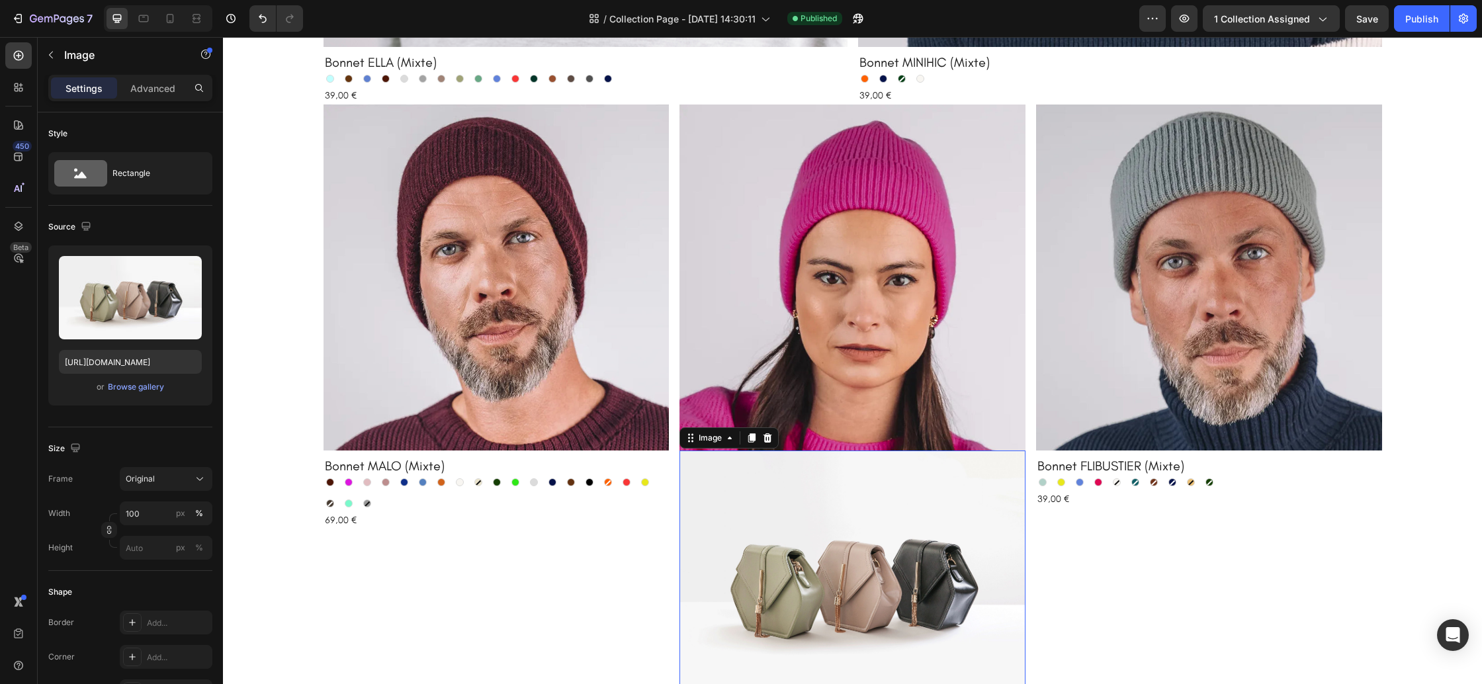
click at [821, 513] on img at bounding box center [853, 580] width 346 height 259
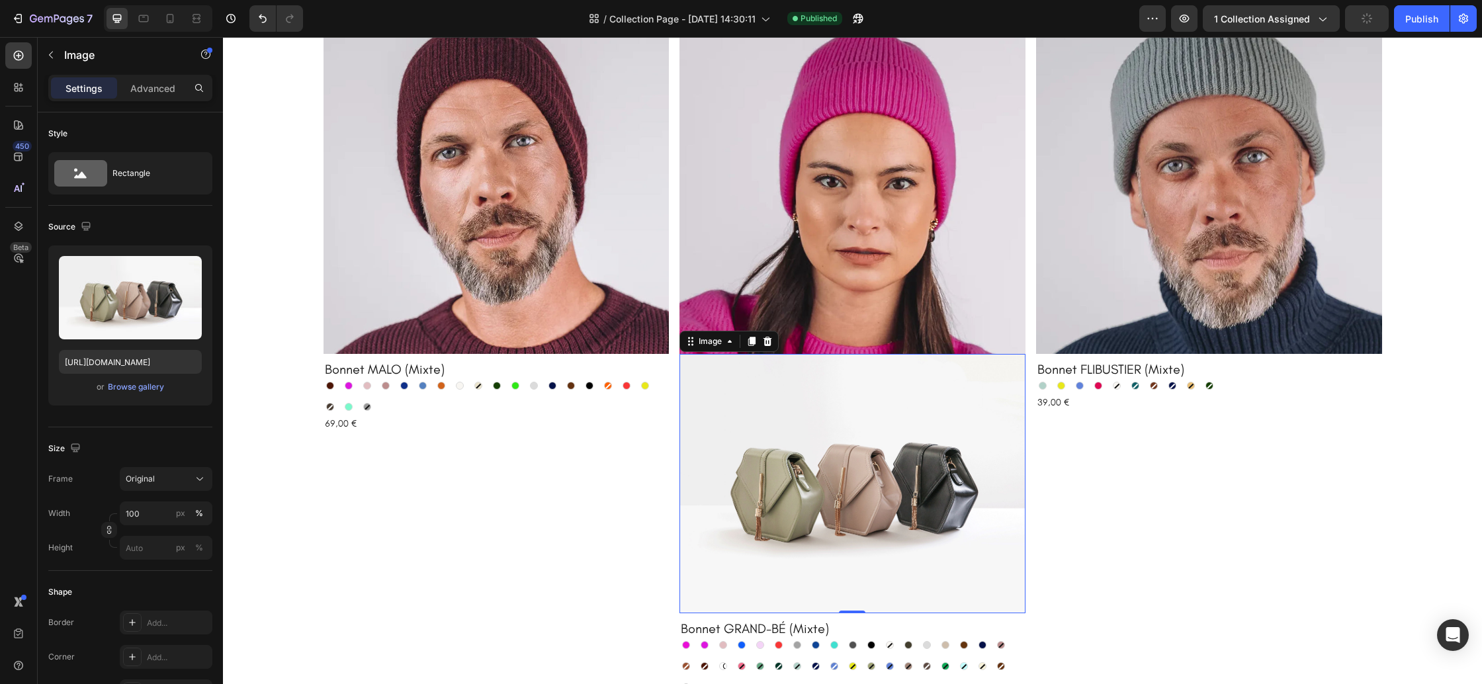
scroll to position [752, 0]
click at [121, 384] on div "Browse gallery" at bounding box center [136, 387] width 56 height 12
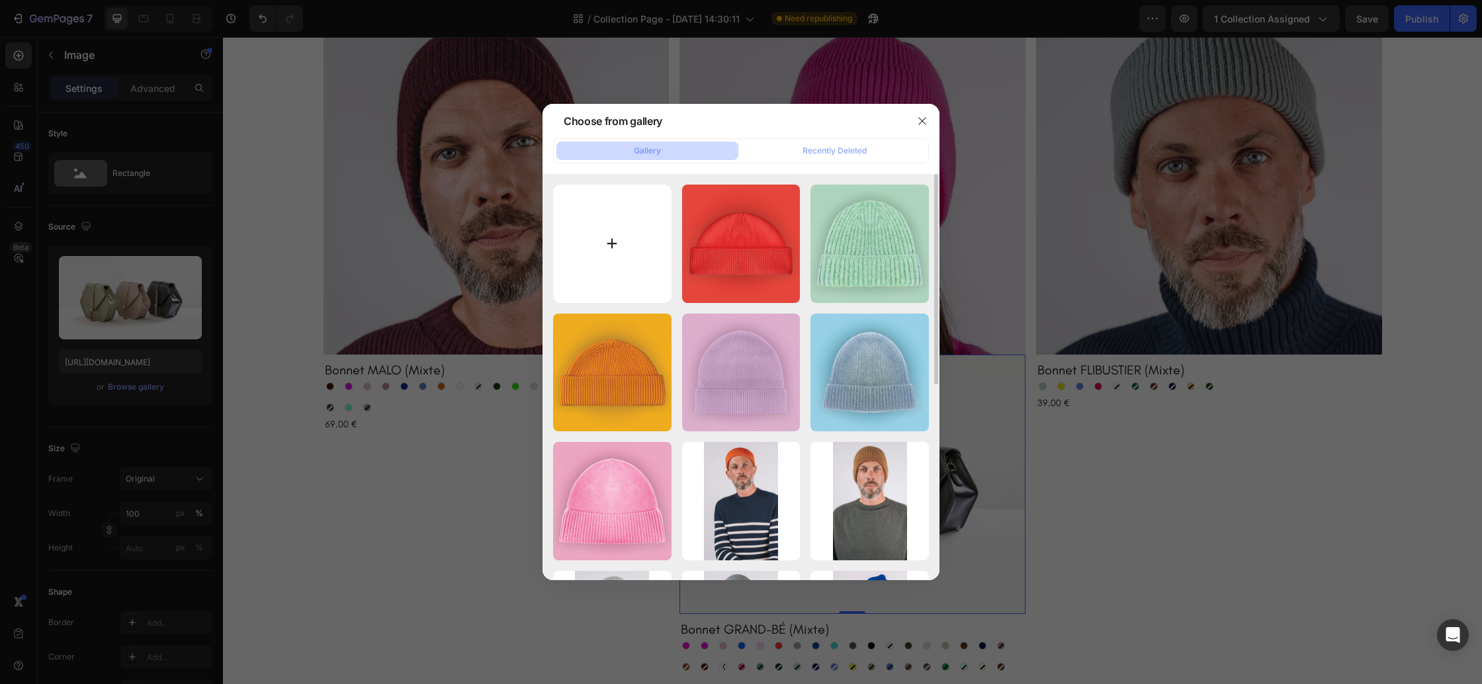
type input "C:\fakepath\gris-fonce-porte.webp"
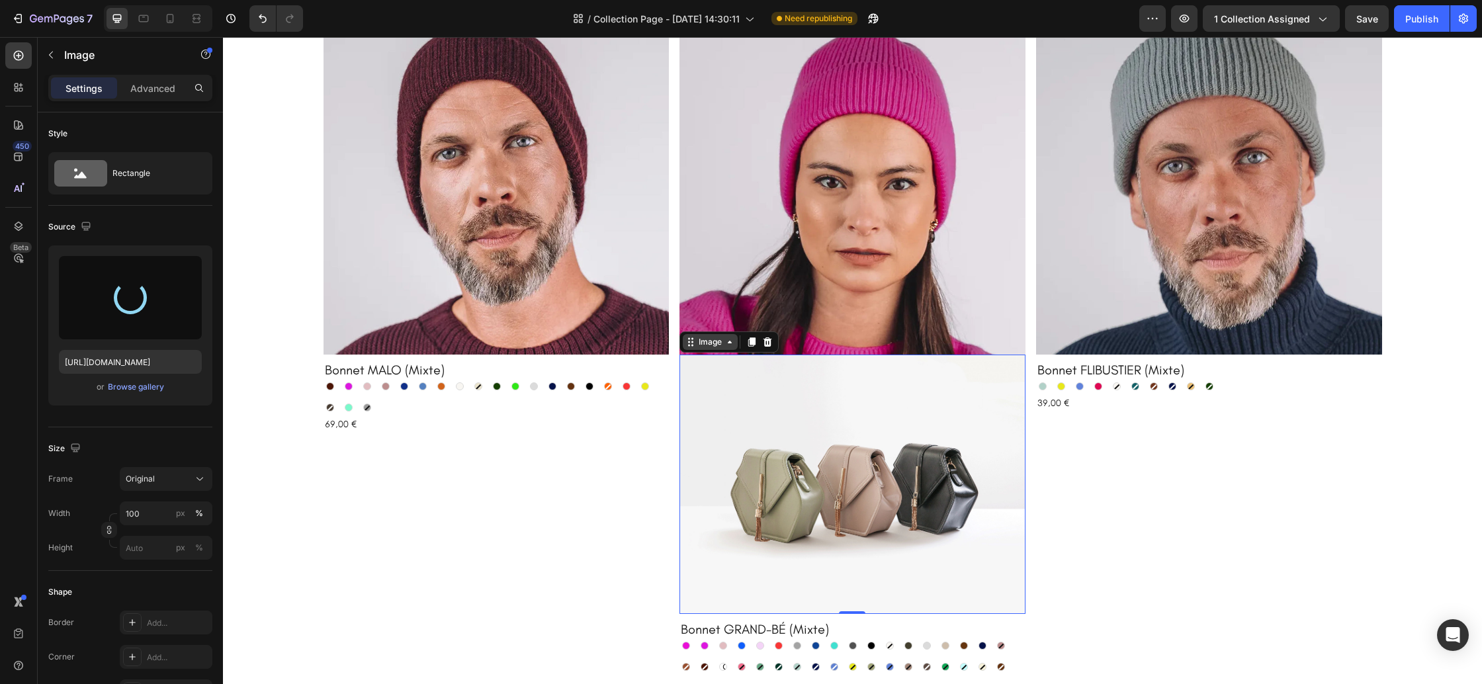
type input "[URL][DOMAIN_NAME]"
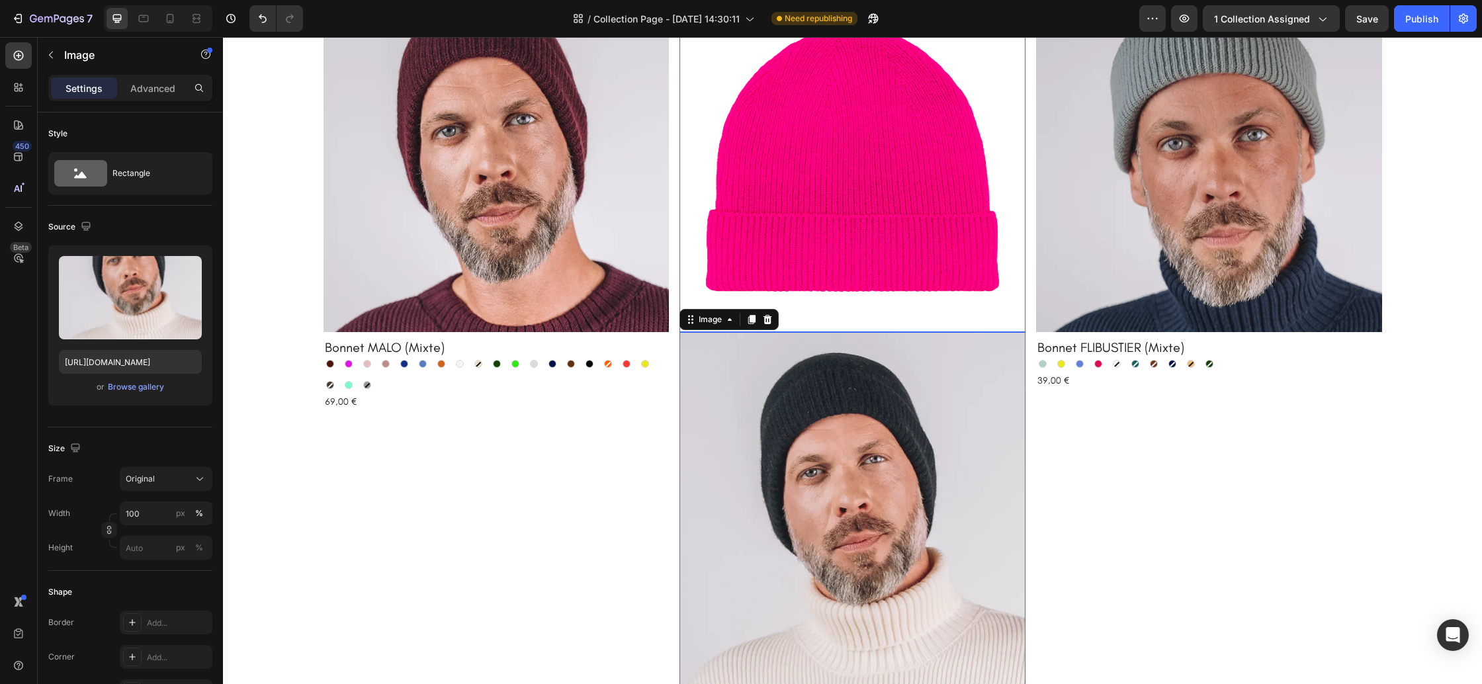
scroll to position [775, 0]
click at [760, 197] on img at bounding box center [853, 158] width 346 height 346
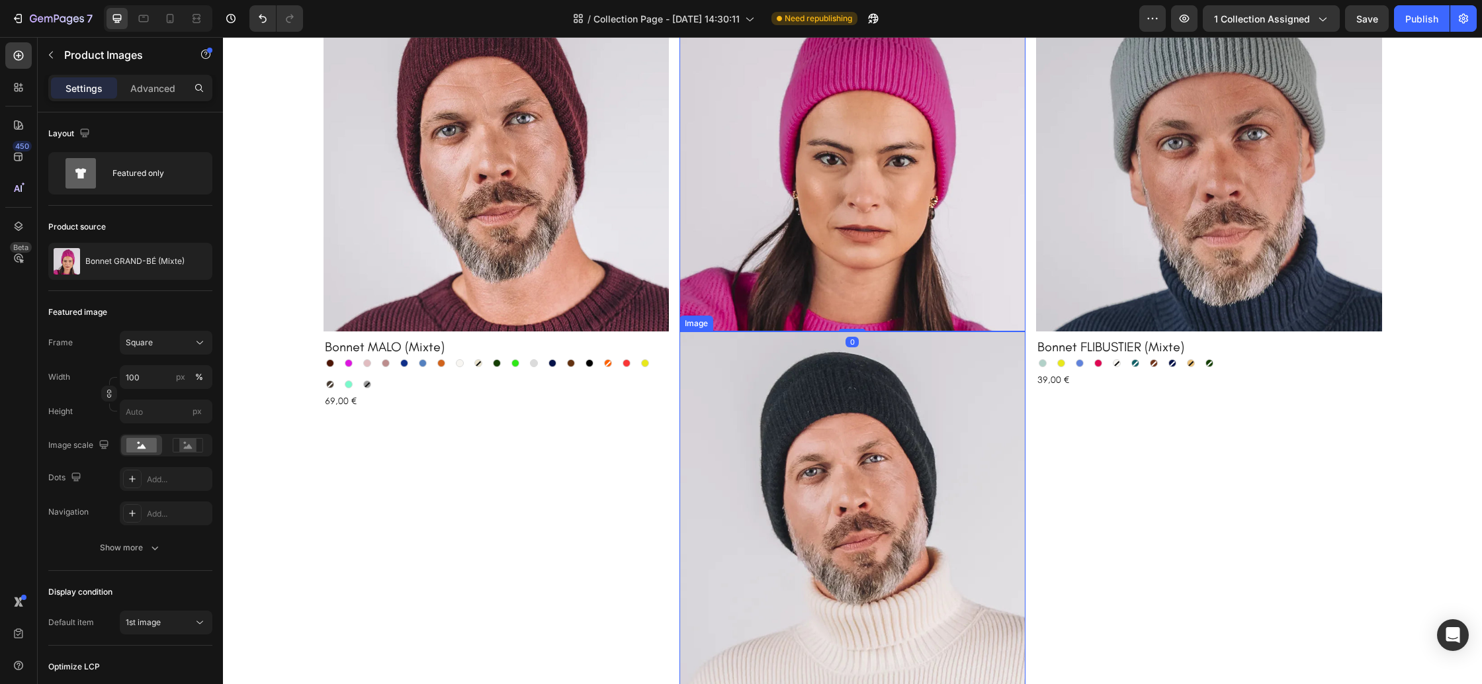
click at [785, 425] on img at bounding box center [853, 561] width 346 height 461
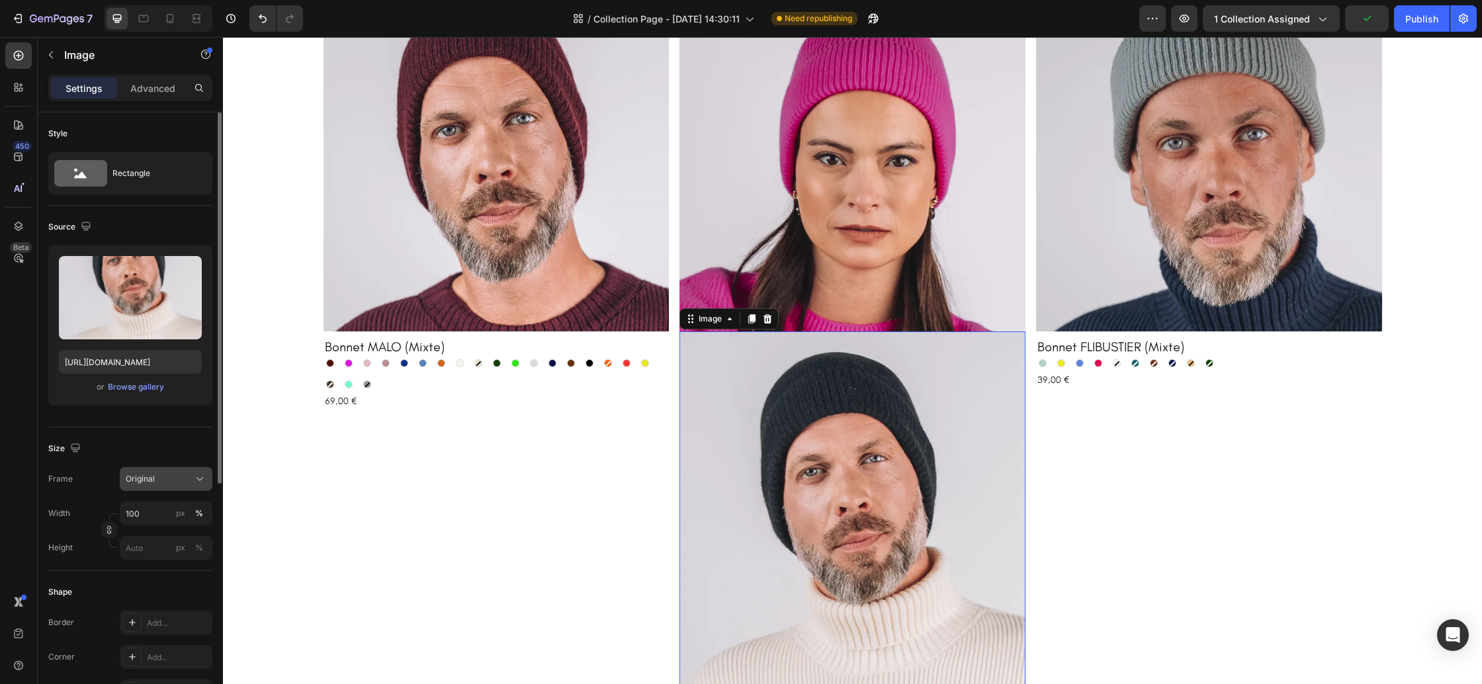
click at [178, 482] on div "Original" at bounding box center [158, 479] width 65 height 12
click at [170, 507] on div "Square" at bounding box center [163, 511] width 77 height 13
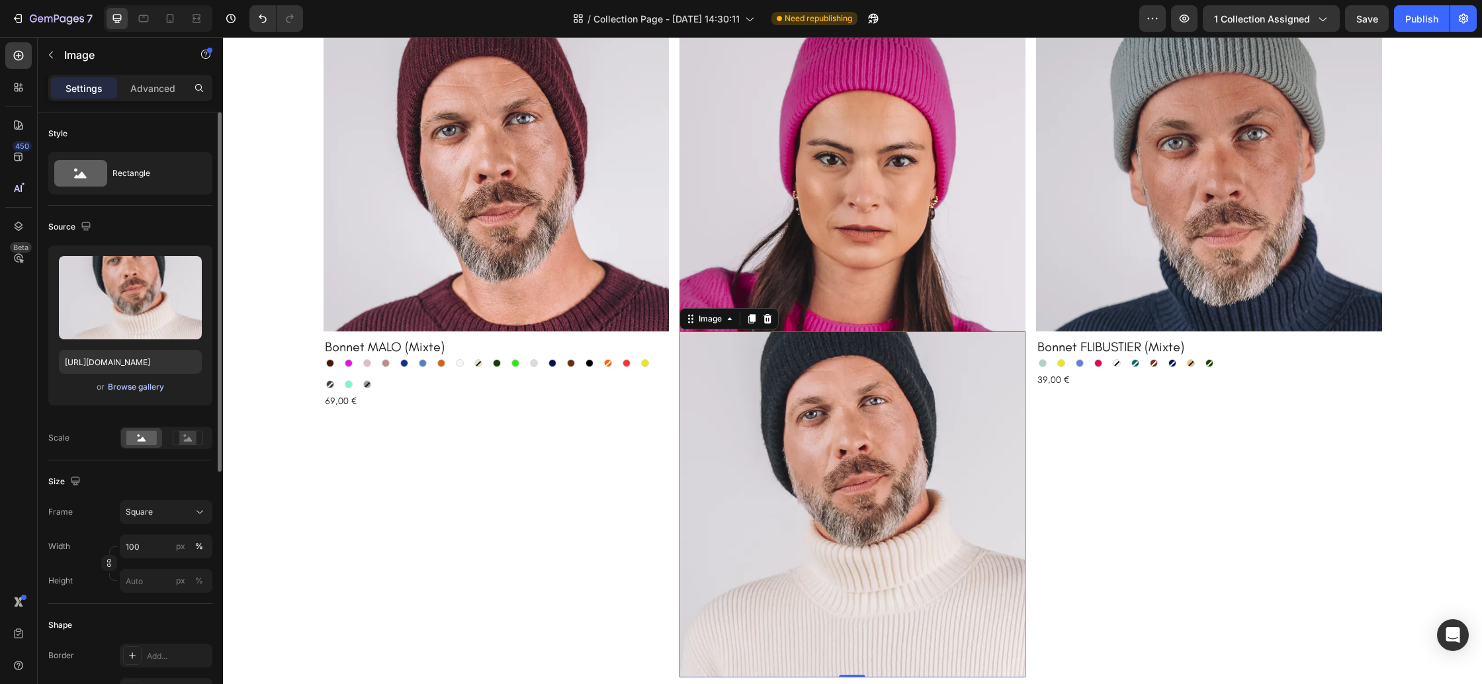
click at [145, 390] on div "Browse gallery" at bounding box center [136, 387] width 56 height 12
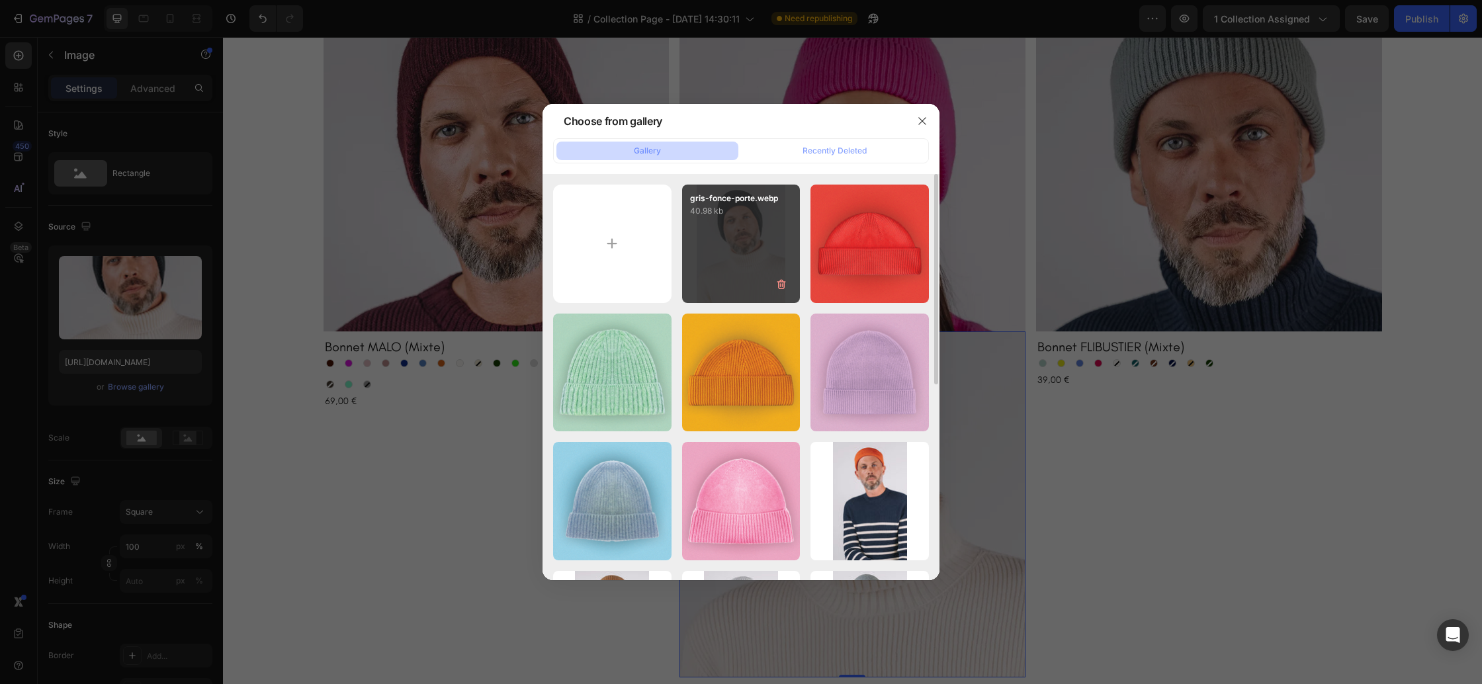
drag, startPoint x: 927, startPoint y: 124, endPoint x: 689, endPoint y: 220, distance: 256.2
click at [927, 124] on icon "button" at bounding box center [922, 121] width 11 height 11
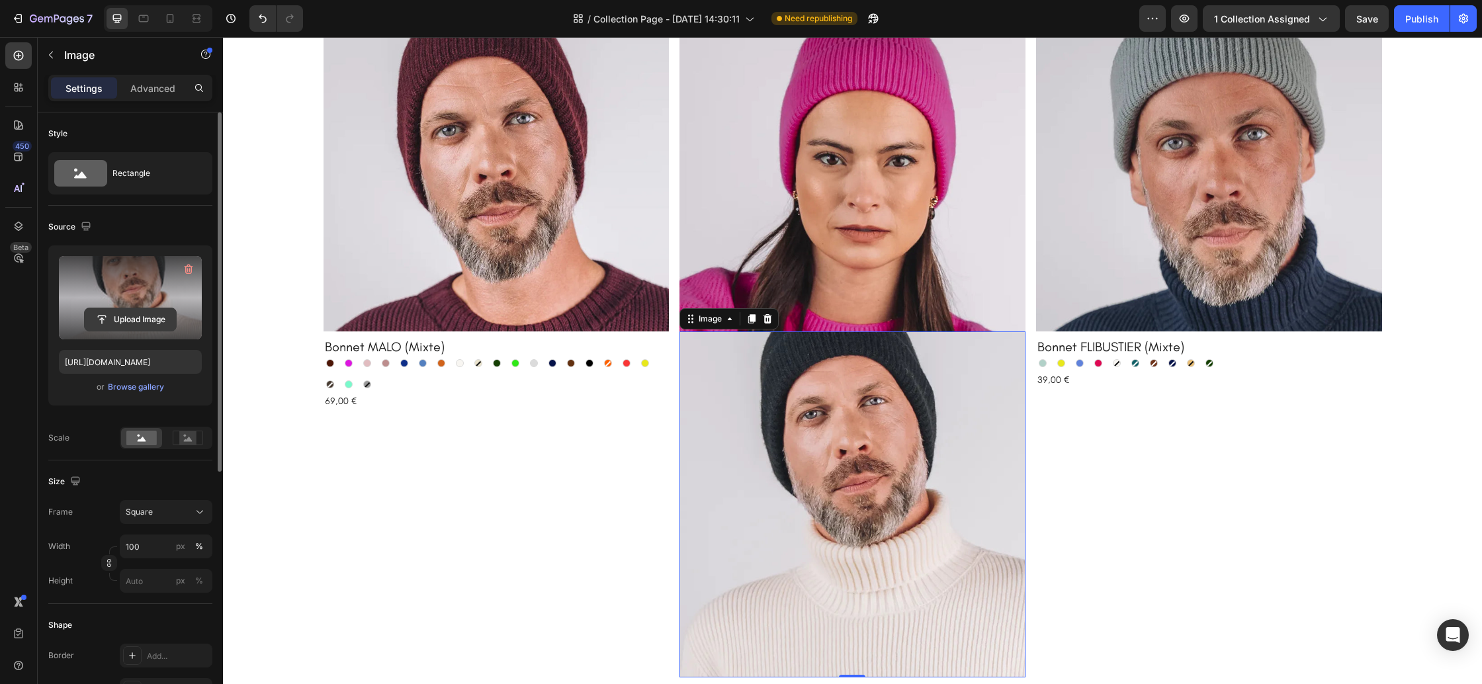
click at [128, 310] on input "file" at bounding box center [130, 319] width 91 height 22
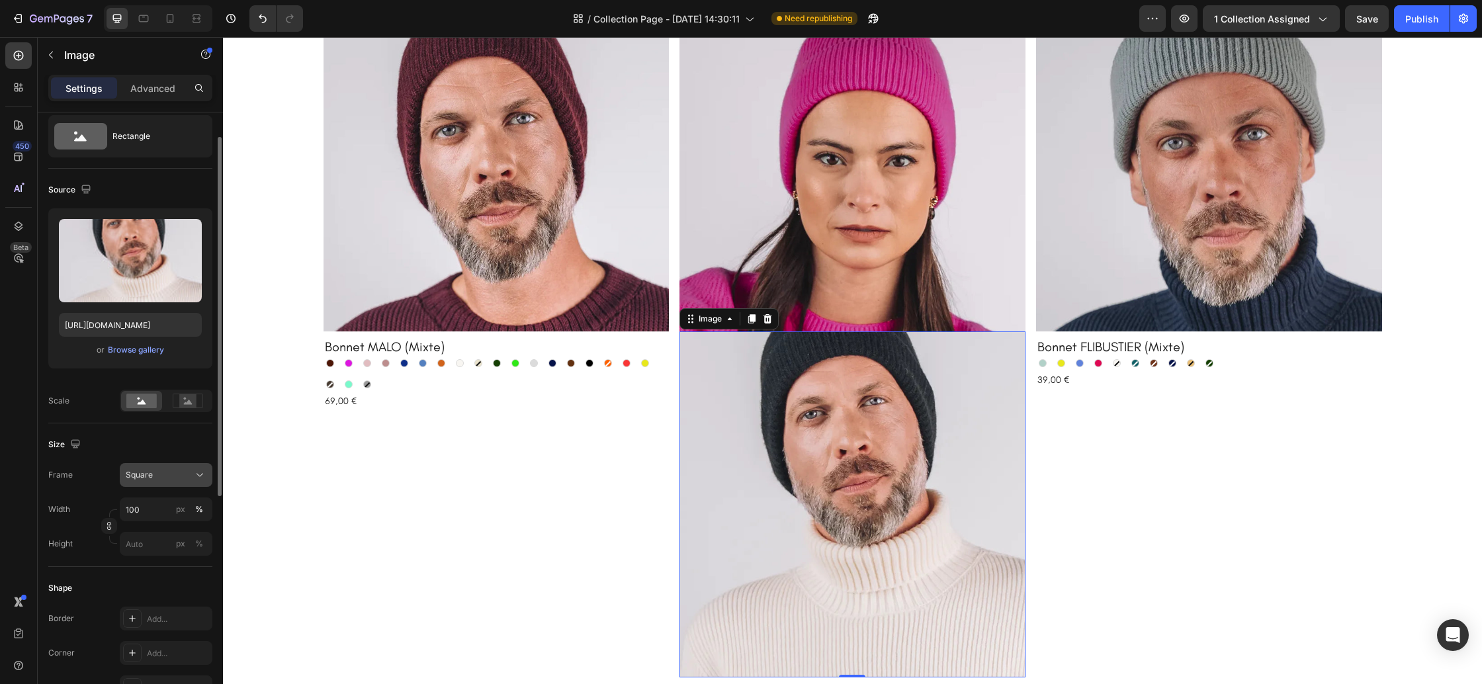
scroll to position [42, 0]
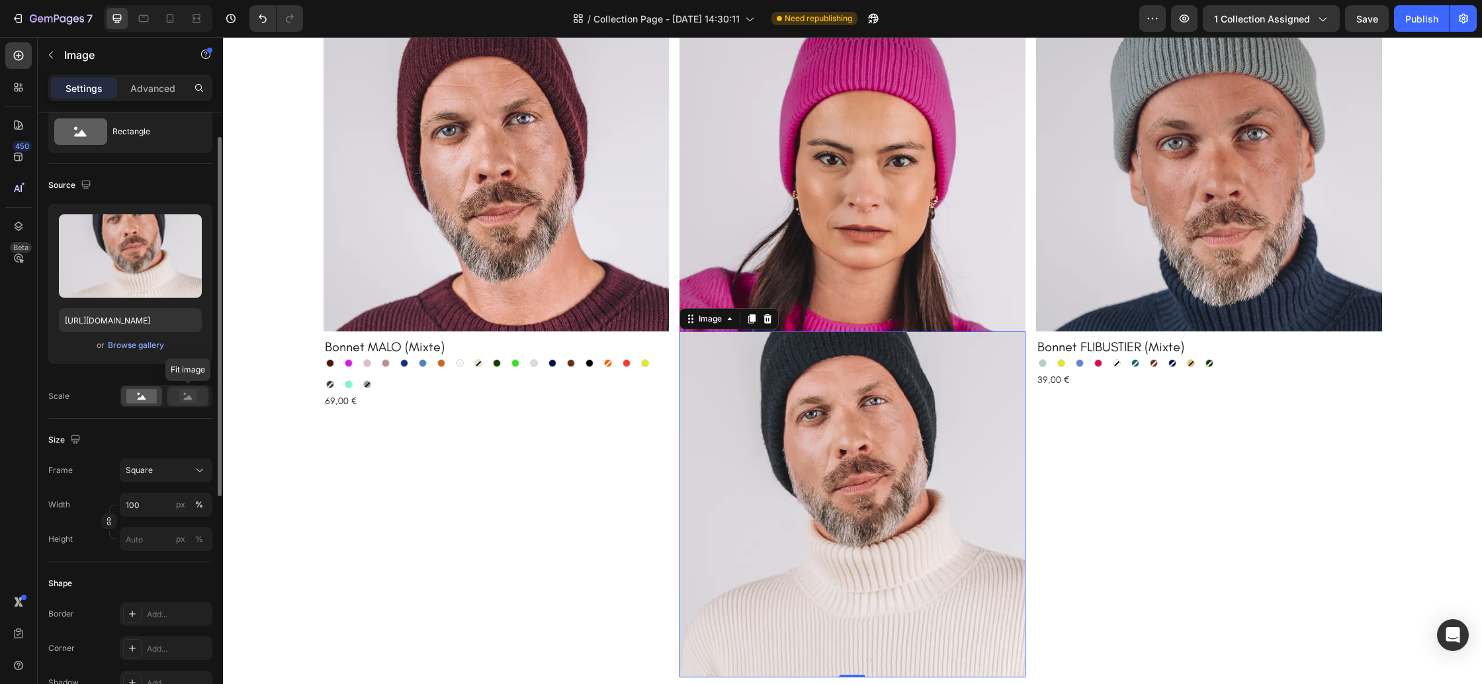
click at [180, 392] on rect at bounding box center [187, 396] width 17 height 13
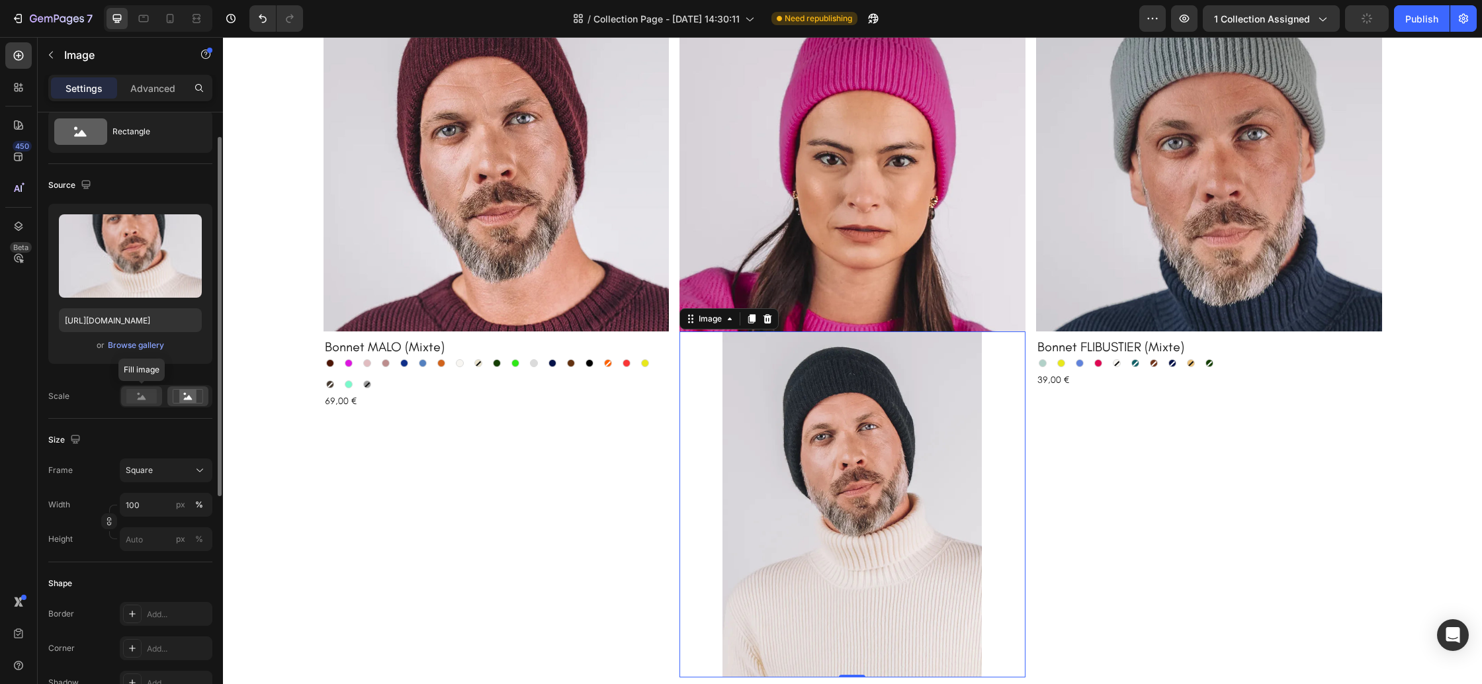
click at [148, 395] on rect at bounding box center [141, 396] width 30 height 15
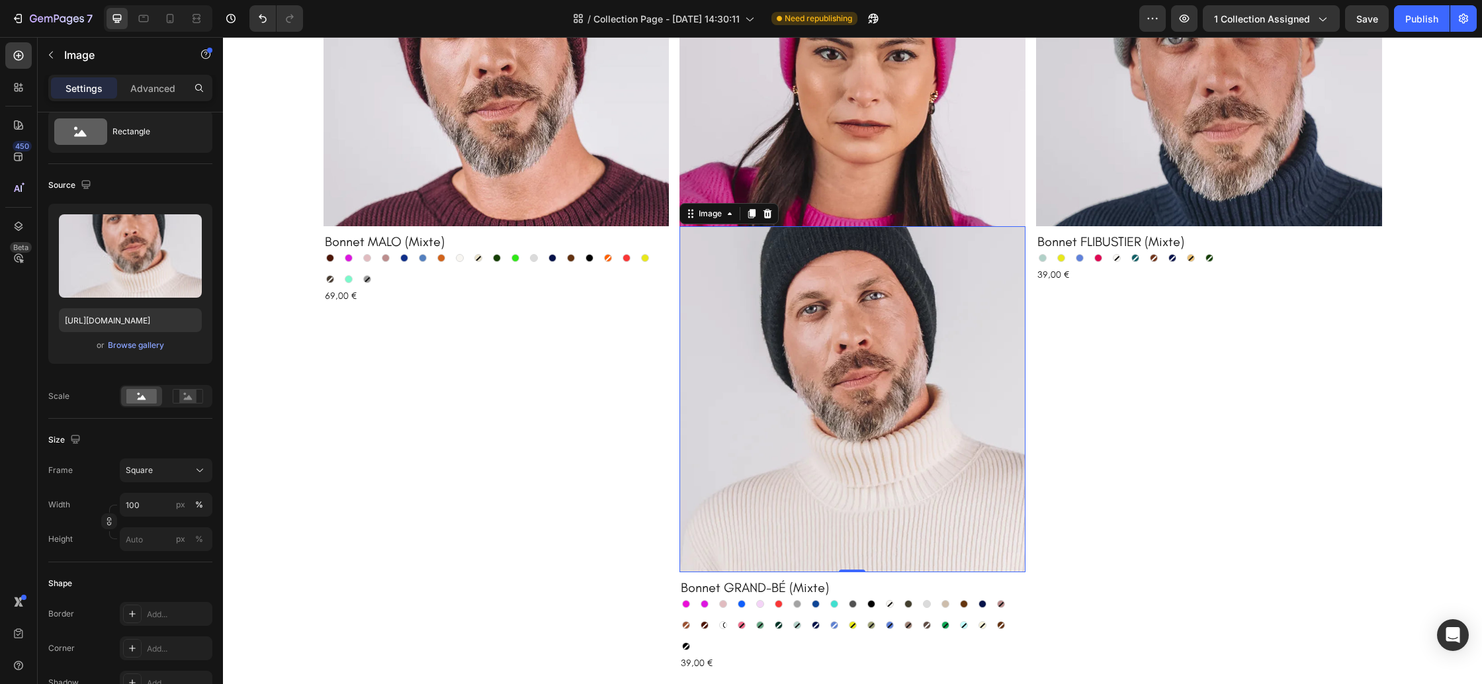
scroll to position [878, 0]
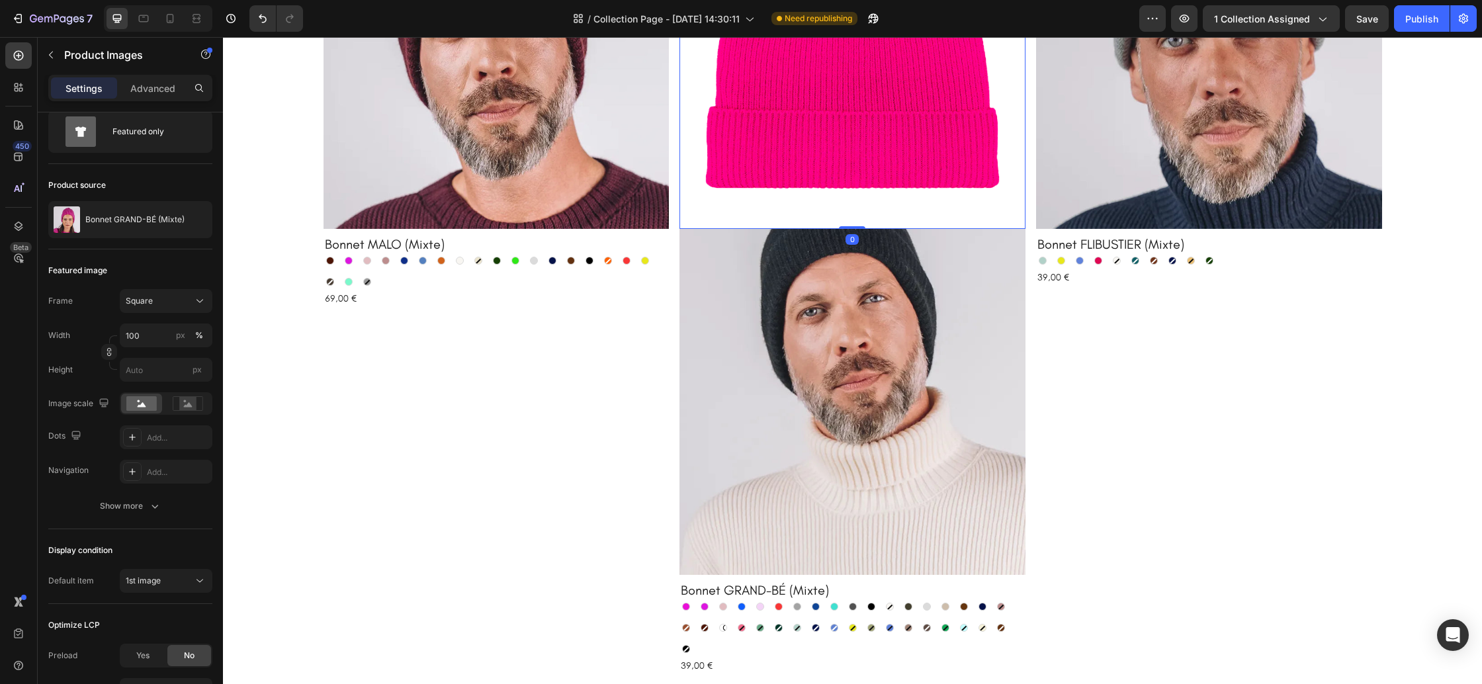
click at [834, 190] on img at bounding box center [853, 56] width 346 height 346
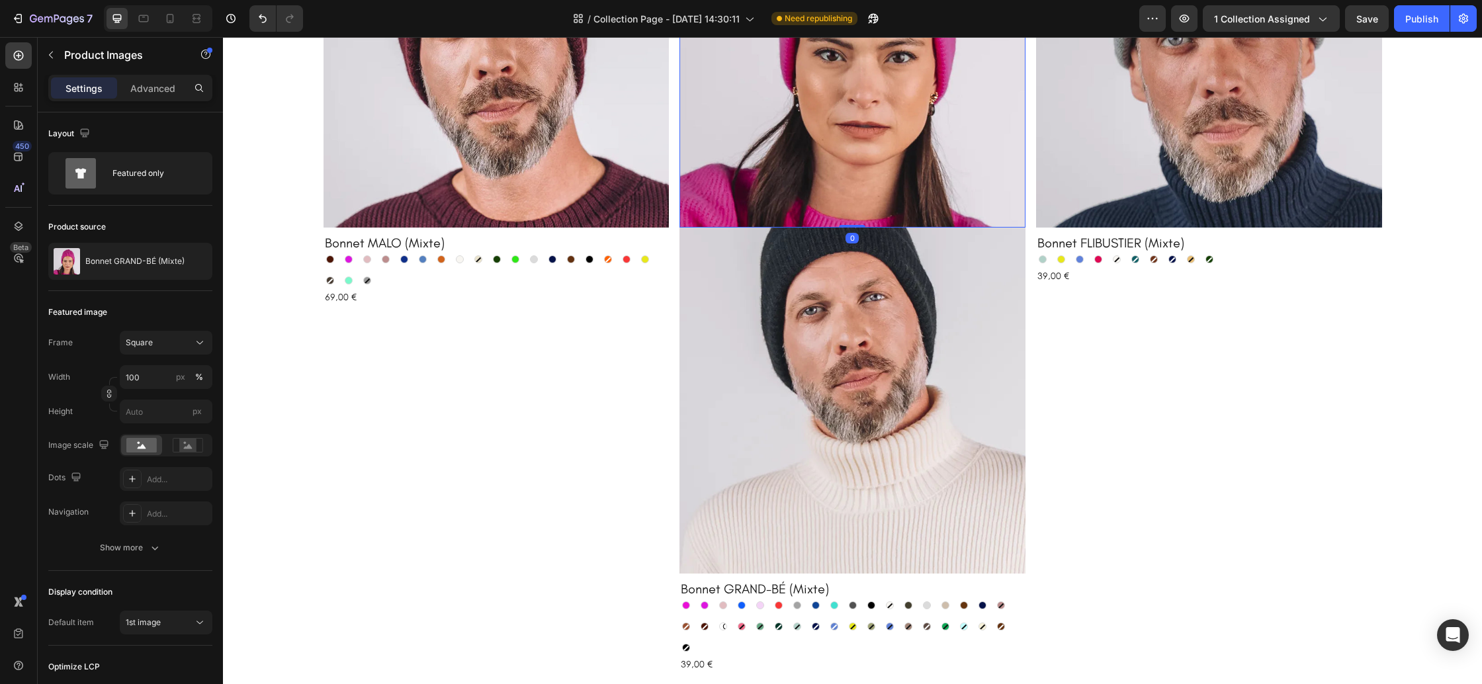
scroll to position [925, 0]
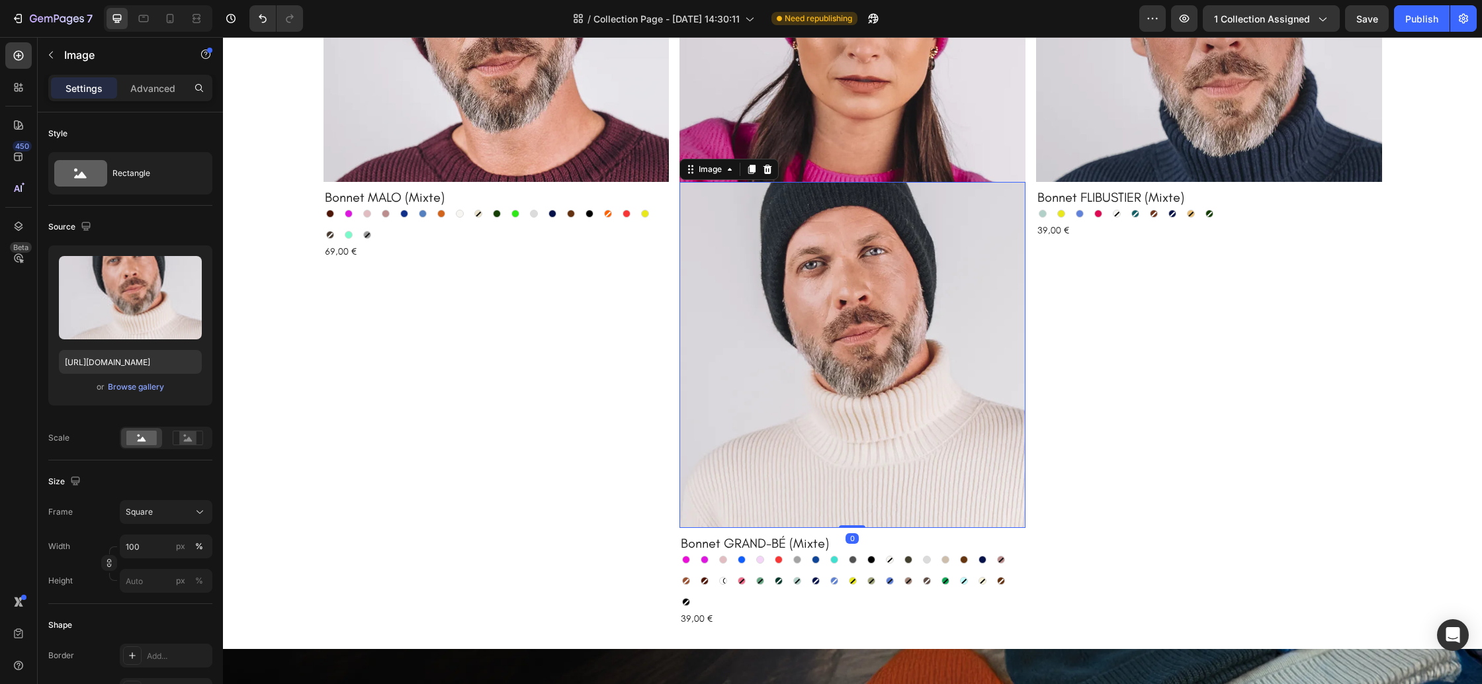
click at [788, 325] on img at bounding box center [853, 355] width 346 height 346
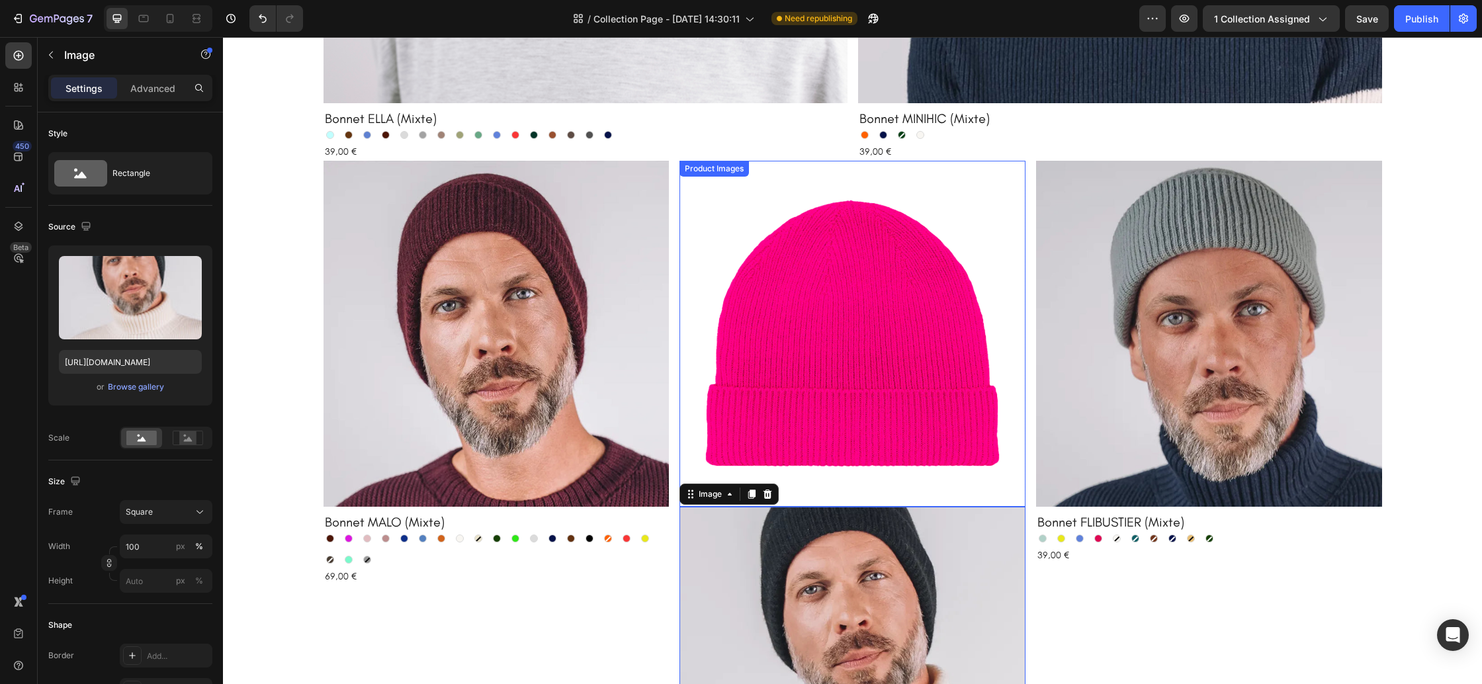
scroll to position [834, 0]
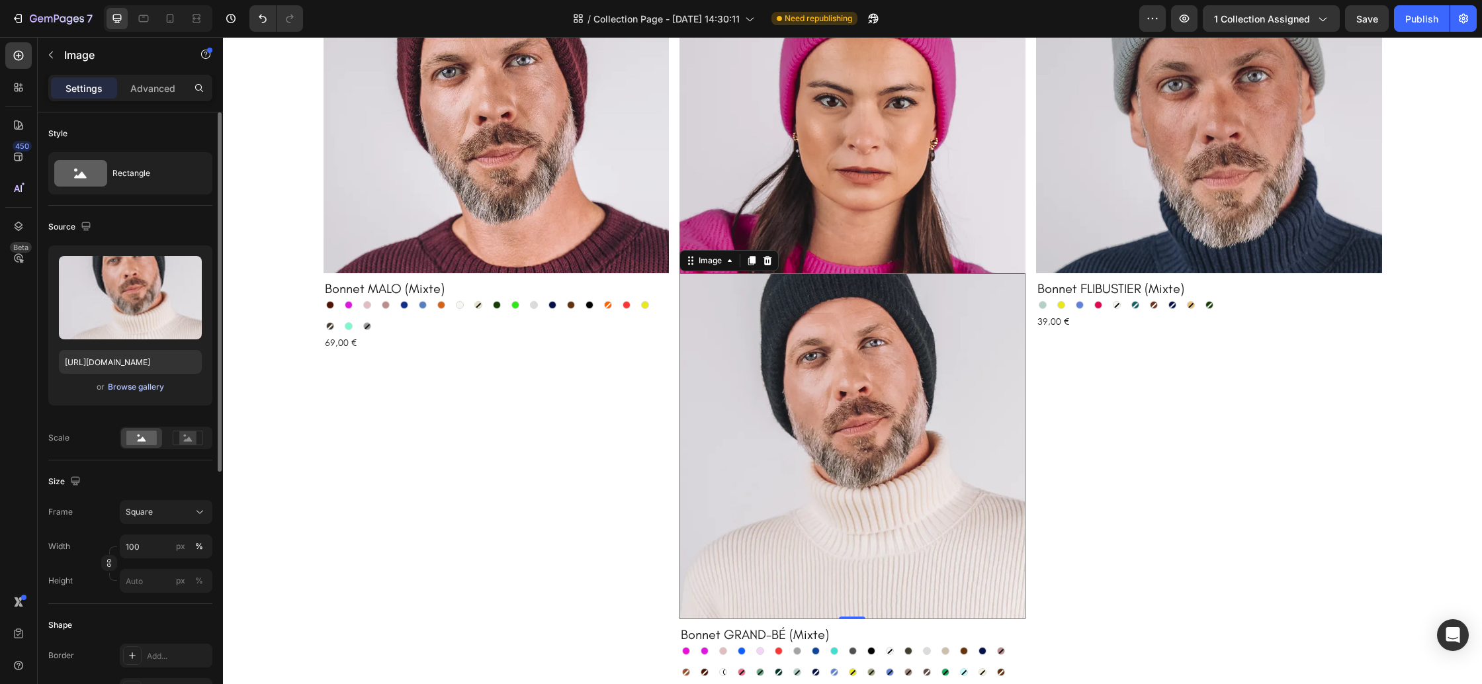
click at [146, 387] on div "Browse gallery" at bounding box center [136, 387] width 56 height 12
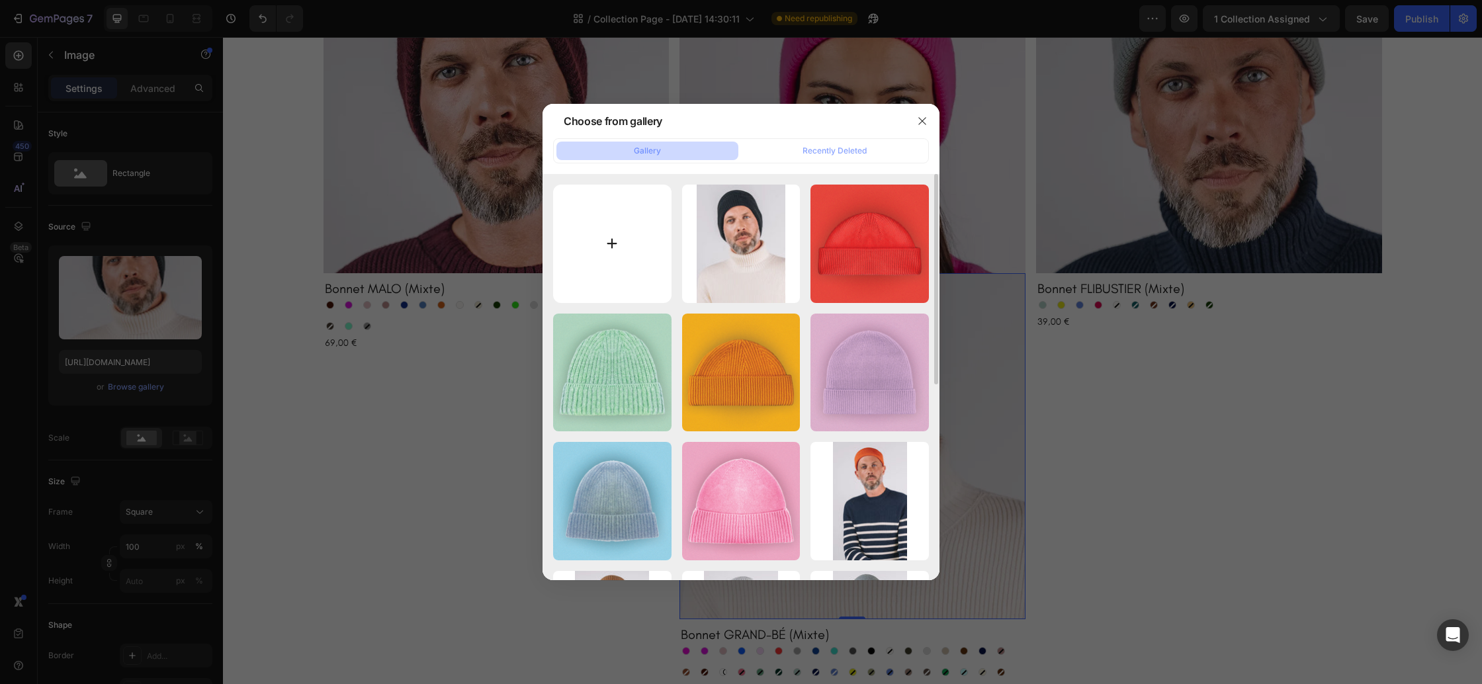
type input "C:\fakepath\gris-fonce-porte-carre.webp"
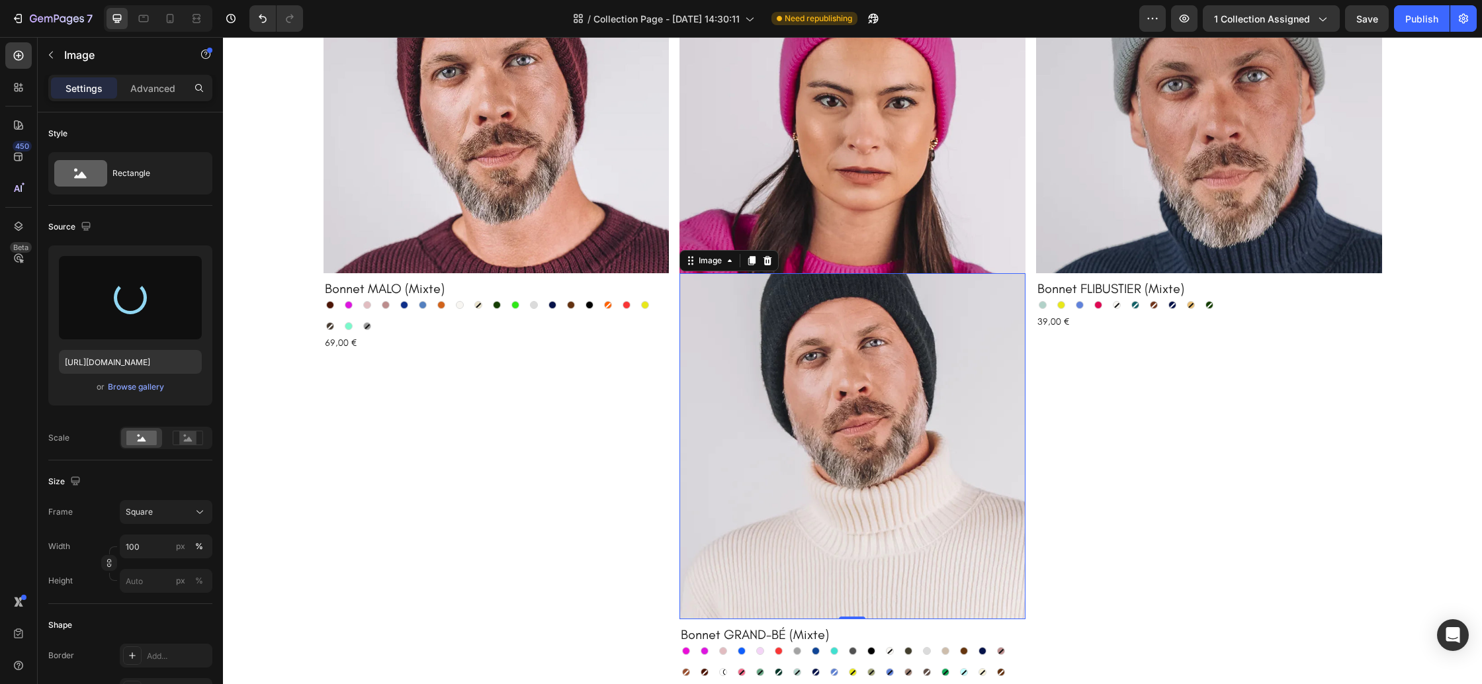
type input "[URL][DOMAIN_NAME]"
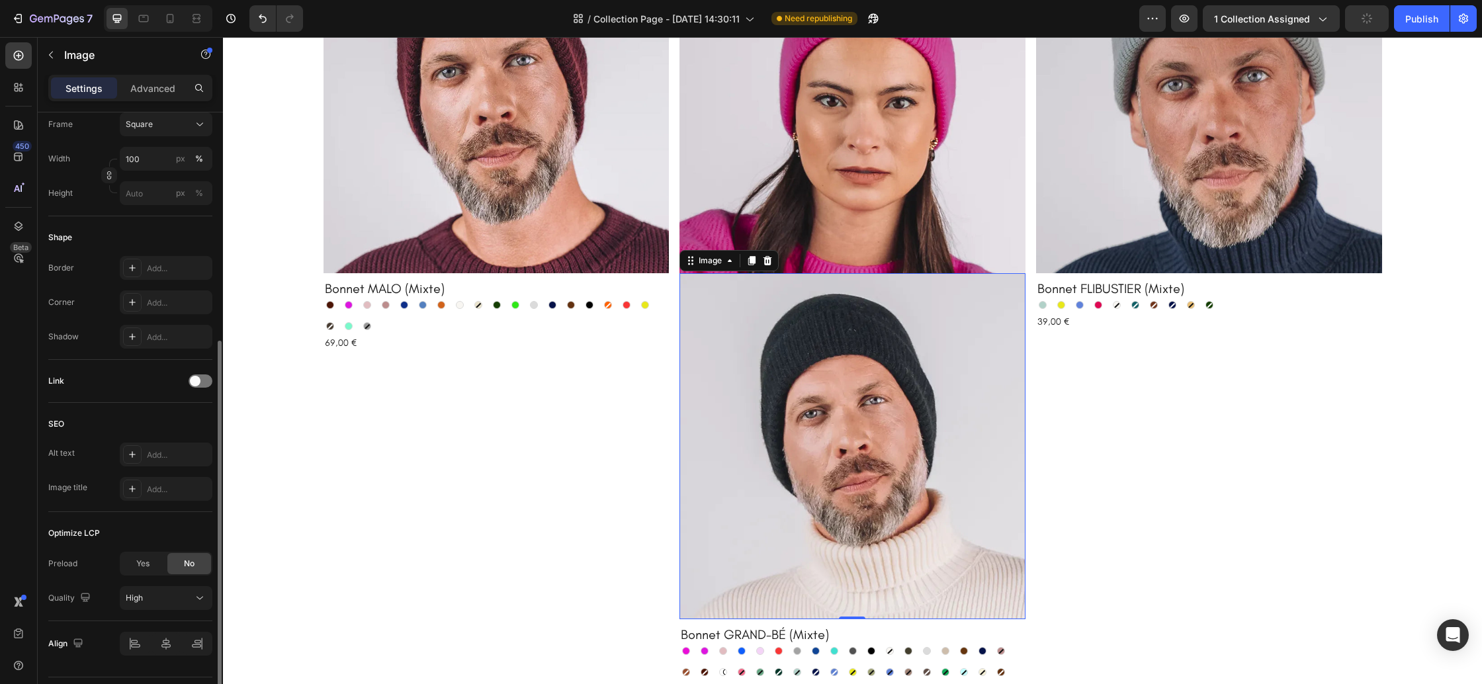
scroll to position [386, 0]
click at [202, 382] on div at bounding box center [201, 382] width 24 height 13
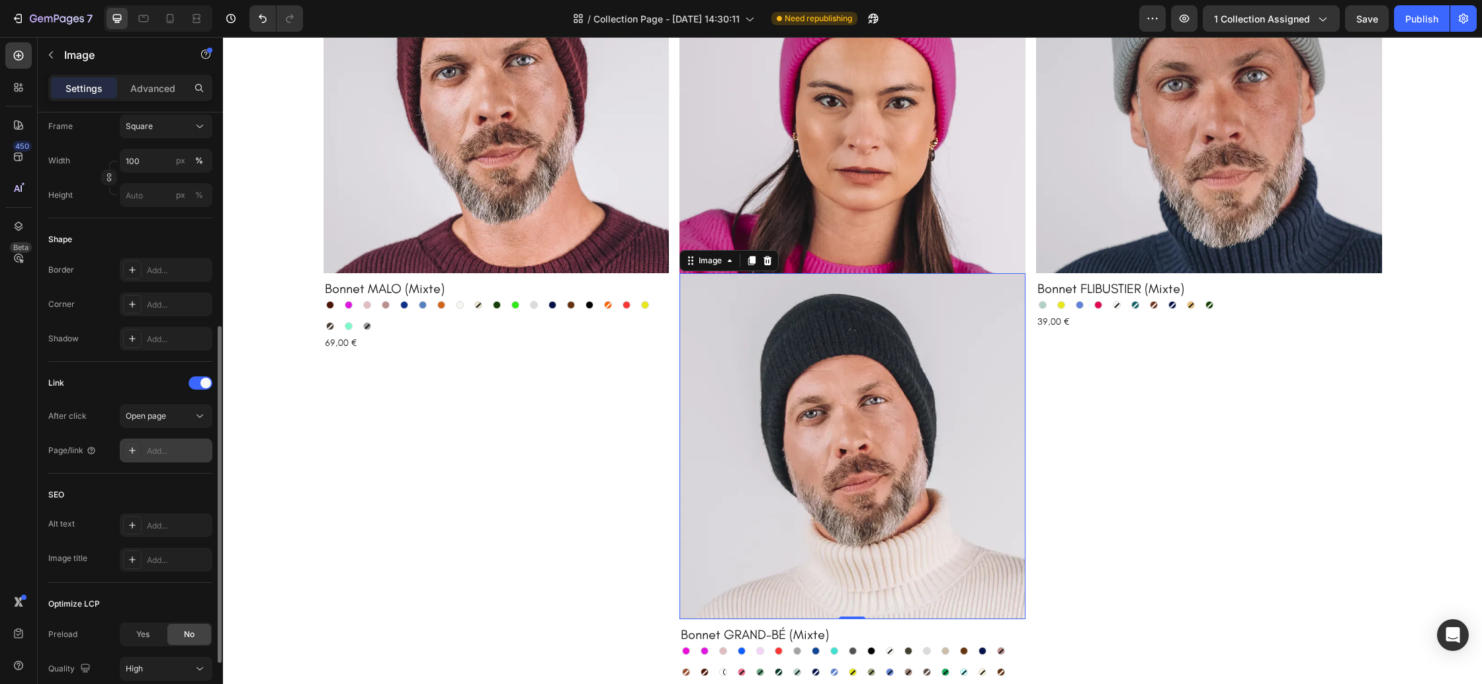
click at [176, 447] on div "Add..." at bounding box center [178, 451] width 62 height 12
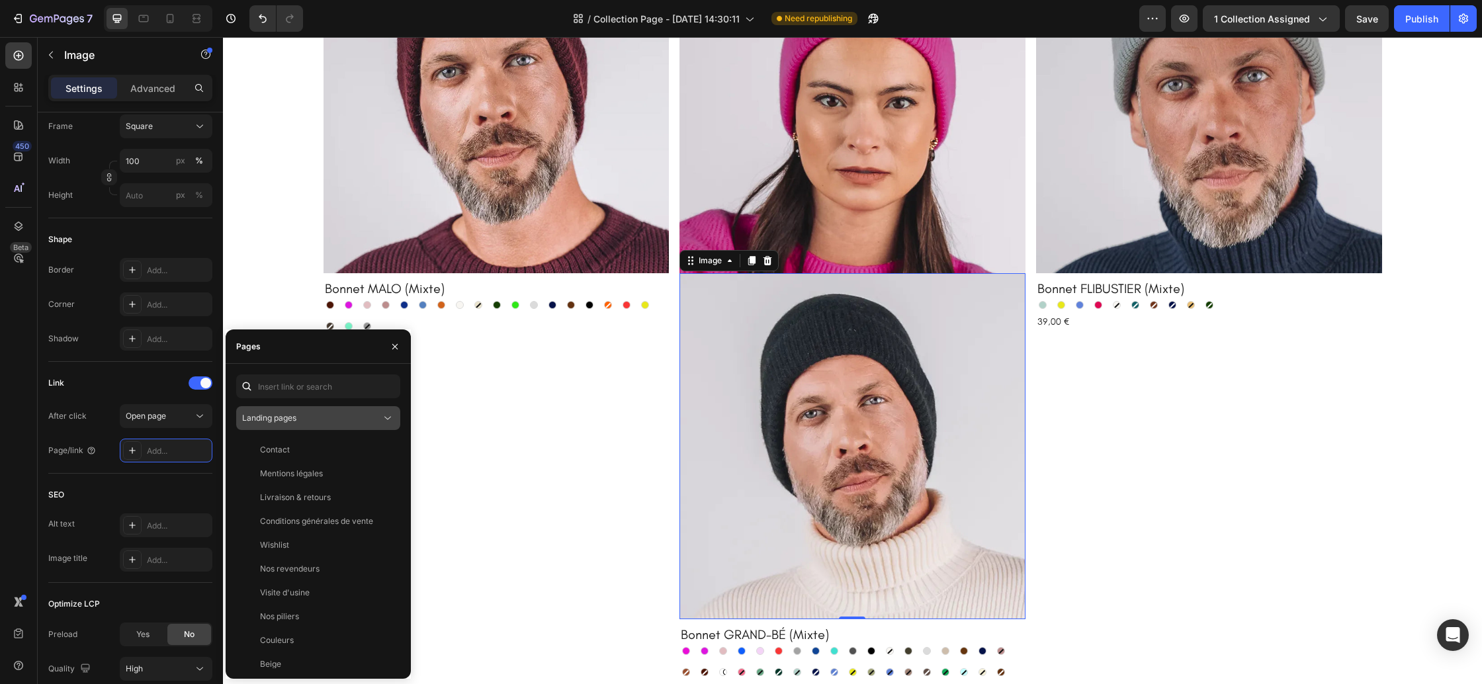
click at [316, 419] on div "Landing pages" at bounding box center [311, 418] width 139 height 12
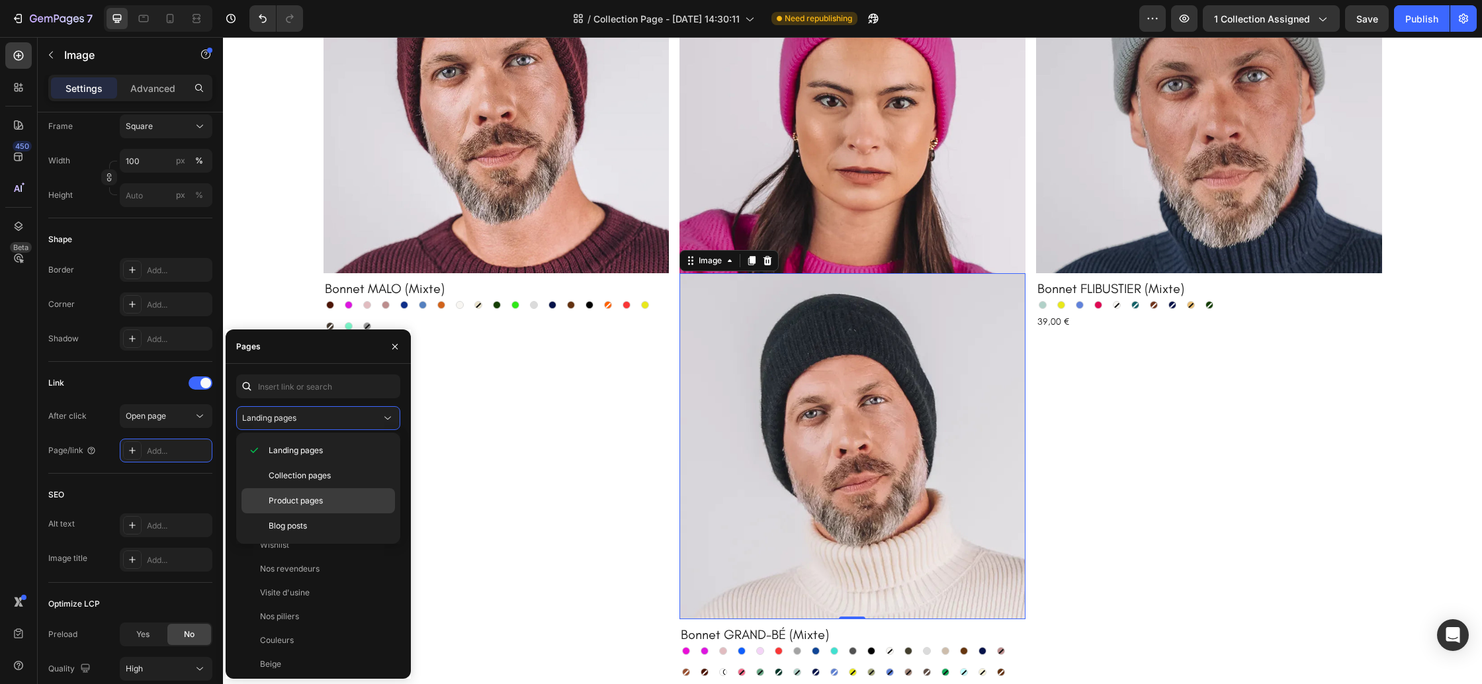
click at [331, 513] on div "Product pages" at bounding box center [317, 525] width 153 height 25
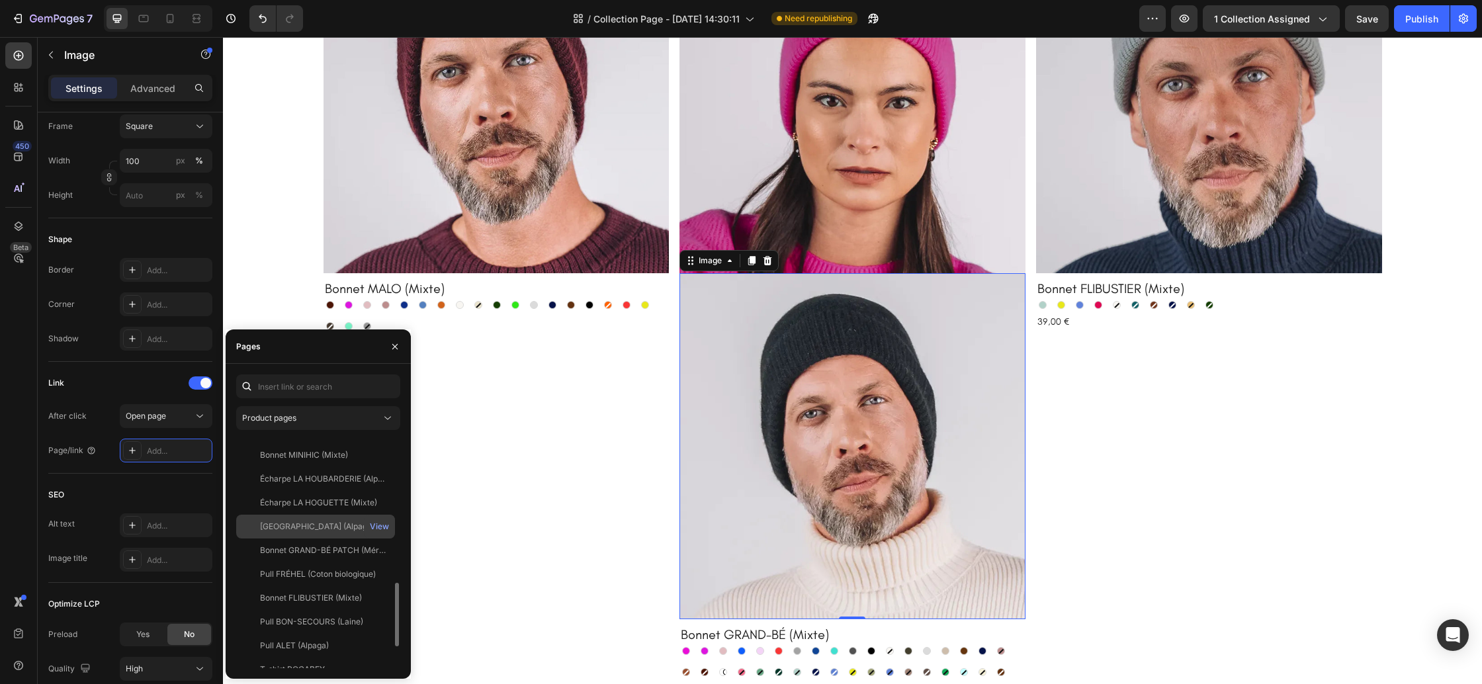
scroll to position [522, 0]
click at [285, 386] on input "text" at bounding box center [318, 386] width 164 height 24
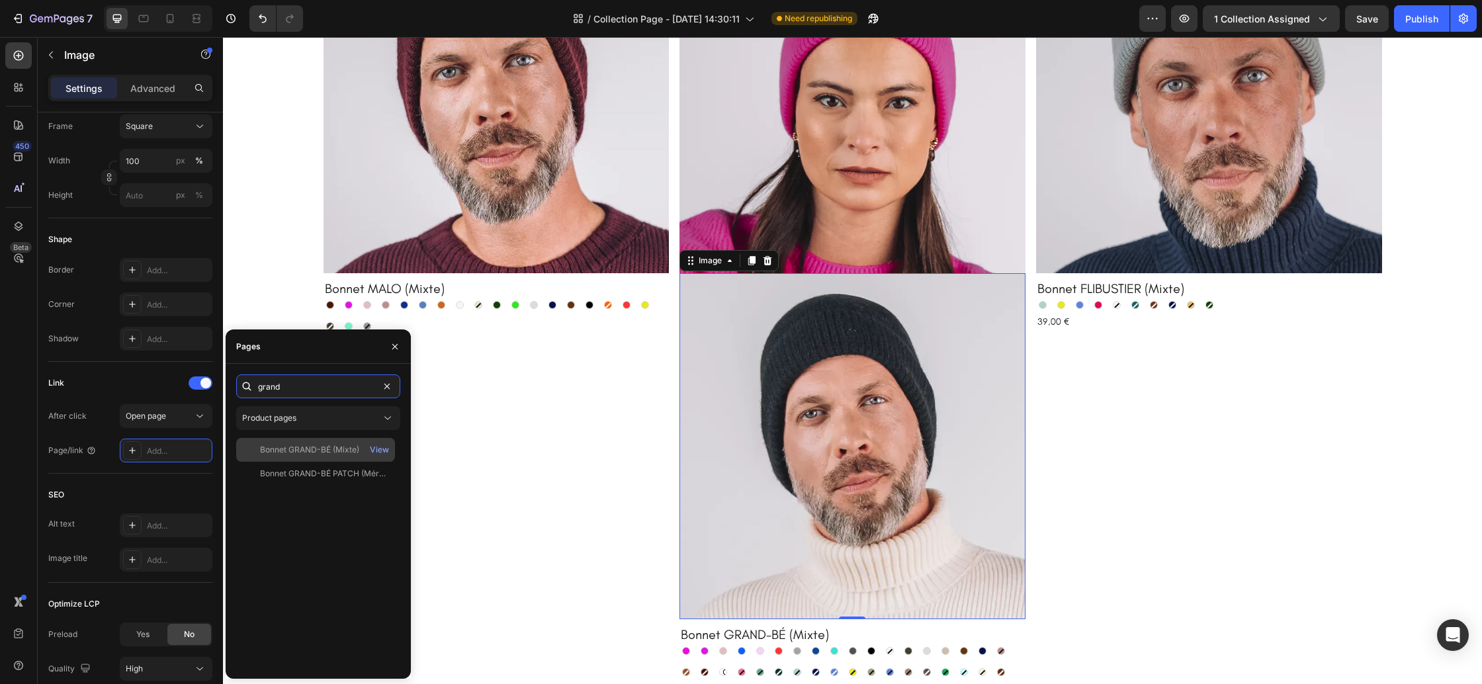
type input "grand"
click at [297, 444] on div "Bonnet GRAND-BÉ (Mixte)" at bounding box center [309, 450] width 99 height 12
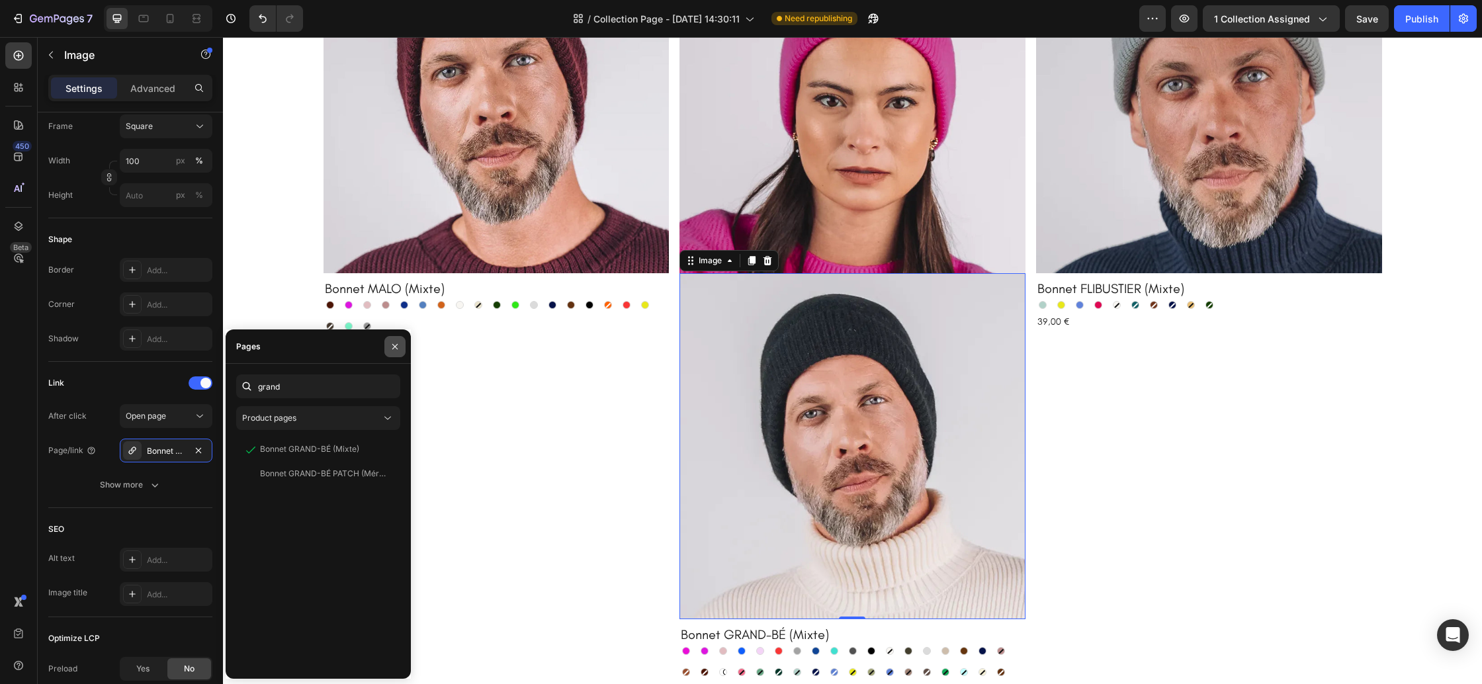
click at [399, 347] on icon "button" at bounding box center [395, 346] width 11 height 11
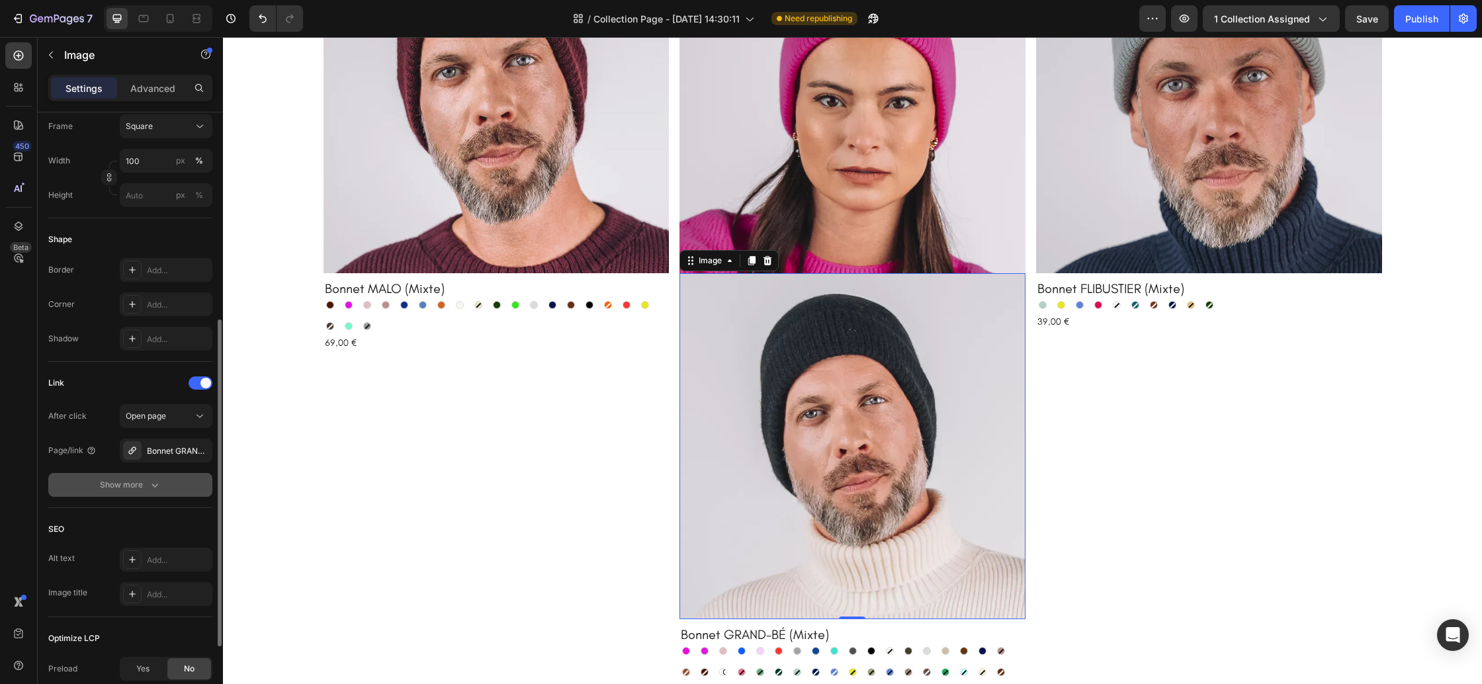
click at [150, 487] on icon "button" at bounding box center [154, 484] width 13 height 13
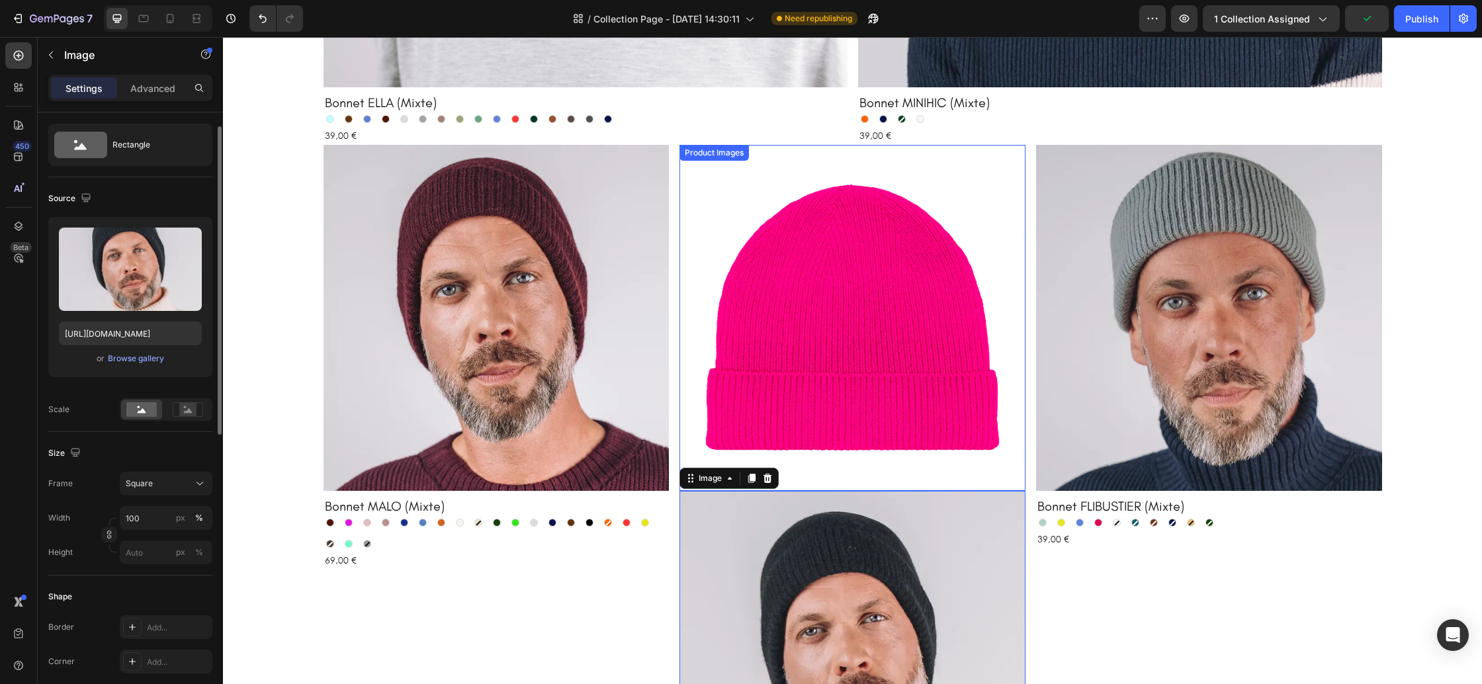
scroll to position [585, 0]
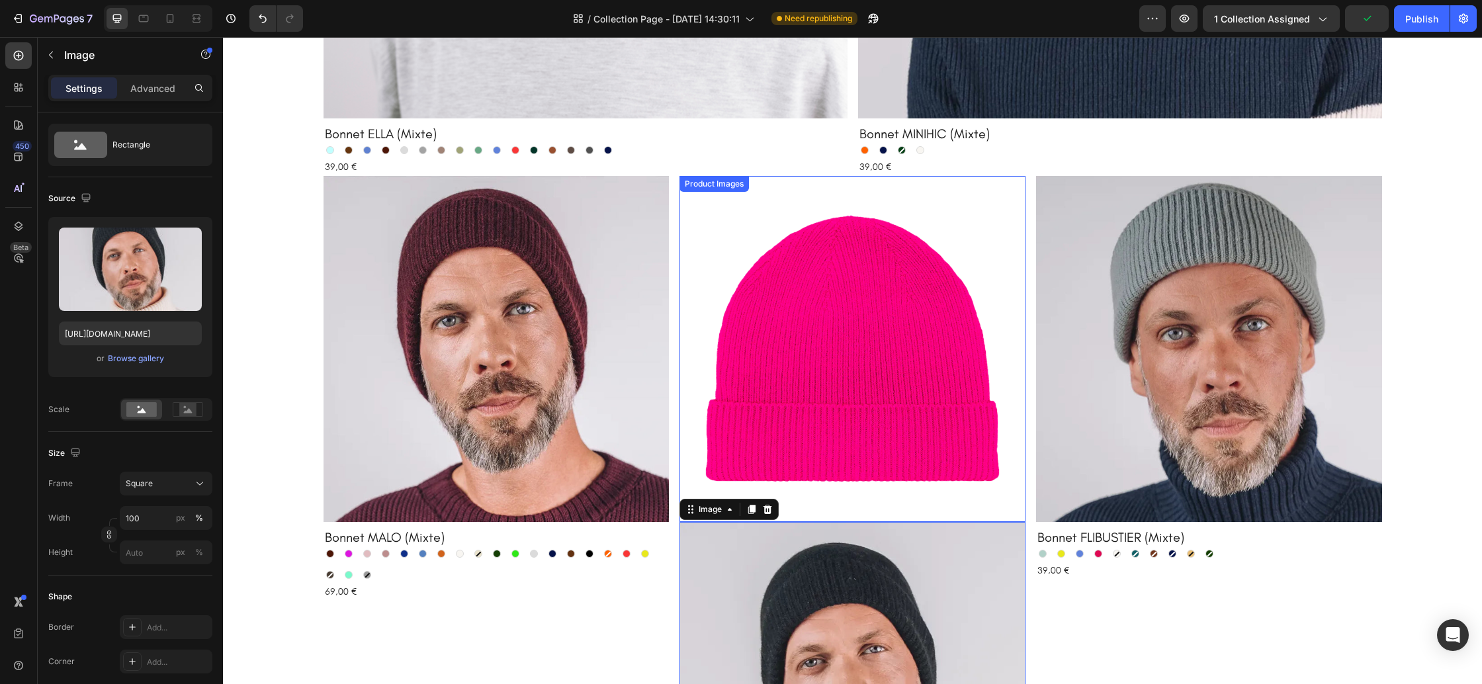
click at [801, 315] on img at bounding box center [853, 349] width 346 height 346
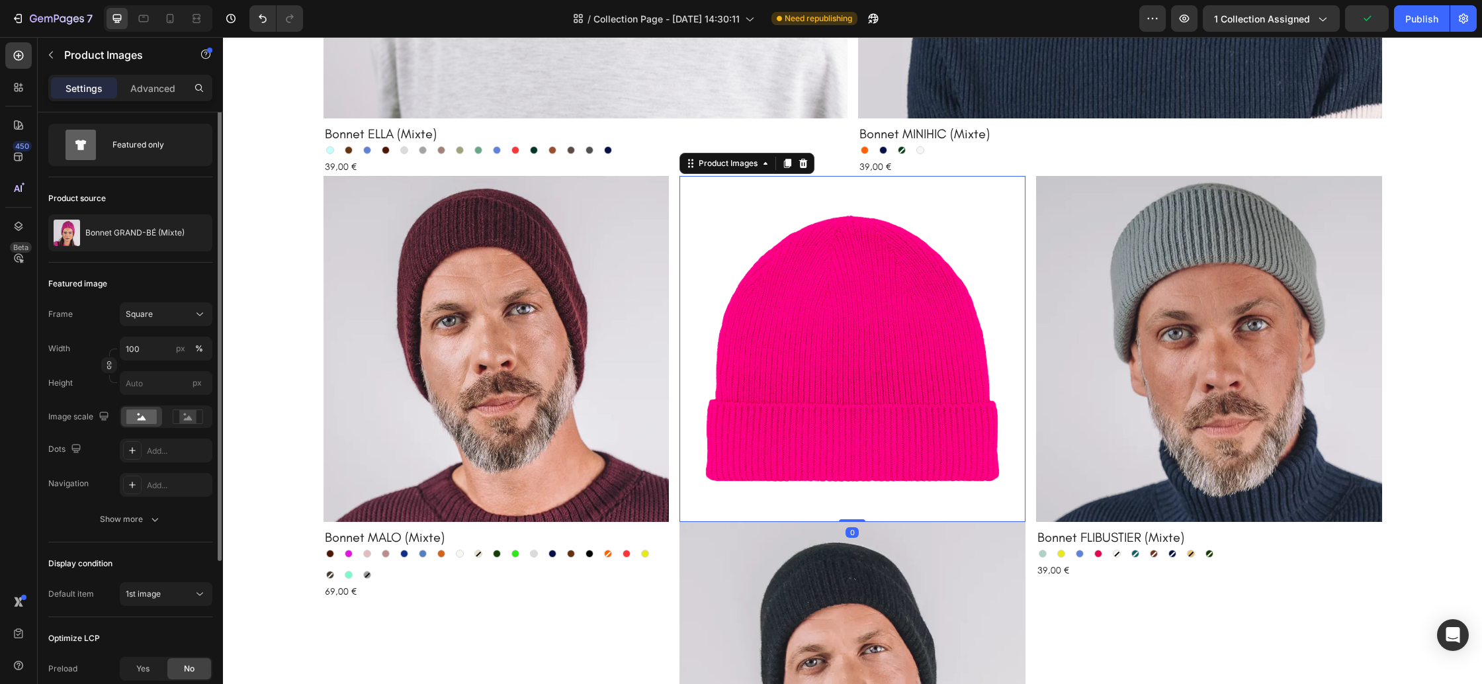
scroll to position [0, 0]
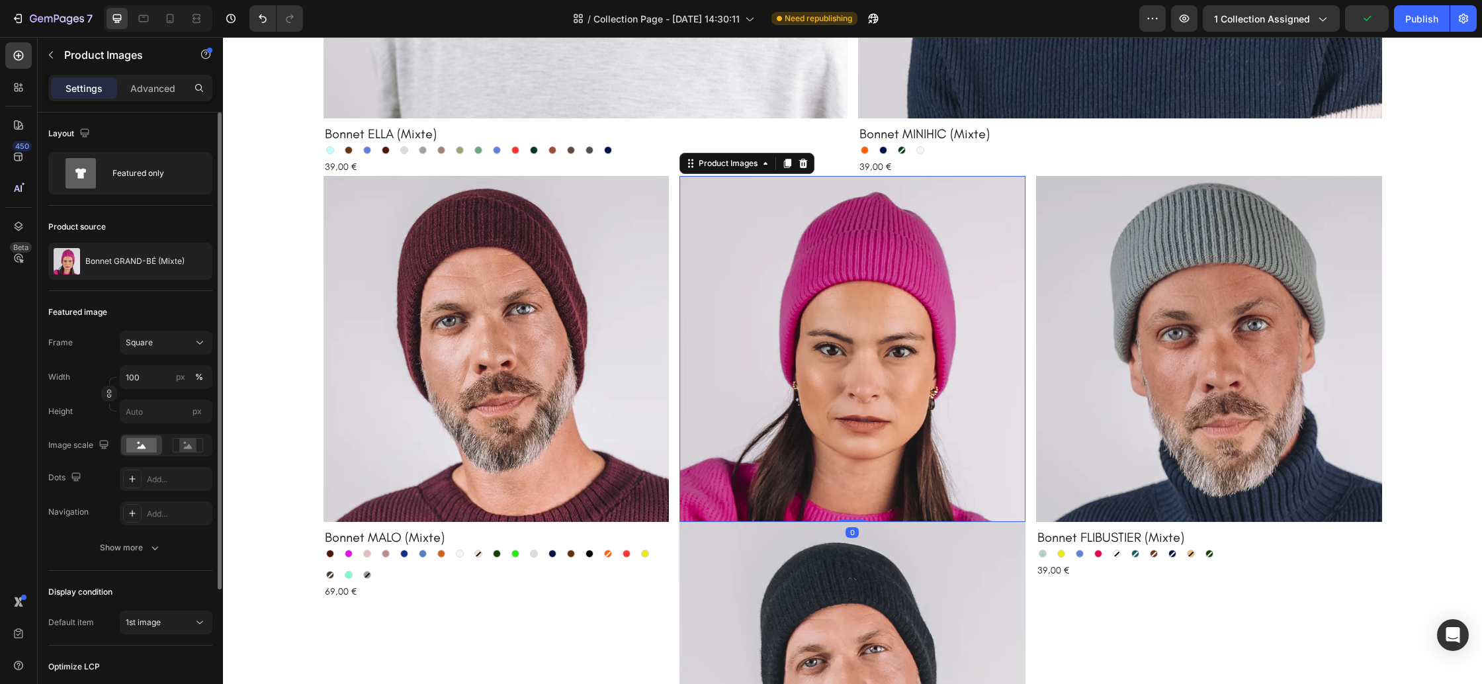
click at [803, 164] on icon at bounding box center [803, 163] width 11 height 11
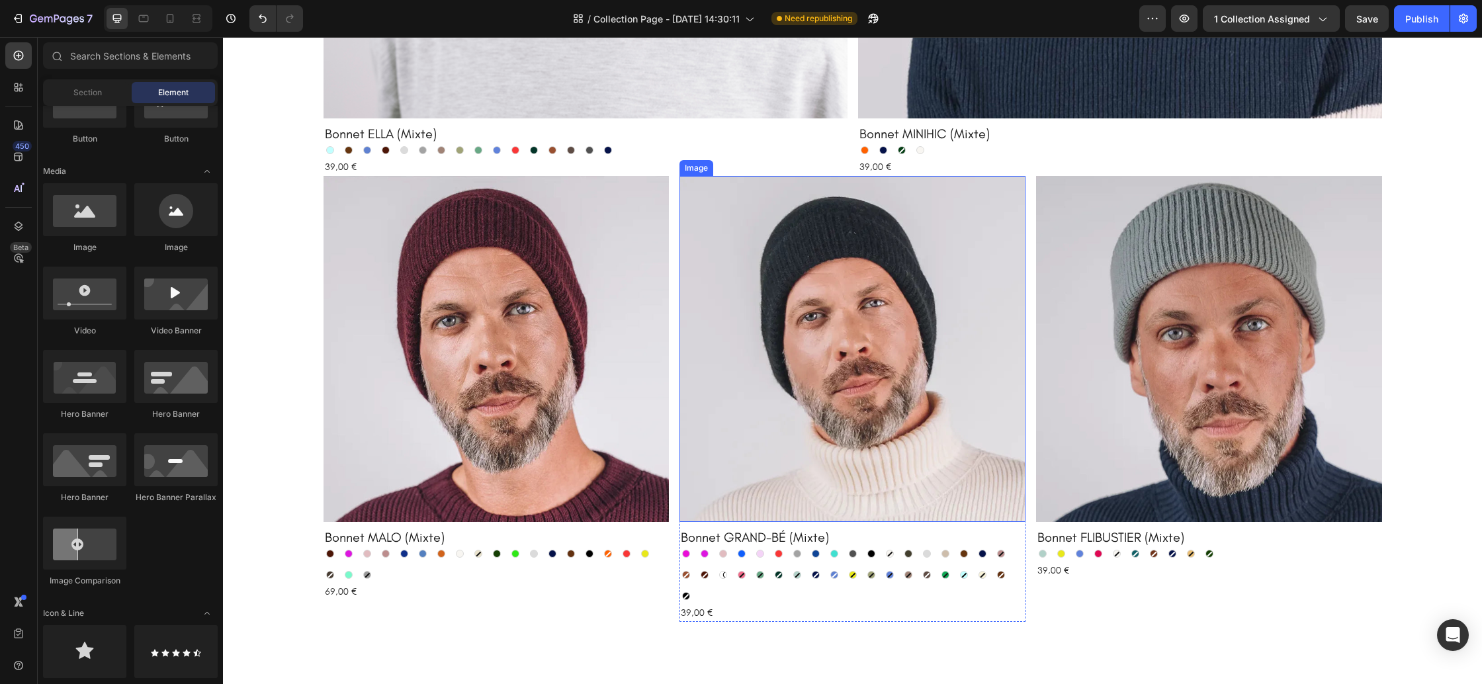
click at [777, 478] on img at bounding box center [853, 349] width 346 height 346
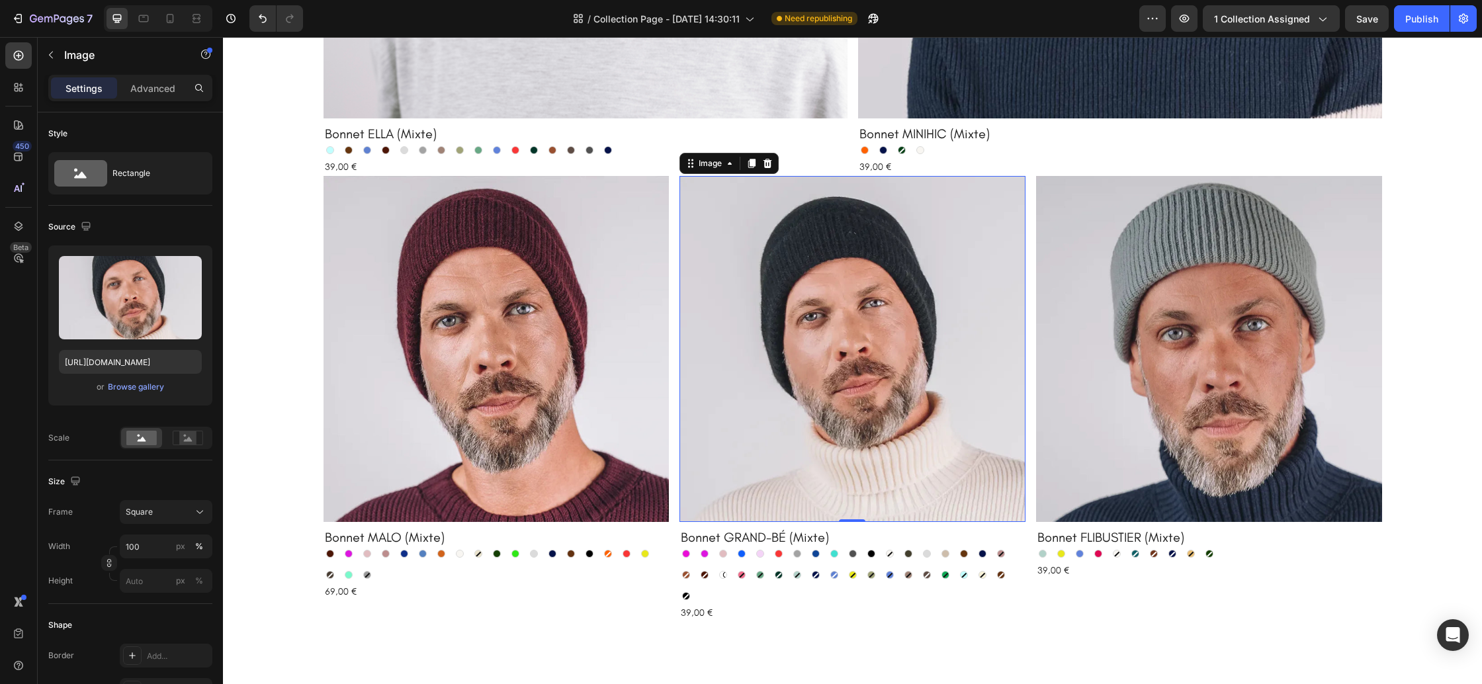
click at [926, 413] on img at bounding box center [853, 349] width 346 height 346
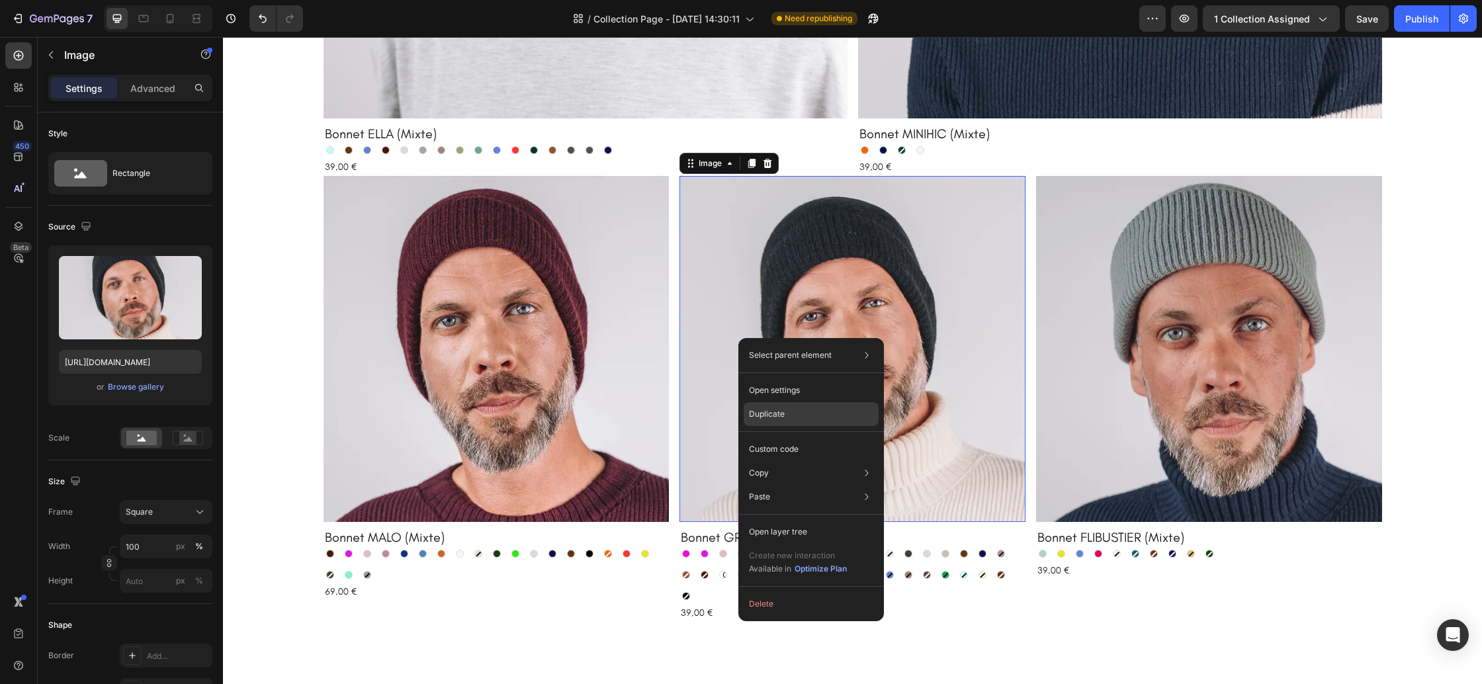
click at [780, 419] on p "Duplicate" at bounding box center [767, 414] width 36 height 12
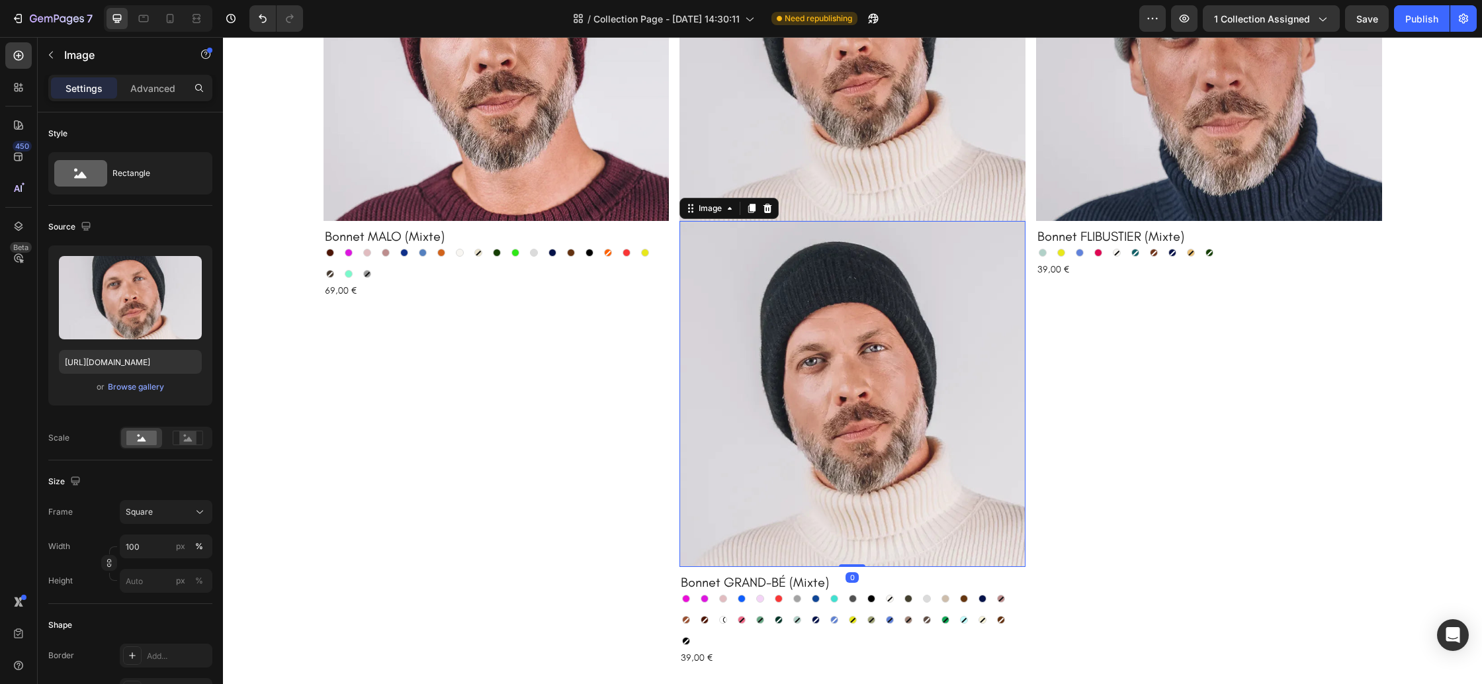
scroll to position [857, 0]
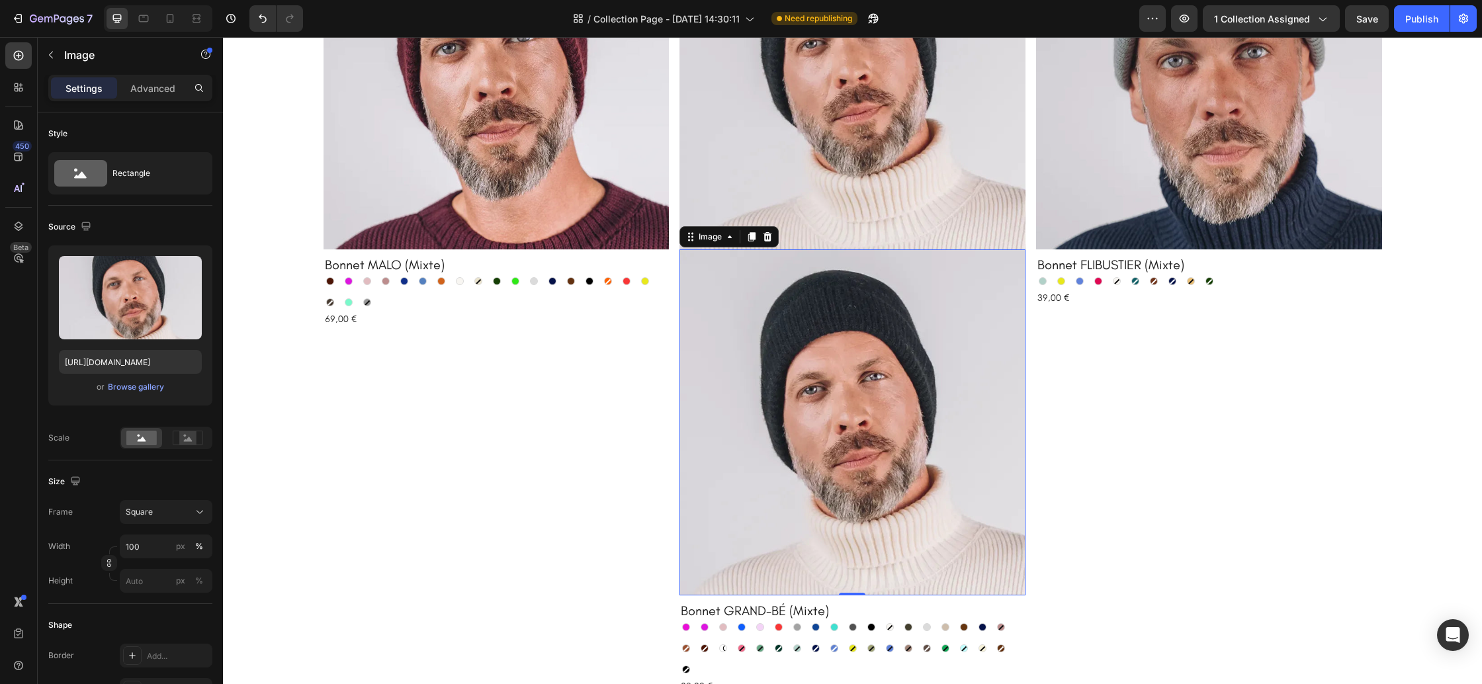
click at [792, 402] on img at bounding box center [853, 422] width 346 height 346
click at [139, 392] on div "Browse gallery" at bounding box center [136, 387] width 56 height 12
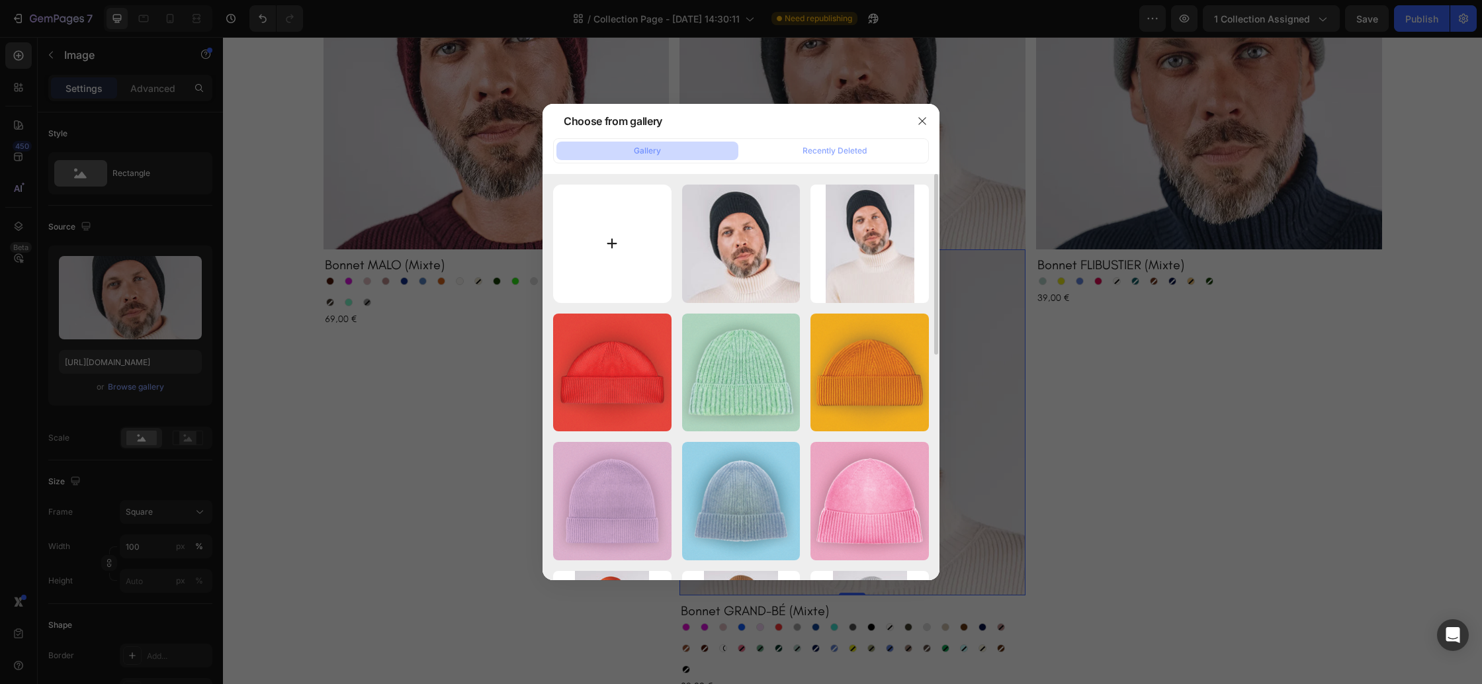
type input "C:\fakepath\Bonnet-grand-be-marine.WEBP"
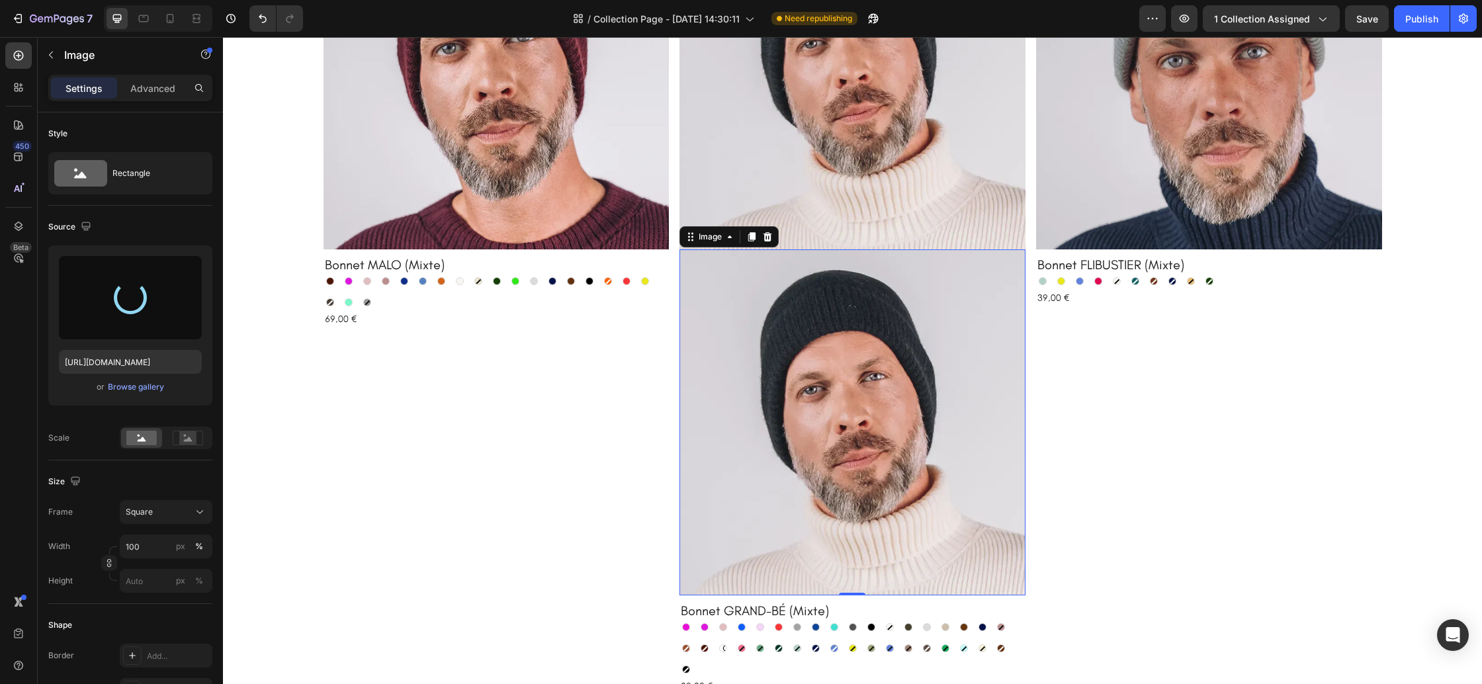
type input "[URL][DOMAIN_NAME]"
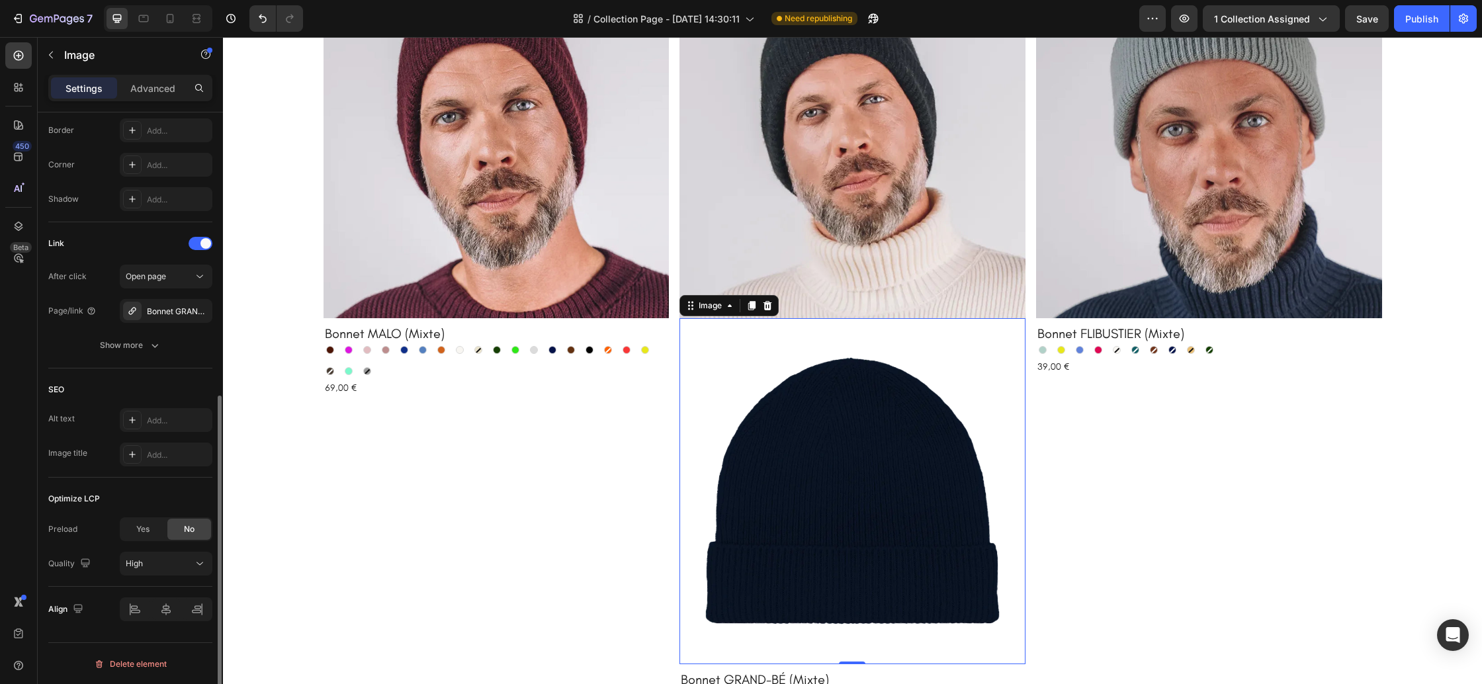
scroll to position [526, 0]
click at [138, 83] on p "Advanced" at bounding box center [152, 88] width 45 height 14
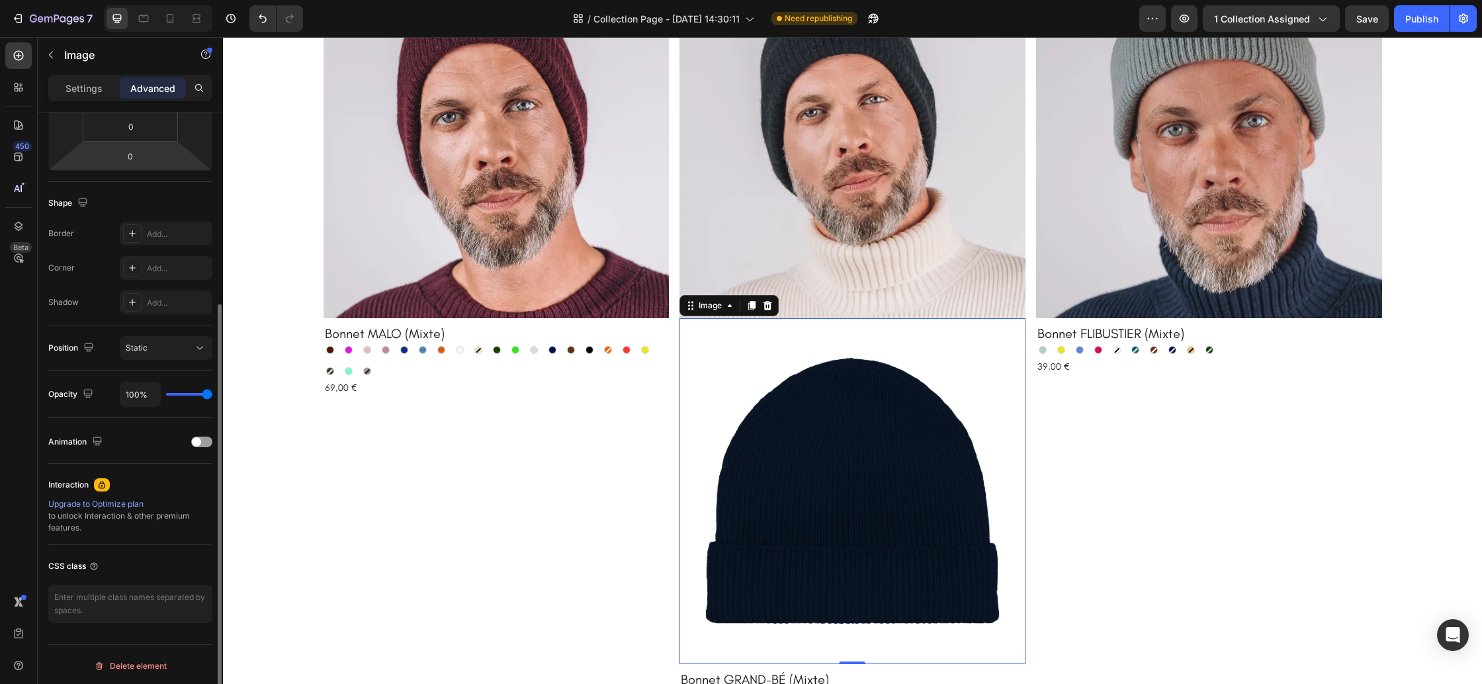
scroll to position [273, 0]
click at [152, 592] on textarea at bounding box center [130, 601] width 164 height 38
paste textarea ".gp-hover-image img:last-child { display: none; } .gp-hover-image:hover img:fir…"
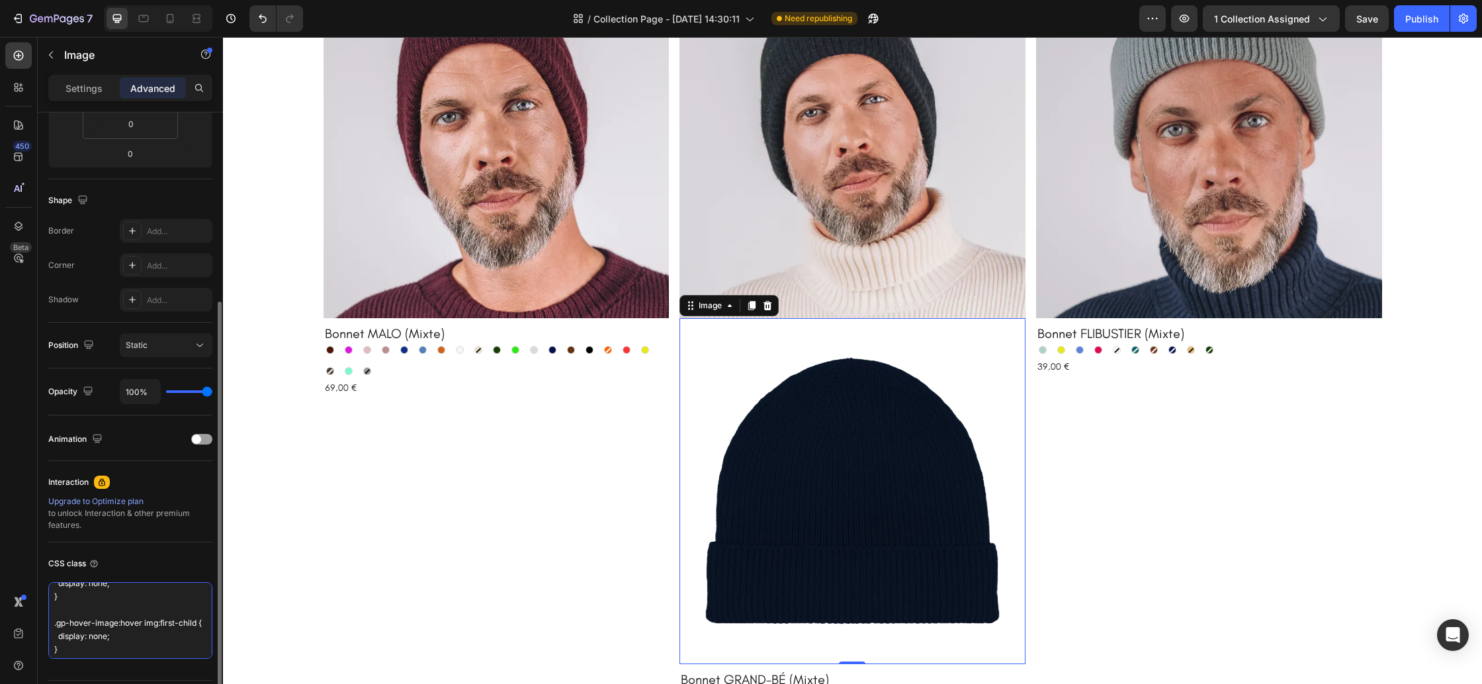
scroll to position [0, 0]
type textarea ".gp-hover-image img:last-child { display: none; } .gp-hover-image:hover img:fir…"
click at [176, 552] on div "CSS class .gp-hover-image img:last-child { display: none; } .gp-hover-image:hov…" at bounding box center [130, 606] width 164 height 127
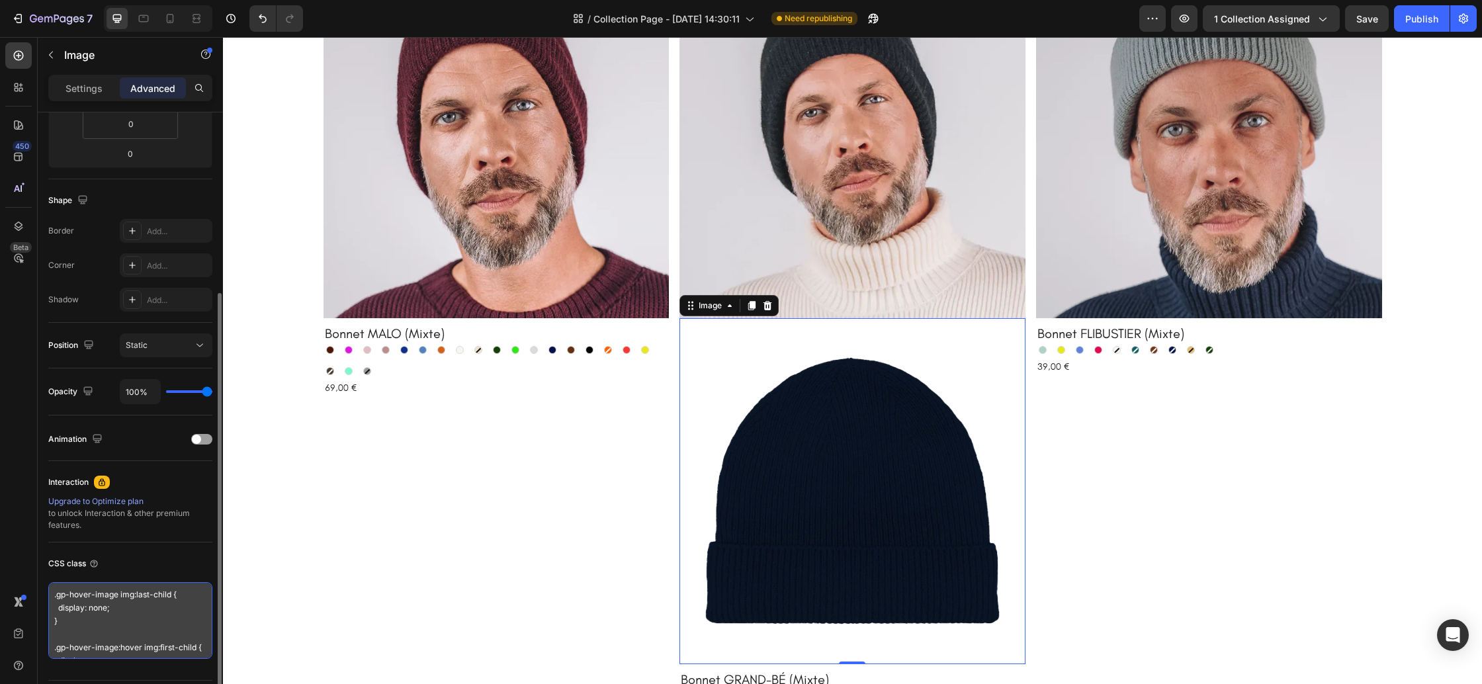
click at [181, 609] on textarea ".gp-hover-image img:last-child { display: none; } .gp-hover-image:hover img:fir…" at bounding box center [130, 620] width 164 height 77
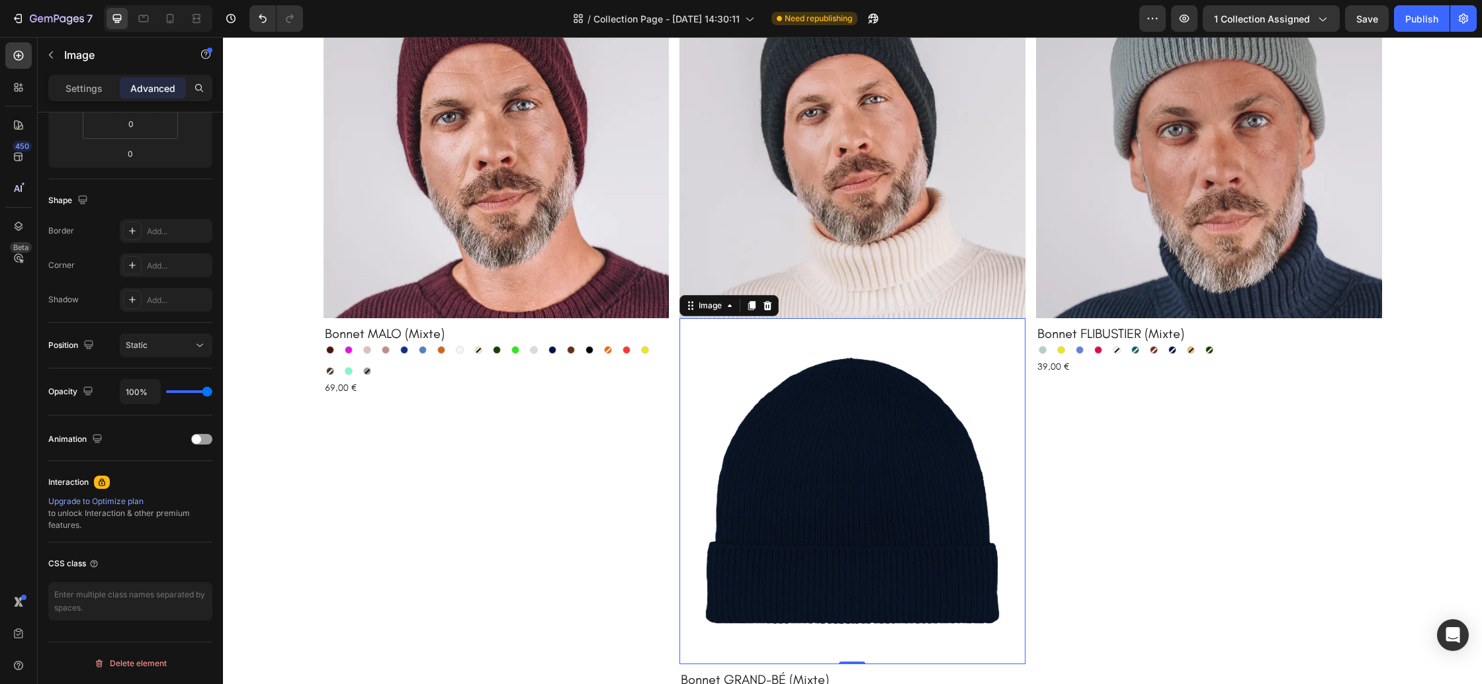
click at [746, 449] on img at bounding box center [853, 491] width 346 height 346
click at [783, 216] on img at bounding box center [853, 145] width 346 height 346
click at [15, 232] on icon at bounding box center [18, 226] width 13 height 13
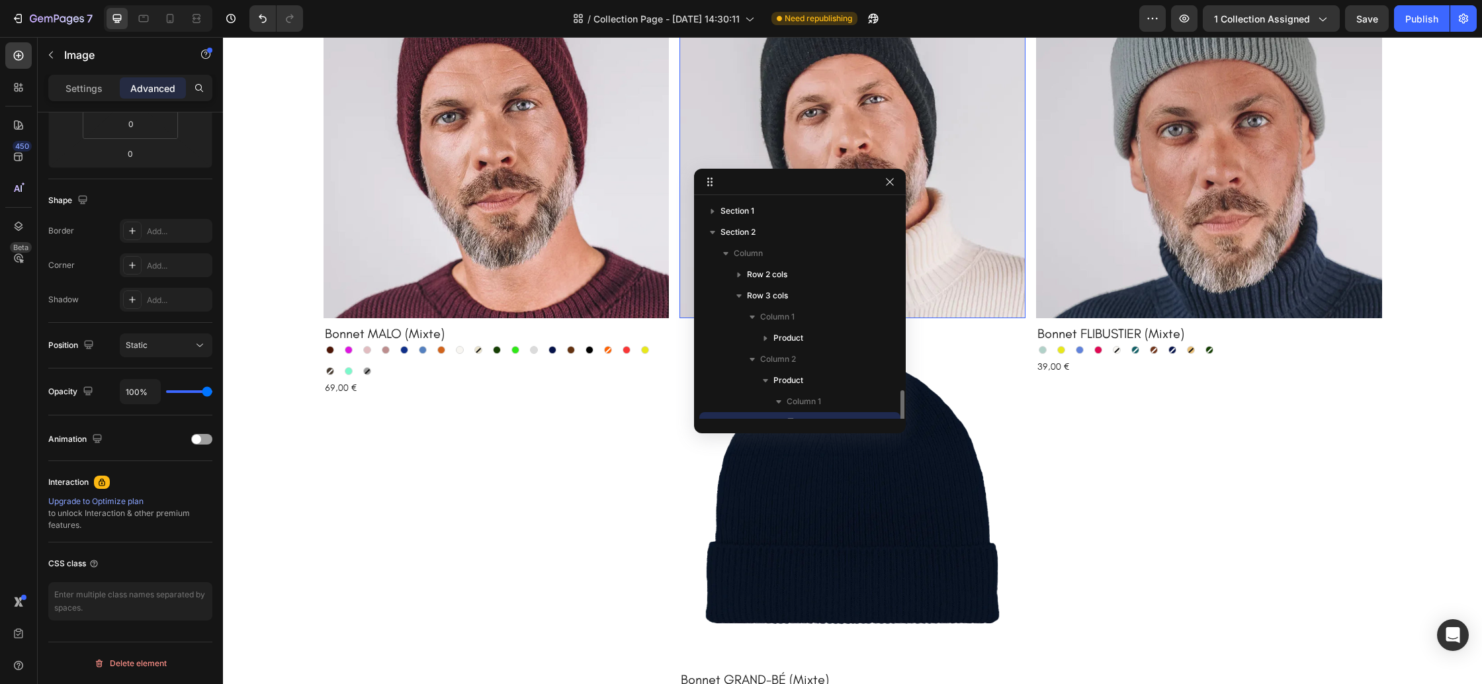
scroll to position [123, 0]
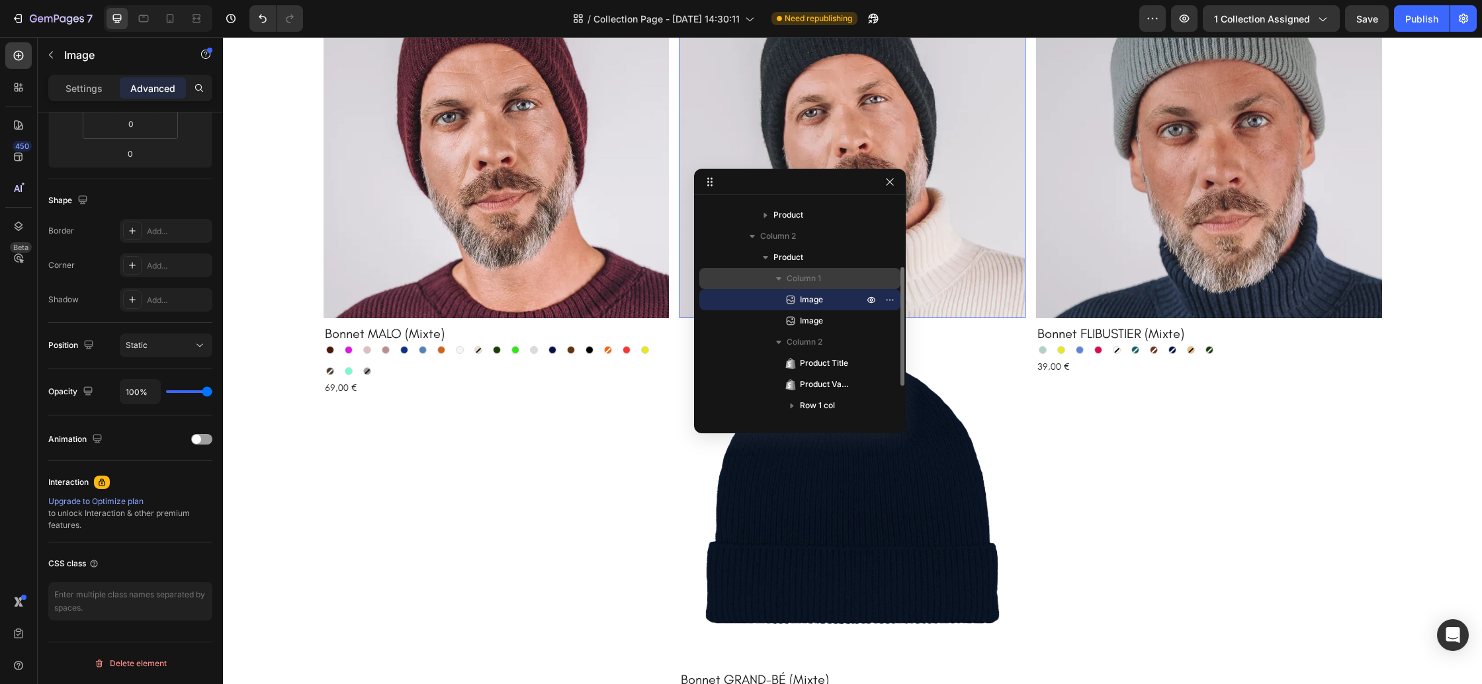
click at [803, 277] on span "Column 1" at bounding box center [804, 278] width 34 height 13
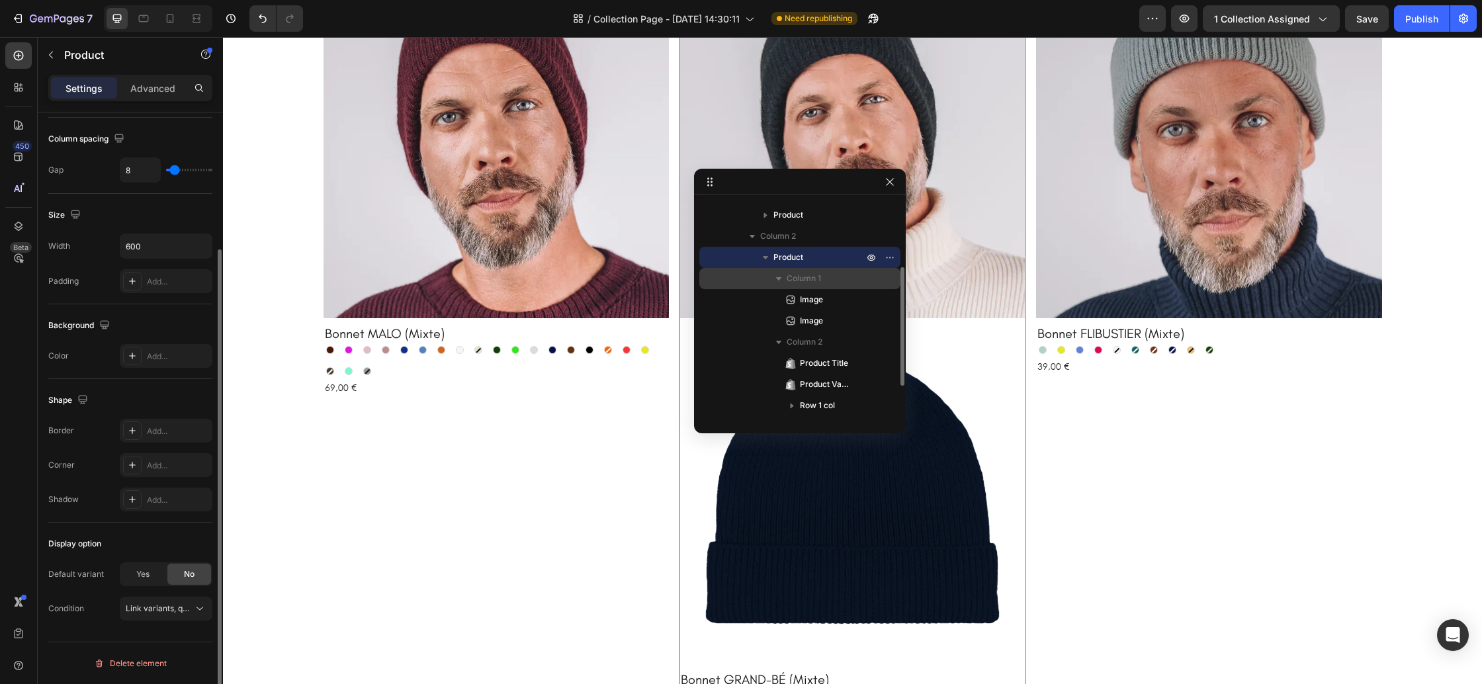
scroll to position [0, 0]
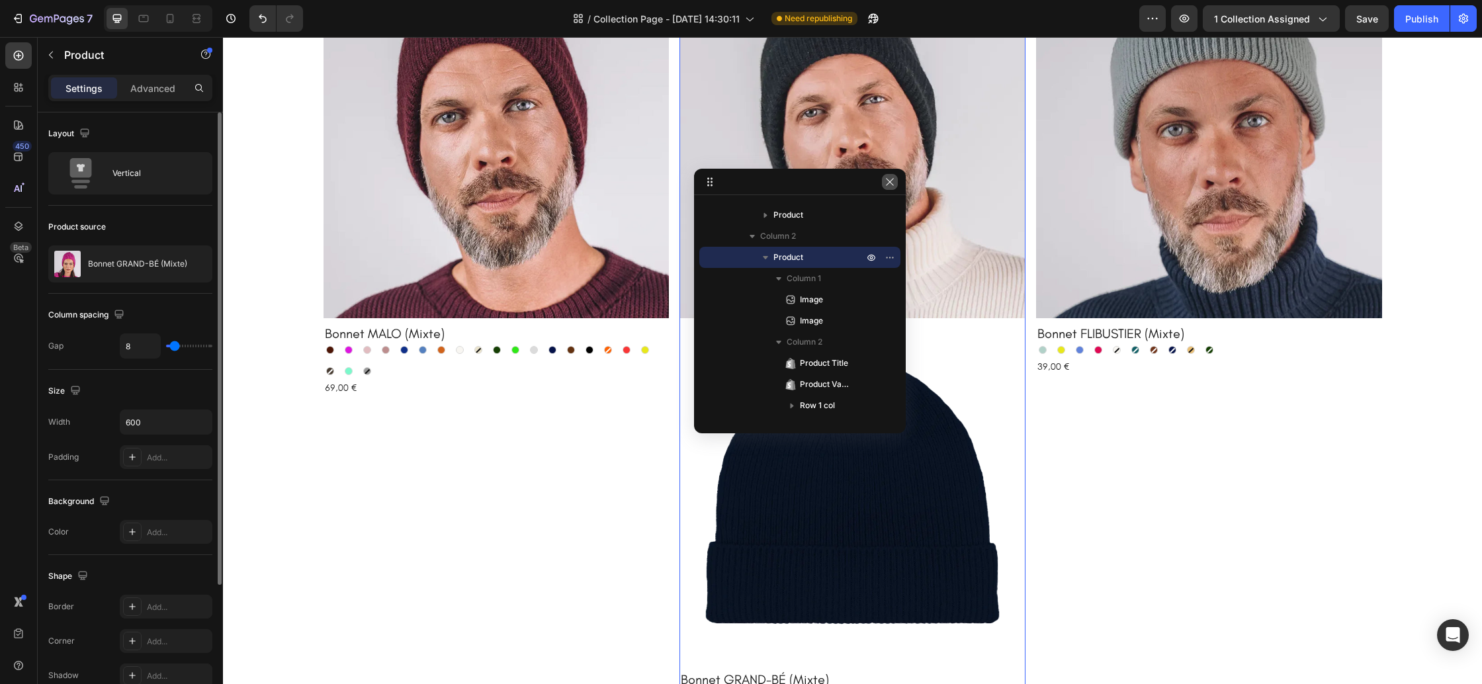
click at [891, 177] on icon "button" at bounding box center [890, 182] width 11 height 11
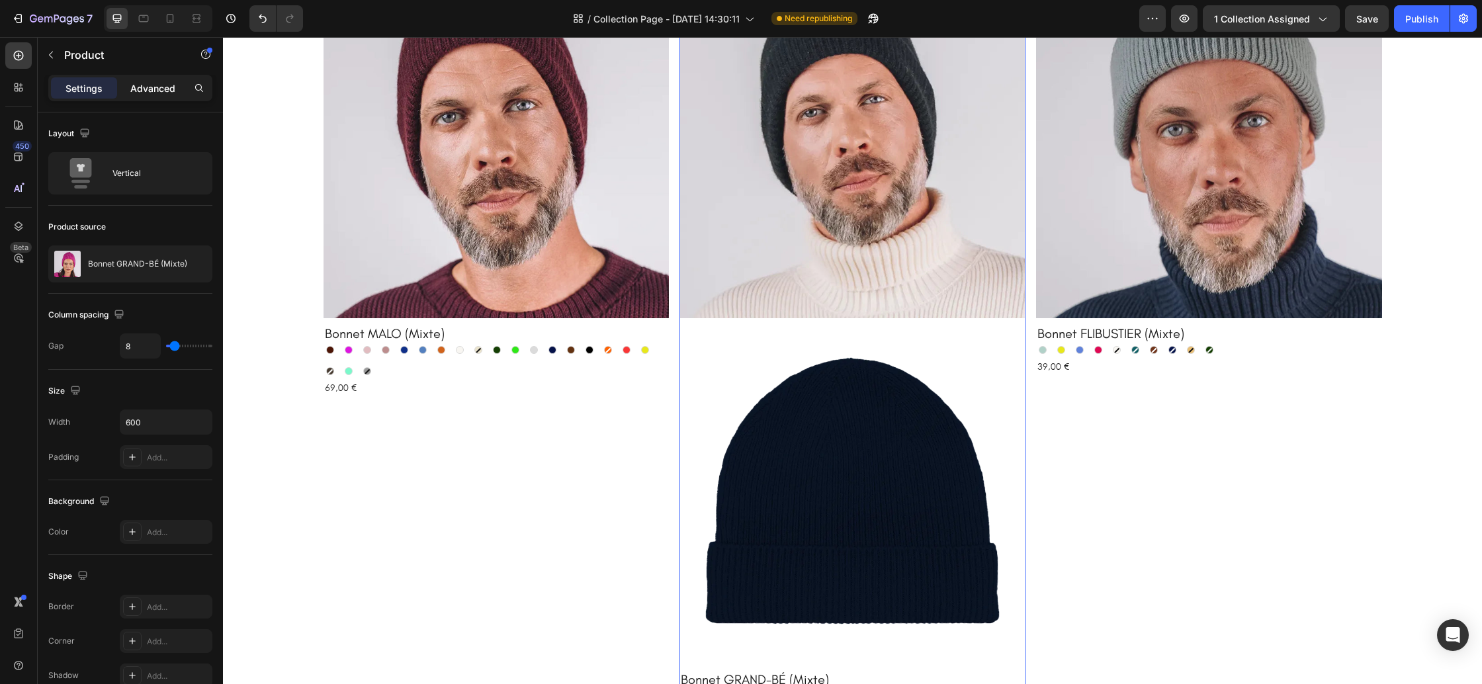
click at [155, 85] on p "Advanced" at bounding box center [152, 88] width 45 height 14
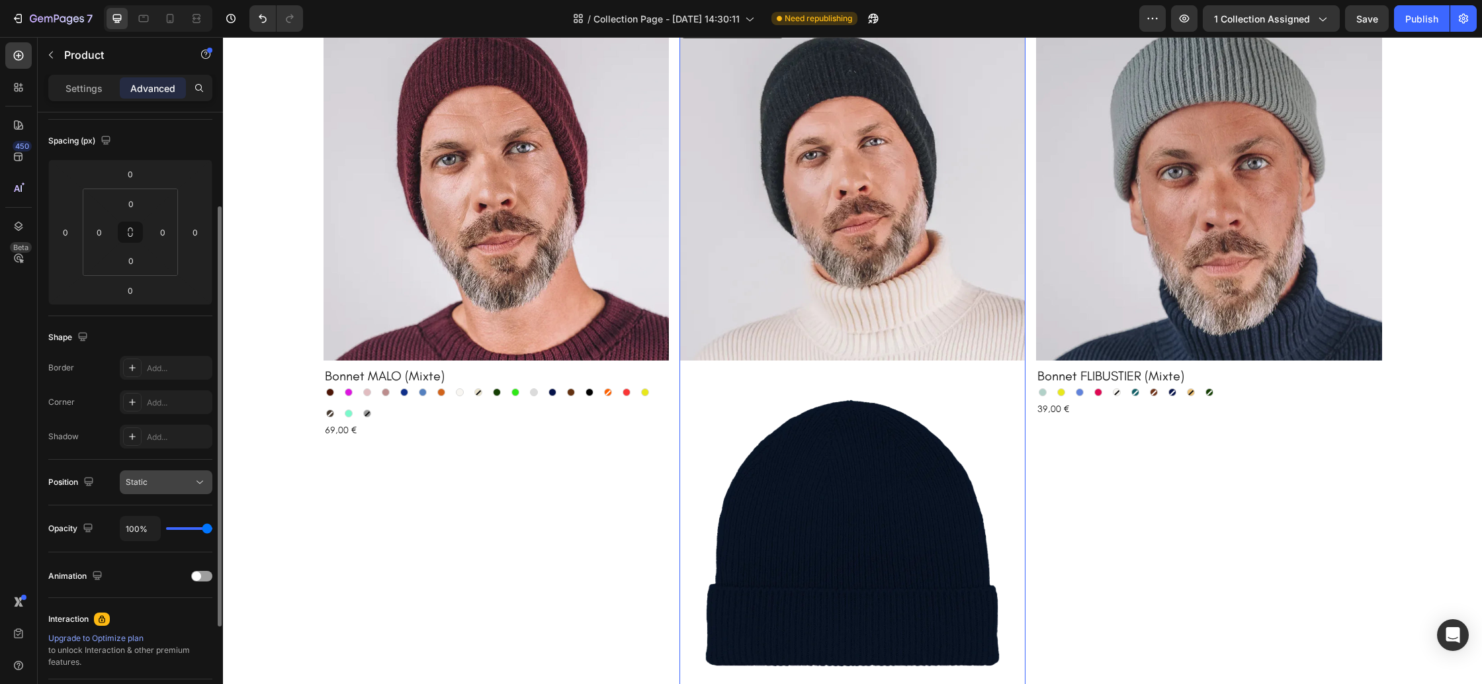
scroll to position [273, 0]
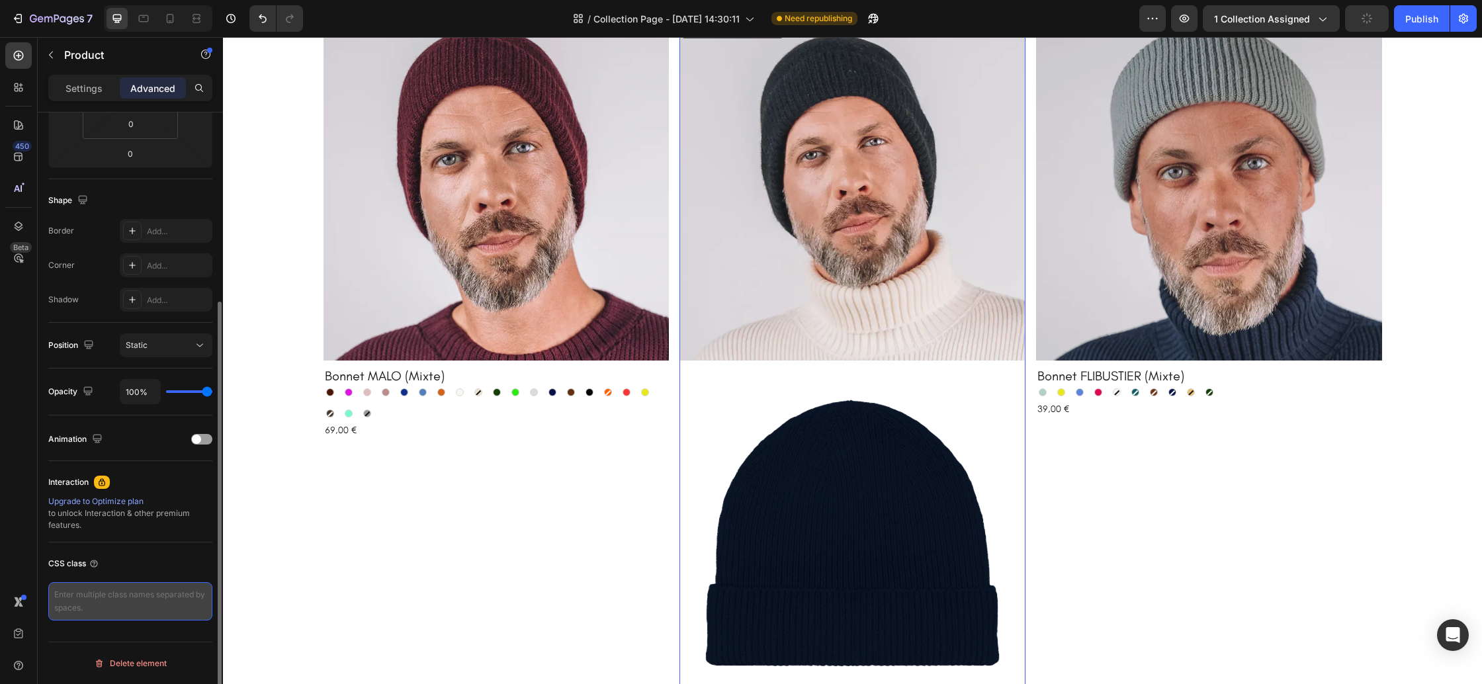
click at [142, 596] on textarea at bounding box center [130, 601] width 164 height 38
paste textarea ".gp-hover-image img:last-child { display: none; } .gp-hover-image:hover img:fir…"
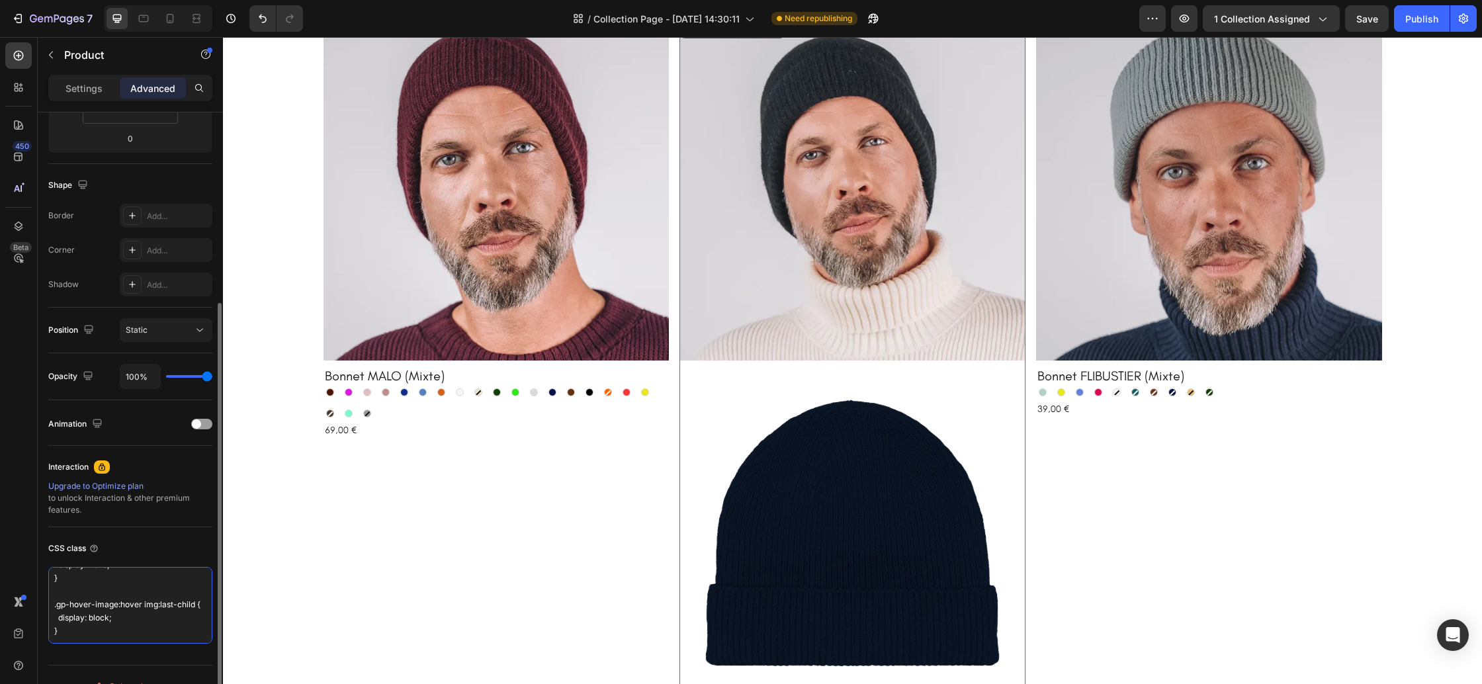
scroll to position [107, 0]
type textarea ".gp-hover-image img:last-child { display: none; } .gp-hover-image:hover img:fir…"
click at [192, 546] on div "CSS class" at bounding box center [130, 548] width 164 height 21
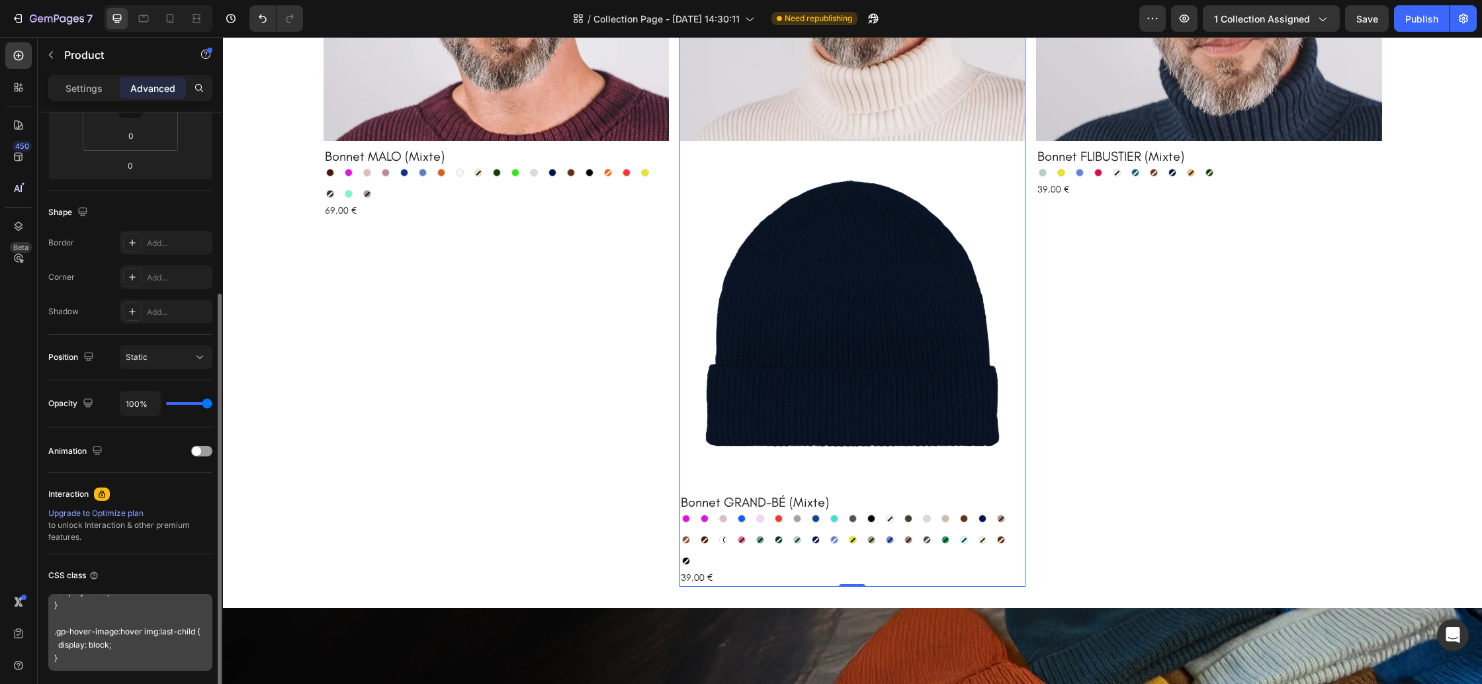
scroll to position [261, 0]
click at [122, 633] on textarea ".gp-hover-image img:last-child { display: none; } .gp-hover-image:hover img:fir…" at bounding box center [130, 633] width 164 height 77
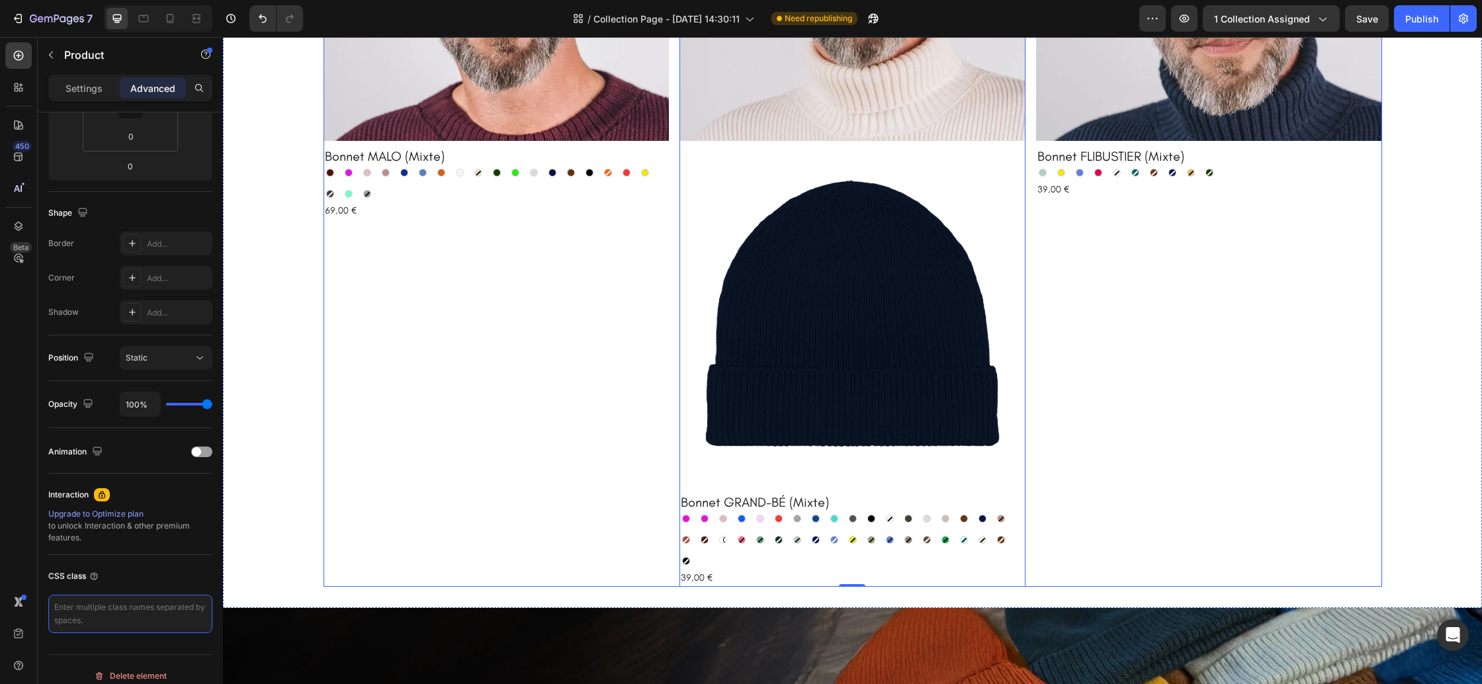
scroll to position [0, 0]
click at [797, 414] on img at bounding box center [853, 314] width 346 height 346
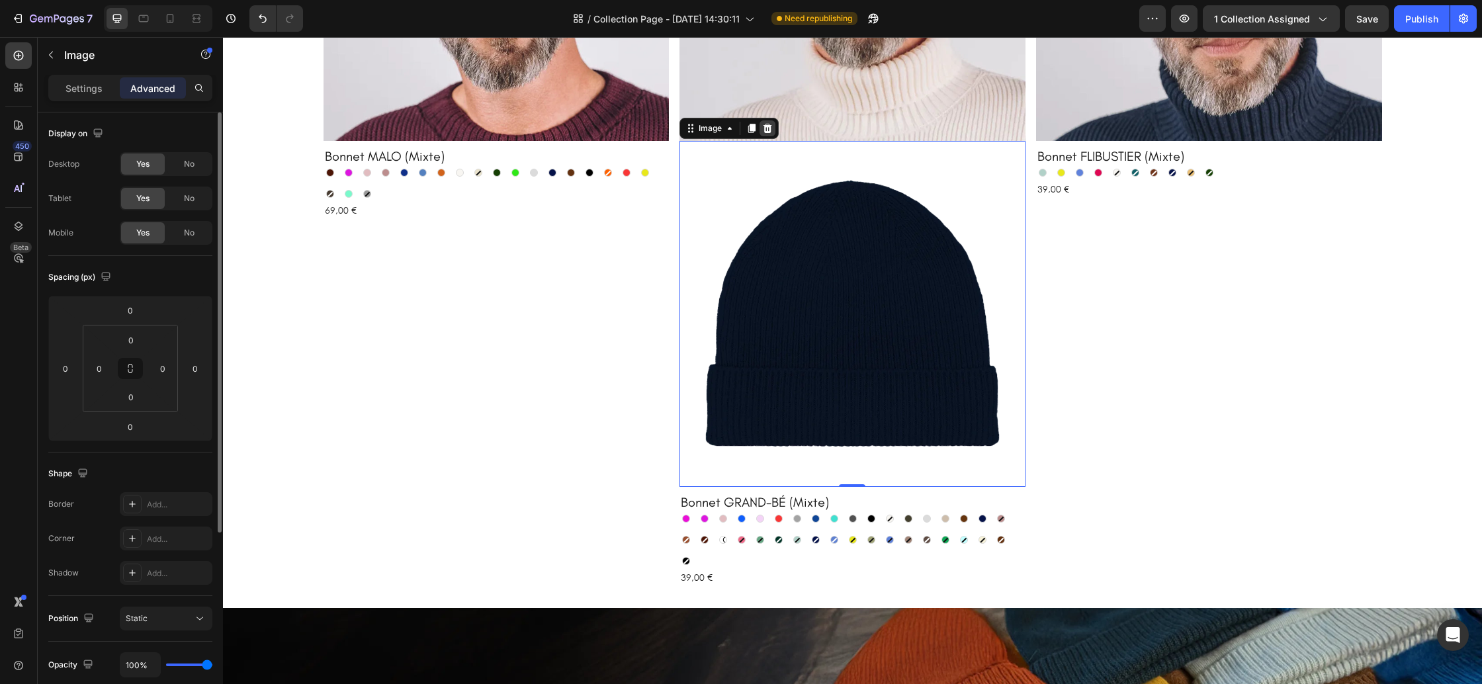
click at [770, 132] on icon at bounding box center [768, 128] width 9 height 9
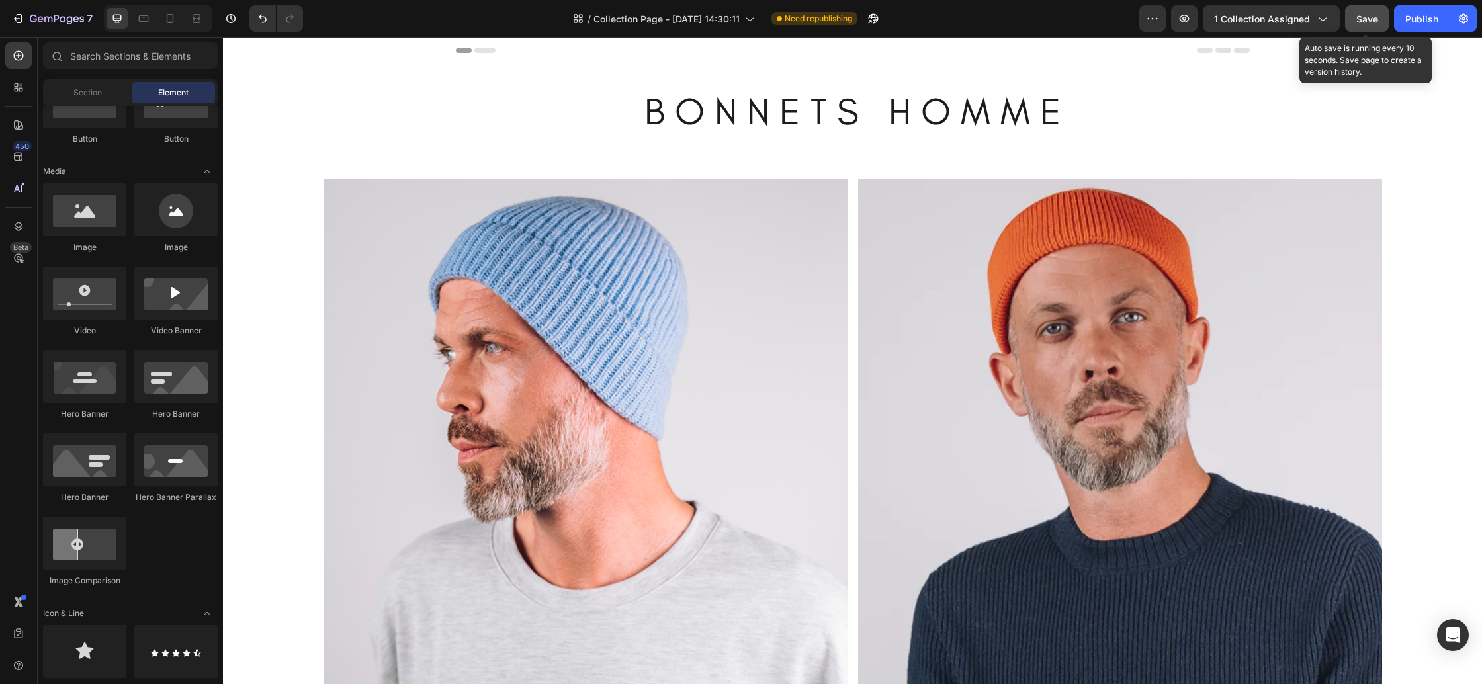
click at [1369, 20] on span "Save" at bounding box center [1367, 18] width 22 height 11
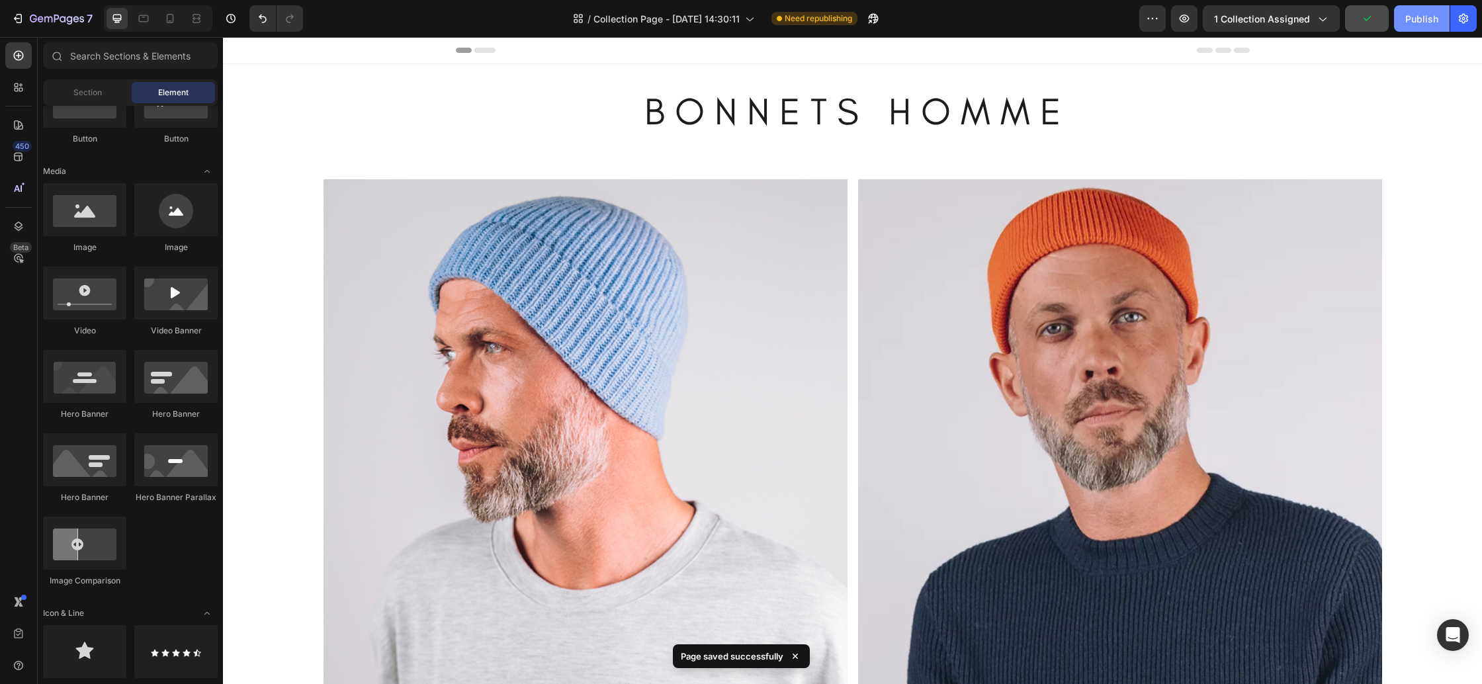
click at [1408, 25] on div "Publish" at bounding box center [1421, 19] width 33 height 14
